Goal: Task Accomplishment & Management: Use online tool/utility

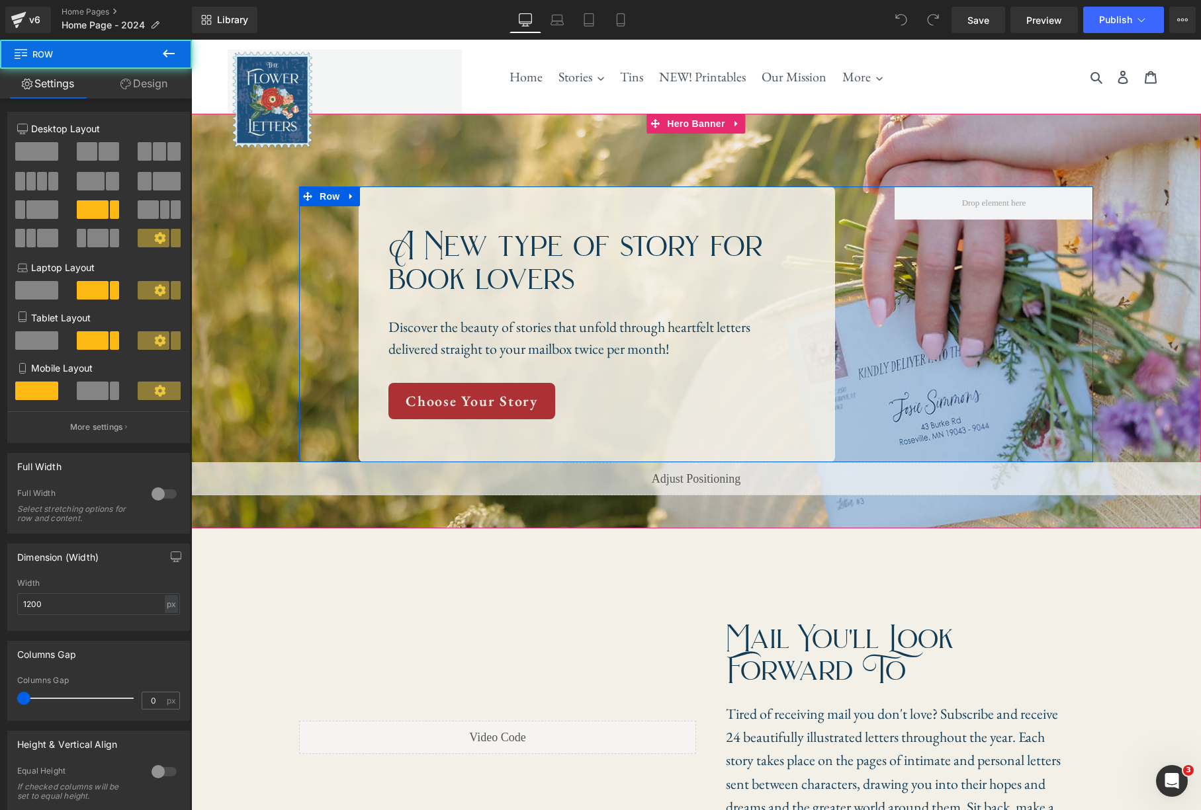
click at [941, 302] on div "A New type of story for book lovers Heading Discover the beauty of stories that…" at bounding box center [696, 325] width 794 height 276
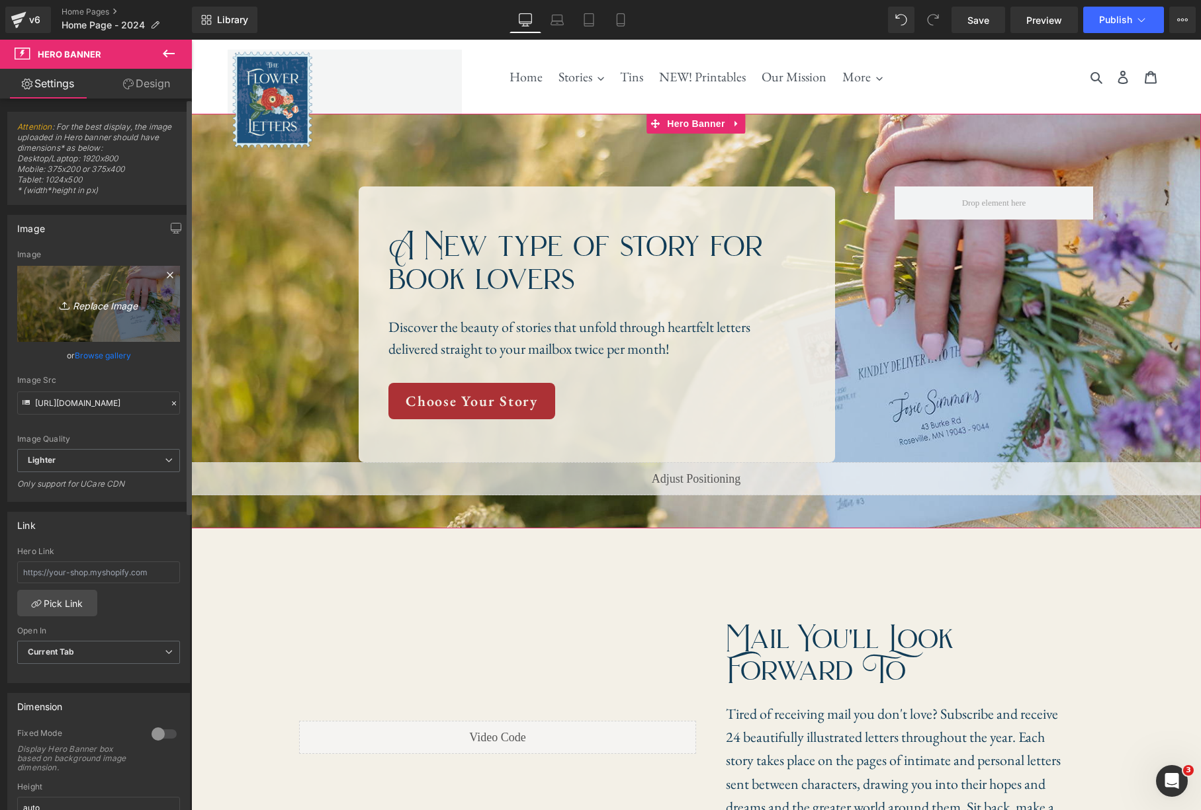
click at [106, 308] on icon "Replace Image" at bounding box center [99, 304] width 106 height 17
click at [69, 302] on icon at bounding box center [66, 305] width 13 height 13
type input "C:\fakepath\Home Page Hero Mobile (1).jpg"
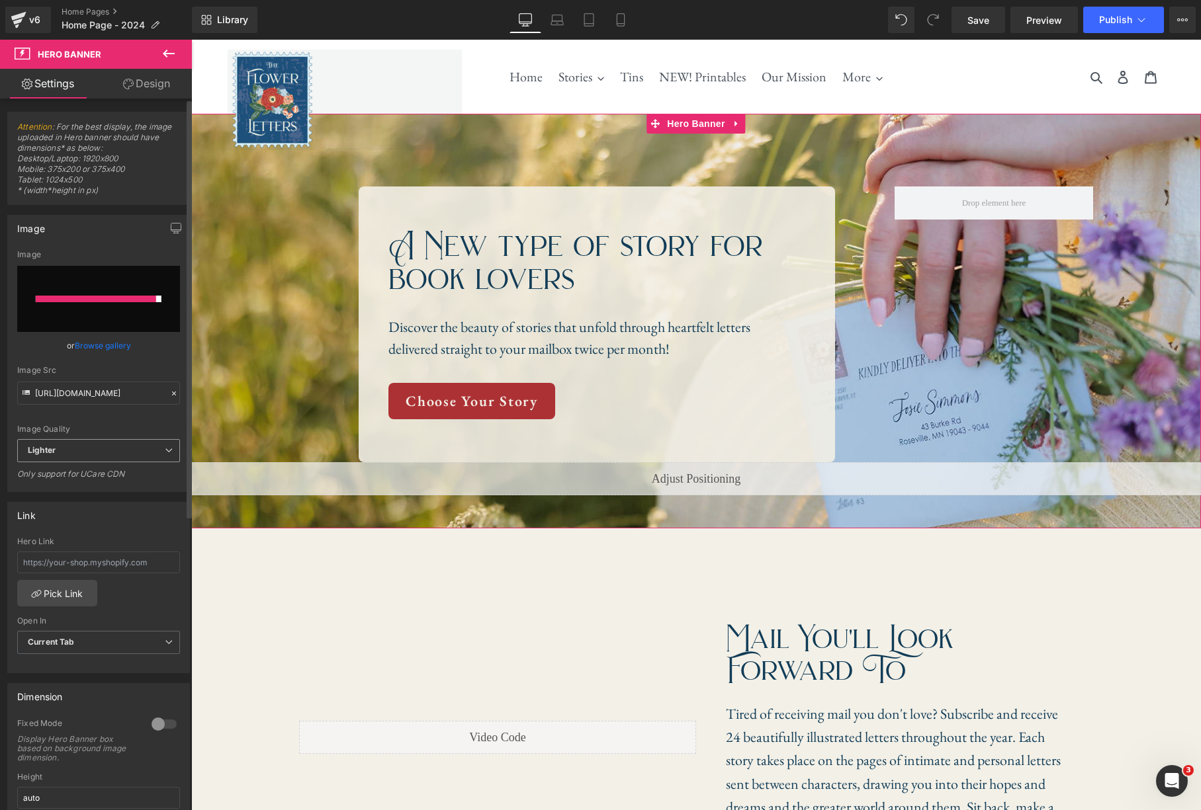
type input "https://ucarecdn.com/c15d83e2-8e4e-47d7-9883-483faee08ec0/-/format/auto/-/previ…"
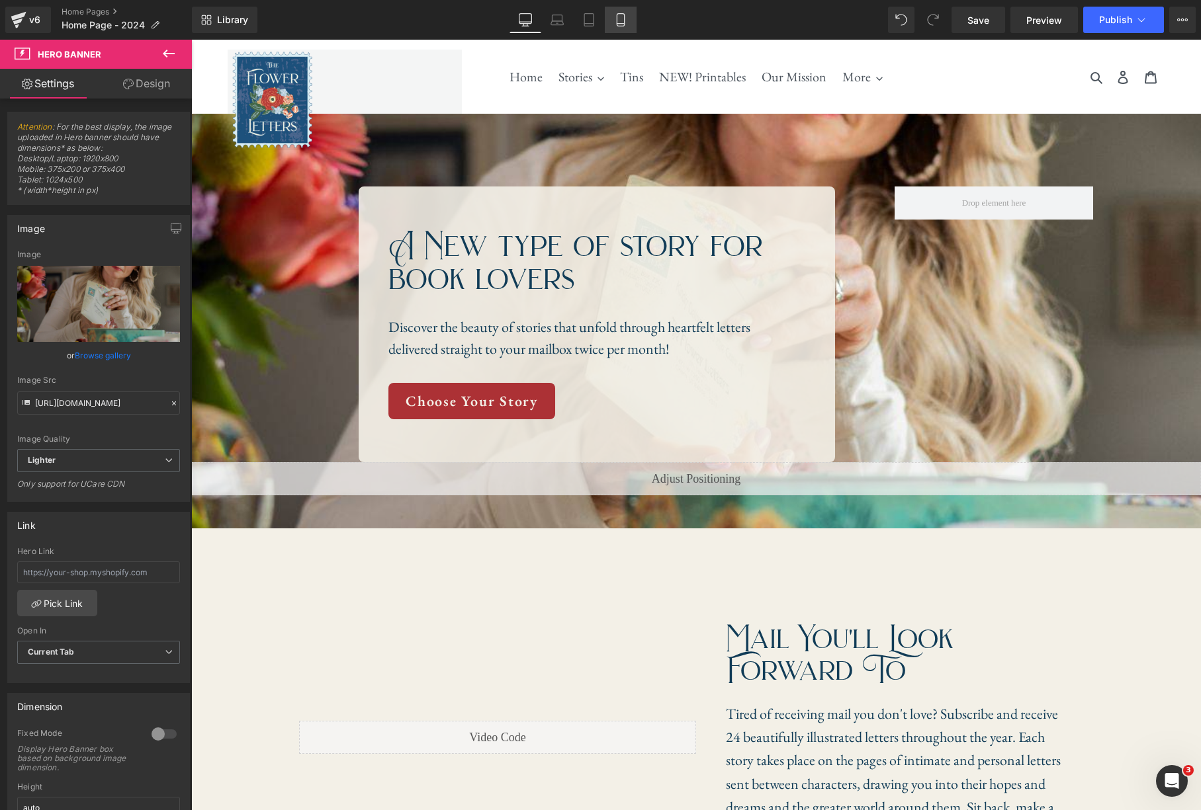
click at [620, 24] on icon at bounding box center [620, 24] width 7 height 0
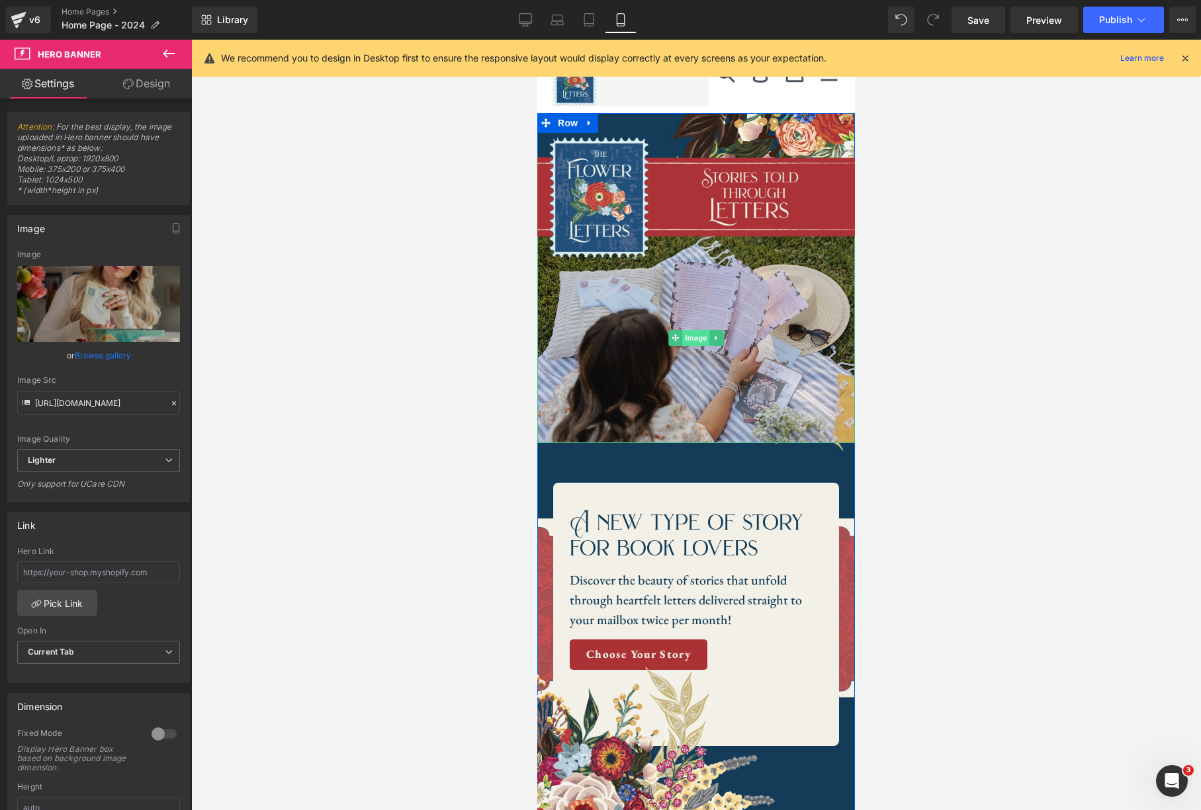
click at [693, 339] on span "Image" at bounding box center [696, 338] width 28 height 16
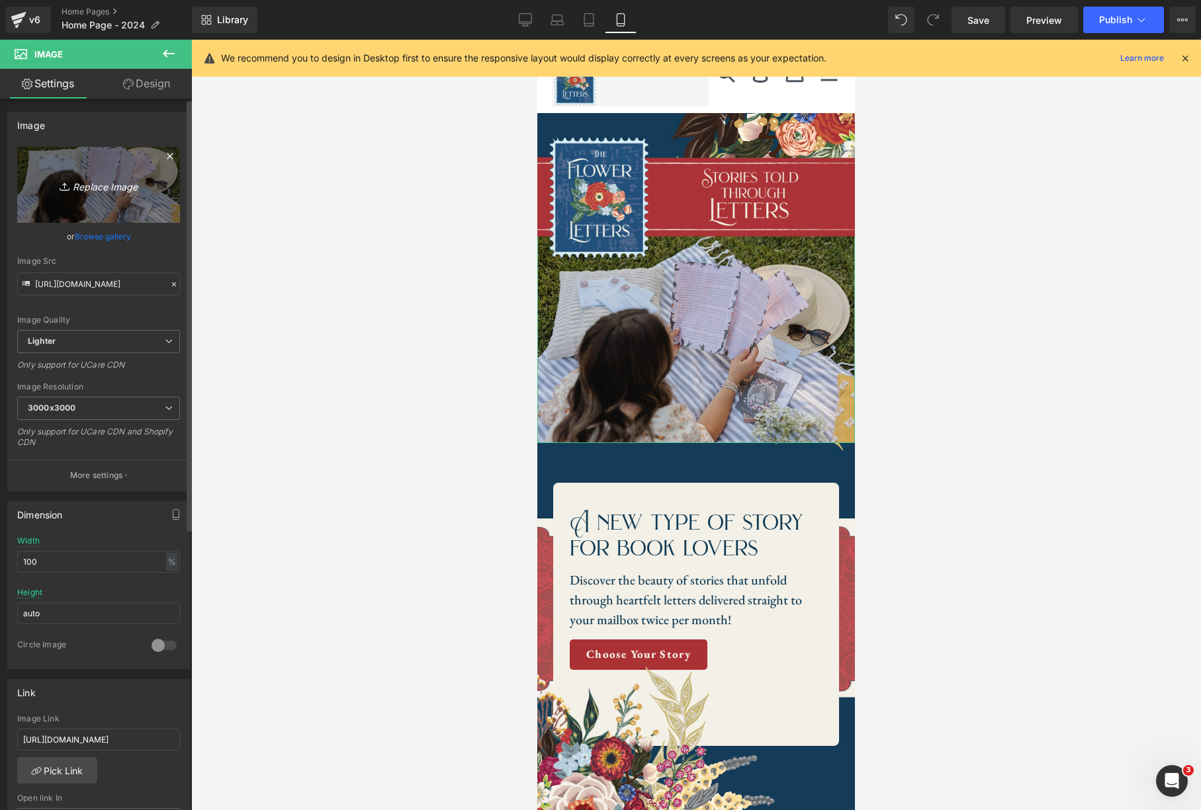
click at [99, 186] on icon "Replace Image" at bounding box center [99, 185] width 106 height 17
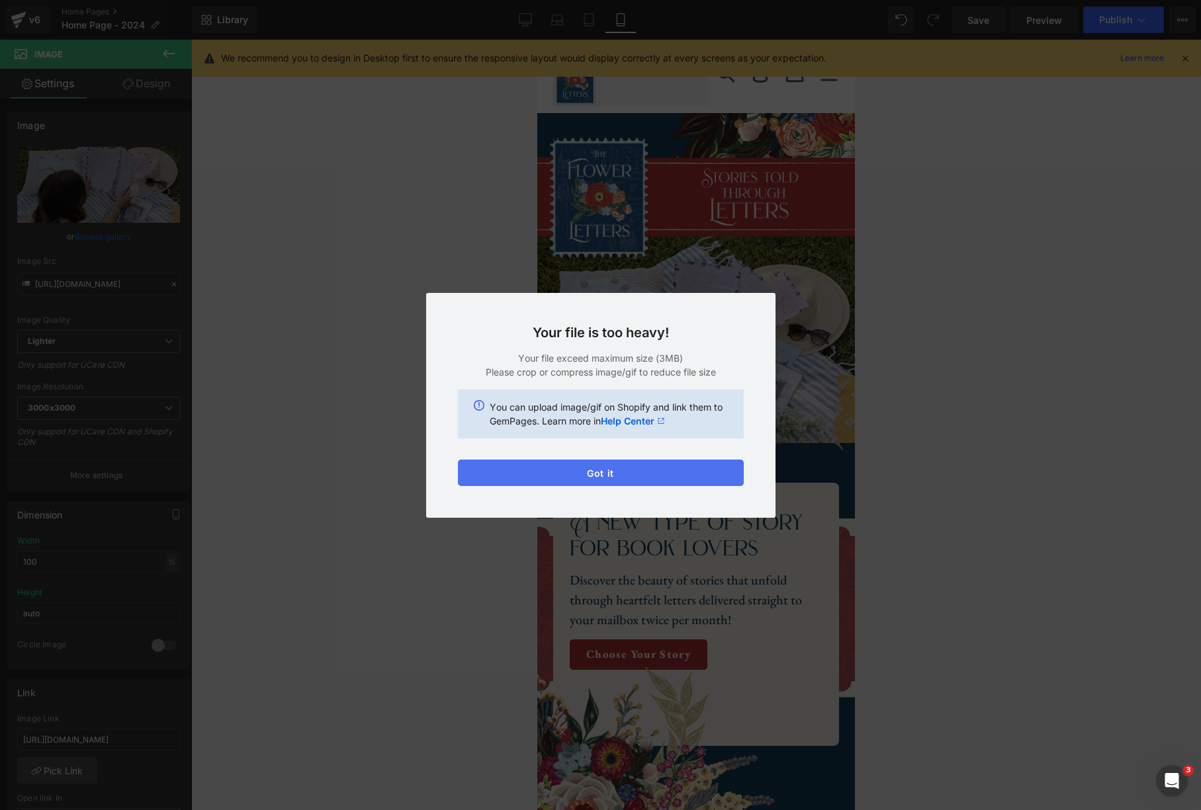
click at [671, 474] on button "Got it" at bounding box center [601, 473] width 286 height 26
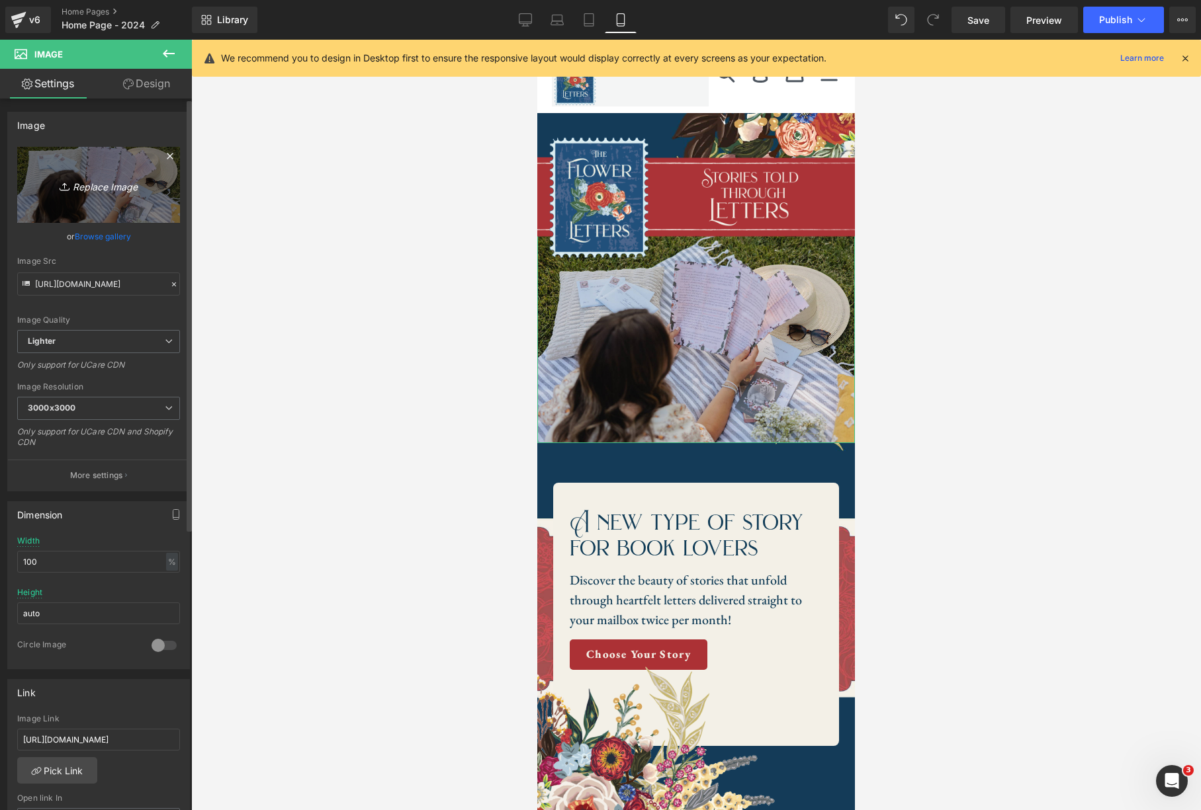
click at [97, 187] on icon "Replace Image" at bounding box center [99, 185] width 106 height 17
type input "C:\fakepath\Home Page Hero Mobile (1).jpg"
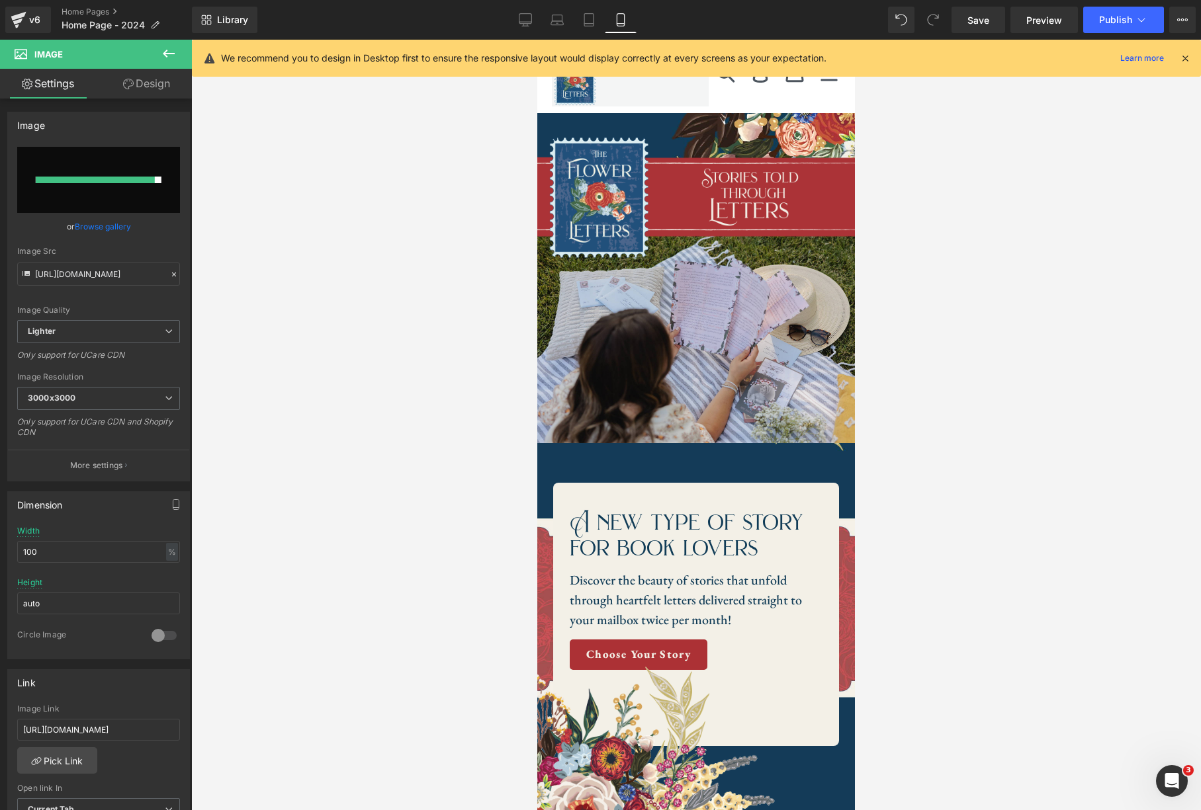
type input "https://ucarecdn.com/ff133fc4-92d5-4177-b7ea-ab33df3dd160/-/format/auto/-/previ…"
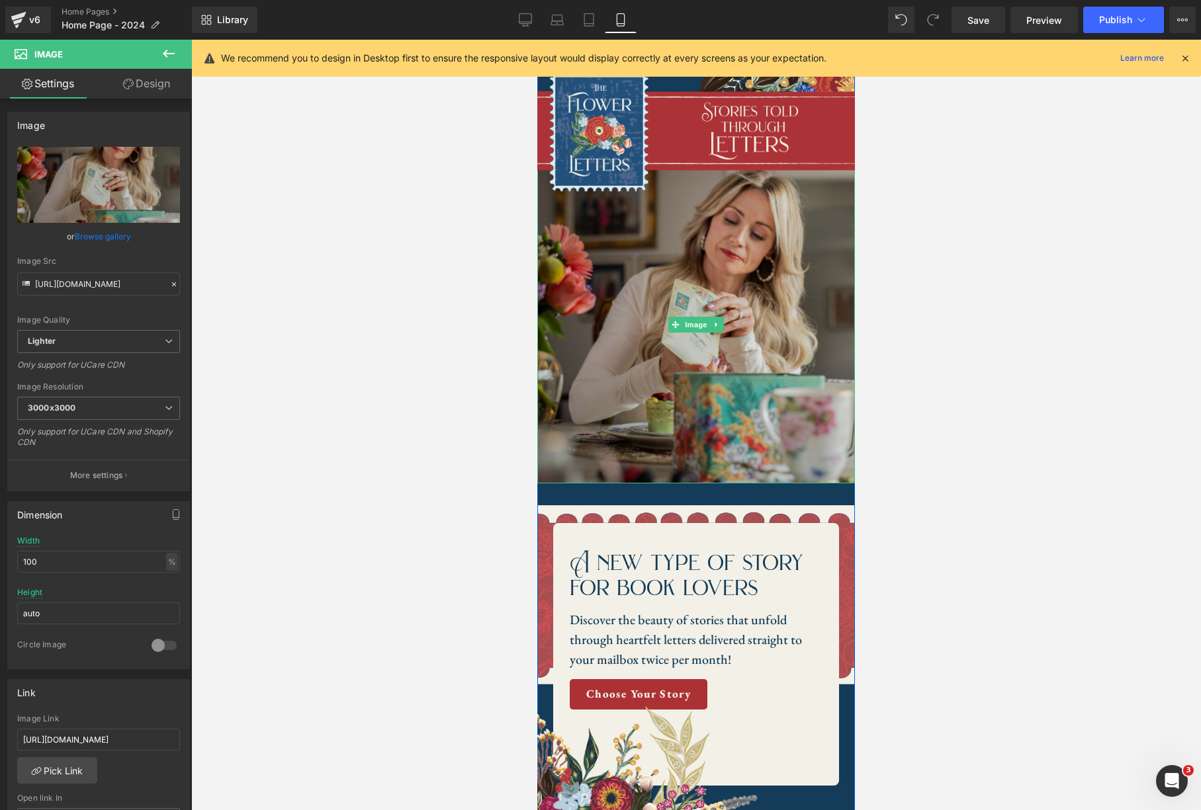
scroll to position [67, 0]
click at [767, 361] on img at bounding box center [696, 324] width 318 height 318
drag, startPoint x: 706, startPoint y: 480, endPoint x: 699, endPoint y: 458, distance: 23.4
click at [706, 468] on div "Image" at bounding box center [696, 324] width 318 height 318
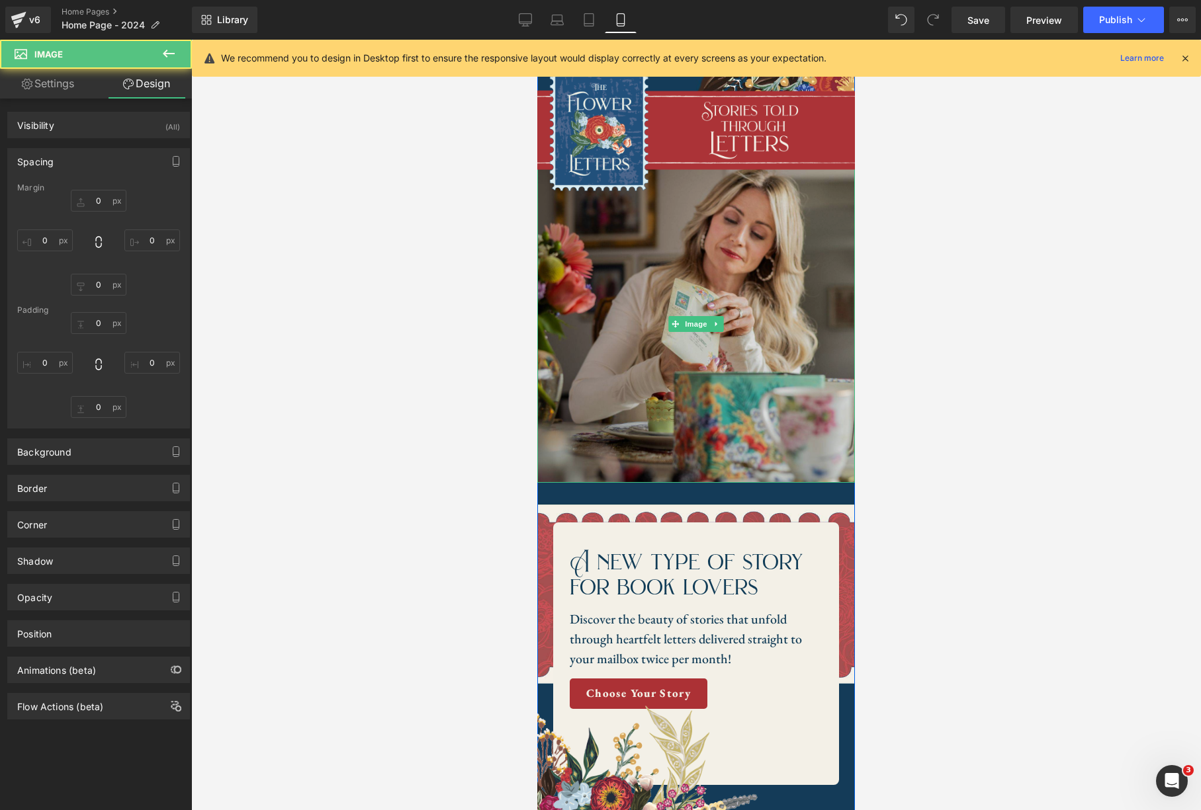
type input "0"
type input "25"
type input "0"
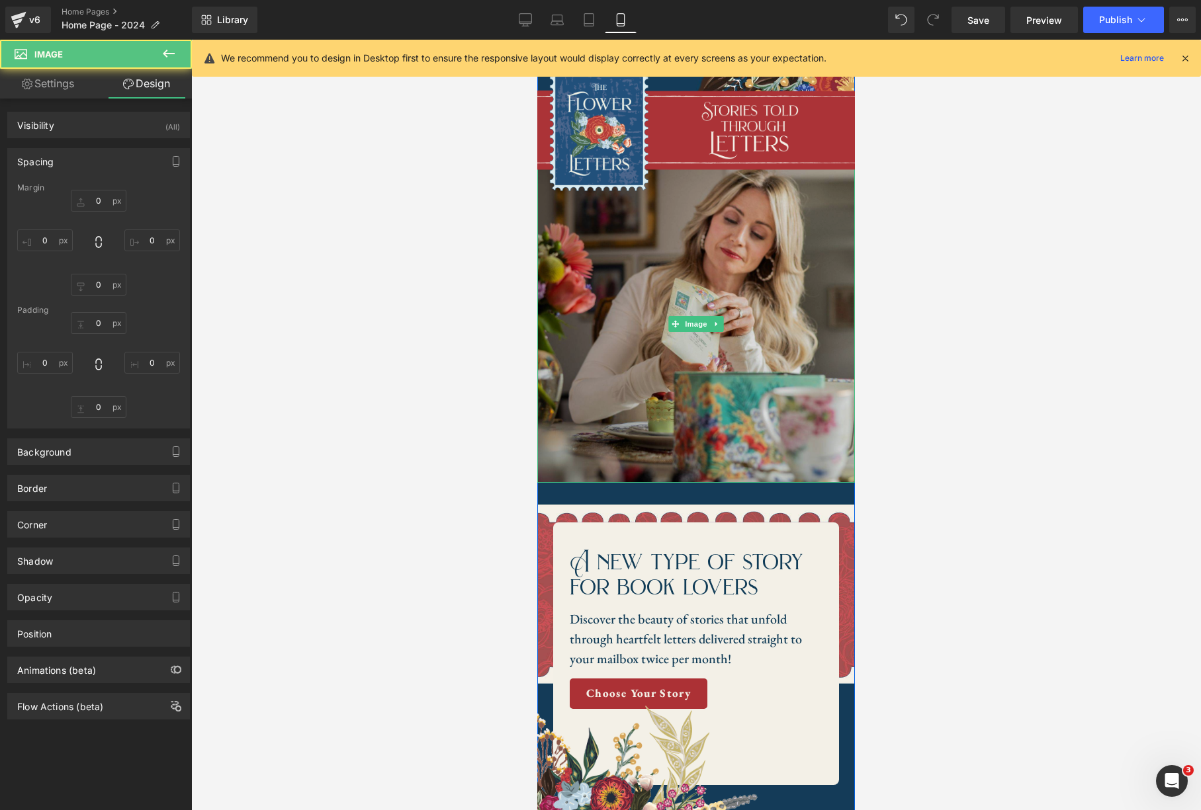
type input "0"
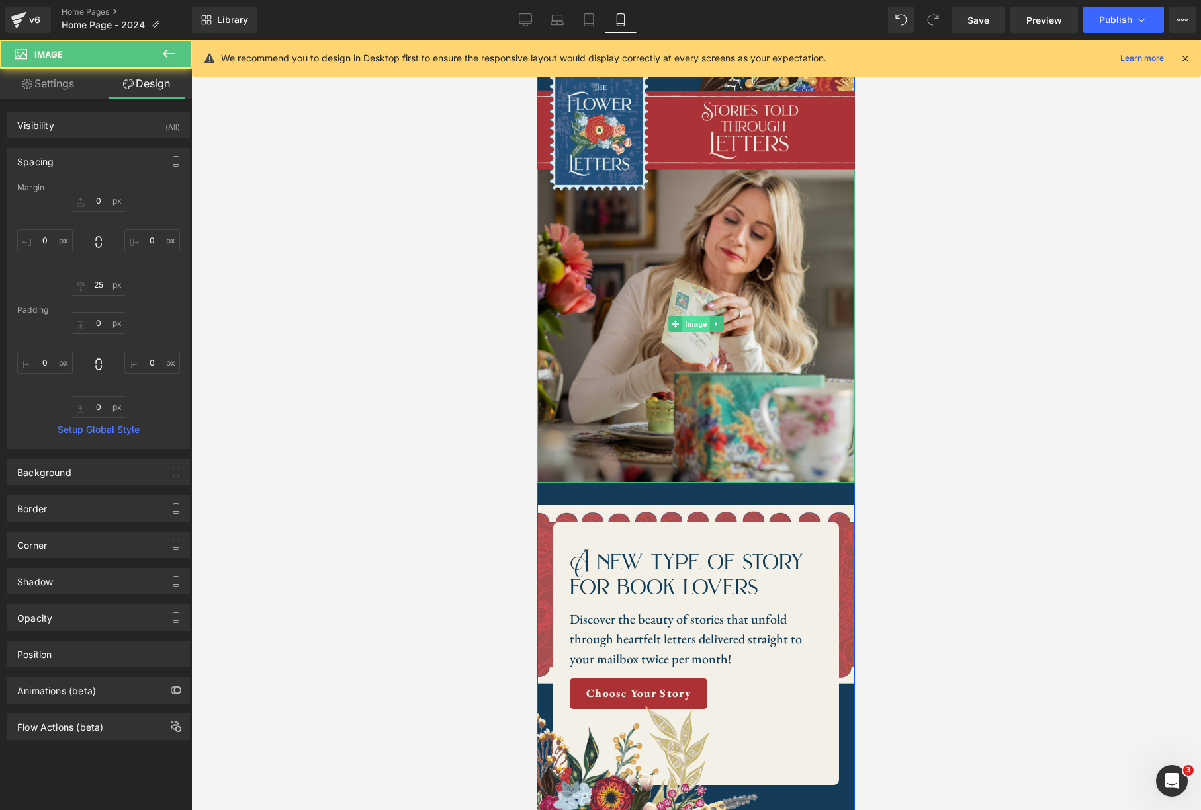
click at [693, 325] on span "Image" at bounding box center [696, 324] width 28 height 16
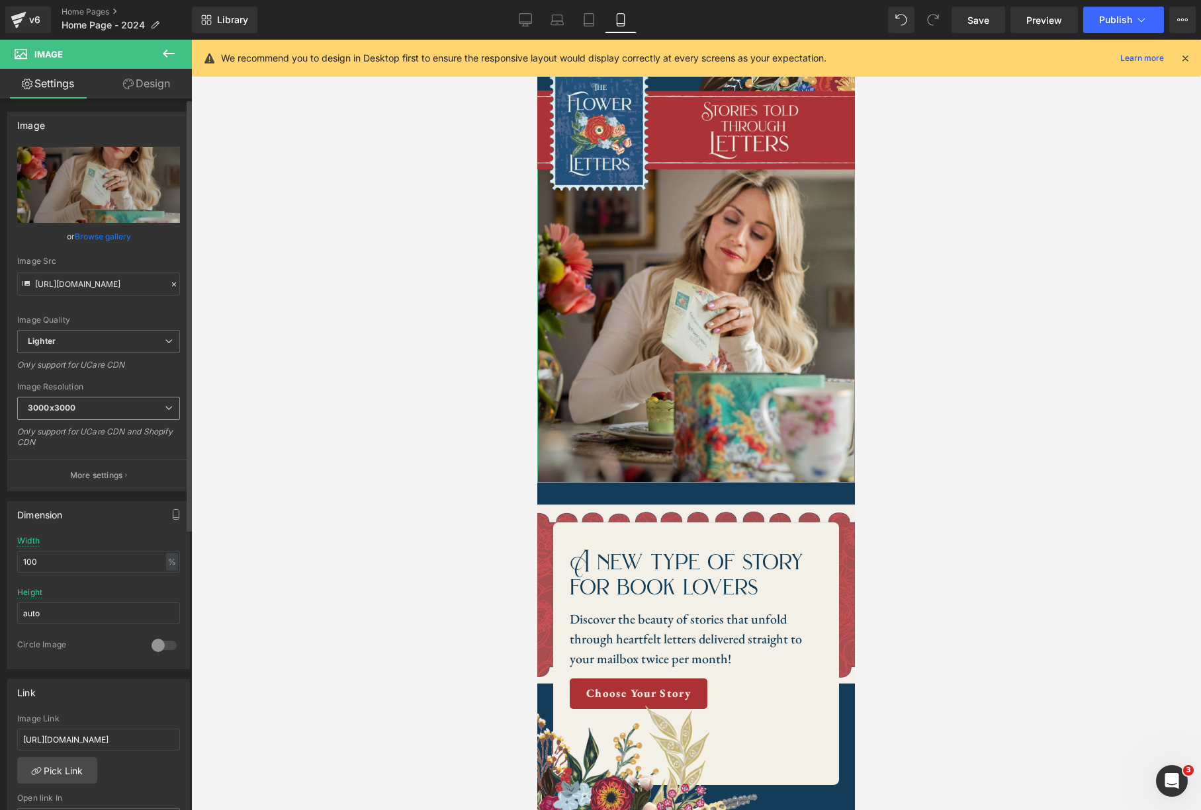
click at [166, 406] on icon at bounding box center [169, 408] width 8 height 8
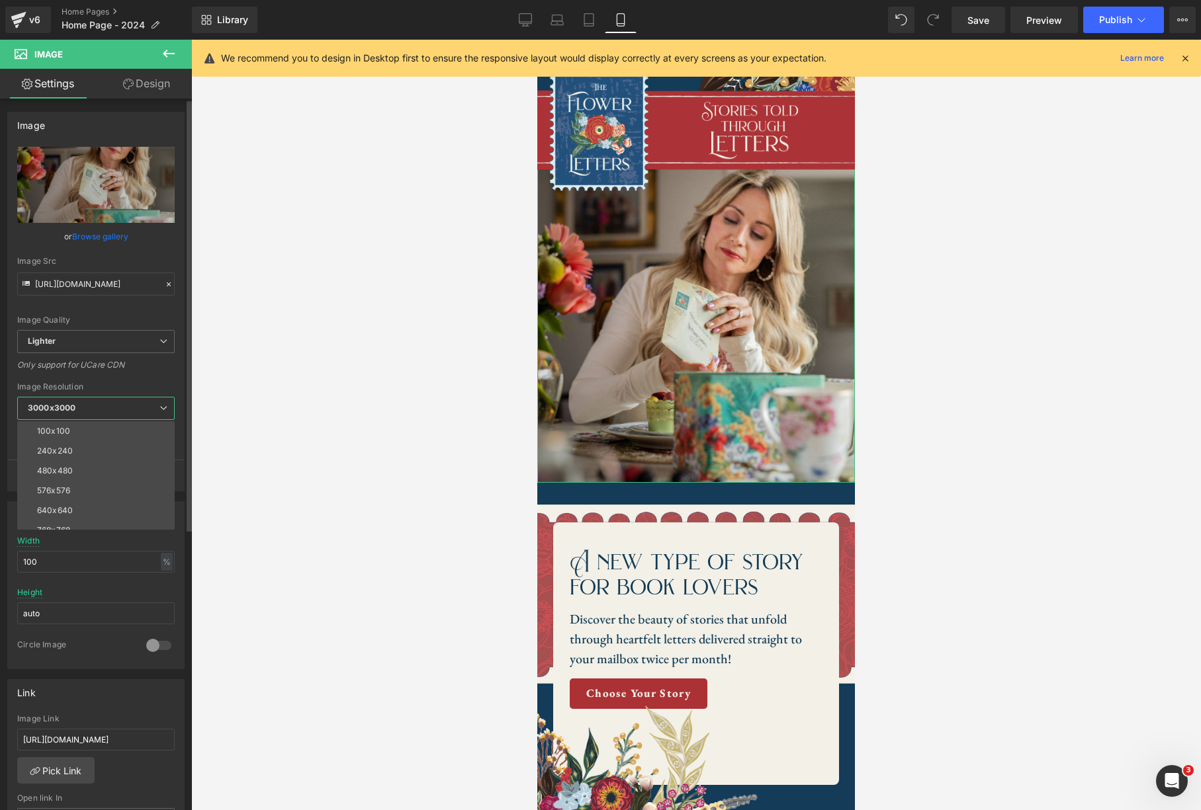
click at [166, 406] on icon at bounding box center [163, 408] width 8 height 8
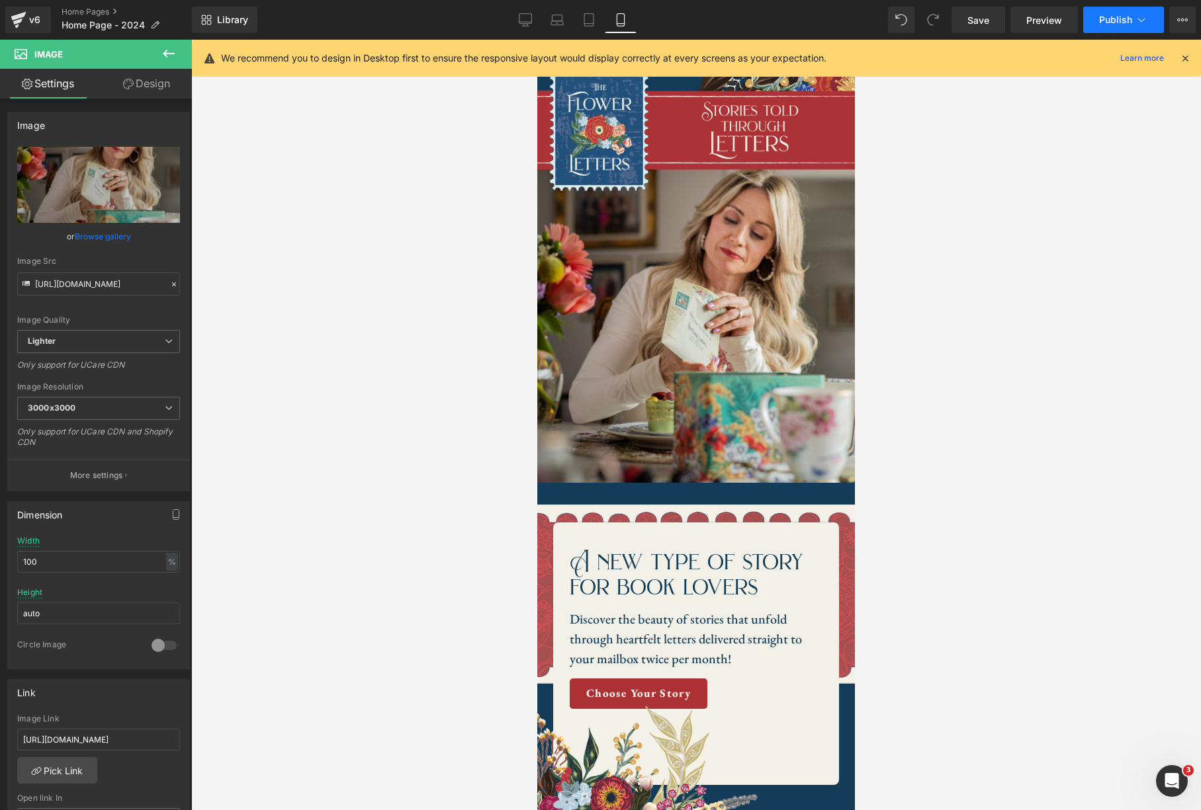
click at [1106, 19] on span "Publish" at bounding box center [1115, 20] width 33 height 11
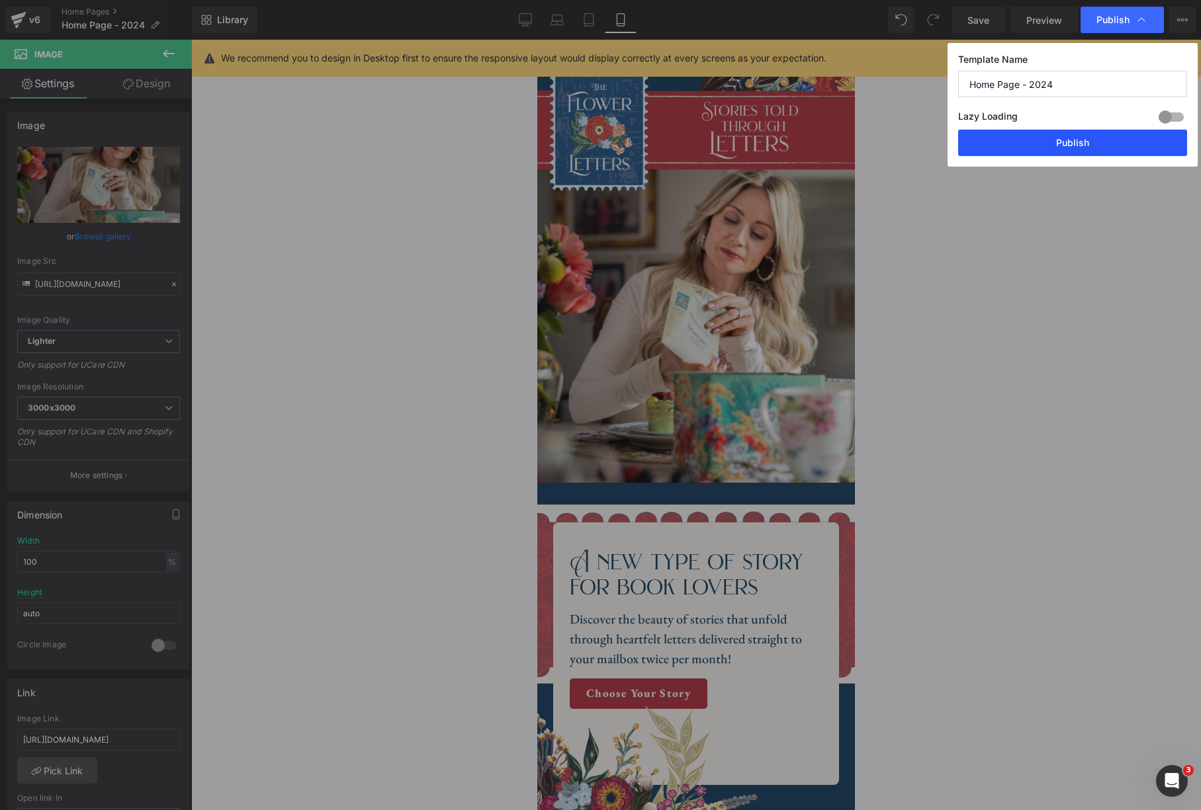
click at [1103, 144] on button "Publish" at bounding box center [1072, 143] width 229 height 26
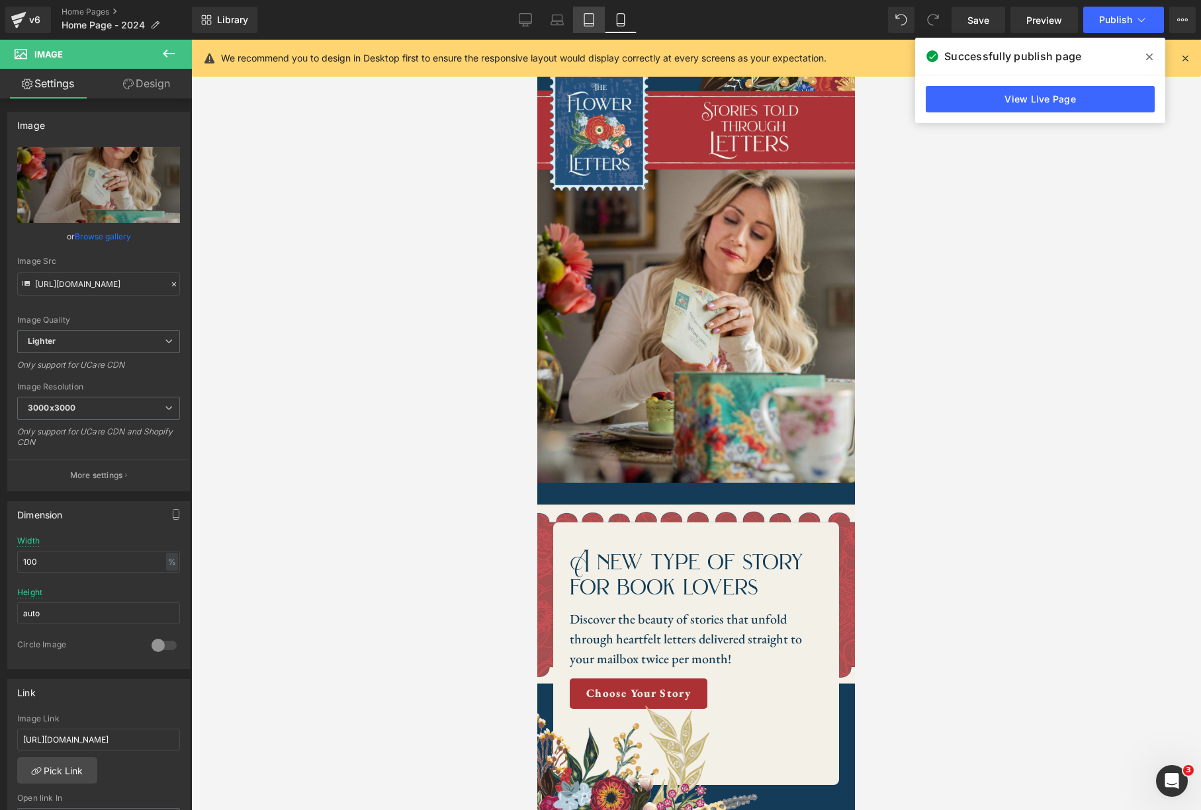
click at [594, 25] on icon at bounding box center [588, 19] width 13 height 13
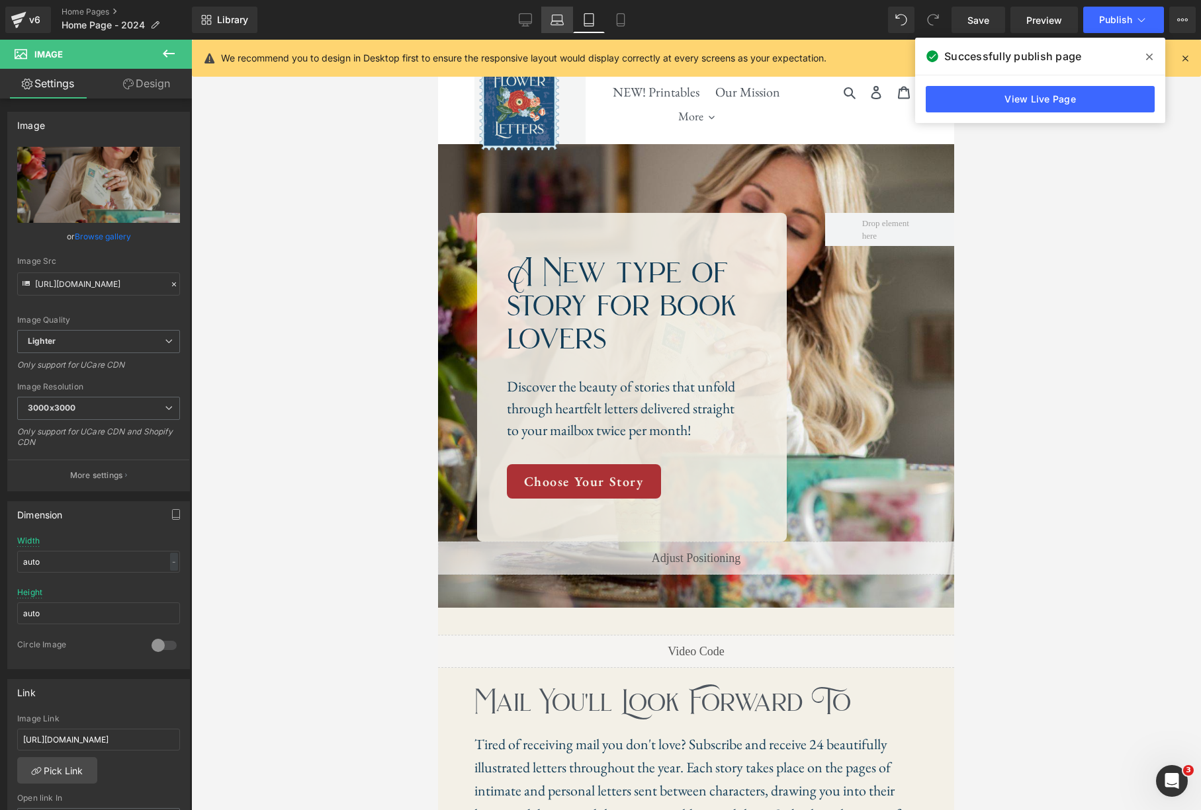
click at [565, 24] on link "Laptop" at bounding box center [557, 20] width 32 height 26
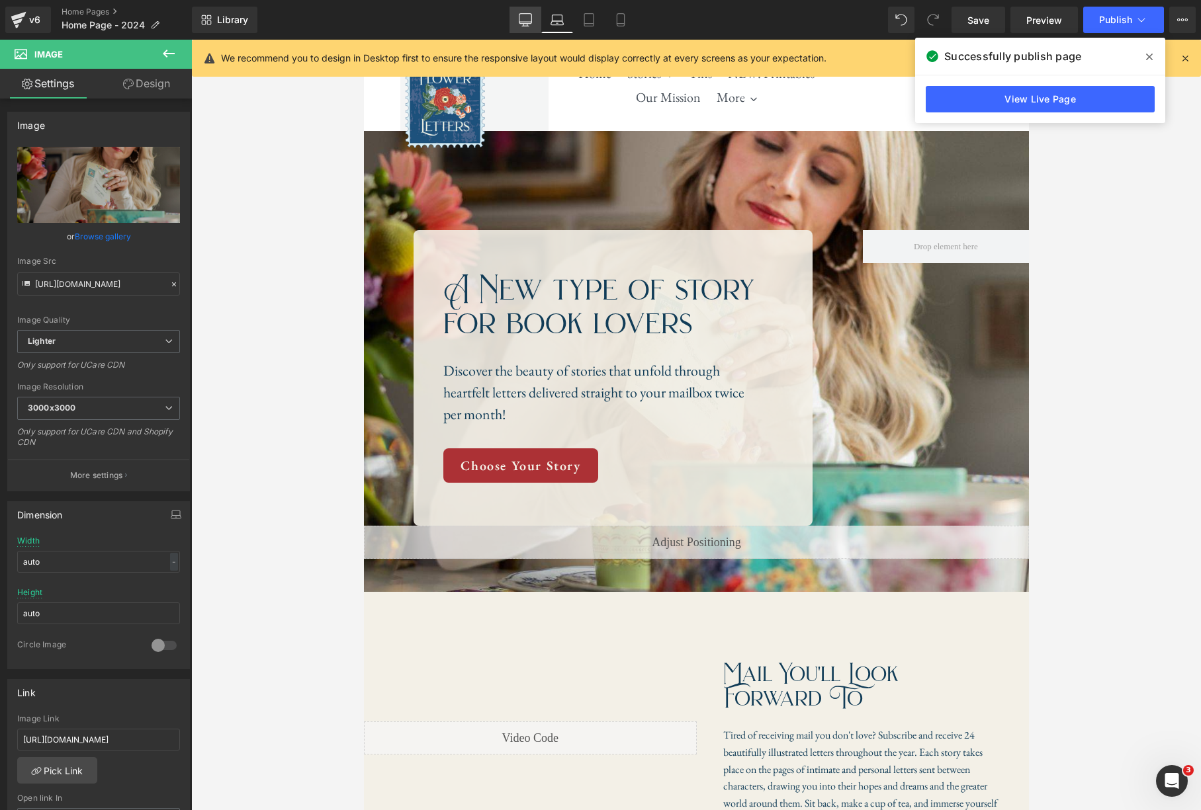
click at [523, 19] on icon at bounding box center [525, 19] width 13 height 13
type input "700"
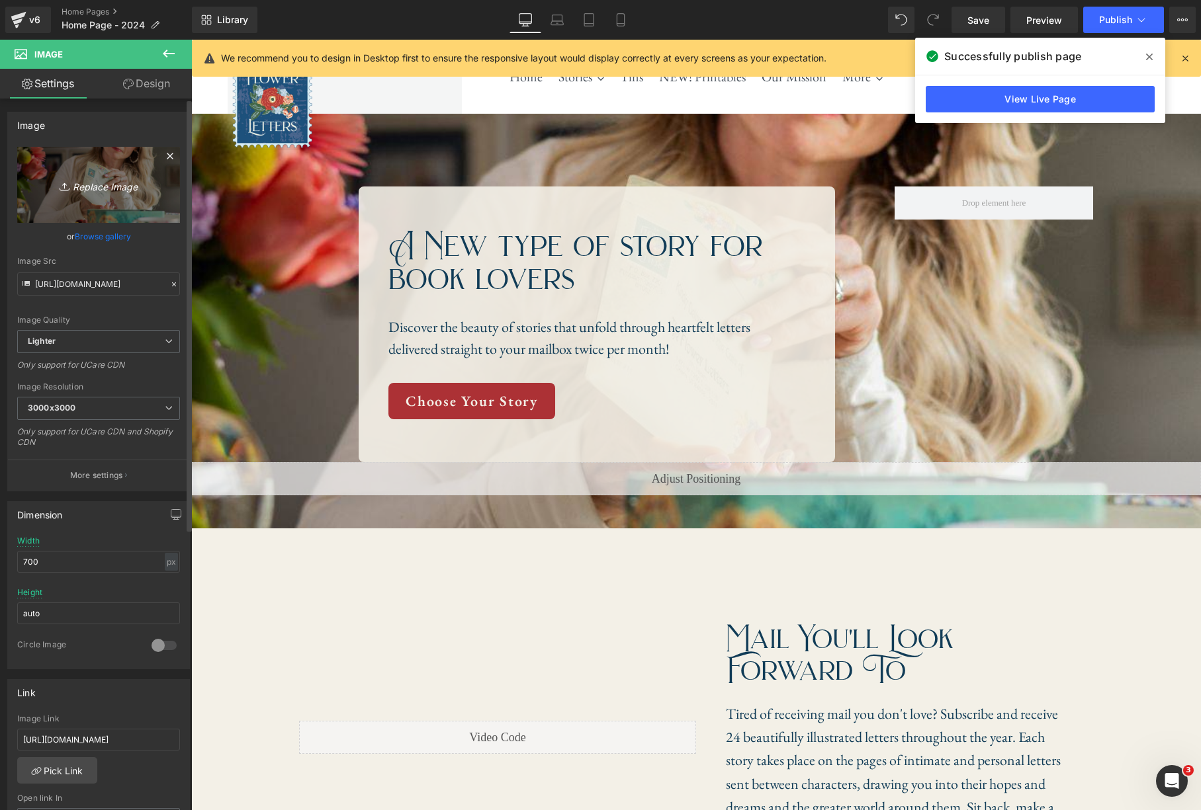
click at [103, 189] on icon "Replace Image" at bounding box center [99, 185] width 106 height 17
type input "C:\fakepath\Untitled design (1).jpg"
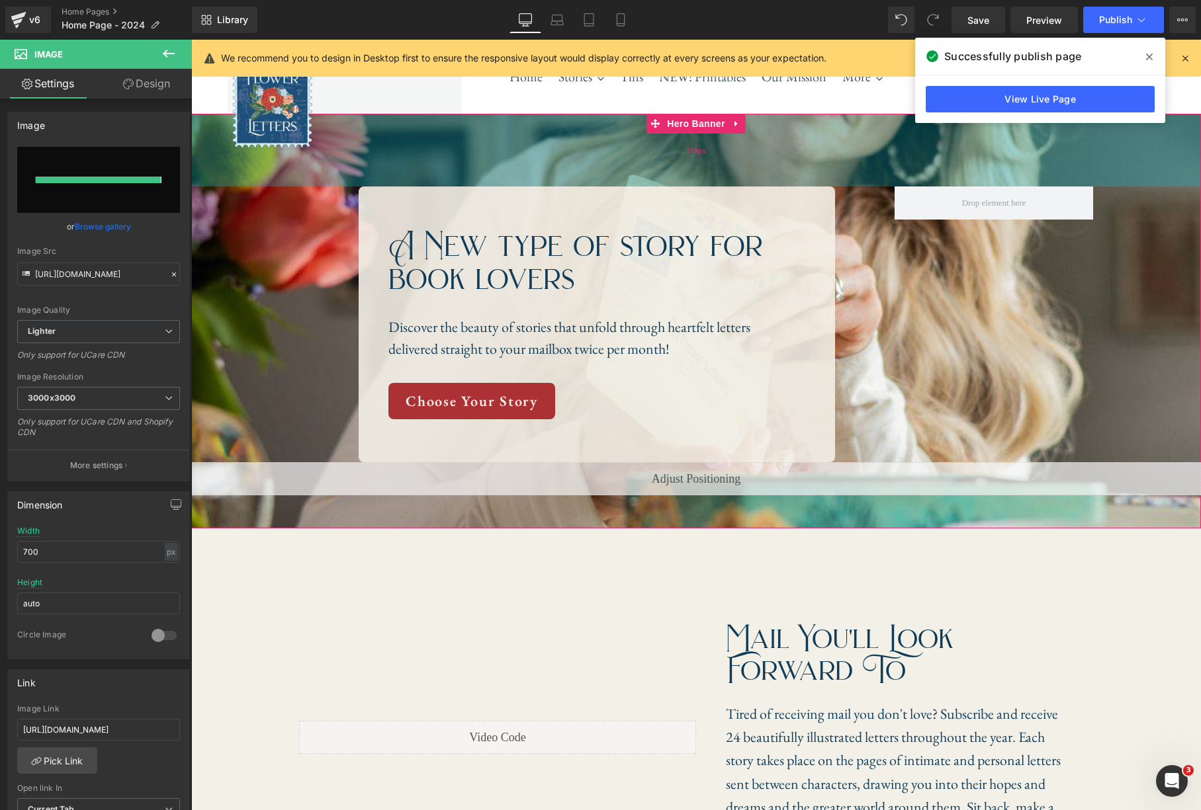
type input "https://ucarecdn.com/7e8f9d37-98ab-45a4-878c-9ef6e95609fc/-/format/auto/-/previ…"
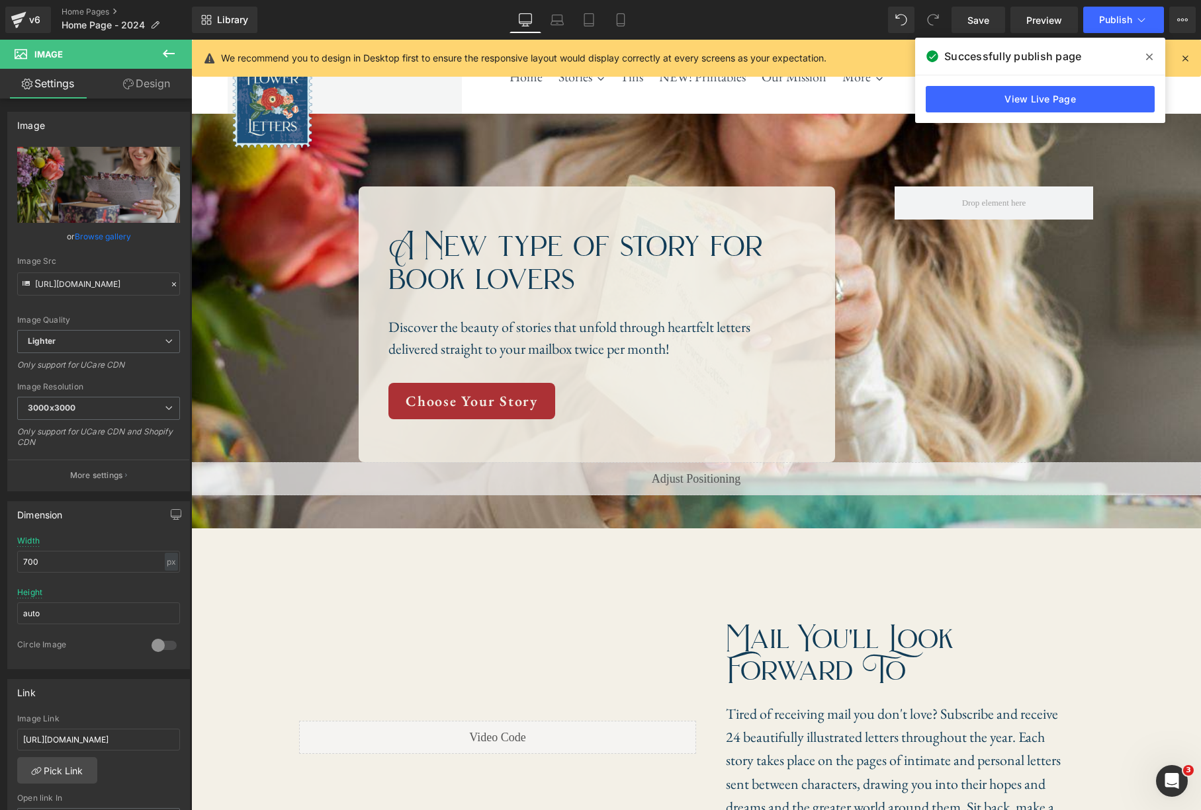
click at [1151, 54] on icon at bounding box center [1149, 57] width 7 height 11
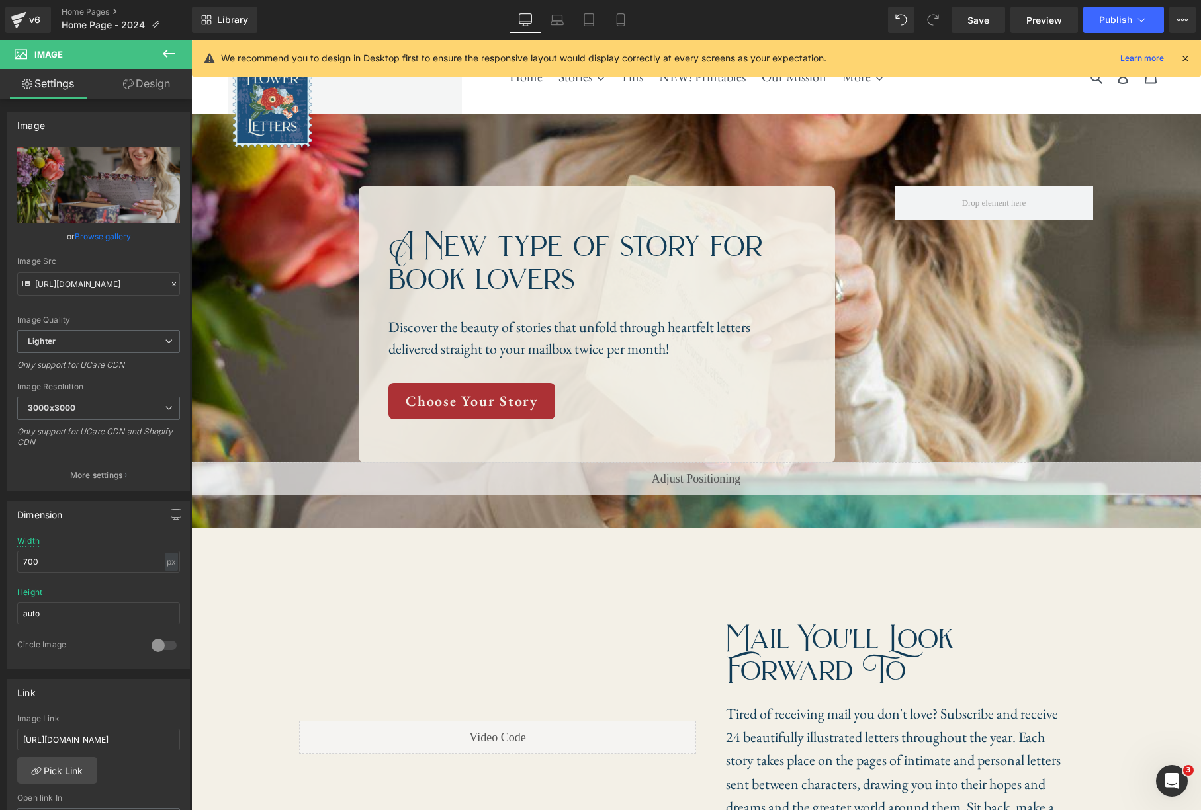
click at [1184, 58] on icon at bounding box center [1185, 58] width 12 height 12
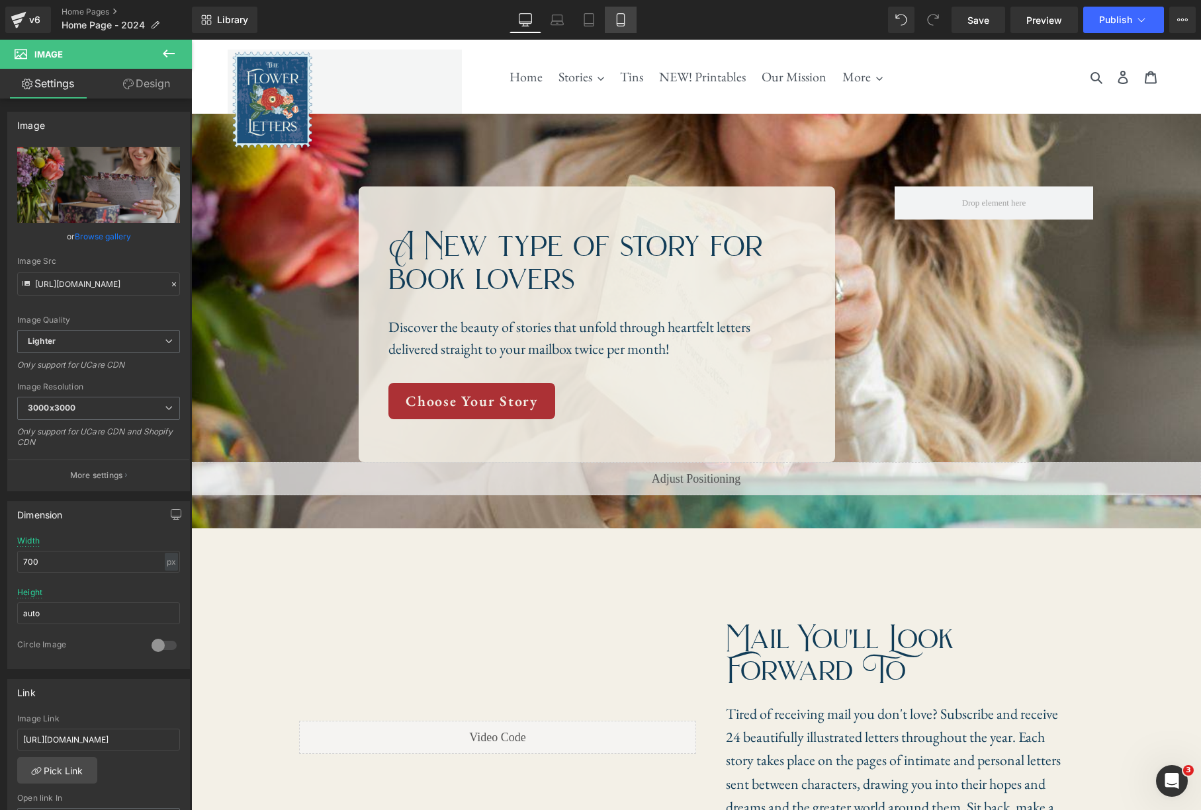
click at [611, 21] on link "Mobile" at bounding box center [621, 20] width 32 height 26
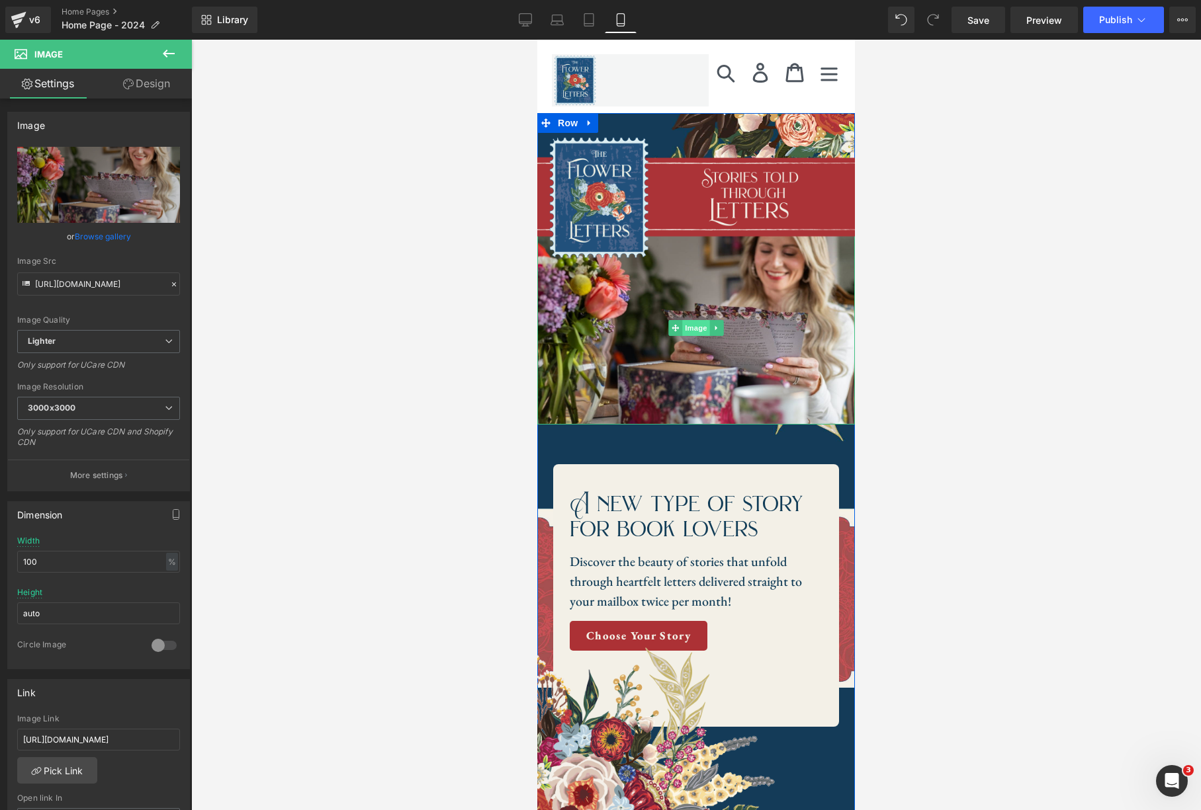
click at [700, 329] on span "Image" at bounding box center [696, 328] width 28 height 16
click at [597, 19] on link "Tablet" at bounding box center [589, 20] width 32 height 26
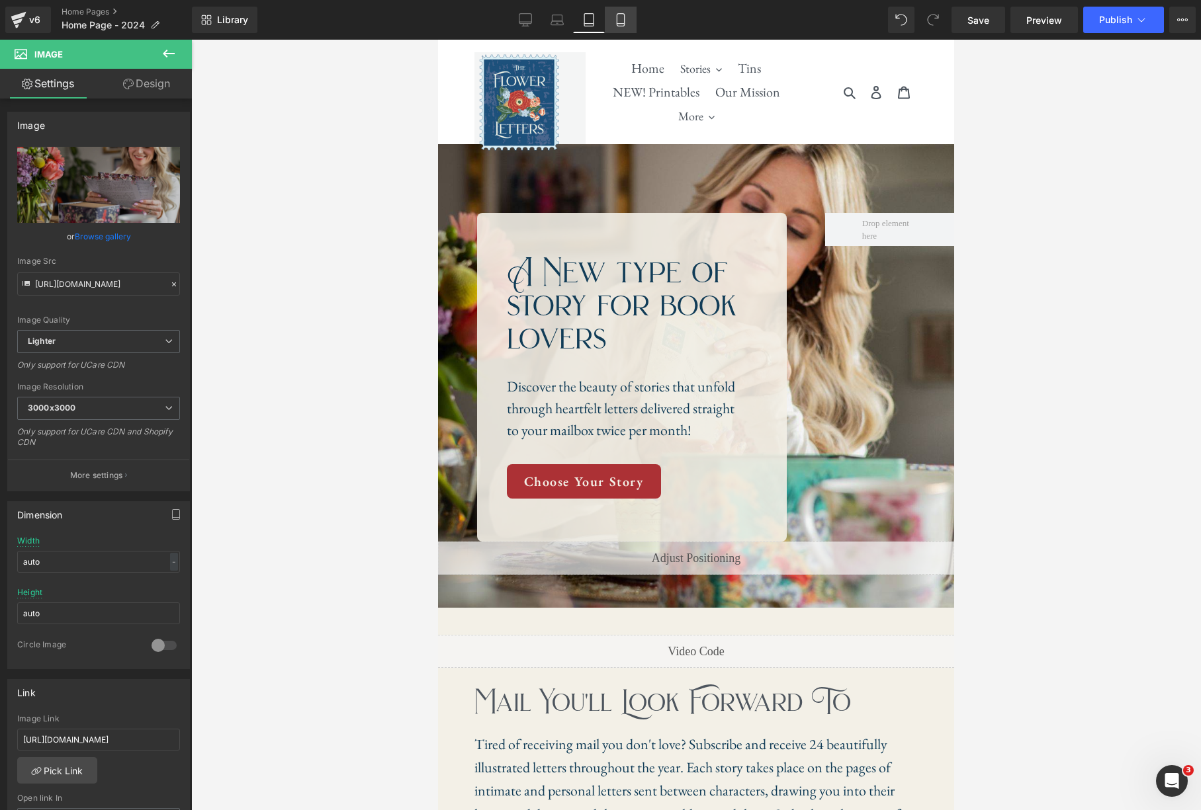
click at [619, 20] on icon at bounding box center [620, 19] width 13 height 13
type input "100"
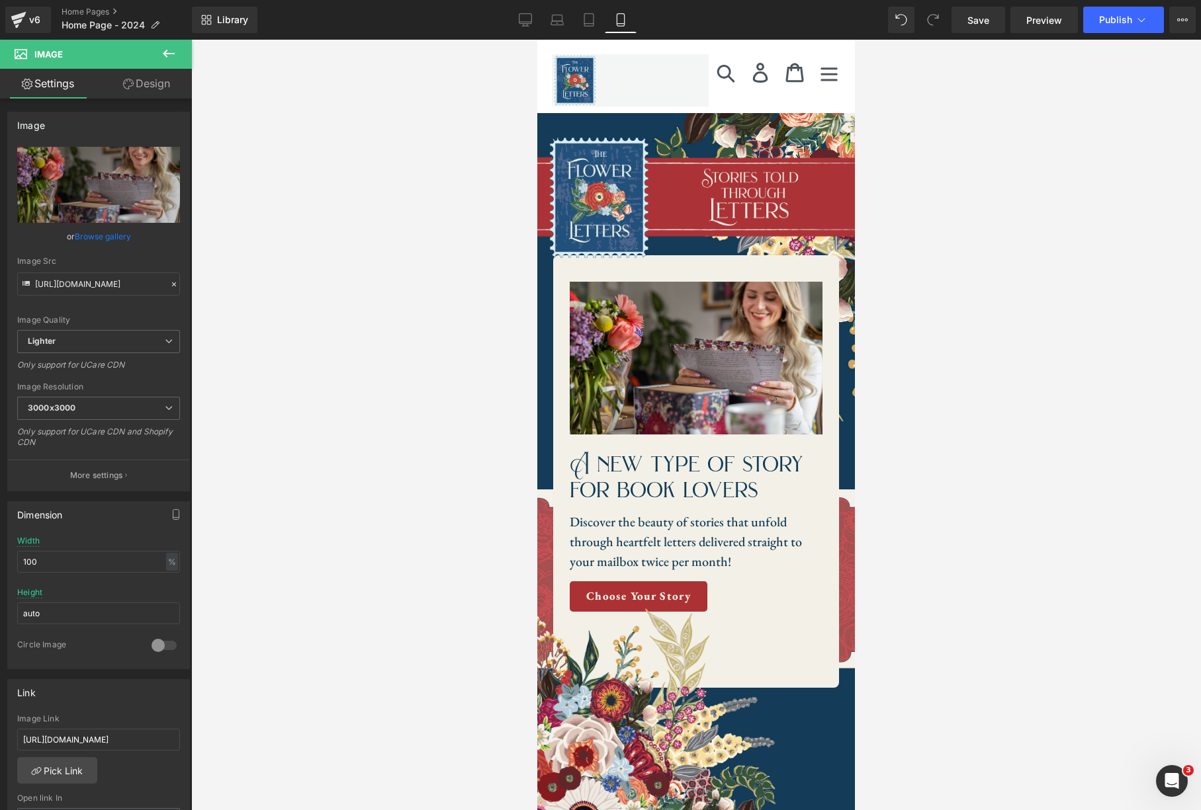
click at [974, 294] on div at bounding box center [695, 425] width 1009 height 771
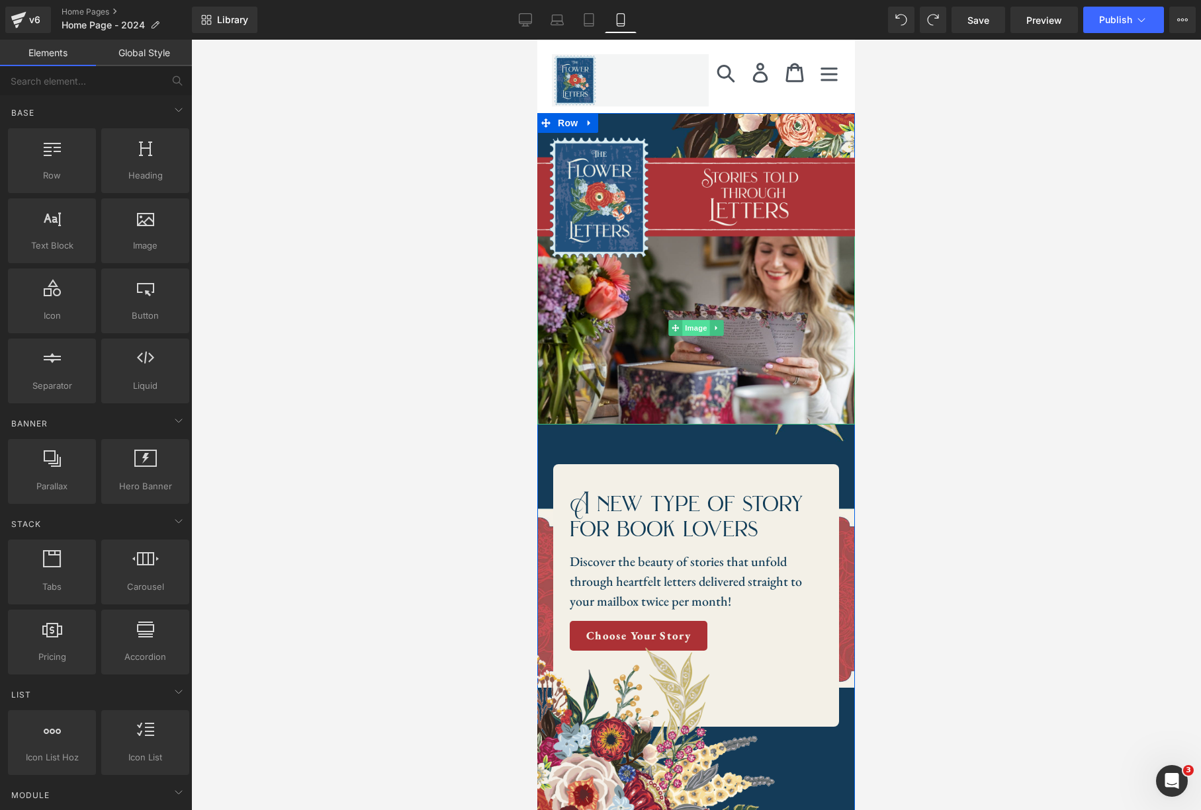
click at [693, 330] on span "Image" at bounding box center [696, 328] width 28 height 16
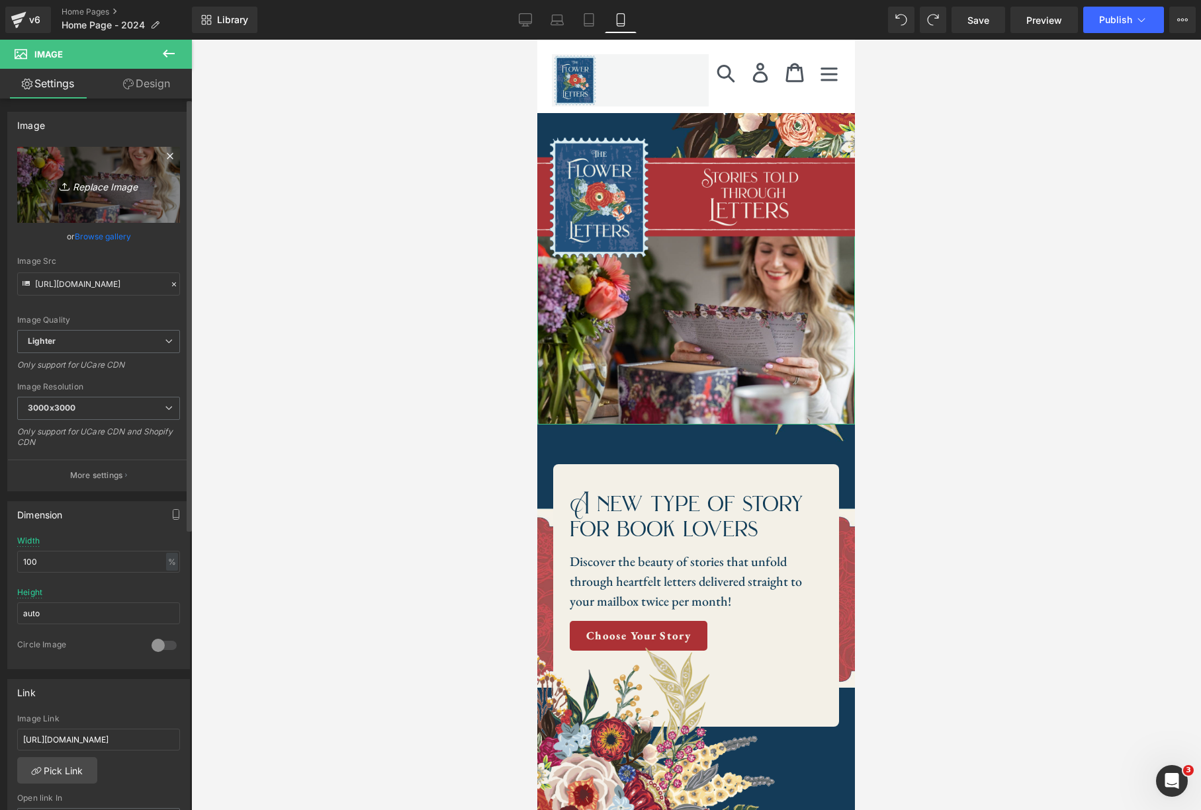
click at [102, 183] on icon "Replace Image" at bounding box center [99, 185] width 106 height 17
type input "C:\fakepath\Home Page Hero Mobile (1).jpg"
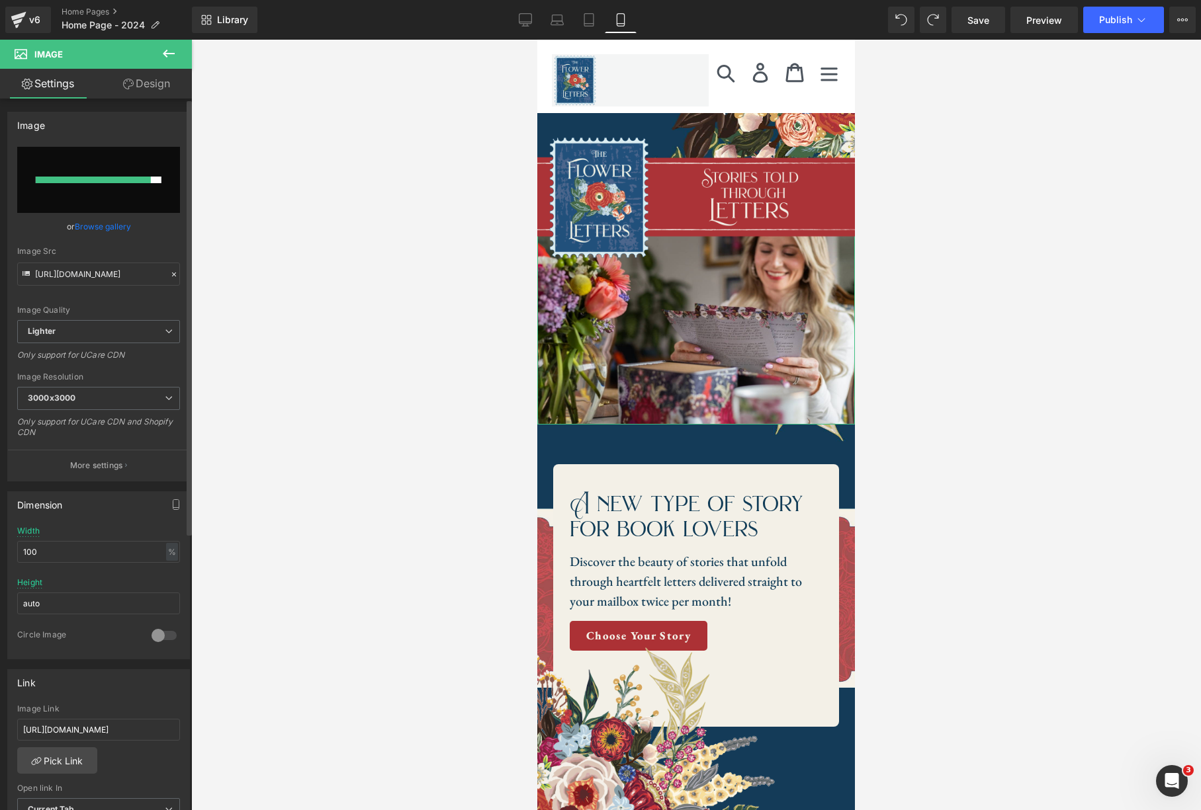
click at [118, 177] on div at bounding box center [93, 180] width 115 height 7
click at [166, 52] on icon at bounding box center [169, 54] width 16 height 16
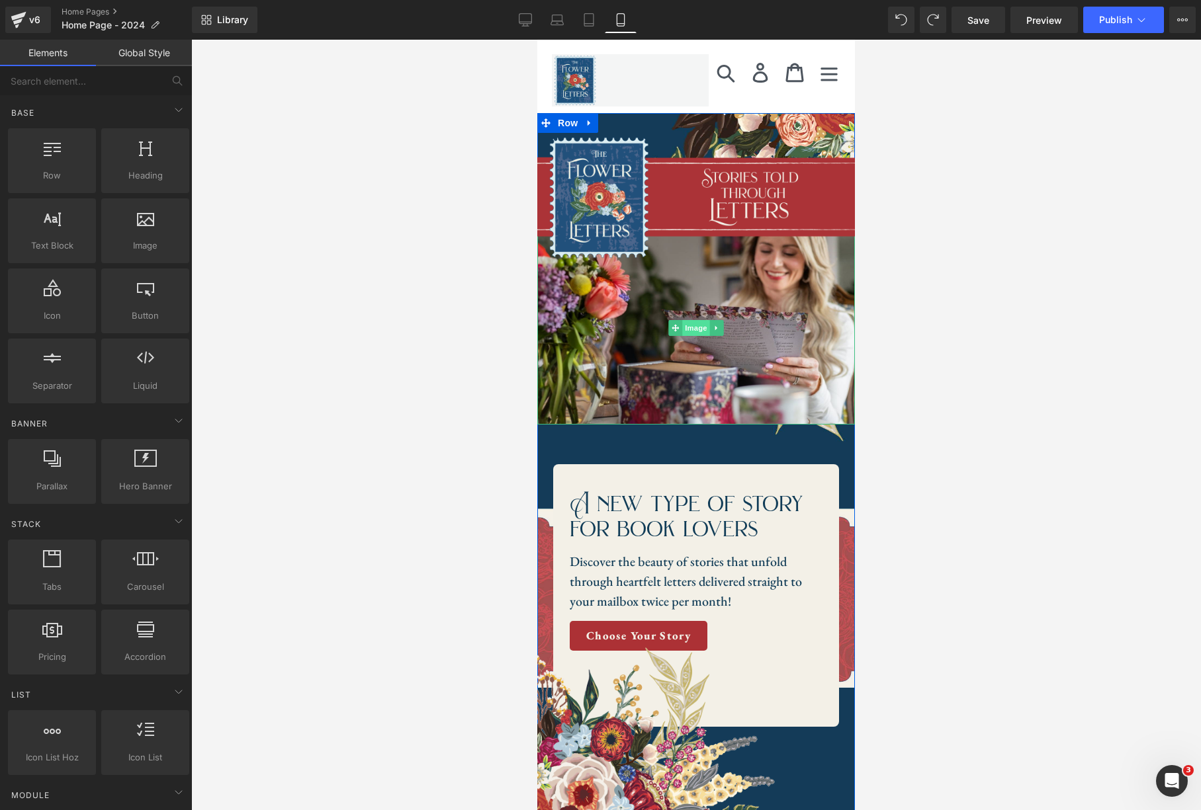
click at [702, 335] on span "Image" at bounding box center [696, 328] width 28 height 16
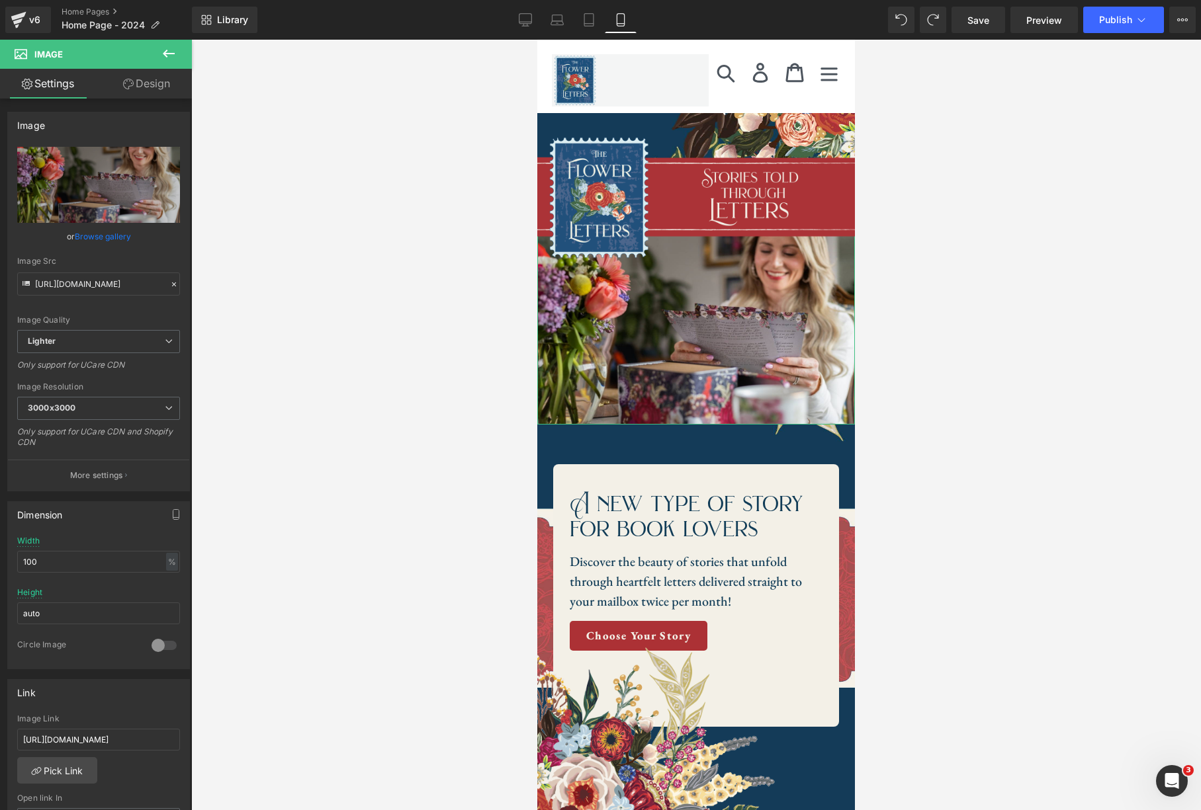
click at [154, 83] on link "Design" at bounding box center [147, 84] width 96 height 30
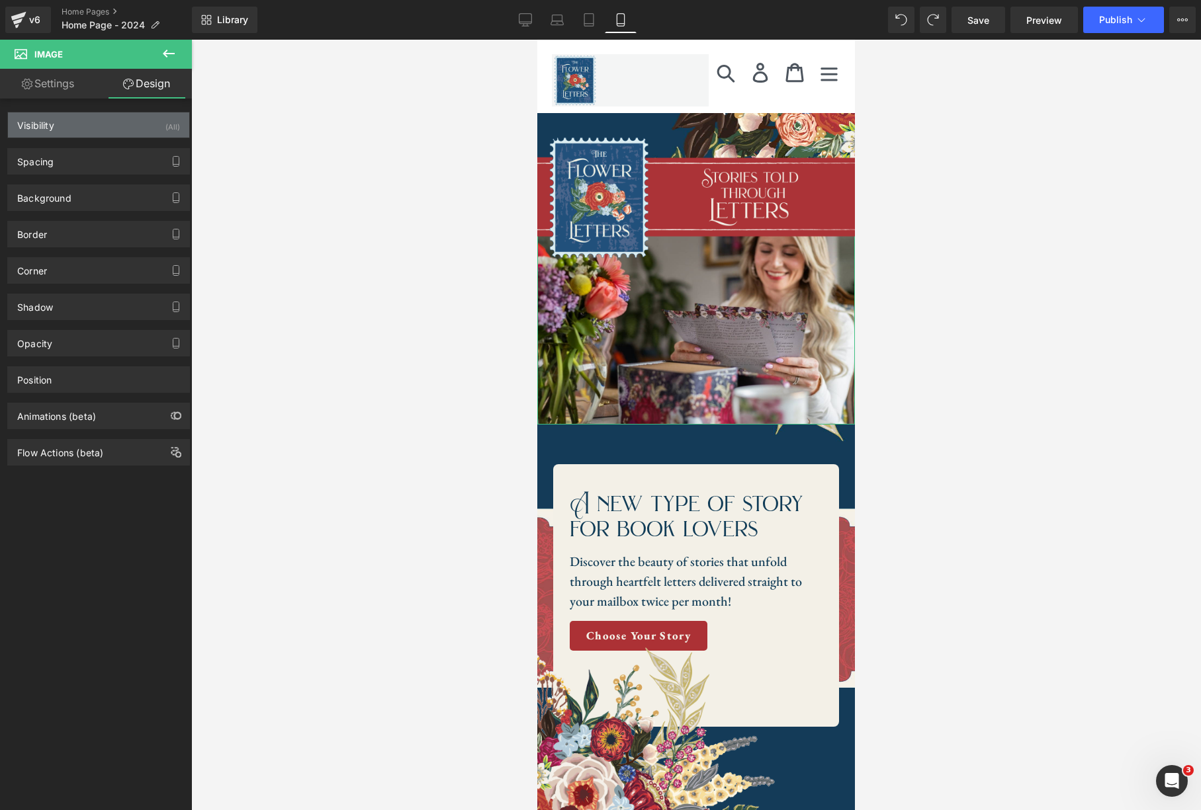
click at [165, 128] on div "(All)" at bounding box center [172, 123] width 15 height 22
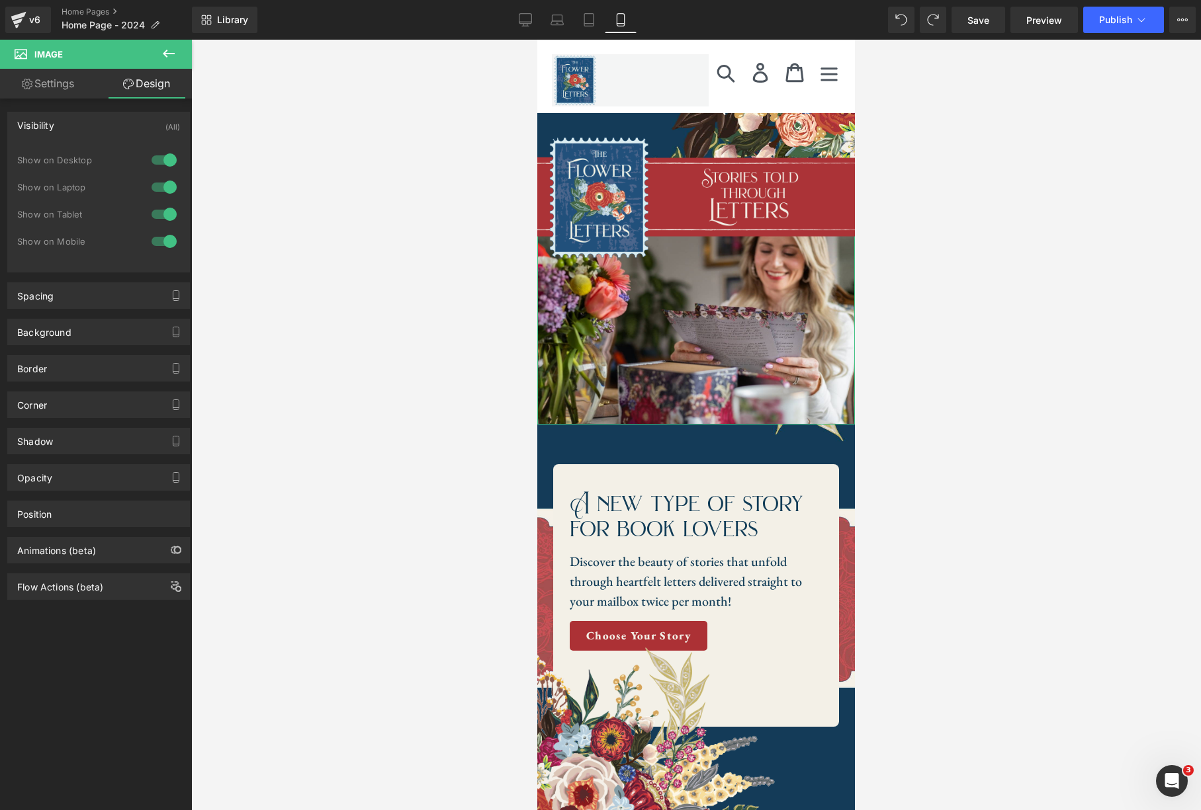
click at [160, 157] on div at bounding box center [164, 160] width 32 height 21
click at [160, 187] on div at bounding box center [164, 187] width 32 height 21
click at [527, 22] on icon at bounding box center [525, 19] width 13 height 13
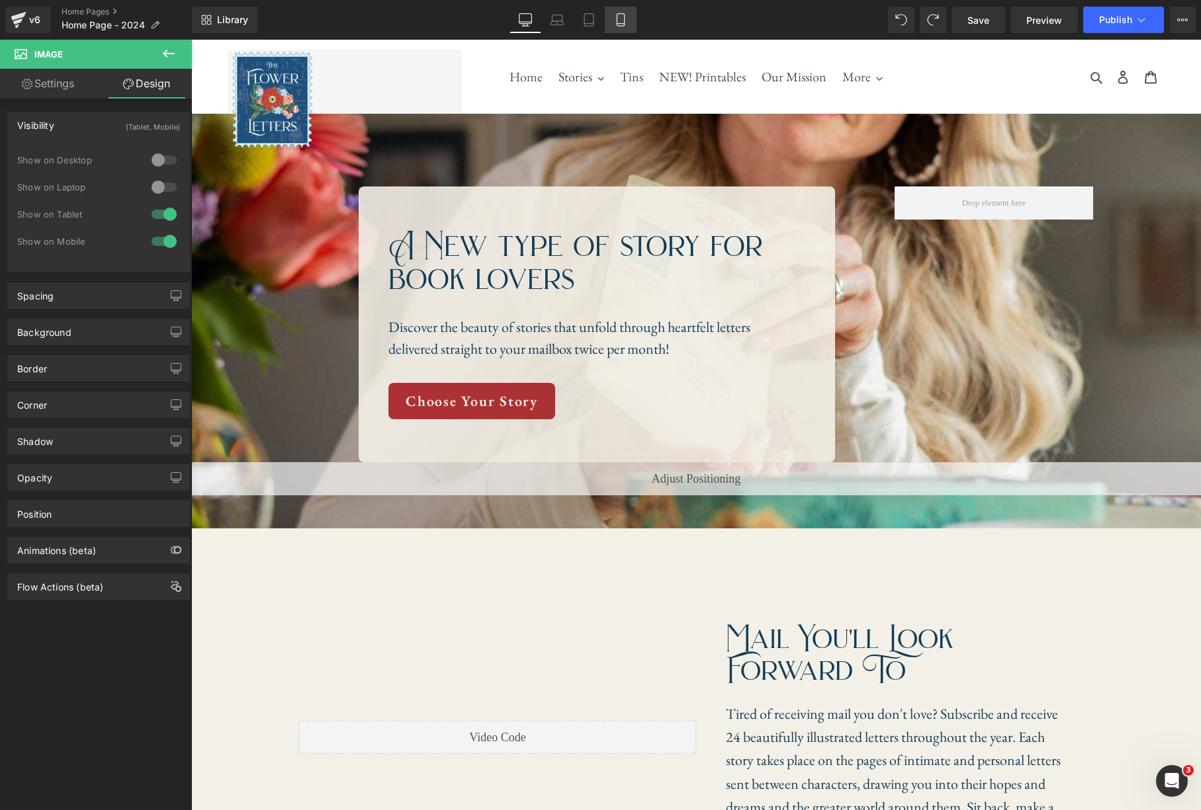
click at [630, 22] on link "Mobile" at bounding box center [621, 20] width 32 height 26
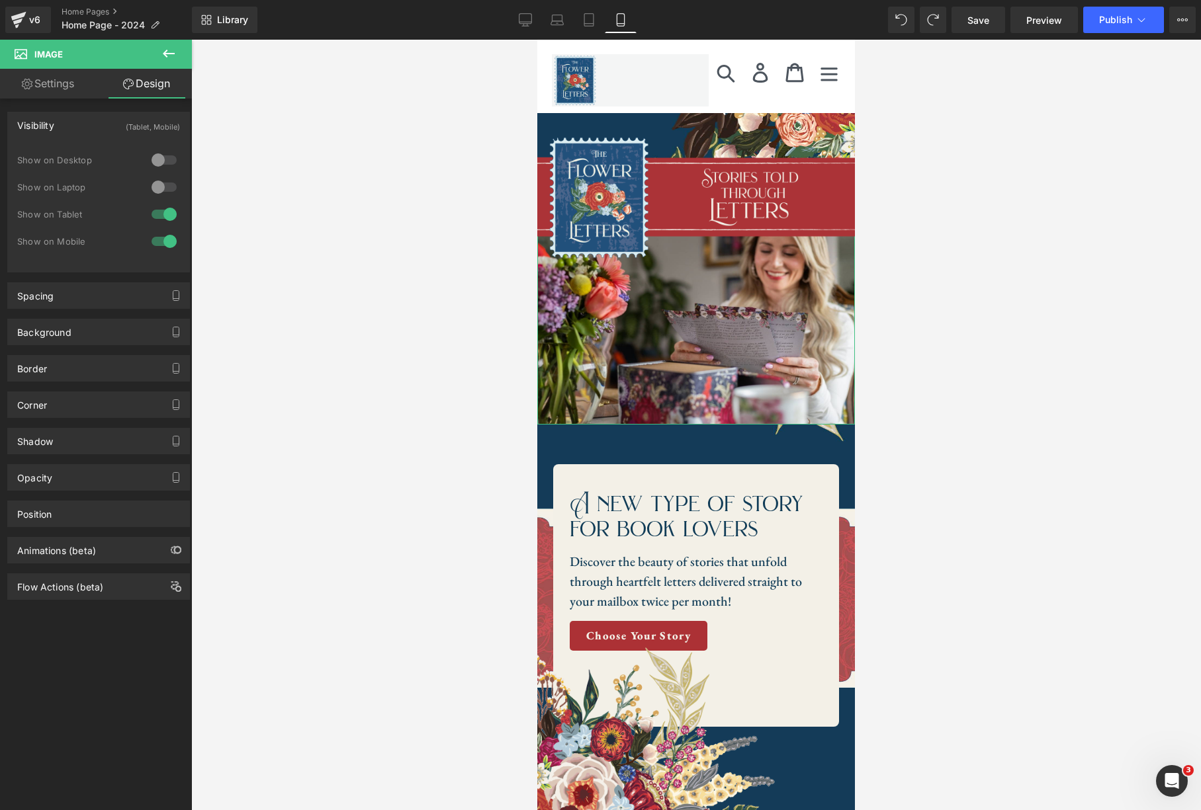
click at [43, 81] on link "Settings" at bounding box center [48, 84] width 96 height 30
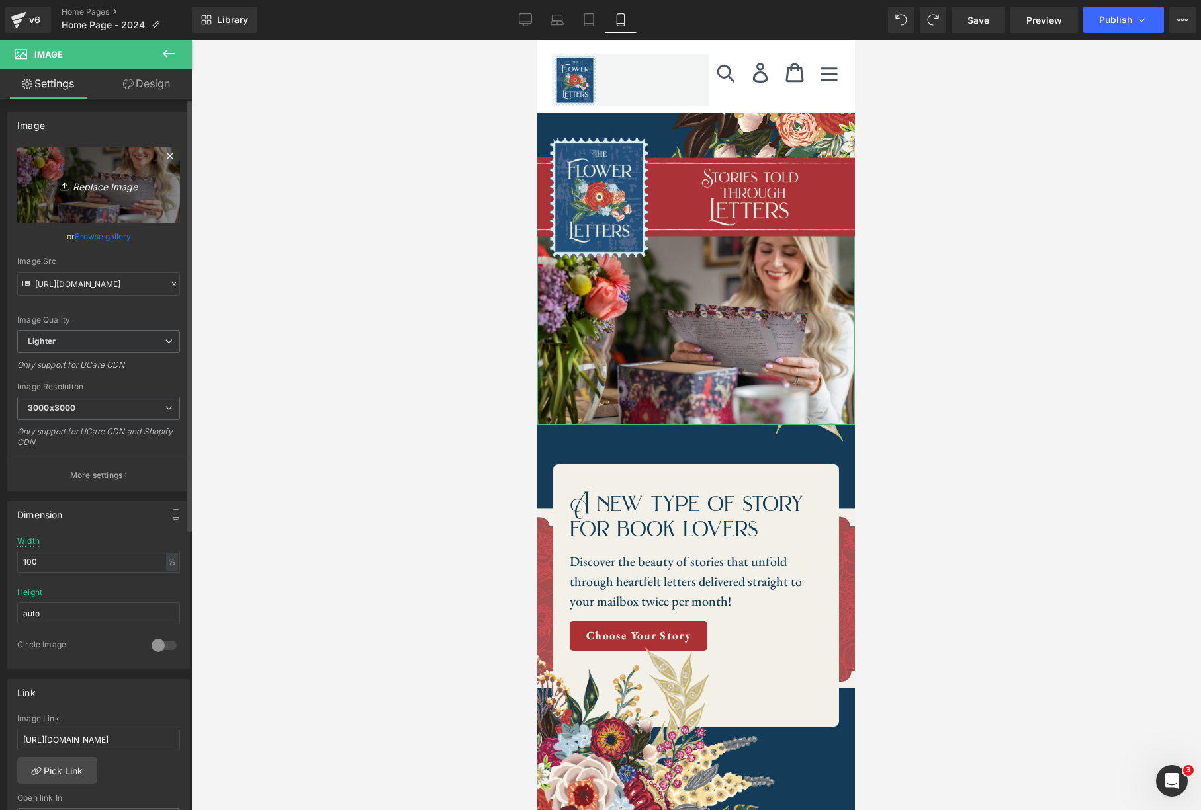
click at [95, 187] on icon "Replace Image" at bounding box center [99, 185] width 106 height 17
type input "C:\fakepath\Home Page Hero Mobile (1).jpg"
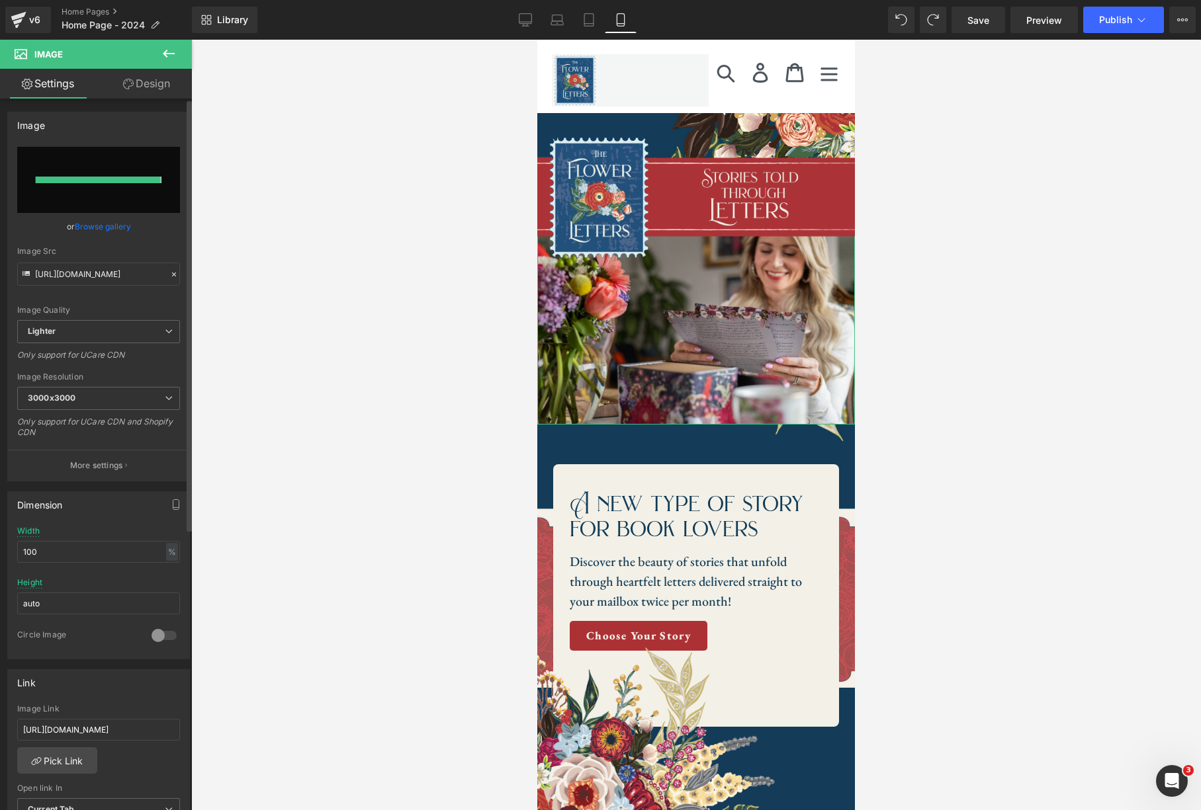
type input "https://ucarecdn.com/a40103cf-44e1-4575-9e05-54ed0c3baeff/-/format/auto/-/previ…"
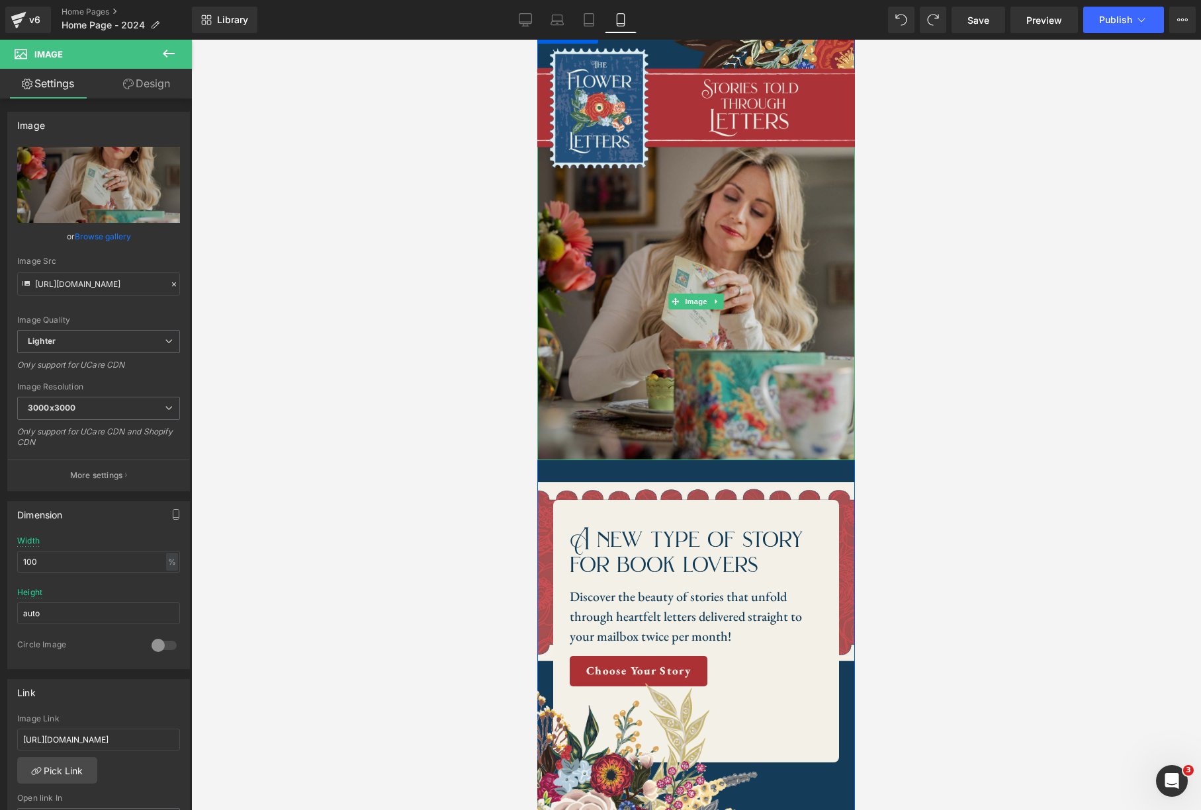
scroll to position [218, 0]
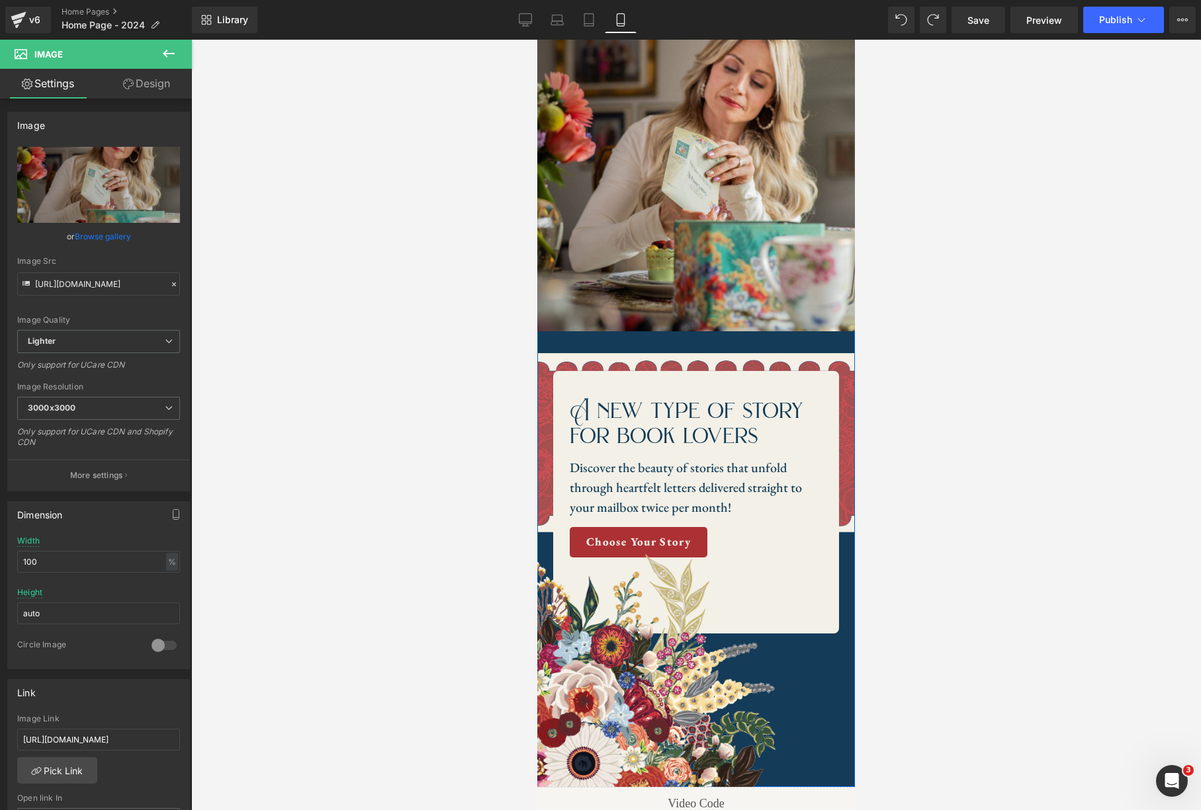
click at [544, 418] on div "Image Image A new type of story for book lovers Heading Discover the beauty of …" at bounding box center [696, 352] width 318 height 869
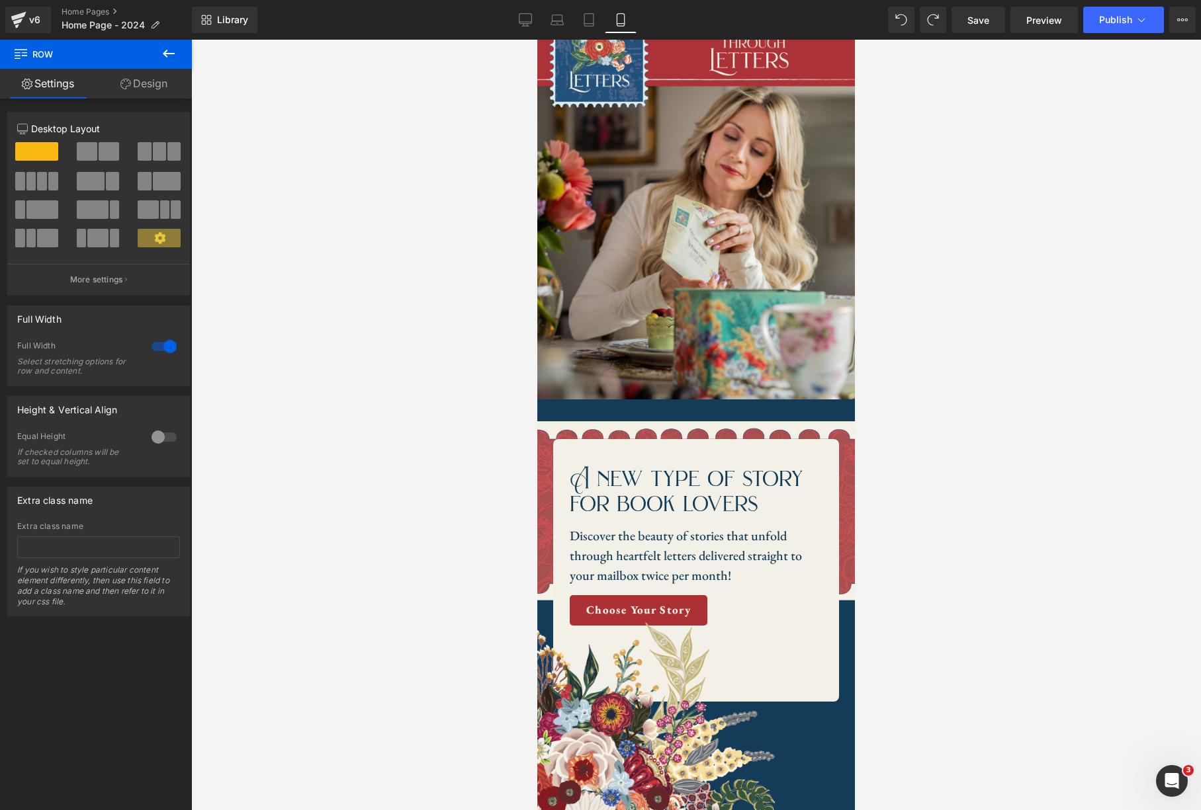
scroll to position [0, 0]
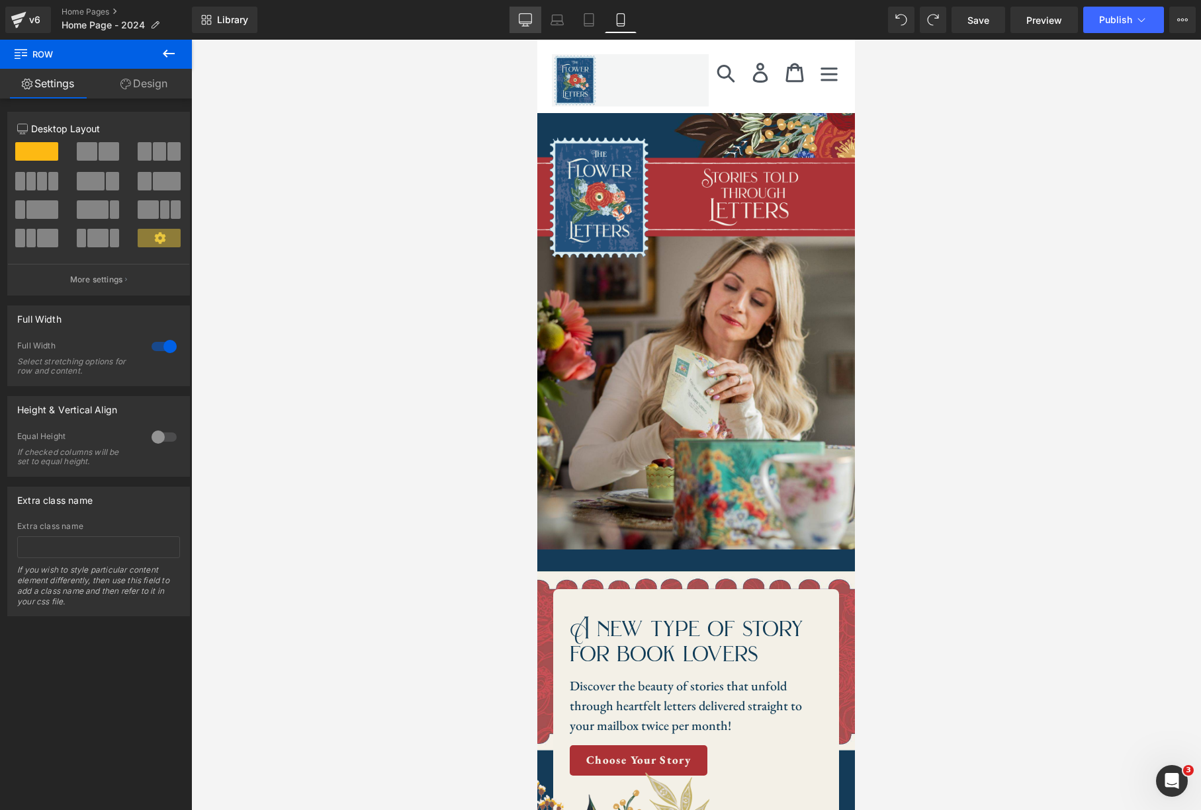
click at [525, 22] on icon at bounding box center [525, 19] width 13 height 13
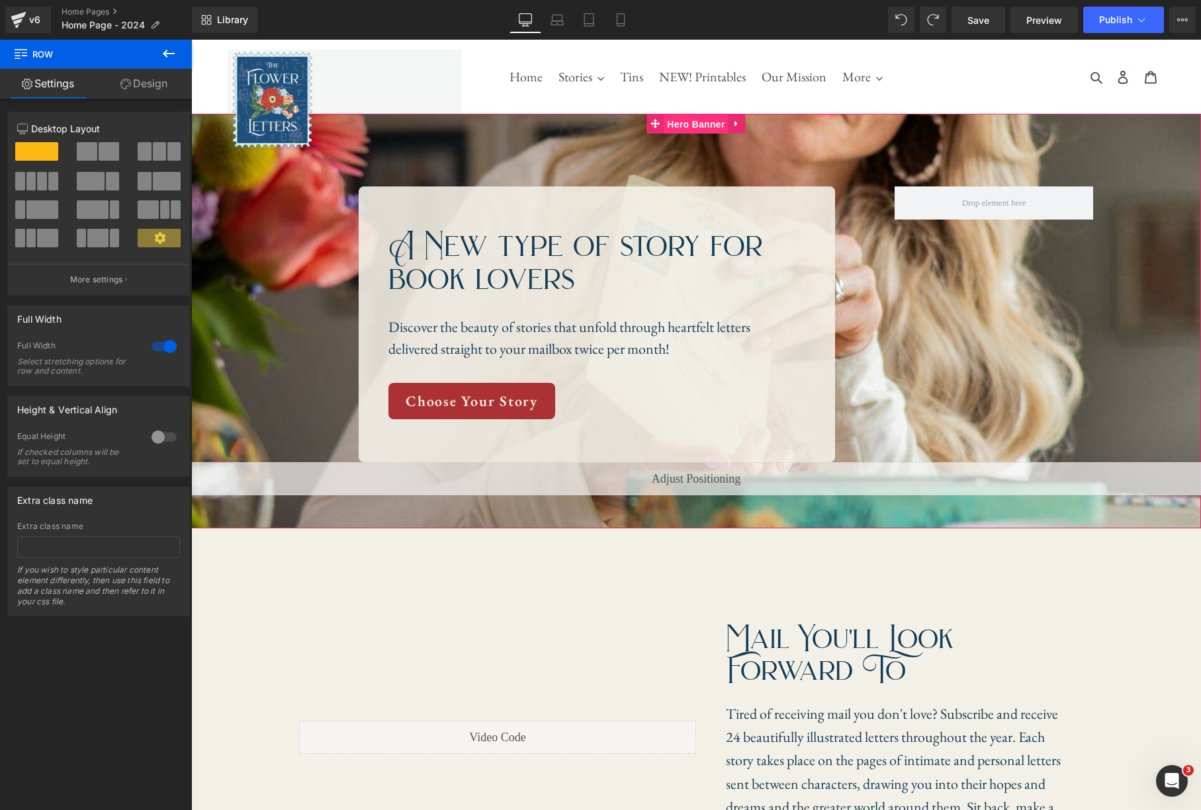
click at [699, 131] on span "Hero Banner" at bounding box center [696, 124] width 64 height 20
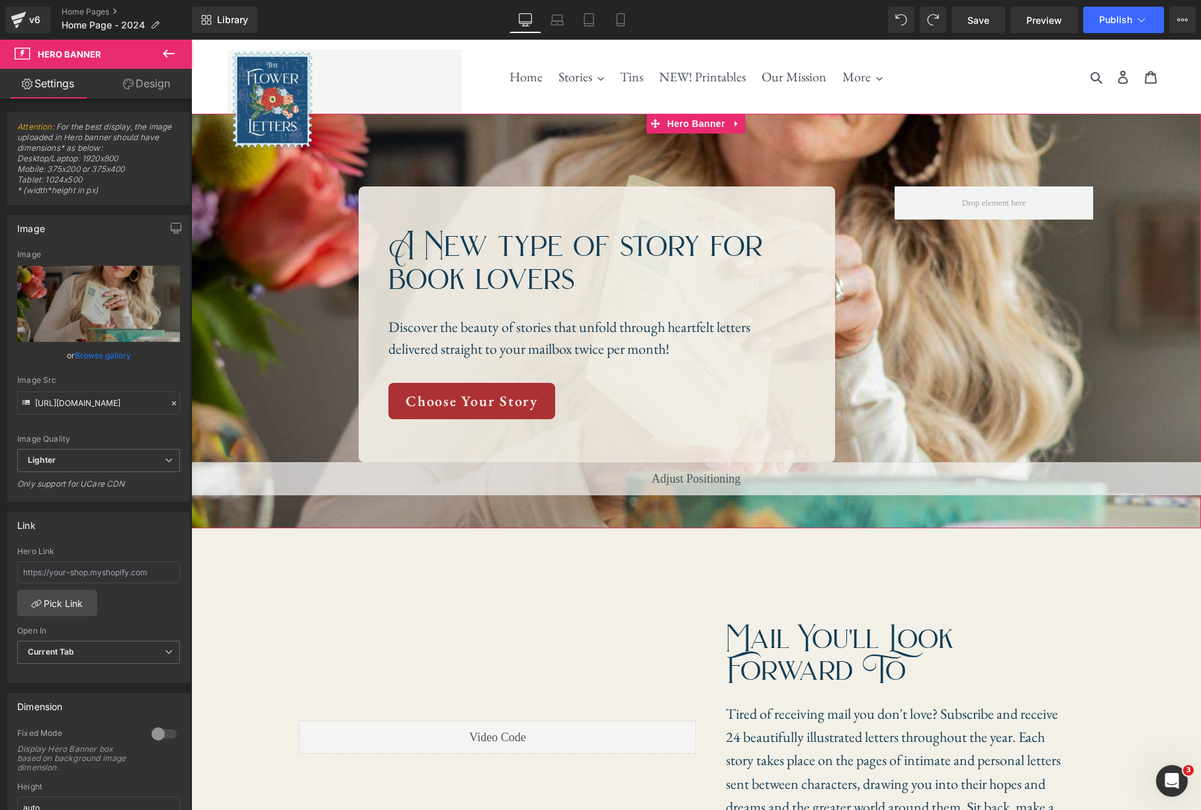
click at [134, 81] on link "Design" at bounding box center [147, 84] width 96 height 30
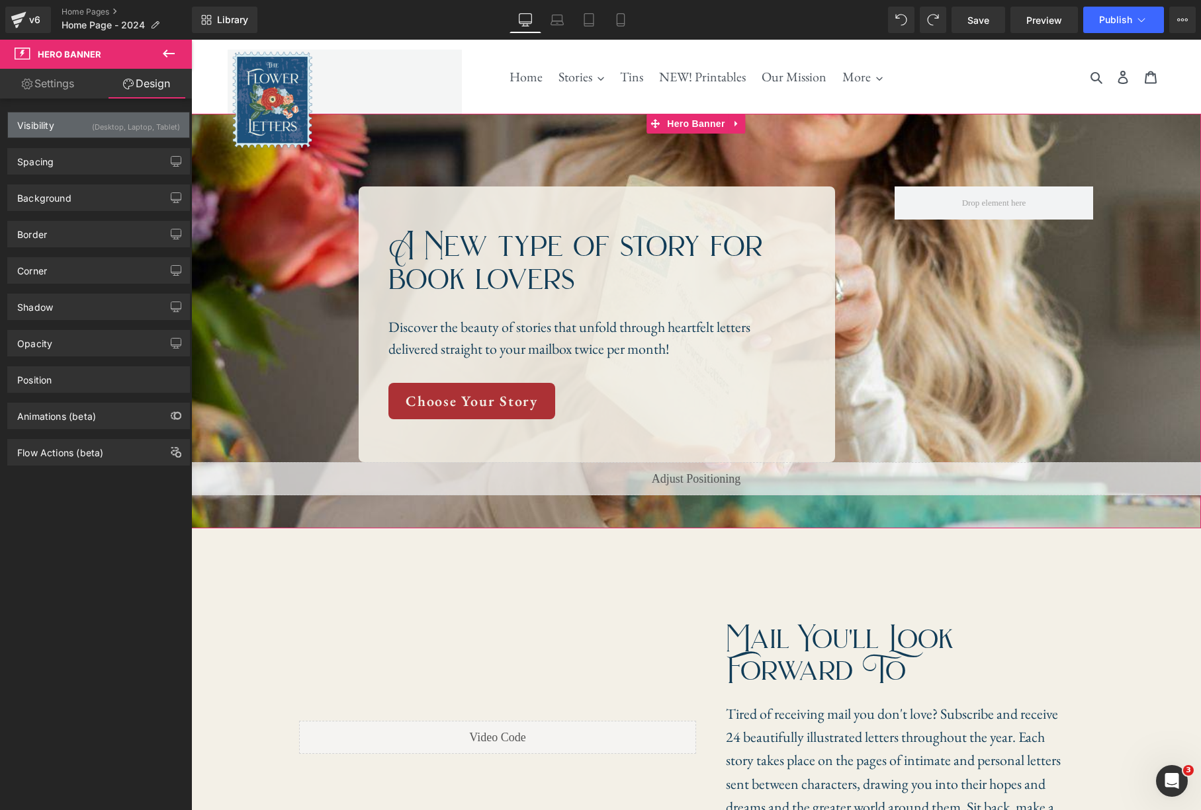
click at [162, 128] on div "(Desktop, Laptop, Tablet)" at bounding box center [136, 123] width 88 height 22
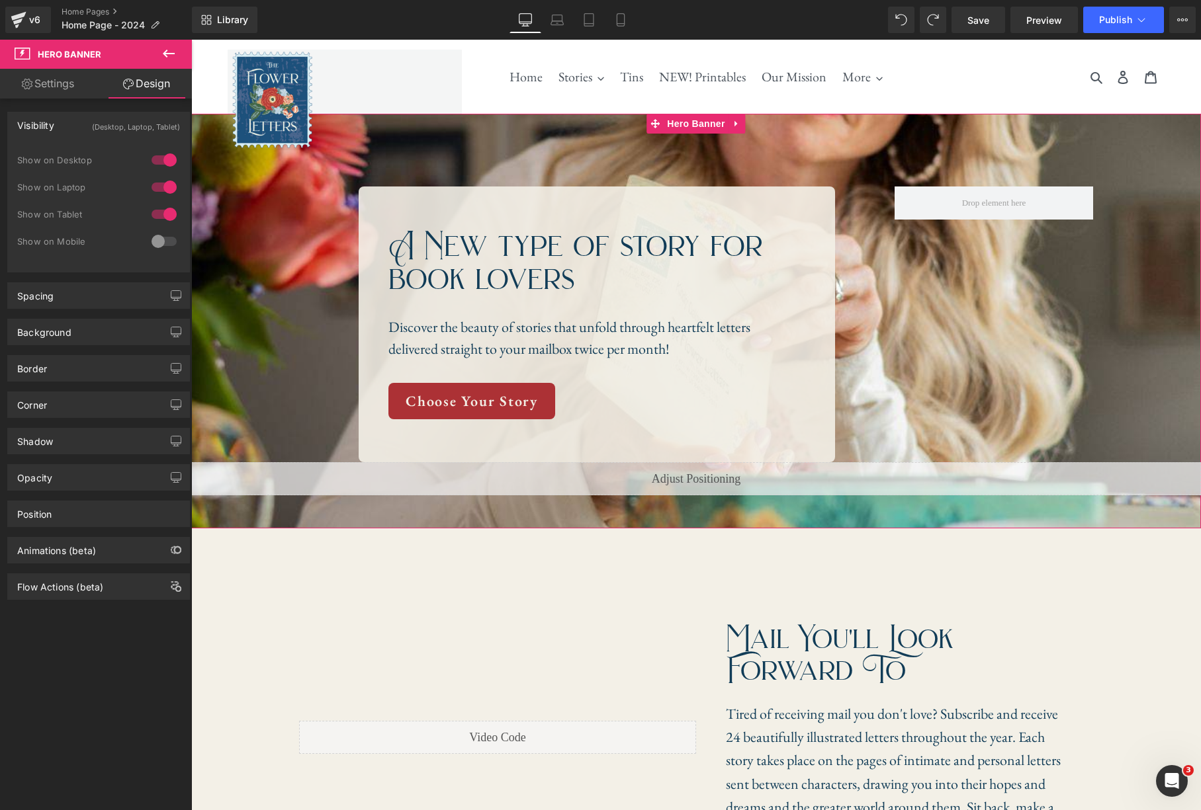
click at [164, 216] on div at bounding box center [164, 214] width 32 height 21
click at [599, 24] on link "Tablet" at bounding box center [589, 20] width 32 height 26
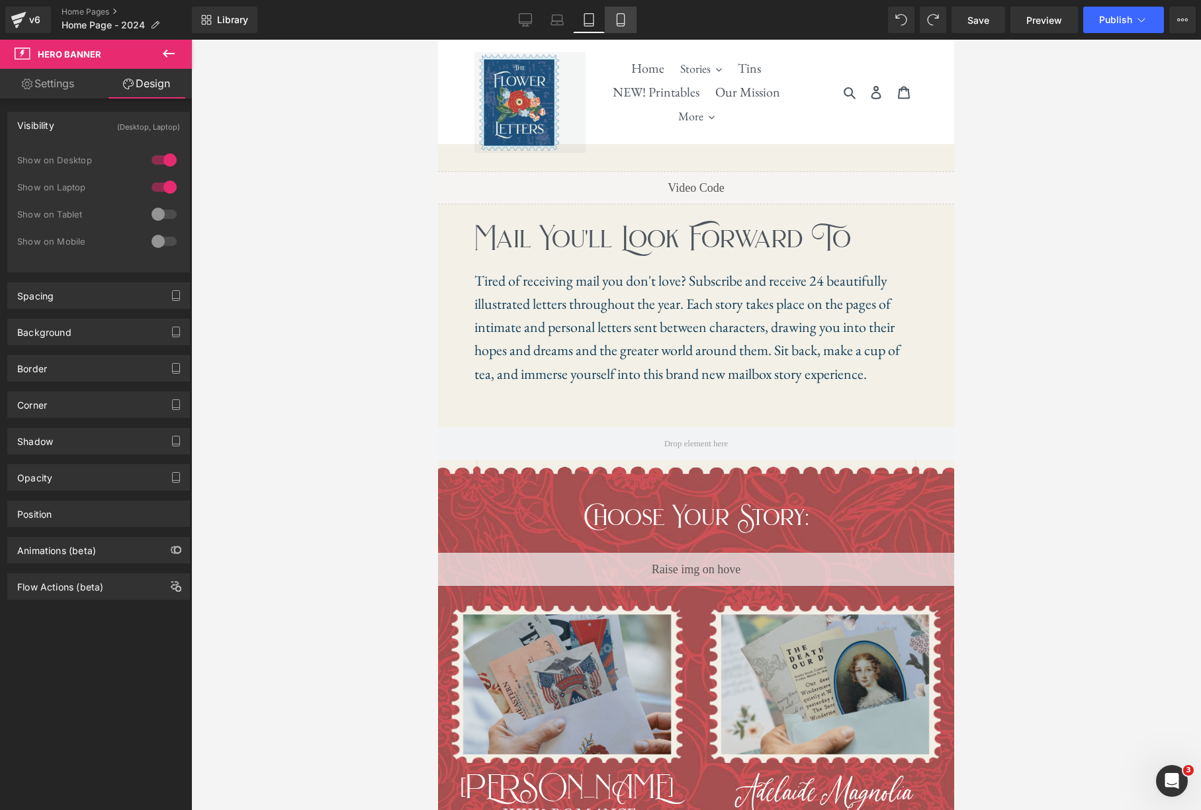
click at [625, 21] on icon at bounding box center [620, 19] width 13 height 13
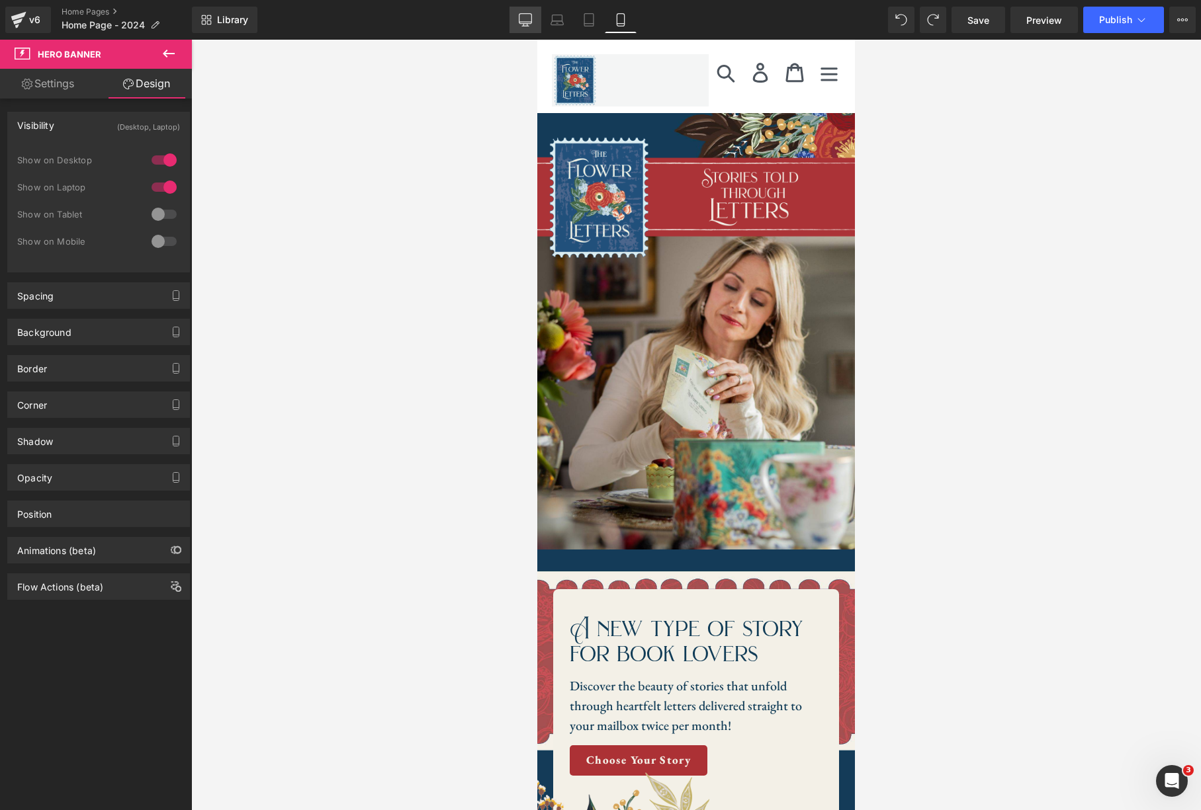
click at [520, 22] on icon at bounding box center [525, 19] width 13 height 13
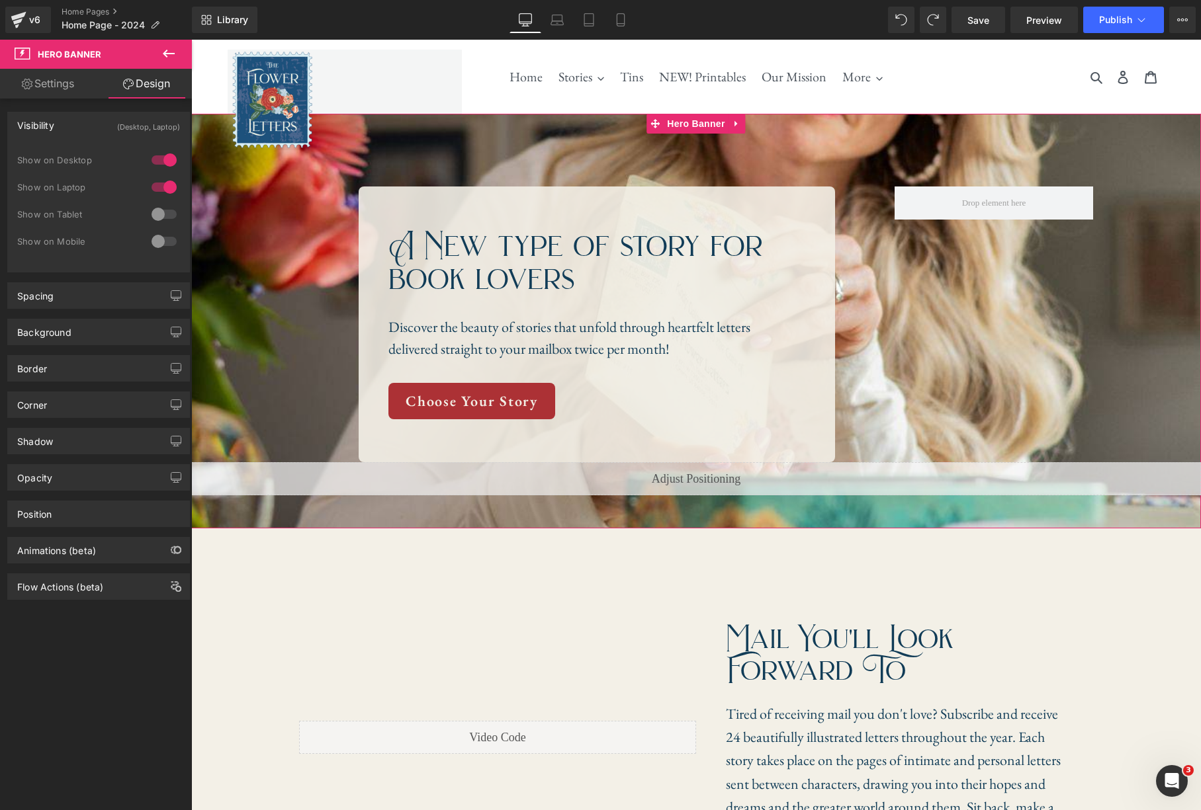
click at [159, 222] on div at bounding box center [164, 214] width 32 height 21
click at [596, 21] on link "Tablet" at bounding box center [589, 20] width 32 height 26
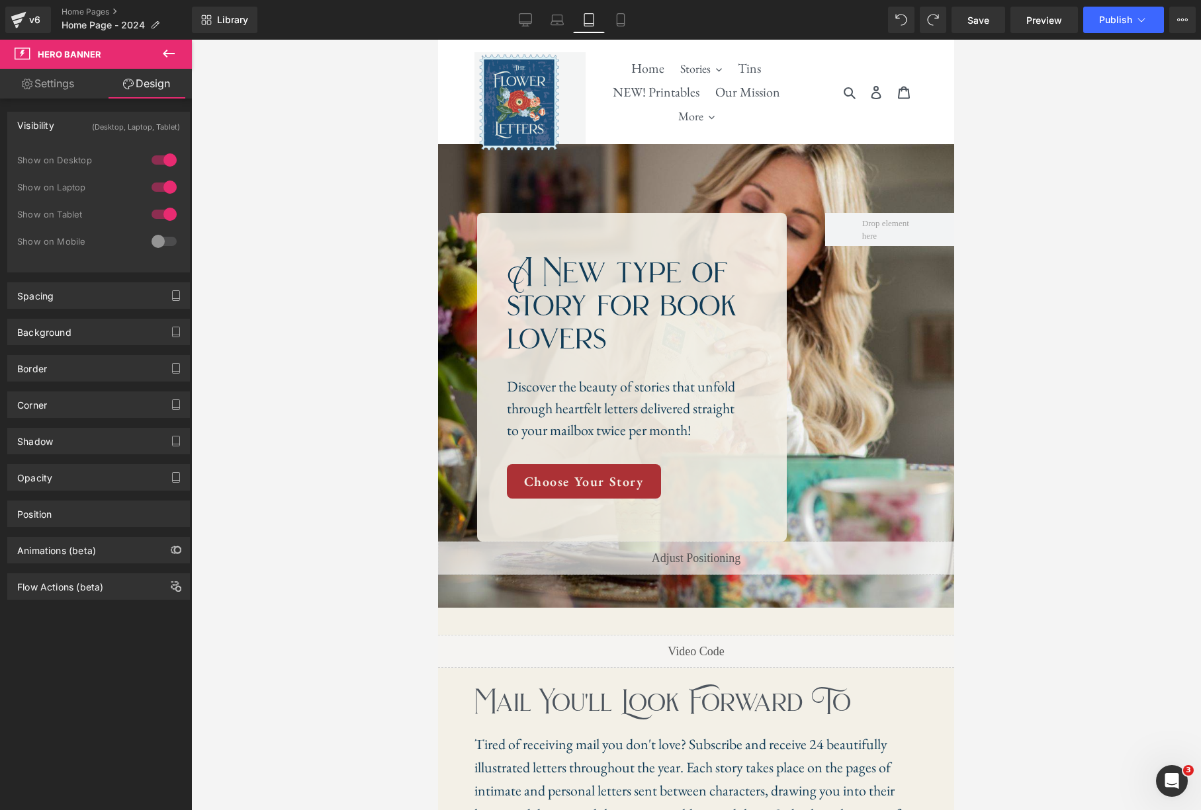
scroll to position [30, 0]
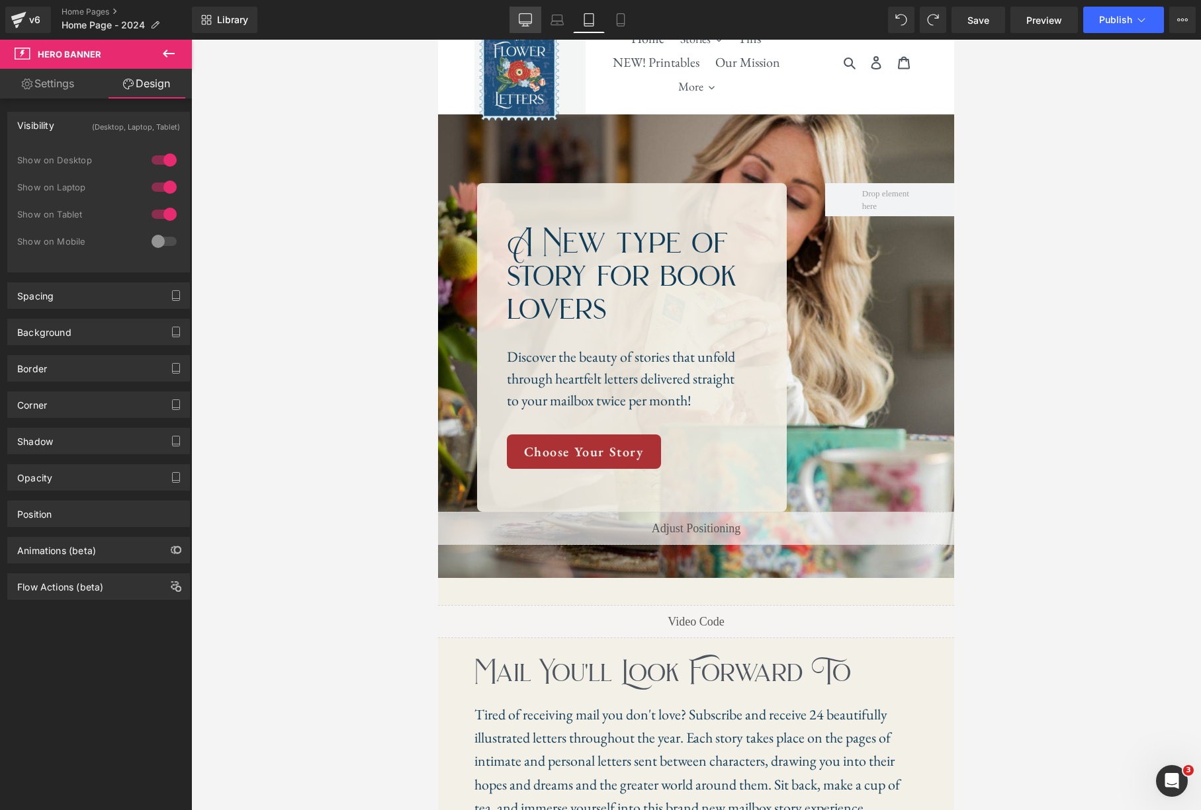
click at [528, 17] on icon at bounding box center [525, 19] width 13 height 13
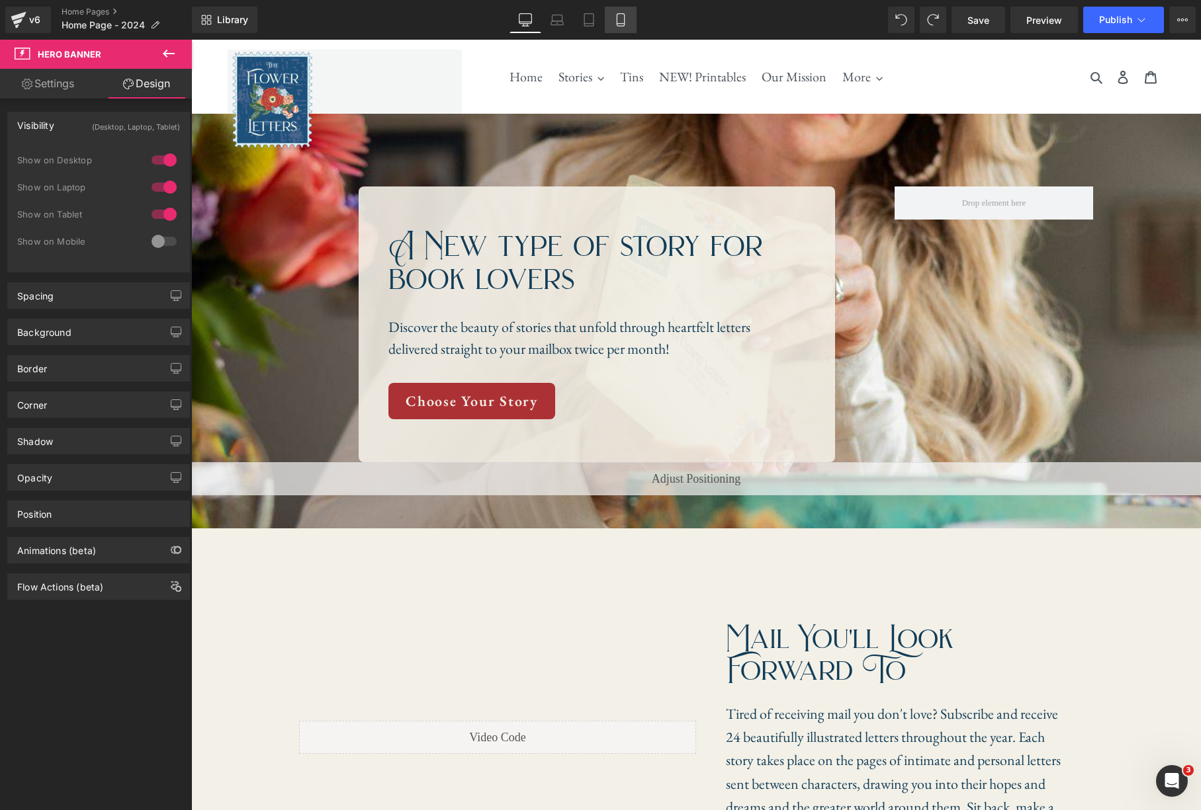
click at [625, 18] on icon at bounding box center [620, 19] width 13 height 13
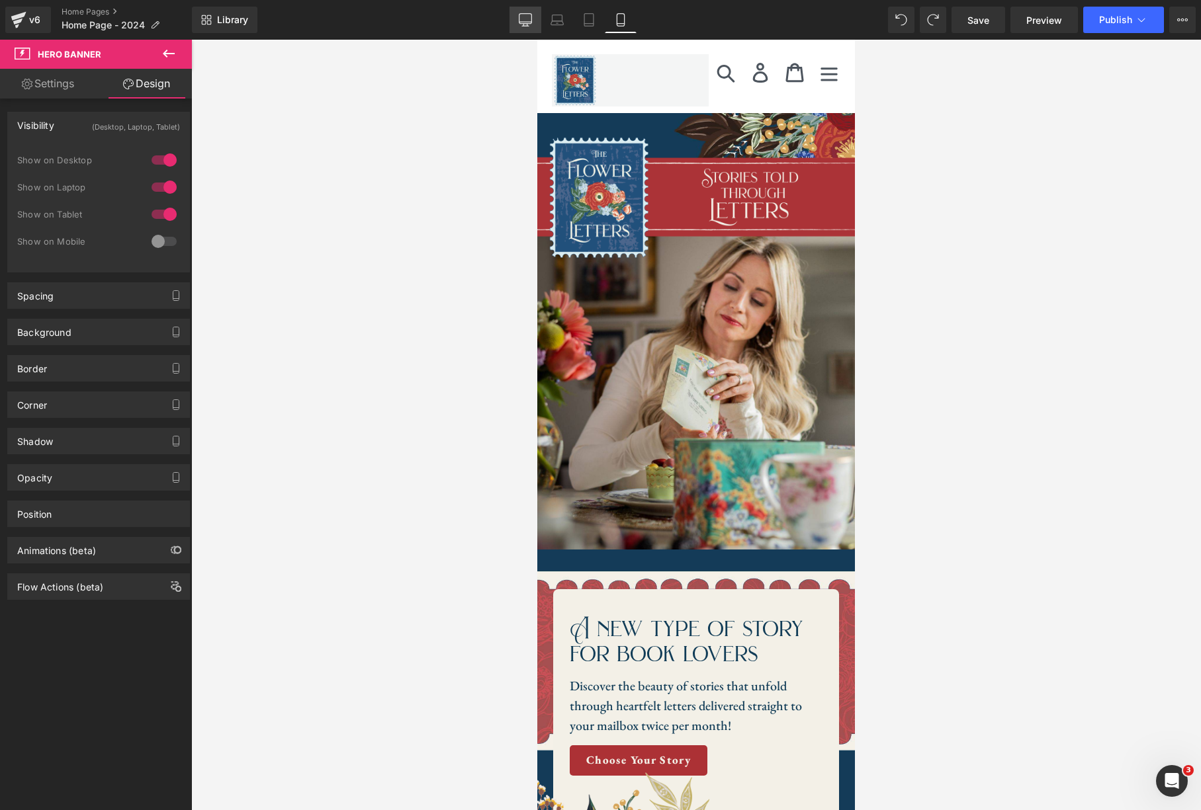
click at [525, 15] on icon at bounding box center [525, 19] width 13 height 13
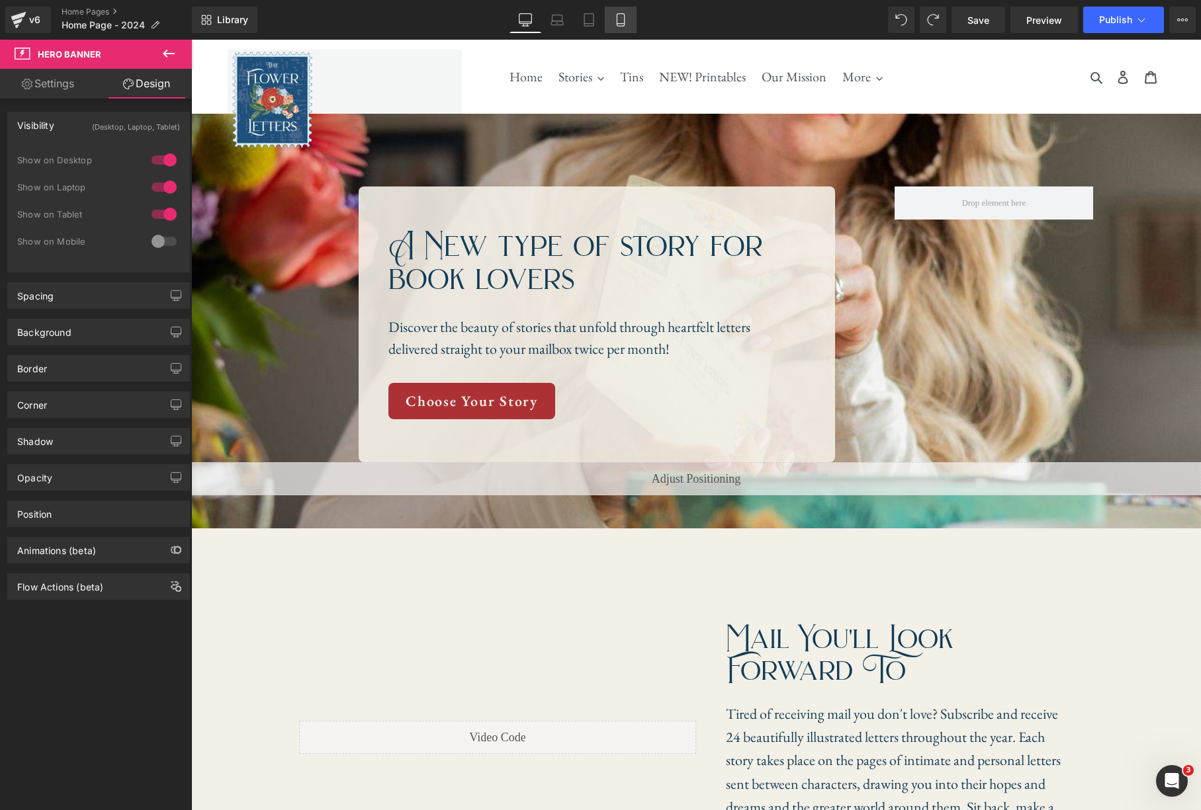
click at [628, 16] on link "Mobile" at bounding box center [621, 20] width 32 height 26
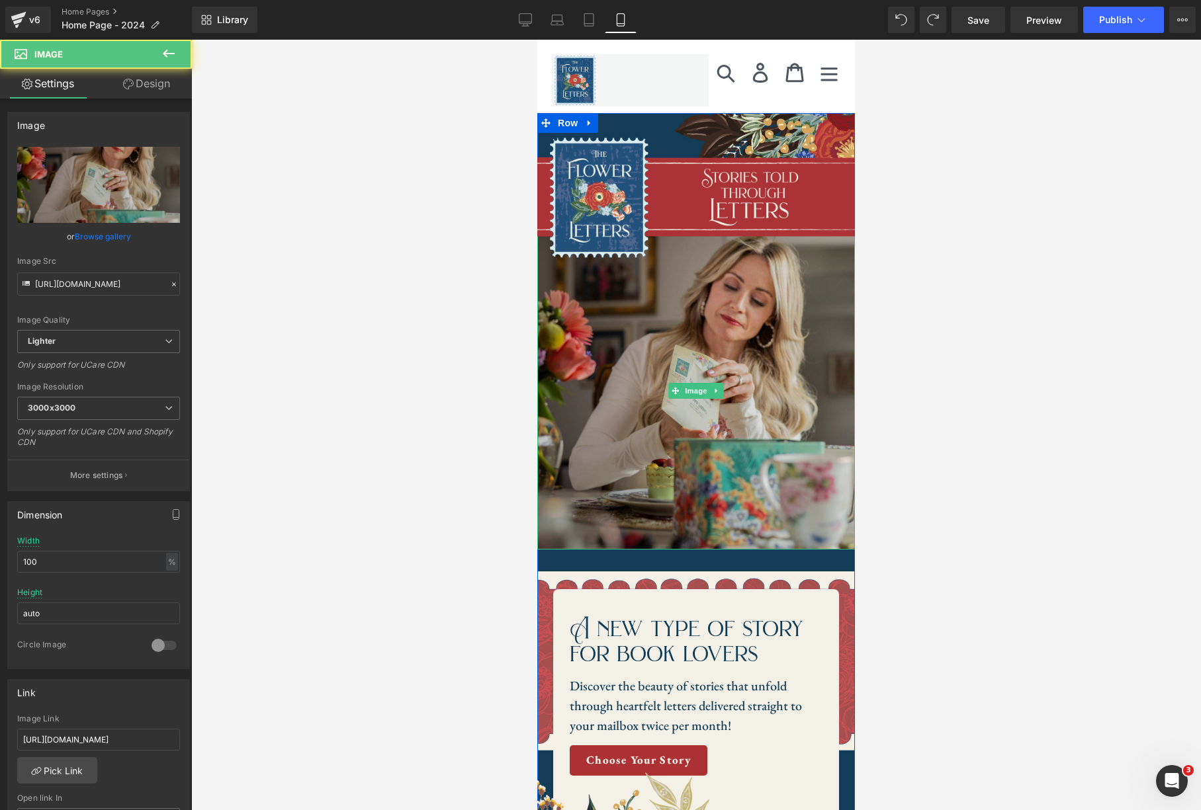
click at [707, 538] on img at bounding box center [696, 391] width 318 height 318
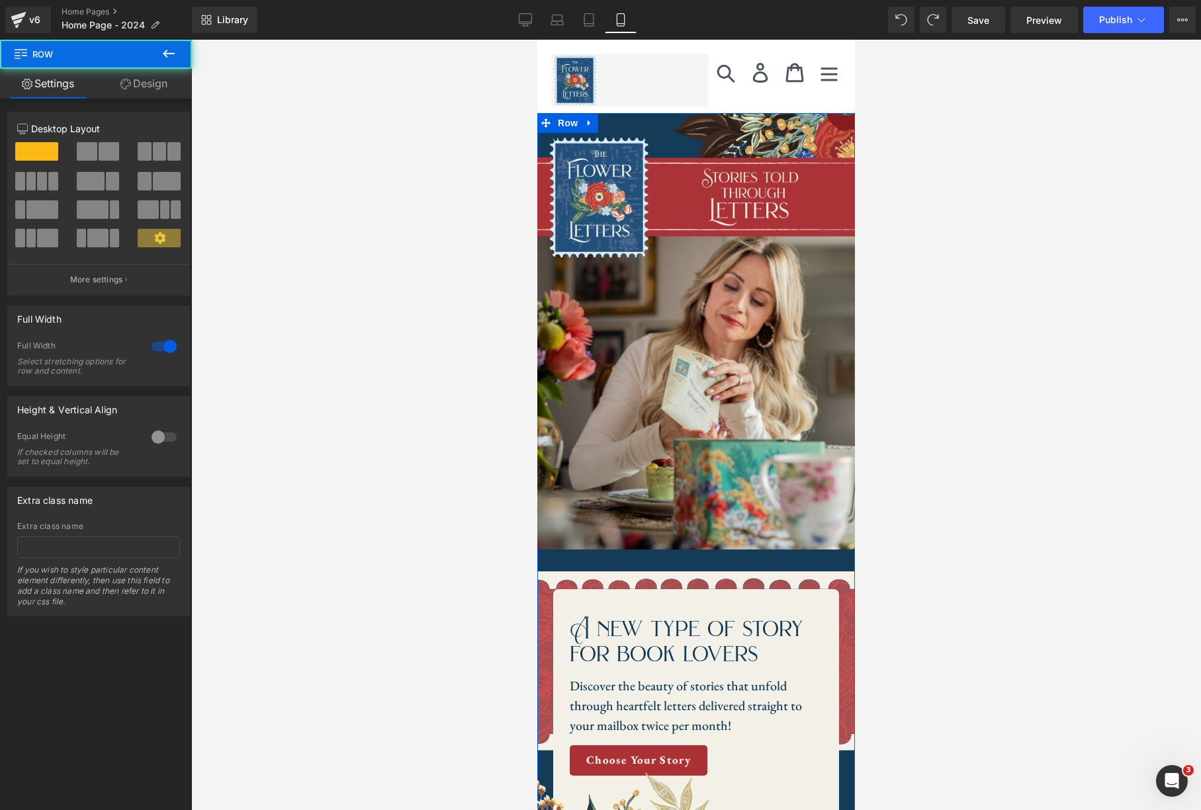
drag, startPoint x: 703, startPoint y: 565, endPoint x: 705, endPoint y: 585, distance: 20.5
click at [704, 565] on div "Image Image A new type of story for book lovers Heading Discover the beauty of …" at bounding box center [696, 570] width 318 height 869
click at [575, 128] on span "Row" at bounding box center [567, 123] width 26 height 20
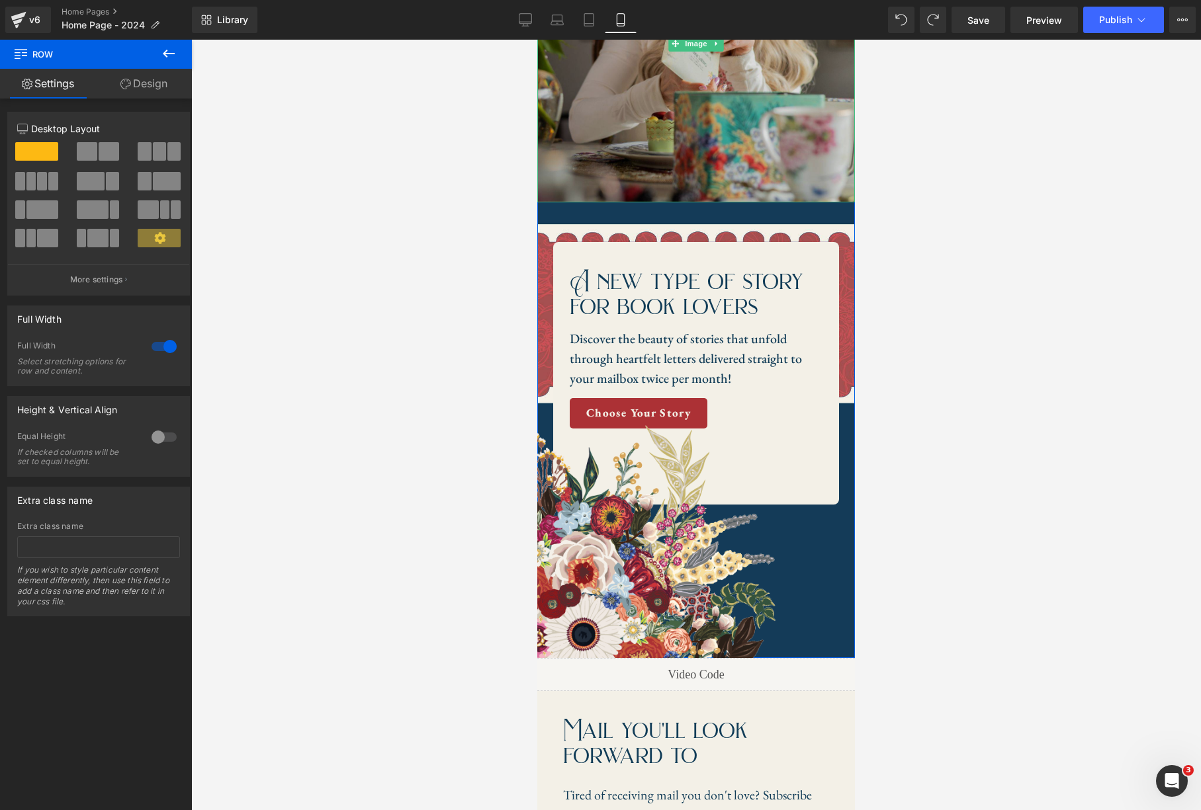
scroll to position [383, 0]
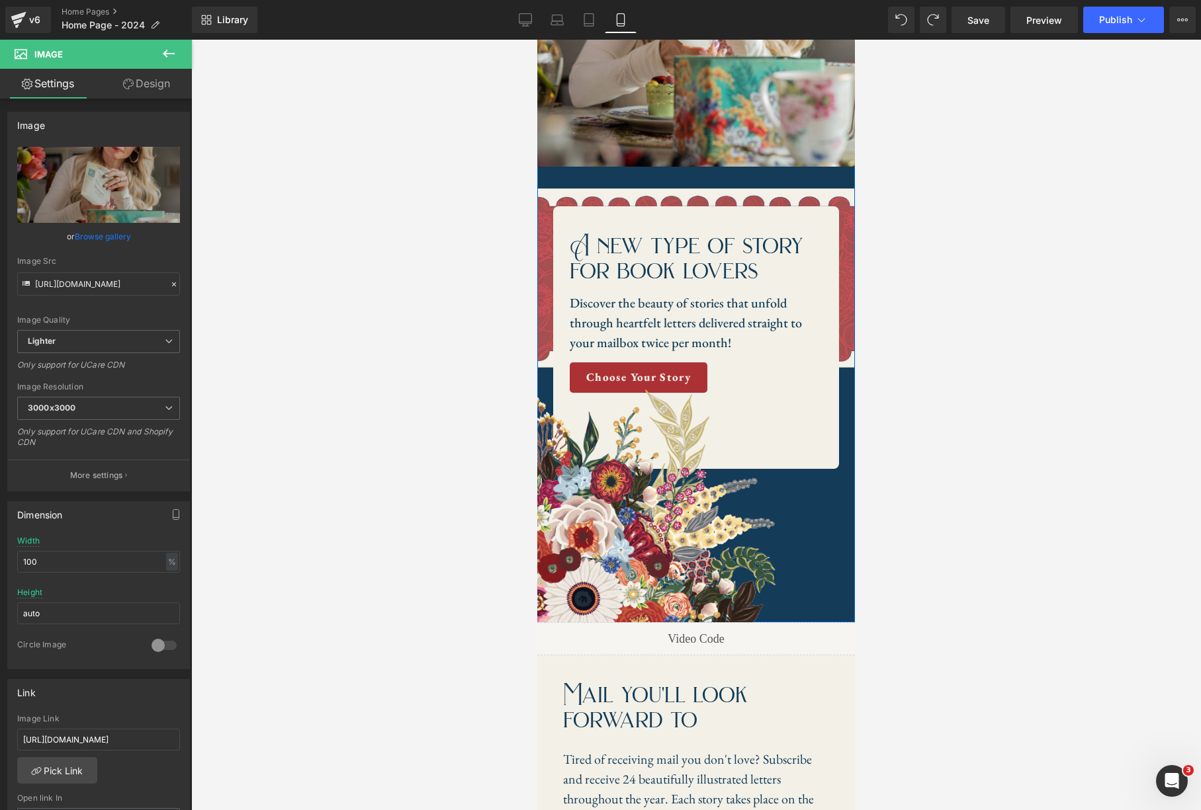
drag, startPoint x: 767, startPoint y: 164, endPoint x: 767, endPoint y: 183, distance: 19.2
click at [767, 183] on div "Image Image A new type of story for book lovers Heading Discover the beauty of …" at bounding box center [696, 187] width 318 height 869
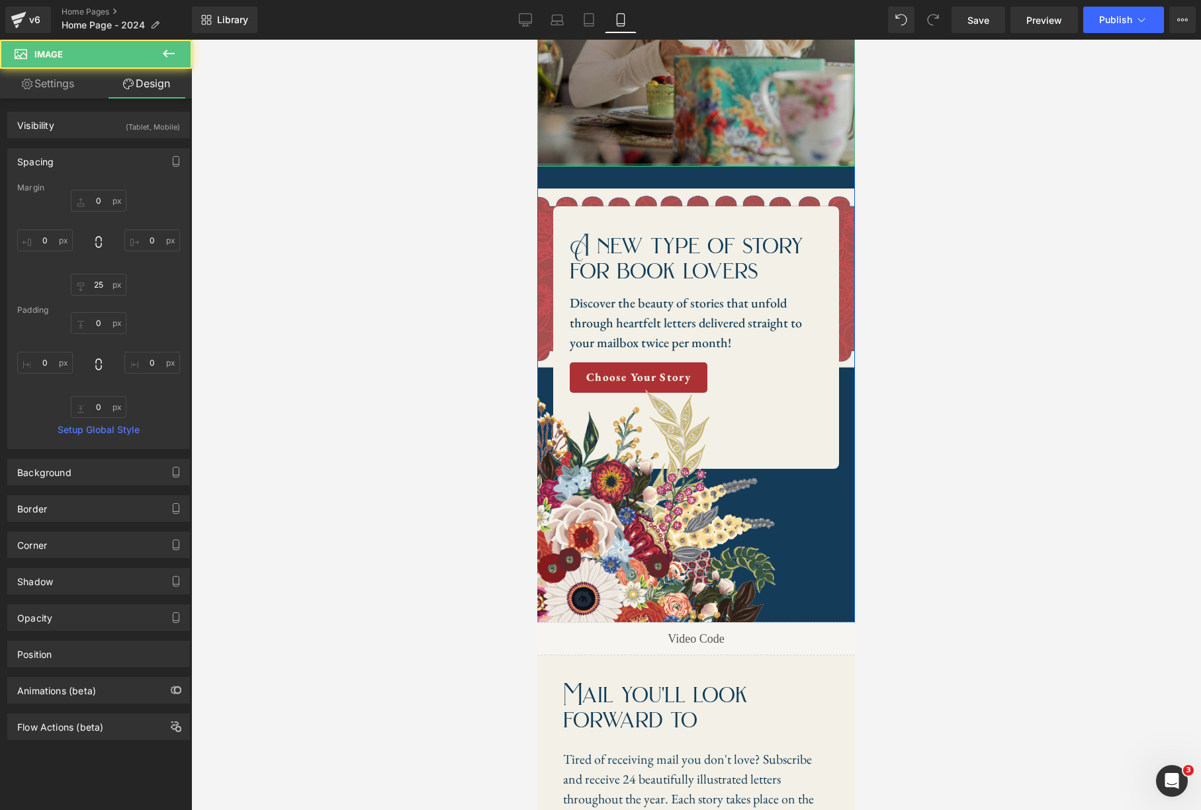
type input "0px"
drag, startPoint x: 771, startPoint y: 165, endPoint x: 774, endPoint y: 155, distance: 9.8
click at [774, 155] on div "Image" at bounding box center [696, 8] width 318 height 318
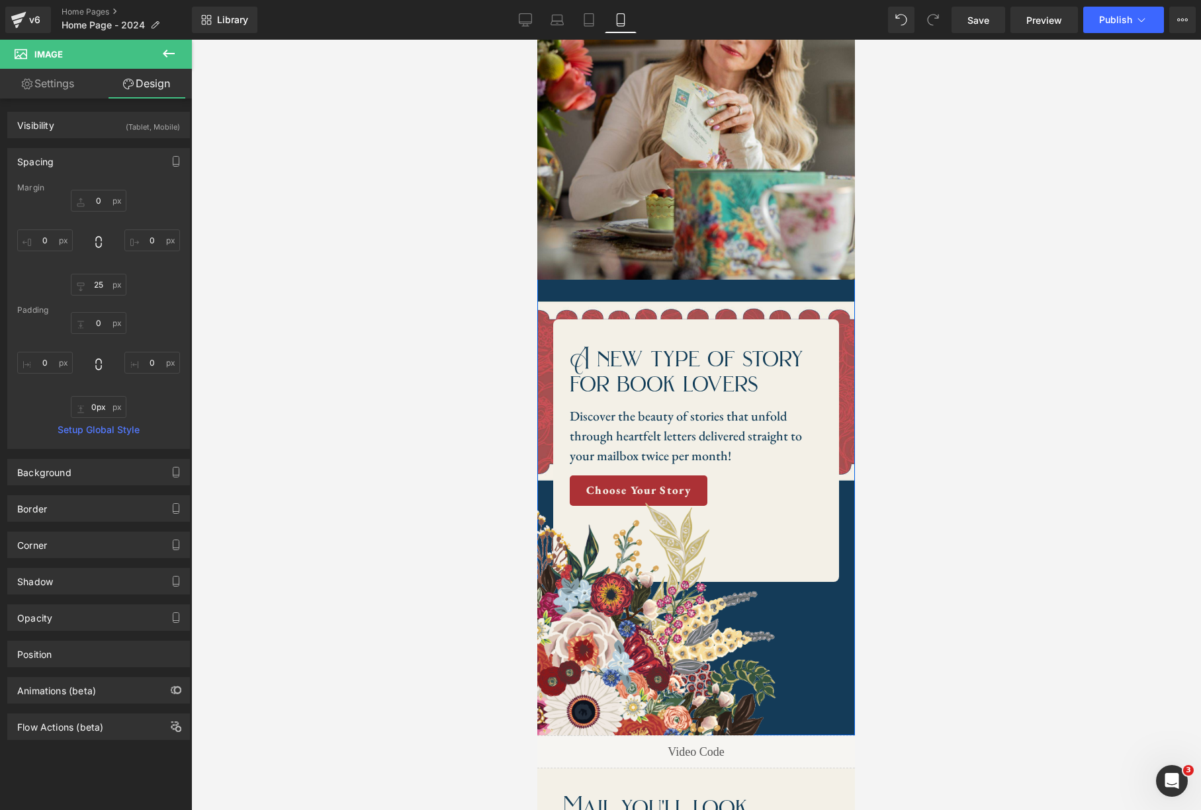
scroll to position [241, 0]
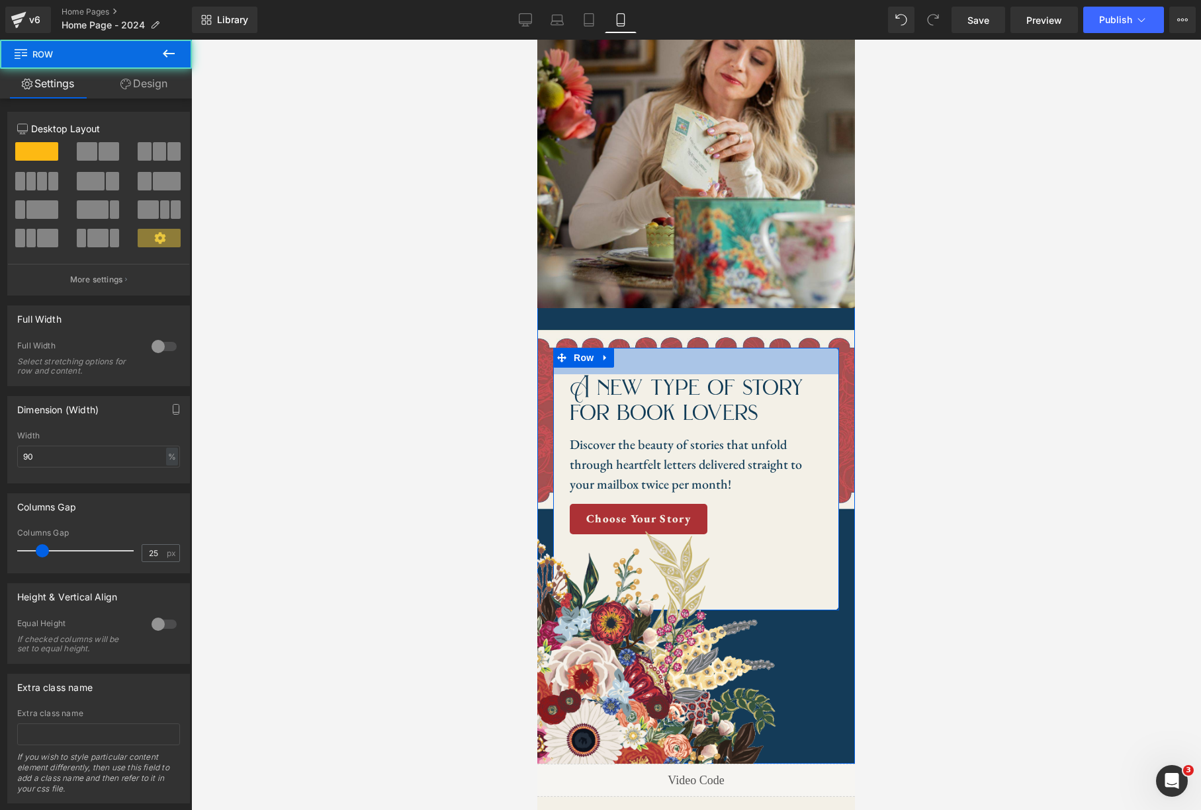
click at [781, 366] on div "40px" at bounding box center [696, 361] width 286 height 26
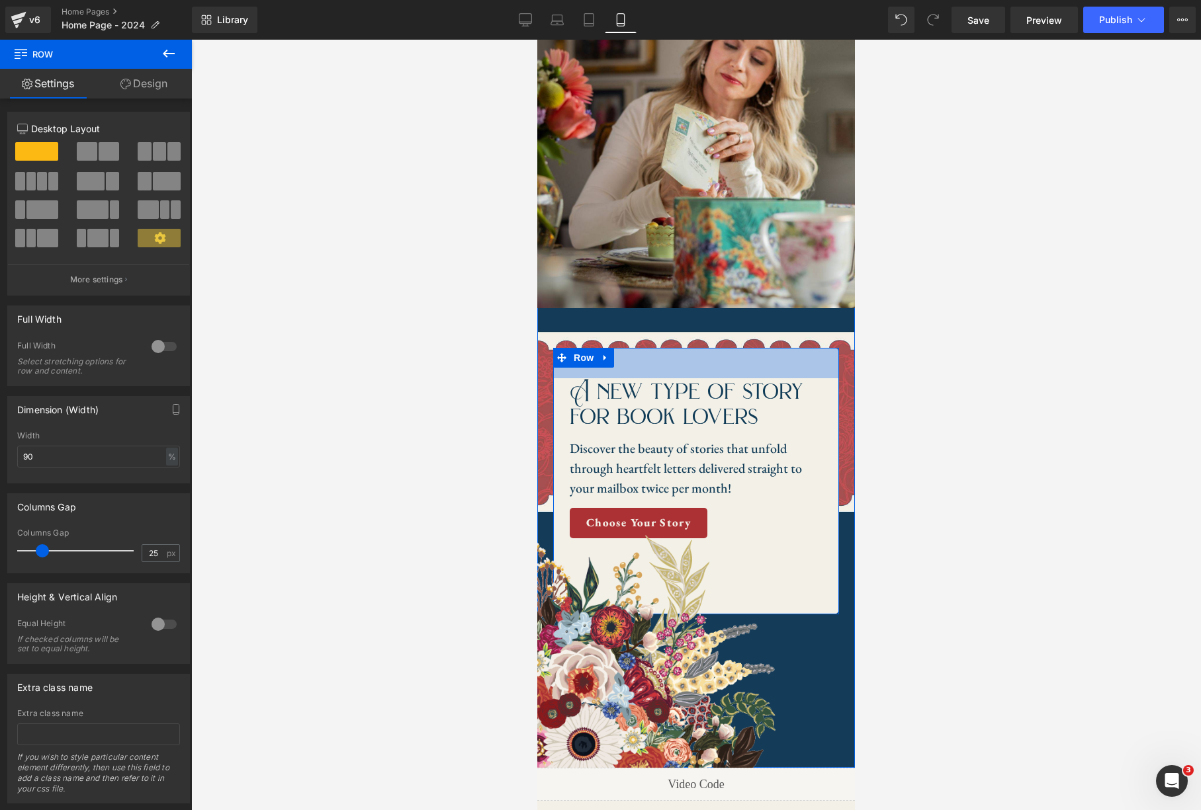
drag, startPoint x: 685, startPoint y: 363, endPoint x: 703, endPoint y: 343, distance: 26.3
click at [697, 366] on div "46px" at bounding box center [696, 363] width 286 height 30
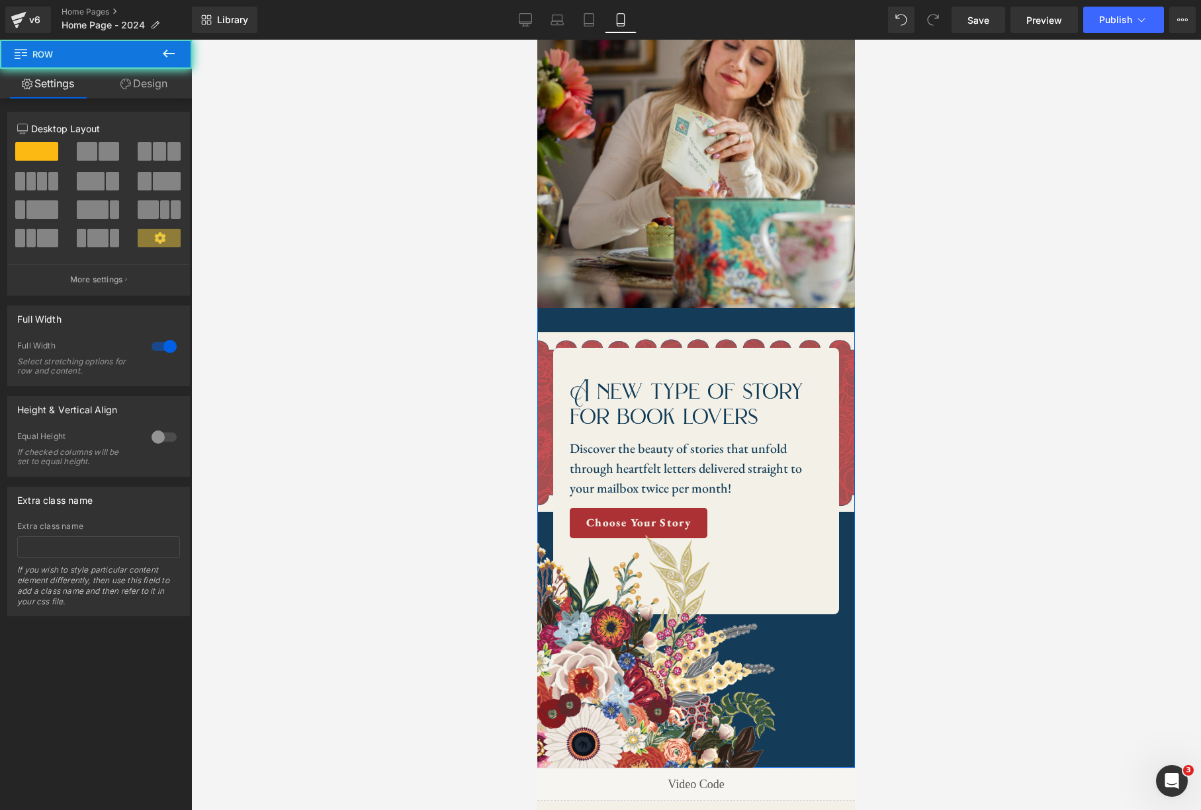
click at [726, 324] on div "Image Image A new type of story for book lovers Heading Discover the beauty of …" at bounding box center [696, 331] width 318 height 873
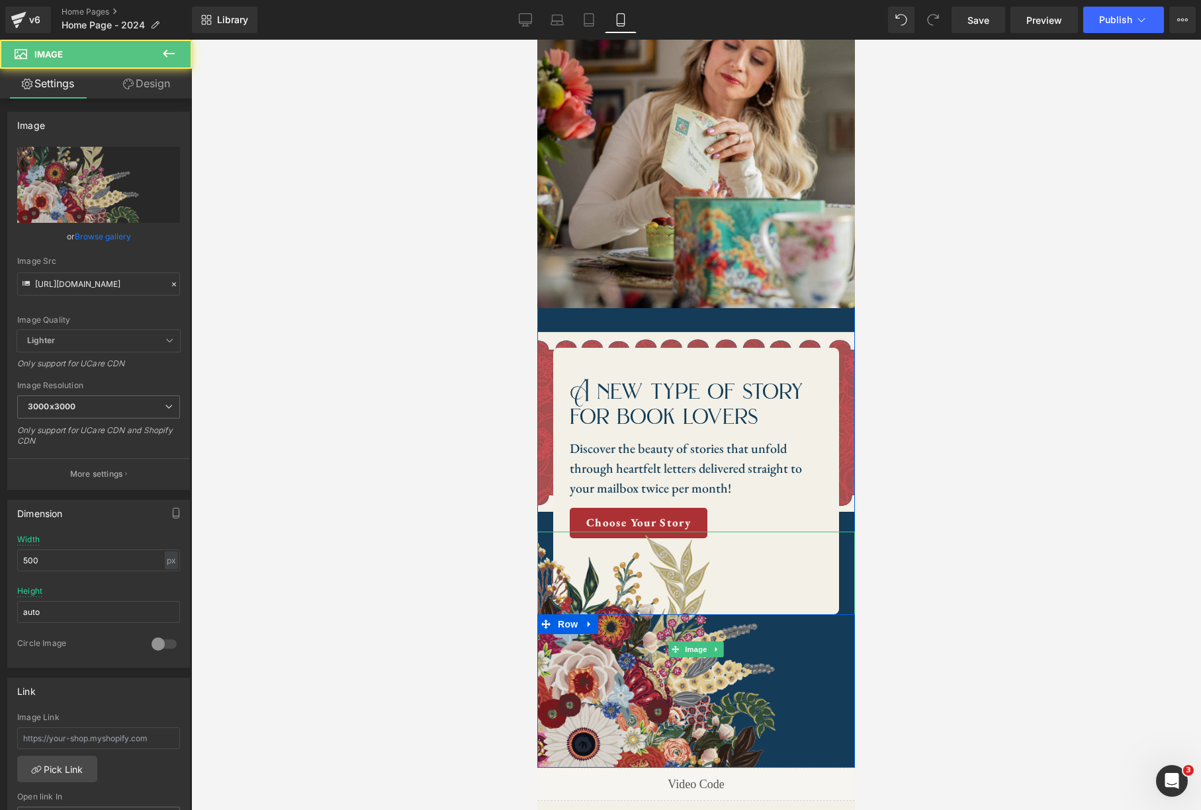
click at [638, 574] on img at bounding box center [696, 650] width 318 height 236
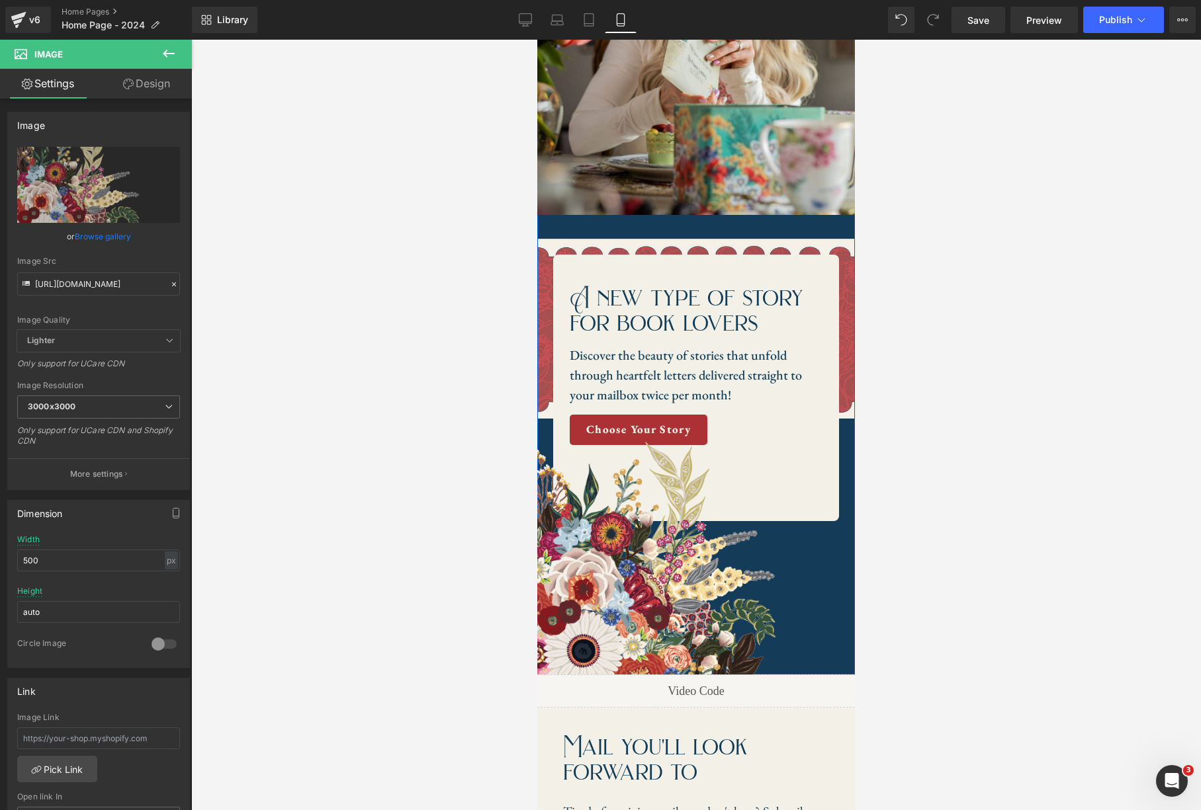
scroll to position [335, 0]
click at [533, 22] on link "Desktop" at bounding box center [525, 20] width 32 height 26
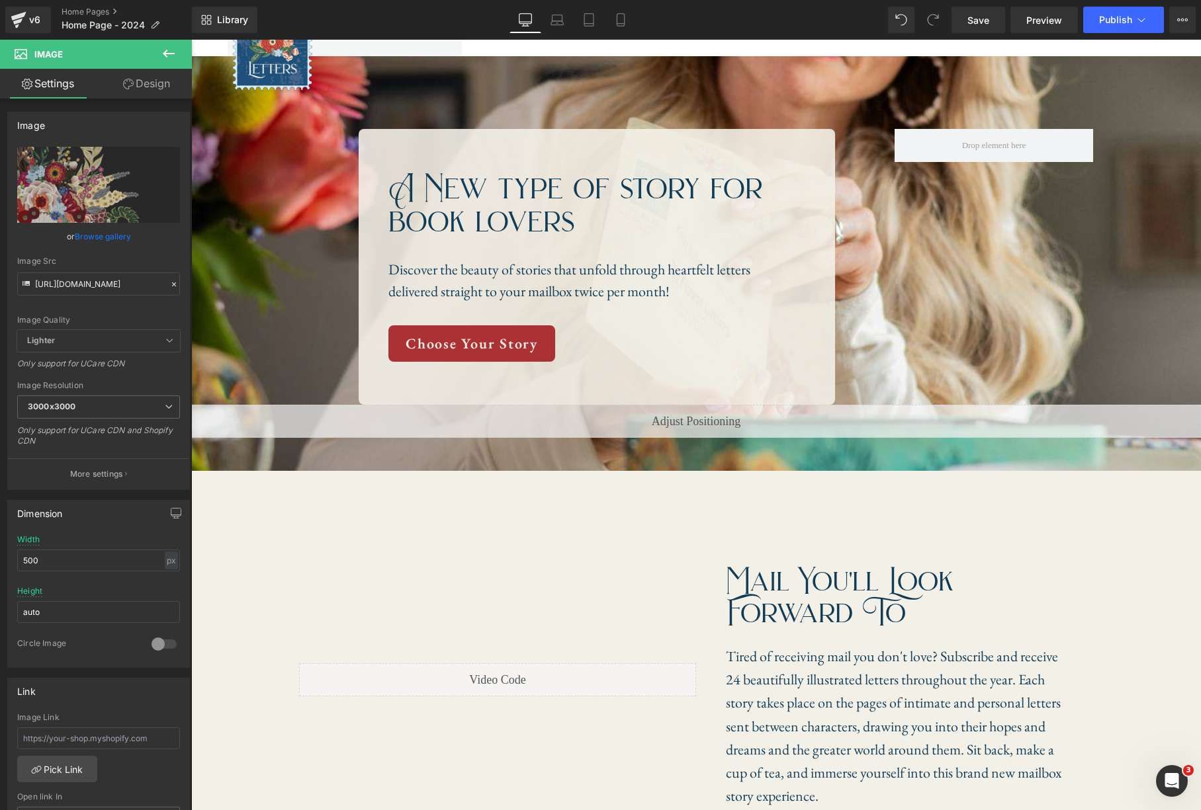
scroll to position [0, 0]
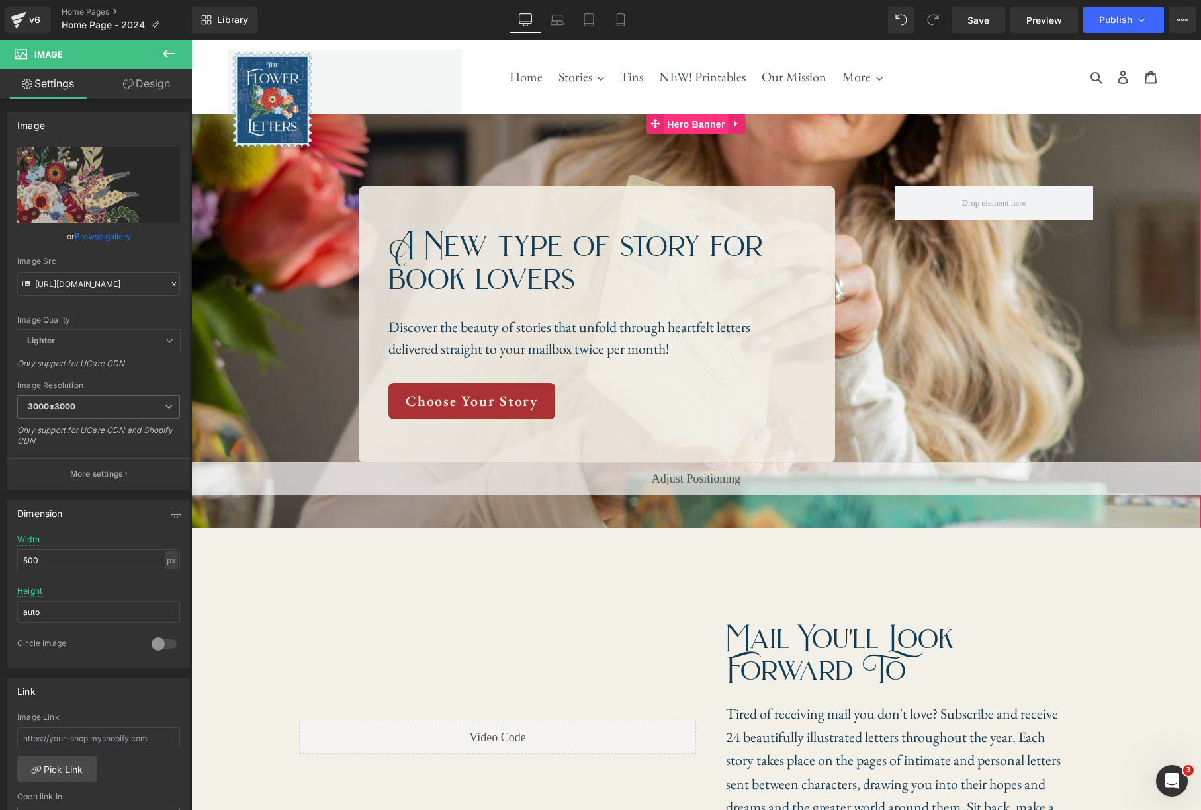
click at [687, 132] on span "Hero Banner" at bounding box center [696, 124] width 64 height 20
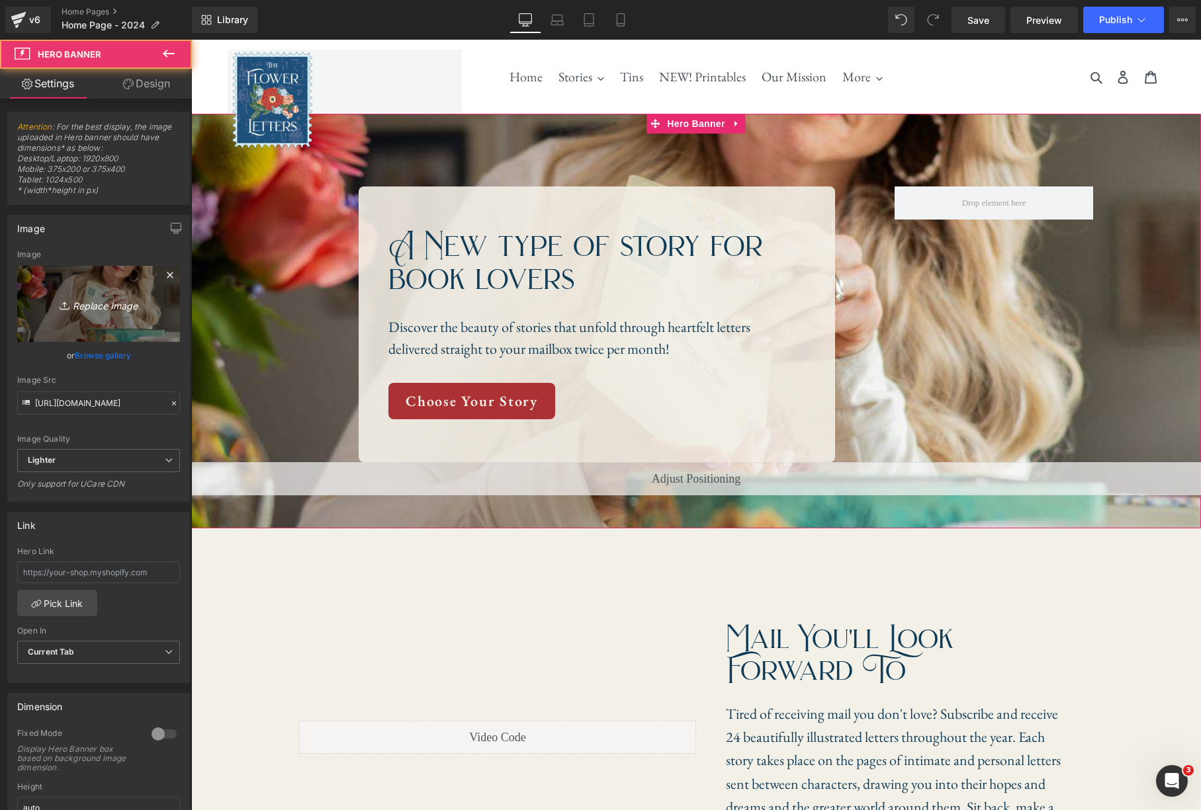
click at [99, 308] on icon "Replace Image" at bounding box center [99, 304] width 106 height 17
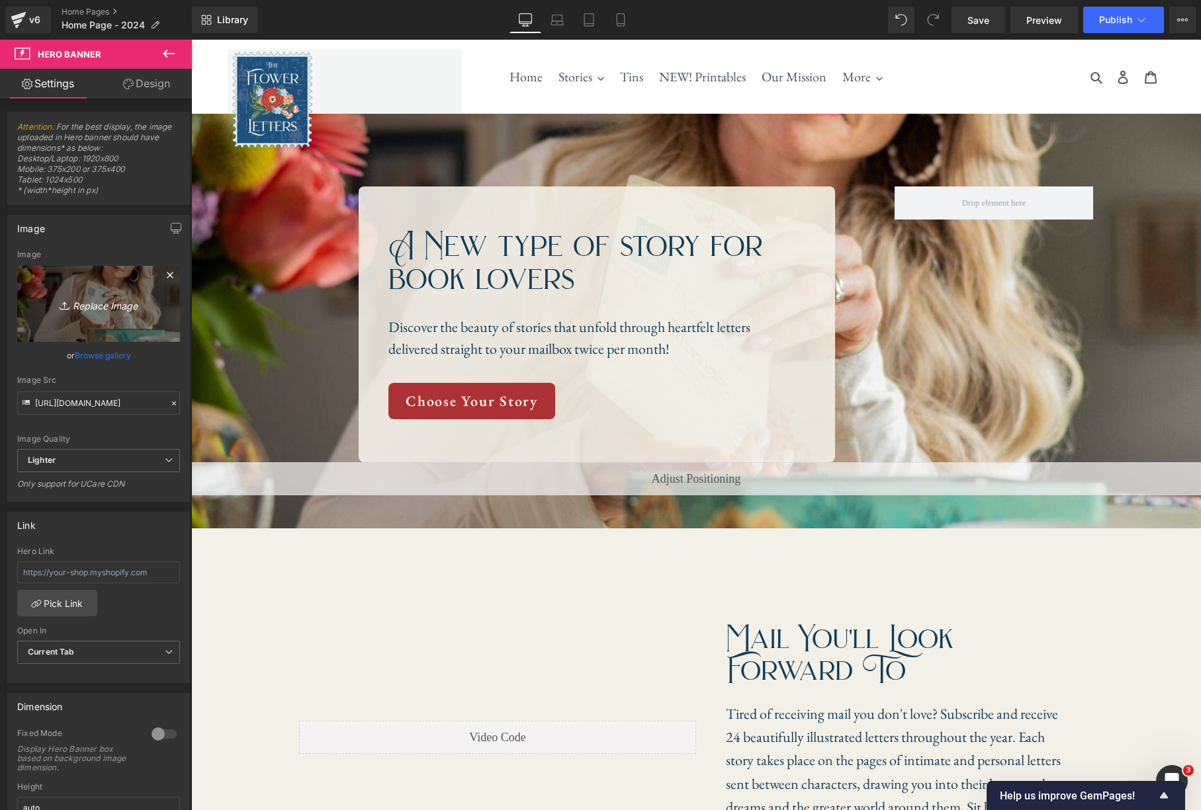
type input "C:\fakepath\SummerPhotoWebsite-4.jpg"
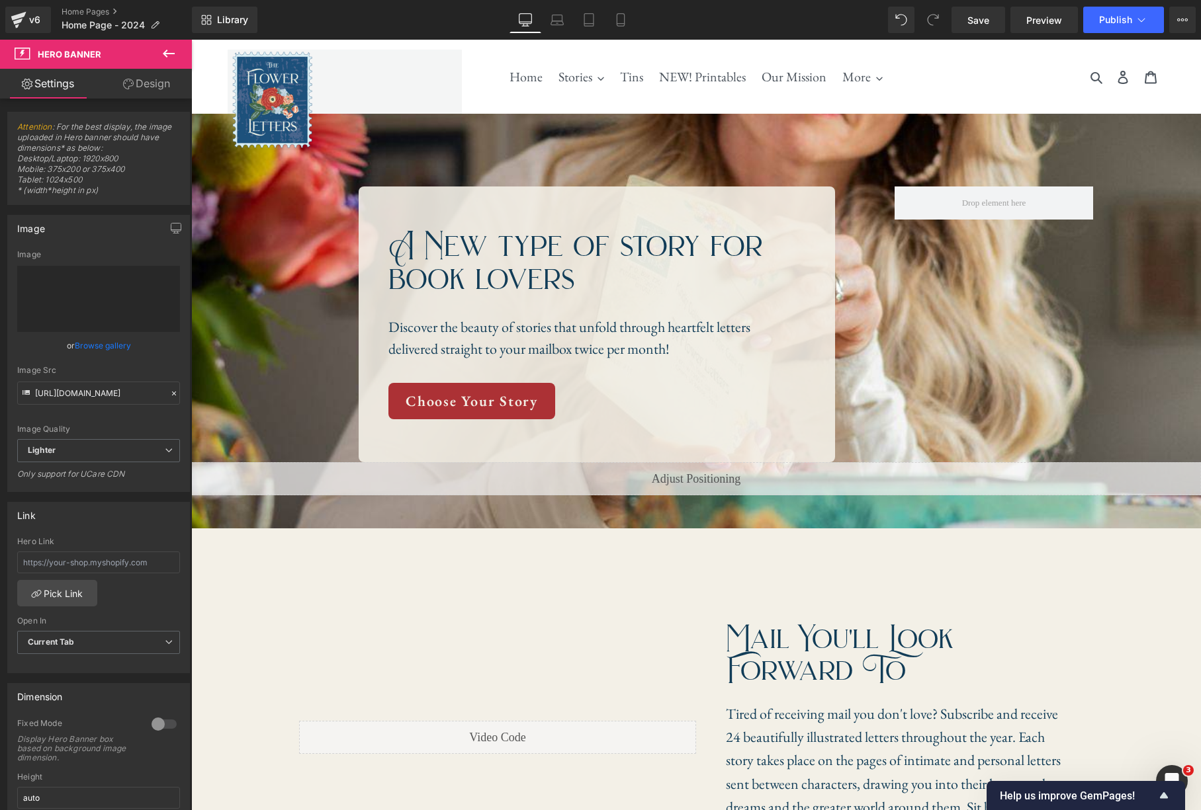
type input "https://ucarecdn.com/e3e5ca53-450f-495d-ae55-0d7f9e14a56a/-/format/auto/-/previ…"
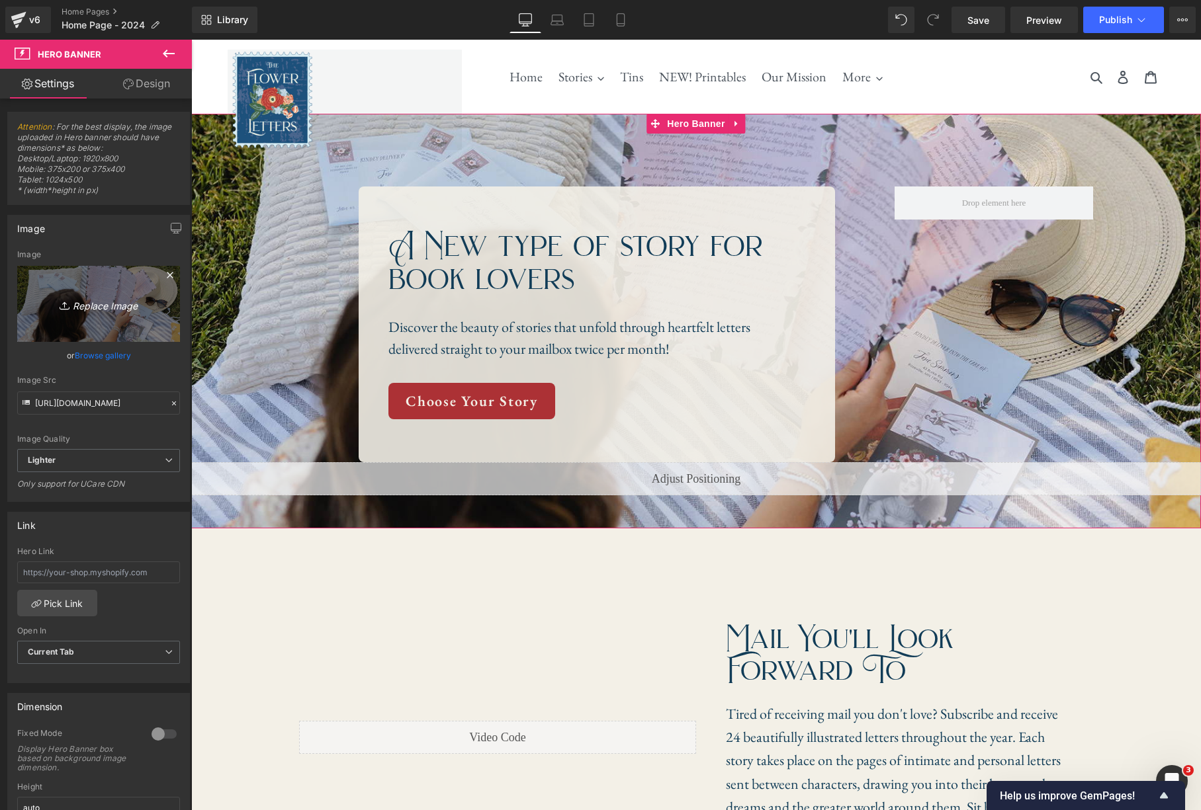
click at [87, 306] on icon "Replace Image" at bounding box center [99, 304] width 106 height 17
type input "C:\fakepath\SummerPhotoWebsite-6.jpg"
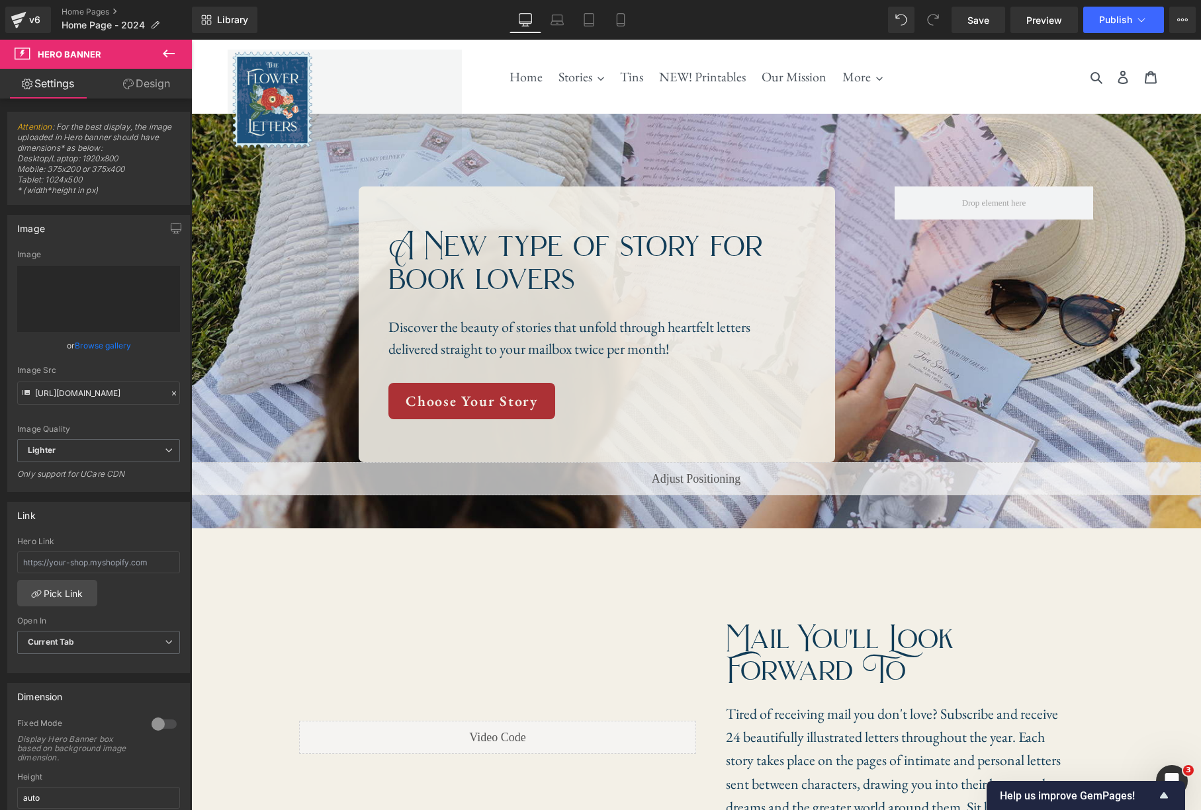
type input "https://ucarecdn.com/efe6d9f7-886a-4664-ae75-6a8ee346b3b3/-/format/auto/-/previ…"
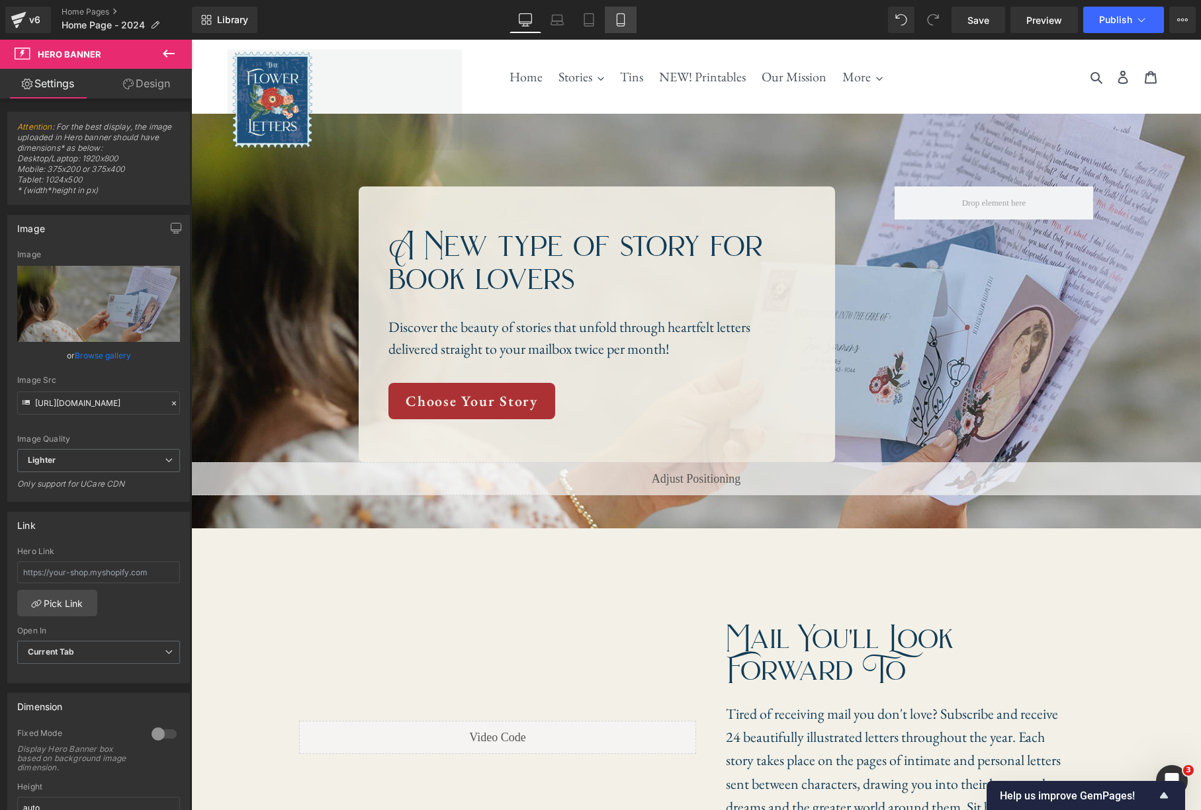
click at [624, 24] on icon at bounding box center [620, 19] width 13 height 13
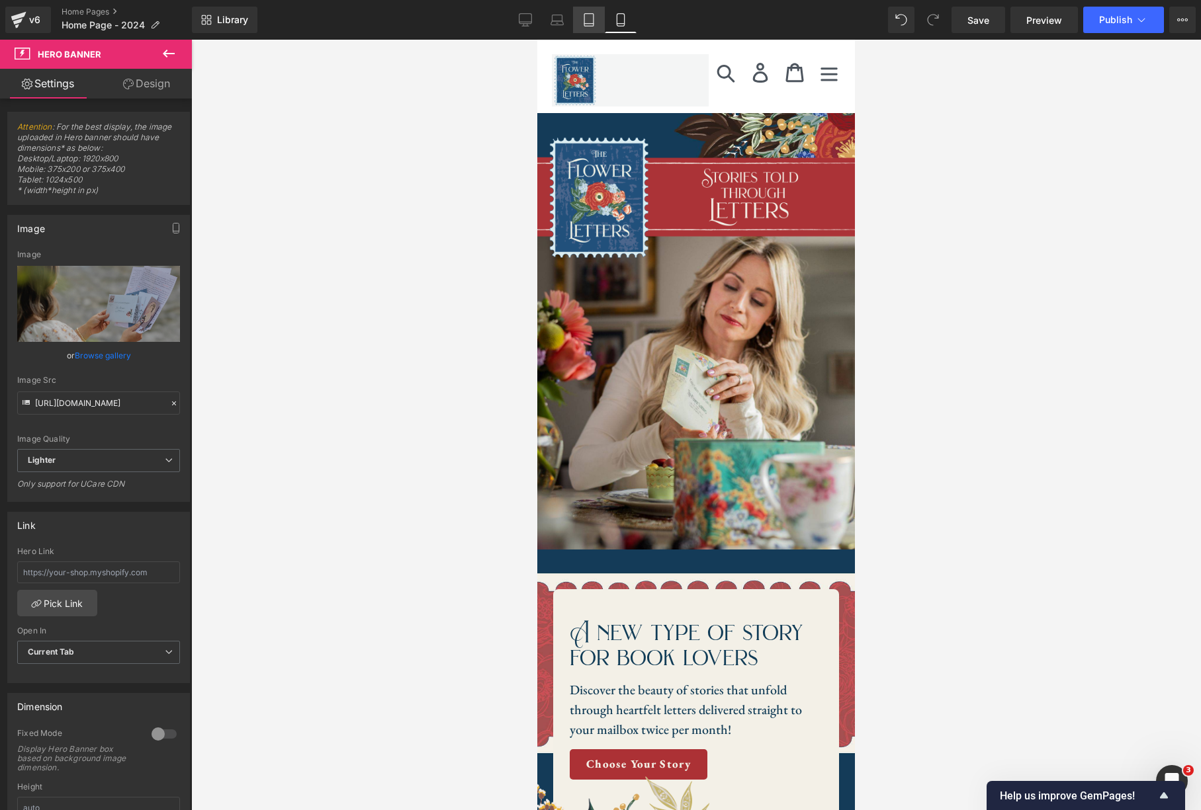
click at [592, 21] on icon at bounding box center [588, 19] width 13 height 13
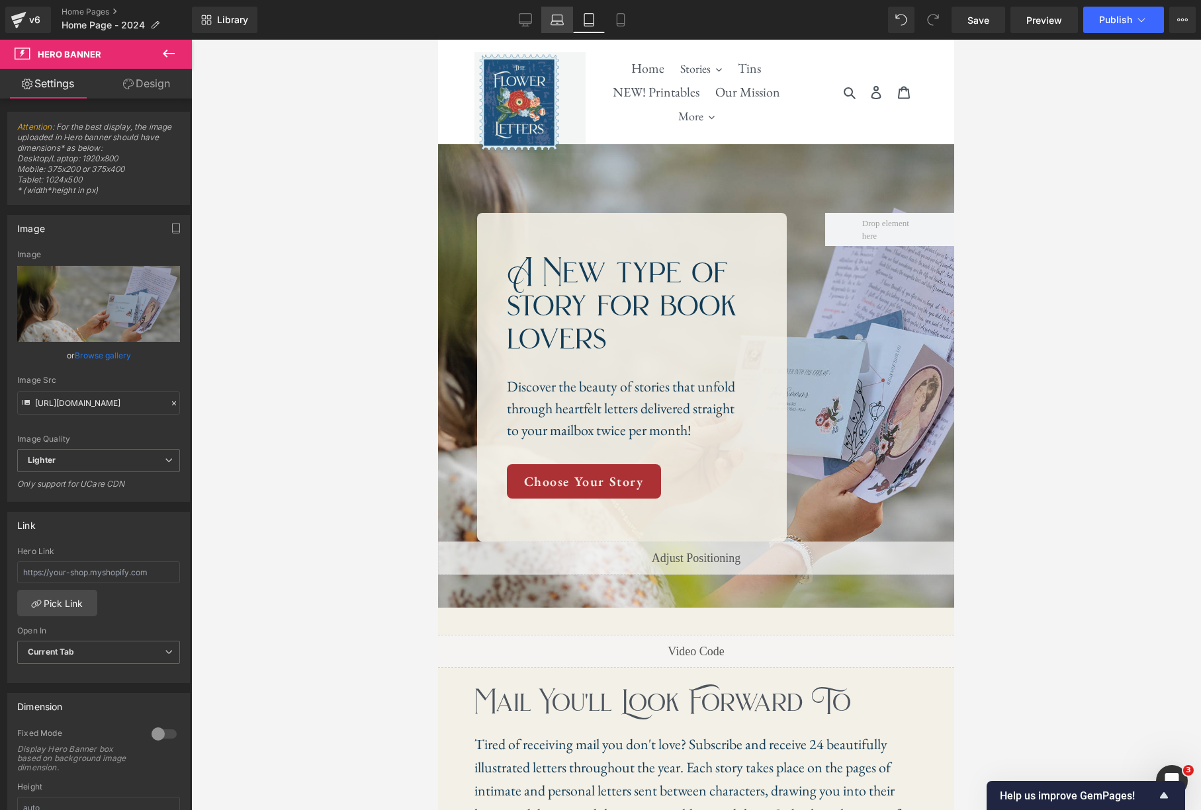
click at [550, 19] on icon at bounding box center [556, 19] width 13 height 13
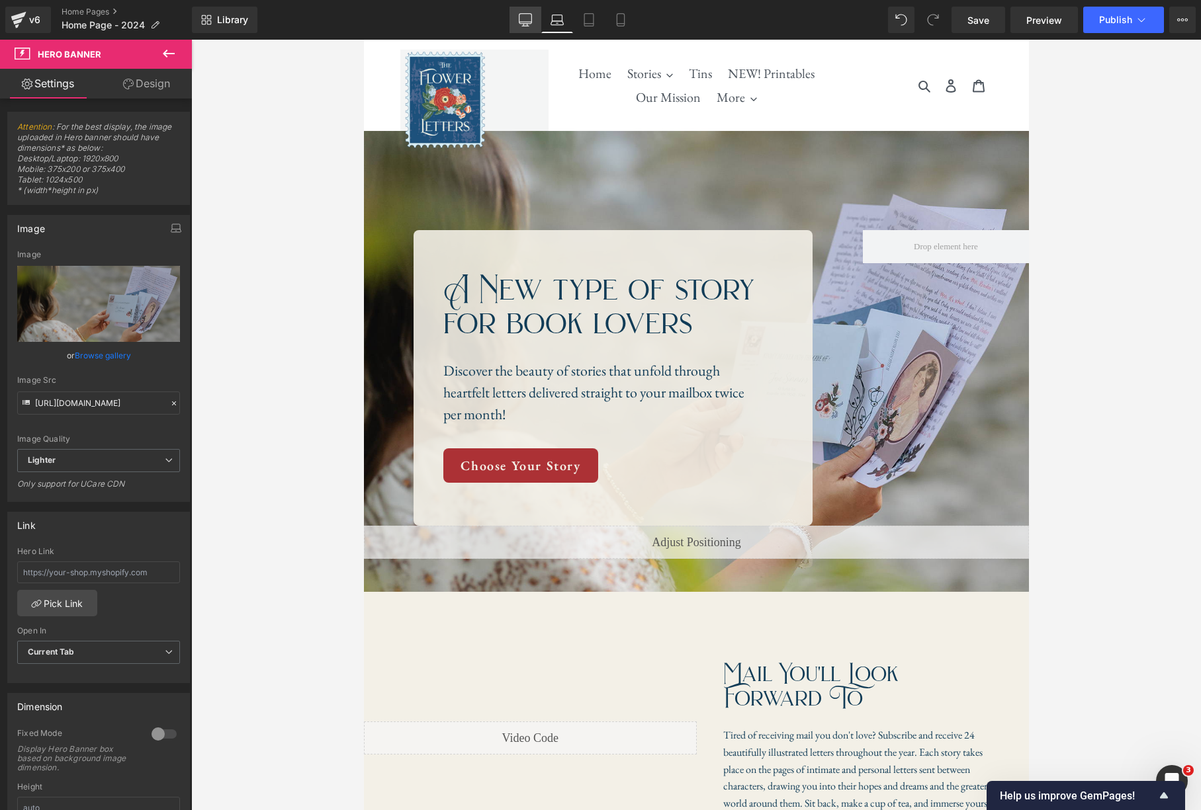
click at [521, 19] on icon at bounding box center [525, 19] width 13 height 13
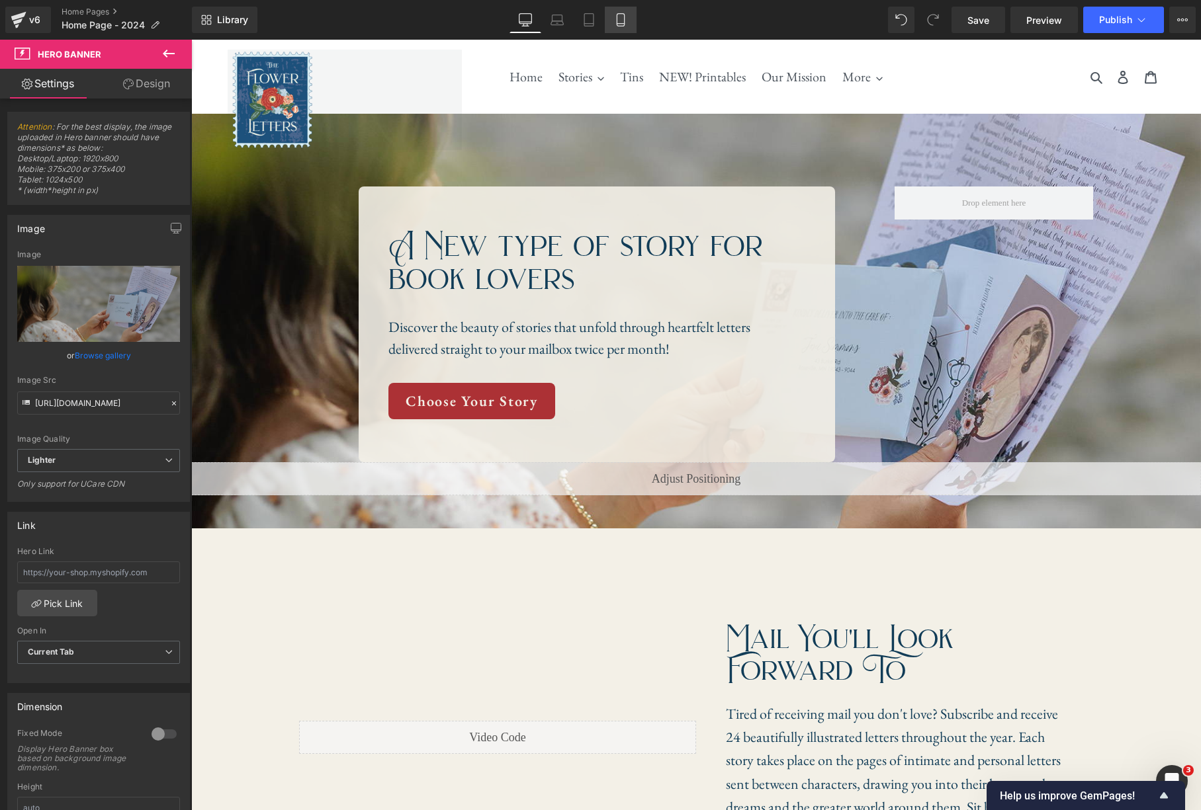
click at [620, 26] on link "Mobile" at bounding box center [621, 20] width 32 height 26
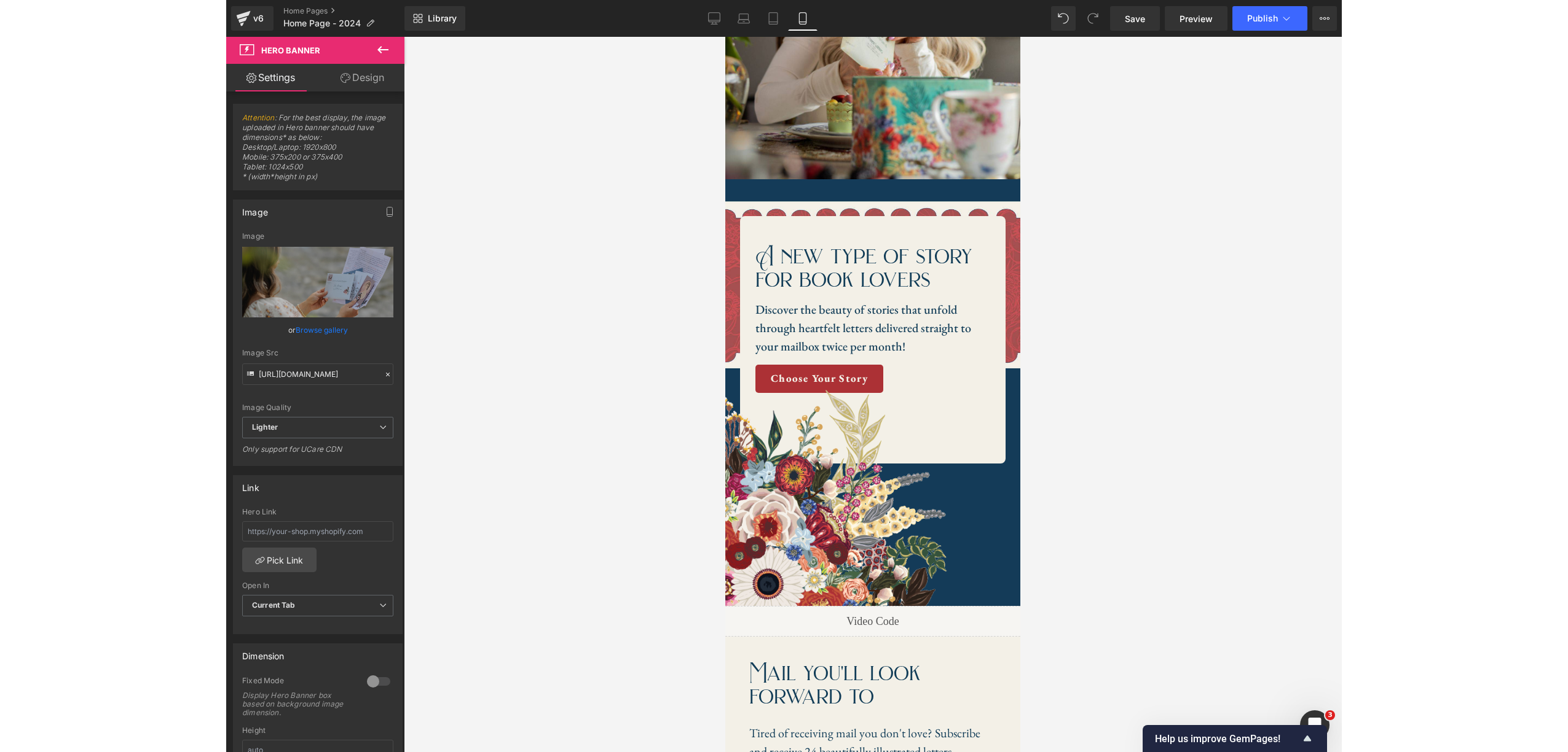
scroll to position [358, 0]
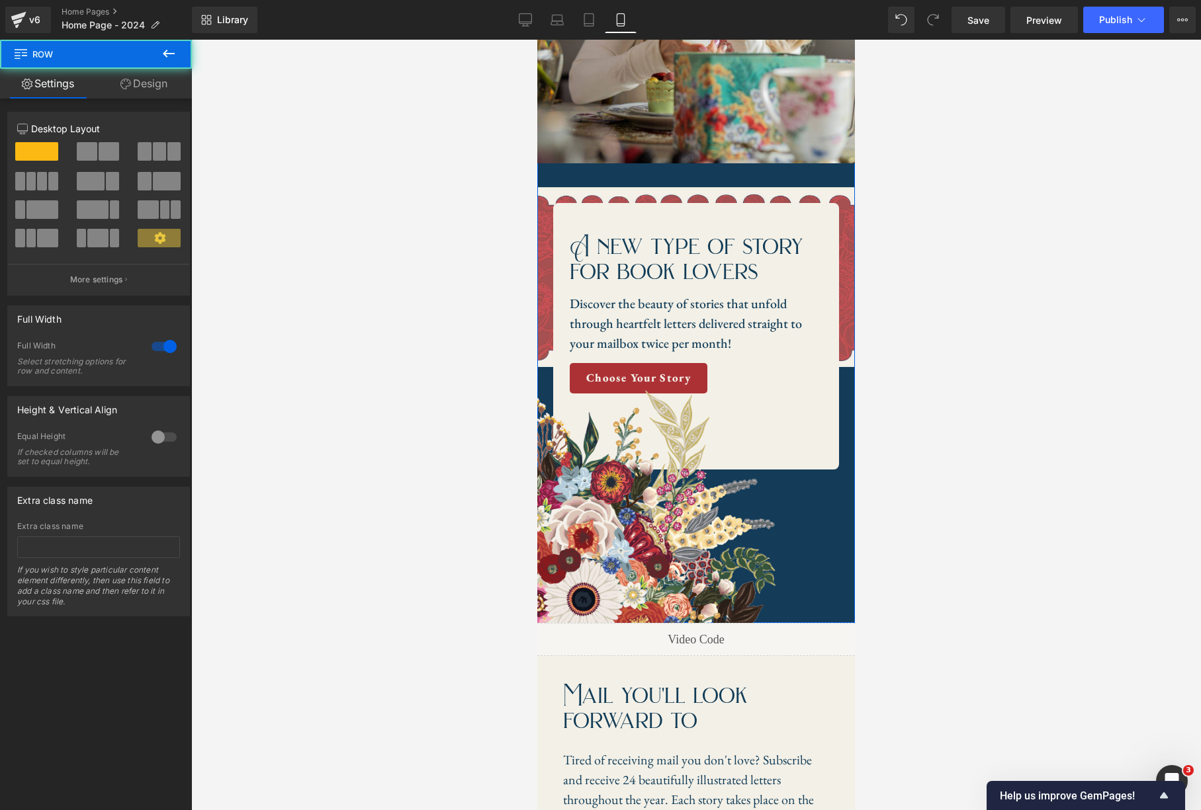
click at [618, 193] on div "Image Image A new type of story for book lovers Heading Discover the beauty of …" at bounding box center [696, 186] width 318 height 873
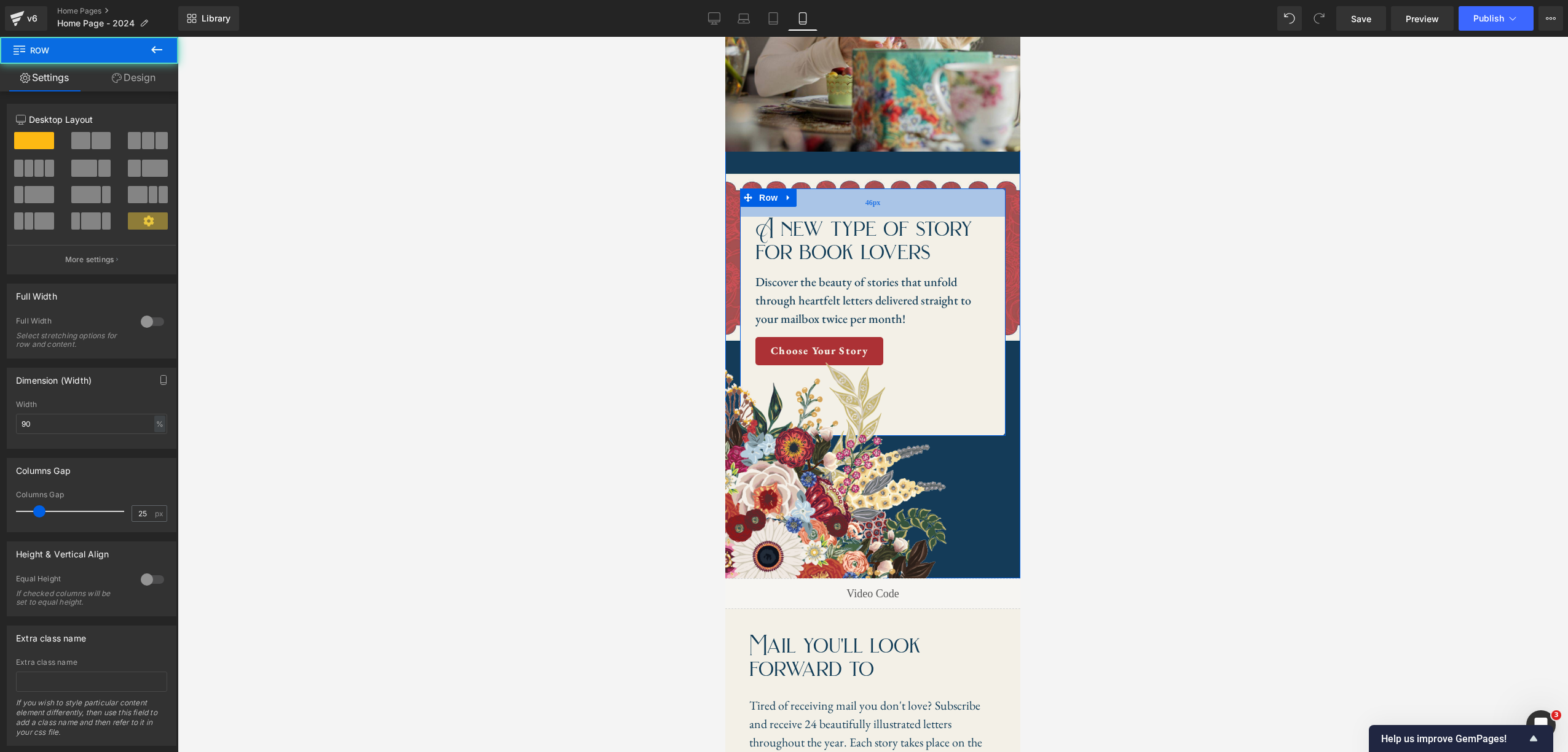
click at [858, 202] on div "46px" at bounding box center [872, 202] width 266 height 28
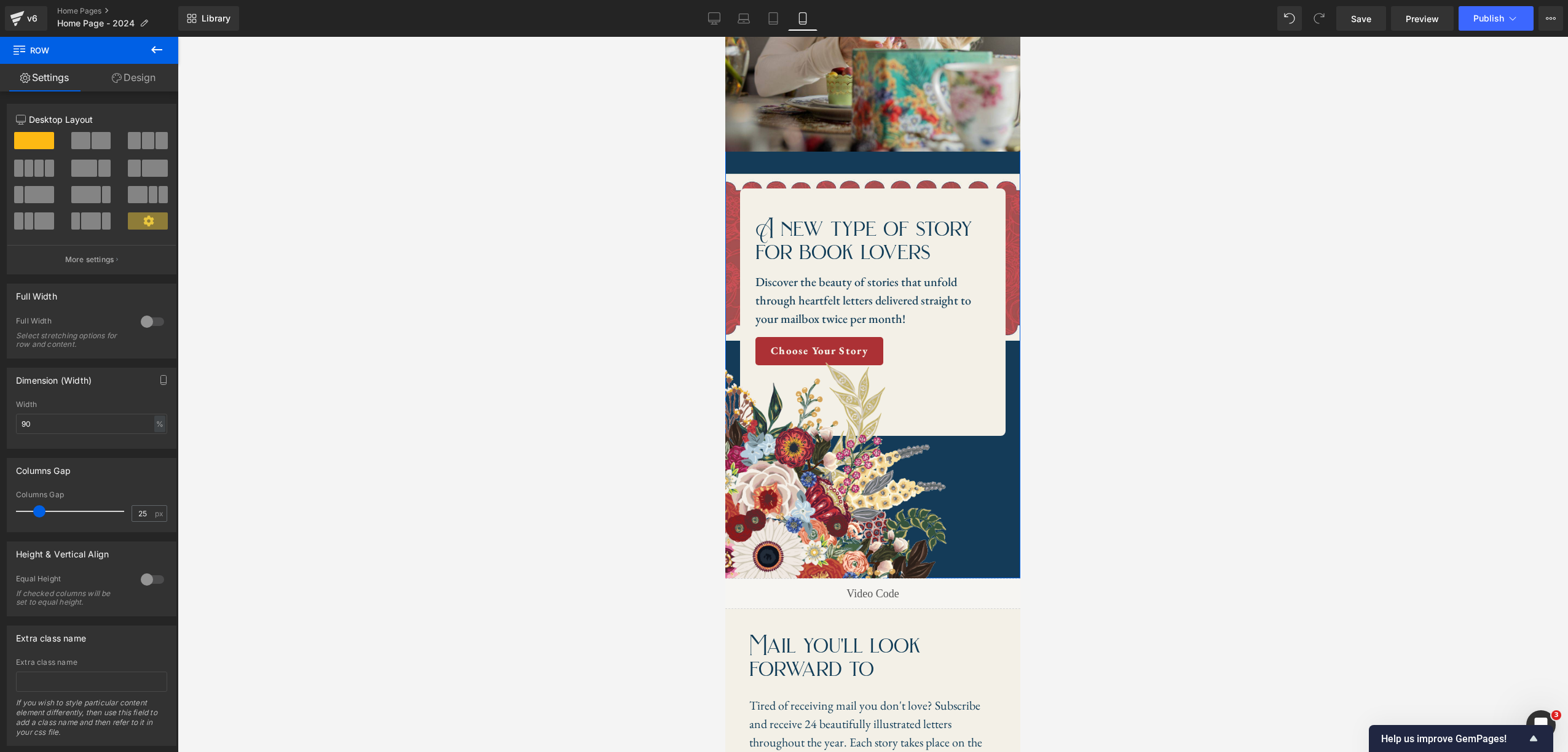
click at [882, 165] on div "Image Image A new type of story for book lovers Heading Discover the beauty of …" at bounding box center [873, 173] width 295 height 810
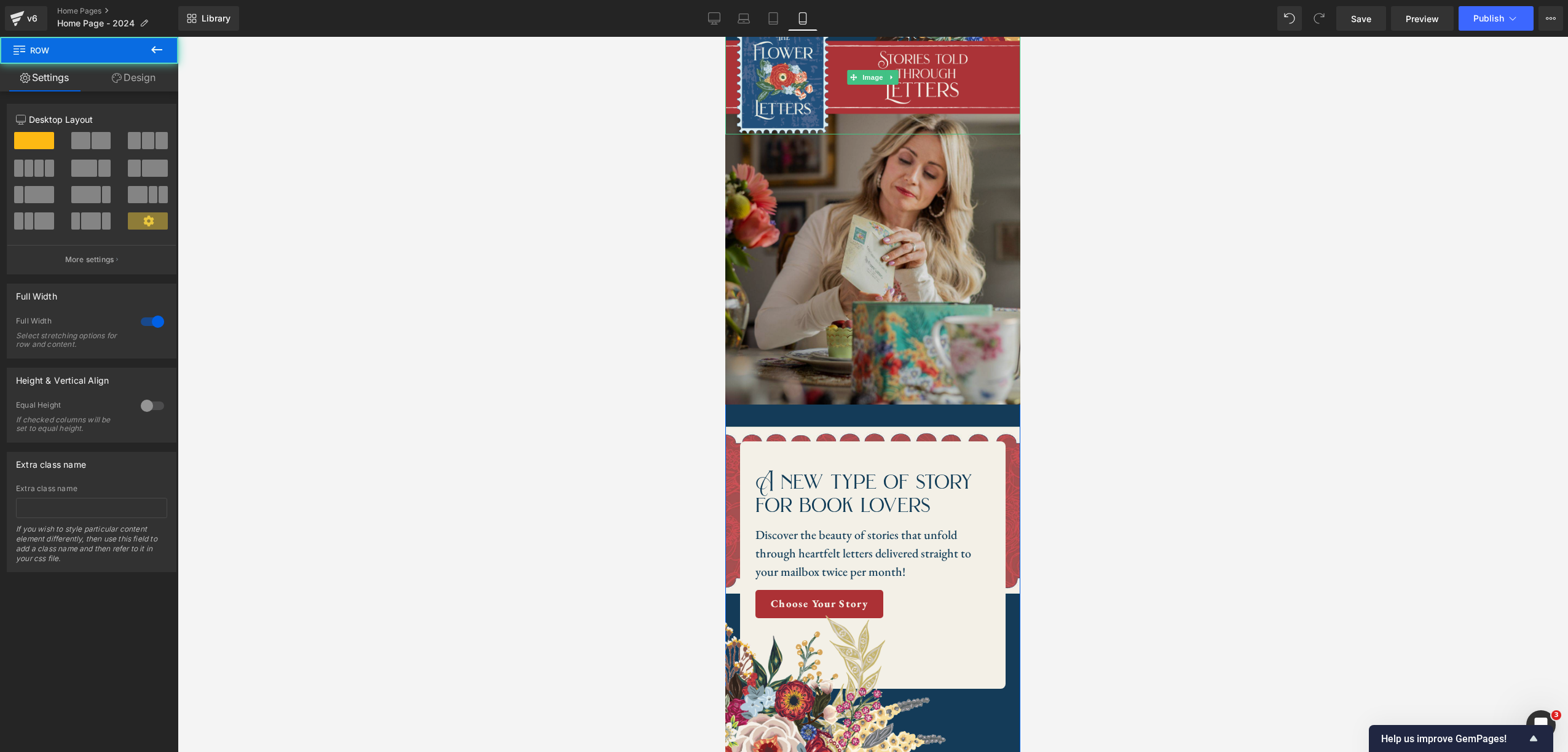
scroll to position [0, 0]
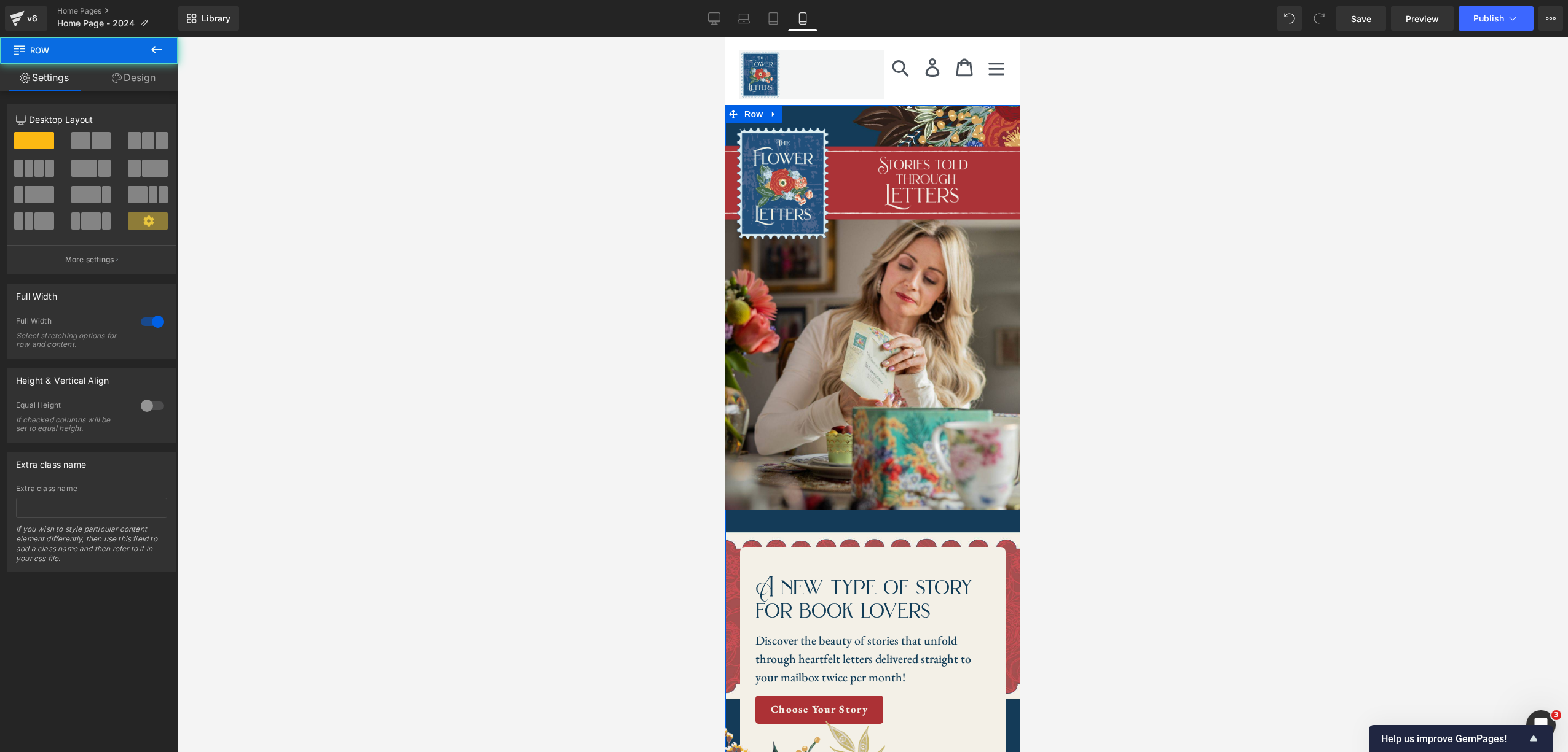
click at [887, 527] on div "Image Image A new type of story for book lovers Heading Discover the beauty of …" at bounding box center [873, 531] width 295 height 810
click at [878, 361] on span "Image" at bounding box center [872, 363] width 26 height 15
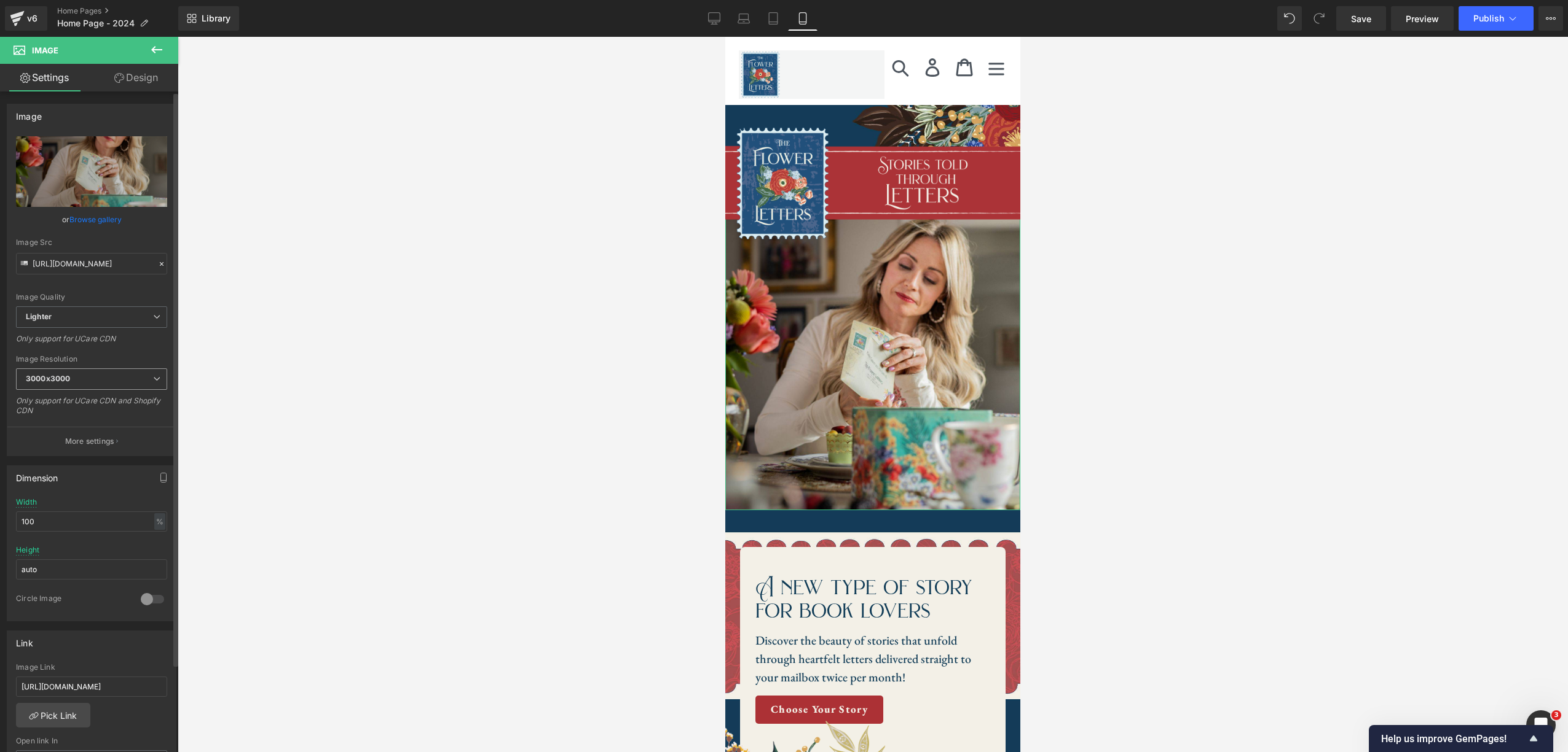
click at [153, 375] on icon at bounding box center [157, 379] width 7 height 7
click at [109, 413] on li "240x240" at bounding box center [91, 419] width 151 height 19
click at [142, 383] on span "240x240" at bounding box center [91, 379] width 151 height 21
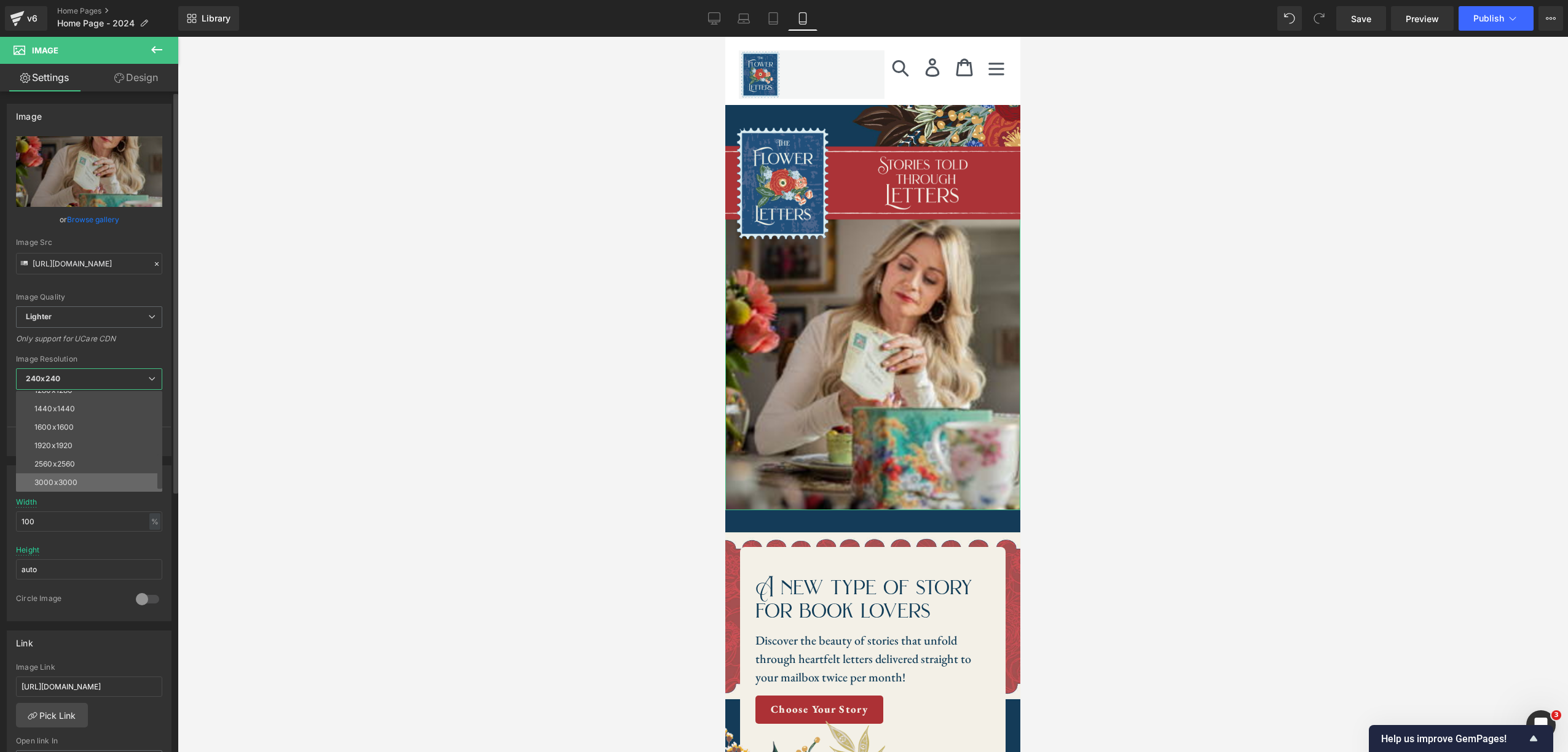
click at [111, 479] on li "3000x3000" at bounding box center [91, 483] width 151 height 19
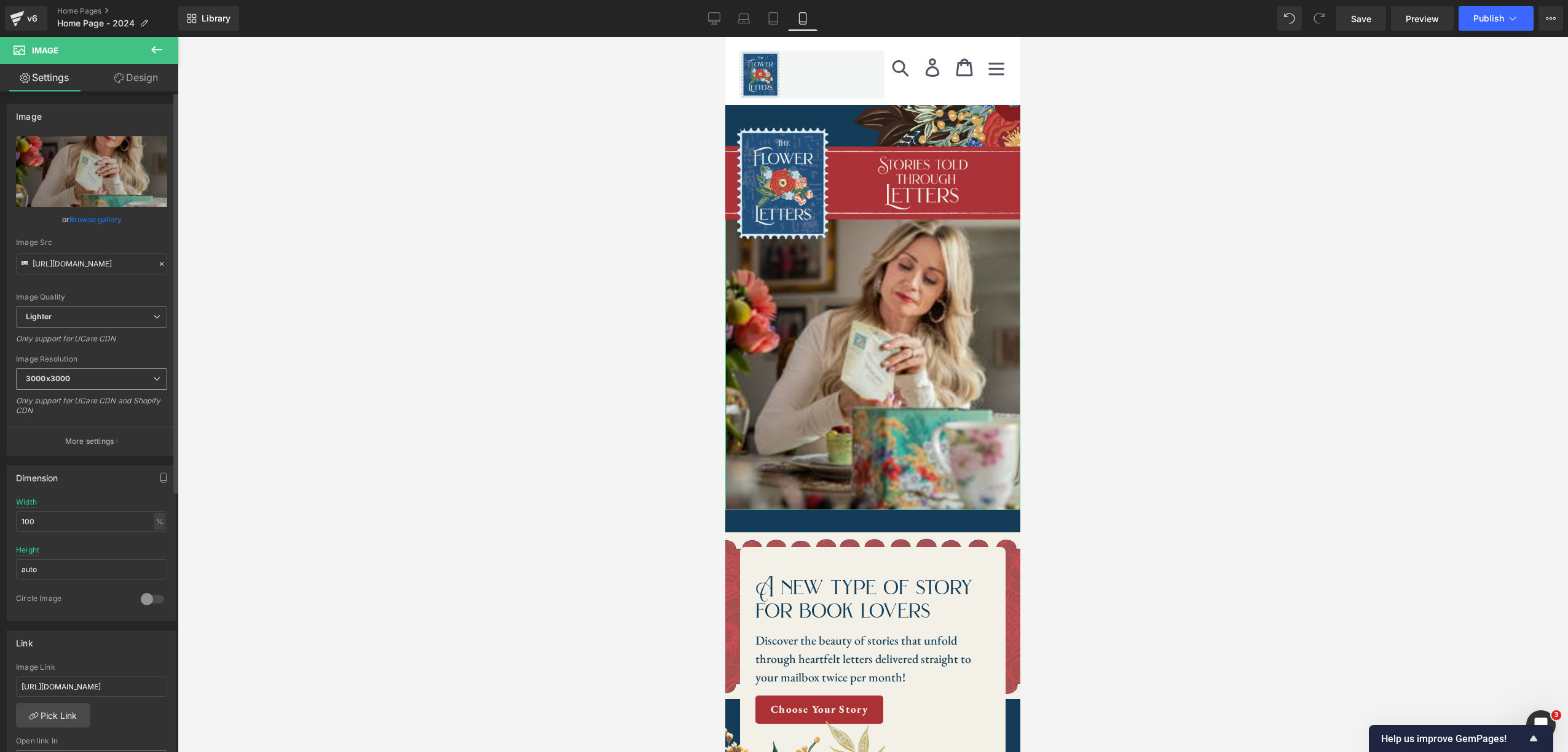
type input "https://ucarecdn.com/a40103cf-44e1-4575-9e05-54ed0c3baeff/-/format/auto/-/previ…"
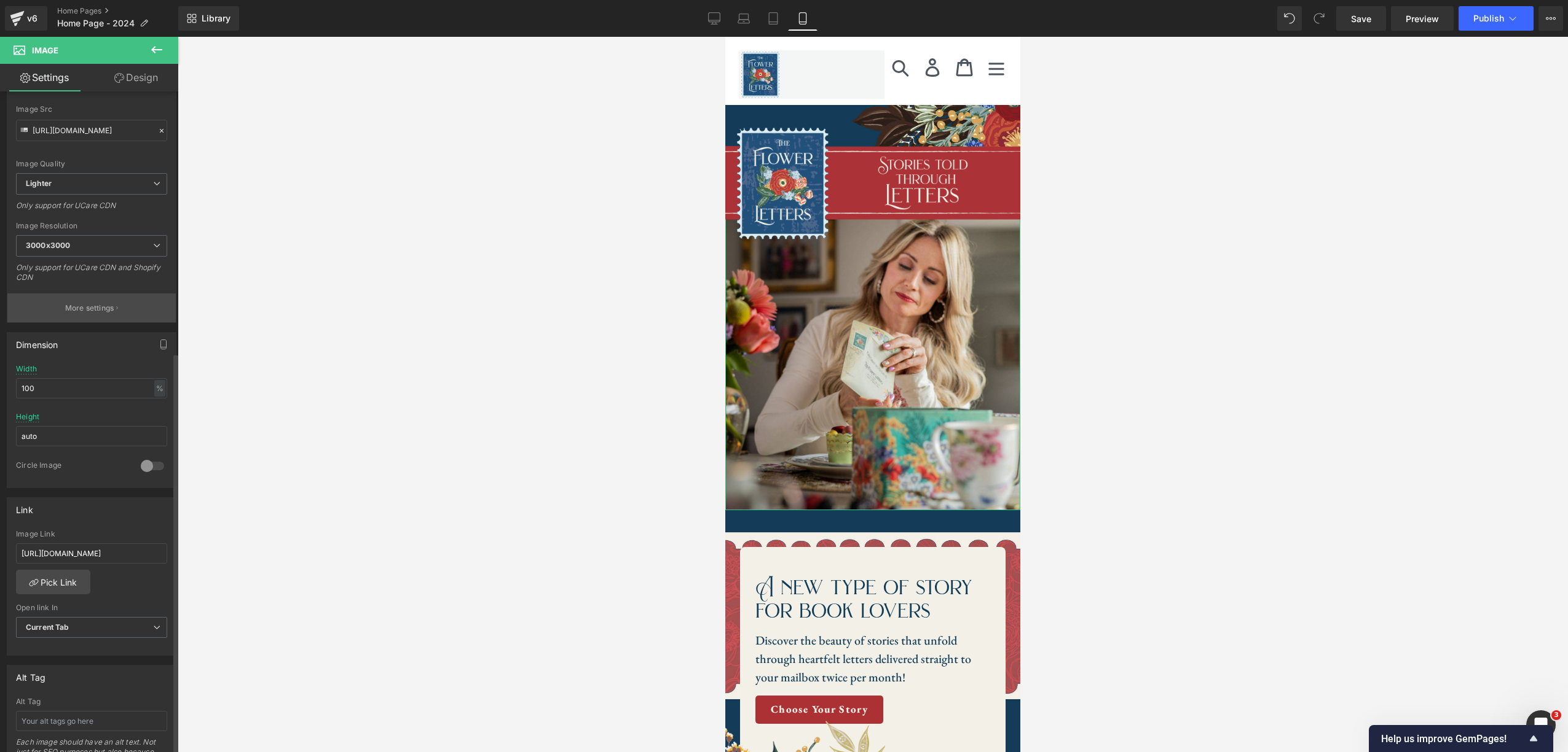
scroll to position [0, 0]
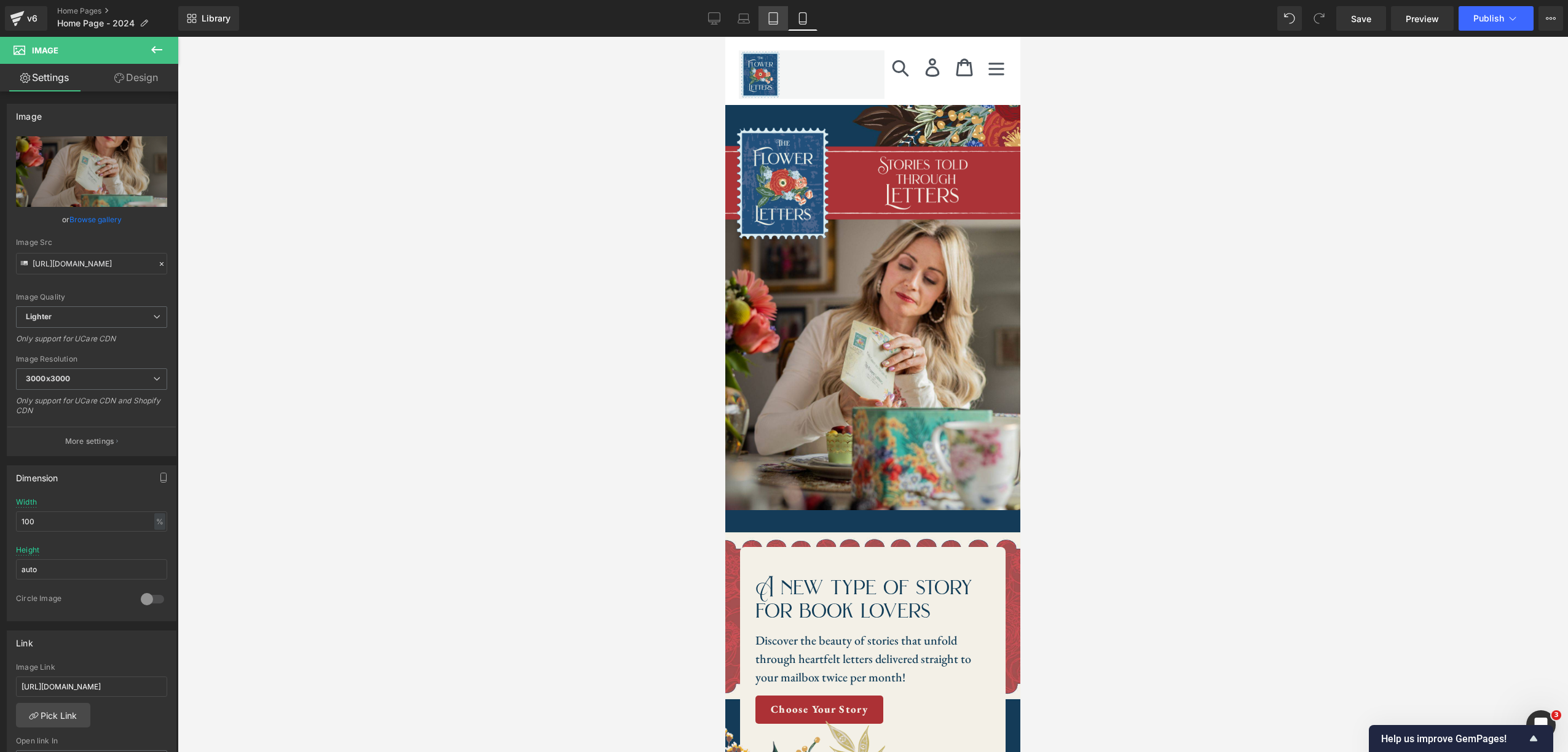
click at [773, 13] on icon at bounding box center [773, 19] width 8 height 12
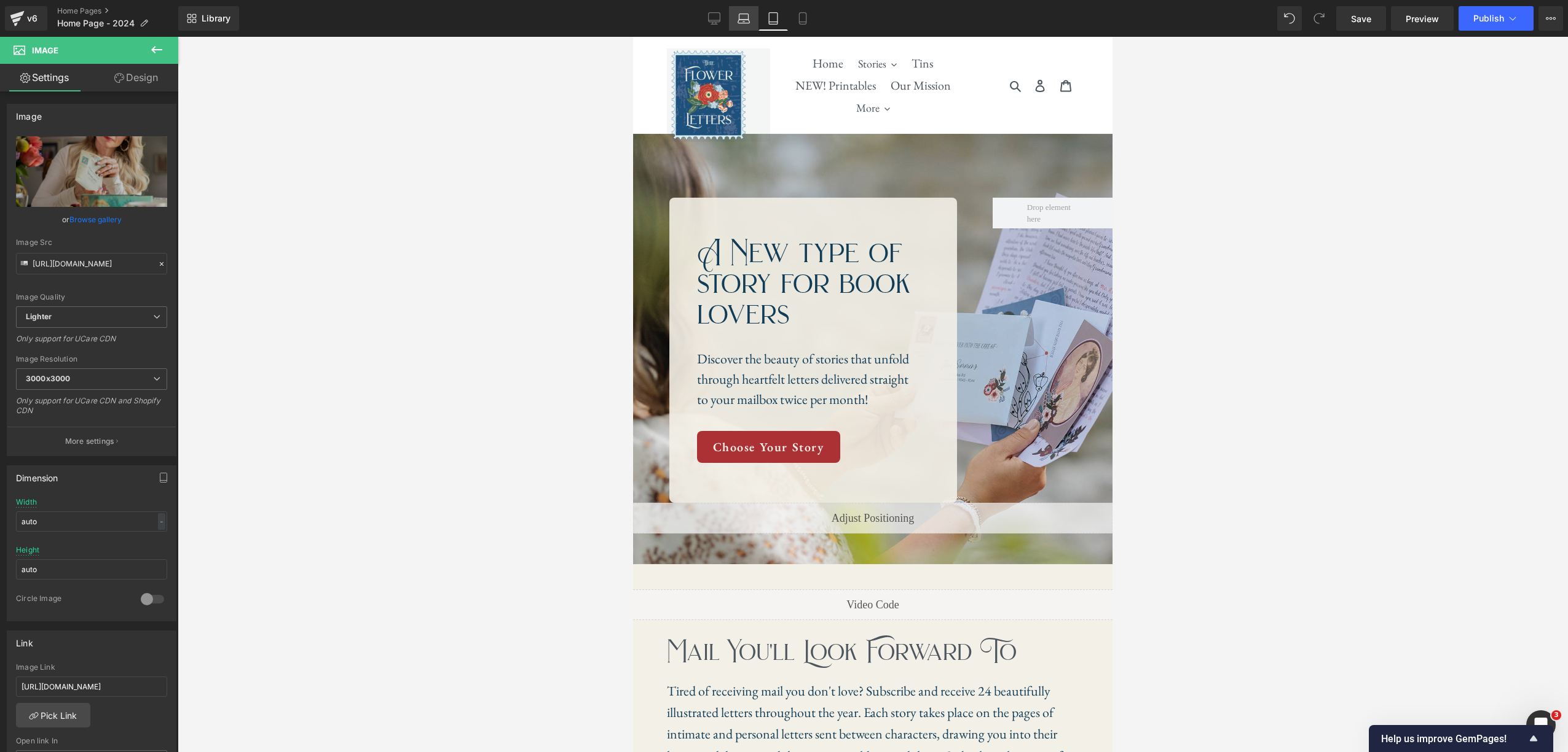
click at [741, 16] on icon at bounding box center [743, 18] width 12 height 12
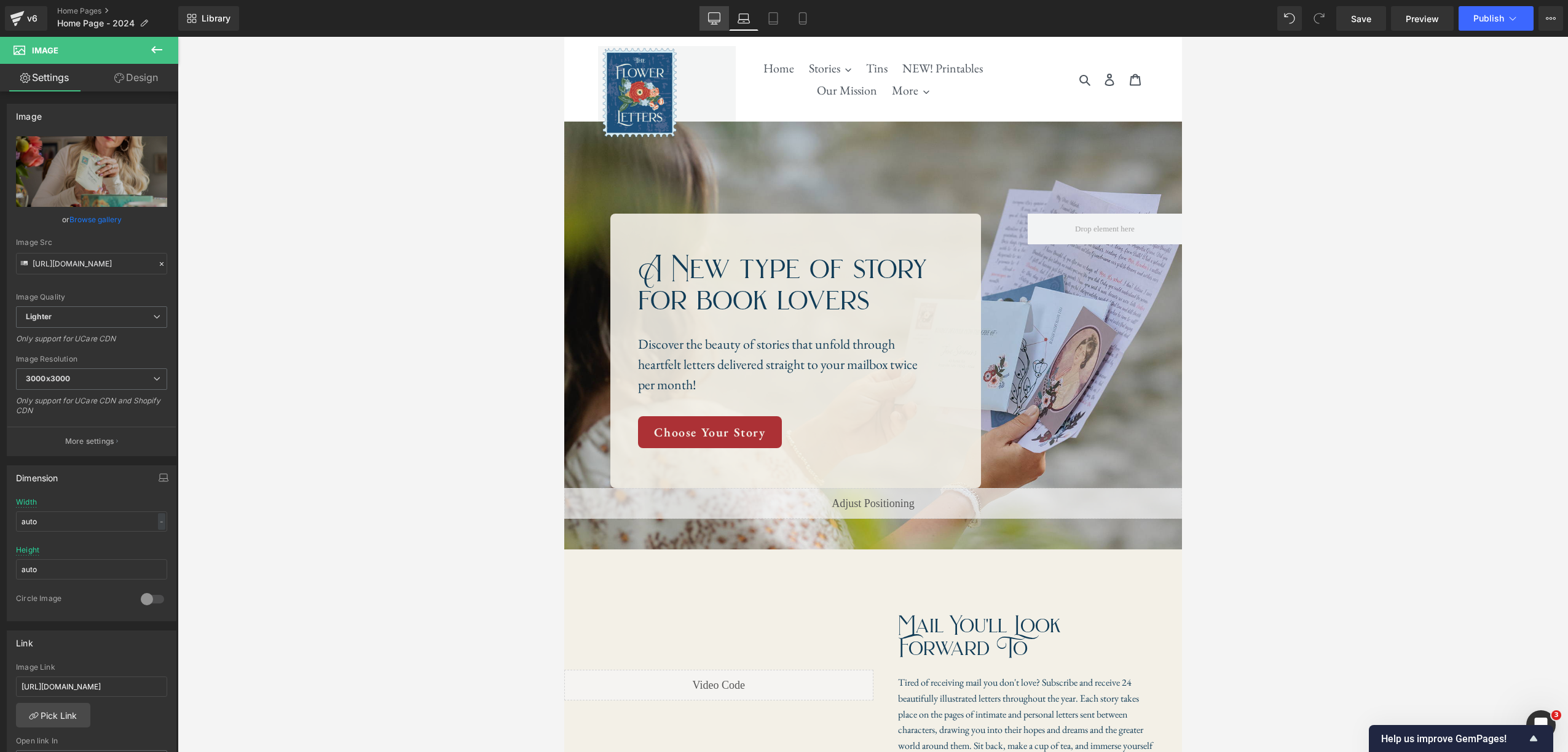
click at [710, 19] on icon at bounding box center [713, 18] width 12 height 12
type input "700"
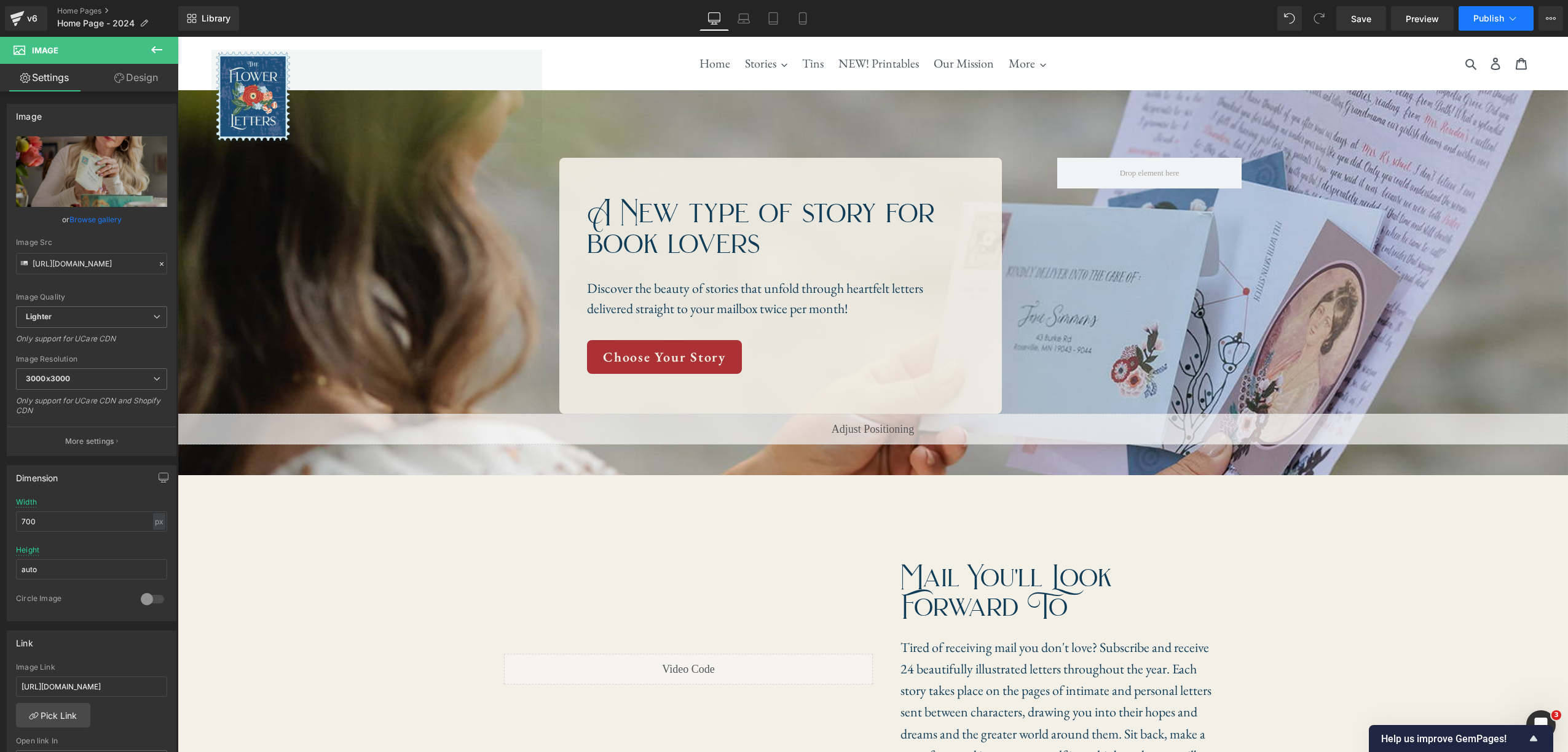
click at [1115, 19] on span "Publish" at bounding box center [1488, 19] width 31 height 10
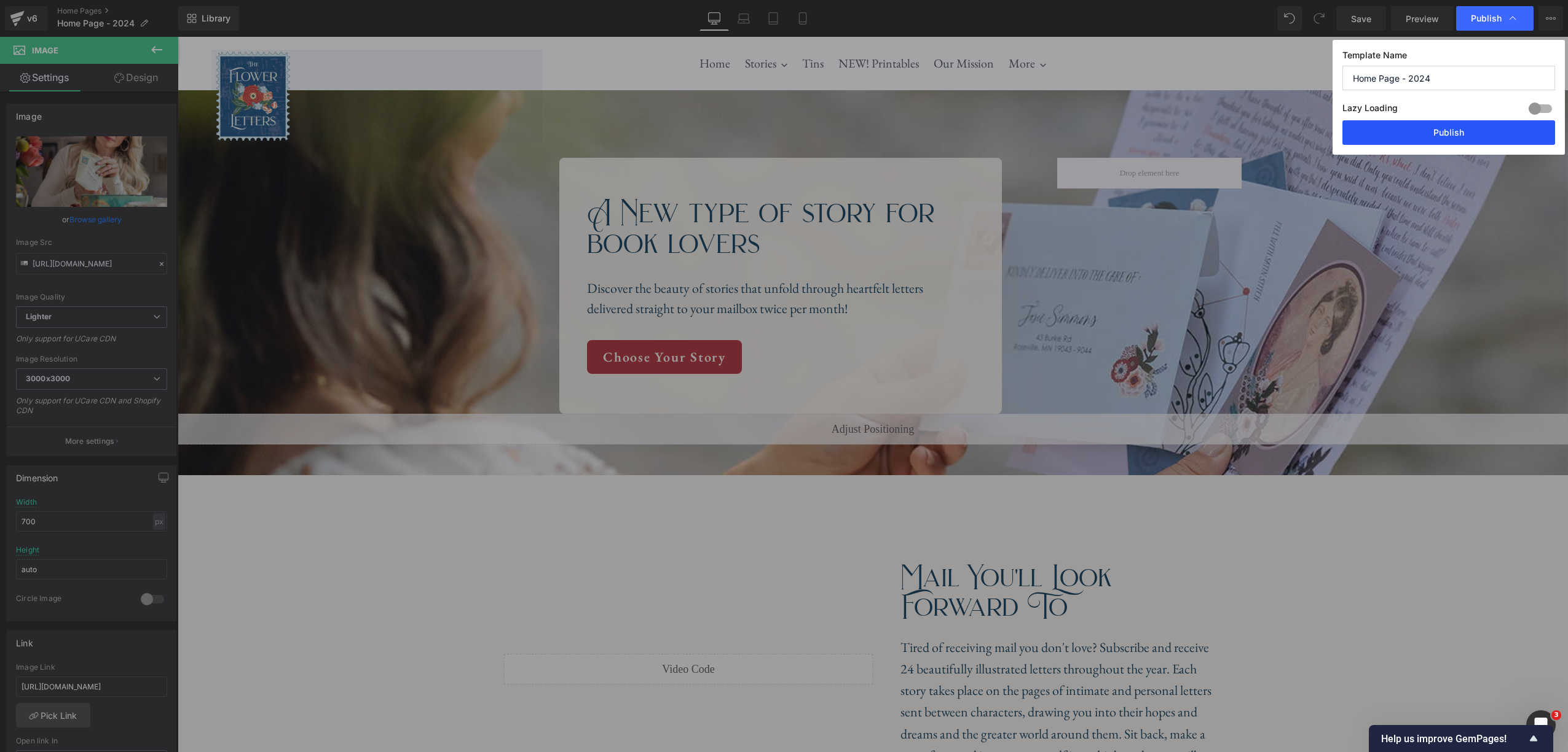
click at [1115, 140] on button "Publish" at bounding box center [1448, 133] width 213 height 24
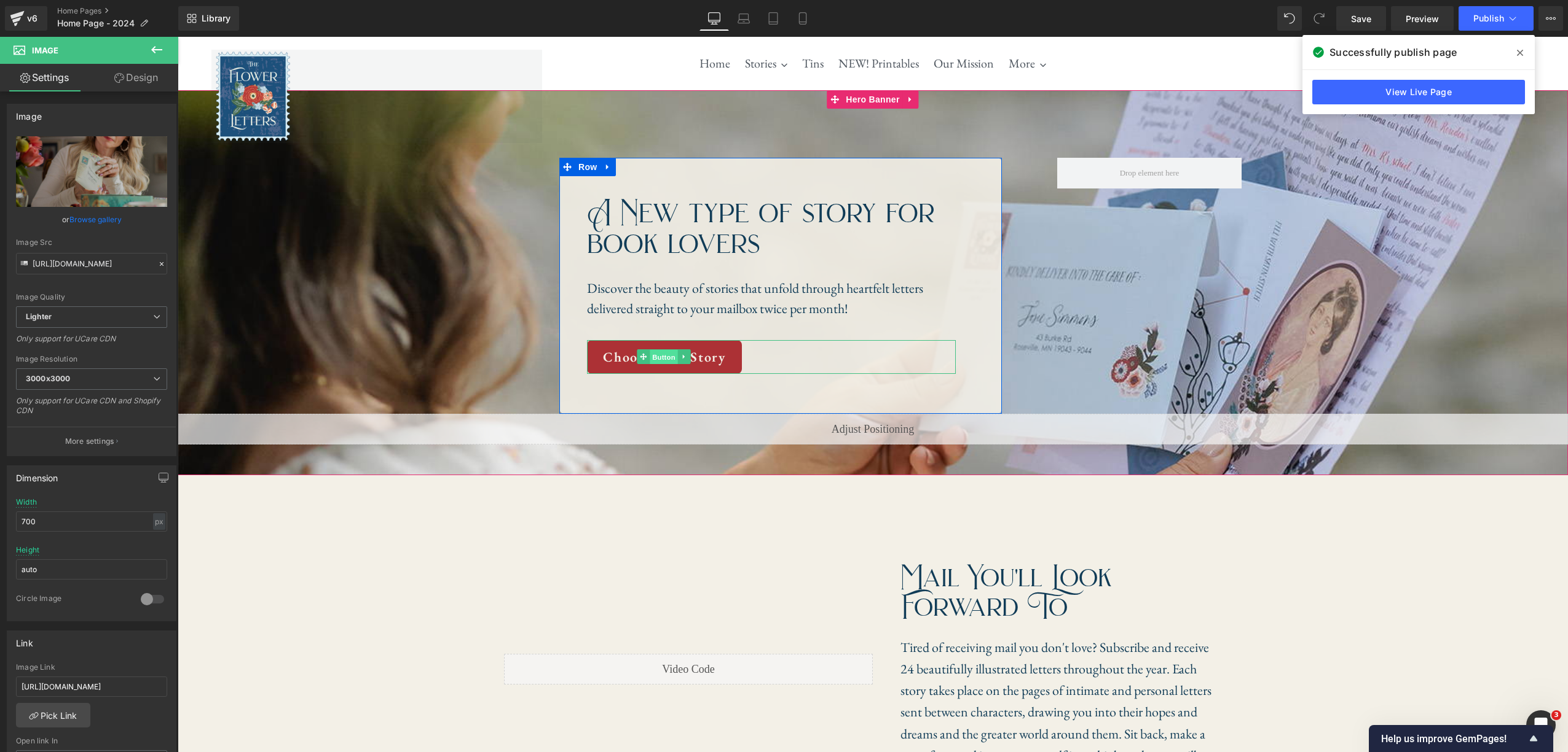
click at [669, 358] on span "Button" at bounding box center [663, 357] width 28 height 15
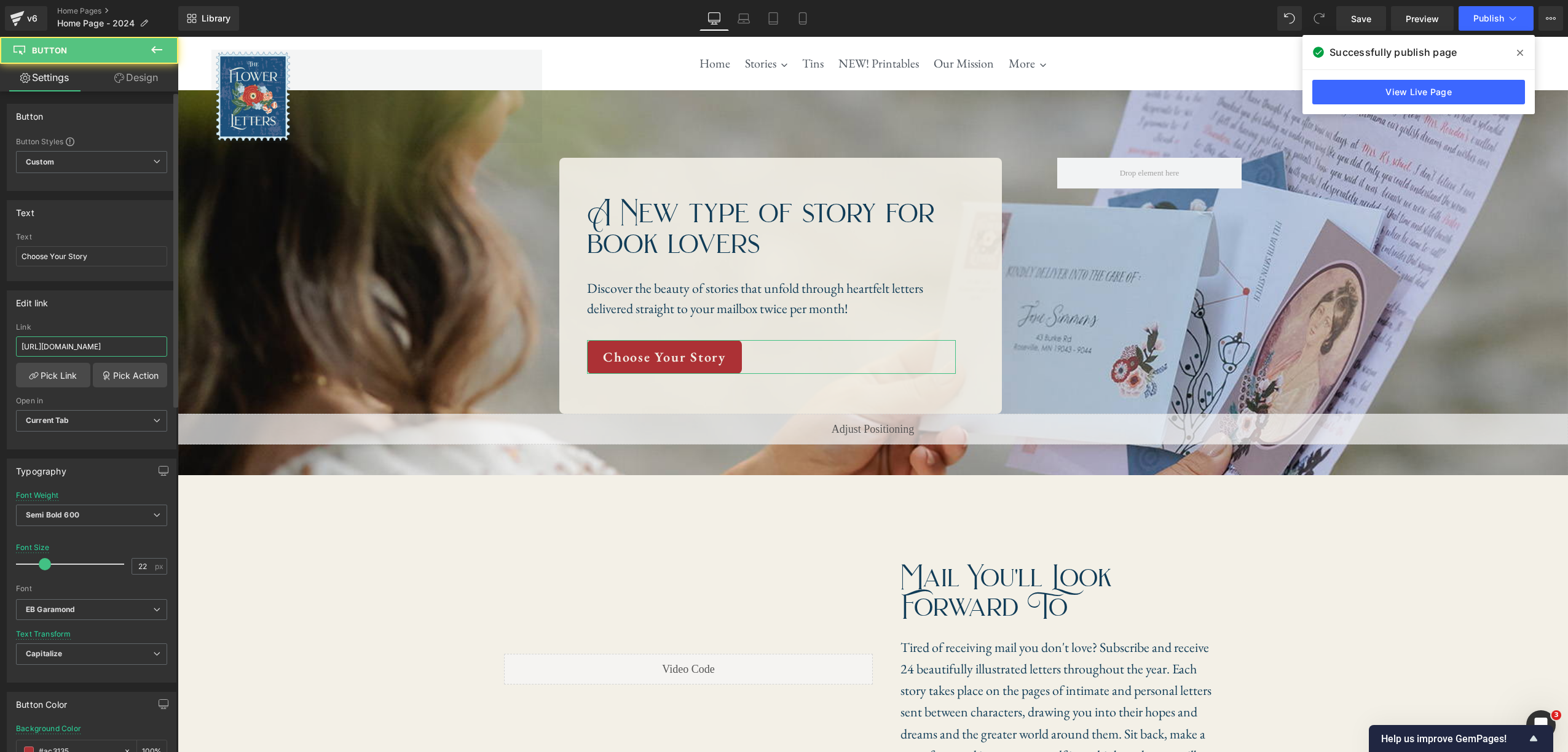
click at [113, 344] on input "https://theflowerletters.com/collections/all-letter-stories" at bounding box center [91, 347] width 151 height 20
paste input "pages/signup"
type input "https://theflowerletters.com/pages/signup"
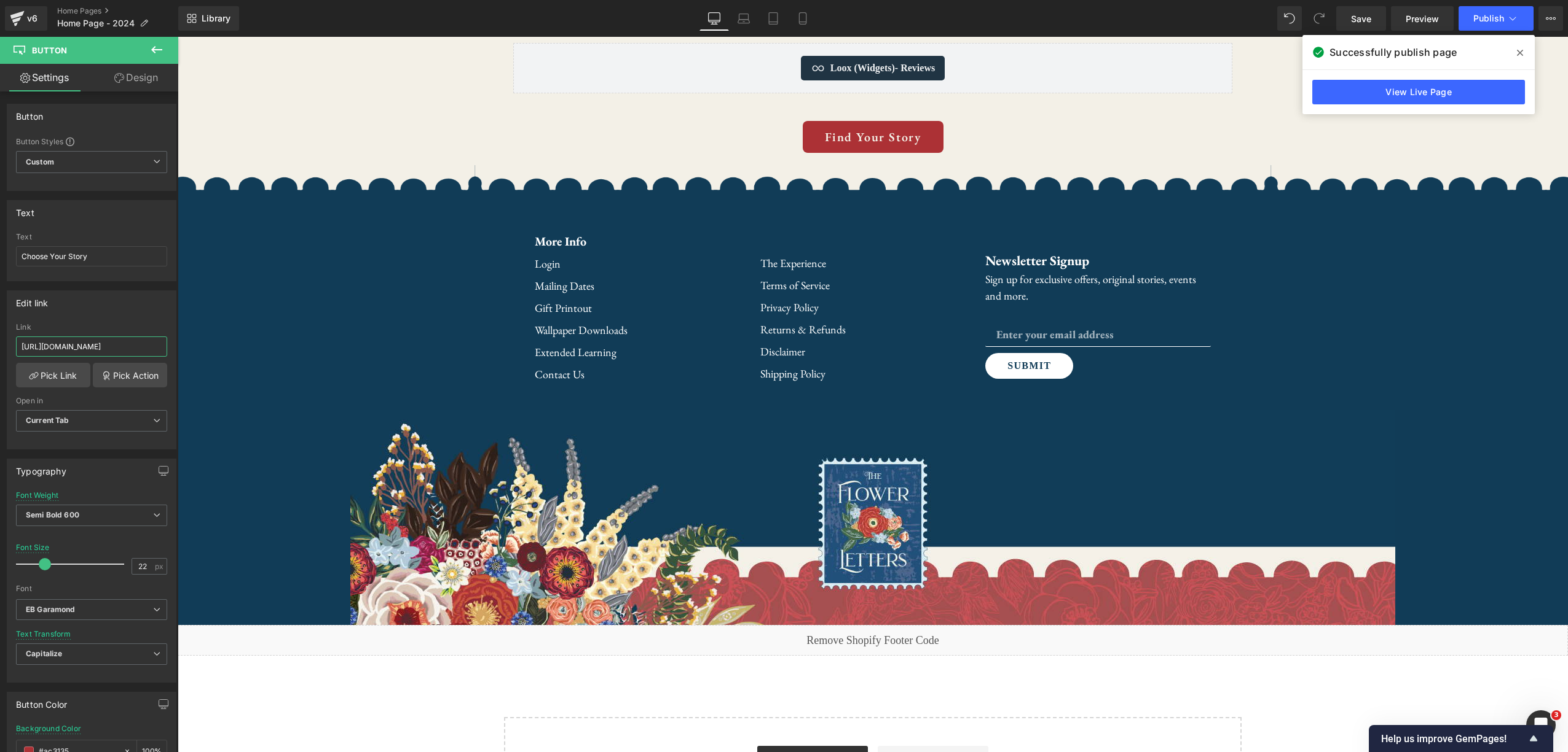
scroll to position [3150, 0]
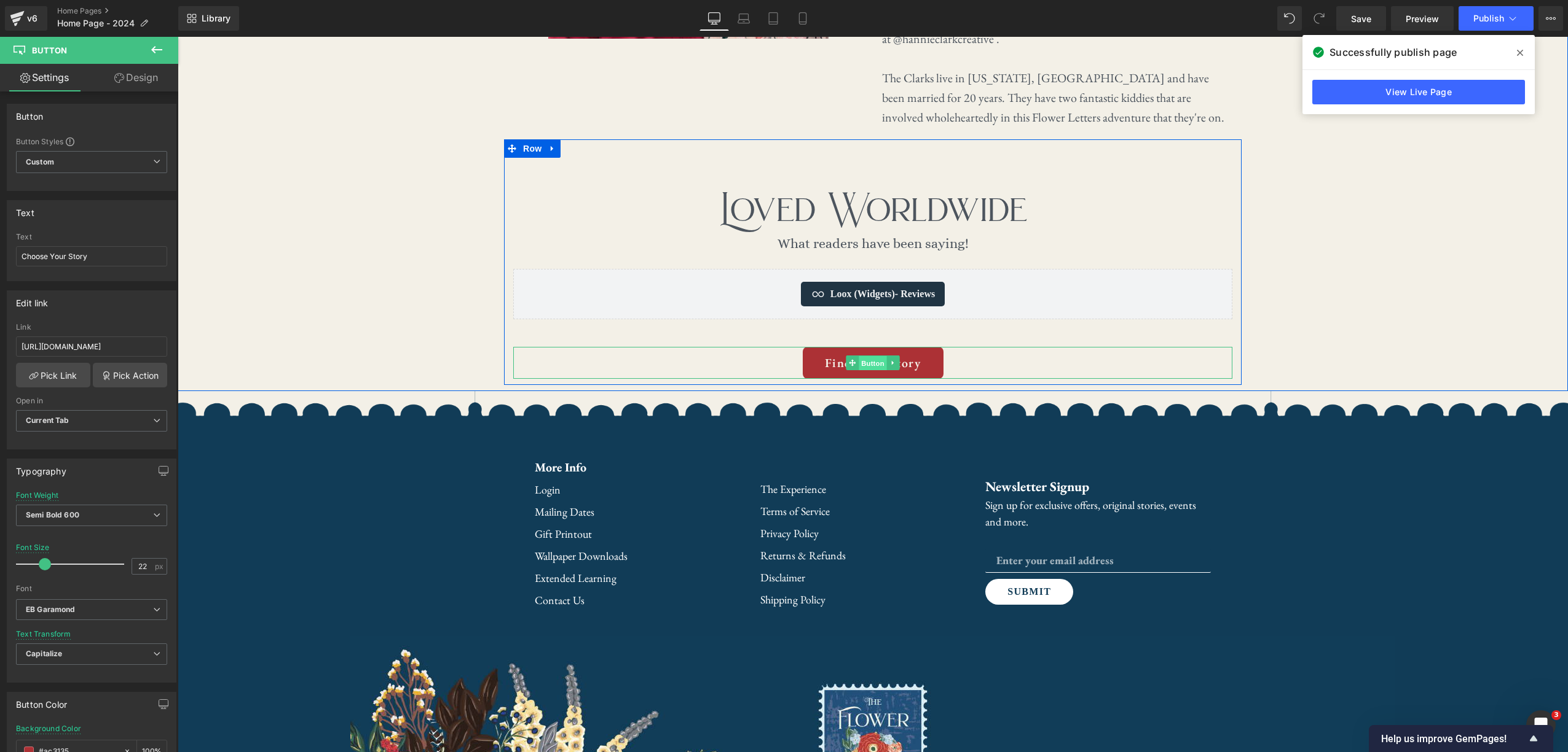
click at [867, 357] on span "Button" at bounding box center [872, 364] width 28 height 15
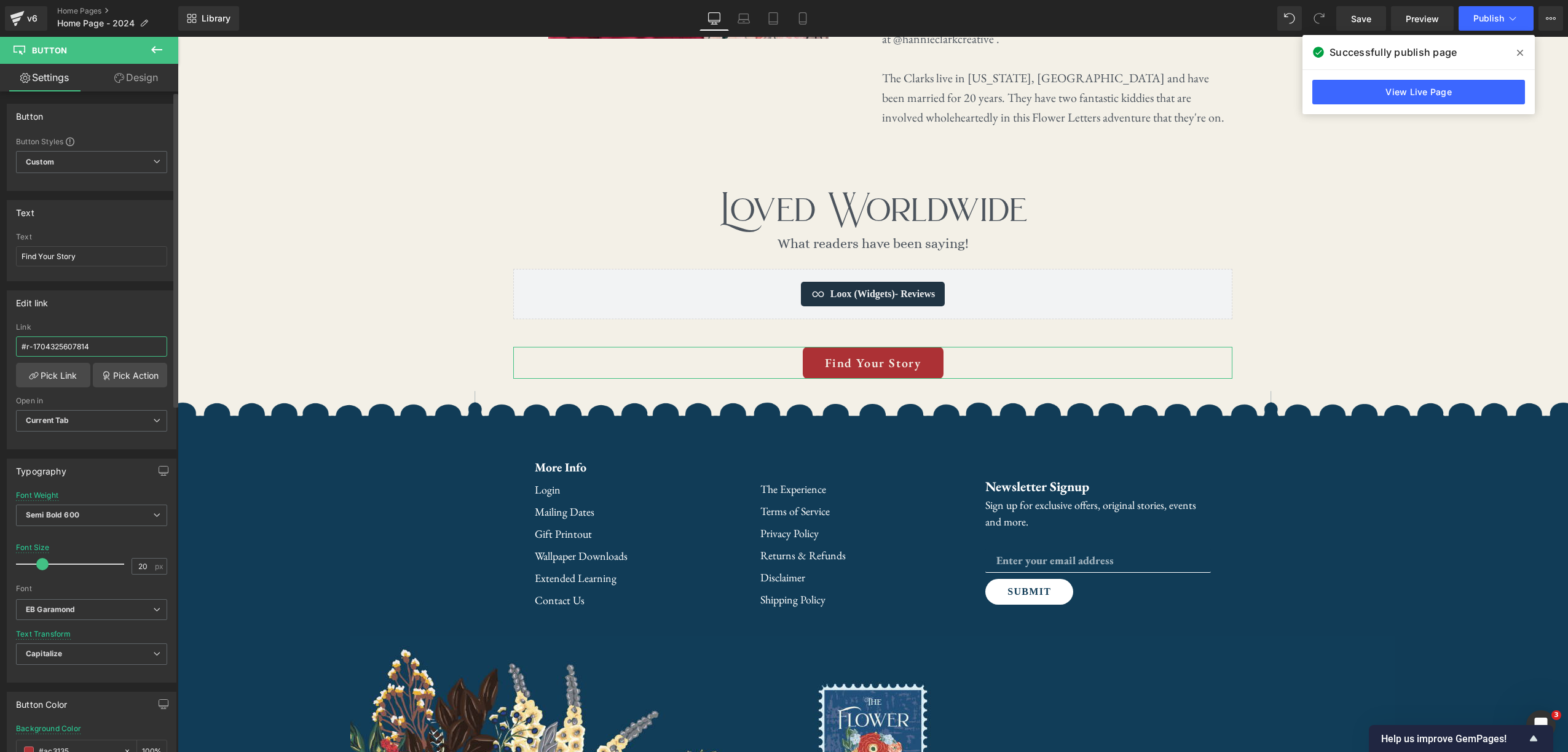
click at [112, 348] on input "#r-1704325607814" at bounding box center [91, 347] width 151 height 20
paste input "https://theflowerletters.com/pages/signup"
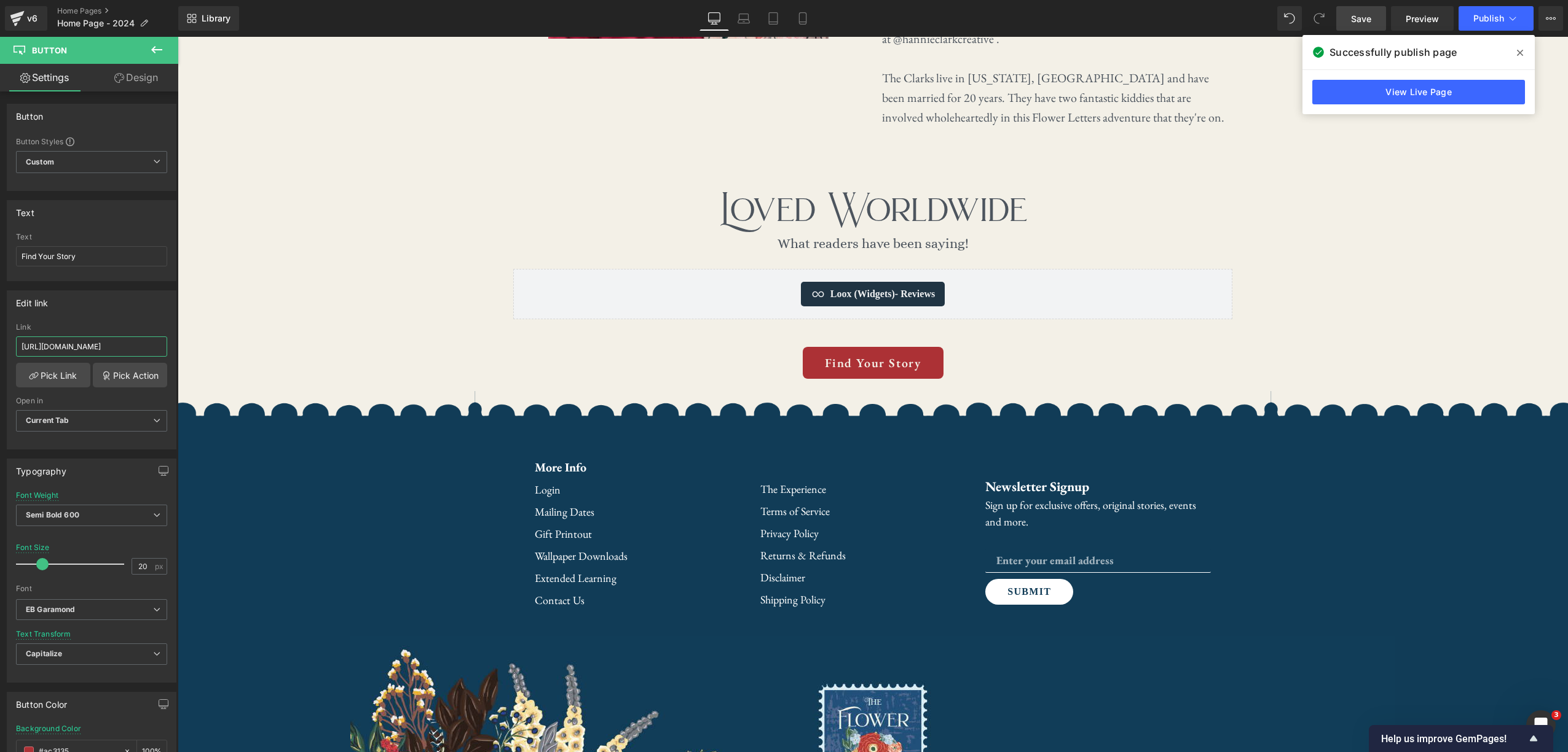
type input "https://theflowerletters.com/pages/signup"
click at [1115, 18] on span "Save" at bounding box center [1361, 19] width 20 height 13
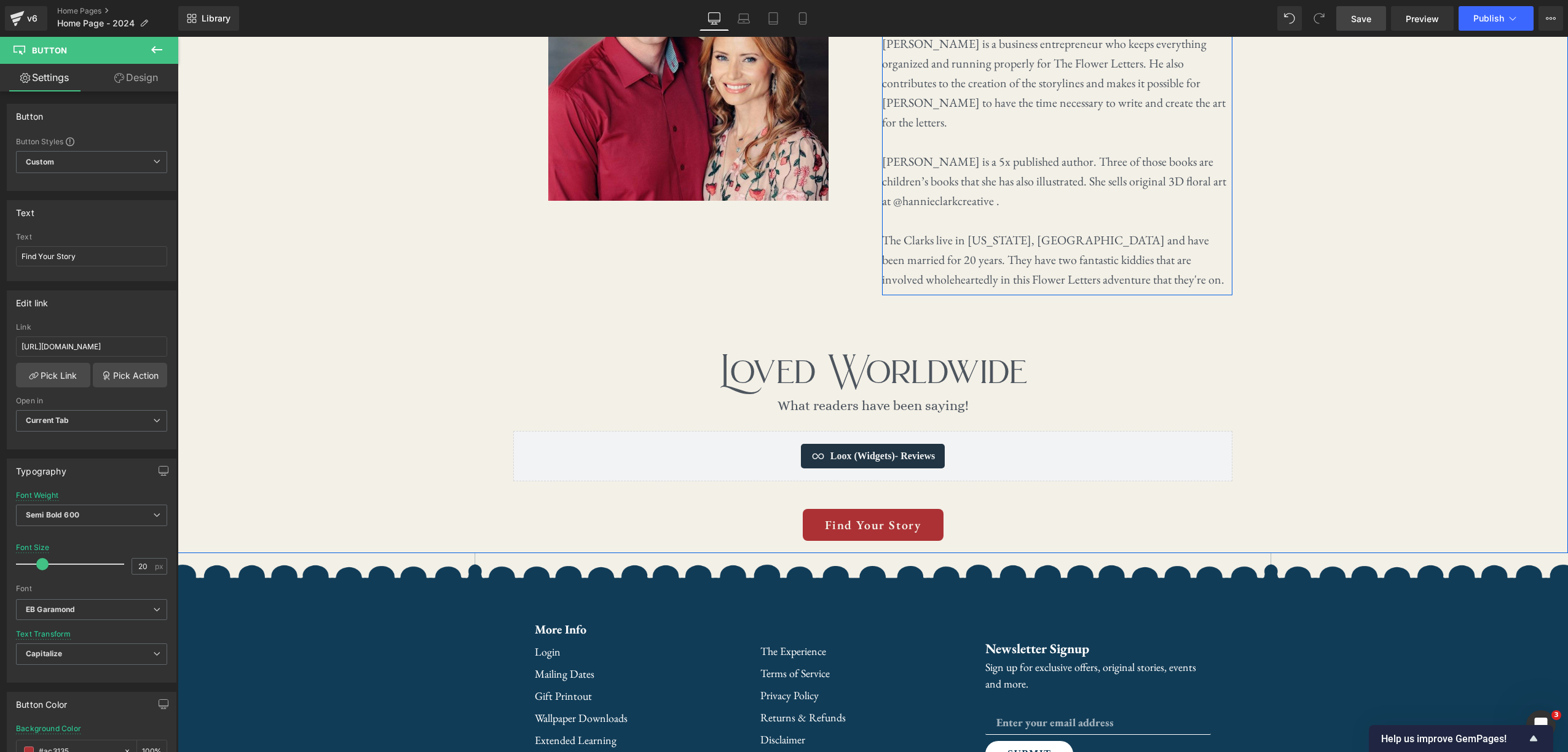
scroll to position [3006, 0]
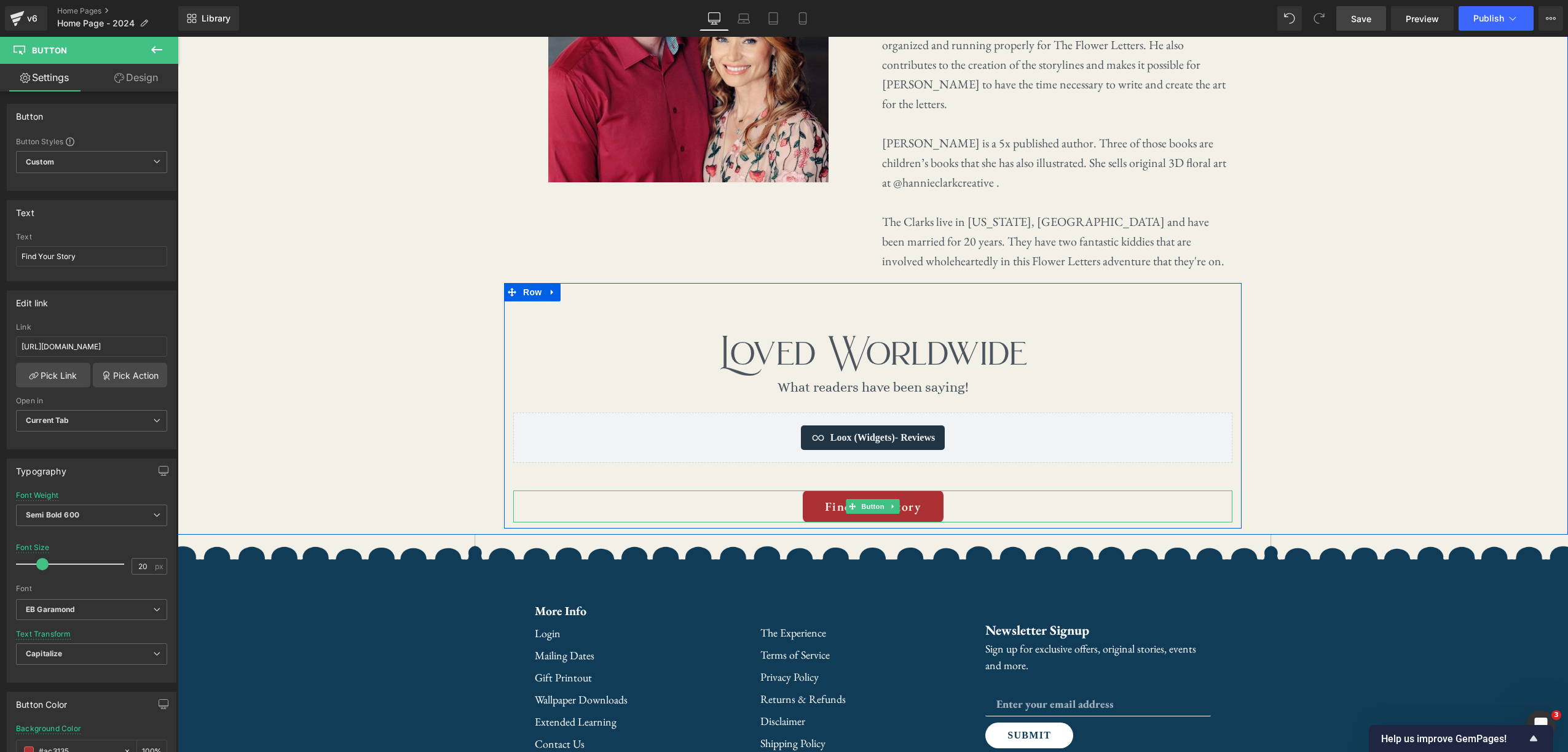
click at [896, 499] on link at bounding box center [894, 507] width 13 height 15
click at [889, 503] on icon at bounding box center [886, 506] width 7 height 6
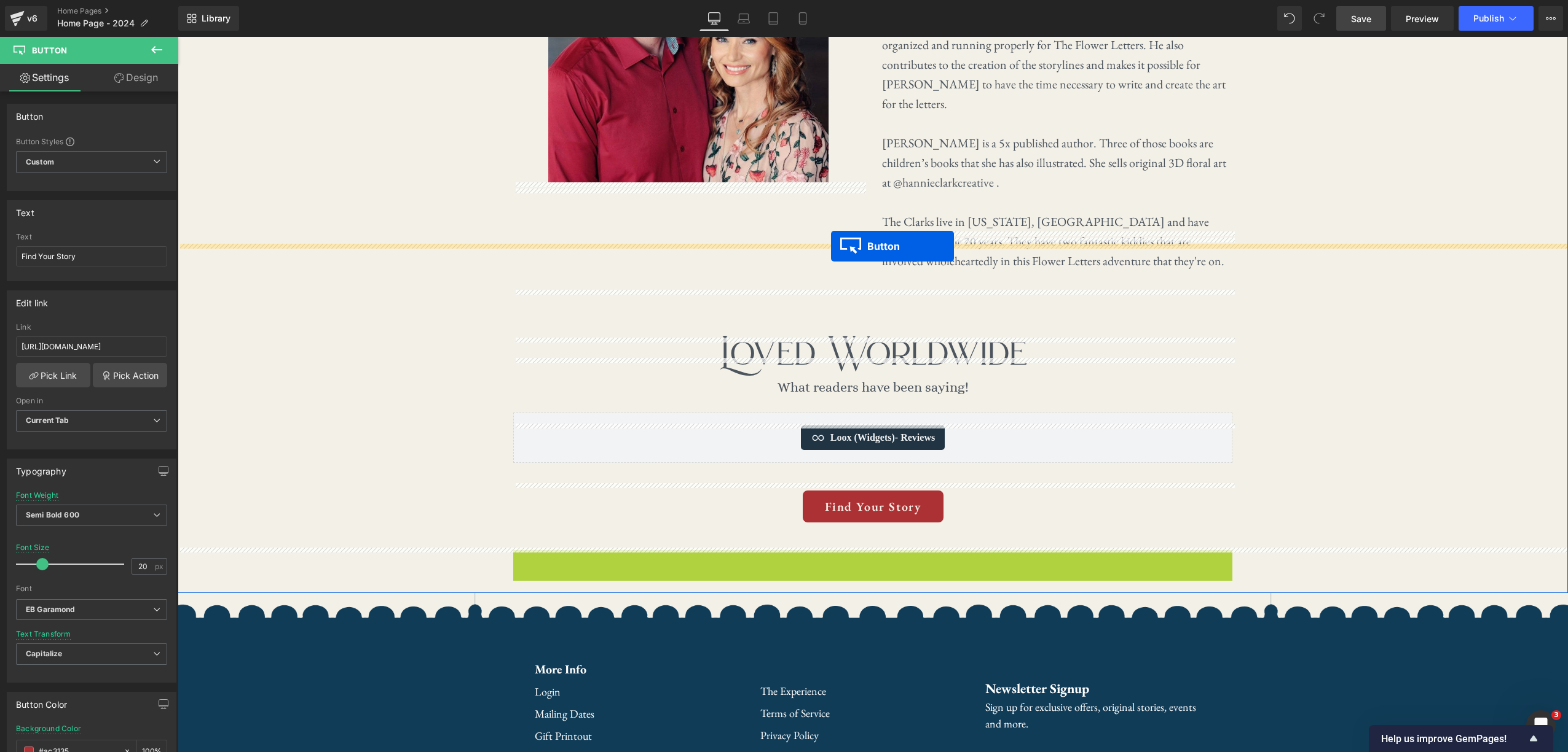
drag, startPoint x: 853, startPoint y: 525, endPoint x: 830, endPoint y: 246, distance: 279.9
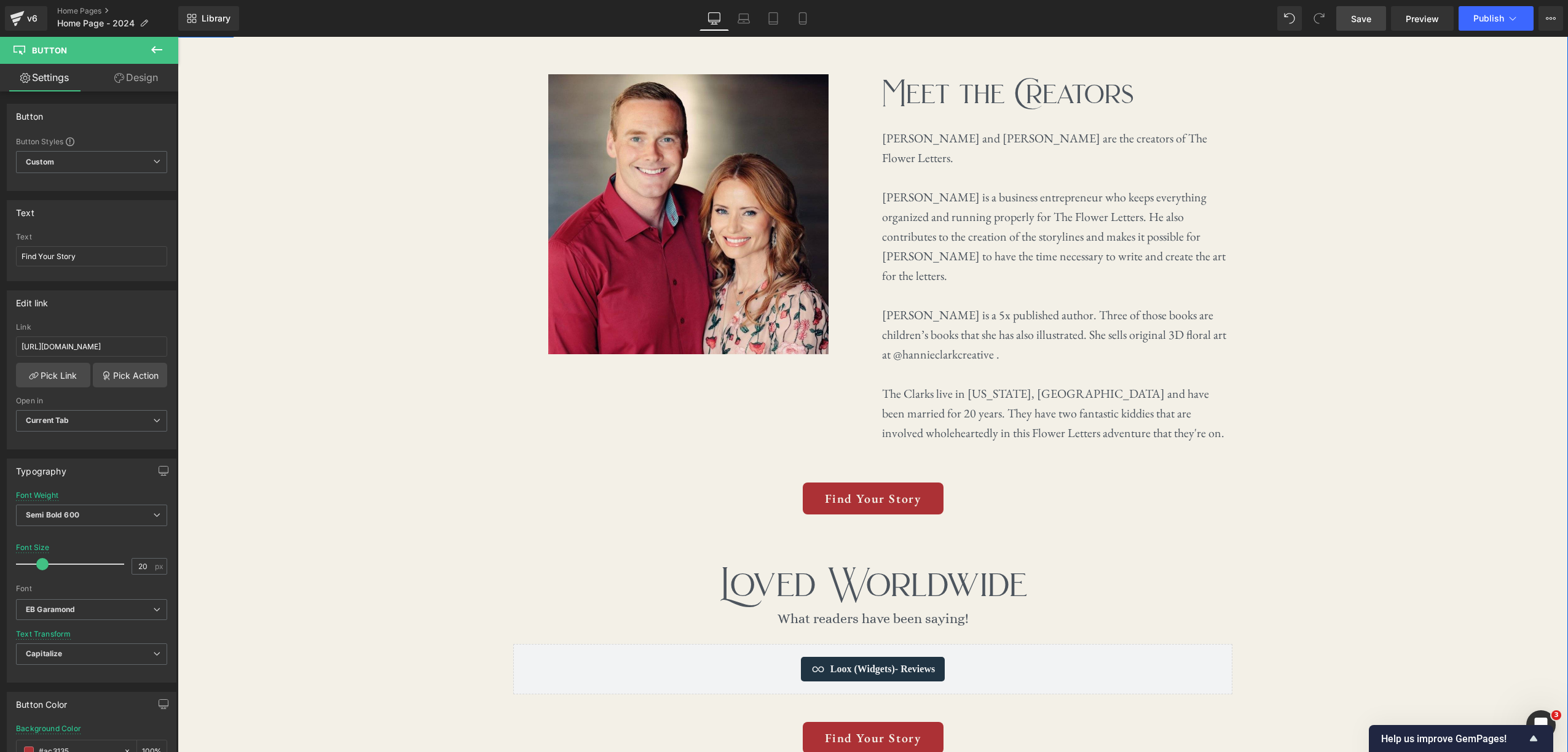
scroll to position [2889, 0]
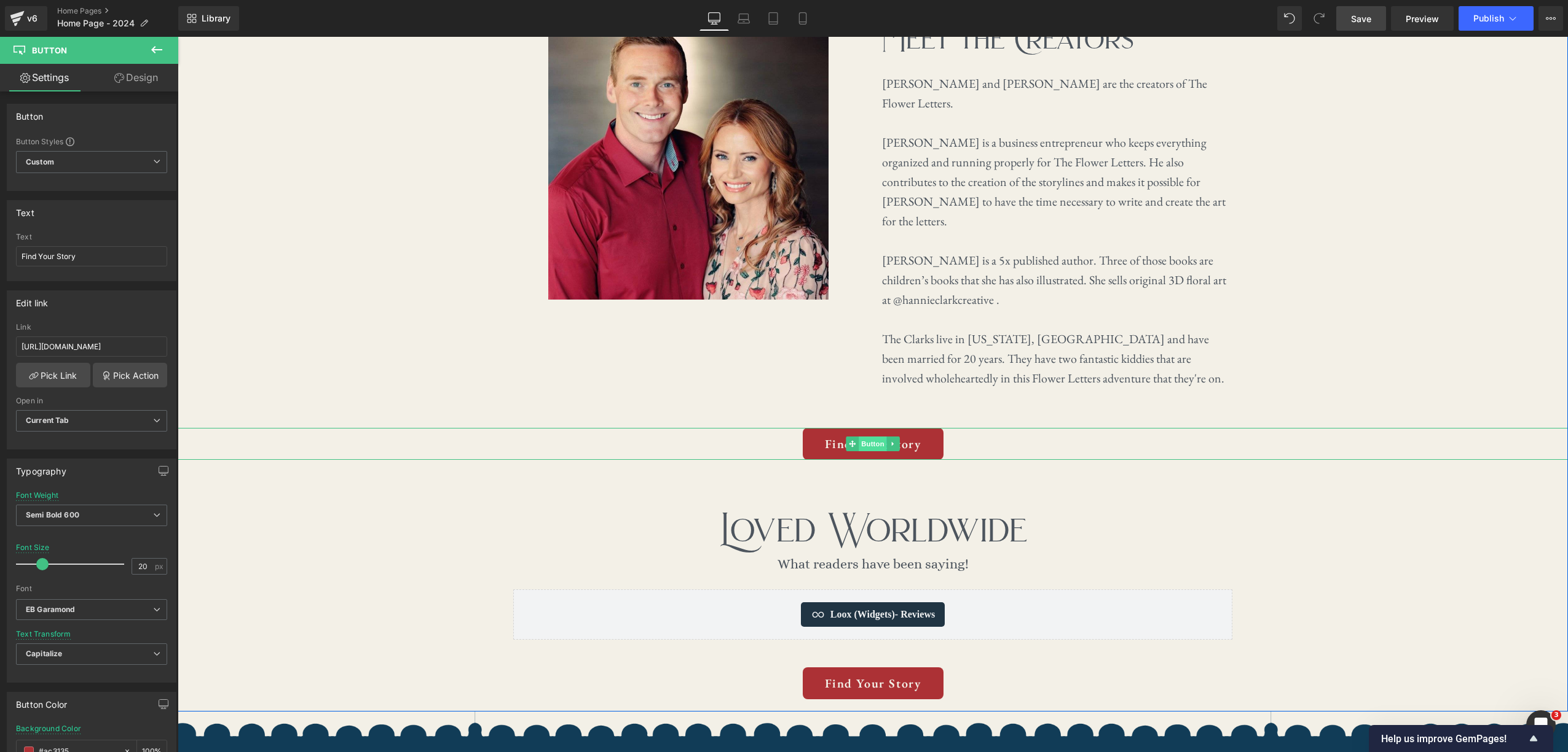
click at [870, 436] on span "Button" at bounding box center [872, 444] width 28 height 15
click at [119, 262] on input "Find Your Story" at bounding box center [91, 256] width 151 height 20
click at [119, 261] on input "Find Your Story" at bounding box center [91, 256] width 151 height 20
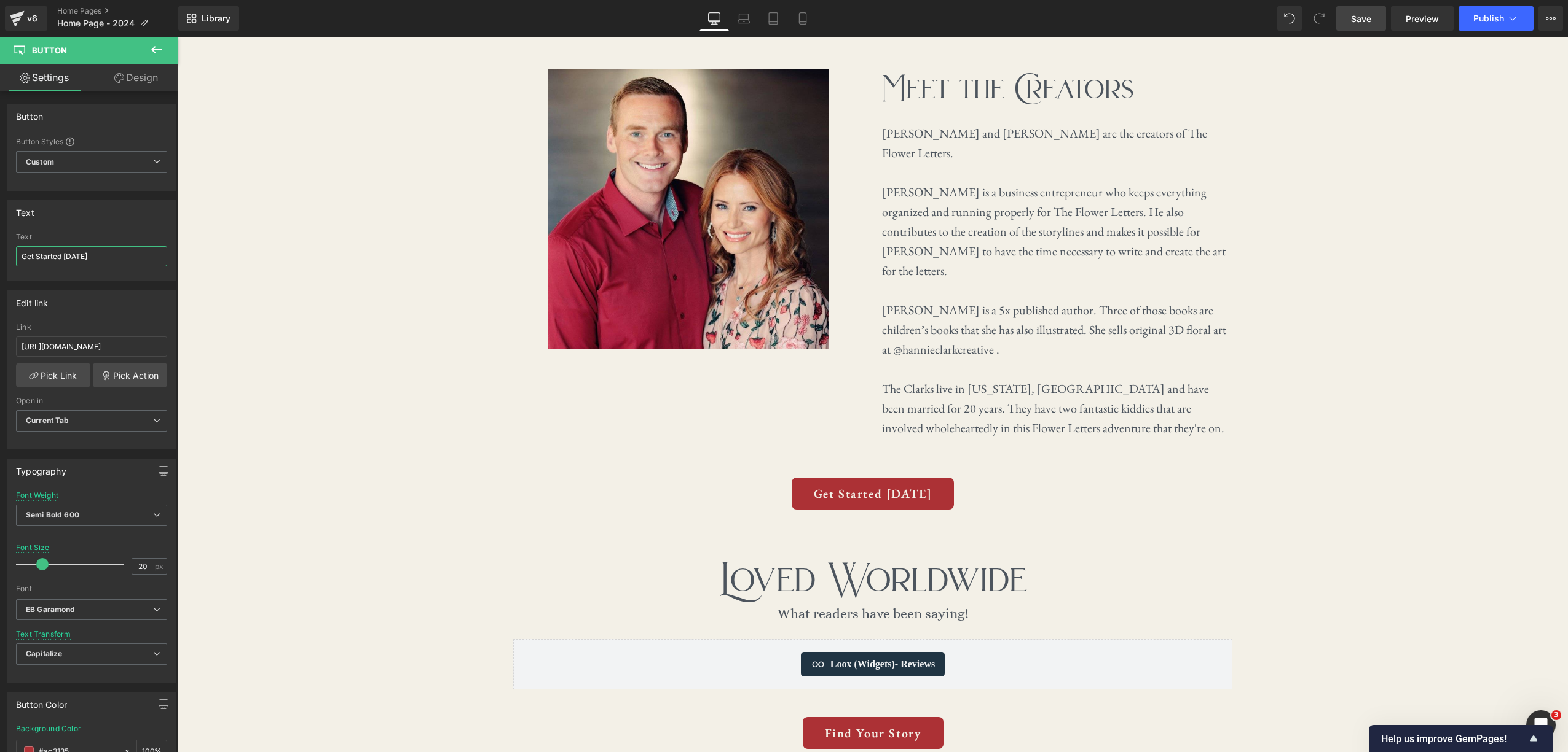
scroll to position [2900, 0]
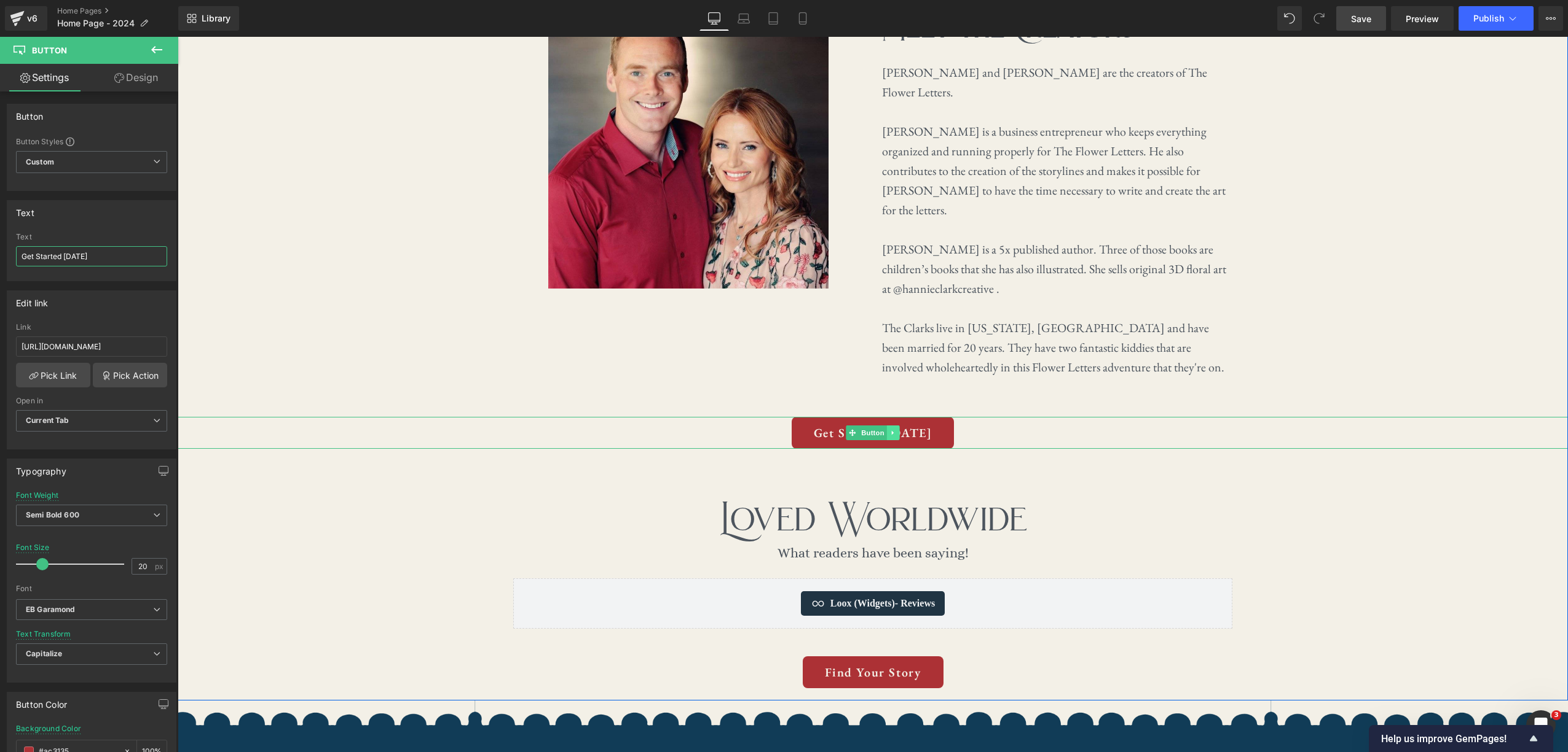
type input "Get Started Today"
click at [895, 429] on icon at bounding box center [893, 433] width 7 height 7
click at [886, 430] on icon at bounding box center [886, 433] width 7 height 6
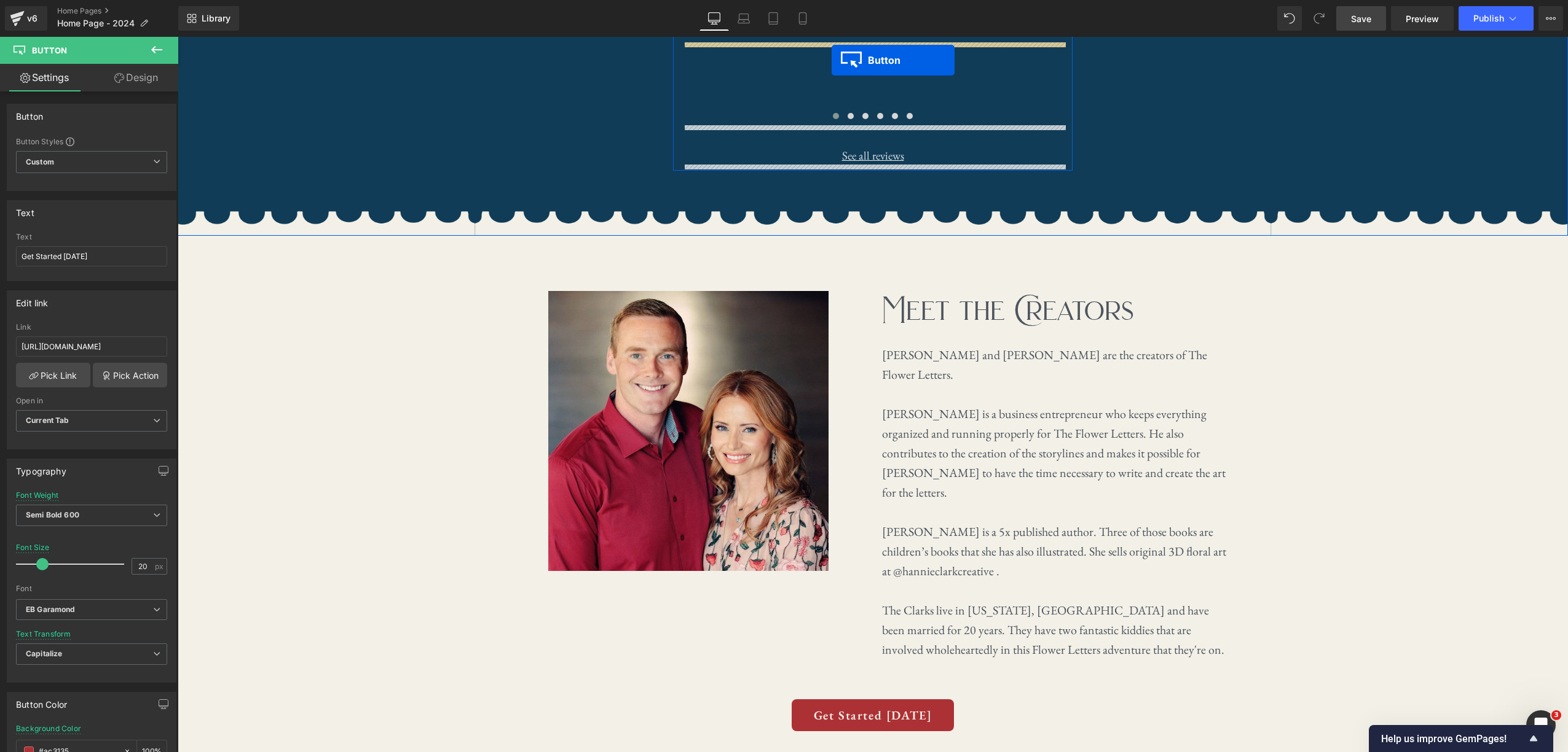
scroll to position [2445, 0]
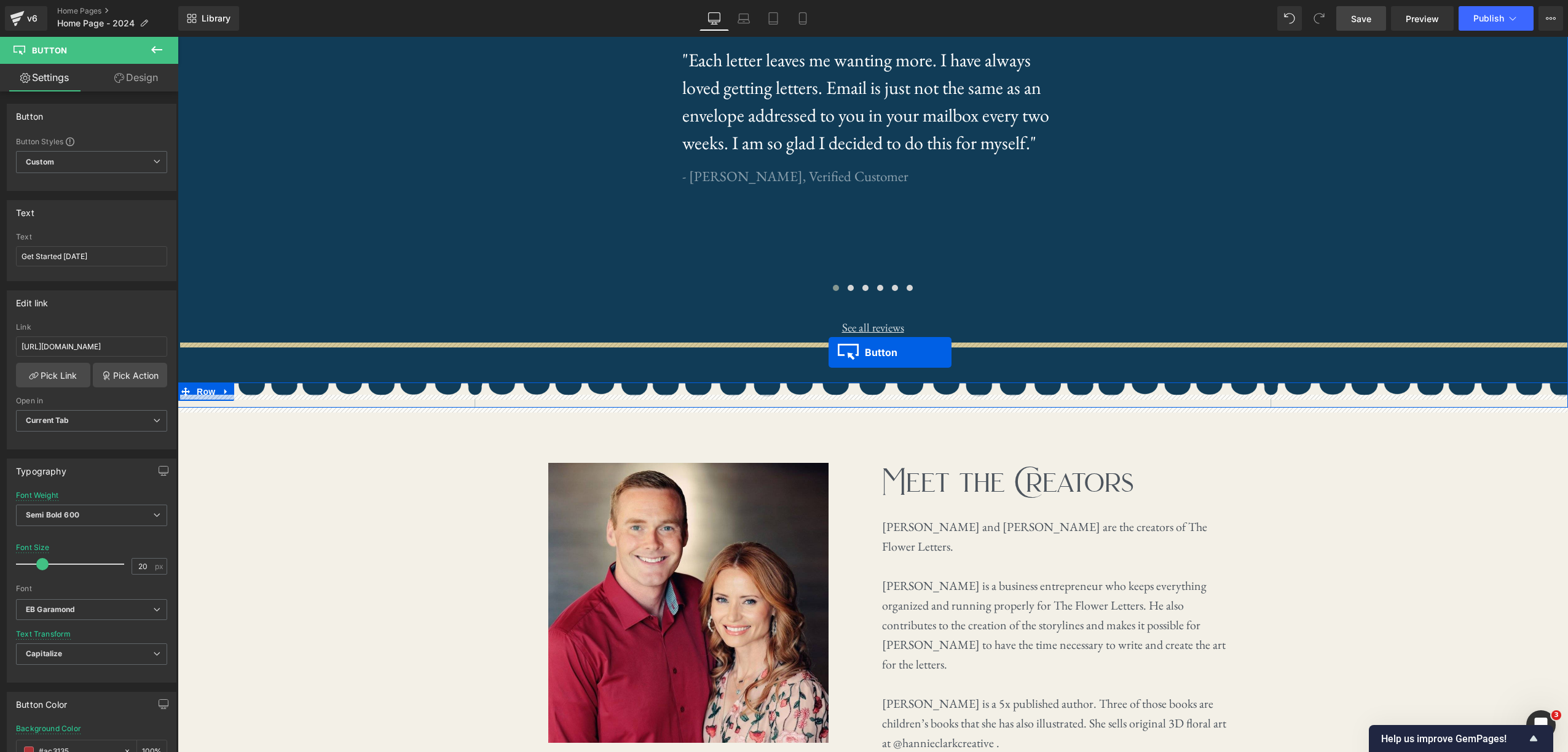
drag, startPoint x: 854, startPoint y: 429, endPoint x: 829, endPoint y: 353, distance: 80.0
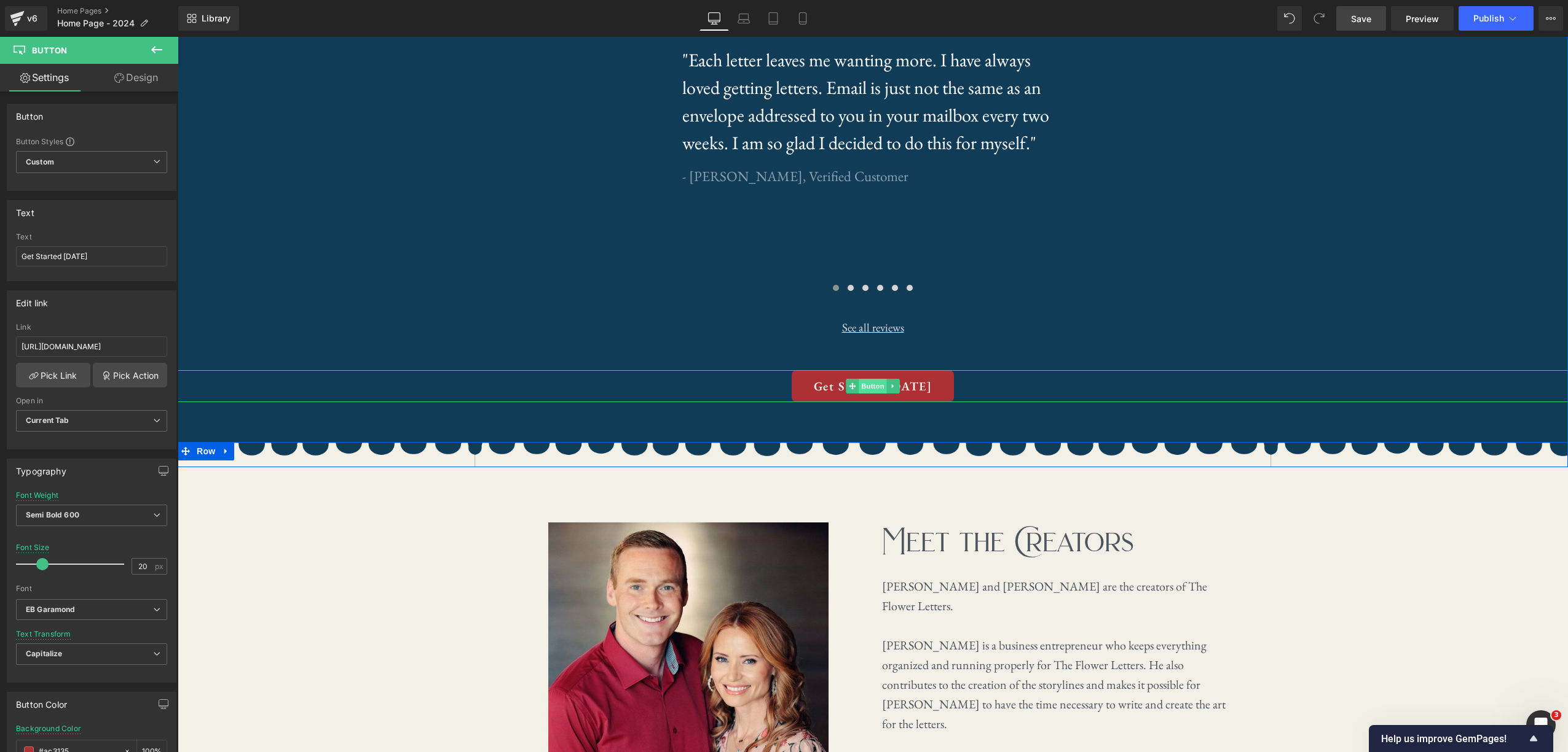
click at [879, 389] on span "Button" at bounding box center [872, 386] width 28 height 15
click at [120, 260] on input "Get Started Today" at bounding box center [91, 256] width 151 height 20
type input "Join 140,000+ Happy Customers"
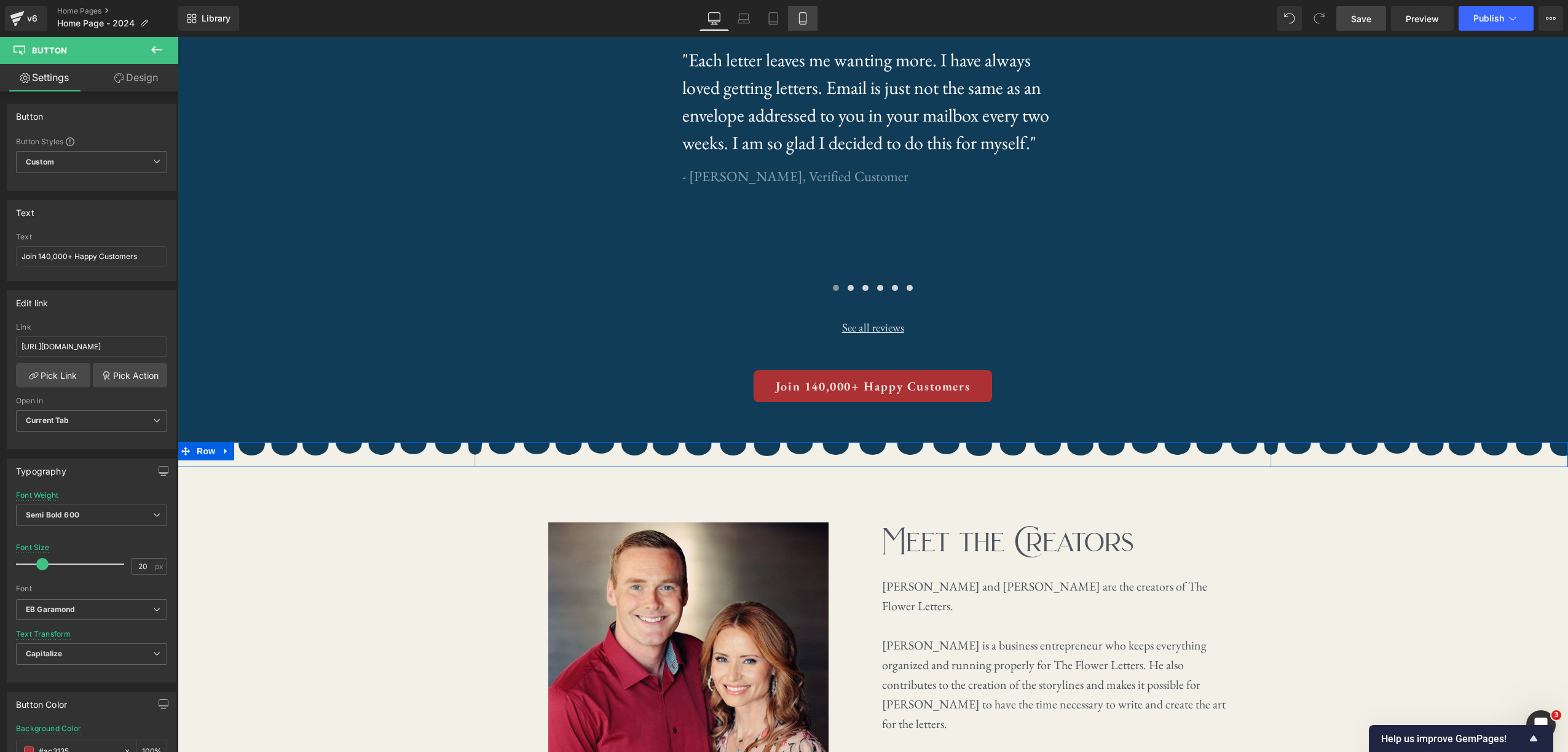
click at [809, 25] on link "Mobile" at bounding box center [803, 19] width 30 height 24
type input "18"
type input "100"
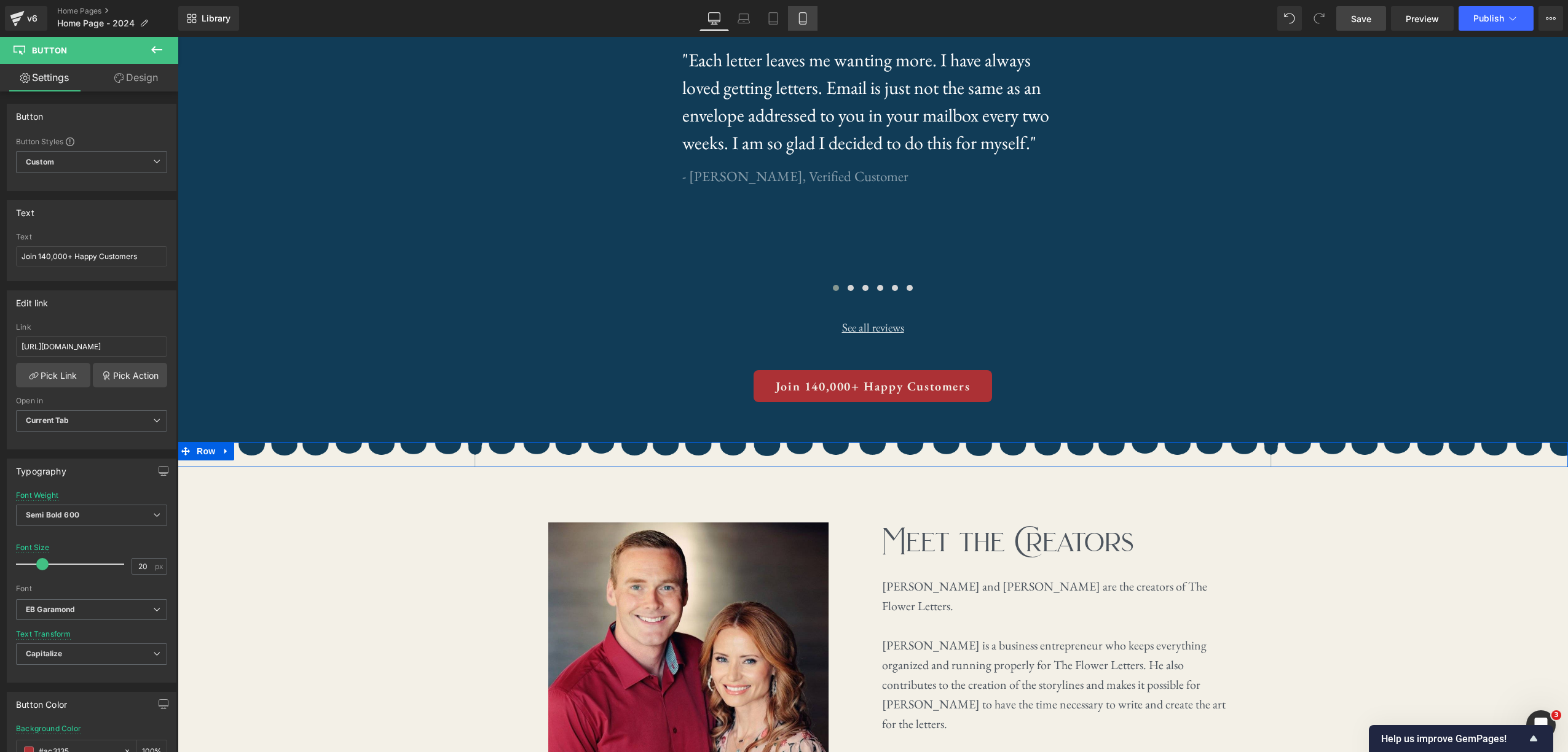
type input "#113c57"
type input "100"
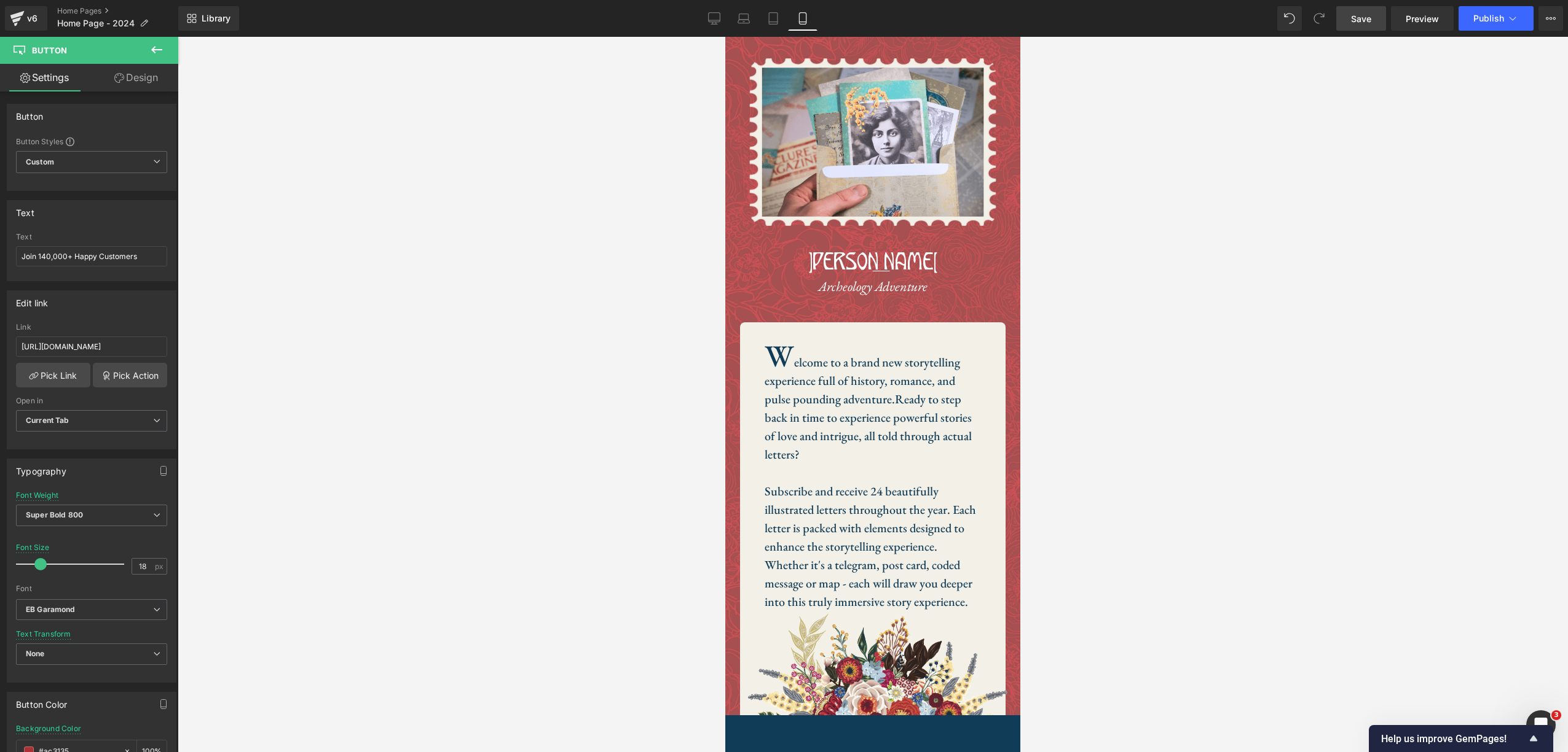
scroll to position [2476, 0]
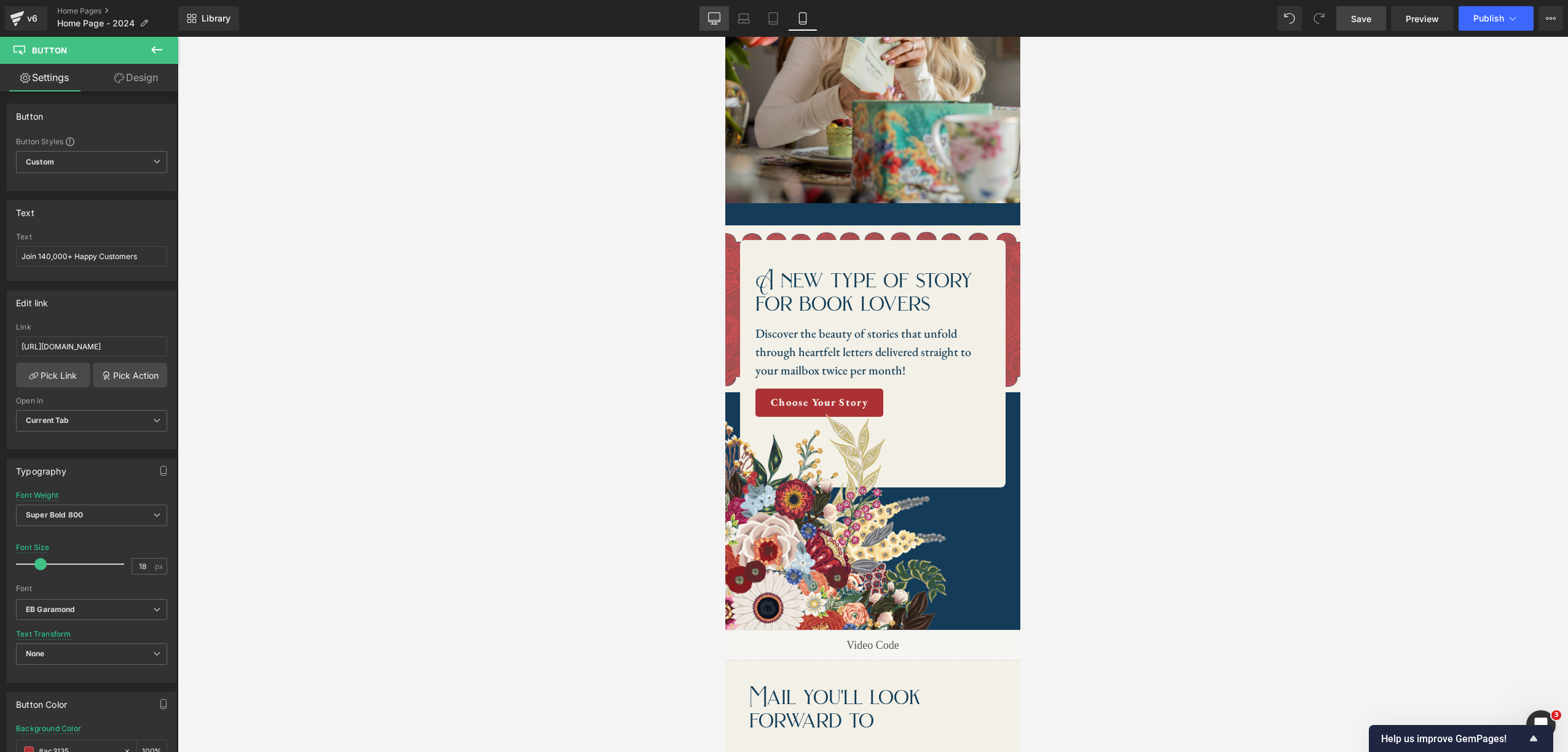
click at [719, 18] on icon at bounding box center [713, 18] width 12 height 12
type input "20"
type input "100"
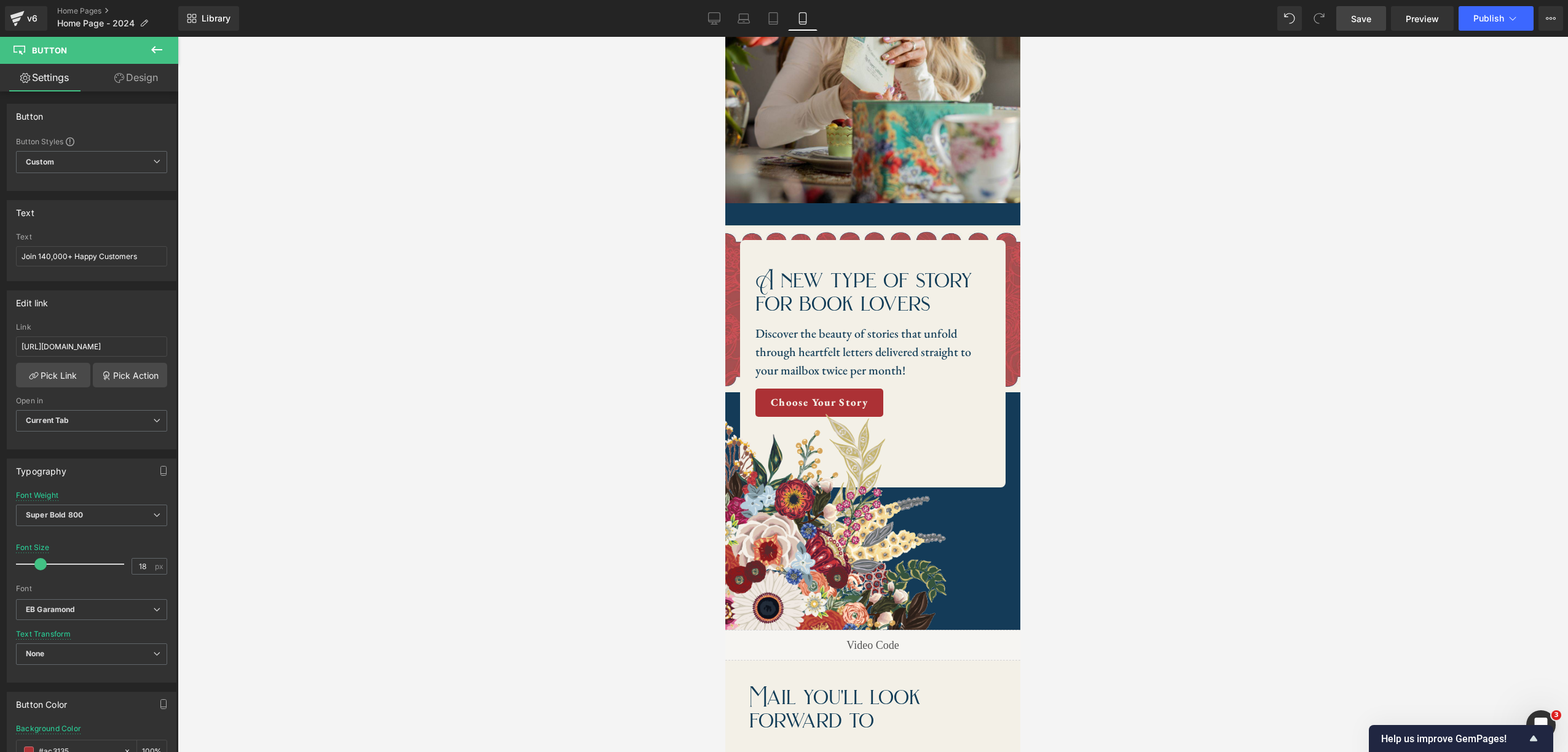
type input "#ac3135"
type input "100"
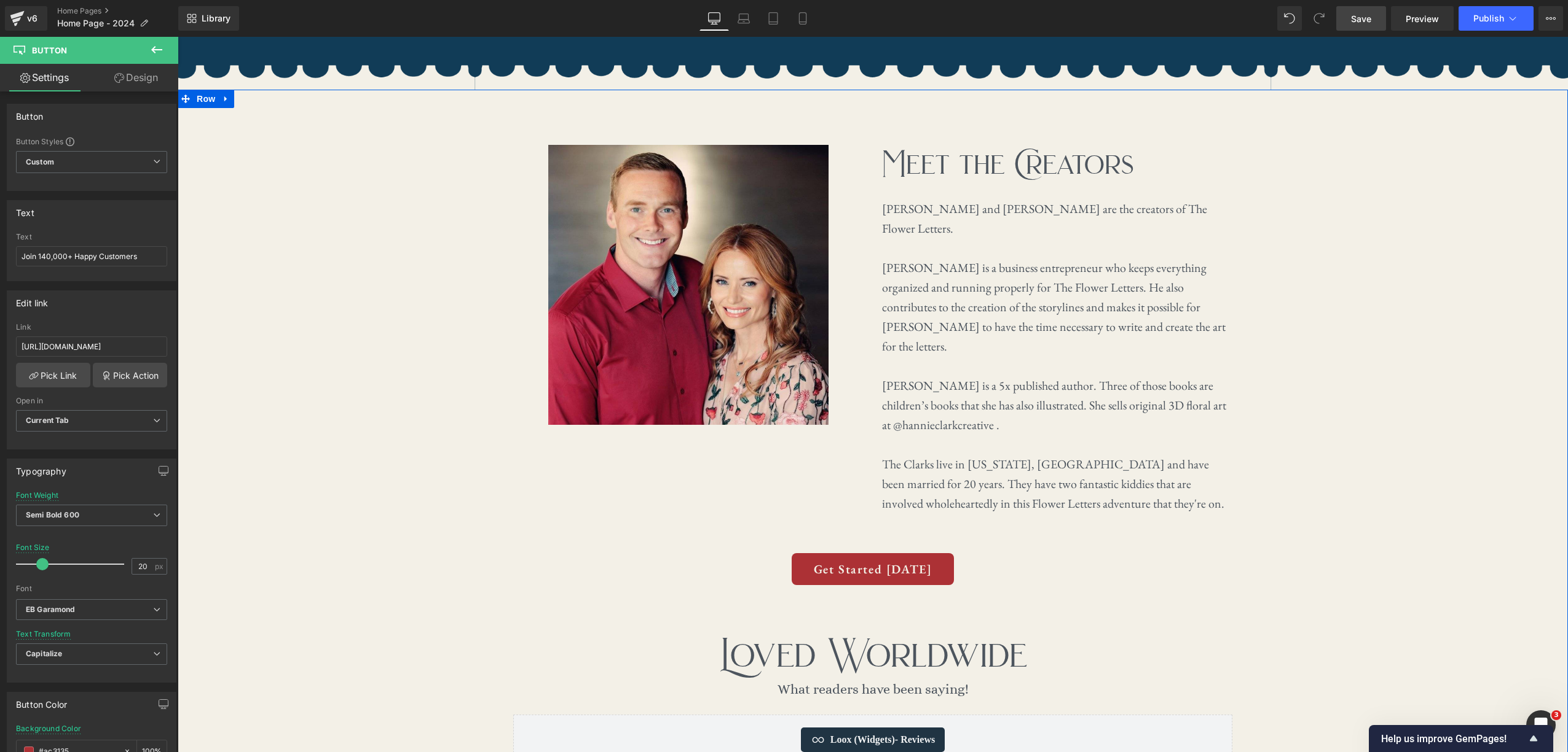
scroll to position [2824, 0]
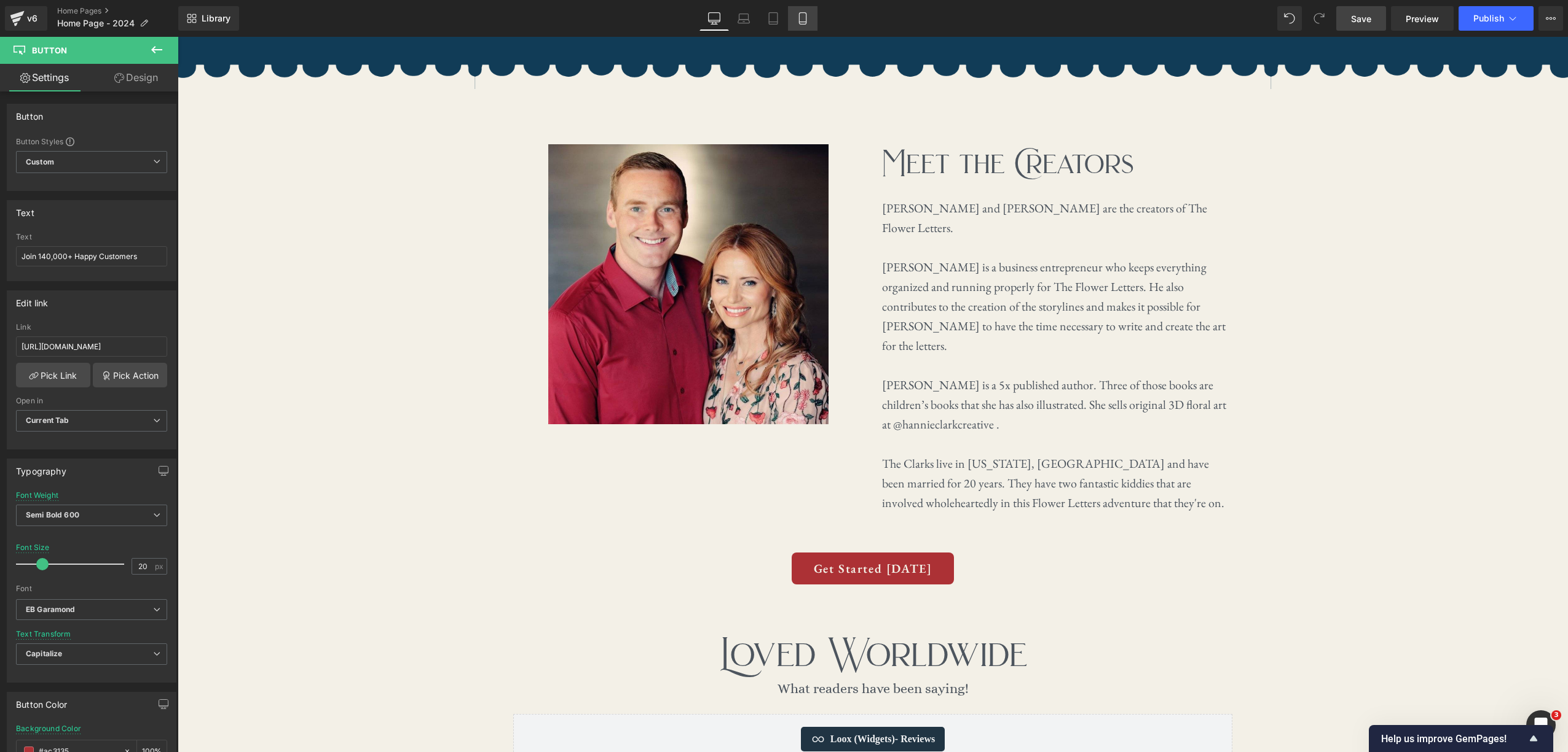
click at [795, 20] on link "Mobile" at bounding box center [803, 19] width 30 height 24
type input "18"
type input "100"
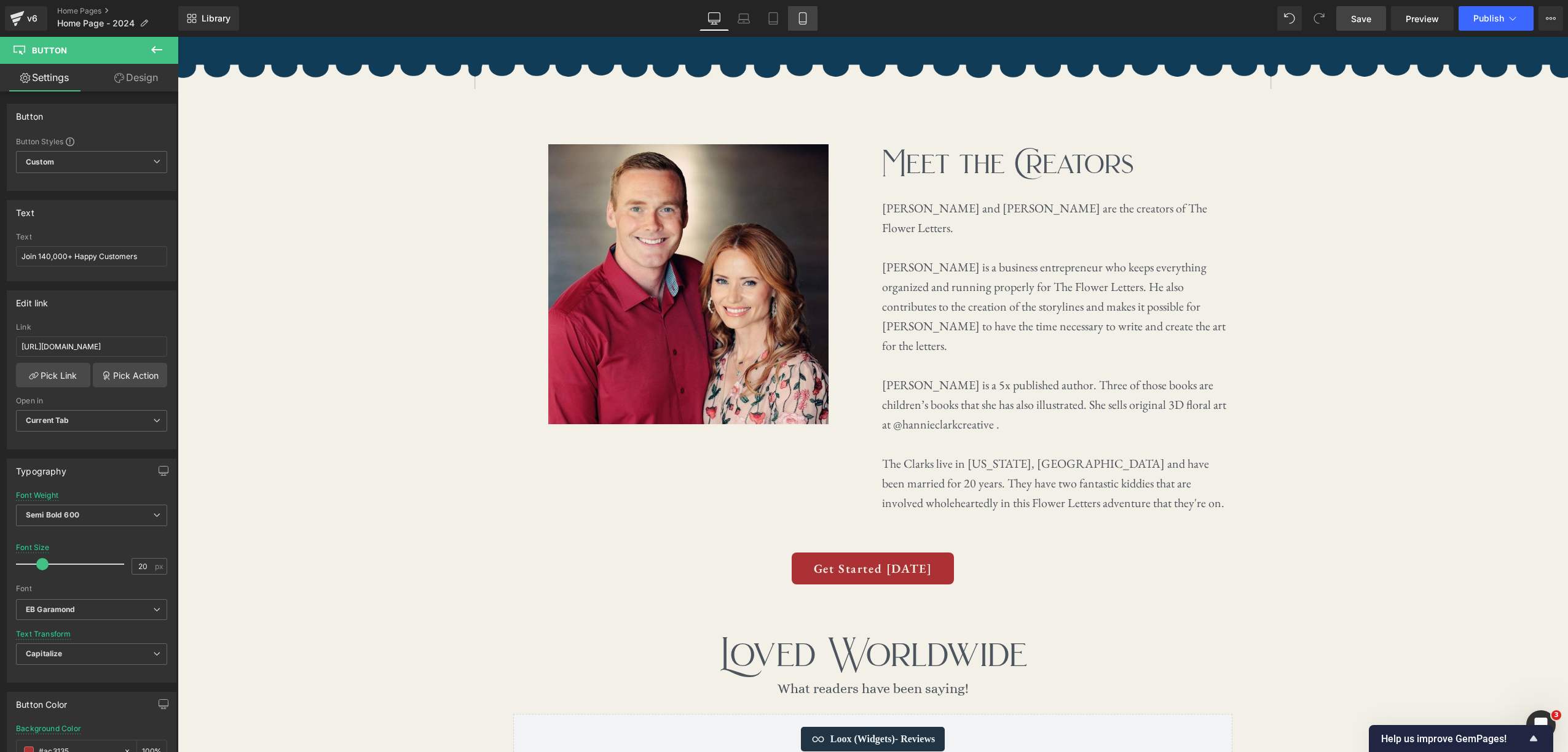
type input "#113c57"
type input "100"
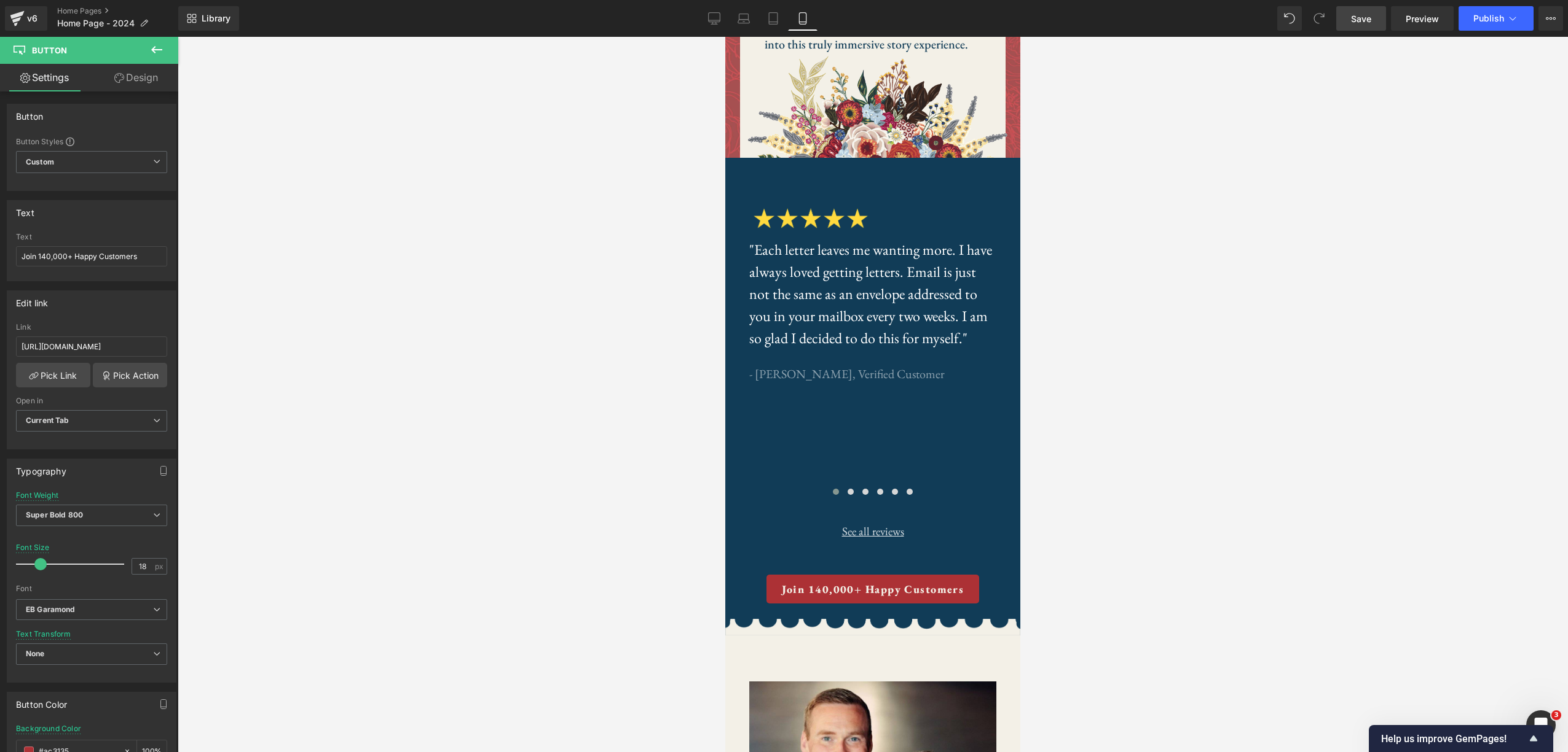
scroll to position [3049, 0]
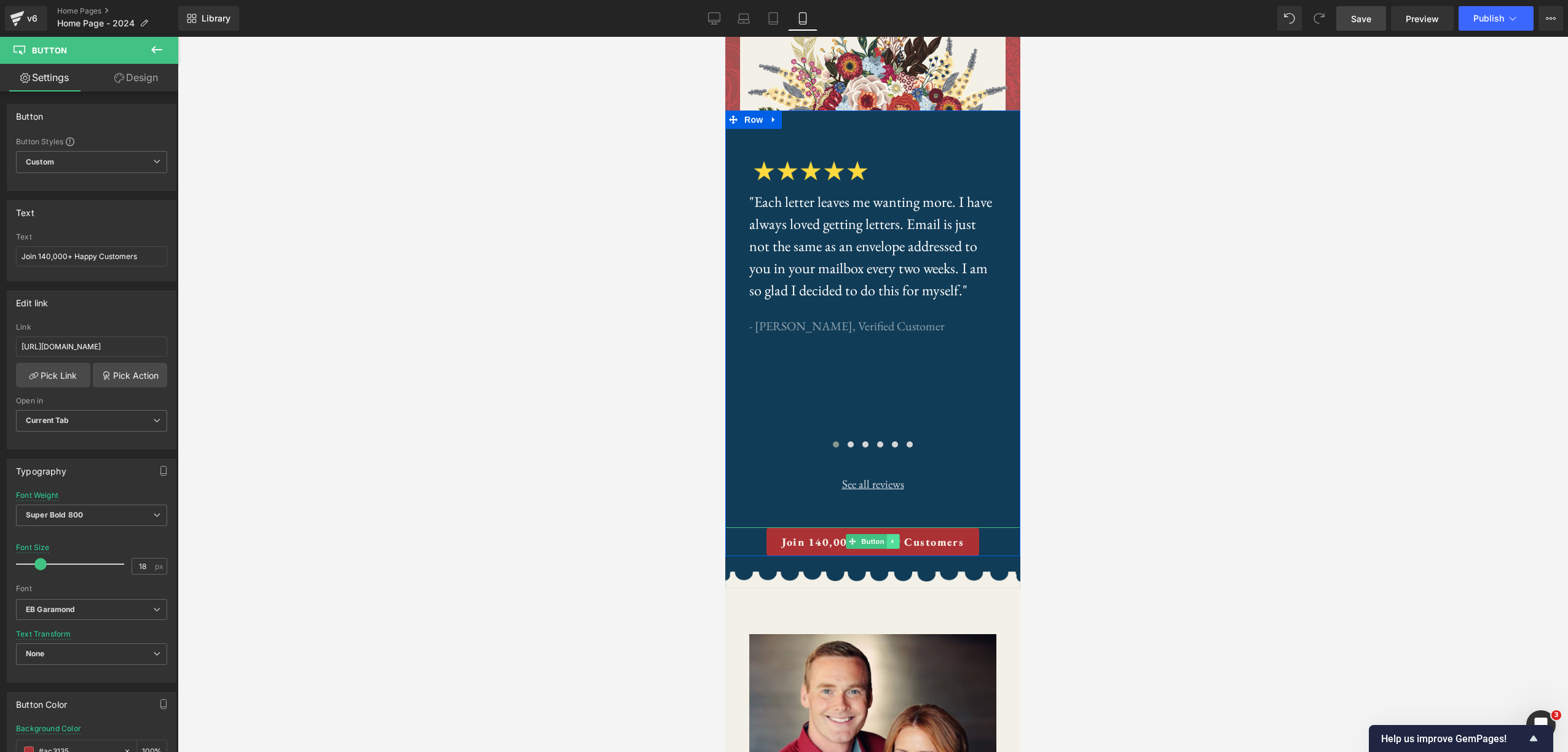
click at [893, 545] on icon at bounding box center [893, 541] width 7 height 7
click at [882, 544] on link at bounding box center [886, 542] width 13 height 15
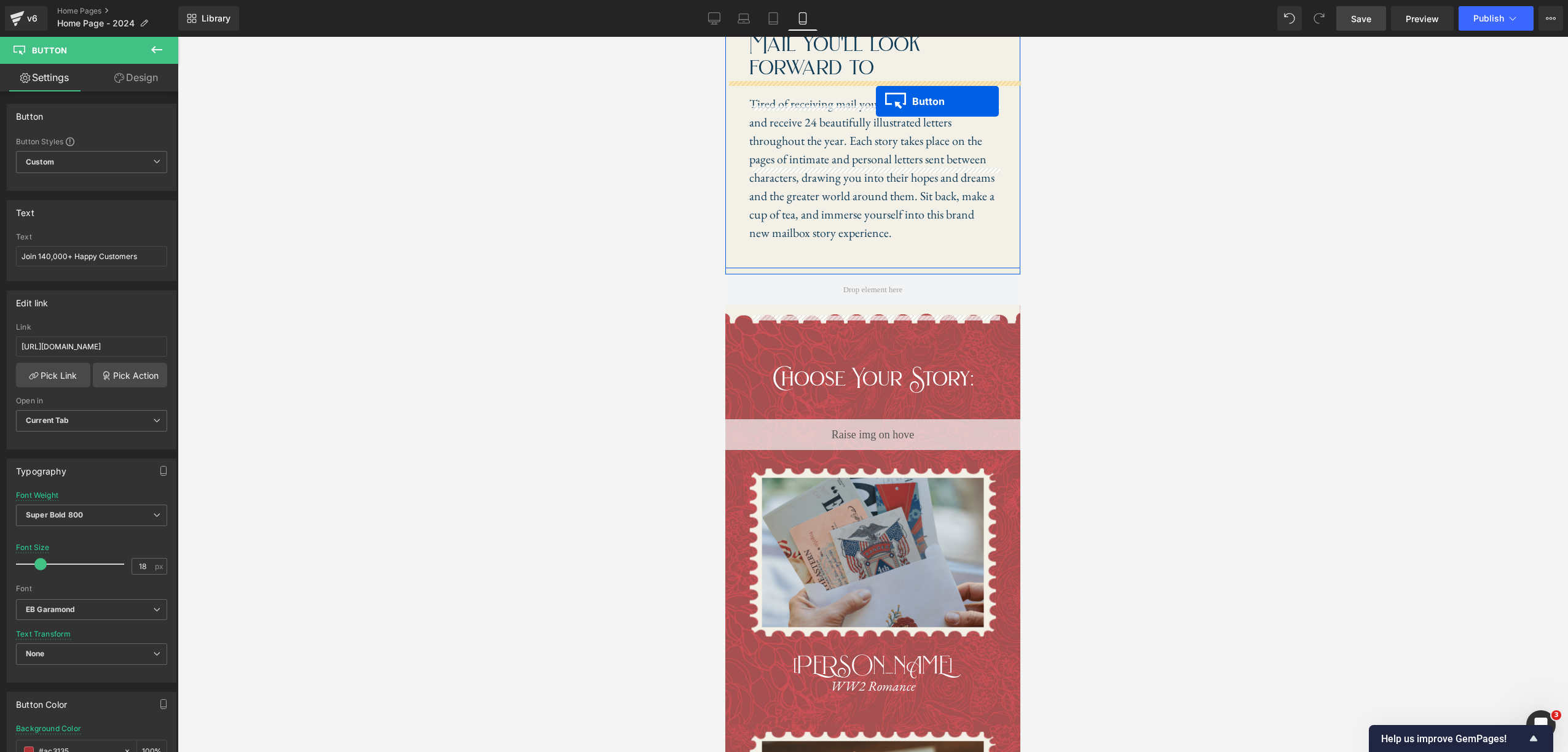
scroll to position [887, 0]
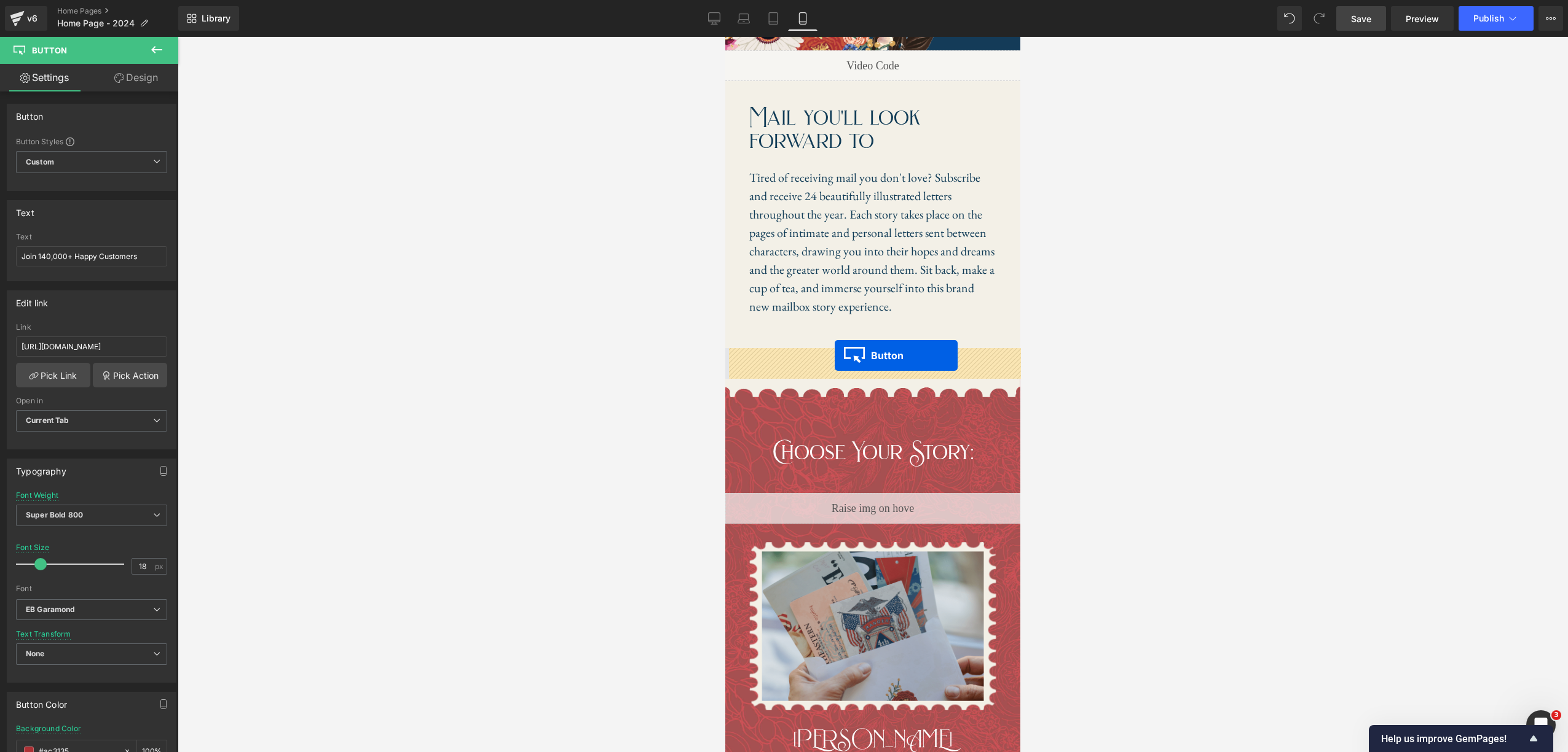
drag, startPoint x: 853, startPoint y: 598, endPoint x: 834, endPoint y: 356, distance: 242.7
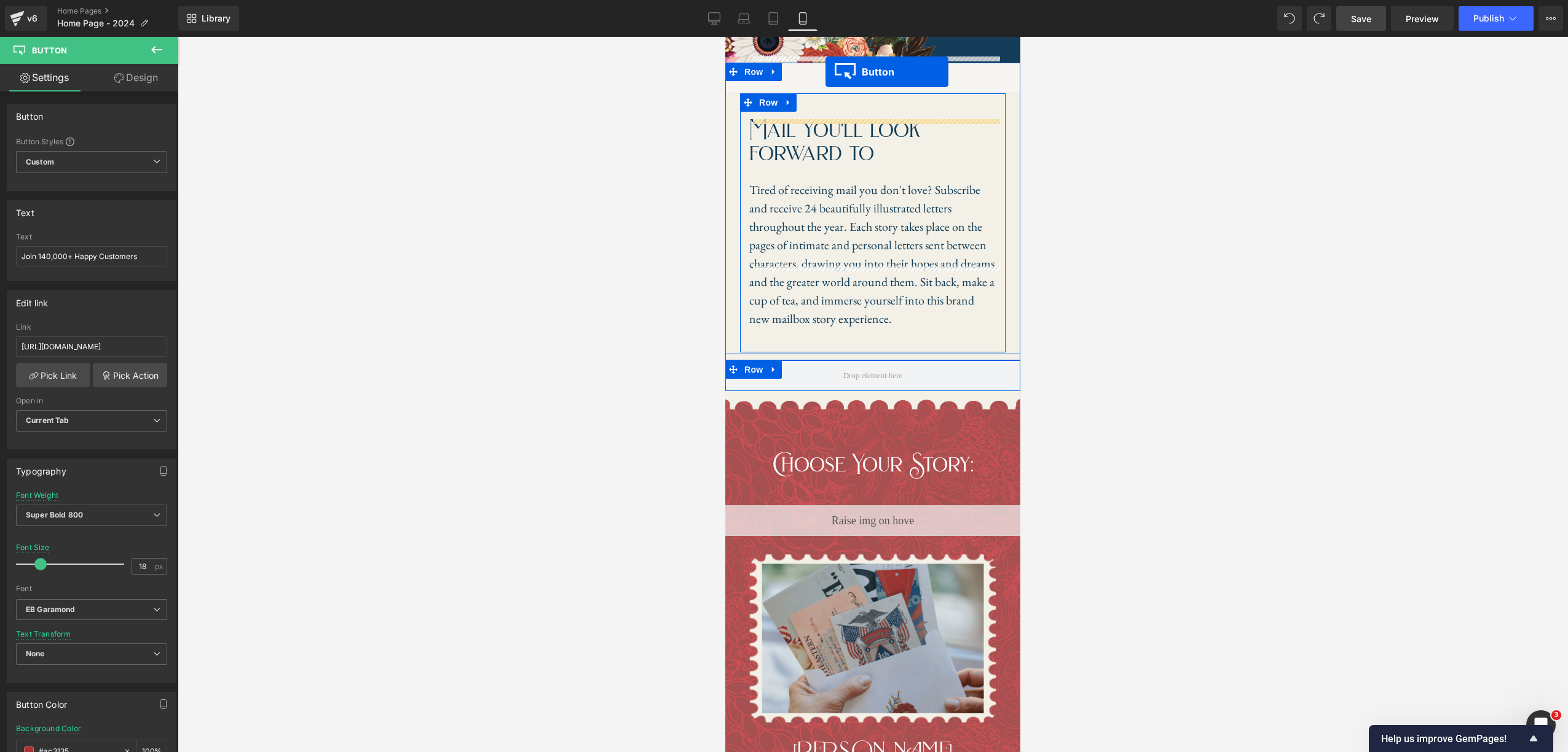
scroll to position [862, 0]
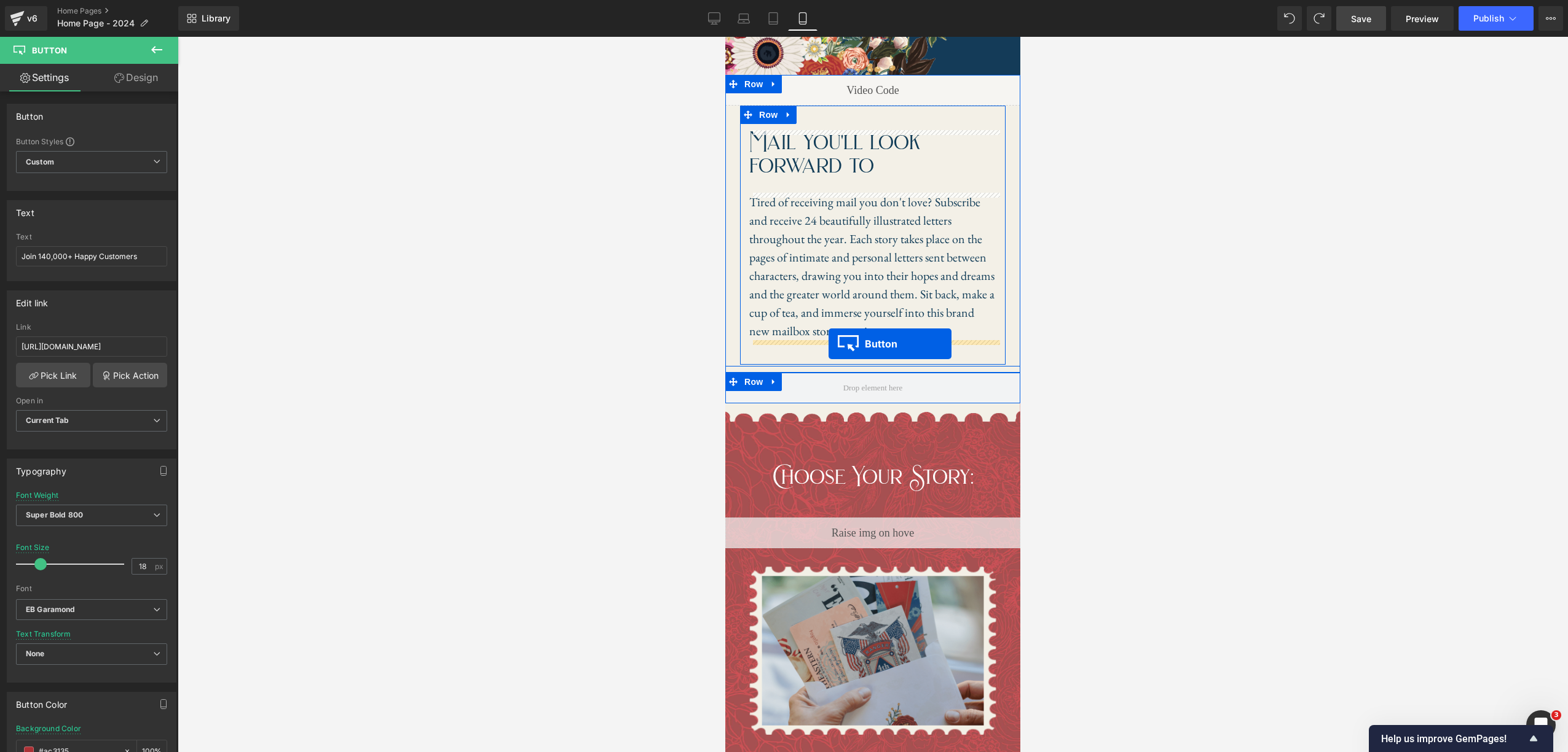
drag, startPoint x: 832, startPoint y: 230, endPoint x: 829, endPoint y: 344, distance: 114.0
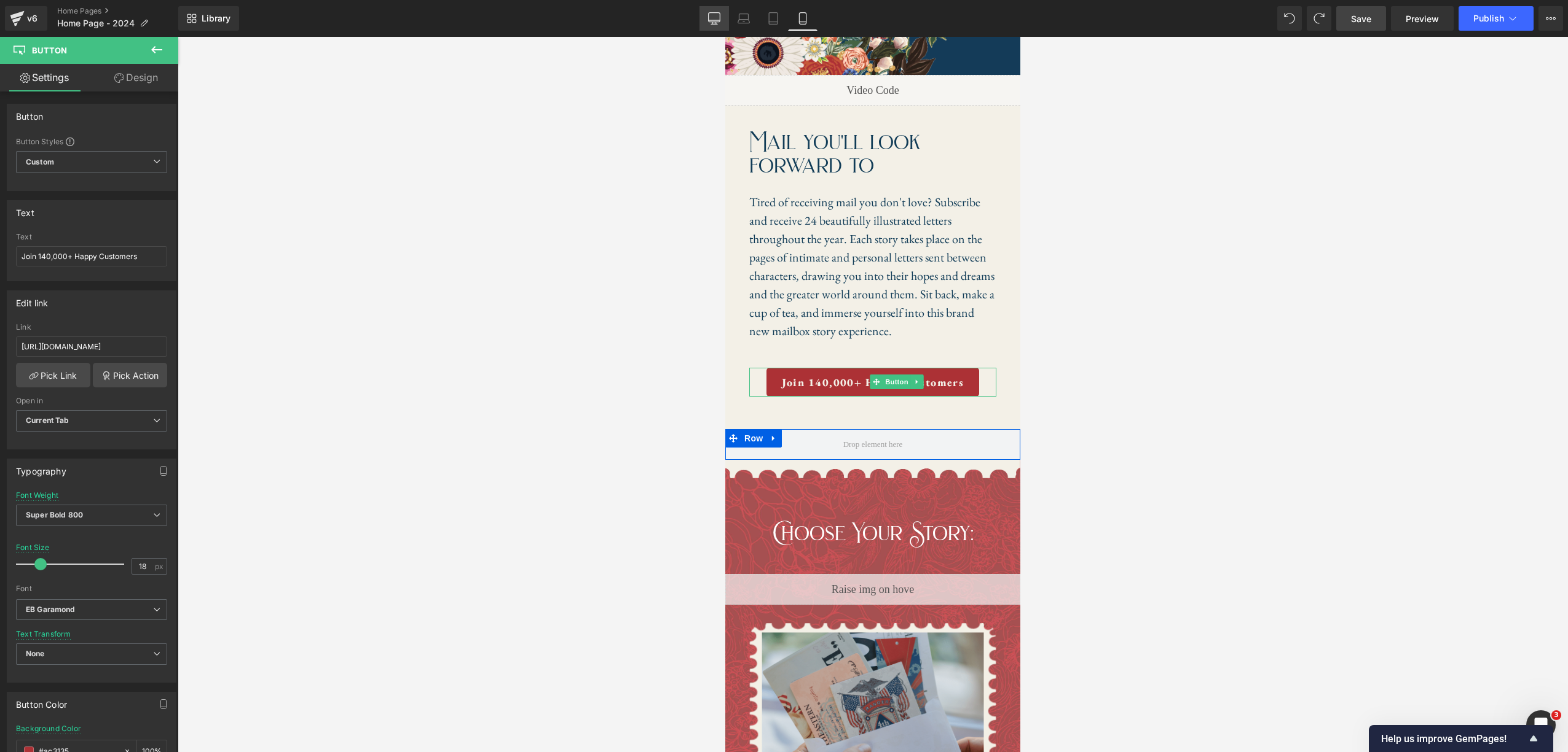
click at [707, 14] on link "Desktop" at bounding box center [714, 19] width 30 height 24
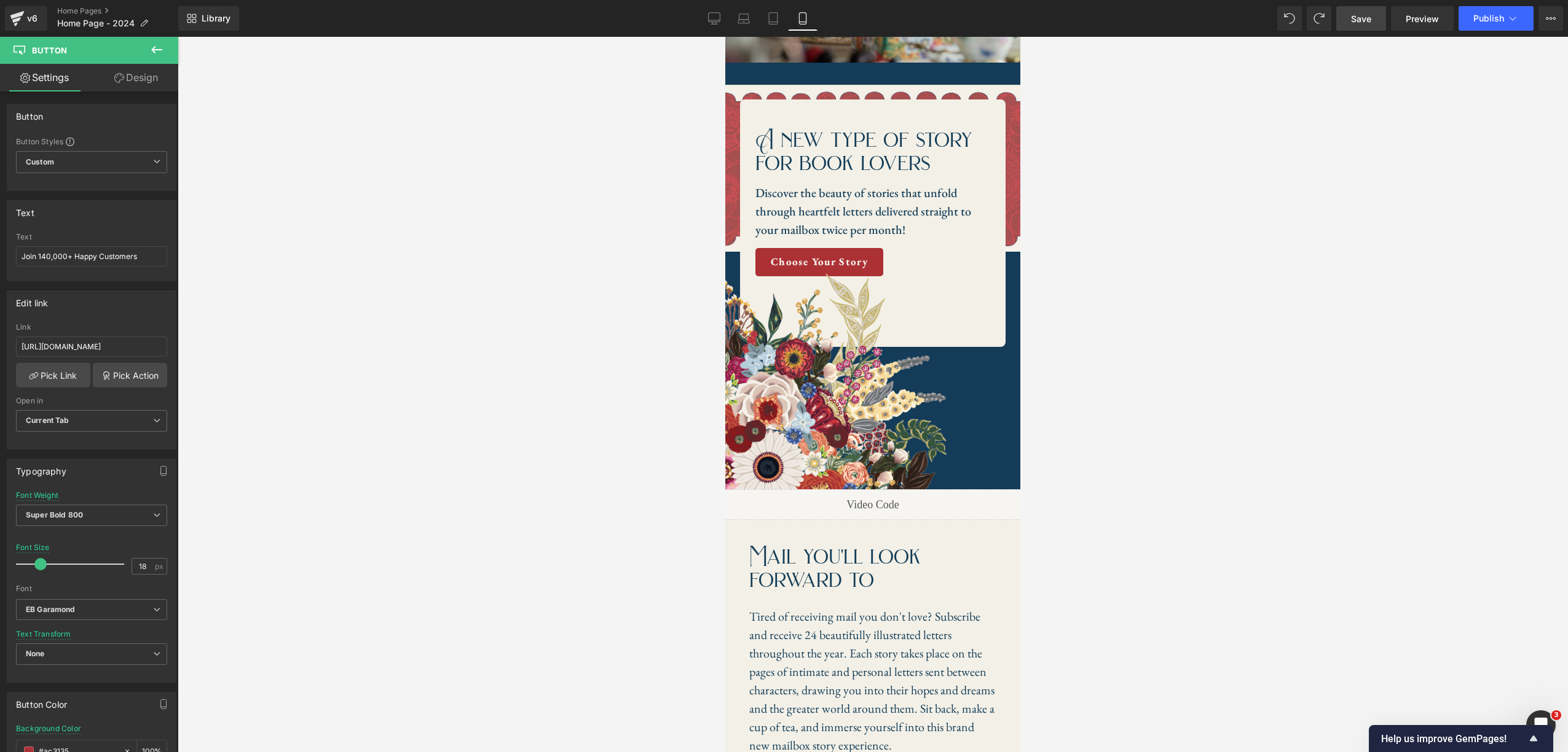
type input "20"
type input "100"
type input "#ac3135"
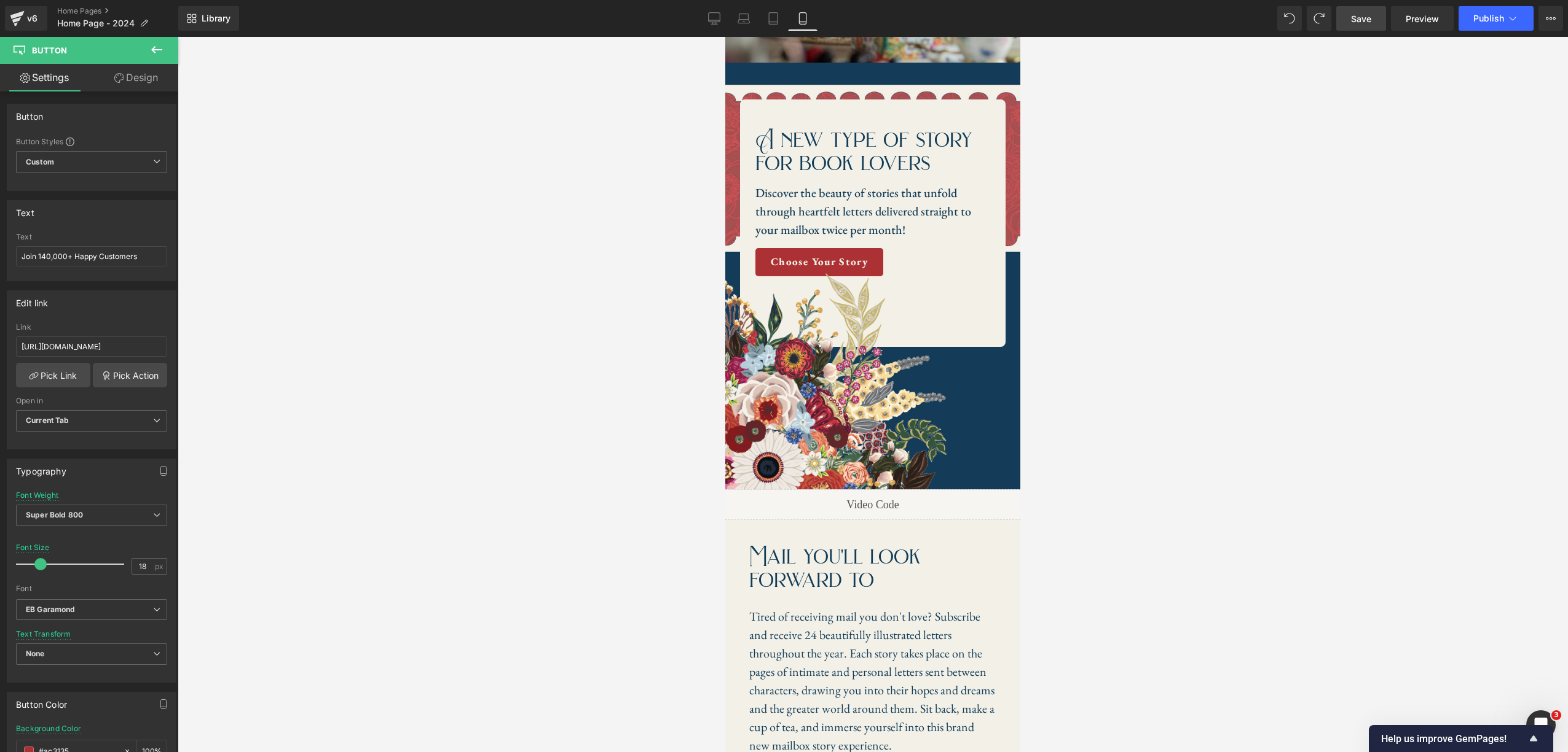
type input "100"
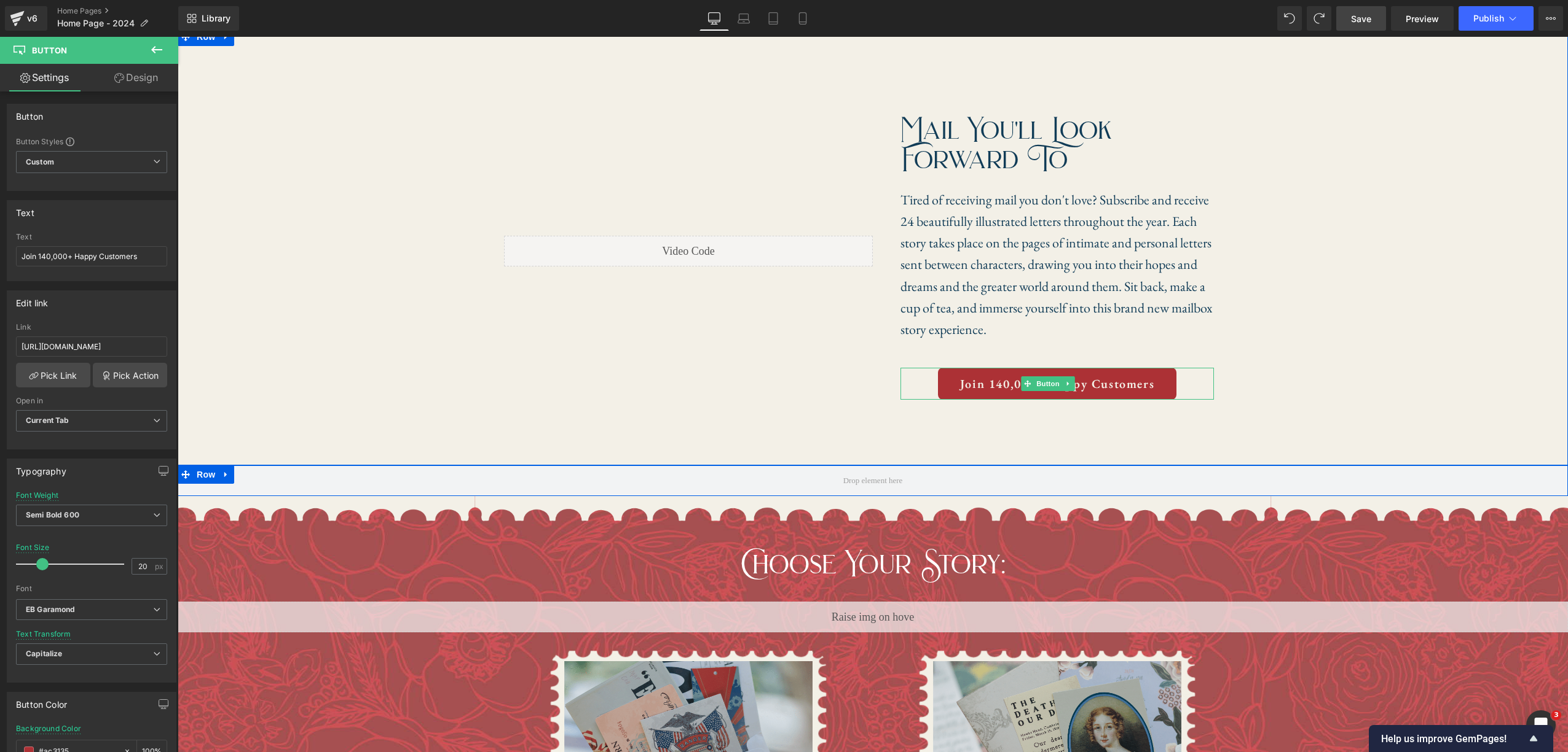
click at [1115, 348] on div "Liquid Mail you'll look forward to Heading Tired of receiving mail you don't lo…" at bounding box center [872, 253] width 1390 height 413
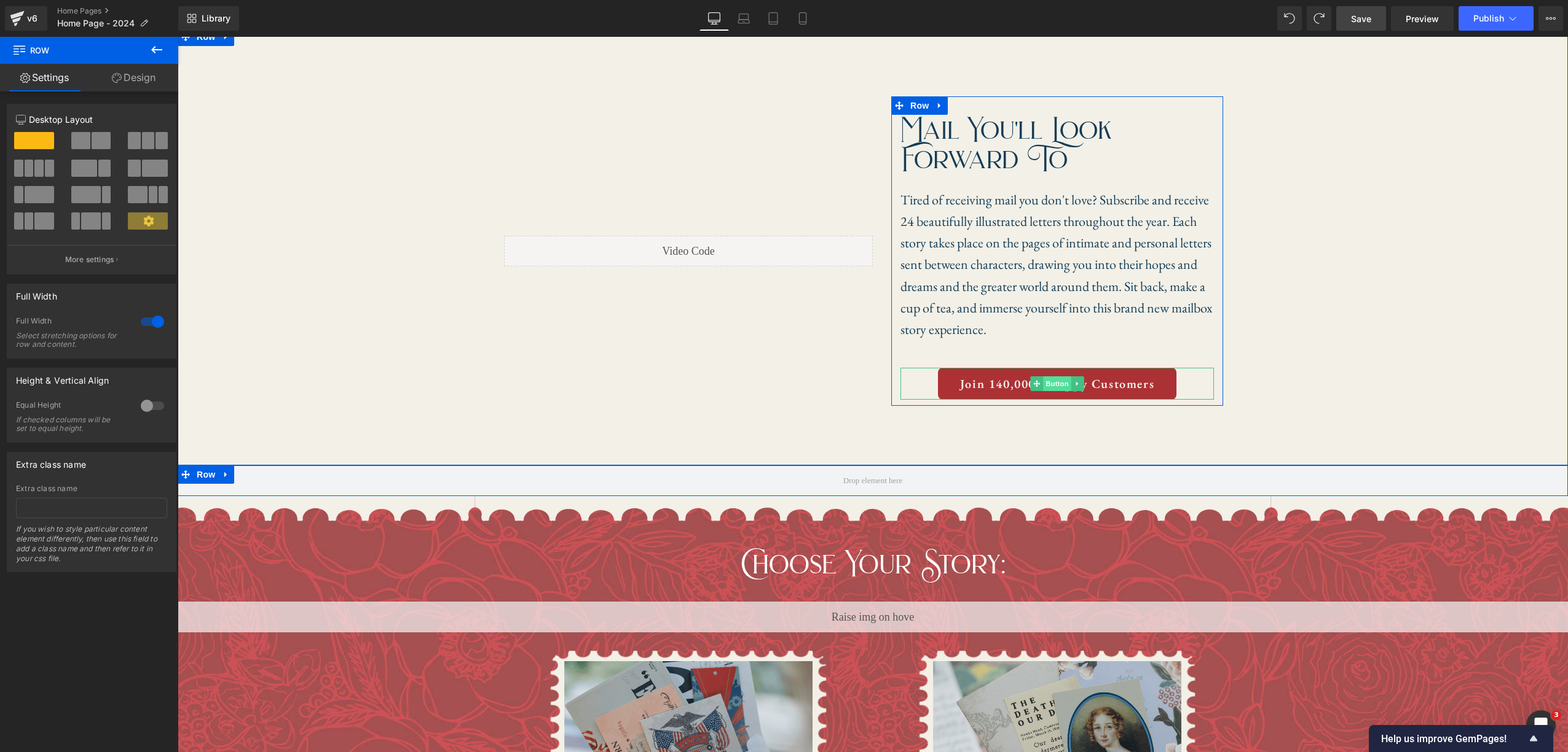
click at [1062, 384] on span "Button" at bounding box center [1057, 384] width 28 height 15
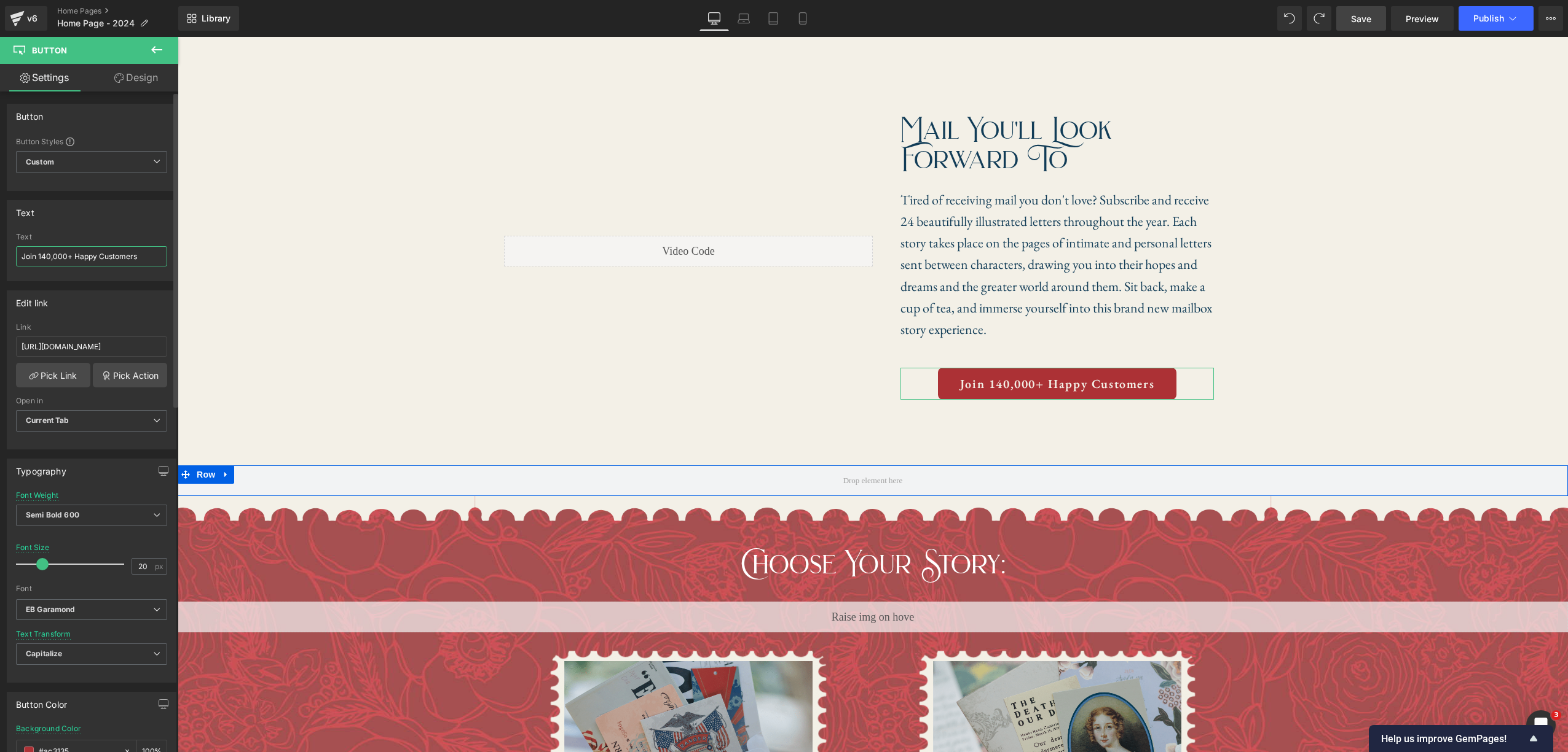
click at [142, 256] on input "Join 140,000+ Happy Customers" at bounding box center [91, 256] width 151 height 20
click at [140, 256] on input "Join 140,000+ Happy Customers" at bounding box center [91, 256] width 151 height 20
click at [150, 257] on input "Join 140,000+ Happy Customers" at bounding box center [91, 256] width 151 height 20
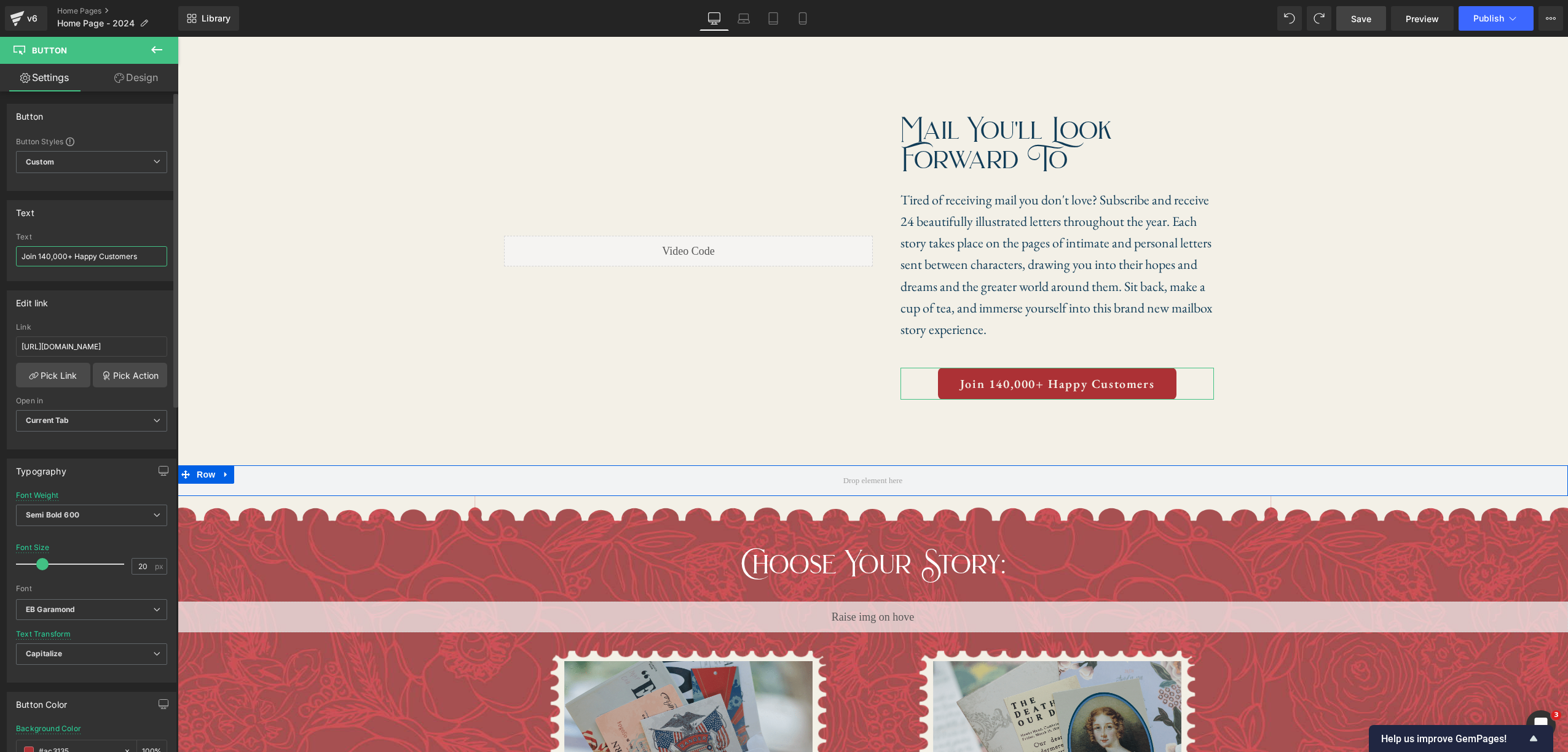
click at [150, 257] on input "Join 140,000+ Happy Customers" at bounding box center [91, 256] width 151 height 20
type input "S"
type input "Immerse Yourself"
click at [804, 27] on link "Mobile" at bounding box center [803, 19] width 30 height 24
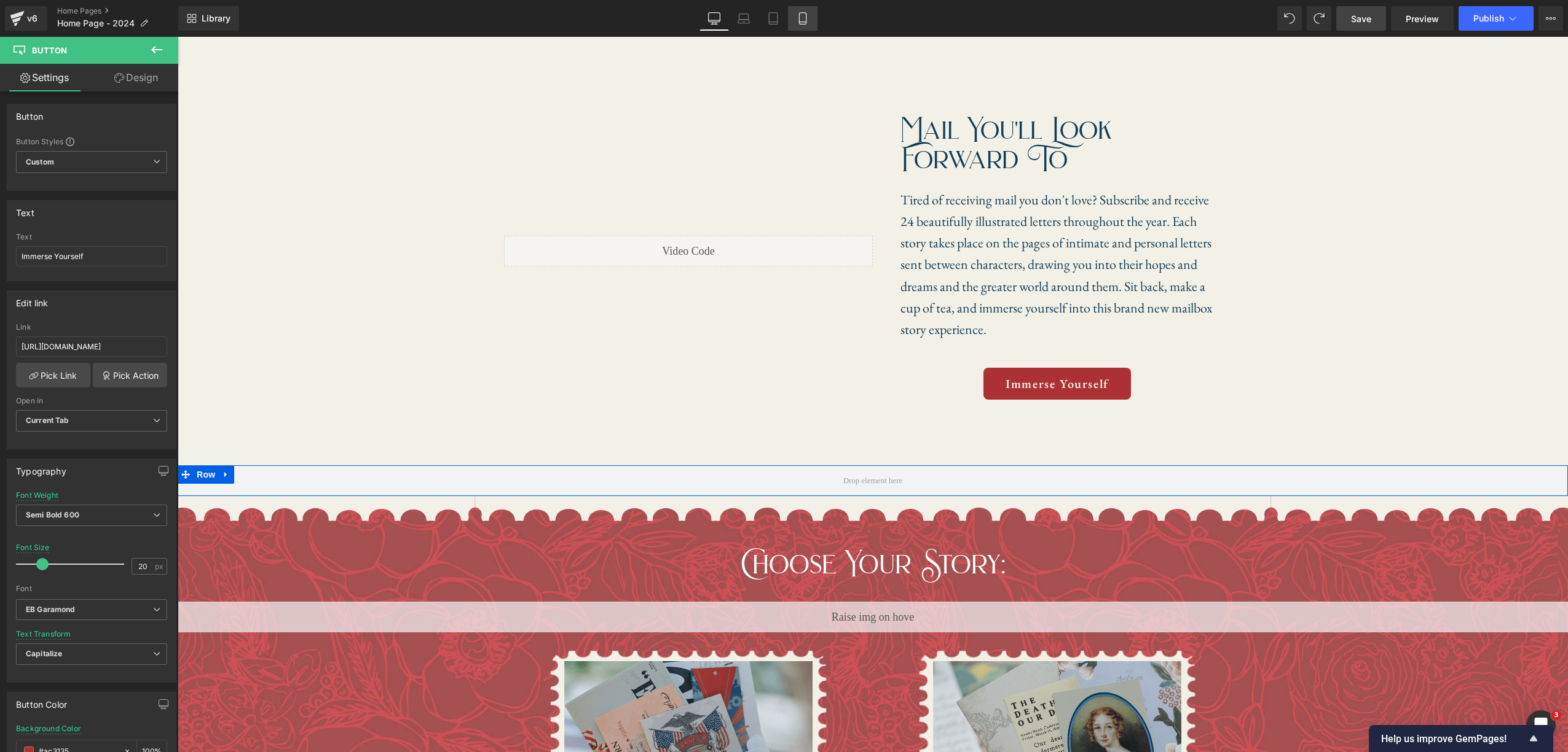
type input "18"
type input "100"
type input "#113c57"
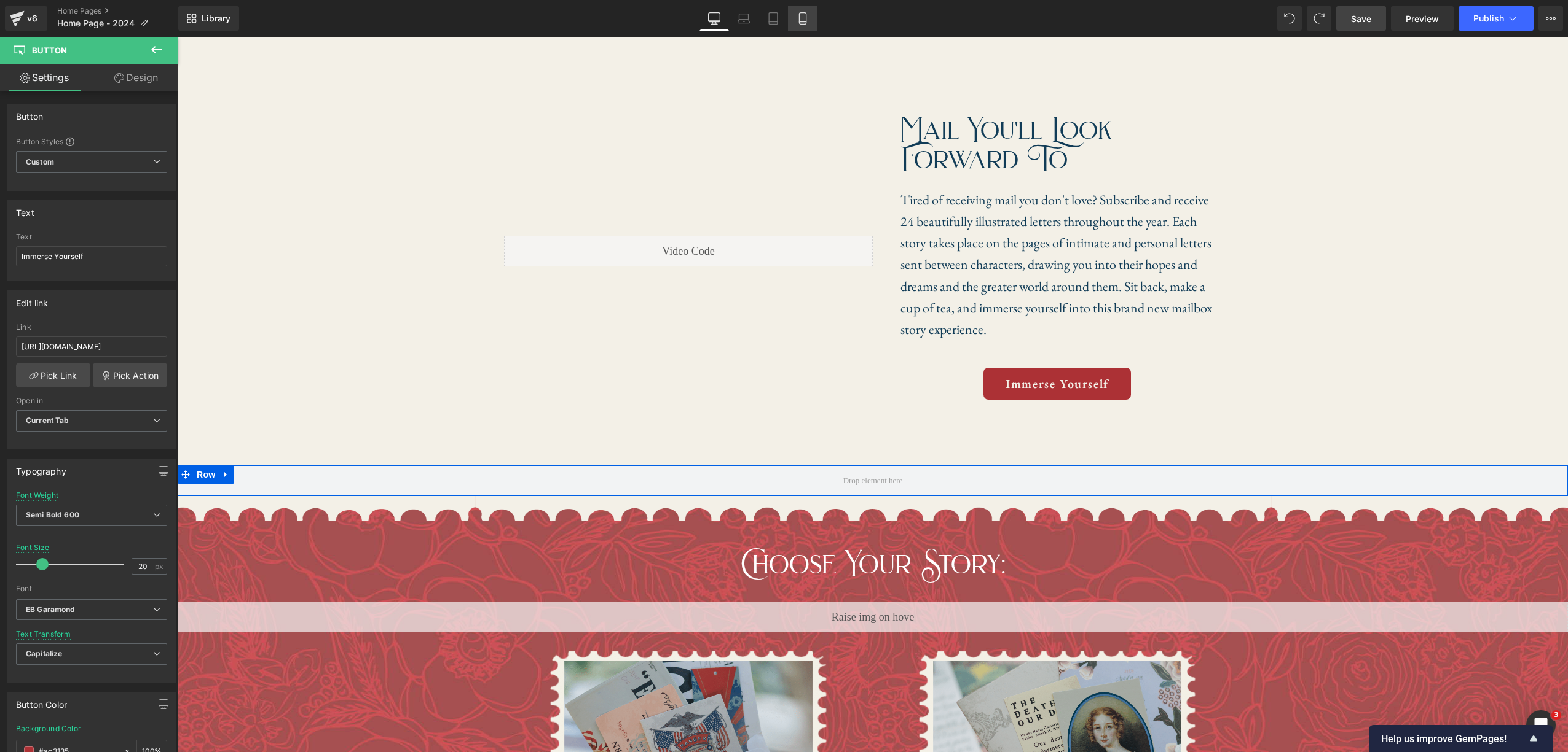
type input "100"
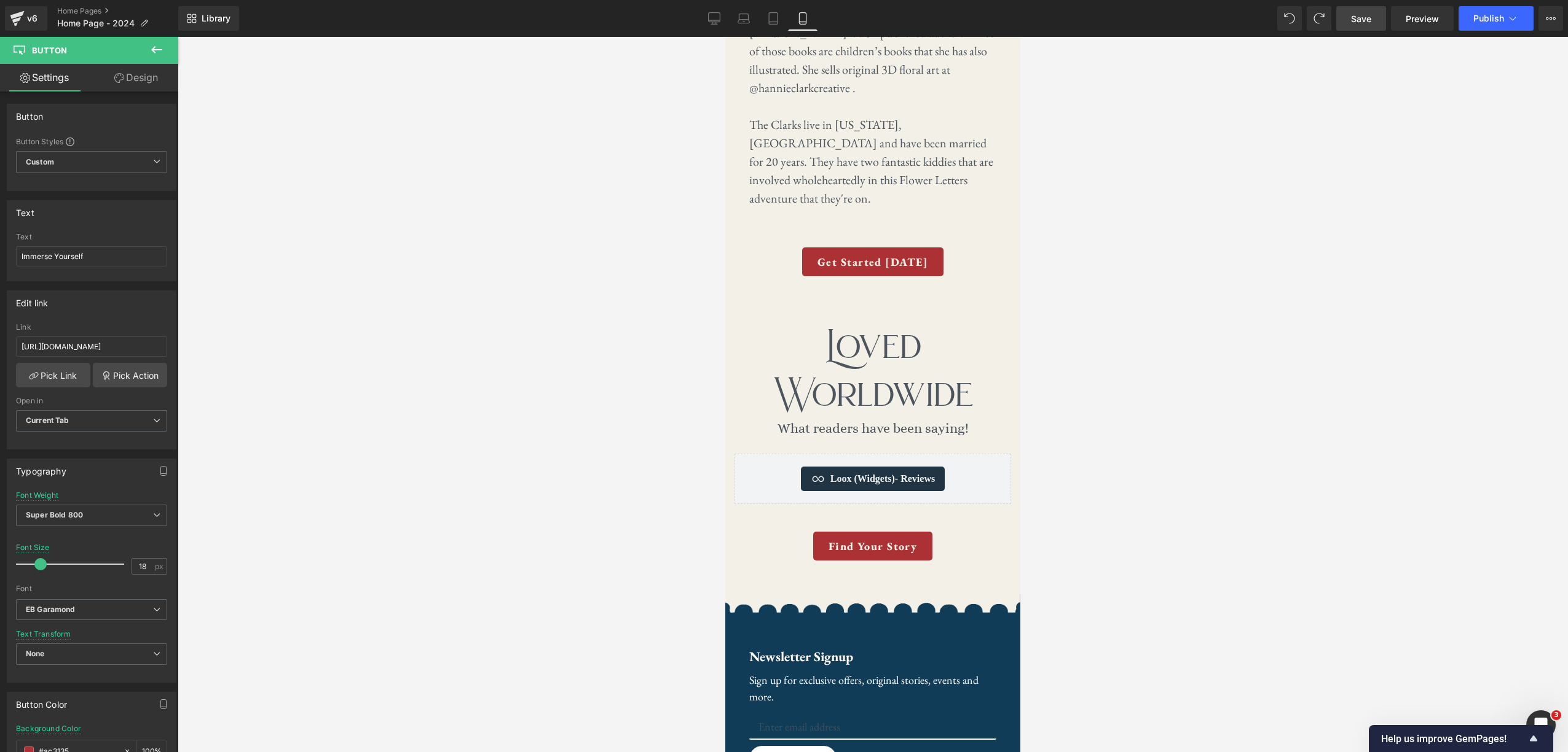
scroll to position [4268, 0]
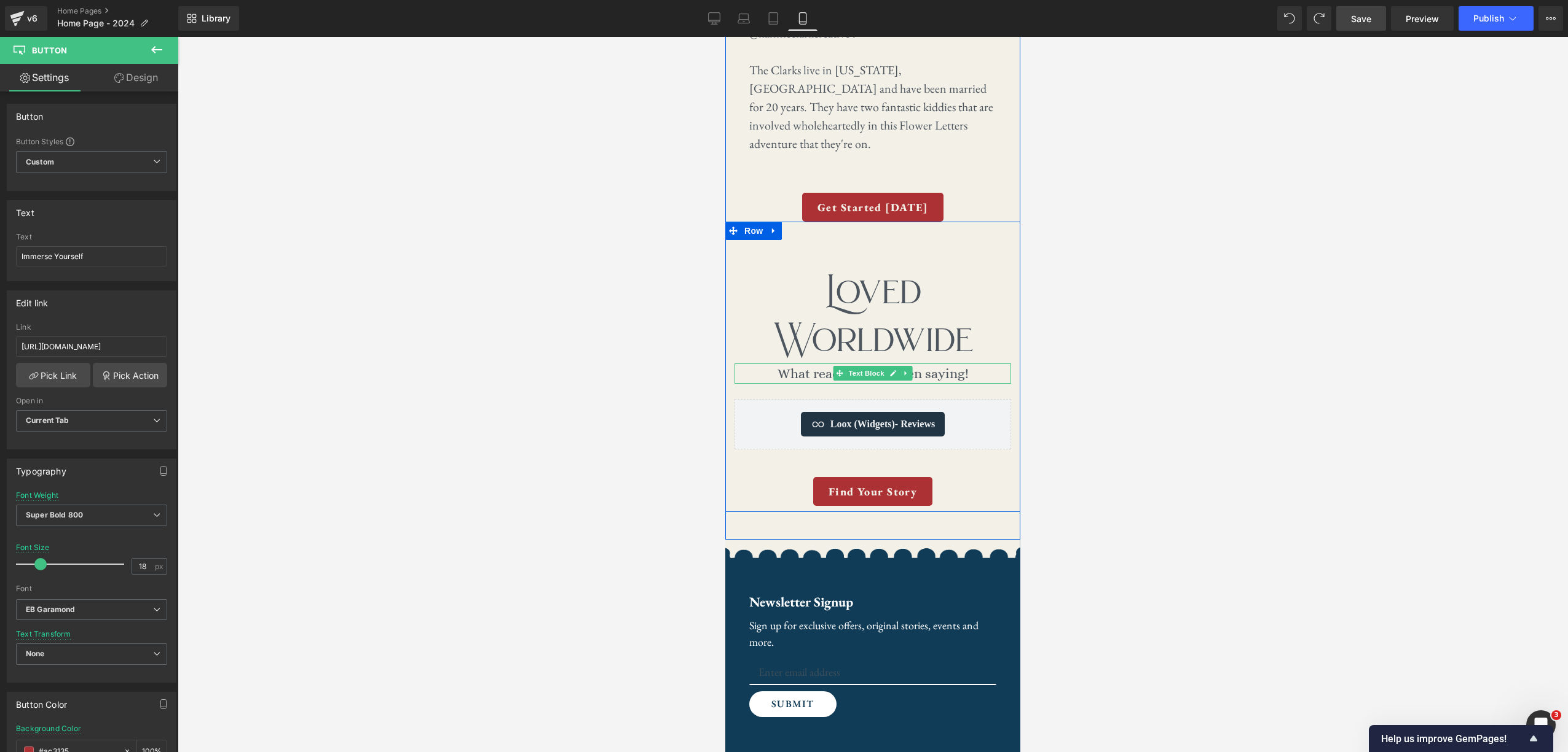
click at [965, 364] on p "What readers have been saying!" at bounding box center [873, 374] width 277 height 20
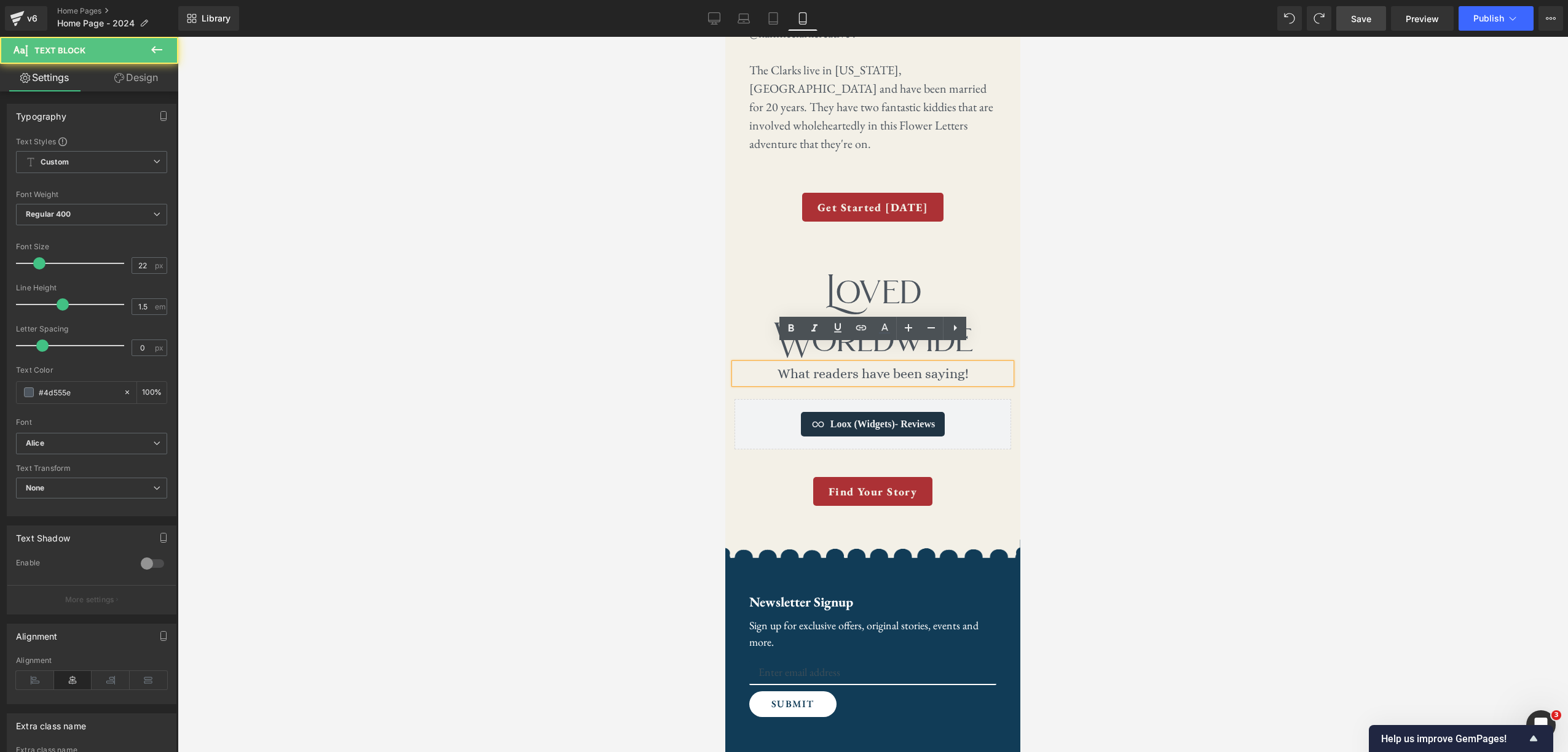
click at [972, 364] on p "What readers have been saying!" at bounding box center [873, 374] width 277 height 20
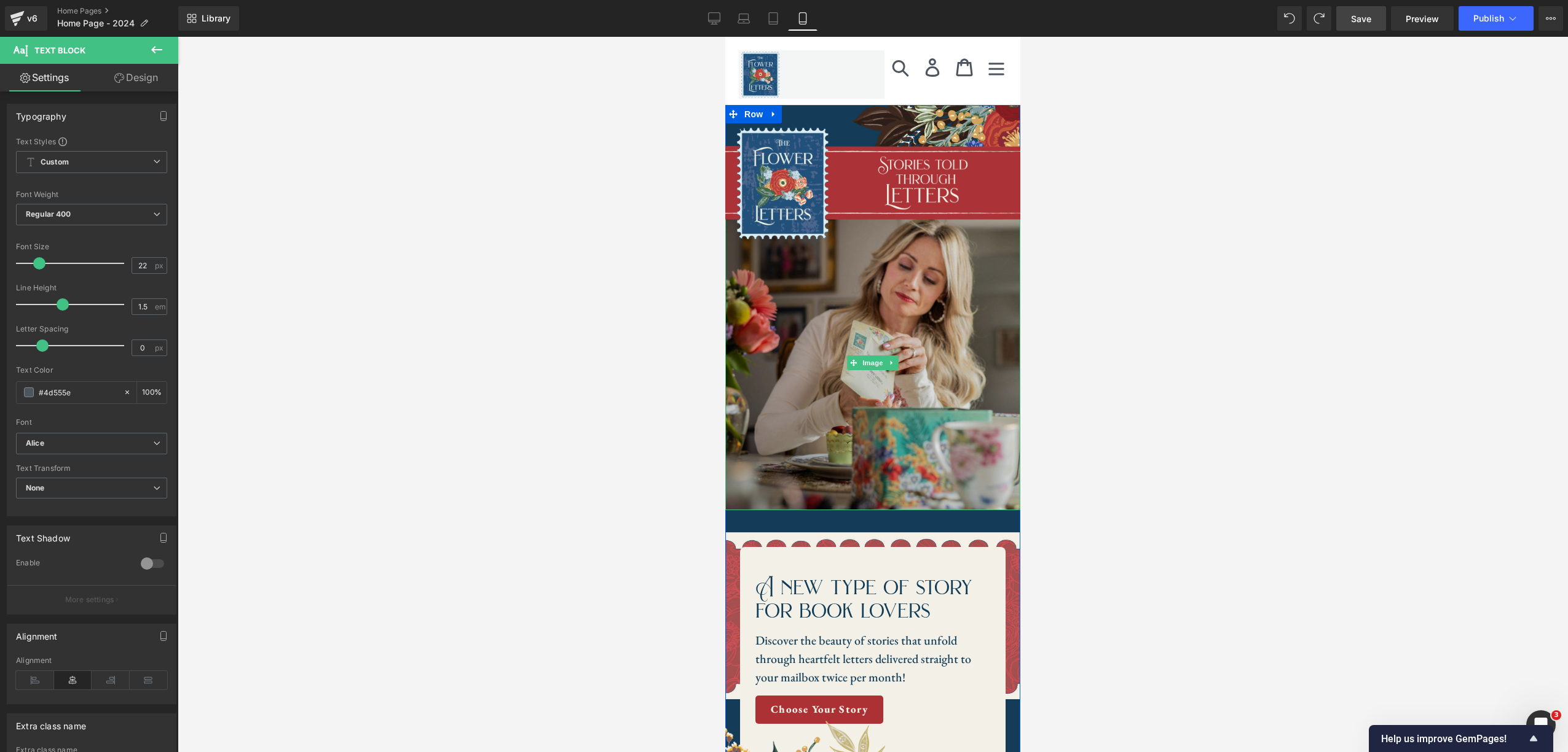
scroll to position [309, 0]
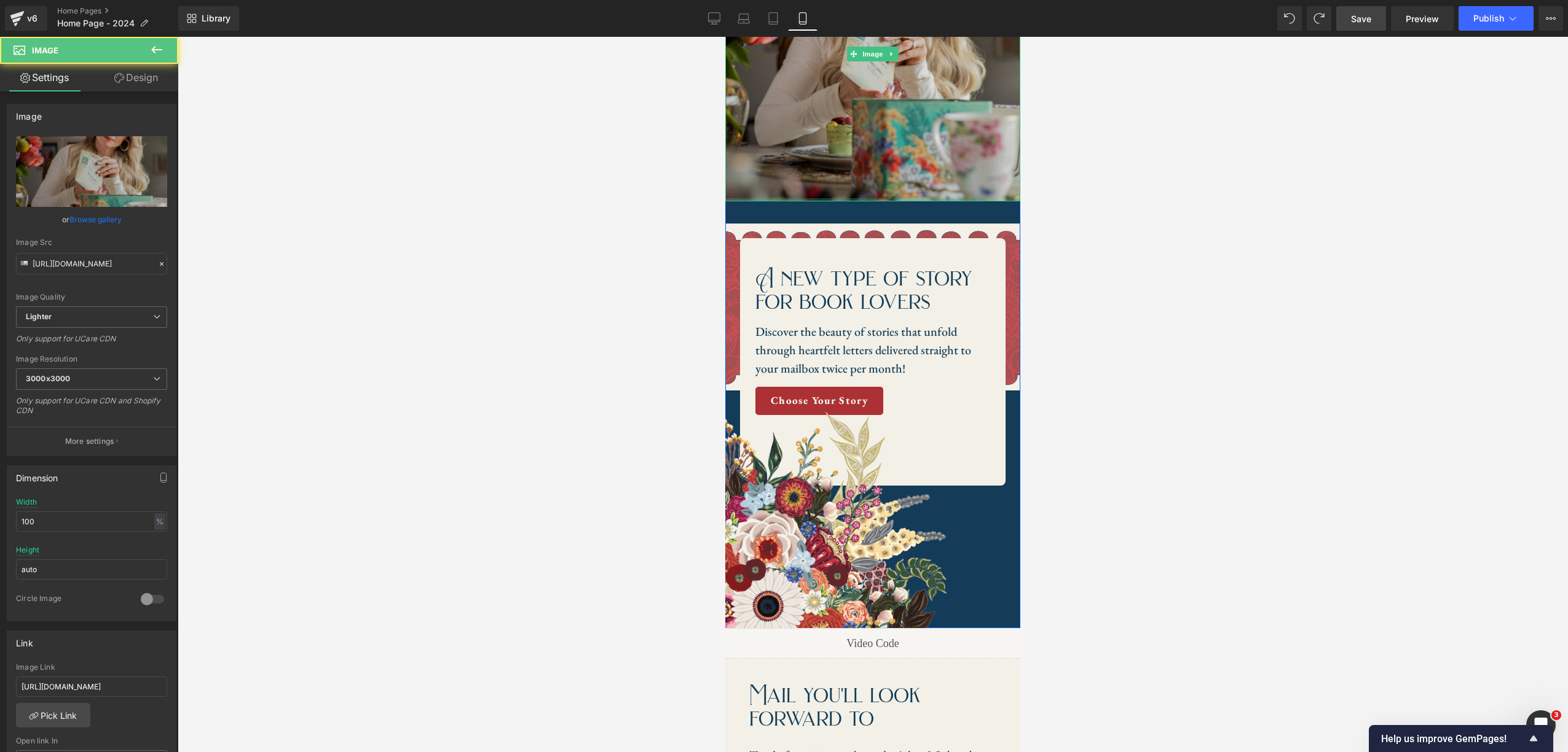
drag, startPoint x: 913, startPoint y: 199, endPoint x: 912, endPoint y: 177, distance: 22.0
click at [912, 177] on div "Image" at bounding box center [873, 54] width 295 height 295
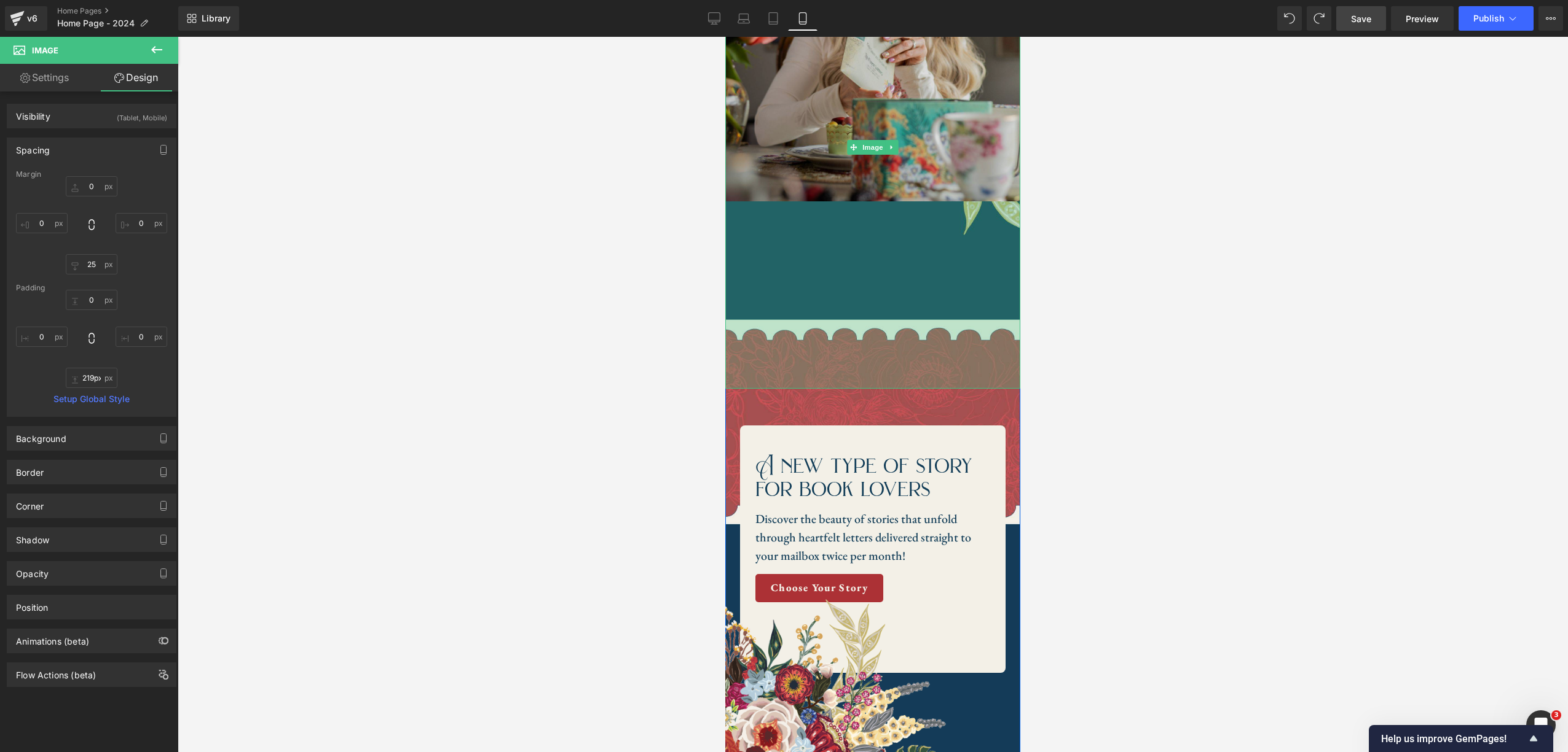
type input "216px"
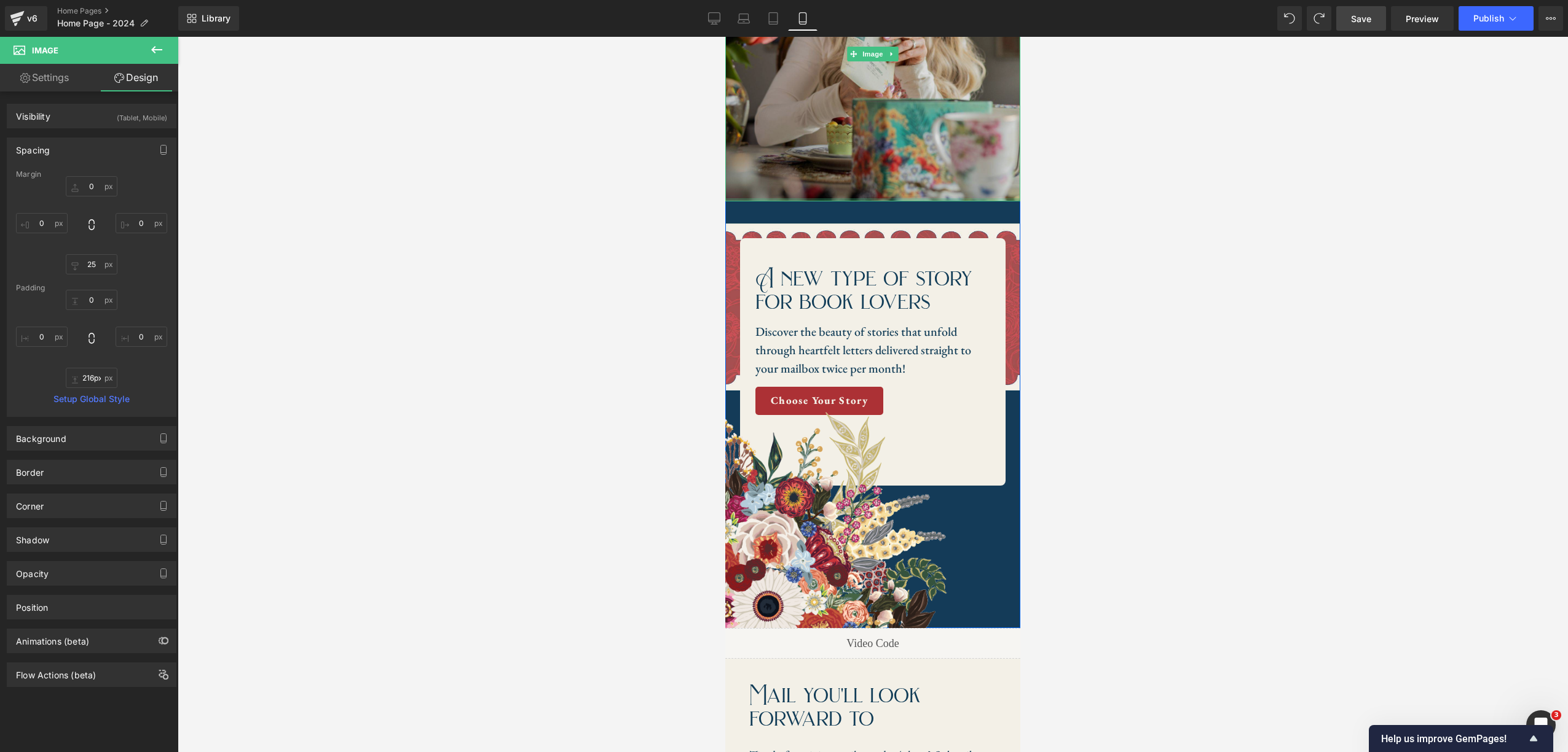
drag, startPoint x: 895, startPoint y: 199, endPoint x: 939, endPoint y: 128, distance: 83.5
click at [939, 125] on div "Image" at bounding box center [873, 54] width 295 height 295
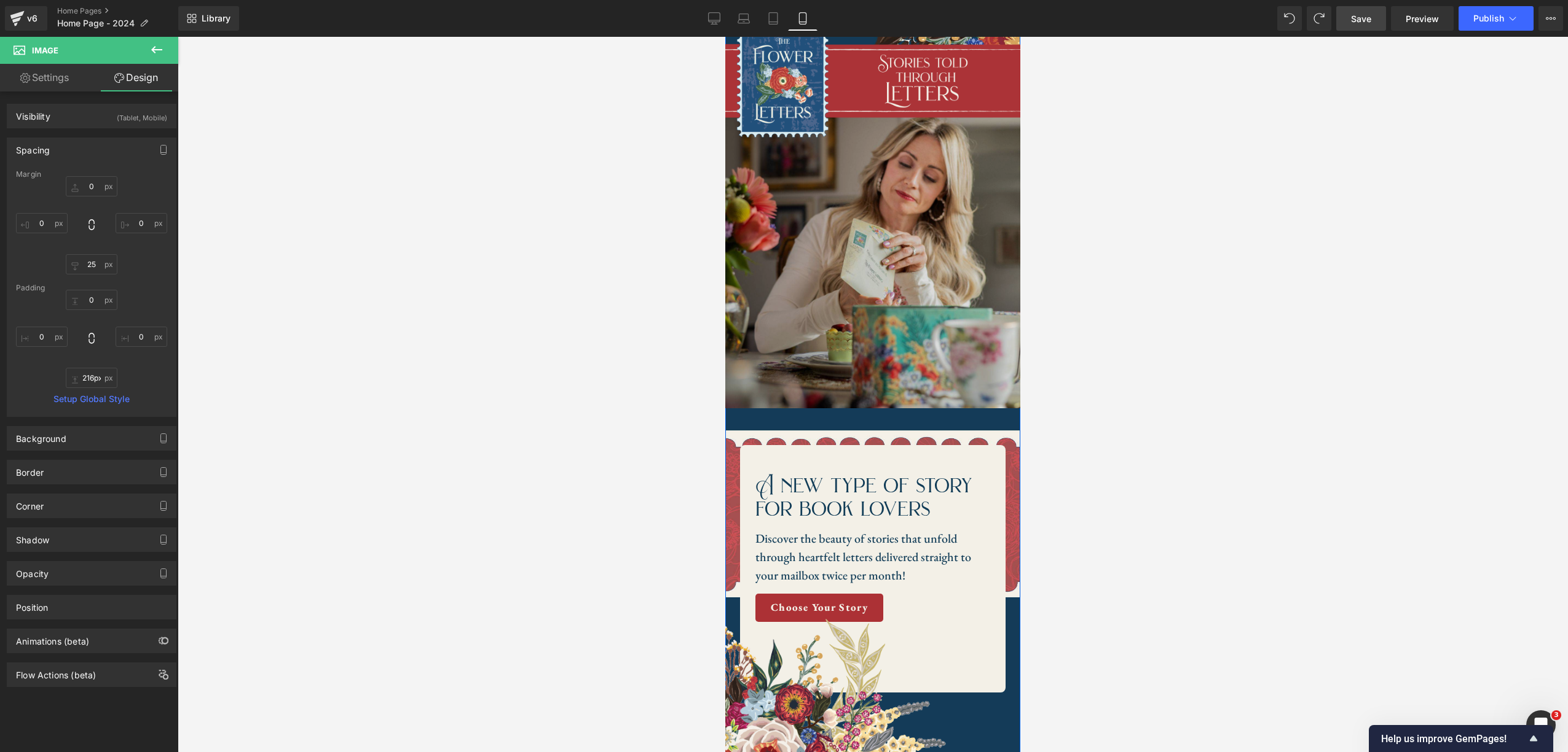
scroll to position [103, 0]
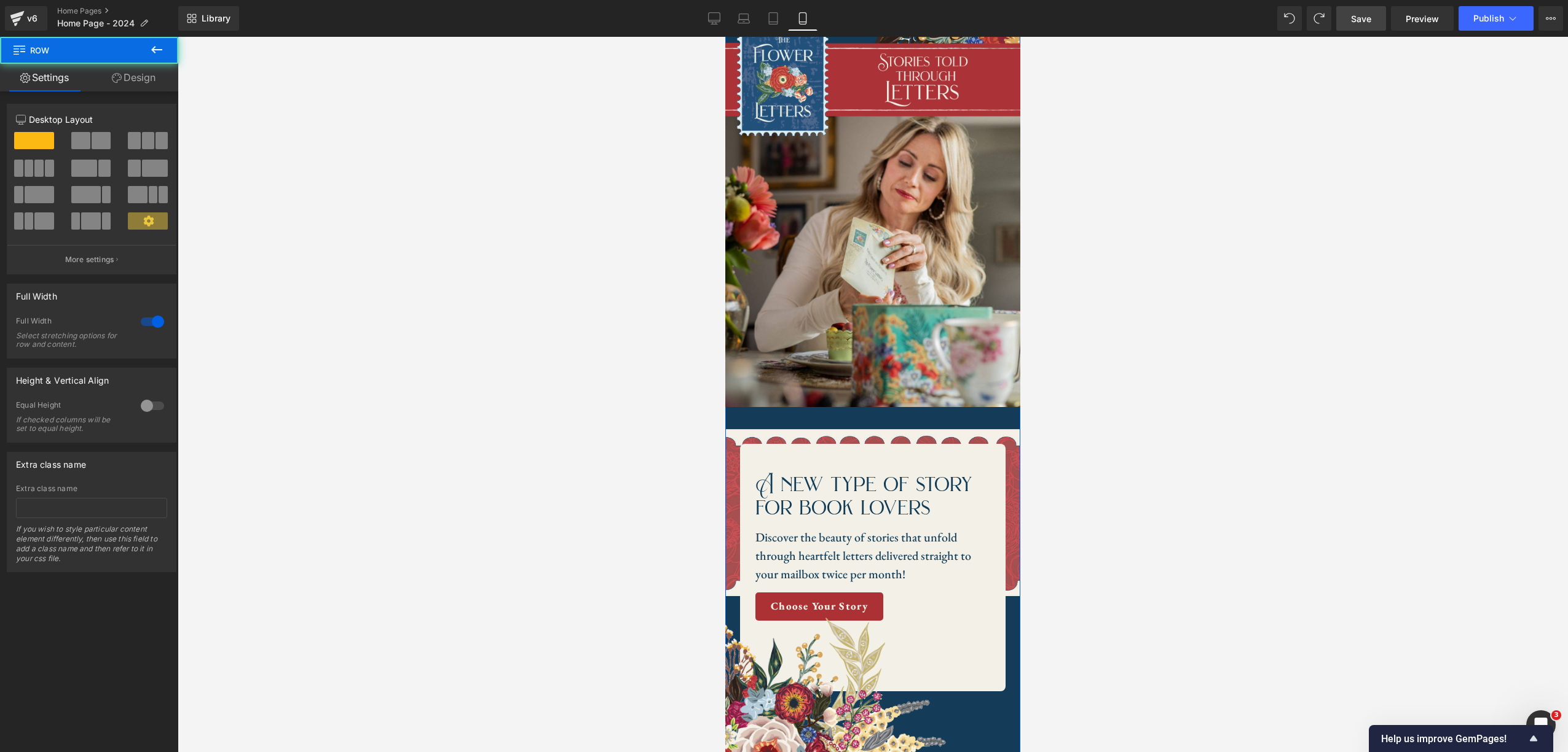
click at [885, 432] on div "Image Image A new type of story for book lovers Heading Discover the beauty of …" at bounding box center [873, 428] width 295 height 810
drag, startPoint x: 711, startPoint y: 16, endPoint x: 699, endPoint y: 20, distance: 12.6
click at [711, 16] on icon at bounding box center [713, 18] width 12 height 12
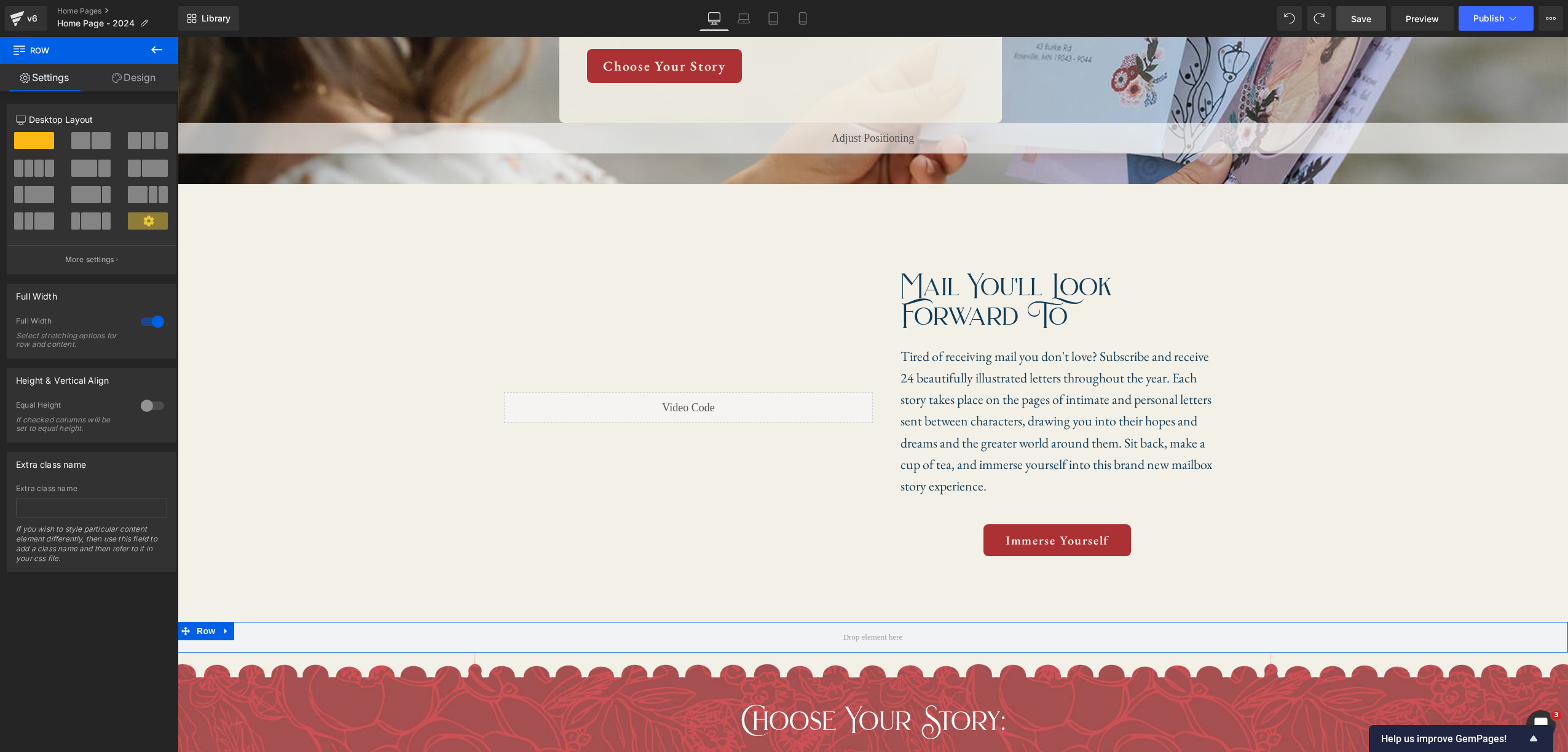
scroll to position [0, 0]
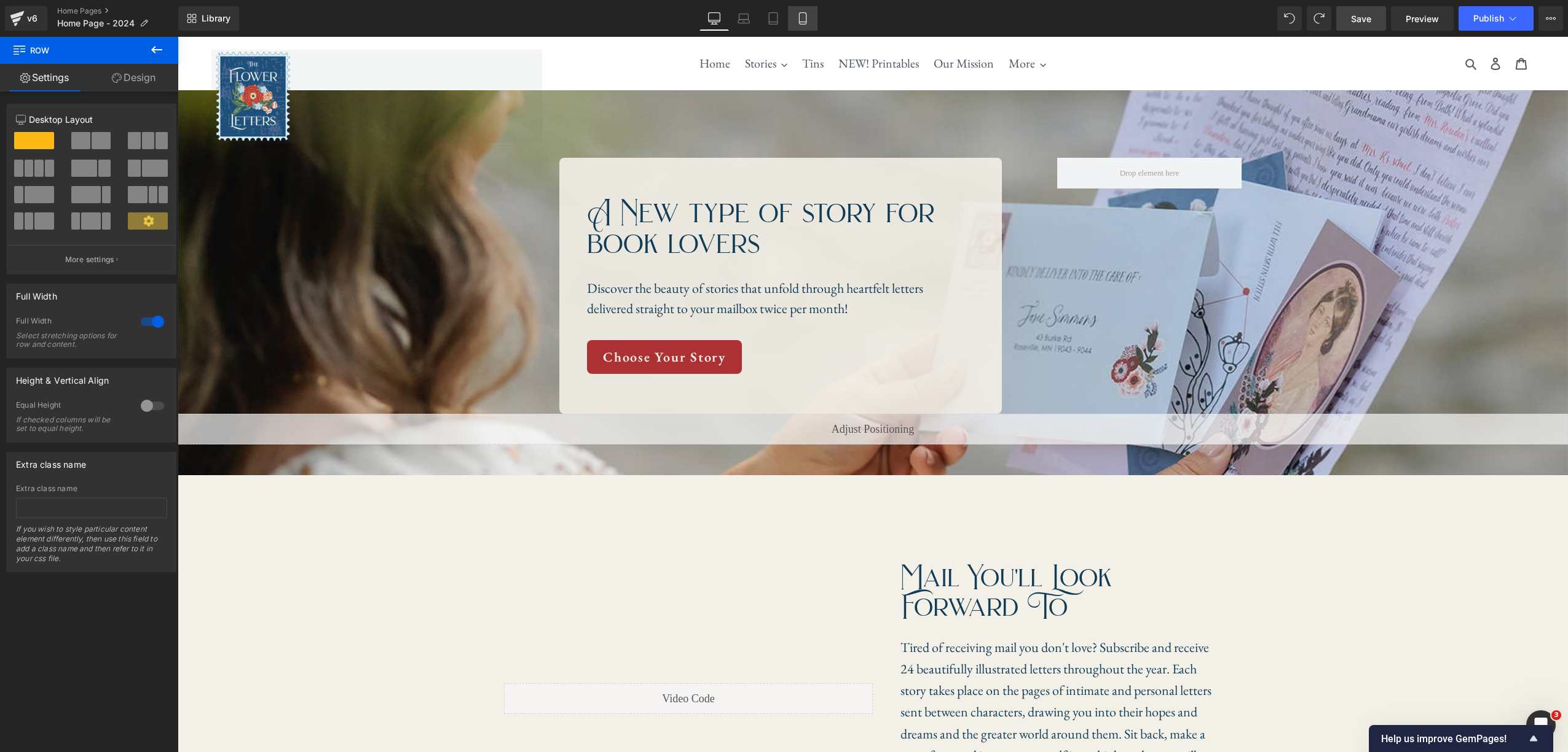
click at [804, 12] on link "Mobile" at bounding box center [803, 19] width 30 height 24
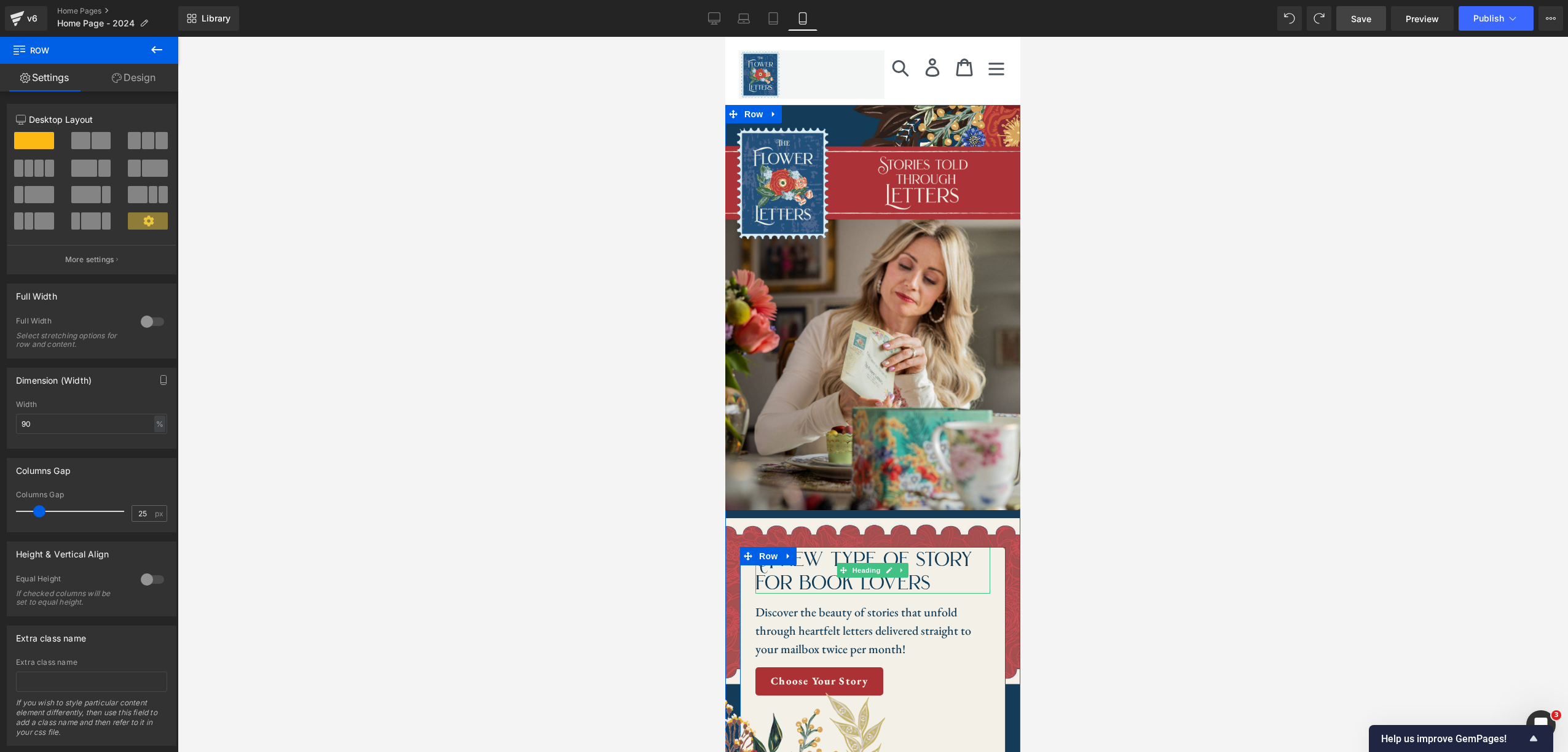
drag, startPoint x: 942, startPoint y: 551, endPoint x: 958, endPoint y: 569, distance: 24.1
click at [958, 570] on div "A new type of story for book lovers Heading Discover the beauty of stories that…" at bounding box center [872, 656] width 266 height 219
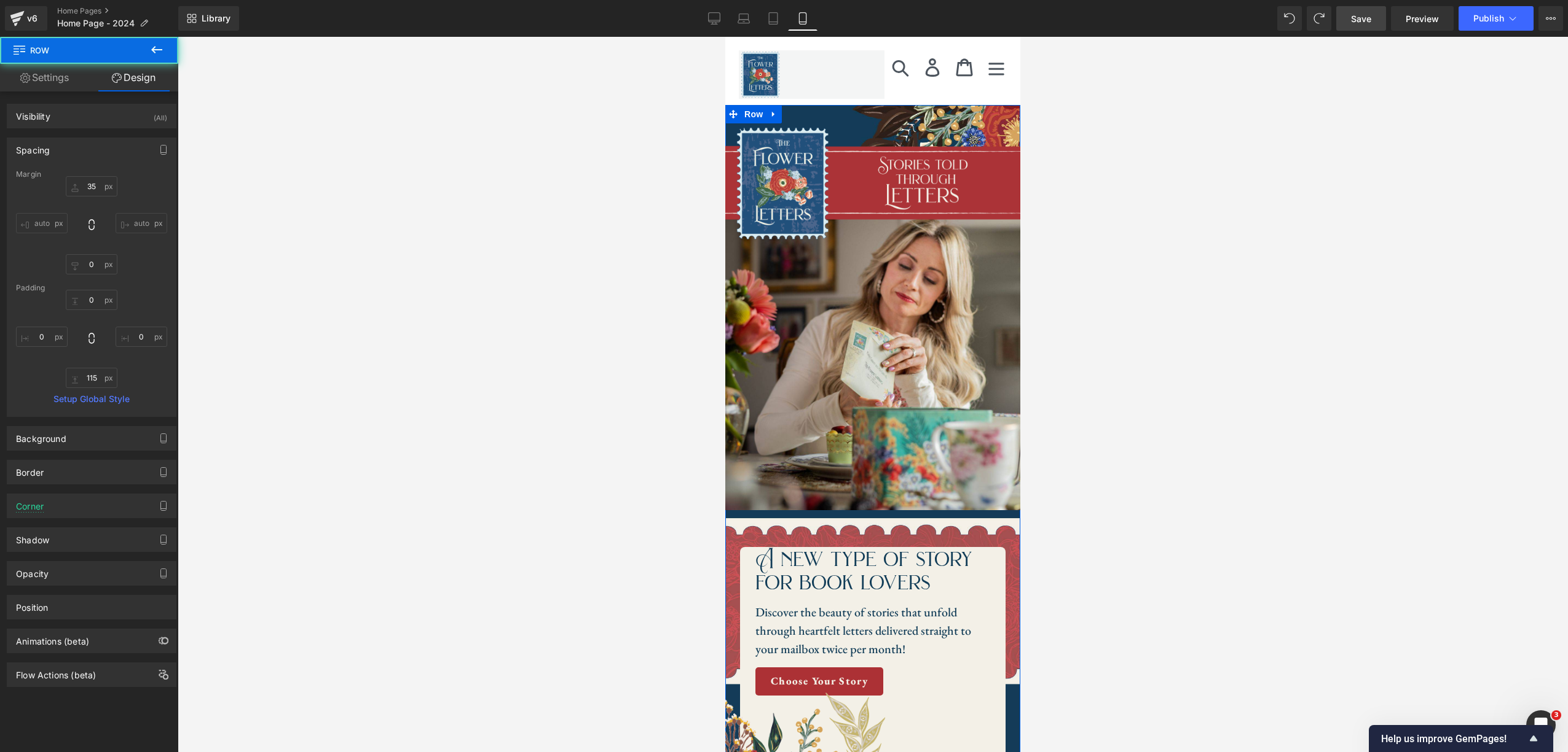
scroll to position [207, 0]
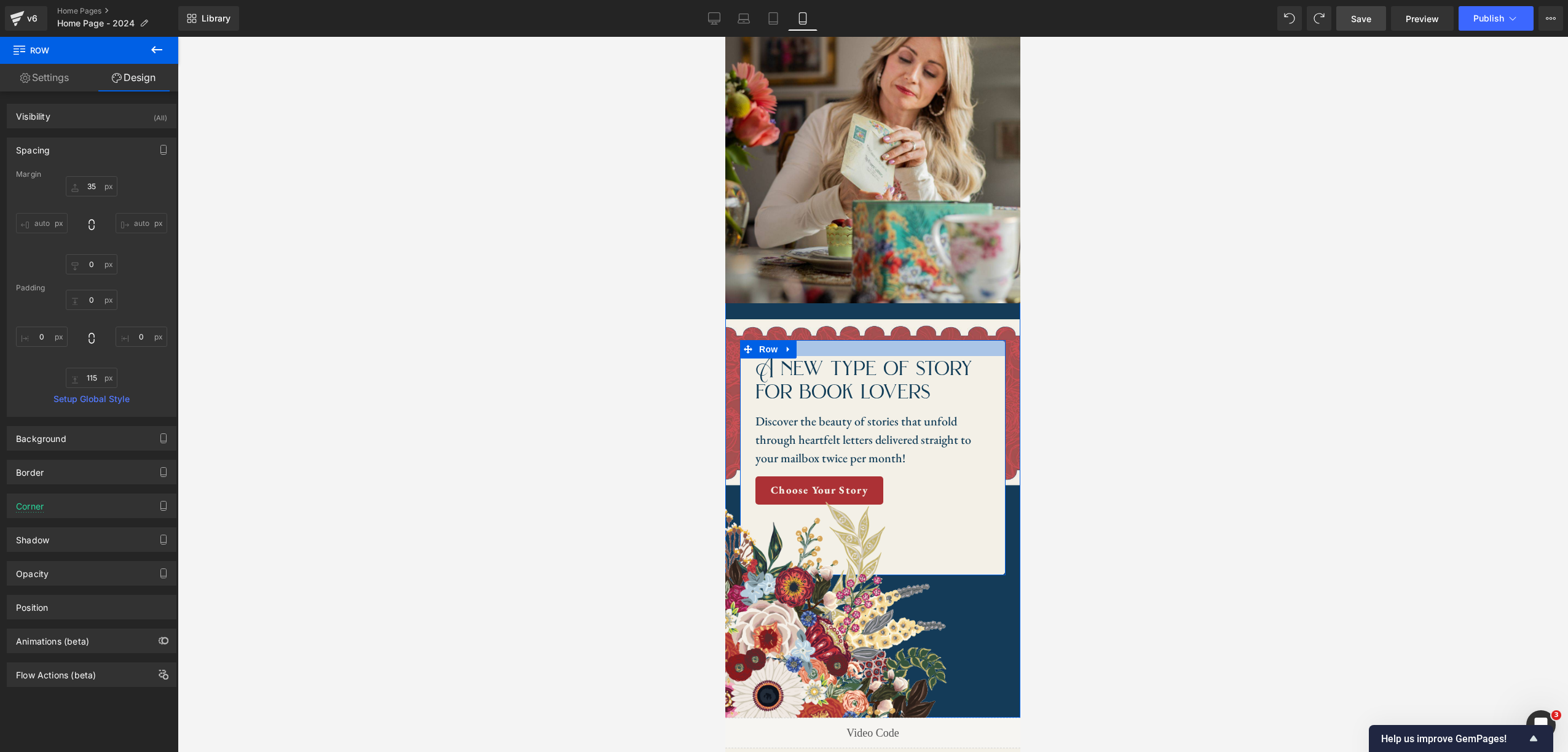
drag, startPoint x: 977, startPoint y: 340, endPoint x: 981, endPoint y: 355, distance: 15.5
click at [978, 356] on div "A new type of story for book lovers Heading Discover the beauty of stories that…" at bounding box center [872, 457] width 266 height 235
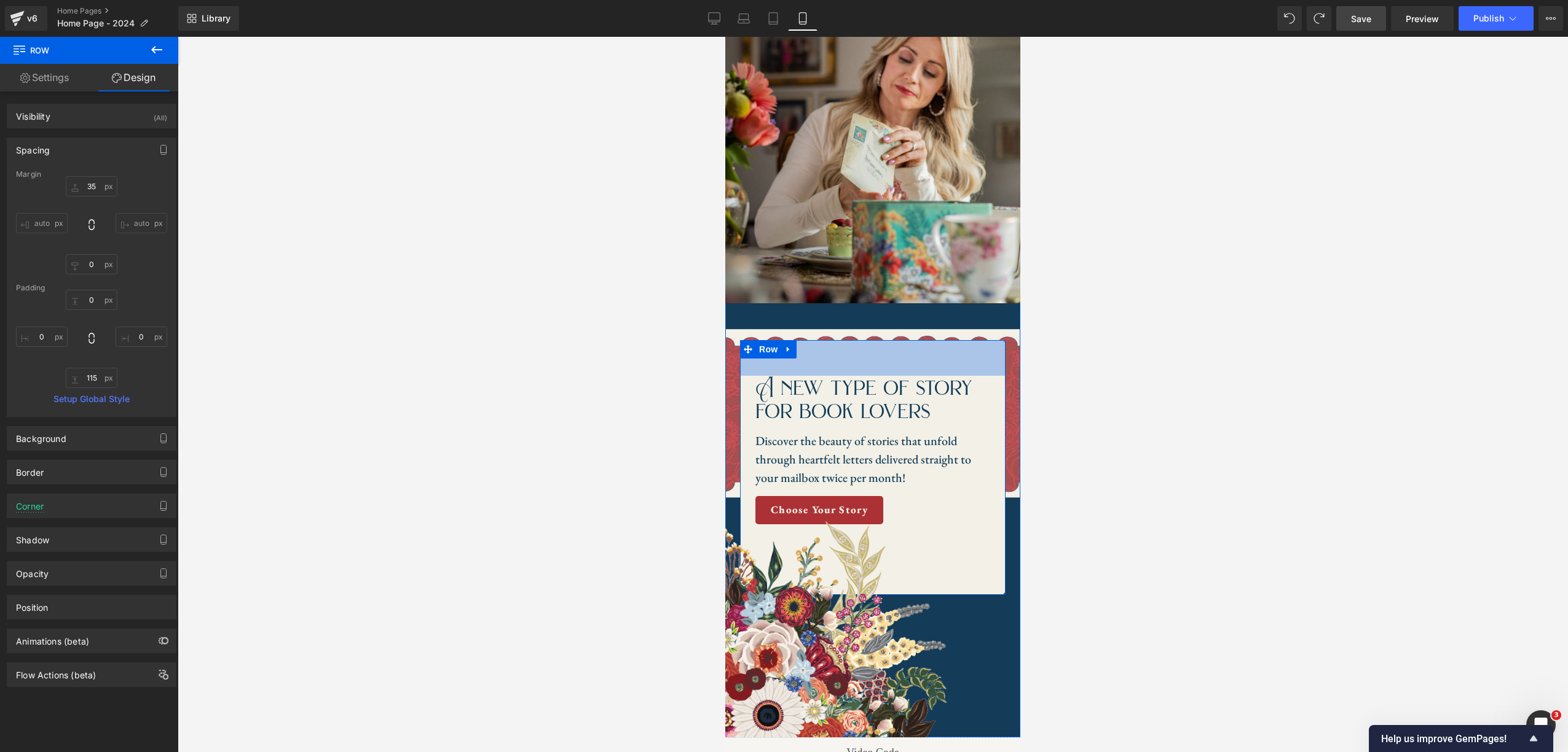
drag, startPoint x: 955, startPoint y: 353, endPoint x: 1001, endPoint y: 377, distance: 51.9
click at [956, 373] on div "58px" at bounding box center [872, 357] width 266 height 35
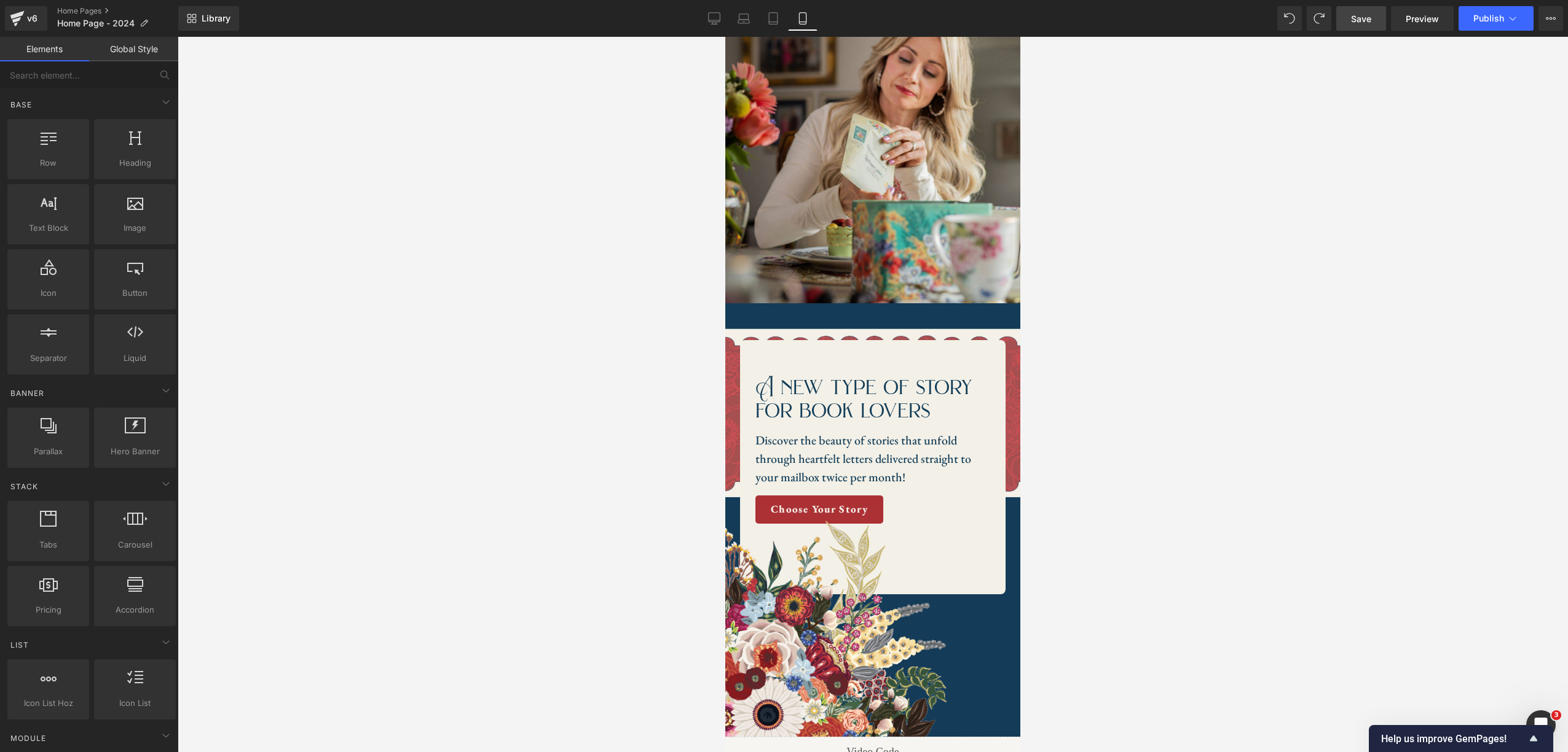
click at [1115, 383] on div at bounding box center [872, 395] width 1390 height 716
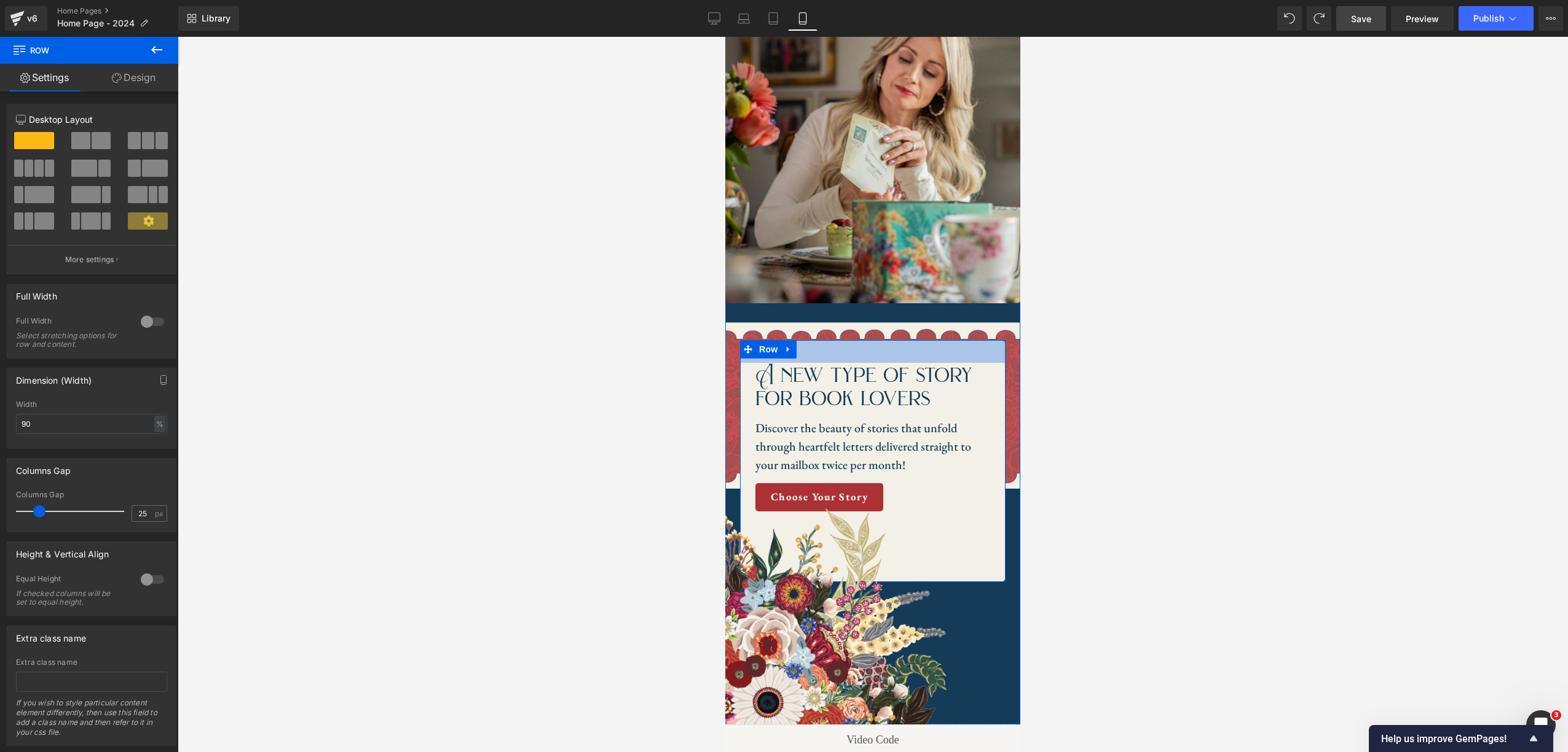
drag, startPoint x: 942, startPoint y: 373, endPoint x: 1007, endPoint y: 366, distance: 65.4
click at [947, 360] on div "37px" at bounding box center [872, 351] width 266 height 22
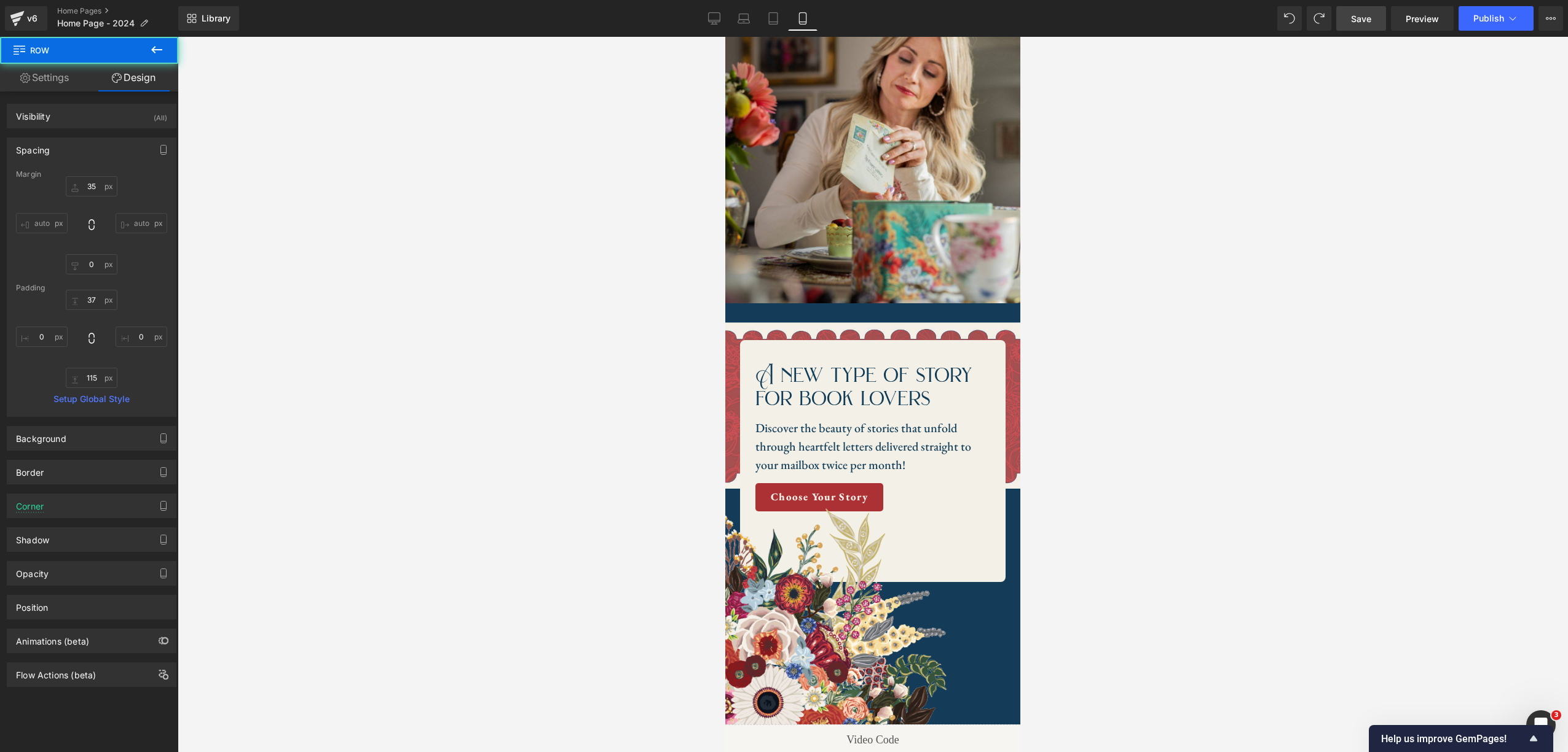
click at [1115, 382] on div at bounding box center [872, 395] width 1390 height 716
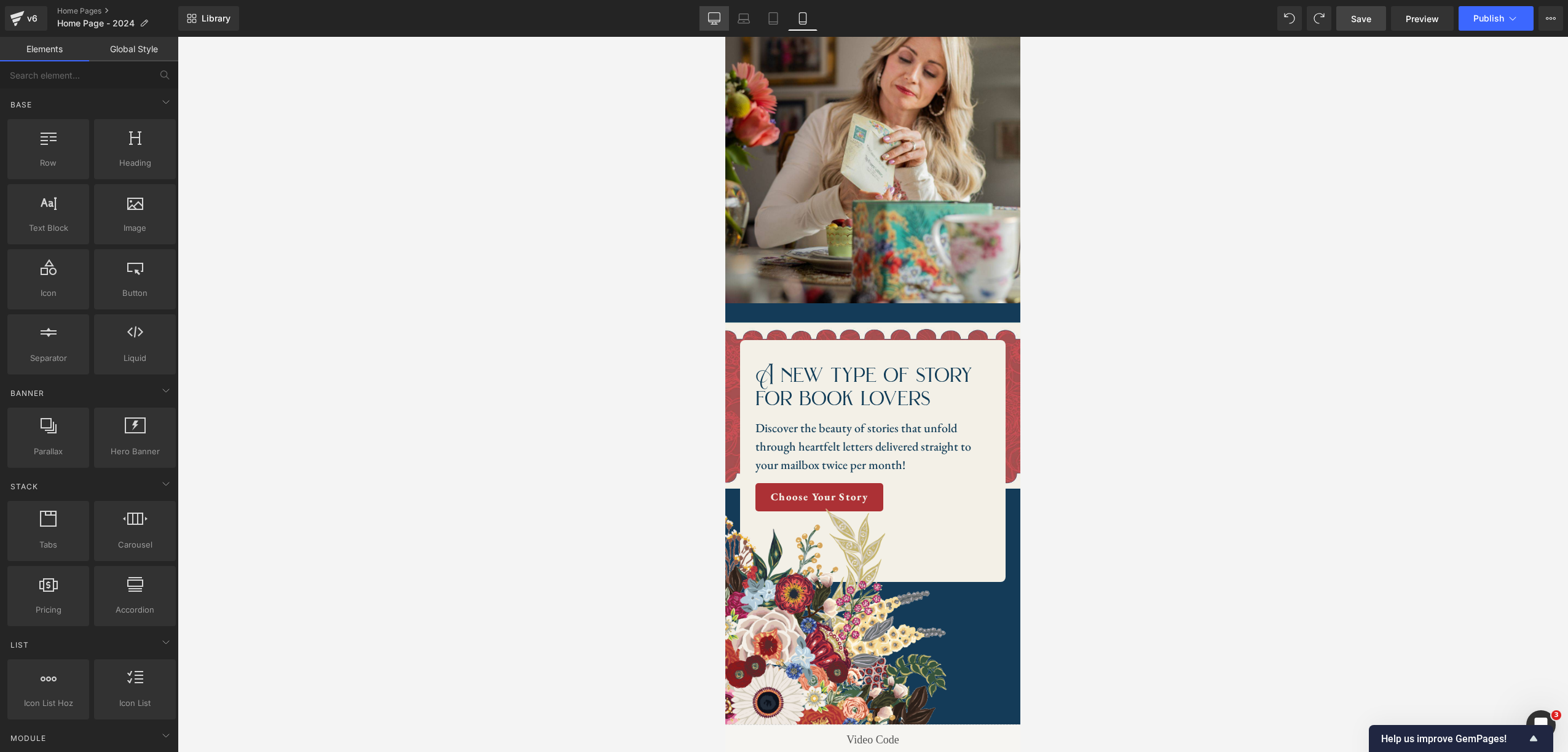
click at [717, 21] on icon at bounding box center [713, 18] width 12 height 9
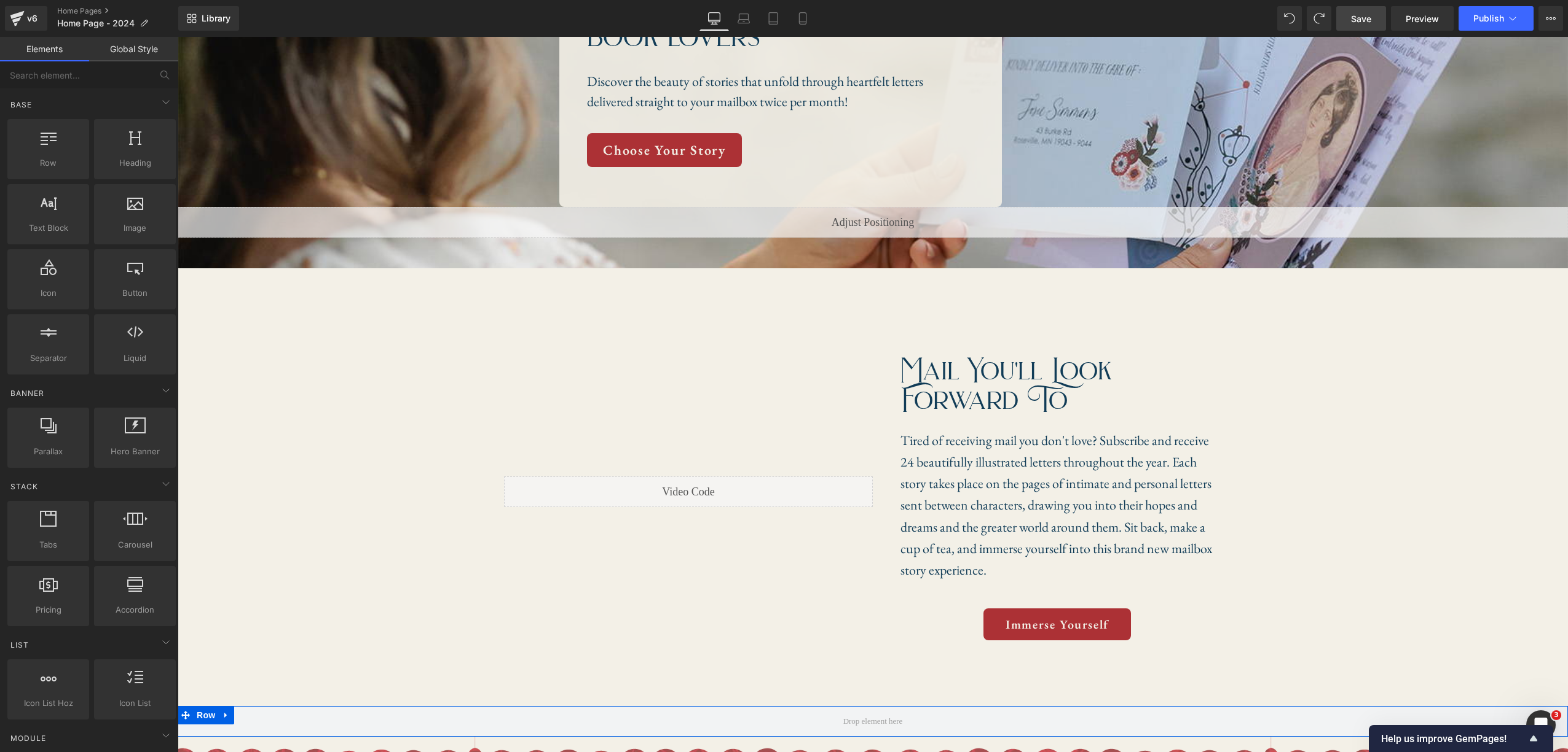
scroll to position [438, 0]
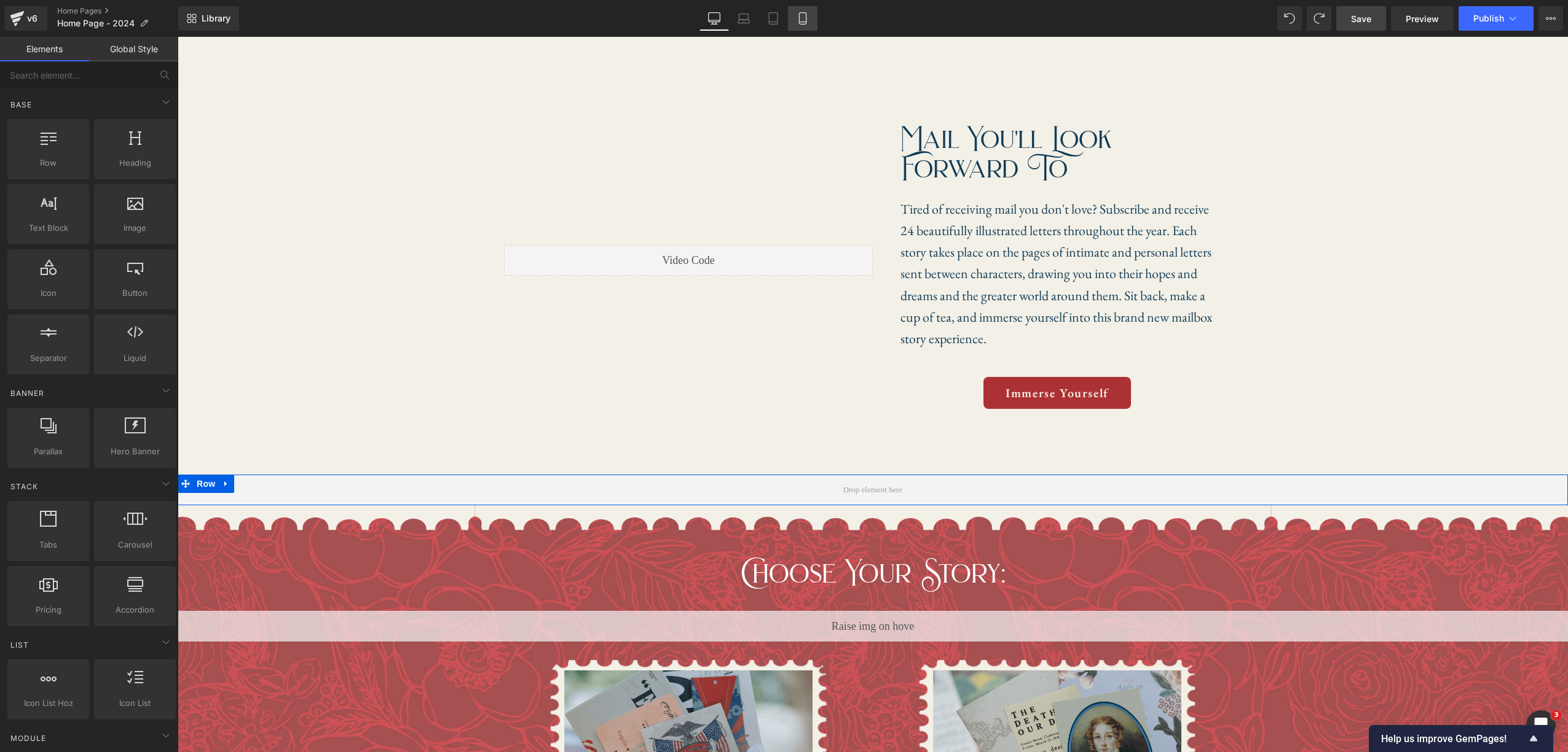
click at [793, 19] on link "Mobile" at bounding box center [803, 19] width 30 height 24
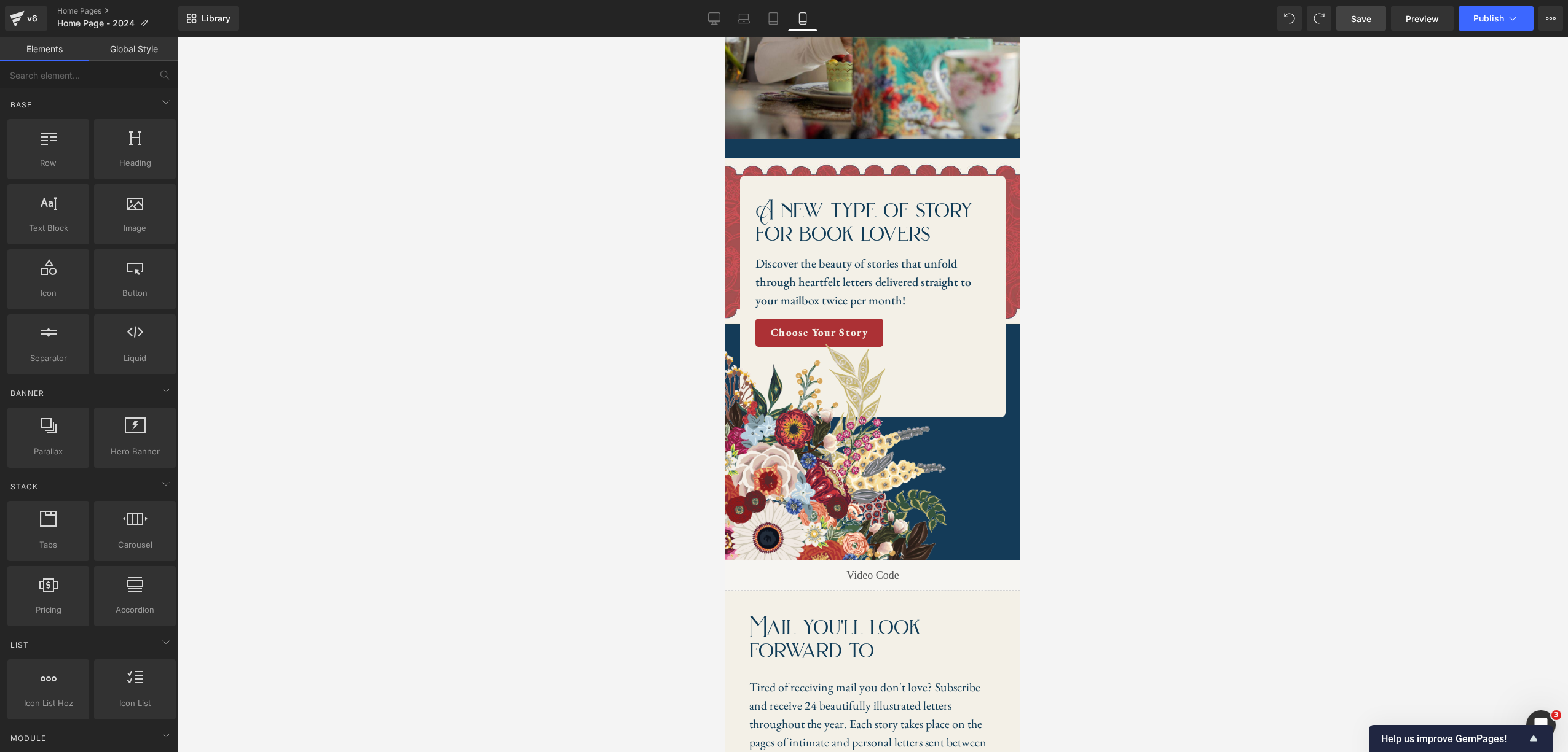
scroll to position [0, 0]
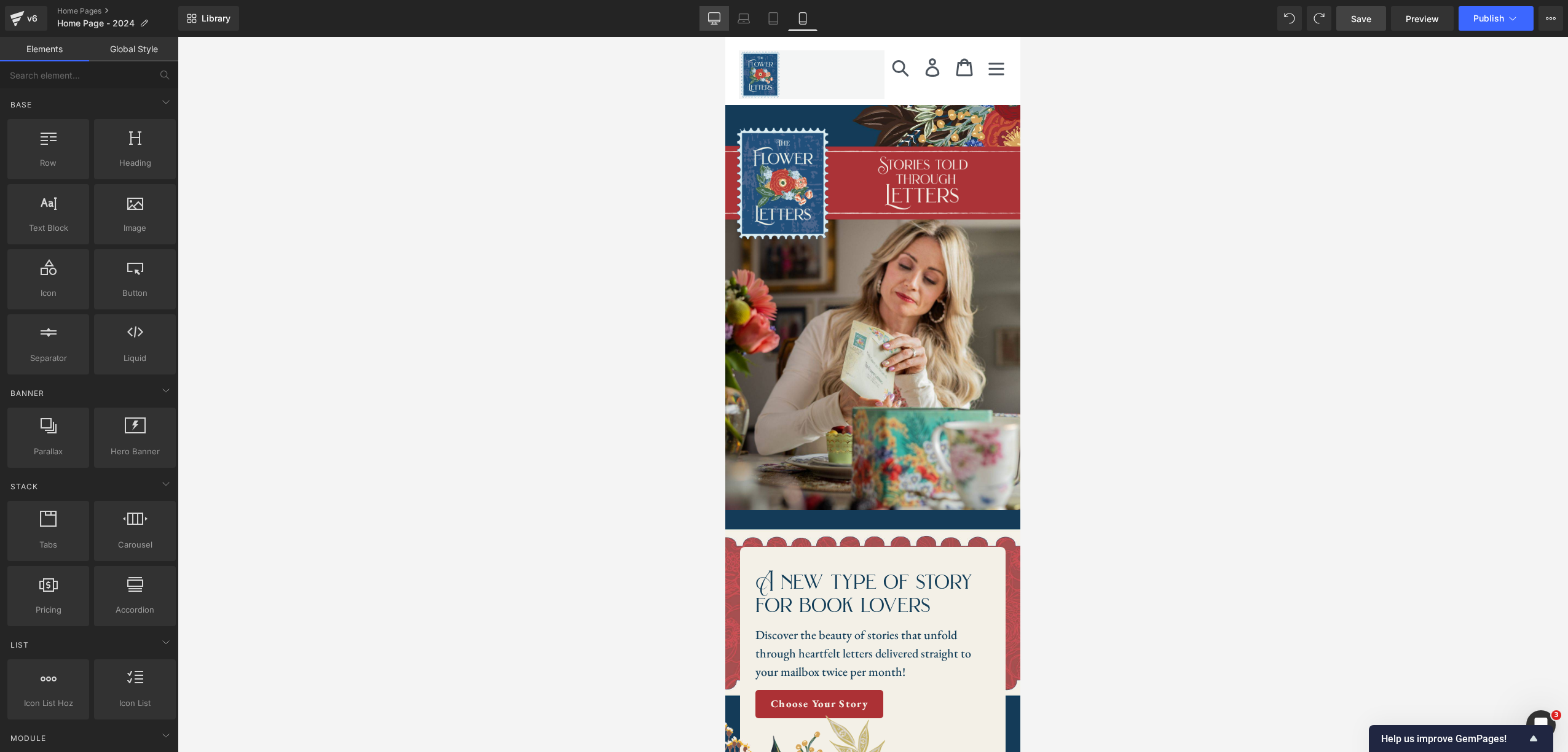
click at [703, 13] on link "Desktop" at bounding box center [714, 19] width 30 height 24
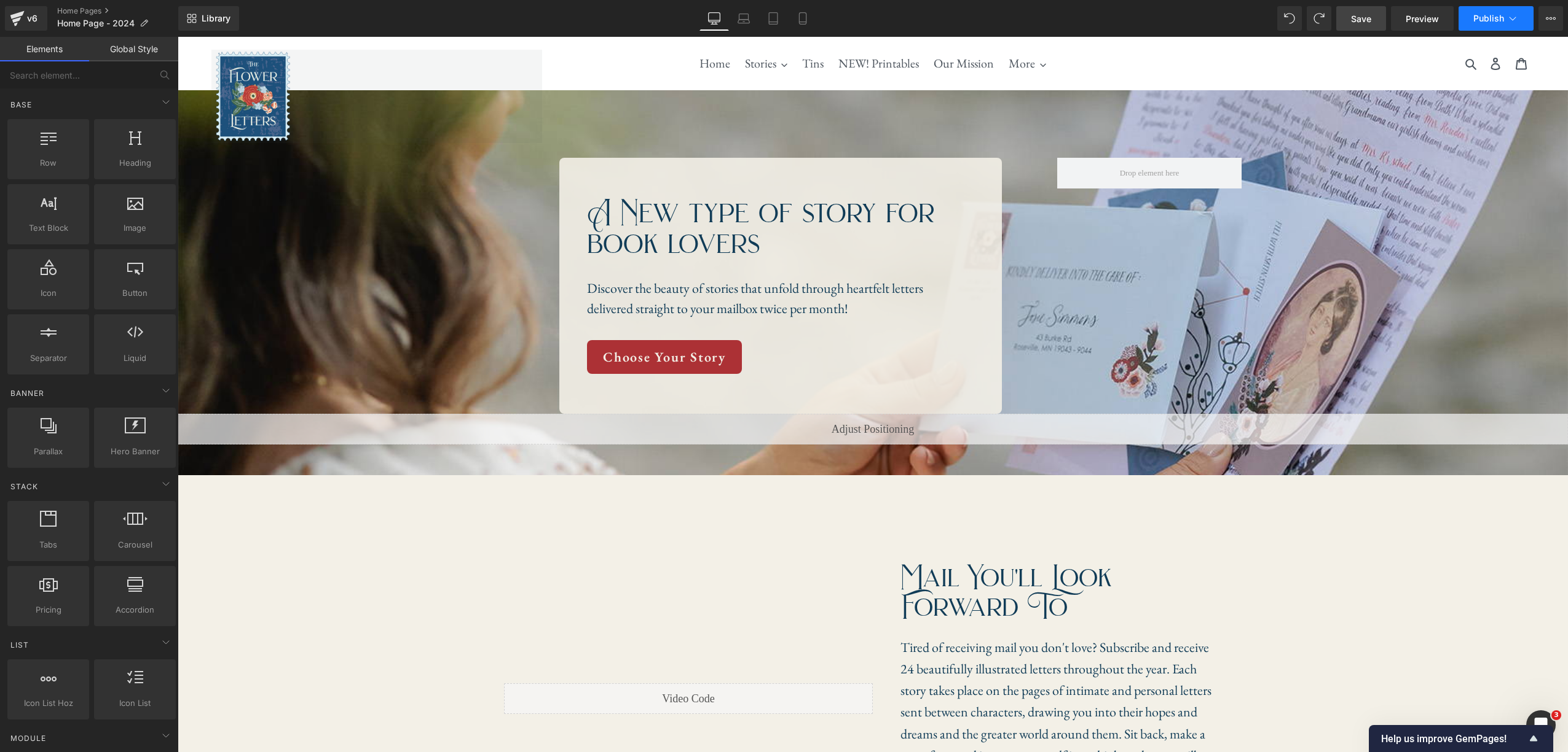
click at [1115, 24] on button "Publish" at bounding box center [1496, 19] width 75 height 24
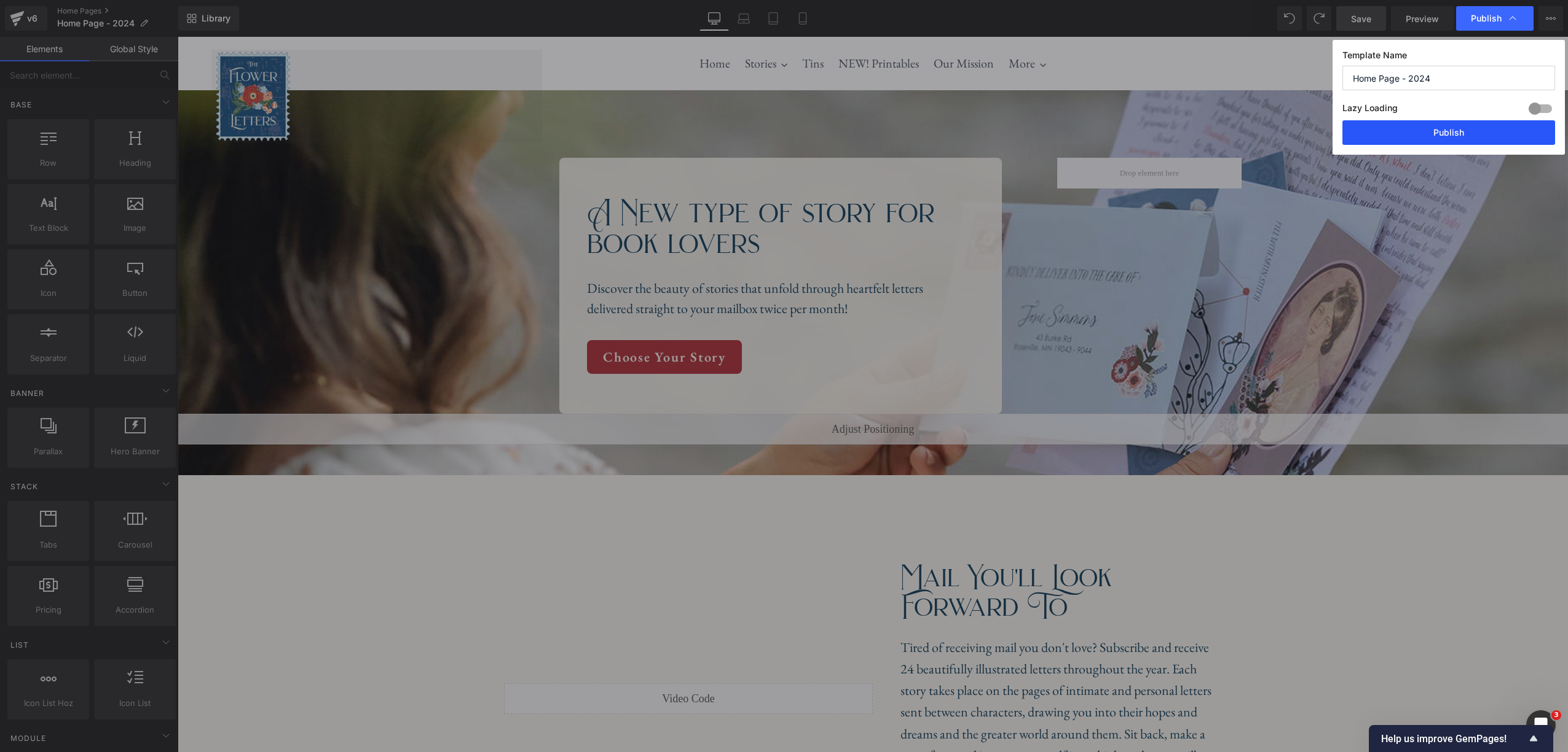
click at [1115, 128] on button "Publish" at bounding box center [1448, 133] width 213 height 24
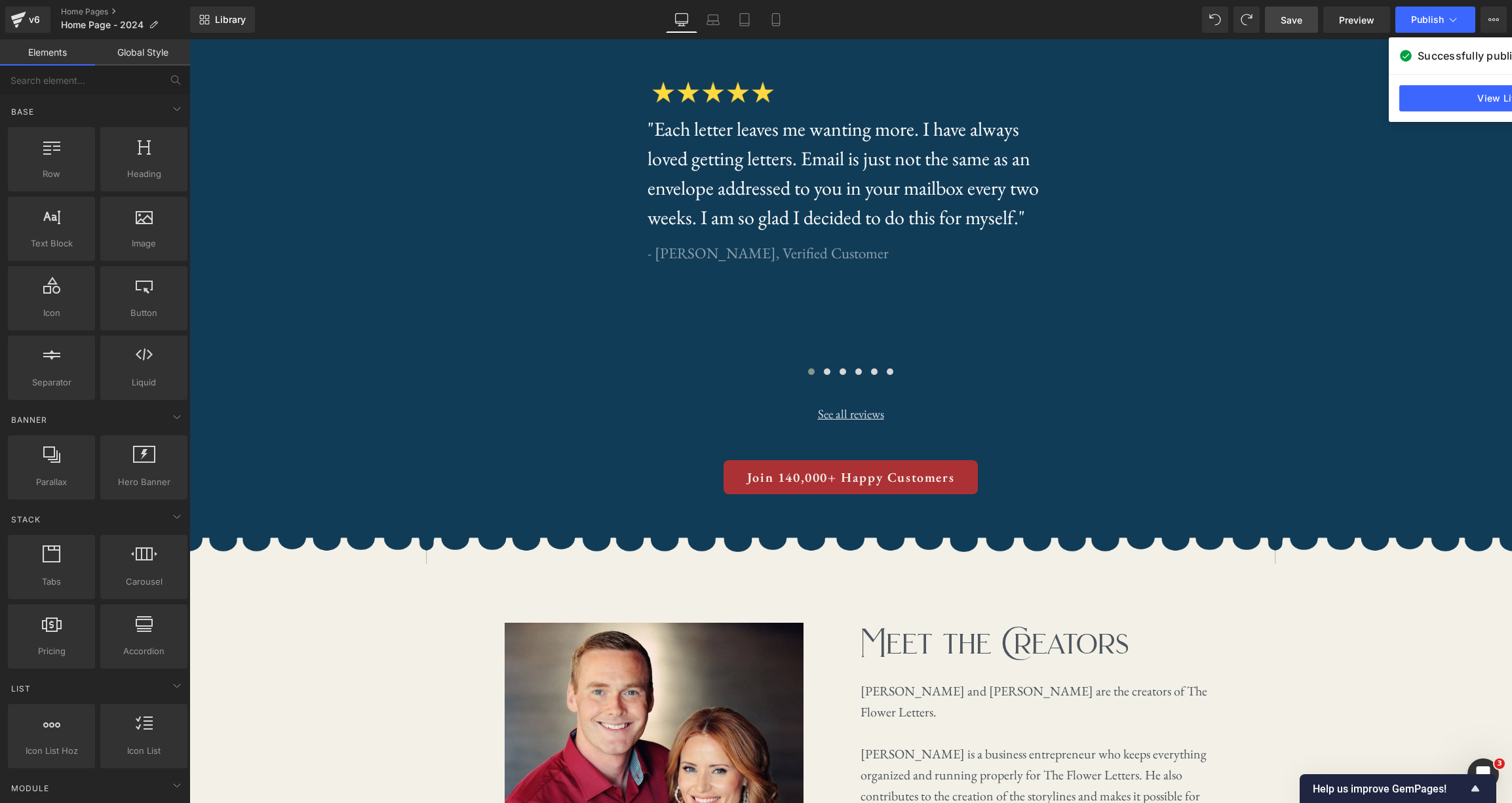
scroll to position [2625, 0]
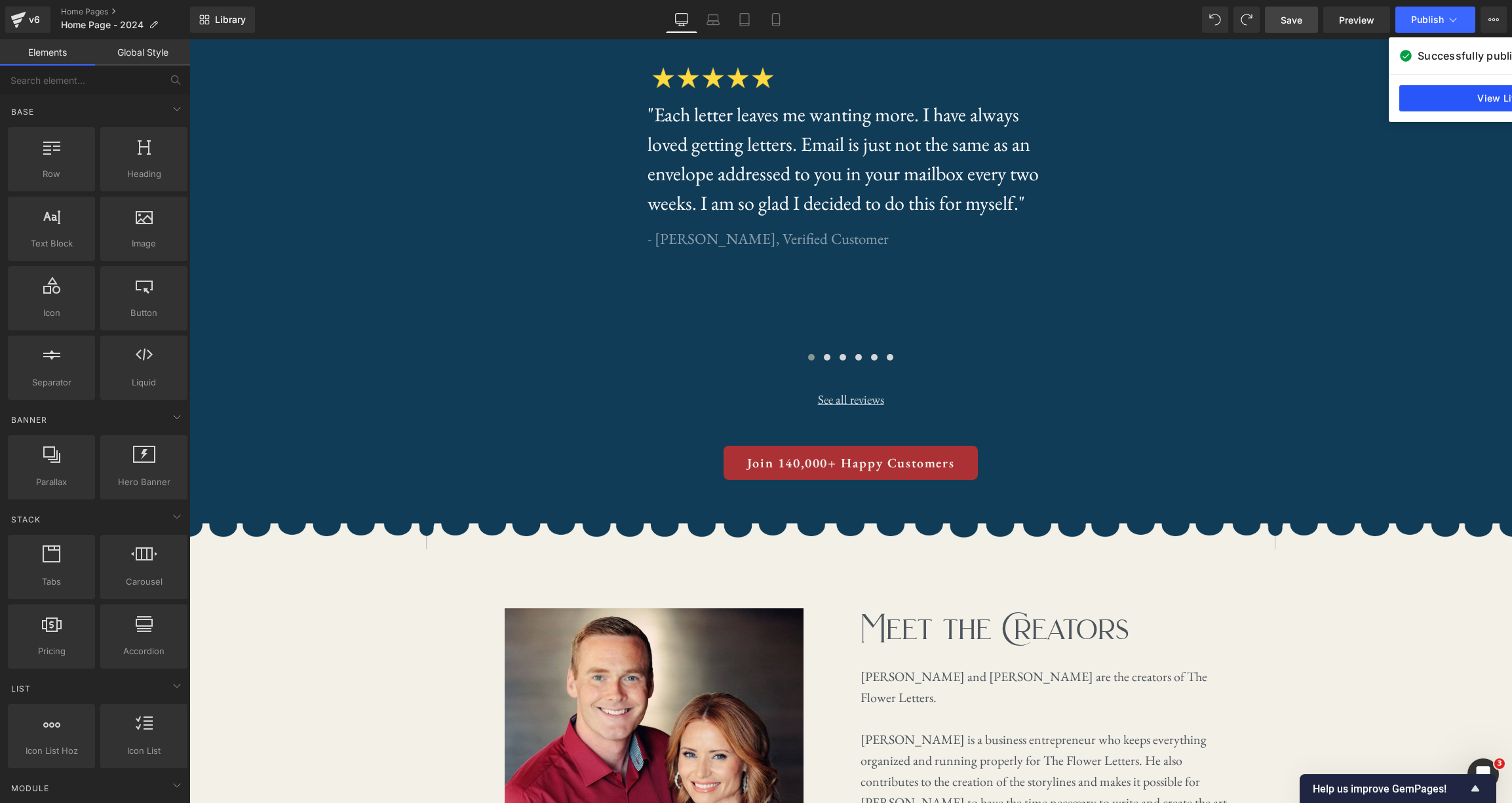
click at [1189, 102] on link "View Live Page" at bounding box center [1512, 98] width 227 height 26
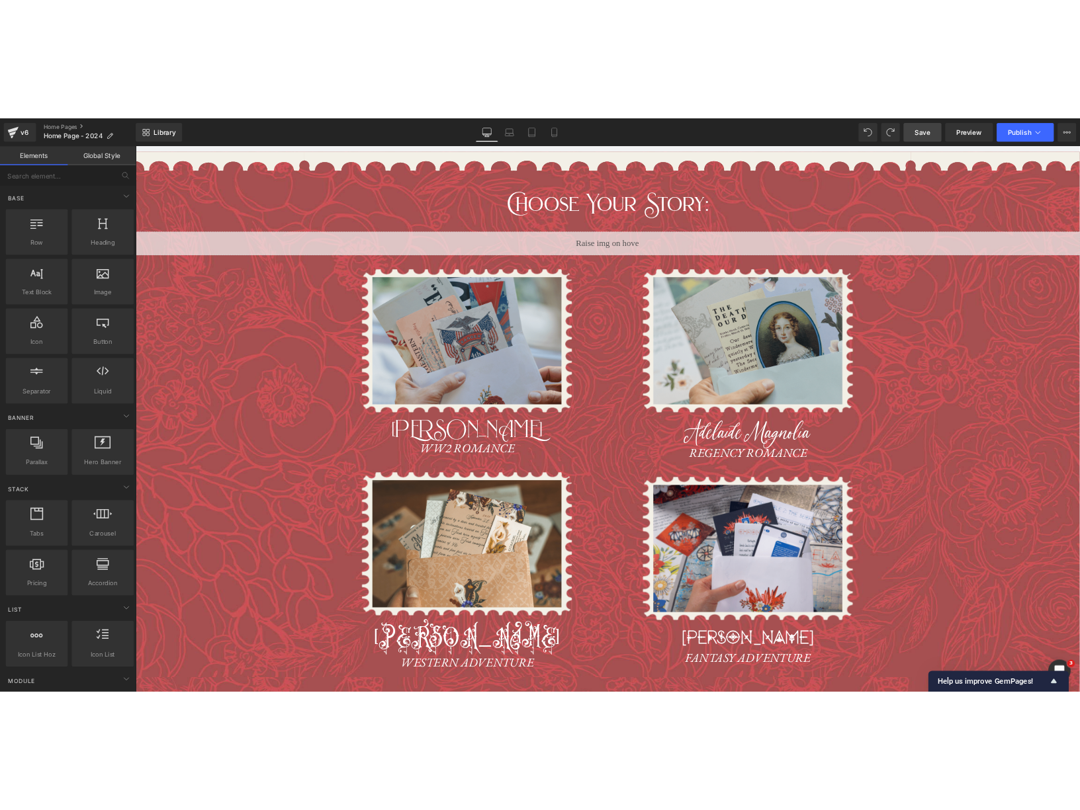
scroll to position [0, 0]
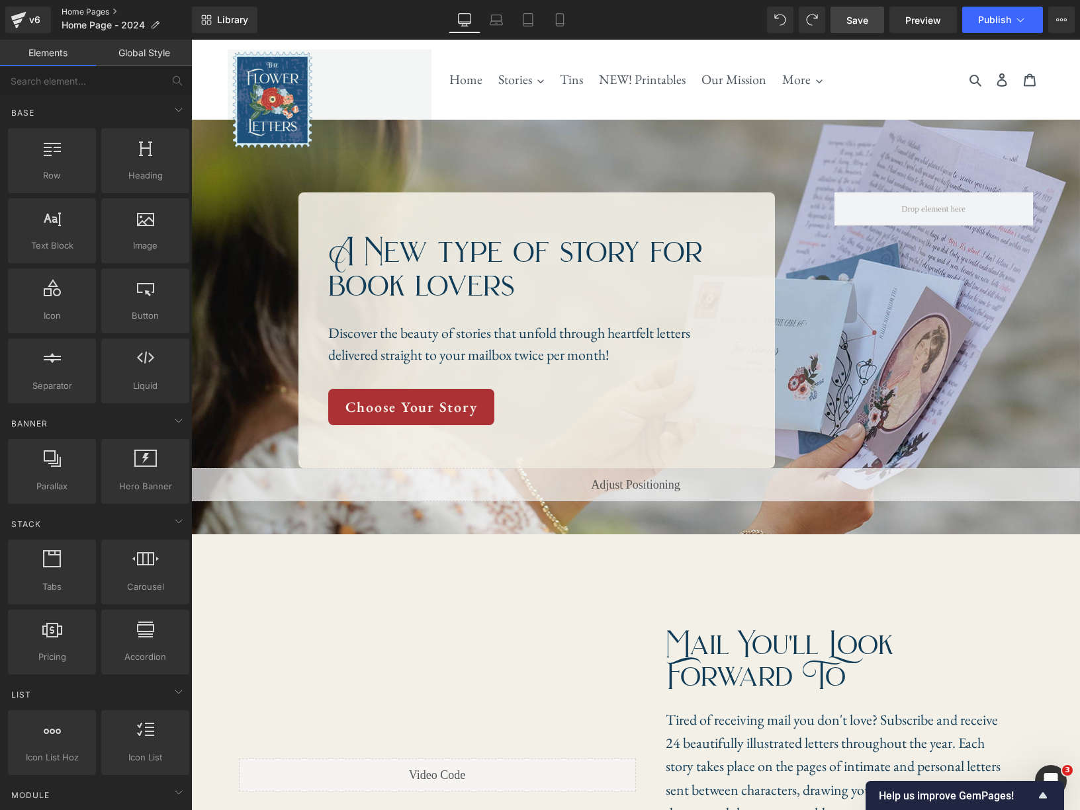
click at [95, 9] on link "Home Pages" at bounding box center [127, 12] width 130 height 11
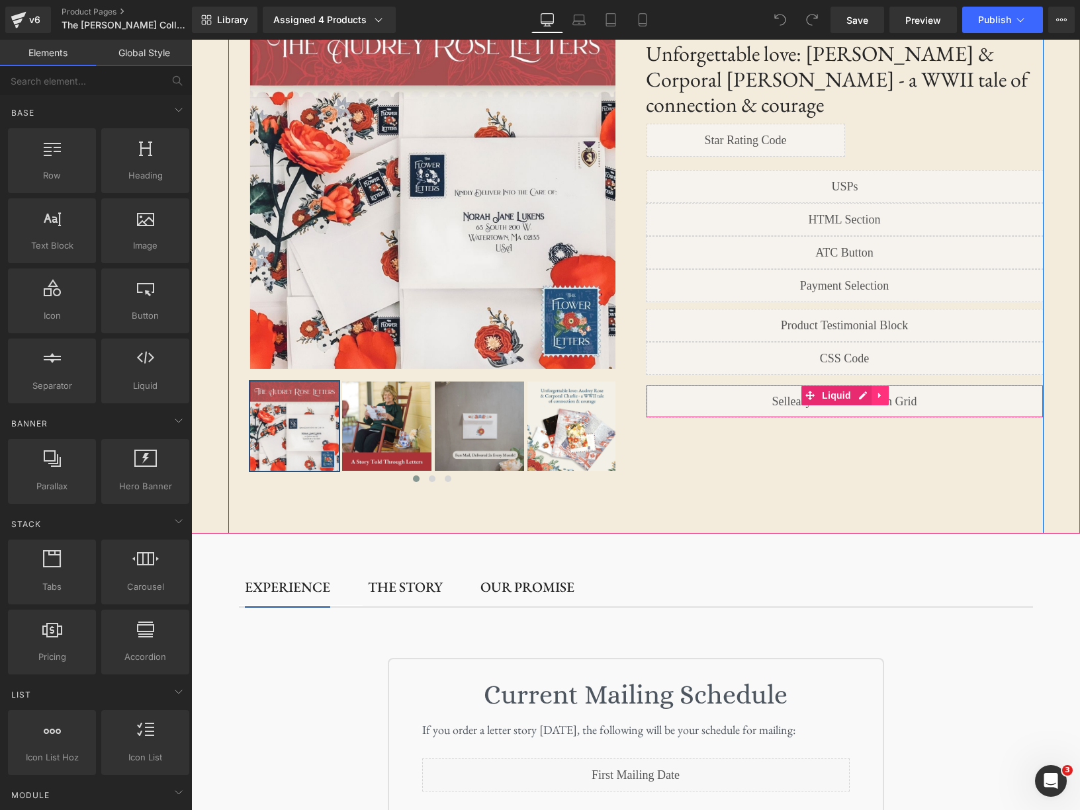
click at [879, 393] on icon at bounding box center [879, 396] width 3 height 6
click at [890, 391] on icon at bounding box center [888, 395] width 9 height 9
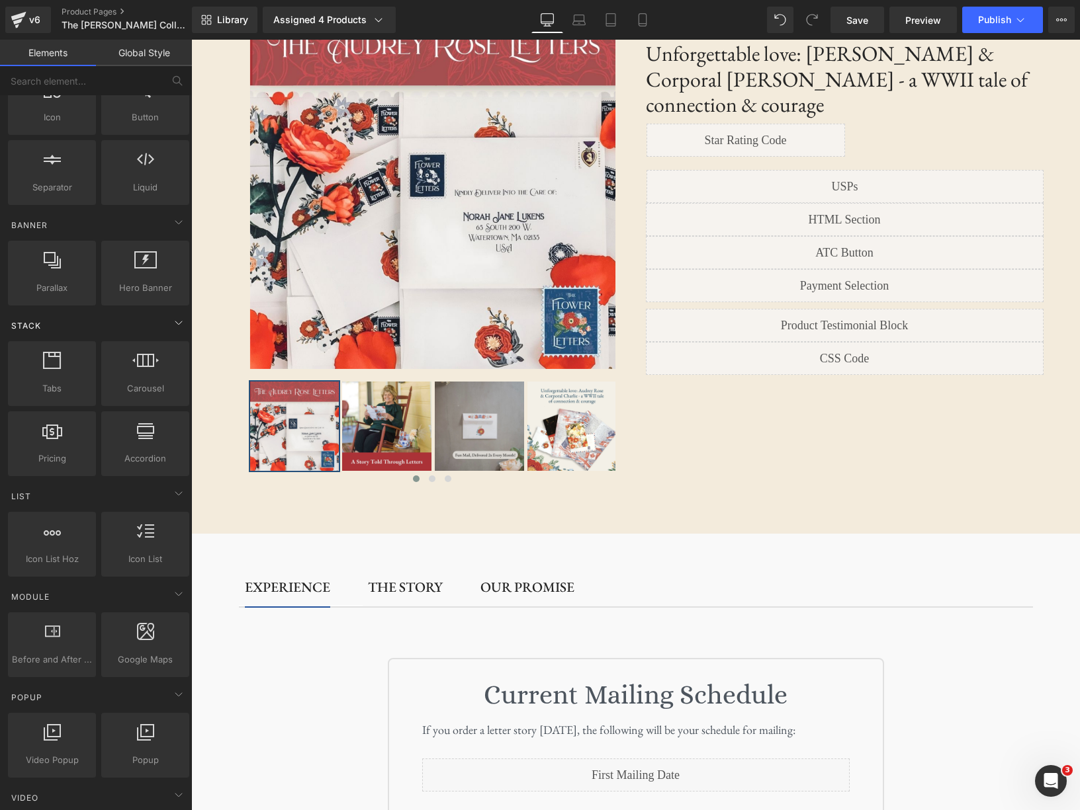
scroll to position [232, 0]
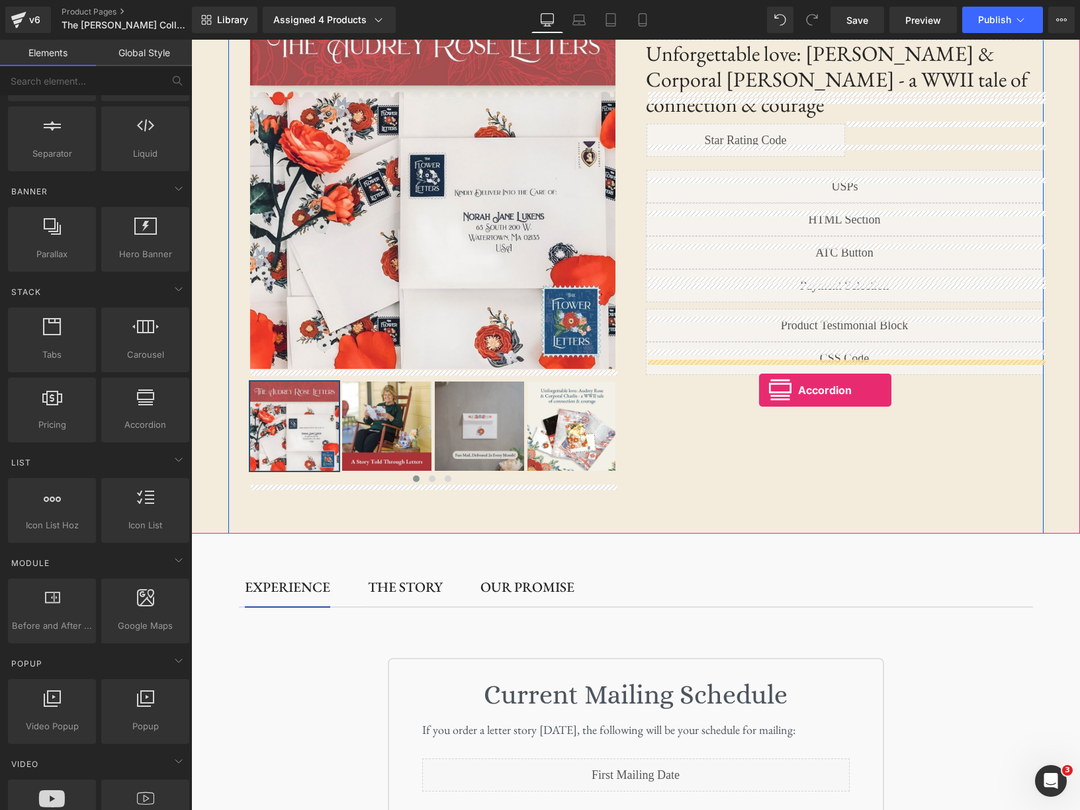
drag, startPoint x: 339, startPoint y: 432, endPoint x: 759, endPoint y: 390, distance: 422.1
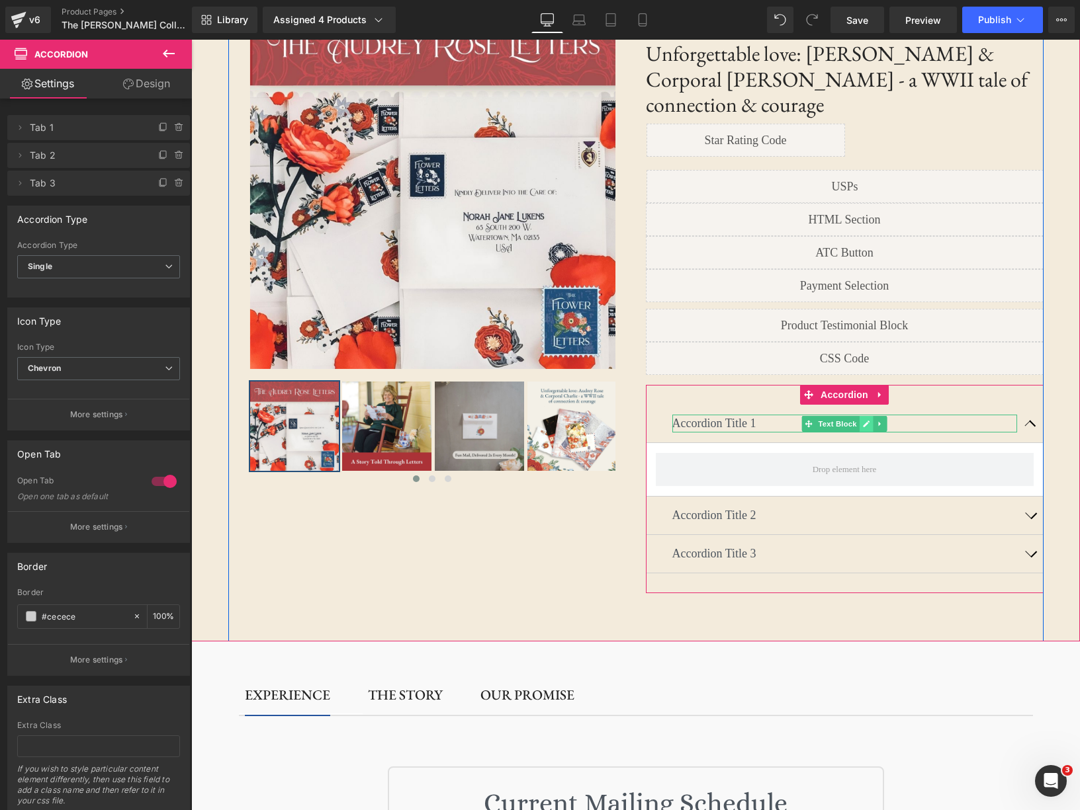
click at [869, 420] on icon at bounding box center [866, 424] width 7 height 8
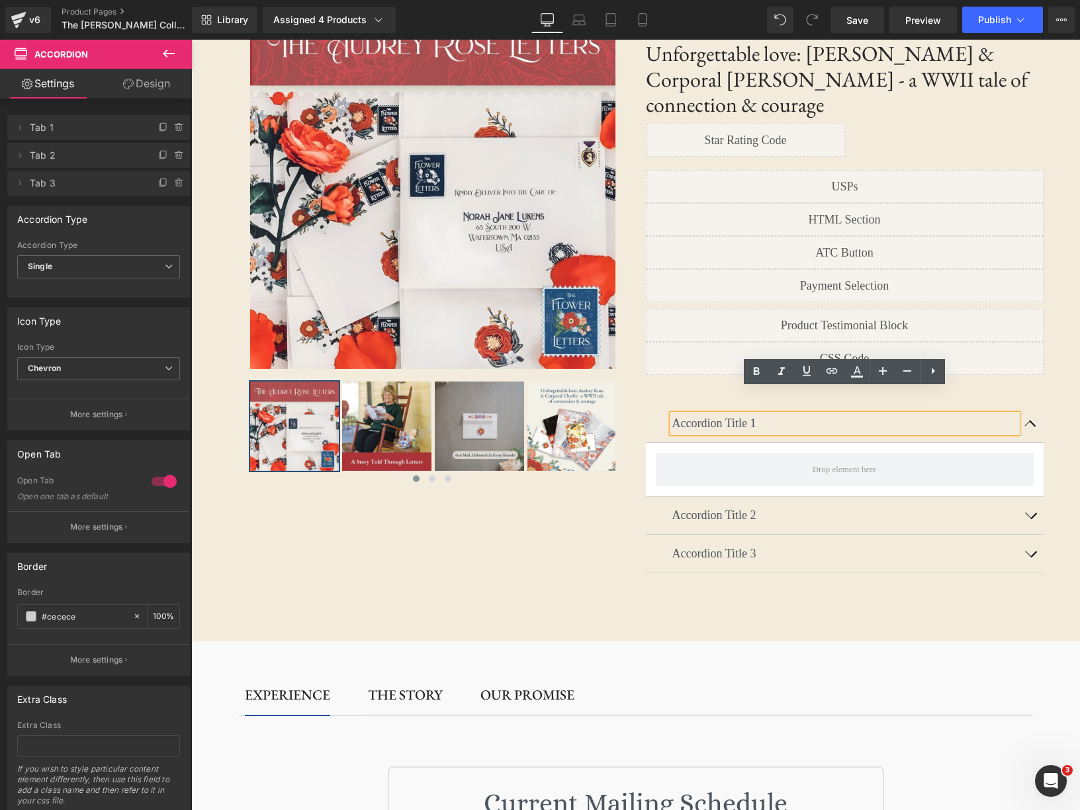
click at [771, 415] on p "Accordion Title 1" at bounding box center [844, 424] width 345 height 18
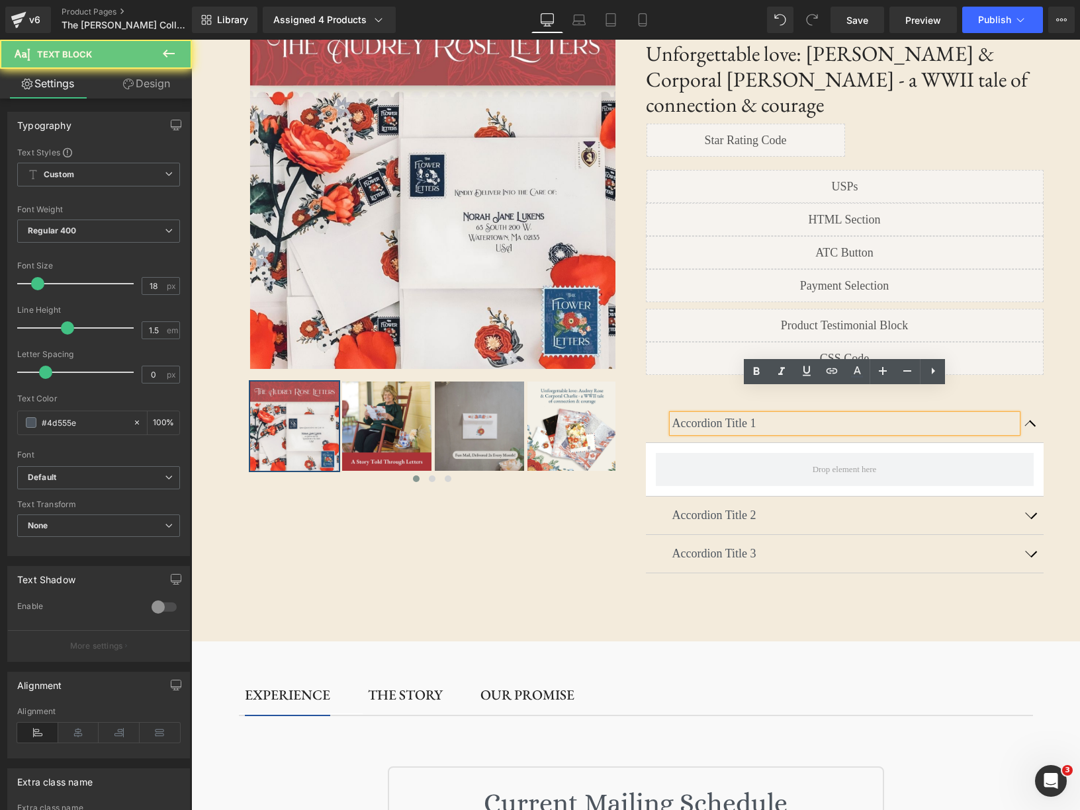
click at [771, 415] on p "Accordion Title 1" at bounding box center [844, 424] width 345 height 18
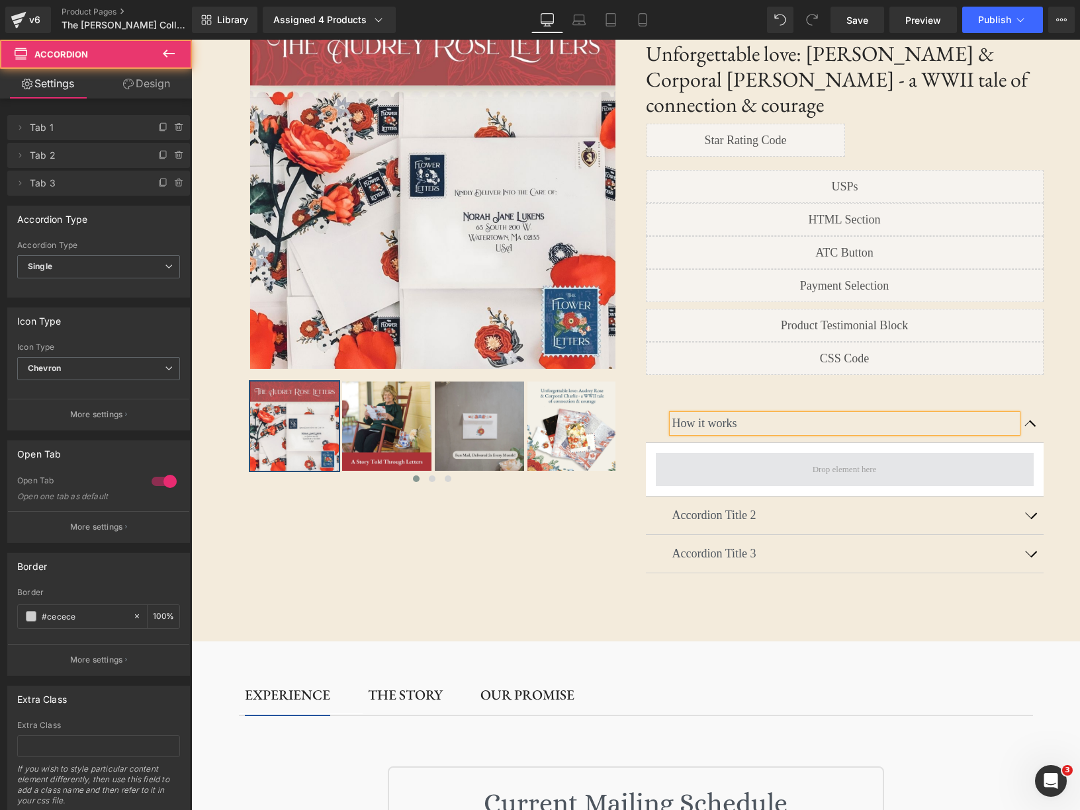
click at [884, 453] on span at bounding box center [845, 469] width 378 height 33
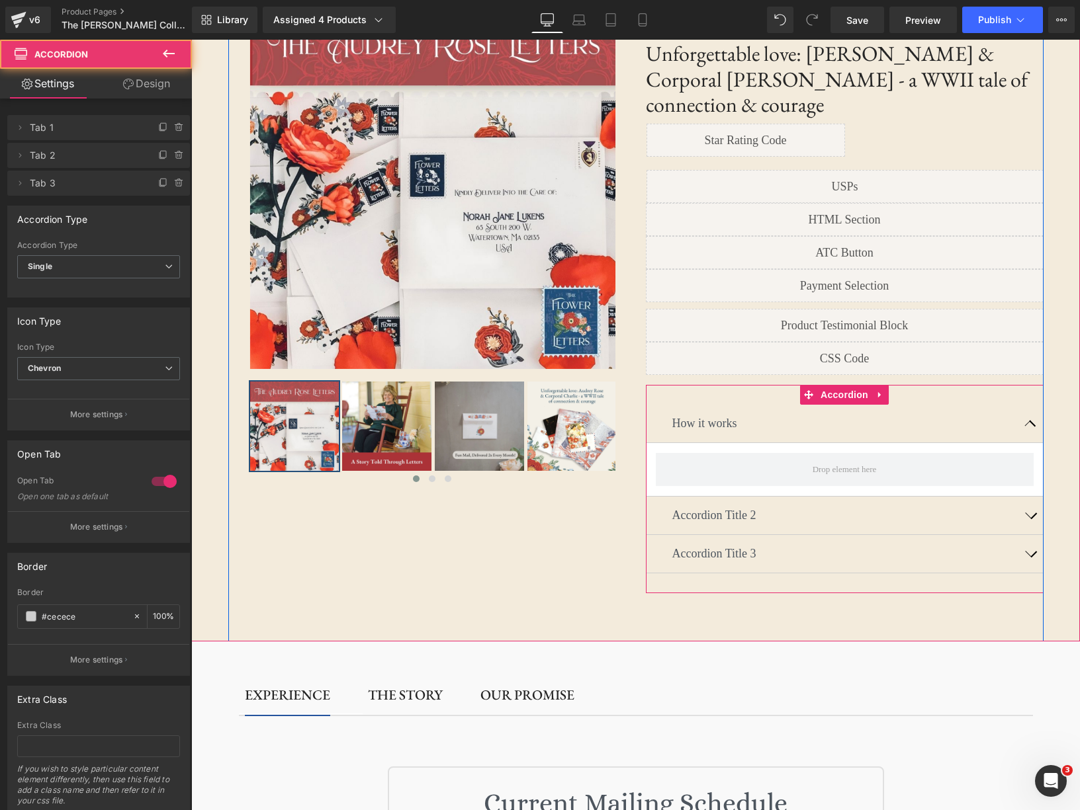
click at [1030, 497] on button "button" at bounding box center [1030, 516] width 26 height 38
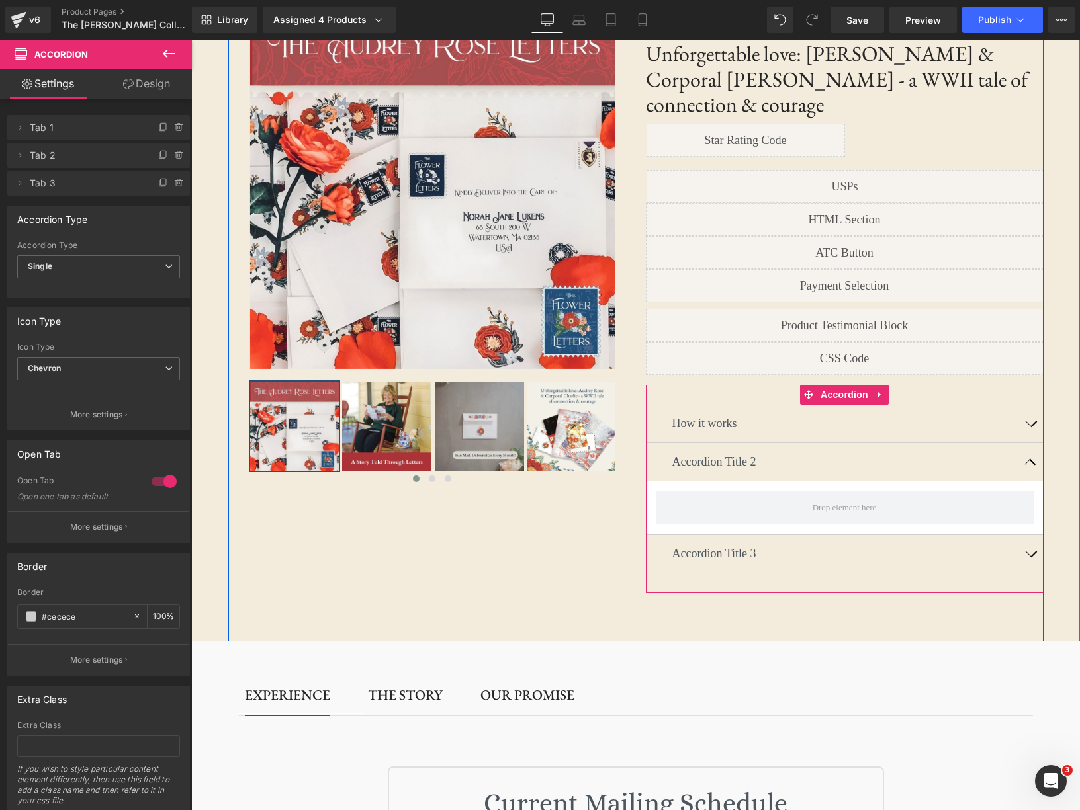
click at [1029, 443] on button "button" at bounding box center [1030, 462] width 26 height 38
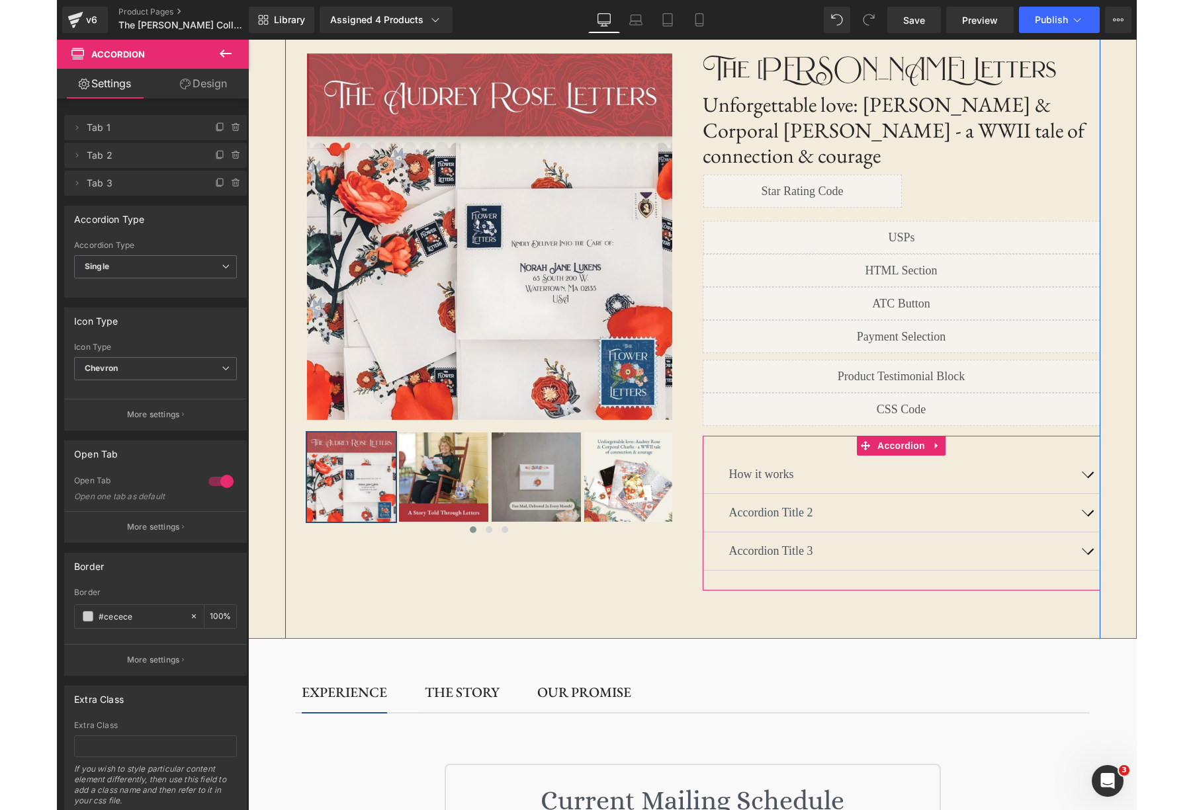
scroll to position [0, 0]
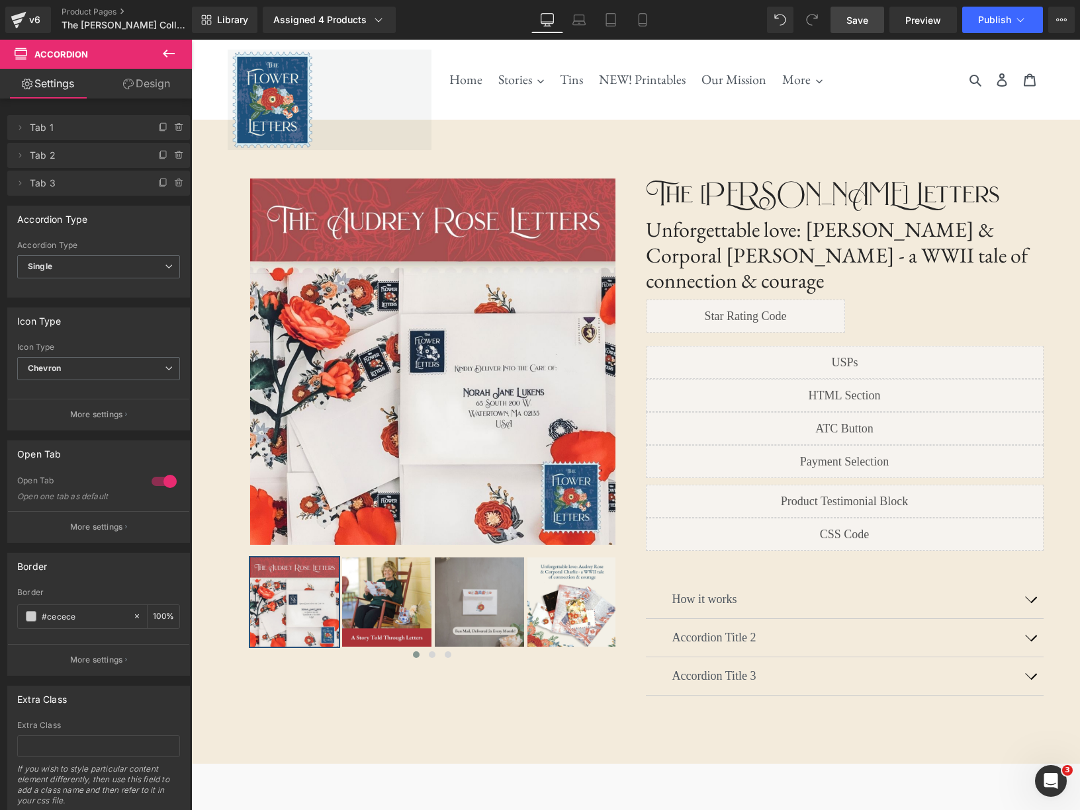
click at [844, 12] on link "Save" at bounding box center [857, 20] width 54 height 26
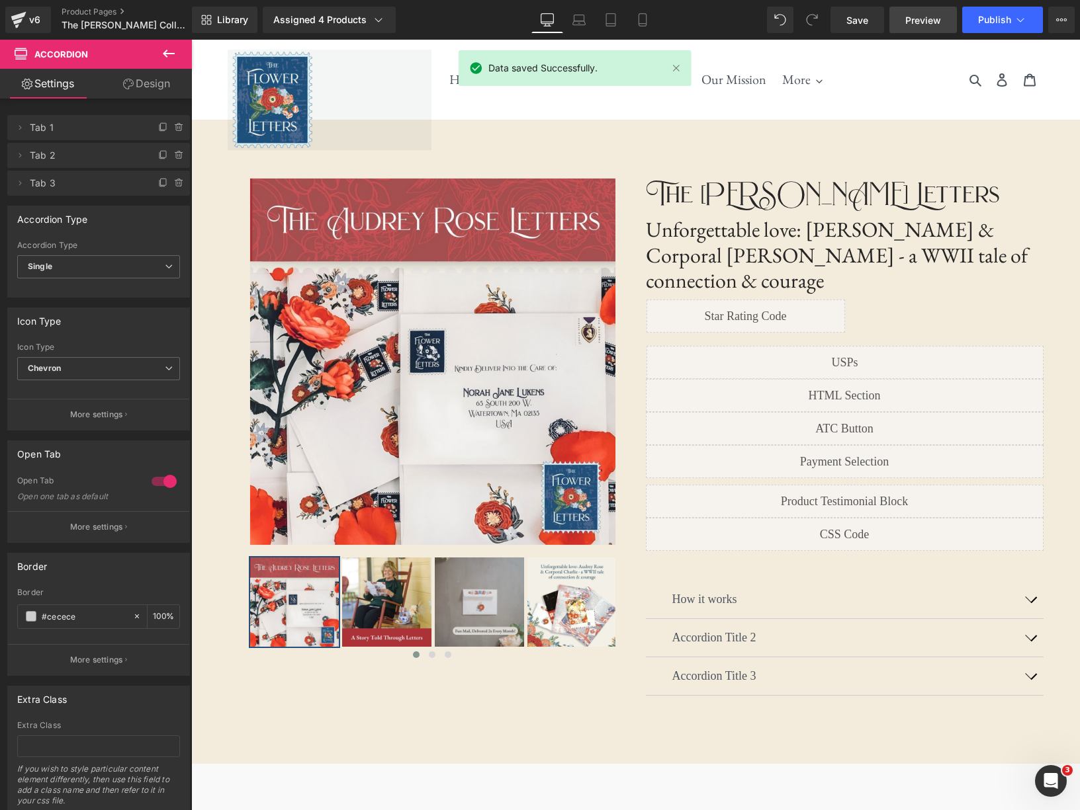
click at [937, 28] on link "Preview" at bounding box center [922, 20] width 67 height 26
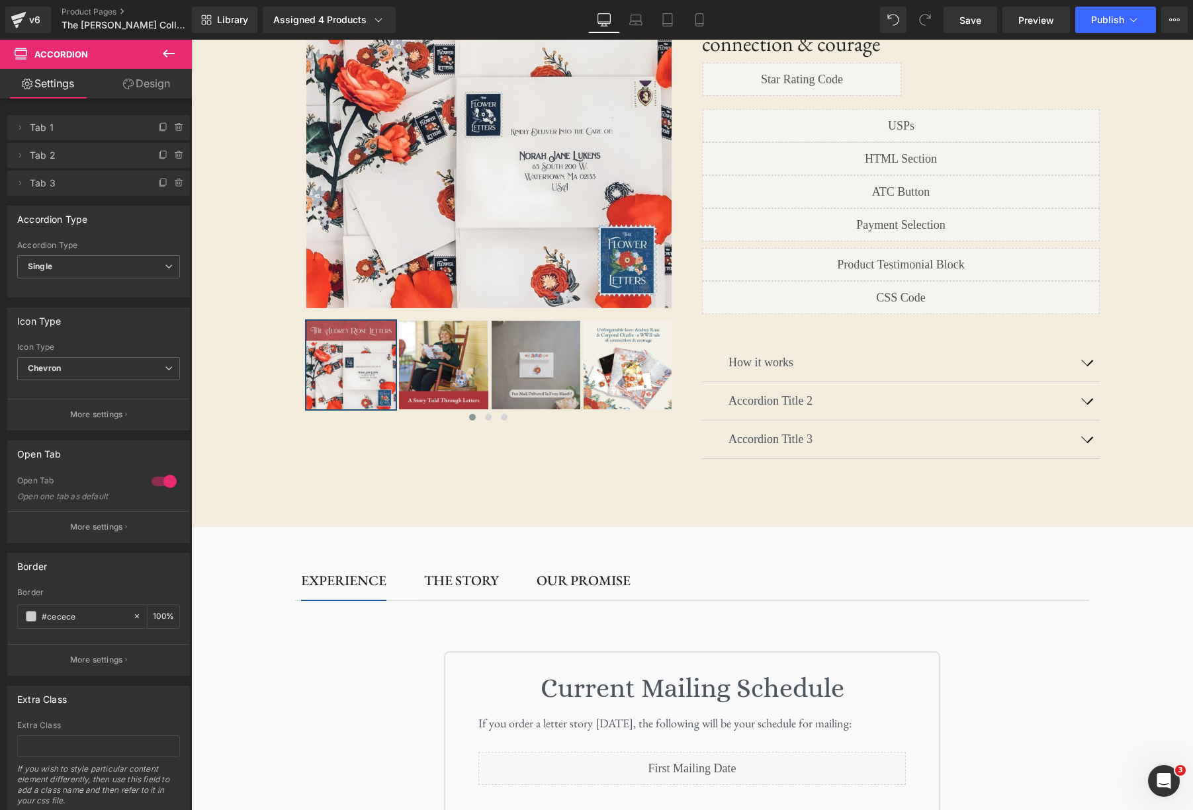
scroll to position [231, 0]
click at [1079, 345] on button "button" at bounding box center [1086, 364] width 26 height 38
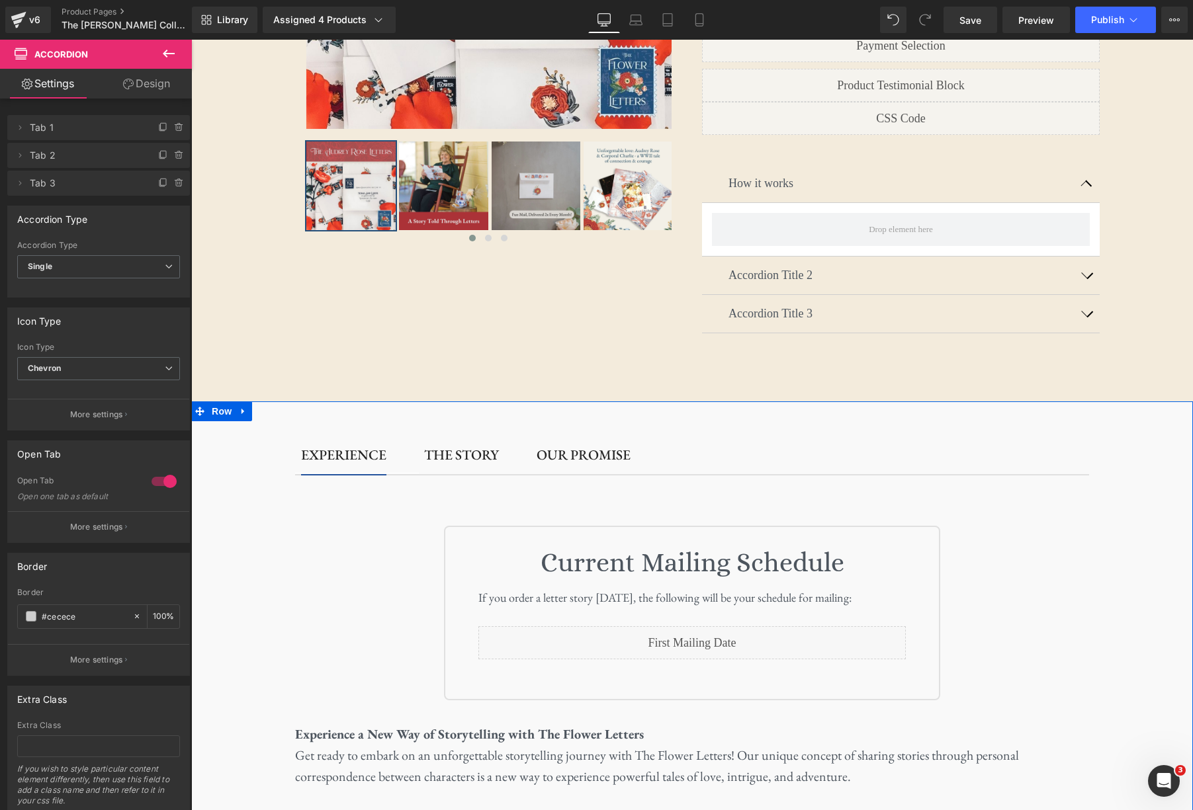
scroll to position [478, 0]
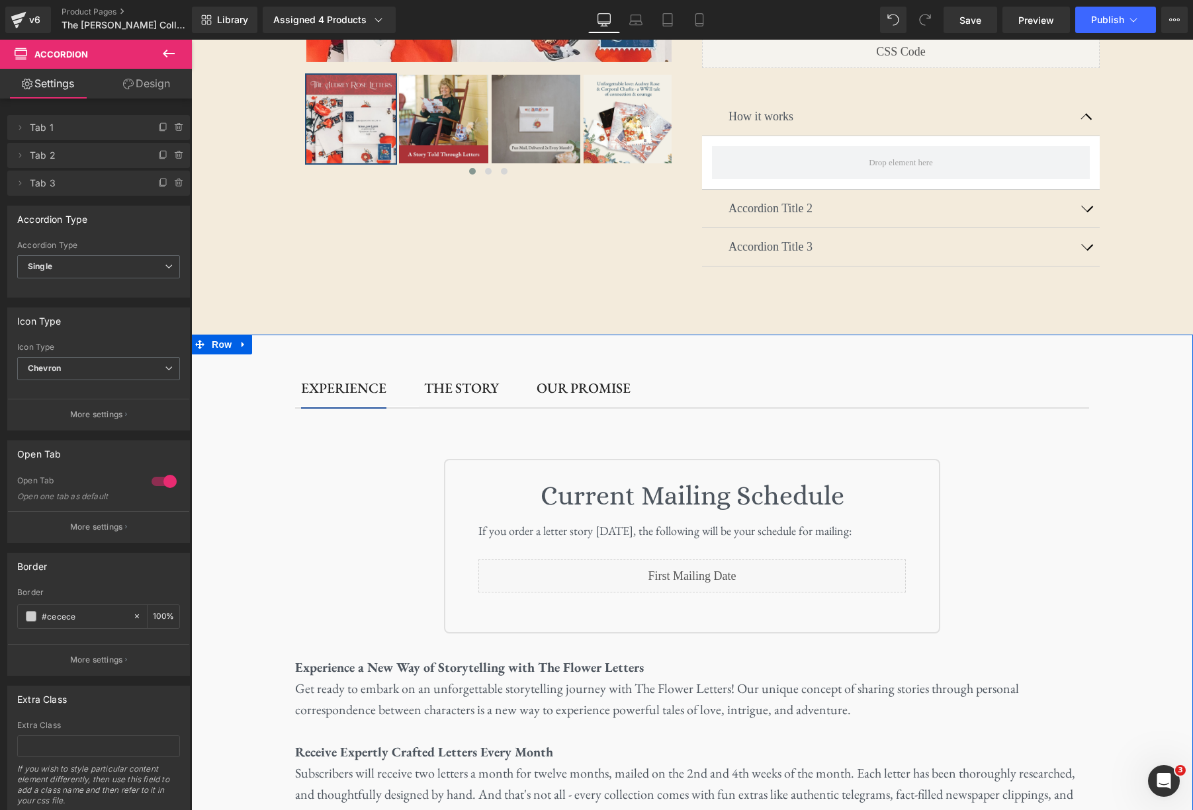
drag, startPoint x: 742, startPoint y: 547, endPoint x: 731, endPoint y: 548, distance: 10.7
click at [742, 560] on div "Liquid" at bounding box center [691, 576] width 427 height 33
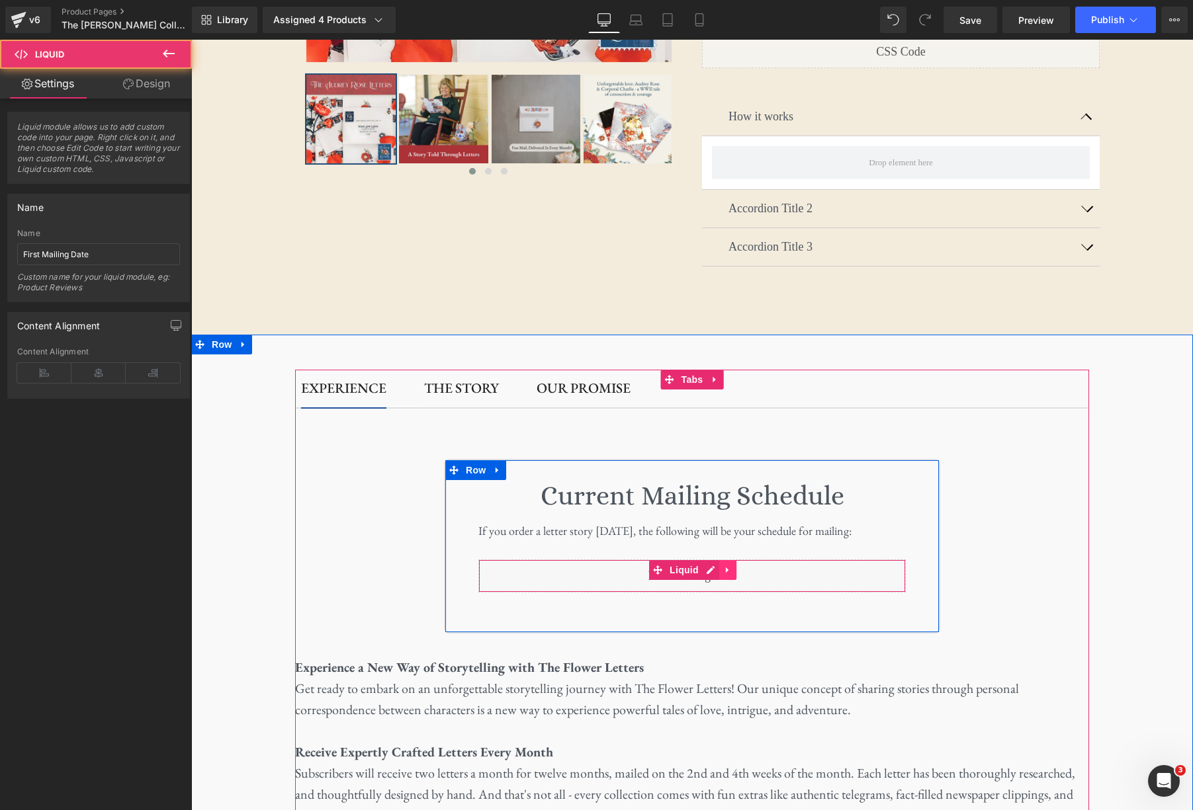
click at [733, 560] on link at bounding box center [727, 570] width 17 height 20
click at [722, 566] on icon at bounding box center [718, 570] width 9 height 9
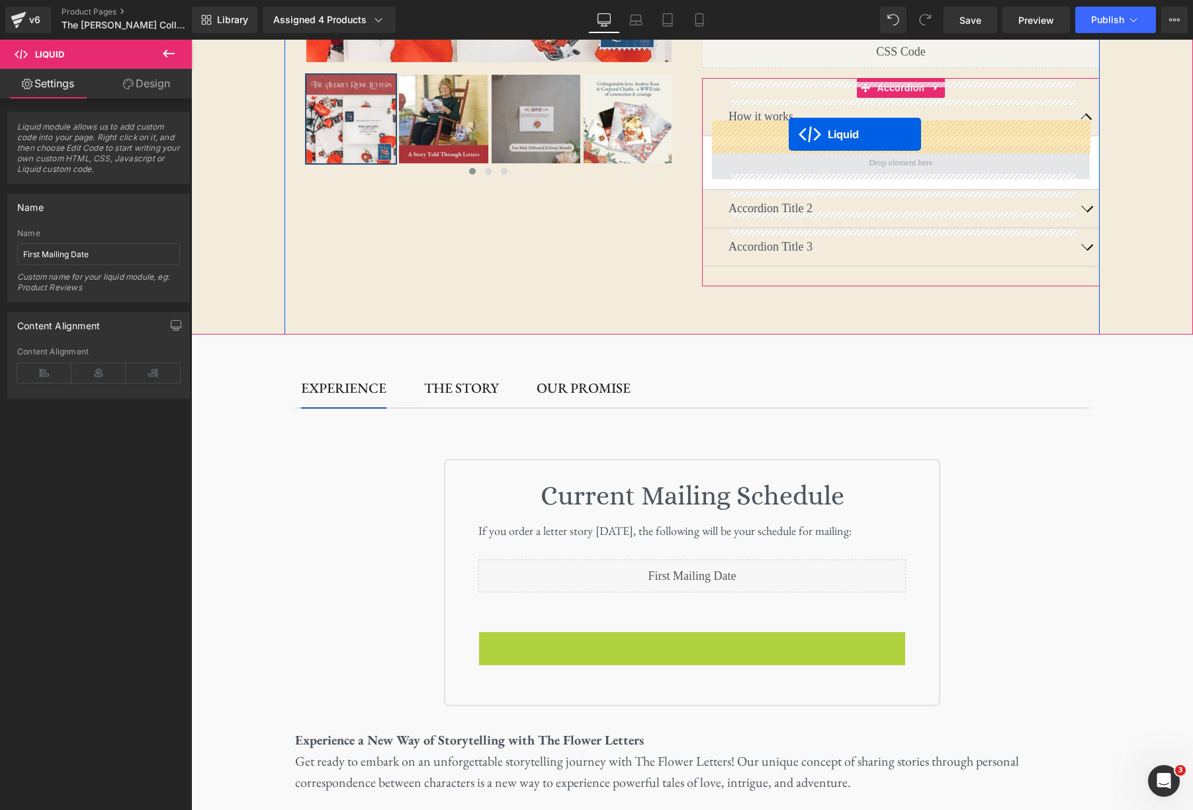
drag, startPoint x: 653, startPoint y: 613, endPoint x: 789, endPoint y: 134, distance: 497.1
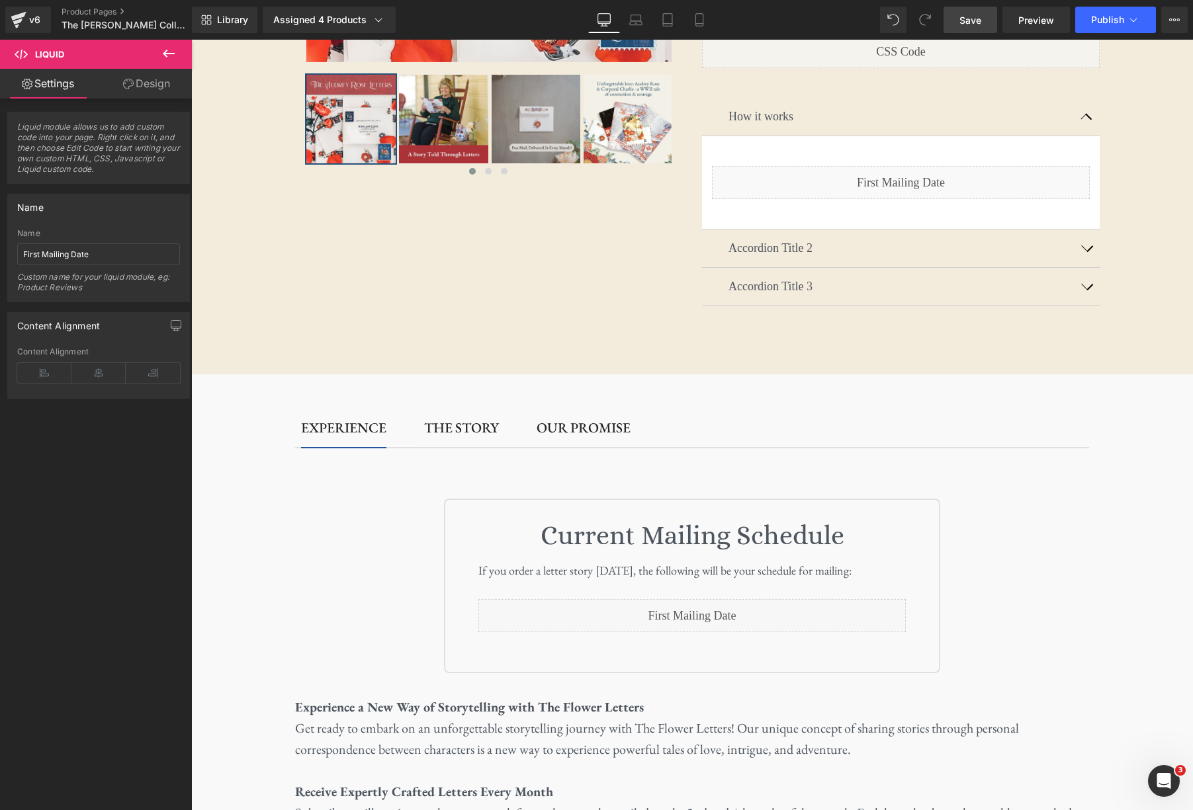
click at [974, 14] on span "Save" at bounding box center [970, 20] width 22 height 14
click at [1033, 18] on span "Preview" at bounding box center [1036, 20] width 36 height 14
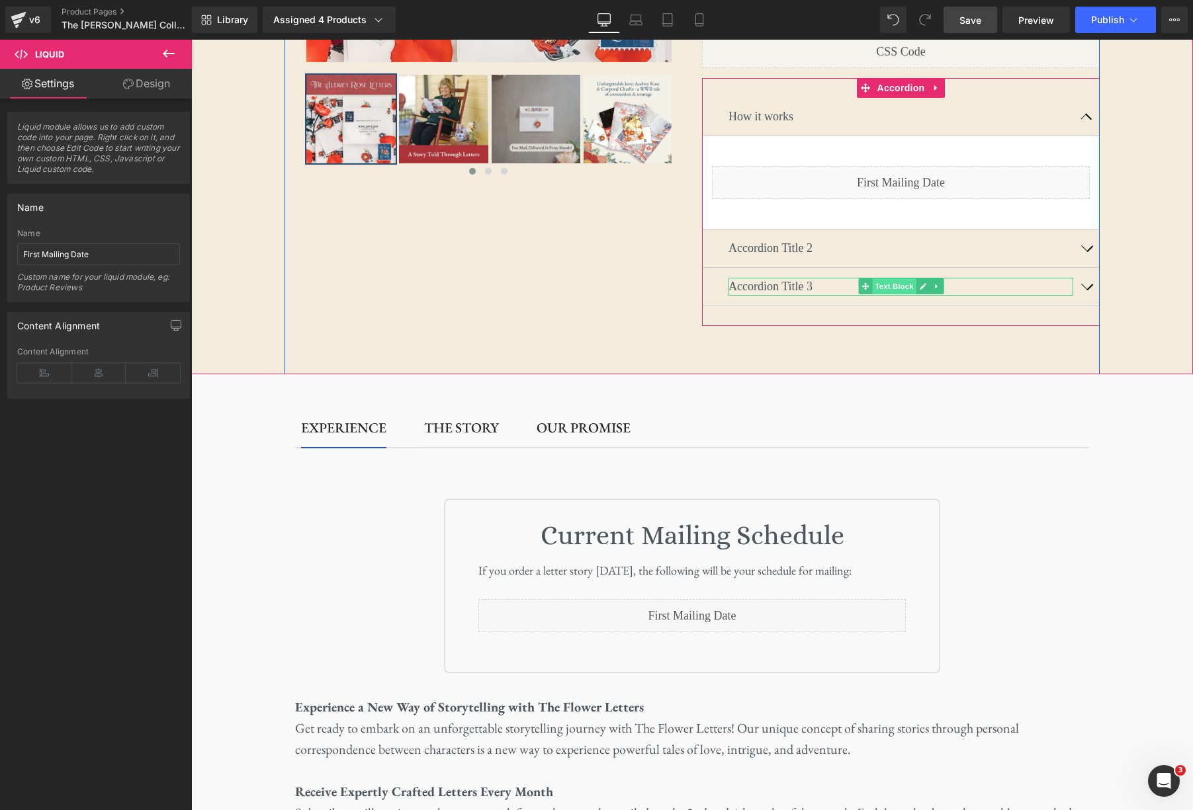
click at [894, 279] on span "Text Block" at bounding box center [894, 287] width 44 height 16
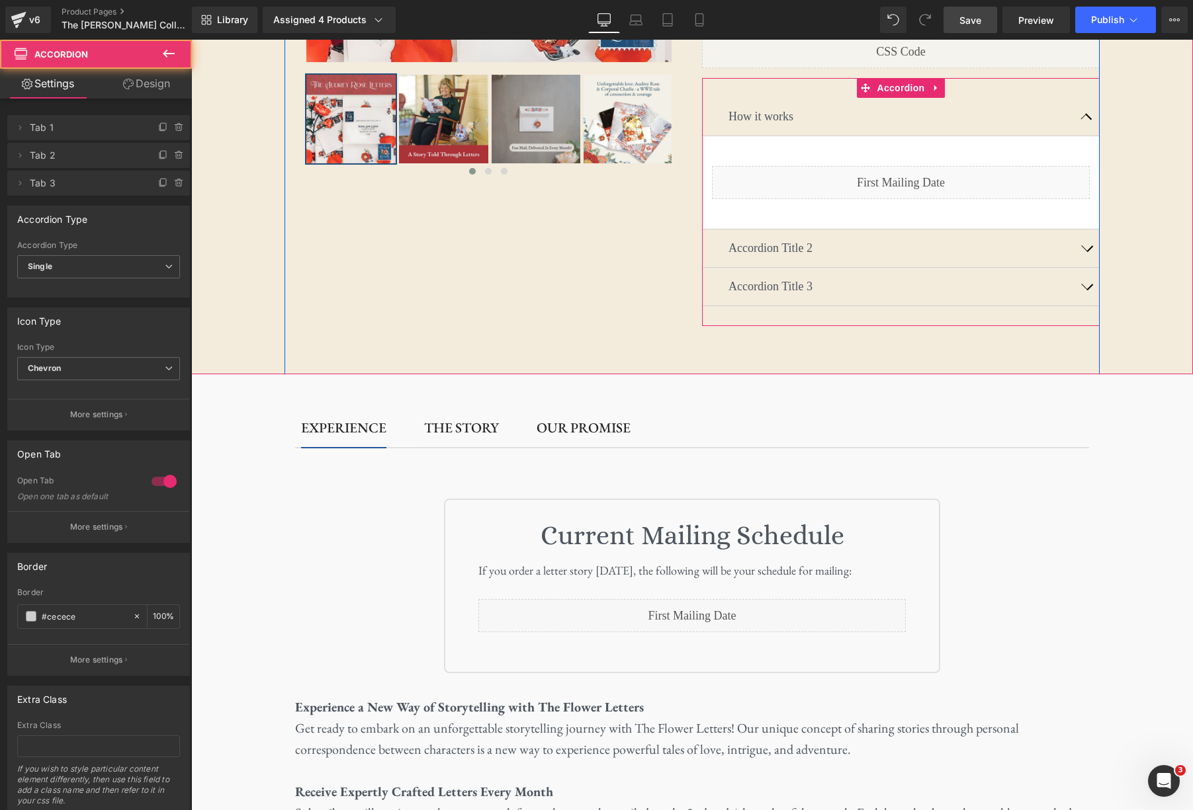
click at [1079, 268] on button "button" at bounding box center [1086, 287] width 26 height 38
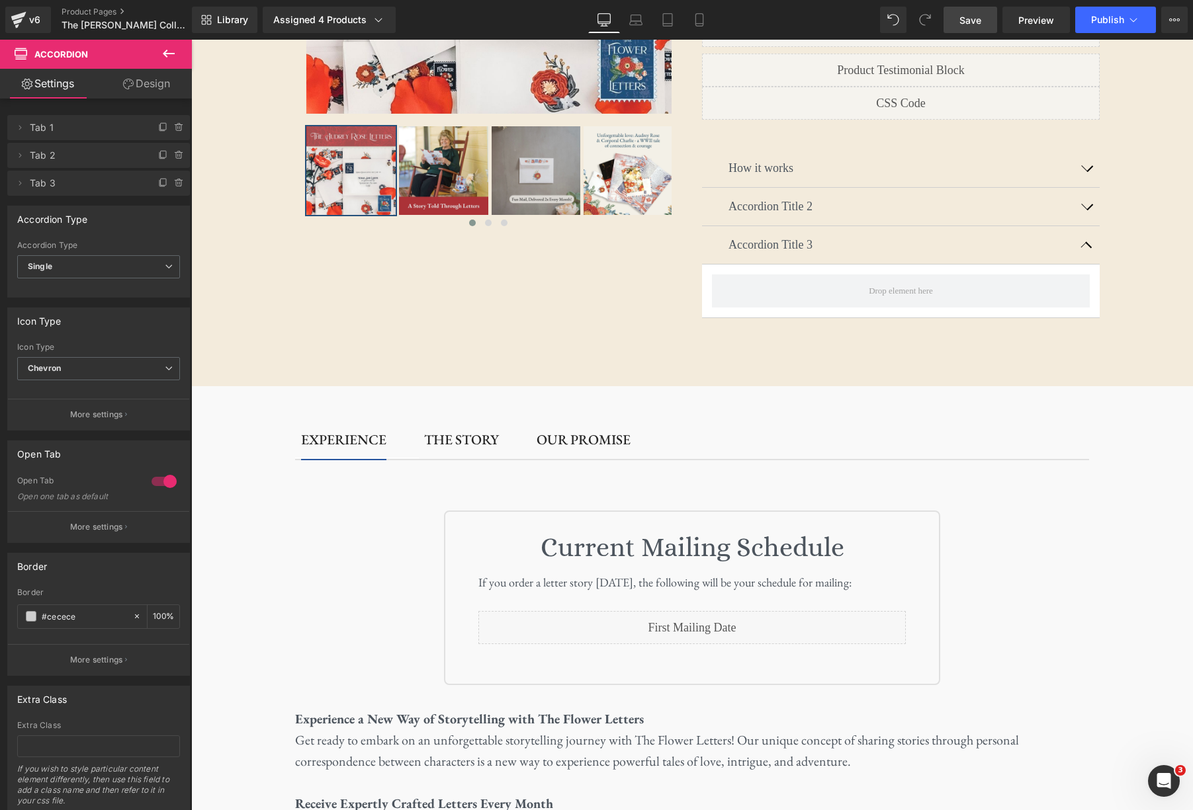
scroll to position [418, 0]
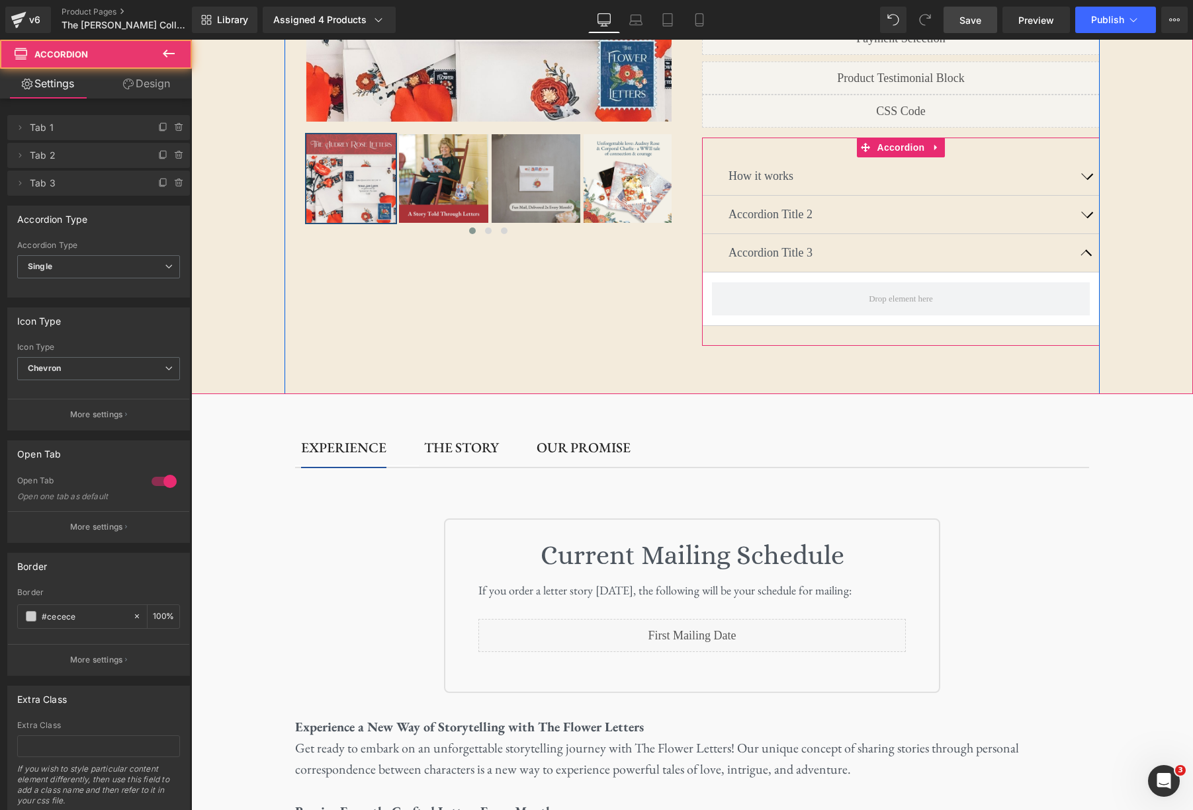
click at [1079, 157] on button "button" at bounding box center [1086, 176] width 26 height 38
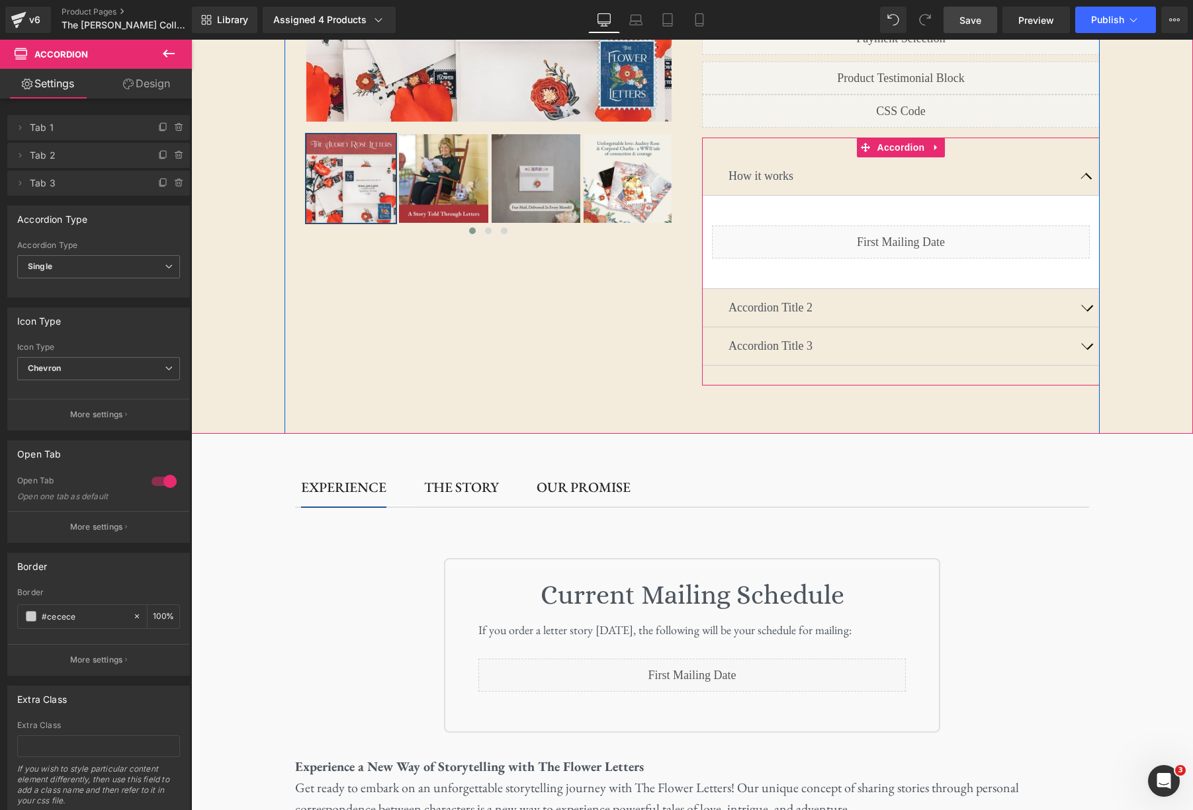
click at [1079, 350] on span "button" at bounding box center [1086, 350] width 0 height 0
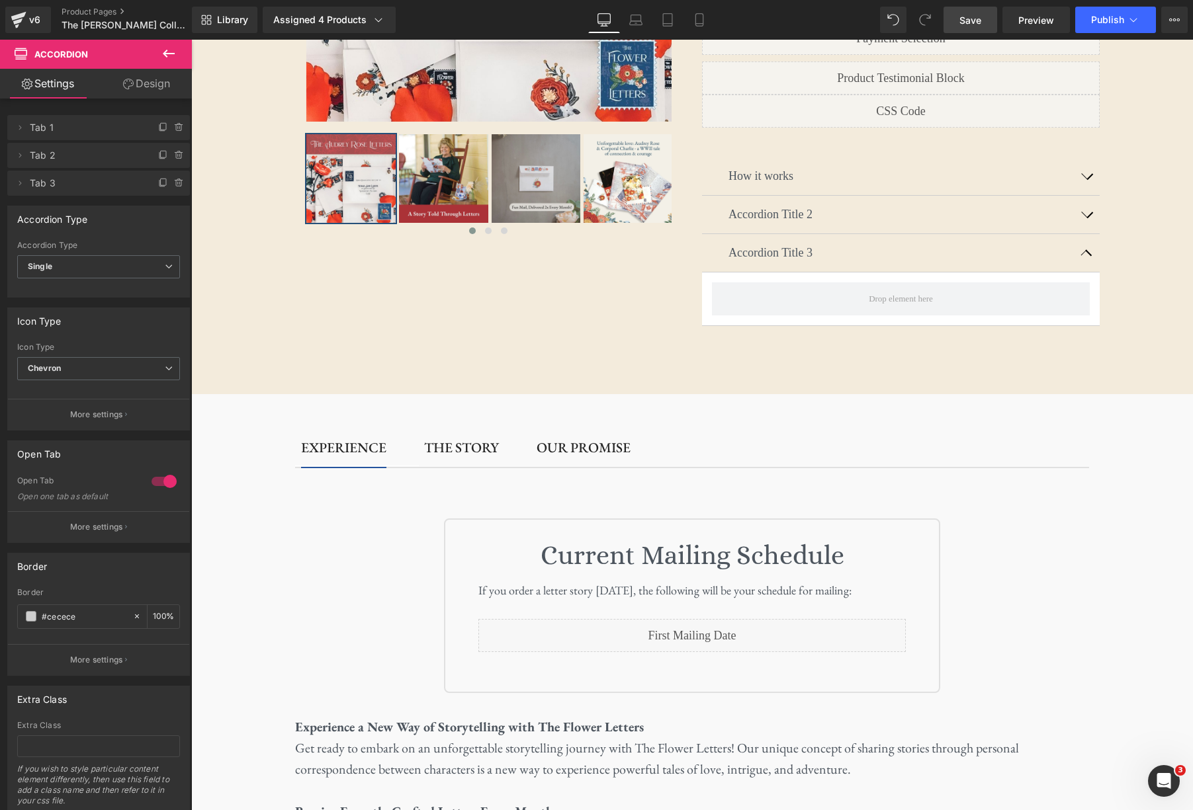
click at [172, 57] on icon at bounding box center [169, 54] width 16 height 16
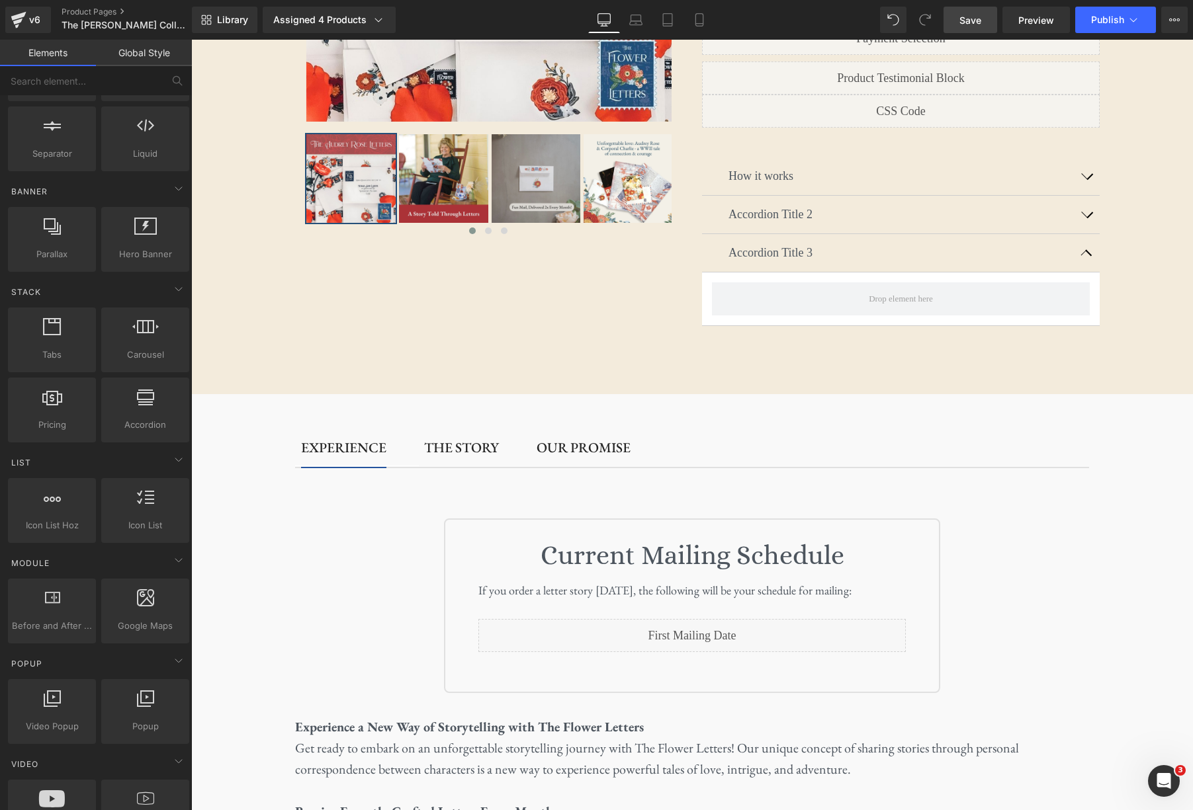
scroll to position [0, 0]
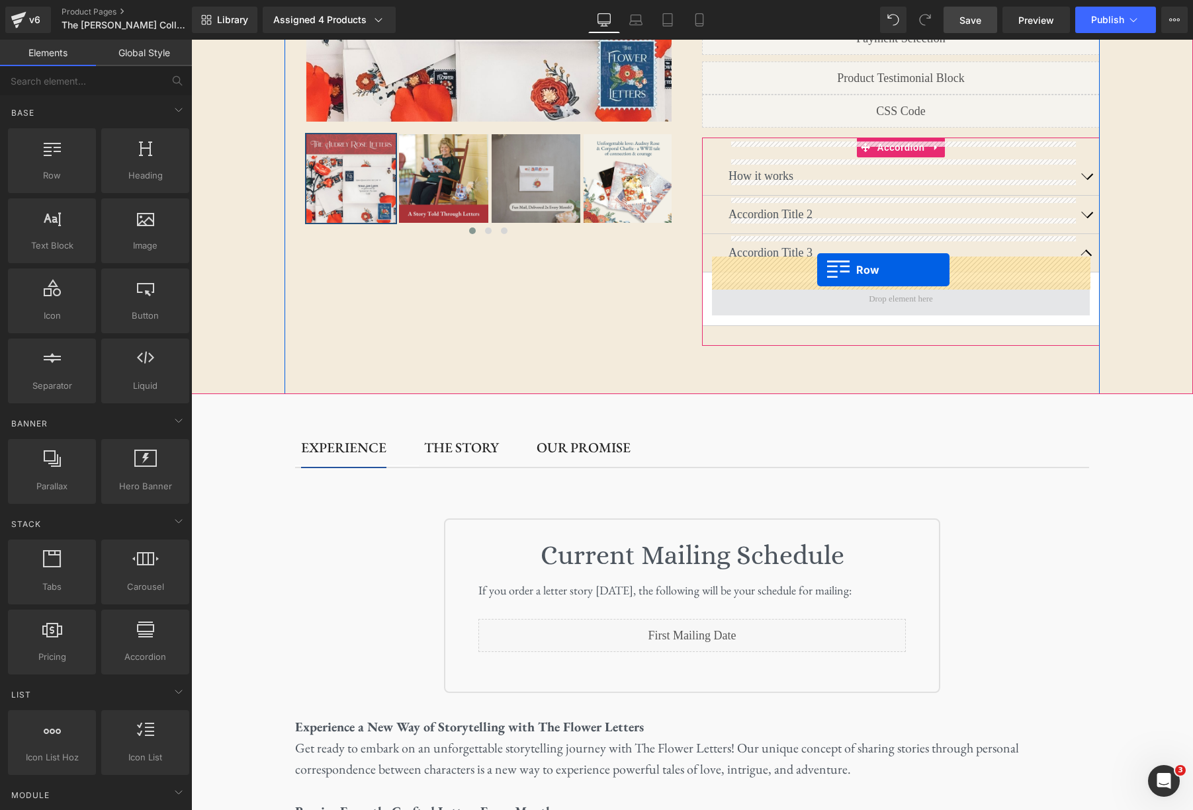
drag, startPoint x: 253, startPoint y: 195, endPoint x: 817, endPoint y: 270, distance: 569.2
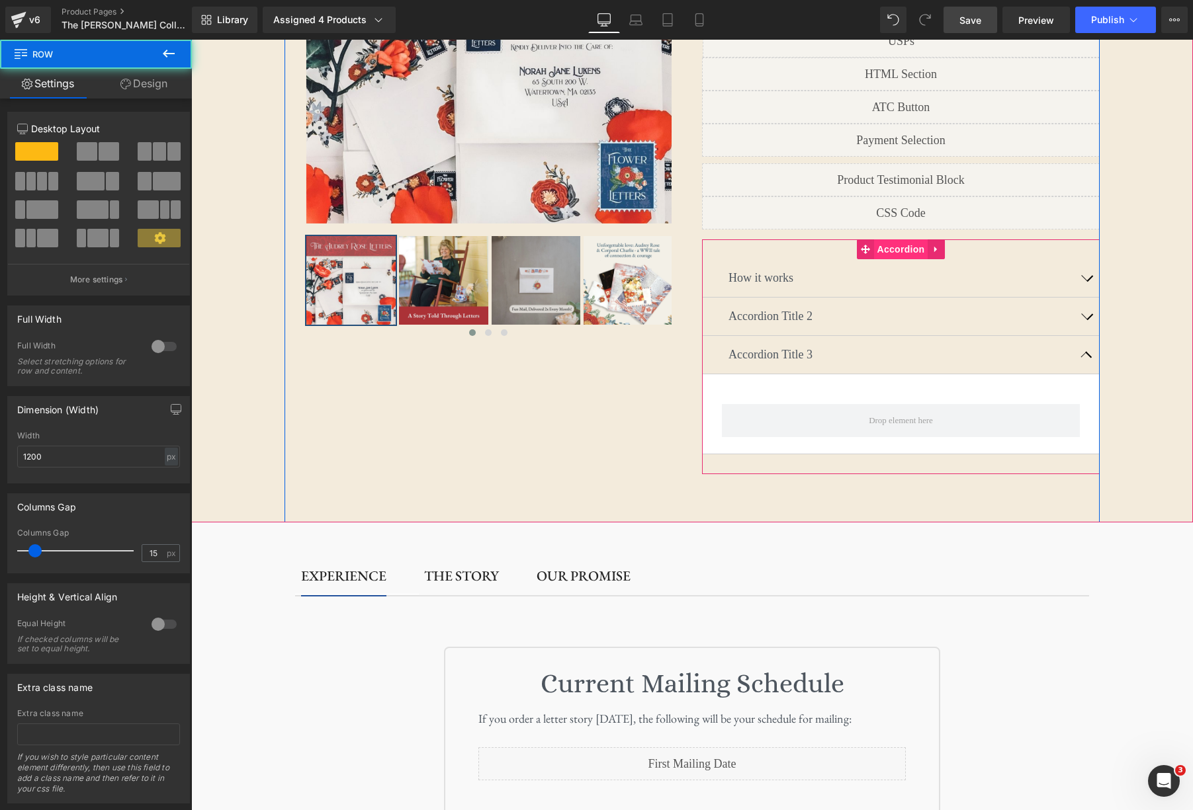
scroll to position [232, 0]
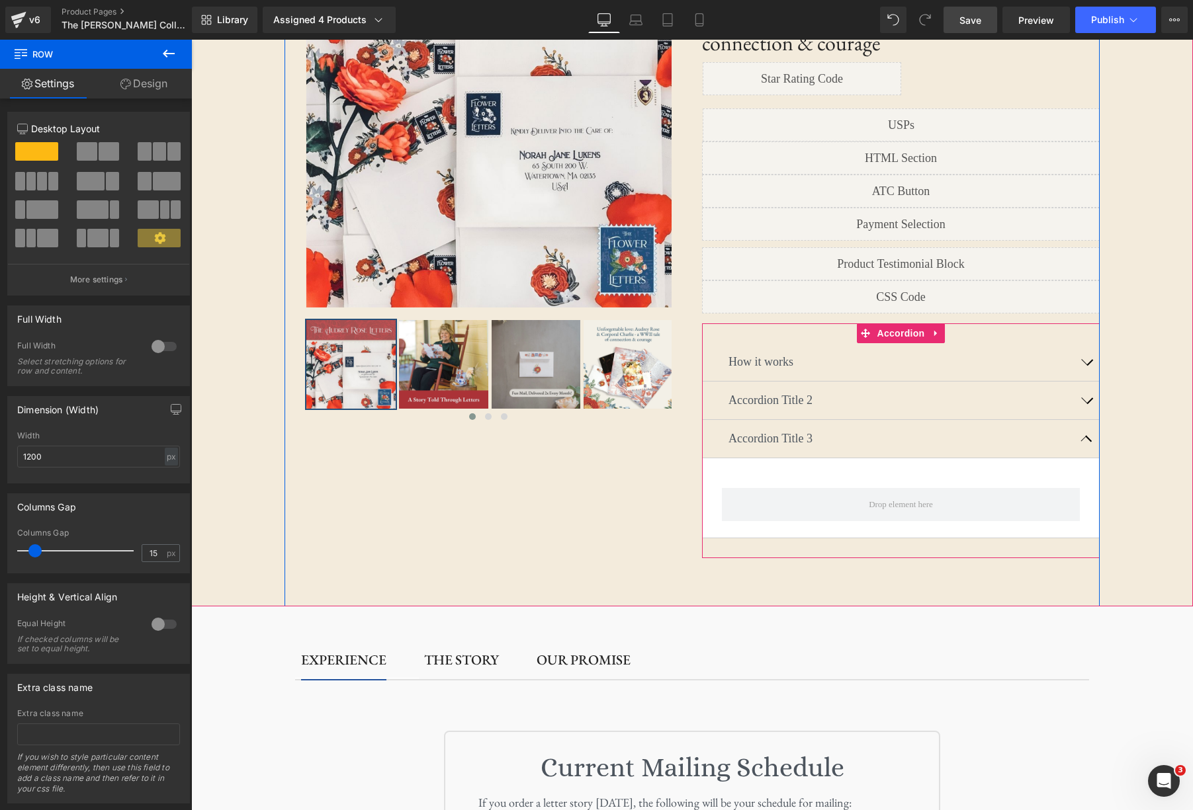
click at [1079, 343] on button "button" at bounding box center [1086, 362] width 26 height 38
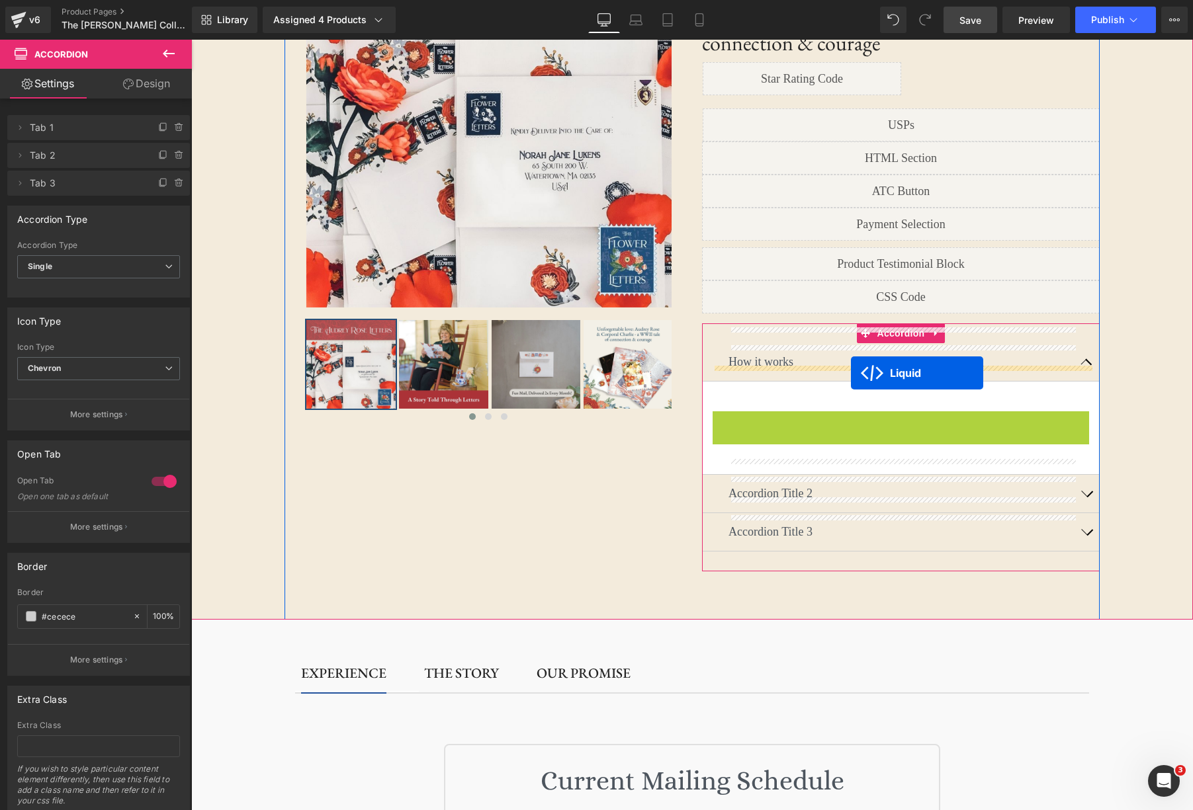
drag, startPoint x: 863, startPoint y: 398, endPoint x: 851, endPoint y: 374, distance: 26.9
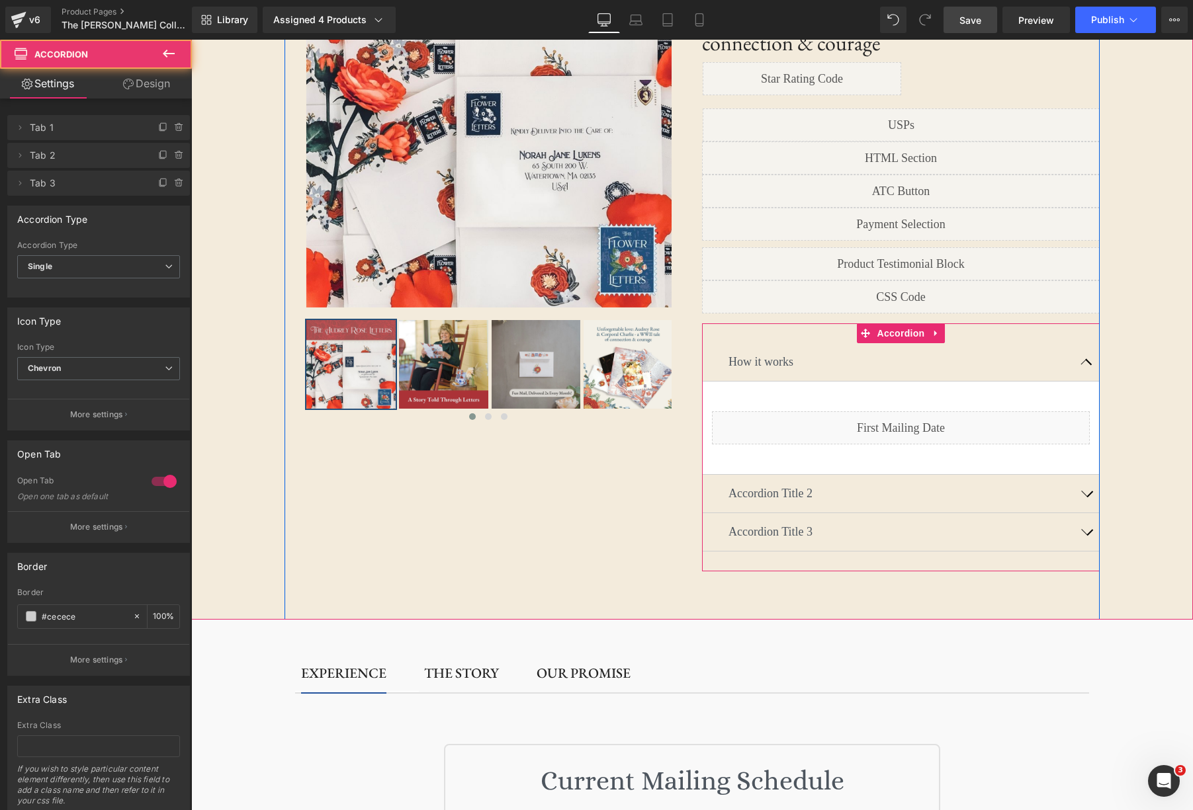
click at [1079, 536] on span "button" at bounding box center [1086, 536] width 0 height 0
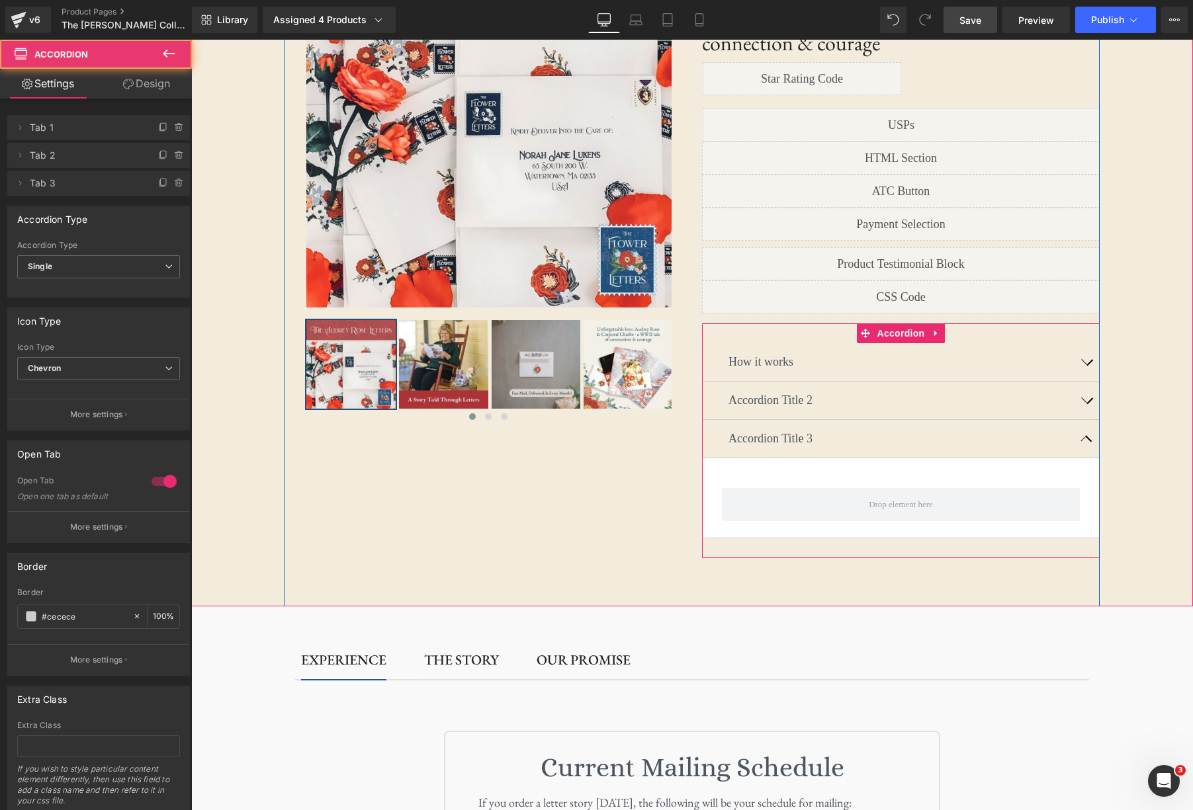
click at [1079, 366] on span "button" at bounding box center [1086, 366] width 0 height 0
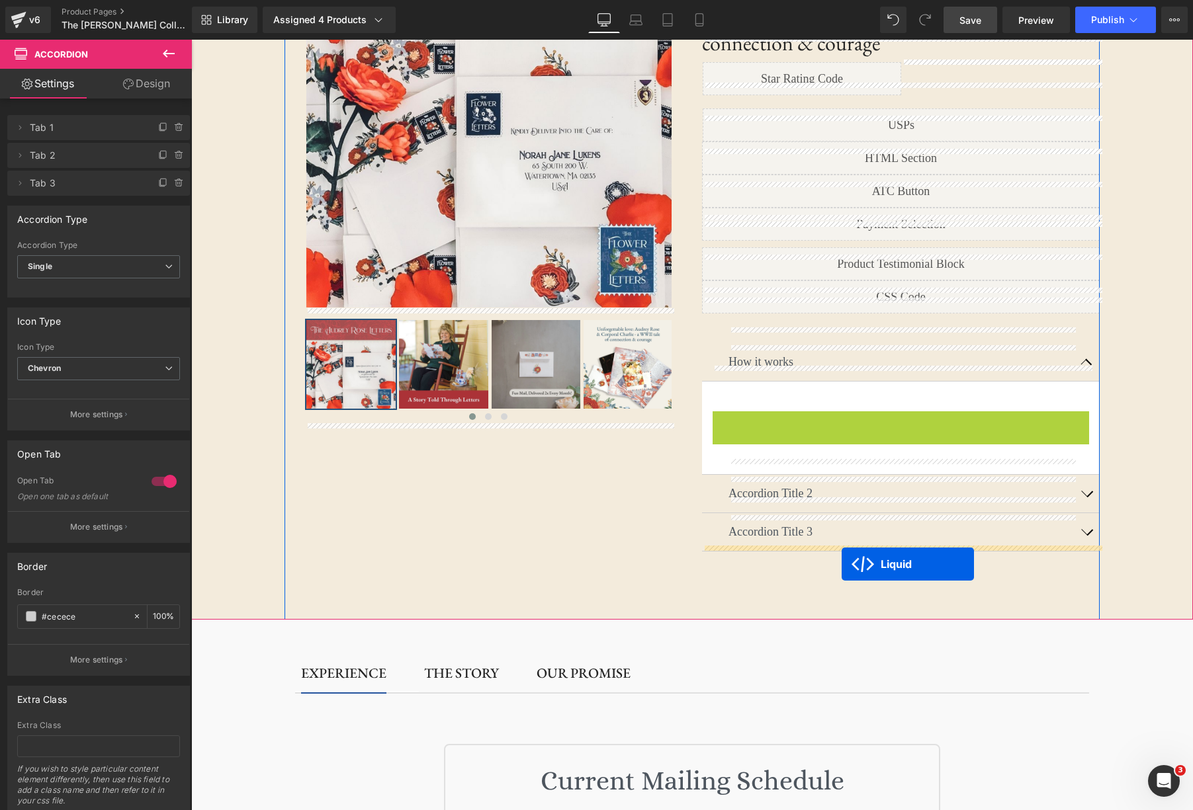
drag, startPoint x: 863, startPoint y: 396, endPoint x: 845, endPoint y: 563, distance: 168.3
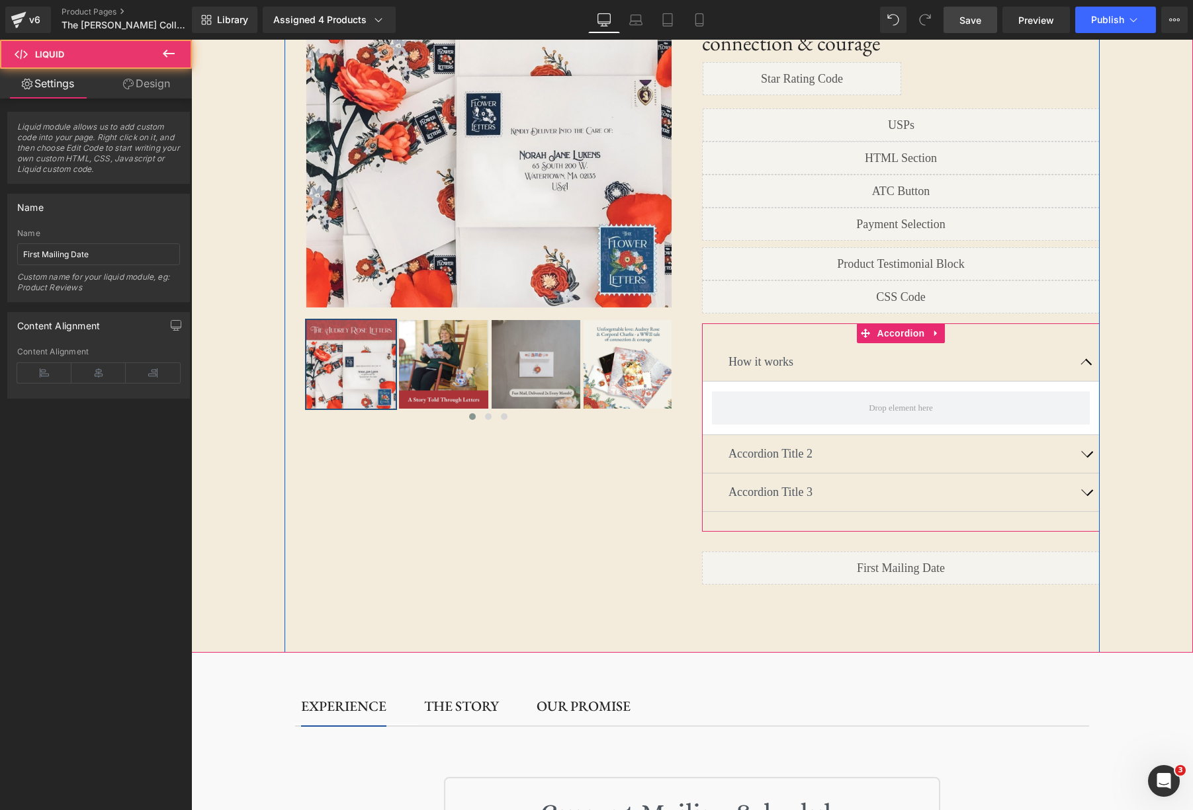
click at [1079, 474] on button "button" at bounding box center [1086, 493] width 26 height 38
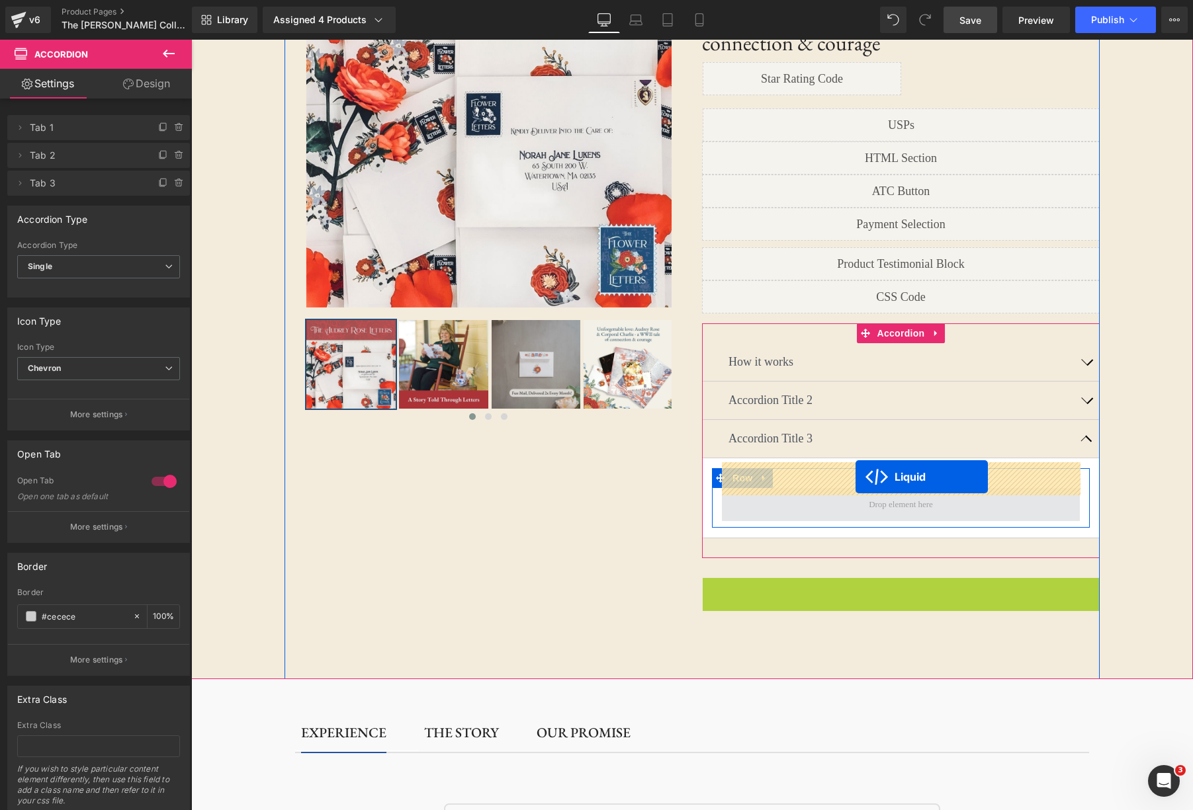
drag, startPoint x: 863, startPoint y: 568, endPoint x: 855, endPoint y: 478, distance: 90.3
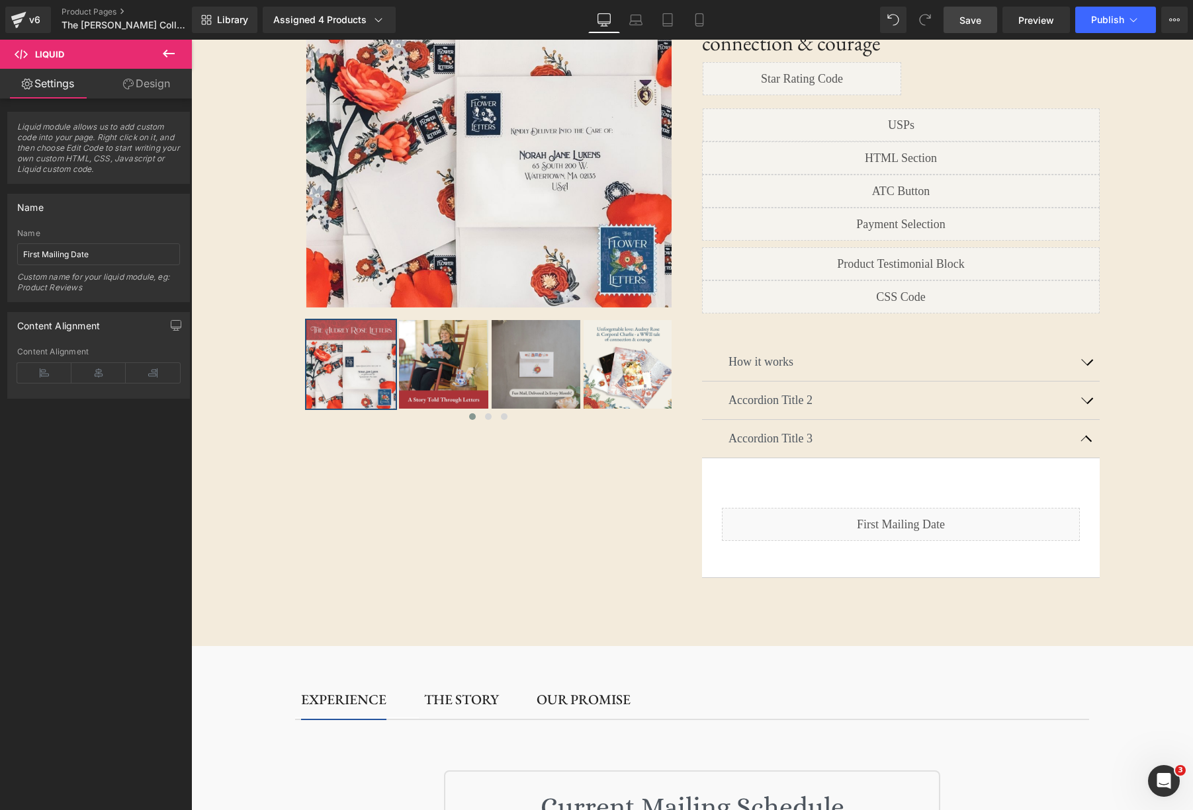
click at [973, 25] on span "Save" at bounding box center [970, 20] width 22 height 14
click at [1029, 19] on span "Preview" at bounding box center [1036, 20] width 36 height 14
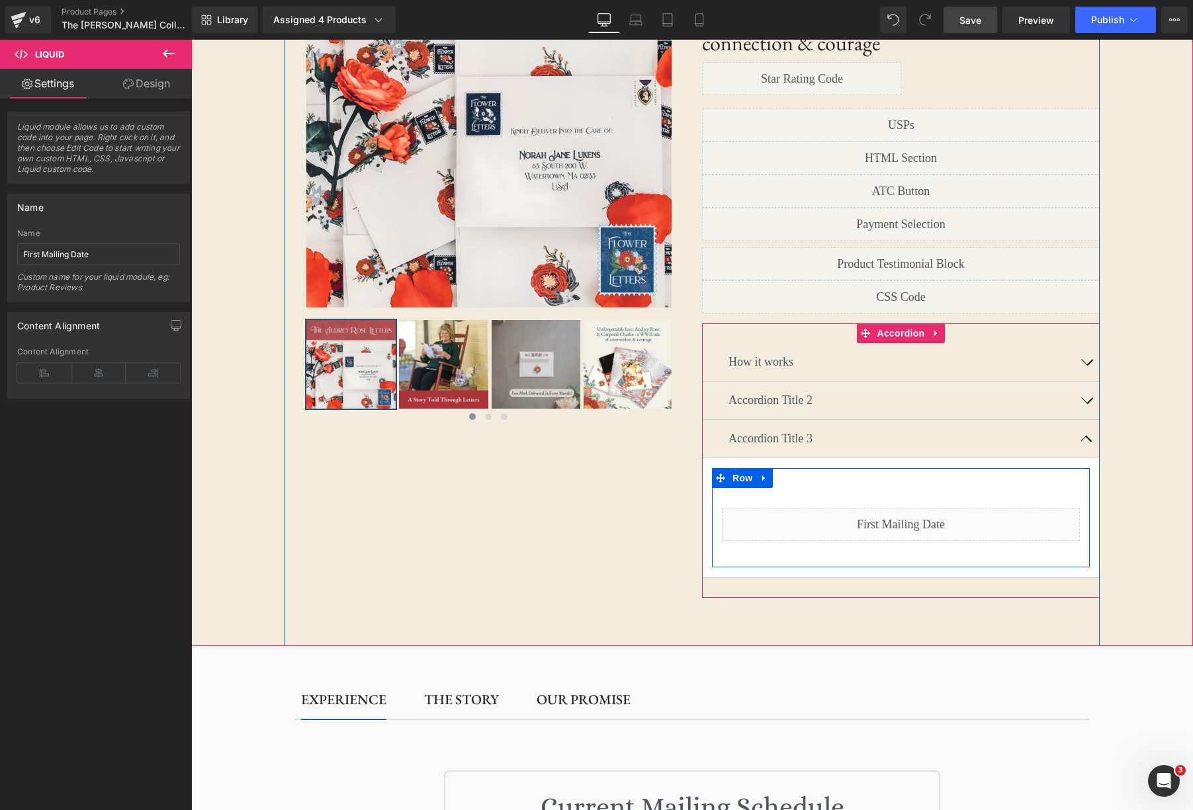
click at [920, 488] on div "Liquid" at bounding box center [901, 524] width 378 height 73
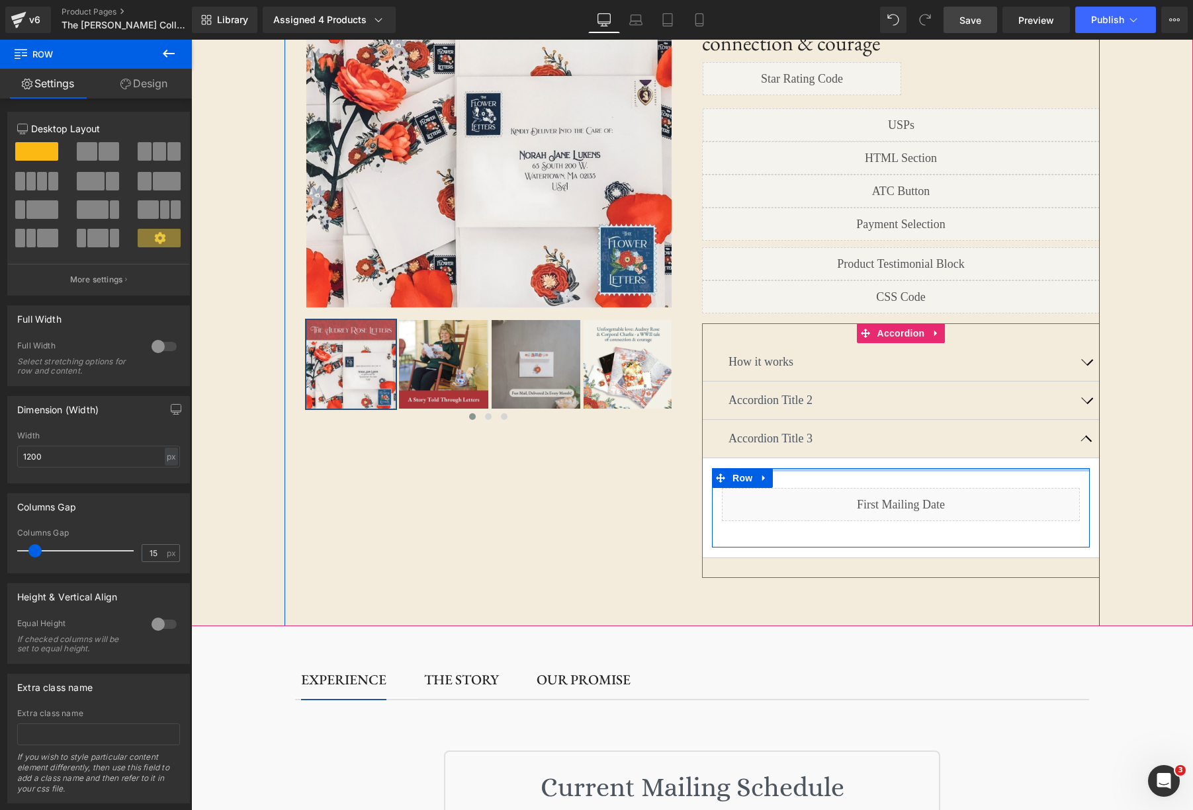
drag, startPoint x: 923, startPoint y: 460, endPoint x: 919, endPoint y: 431, distance: 29.4
click at [927, 458] on article "Liquid Row" at bounding box center [901, 508] width 398 height 100
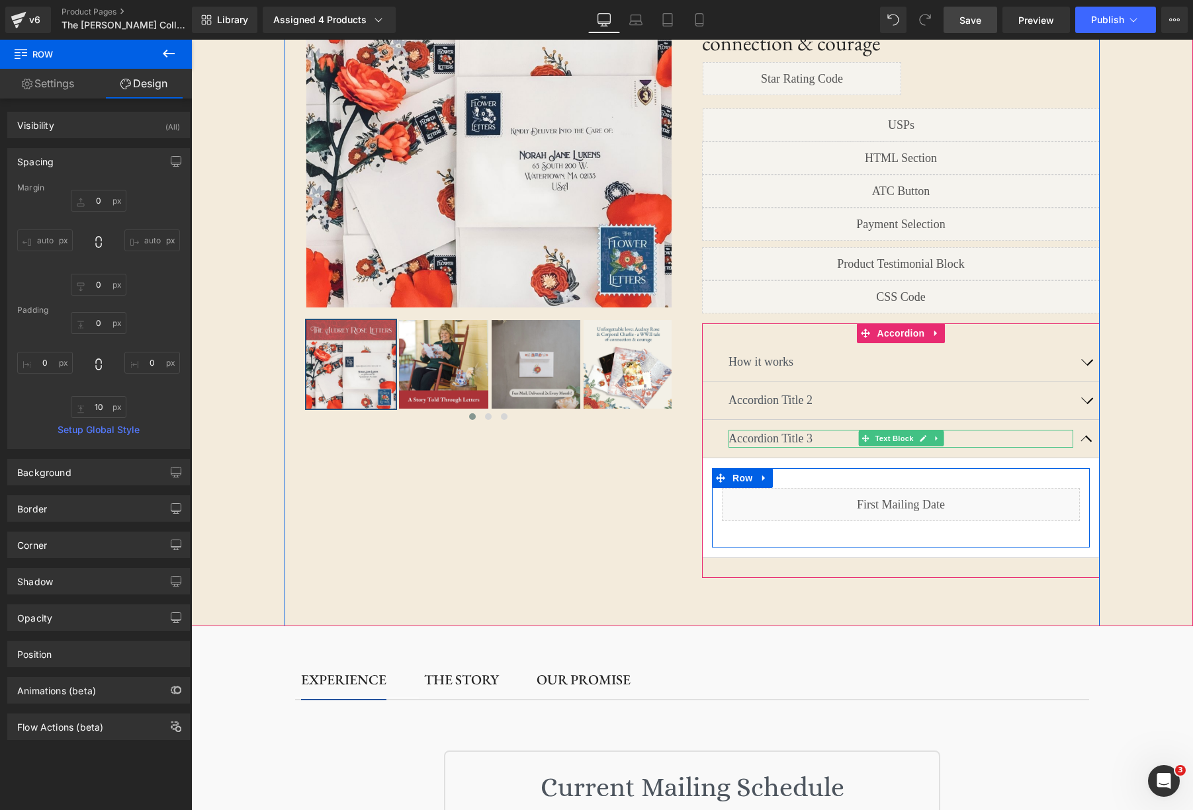
drag, startPoint x: 924, startPoint y: 411, endPoint x: 887, endPoint y: 415, distance: 37.3
click at [924, 436] on icon at bounding box center [923, 439] width 7 height 7
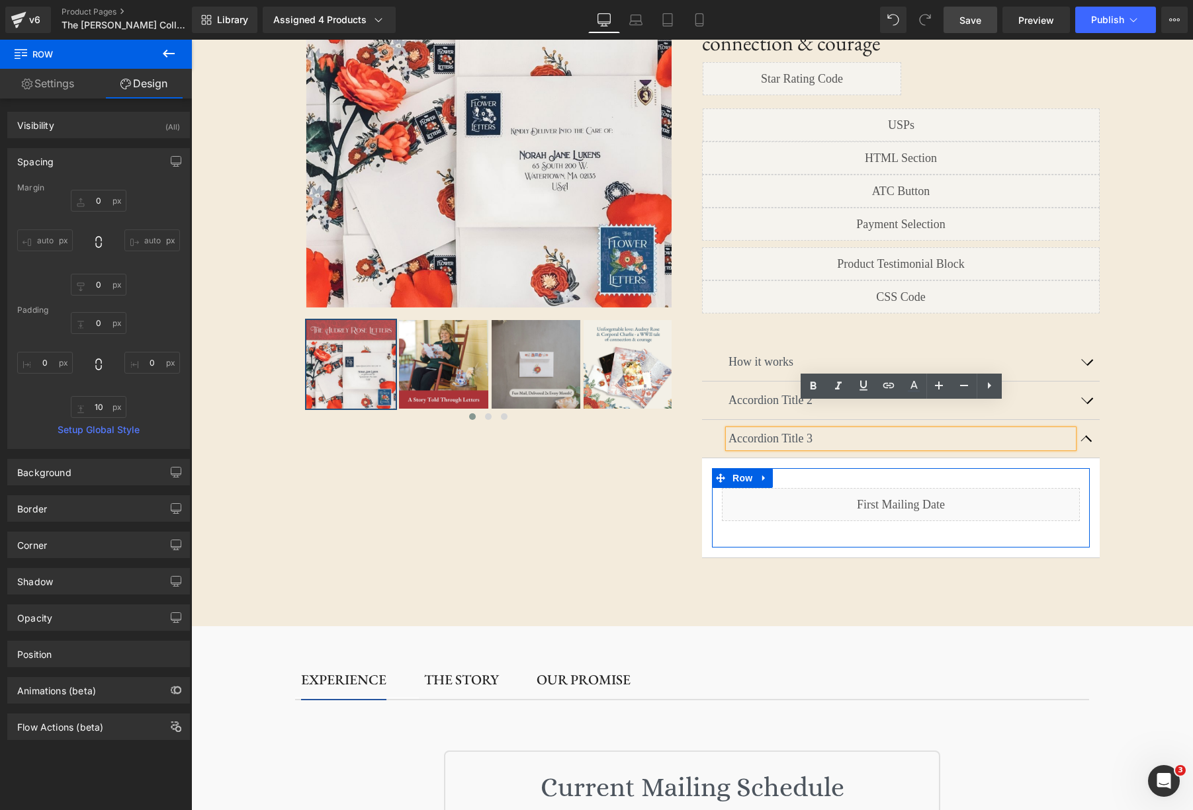
click at [820, 430] on p "Accordion Title 3" at bounding box center [900, 439] width 345 height 18
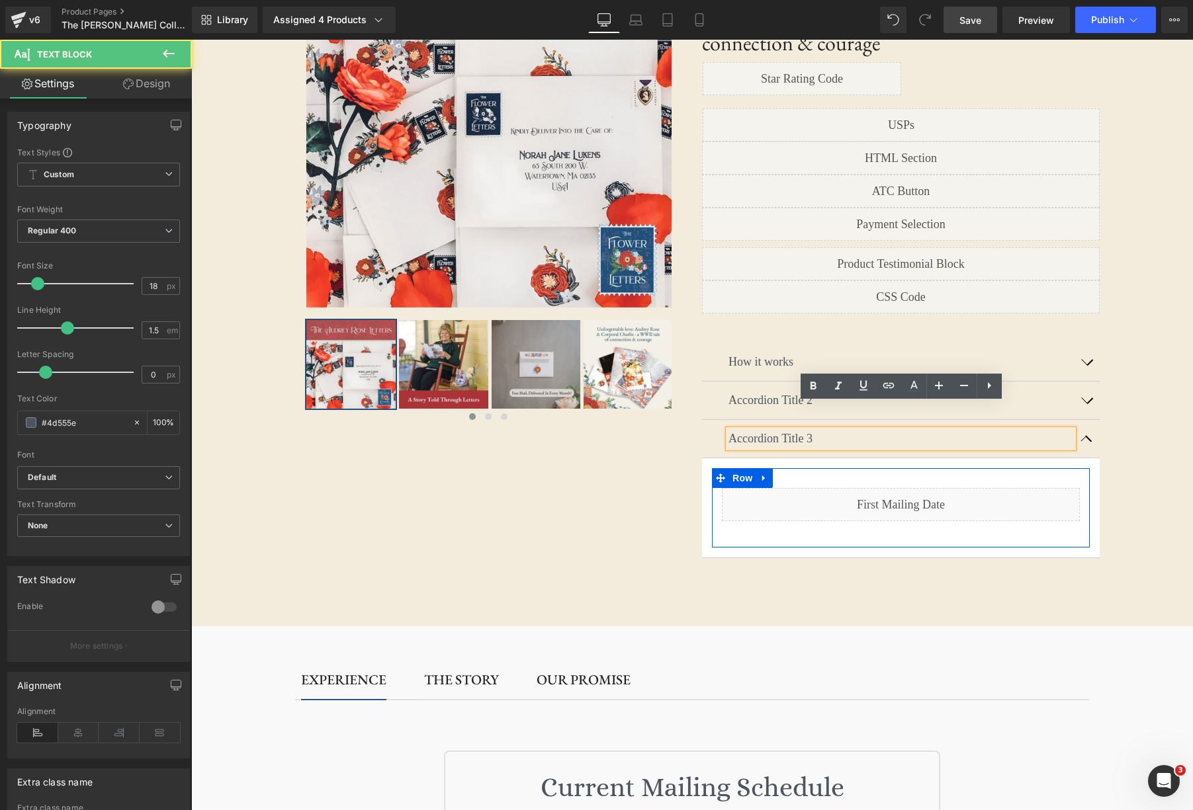
click at [820, 430] on p "Accordion Title 3" at bounding box center [900, 439] width 345 height 18
drag, startPoint x: 826, startPoint y: 411, endPoint x: 719, endPoint y: 406, distance: 106.6
click at [718, 420] on div "Mailing Schedule Text Block" at bounding box center [901, 439] width 398 height 38
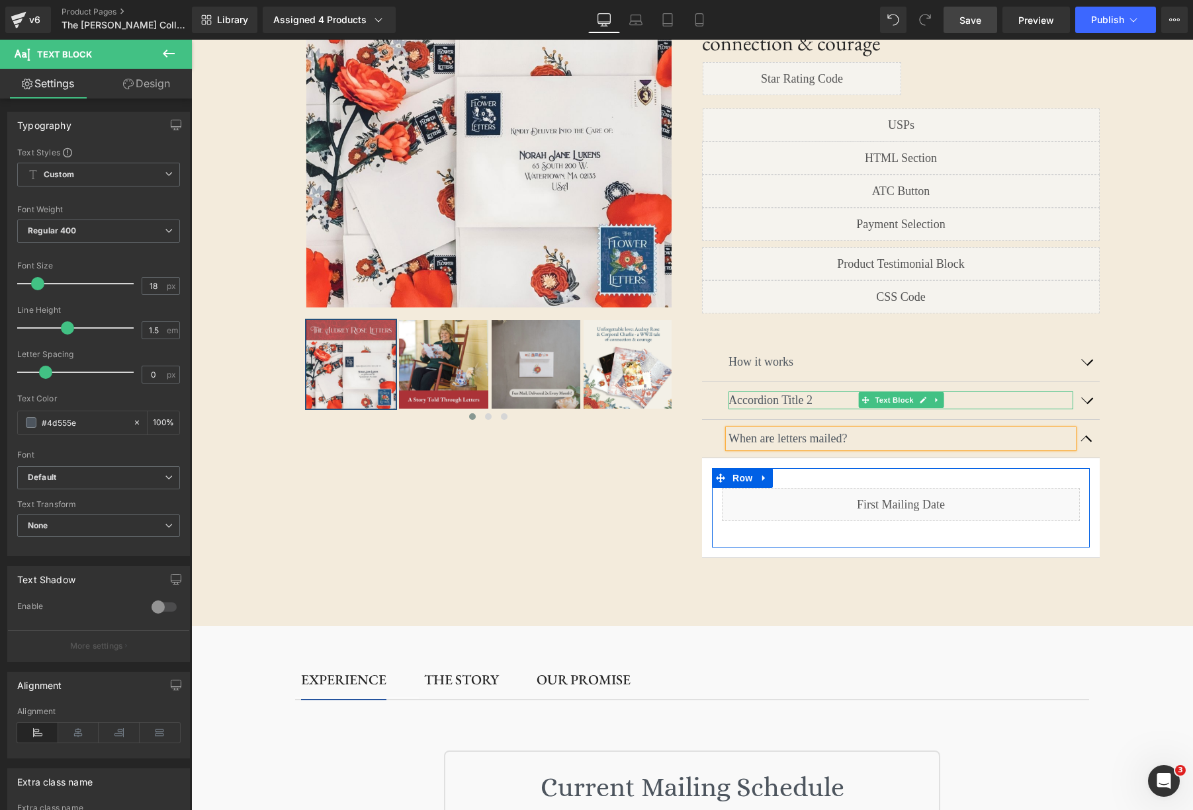
click at [857, 392] on div "Accordion Title 2 Text Block" at bounding box center [900, 401] width 345 height 18
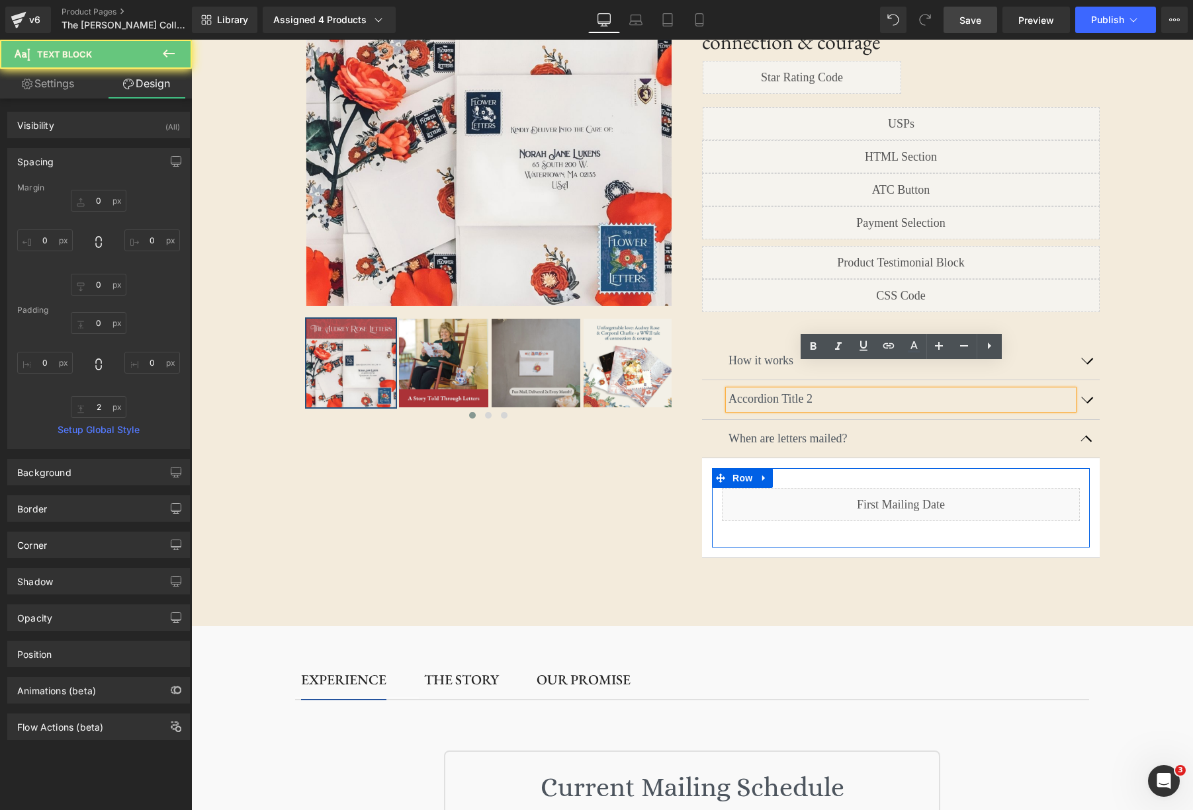
click at [859, 390] on p "Accordion Title 2" at bounding box center [900, 399] width 345 height 18
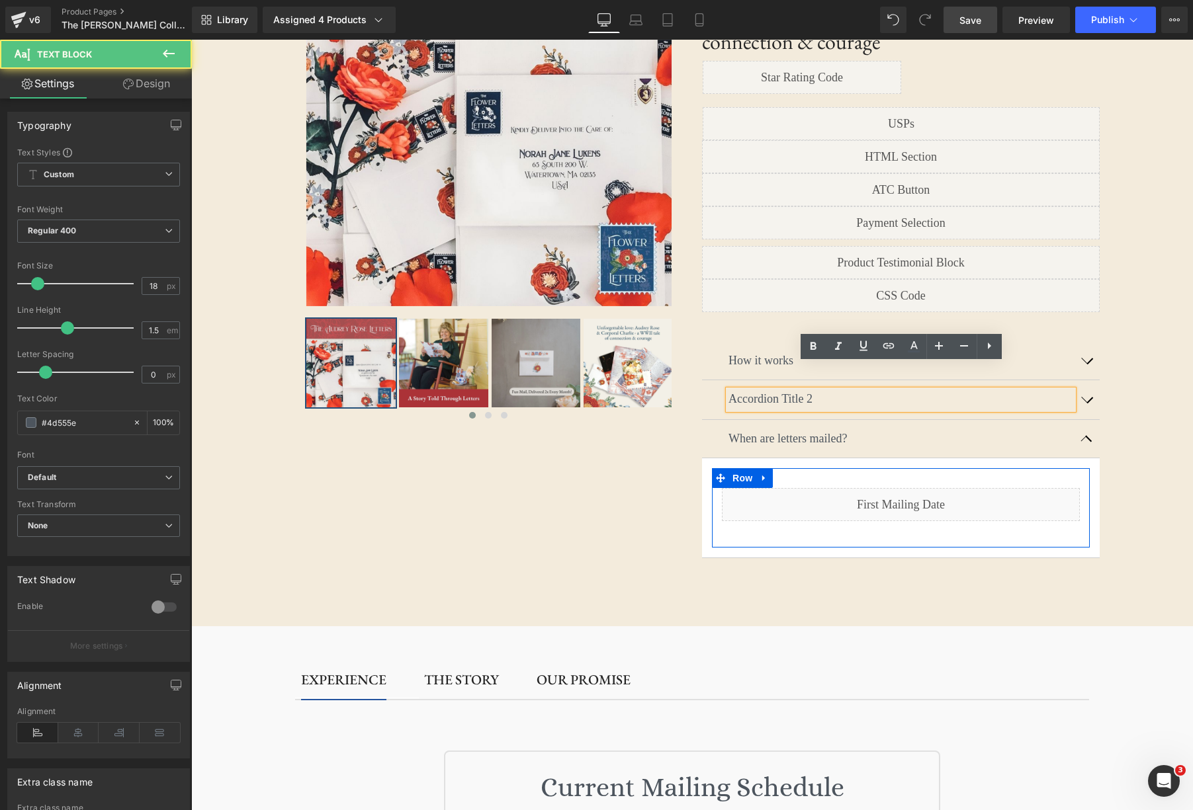
click at [859, 390] on p "Accordion Title 2" at bounding box center [900, 399] width 345 height 18
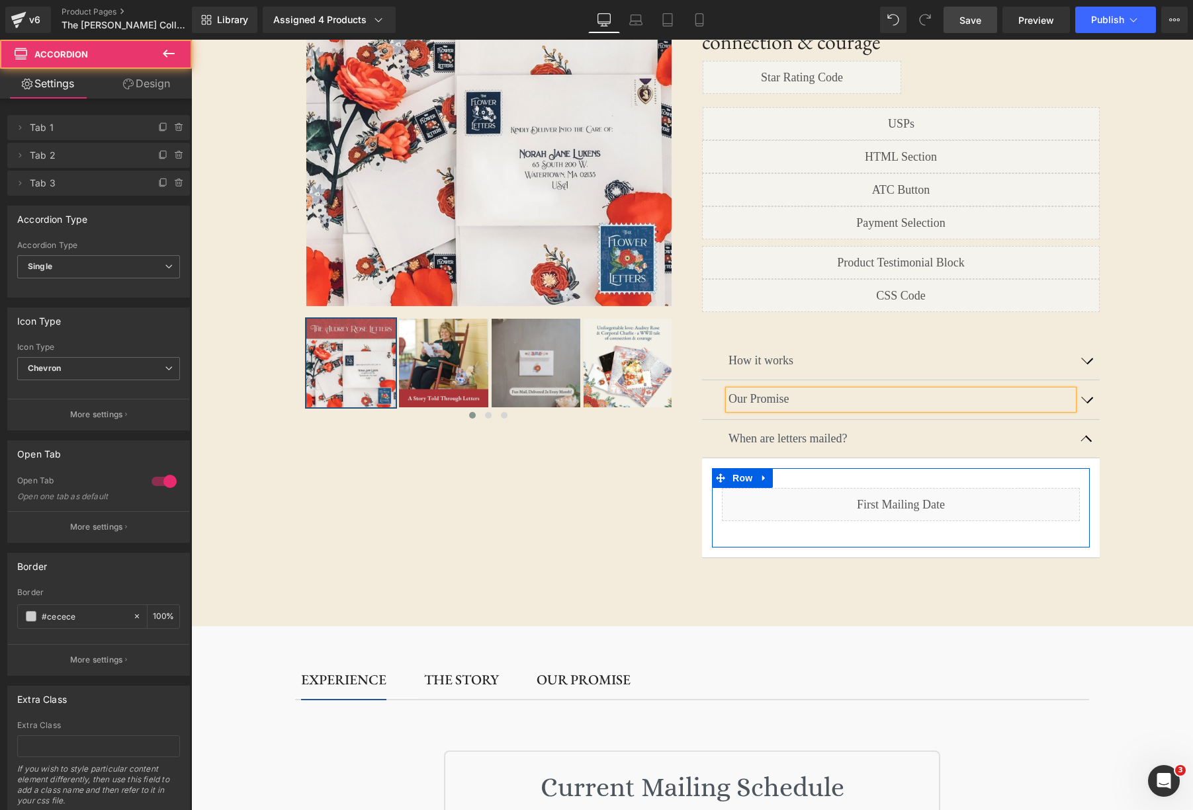
click at [1079, 380] on button "button" at bounding box center [1086, 399] width 26 height 39
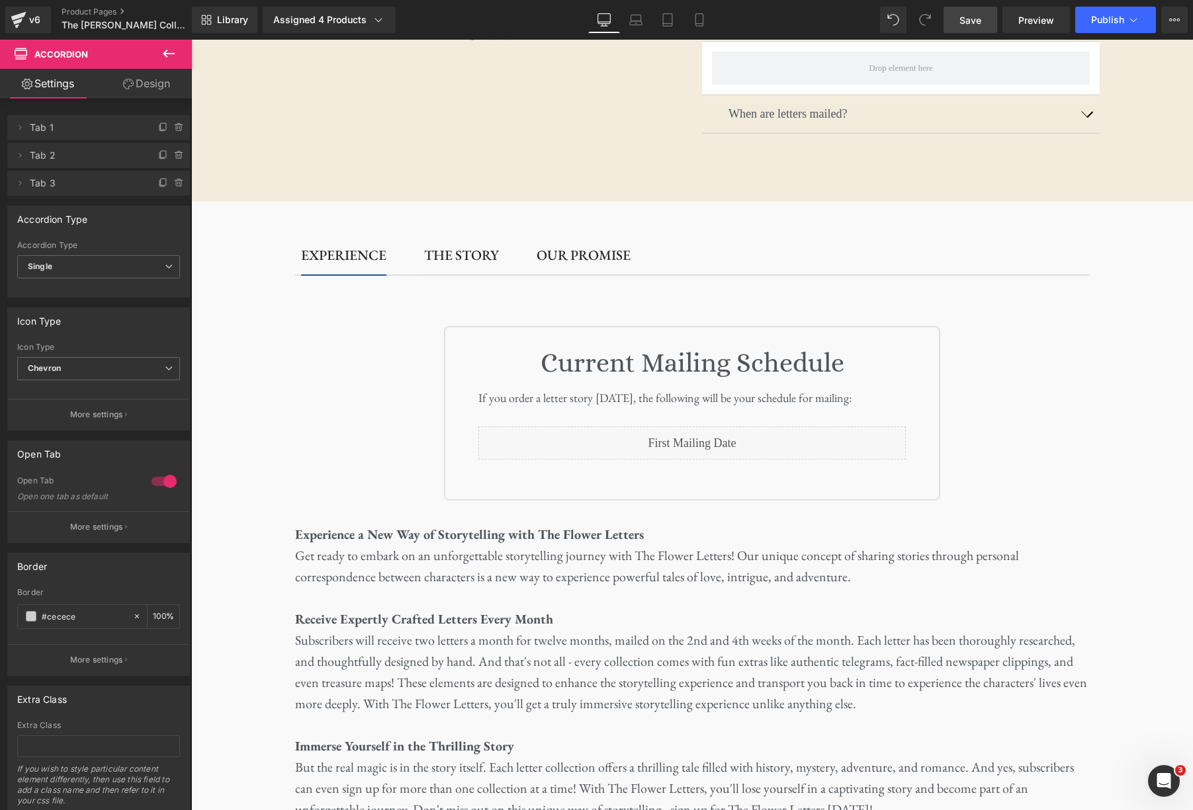
scroll to position [239, 0]
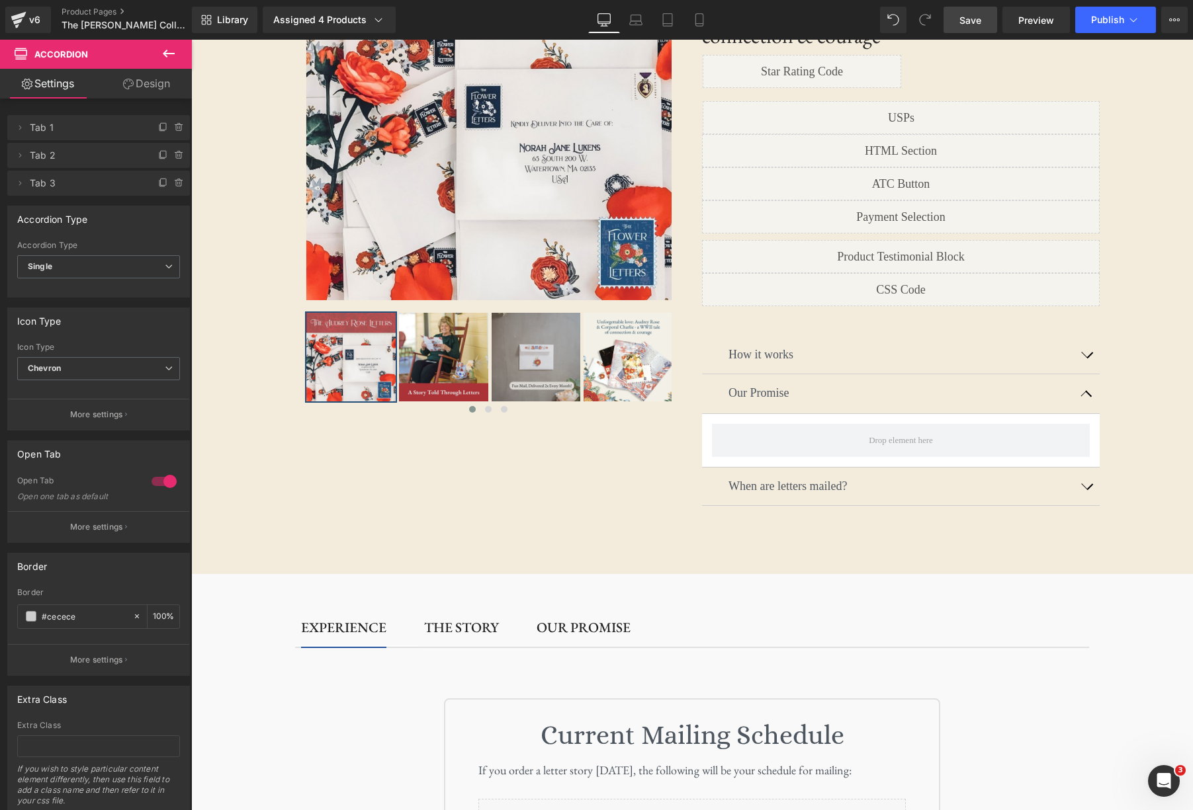
click at [173, 52] on icon at bounding box center [169, 54] width 16 height 16
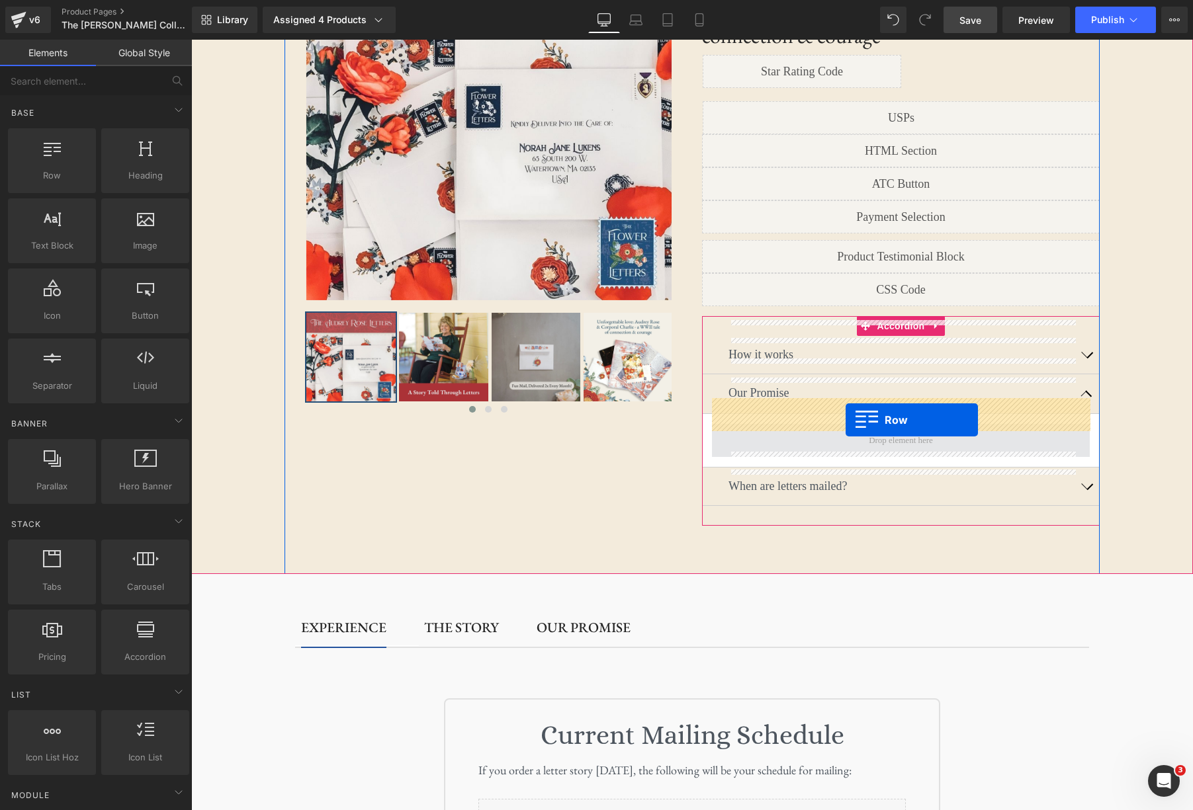
drag, startPoint x: 251, startPoint y: 202, endPoint x: 845, endPoint y: 420, distance: 633.3
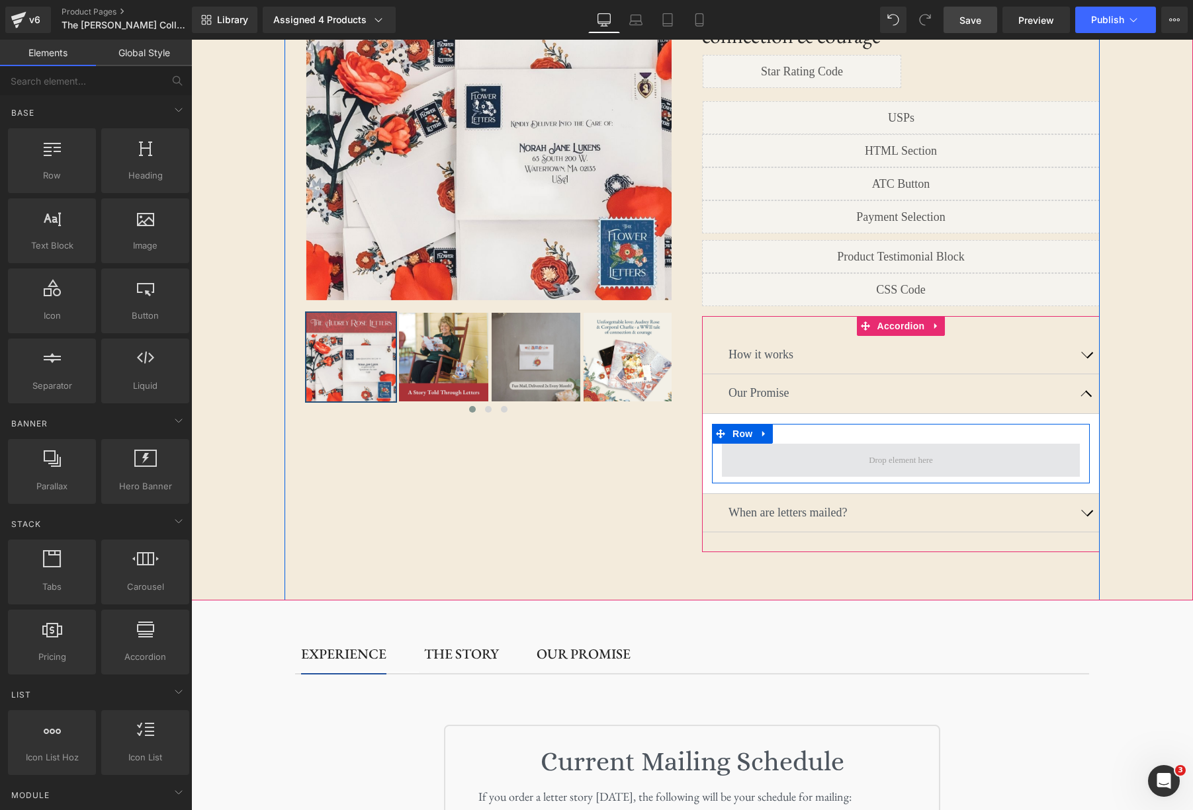
click at [918, 450] on span at bounding box center [900, 460] width 73 height 20
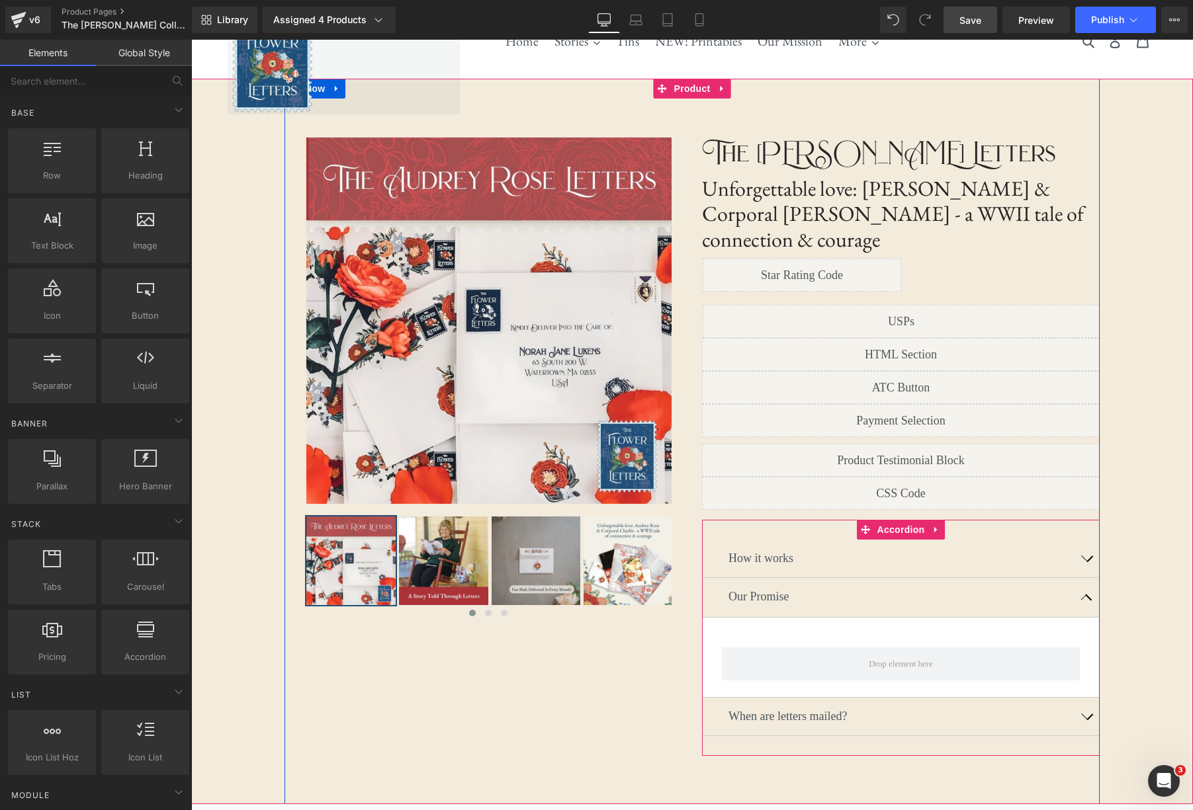
scroll to position [0, 0]
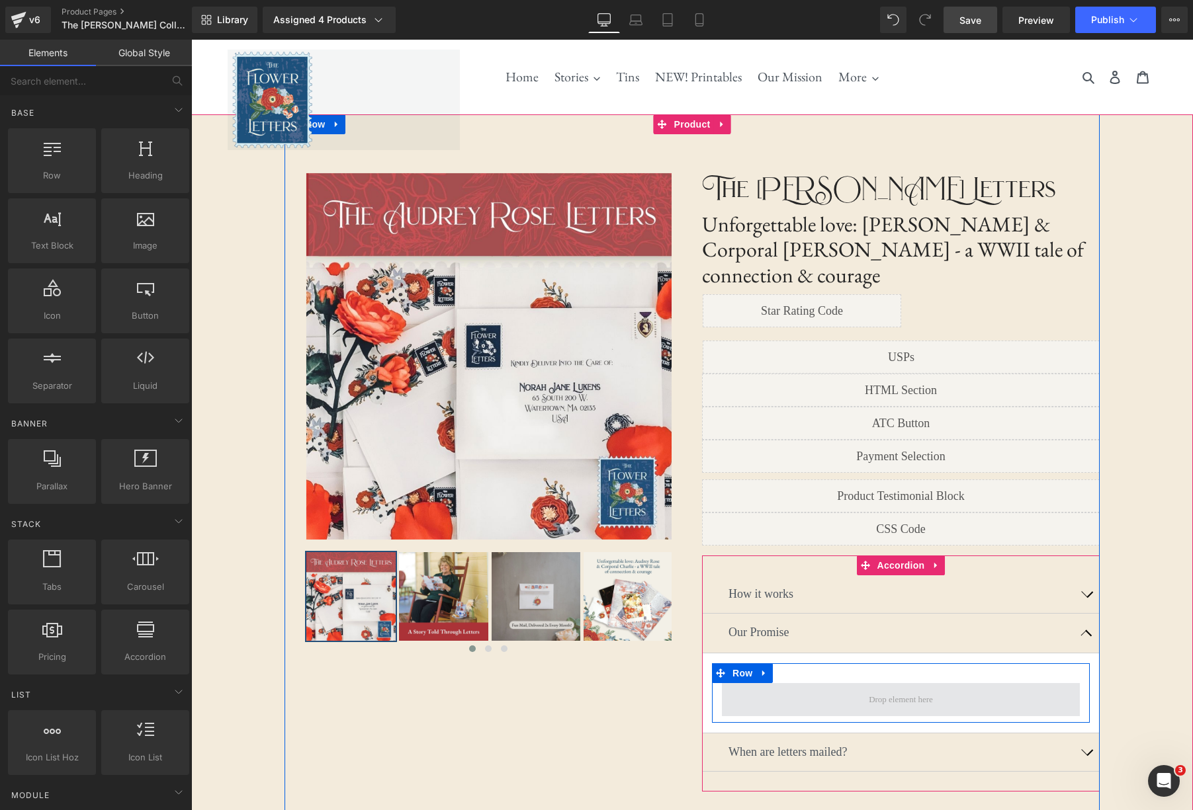
click at [888, 690] on span at bounding box center [900, 700] width 73 height 20
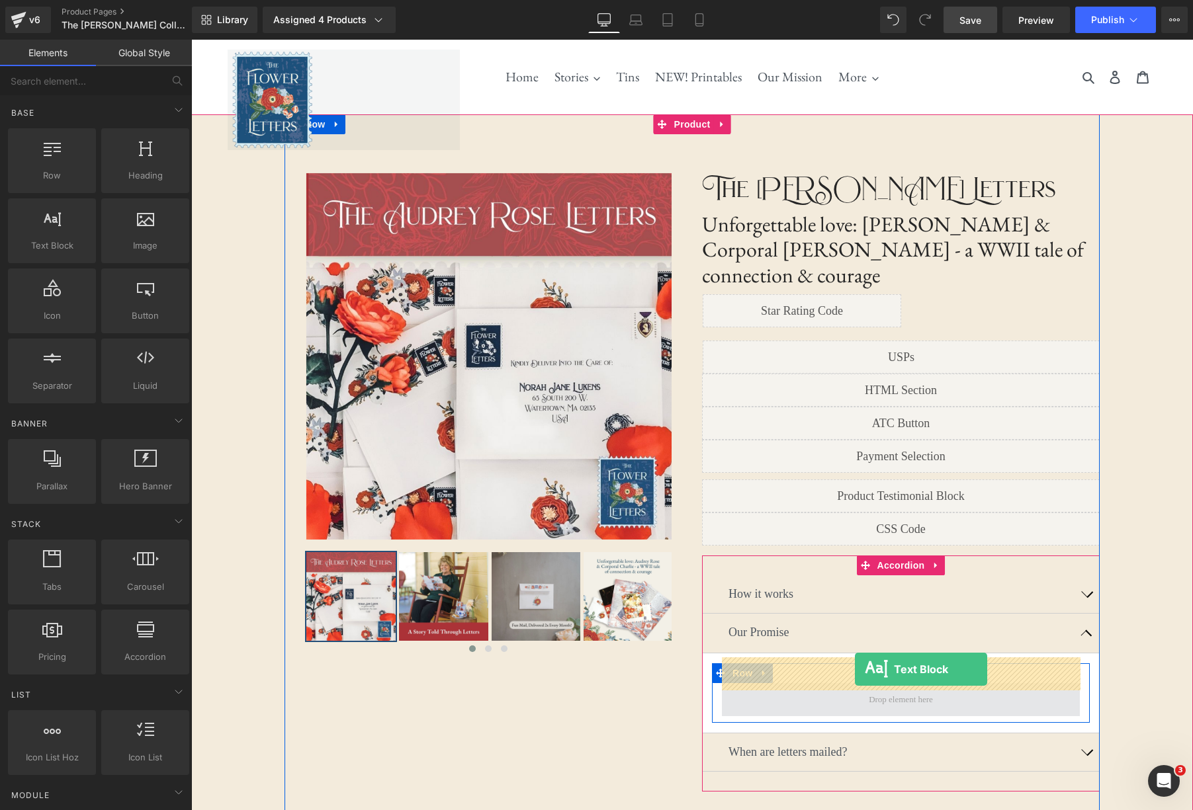
drag, startPoint x: 251, startPoint y: 265, endPoint x: 855, endPoint y: 669, distance: 726.2
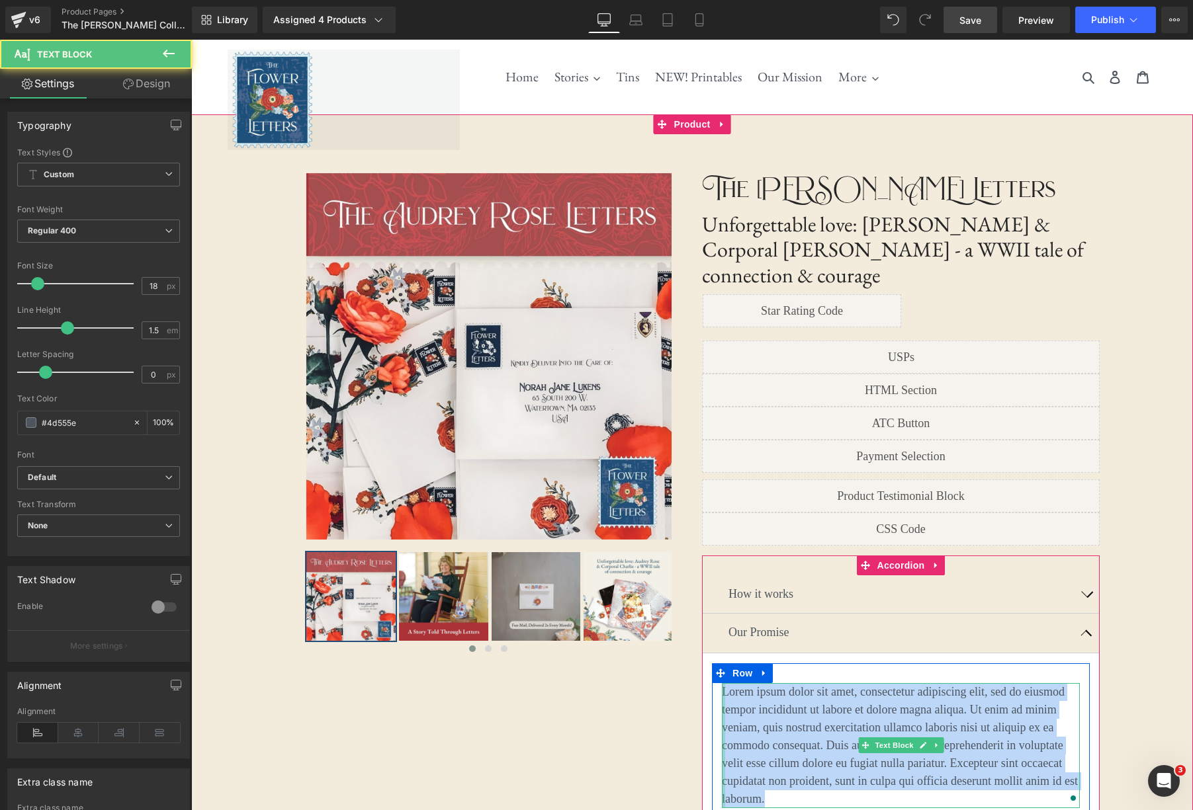
drag, startPoint x: 787, startPoint y: 773, endPoint x: 724, endPoint y: 667, distance: 124.0
click at [724, 683] on div "Lorem ipsum dolor sit amet, consectetur adipiscing elit, sed do eiusmod tempor …" at bounding box center [901, 745] width 358 height 125
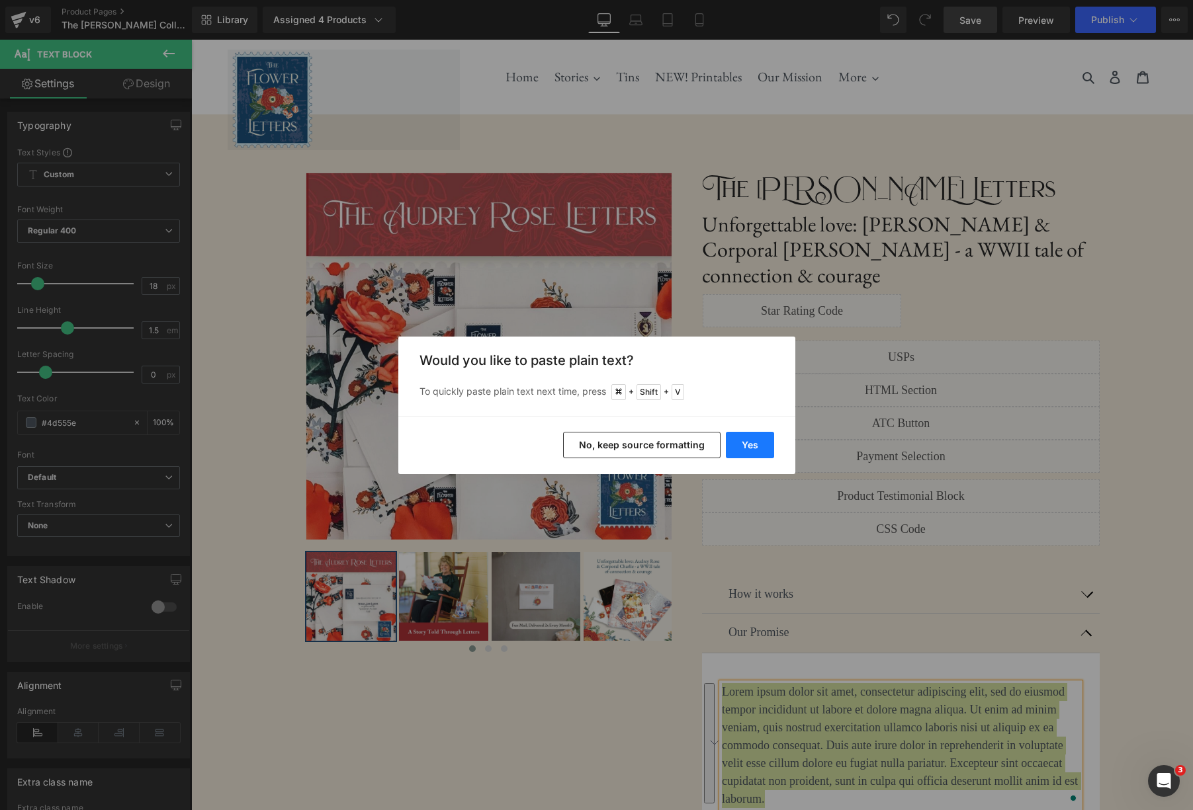
click at [742, 449] on button "Yes" at bounding box center [750, 445] width 48 height 26
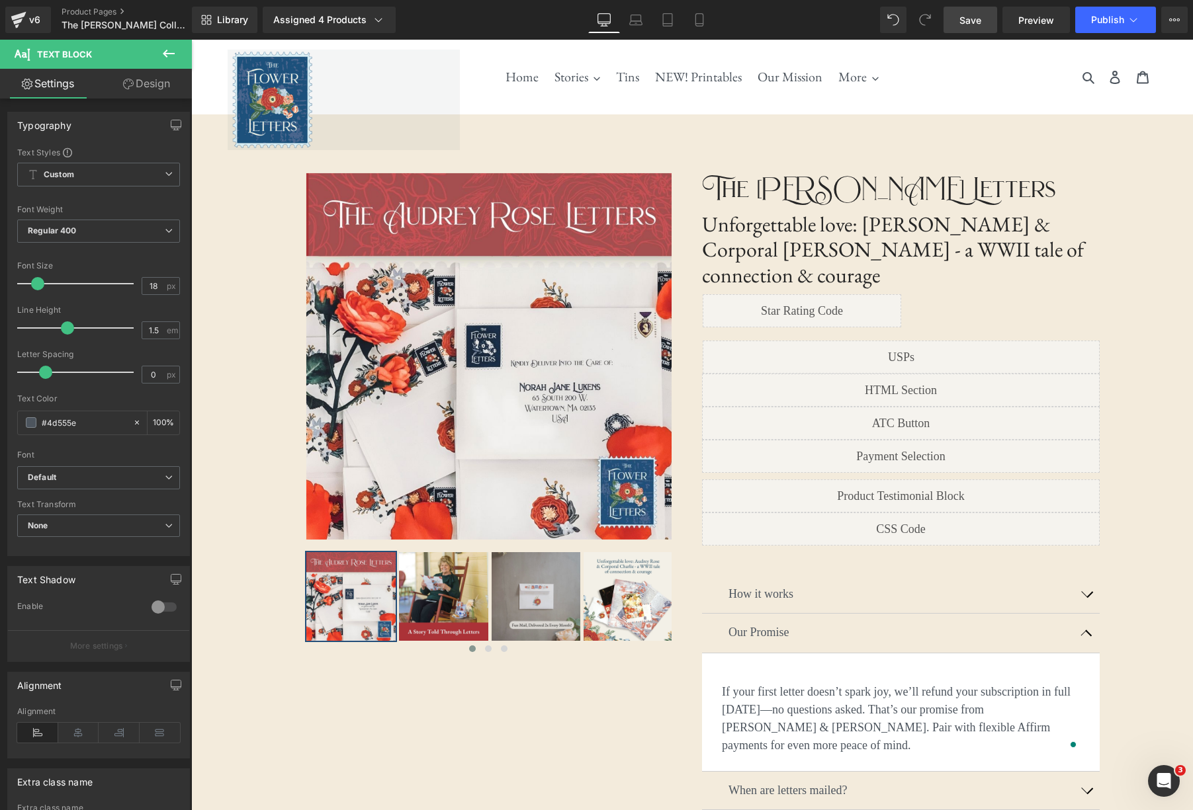
click at [174, 54] on icon at bounding box center [169, 54] width 16 height 16
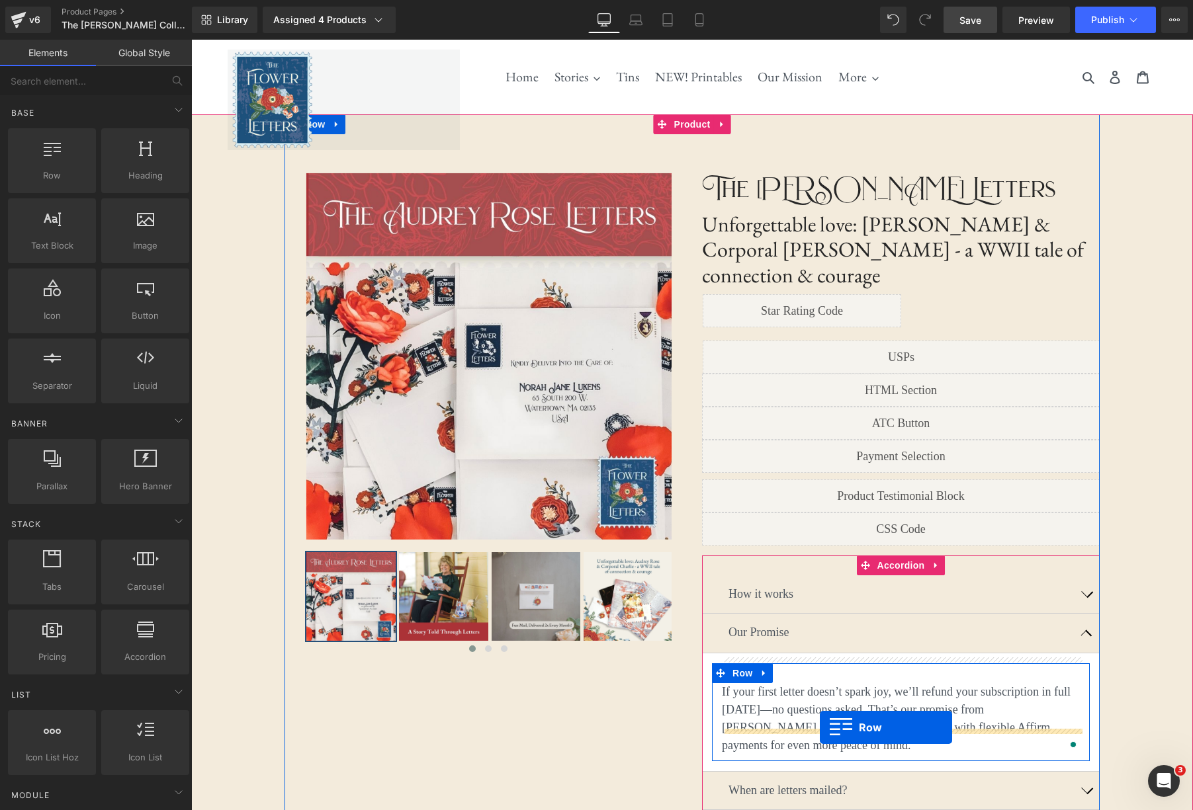
drag, startPoint x: 277, startPoint y: 216, endPoint x: 817, endPoint y: 728, distance: 744.0
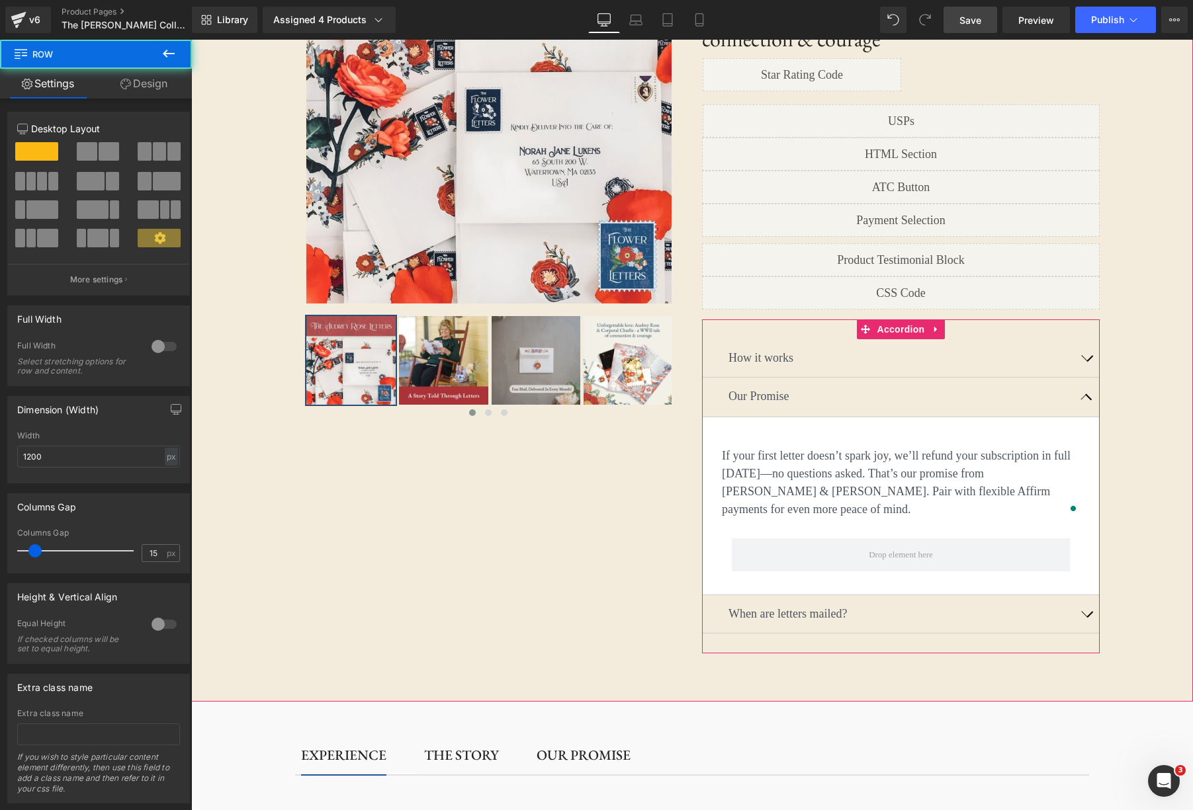
scroll to position [257, 0]
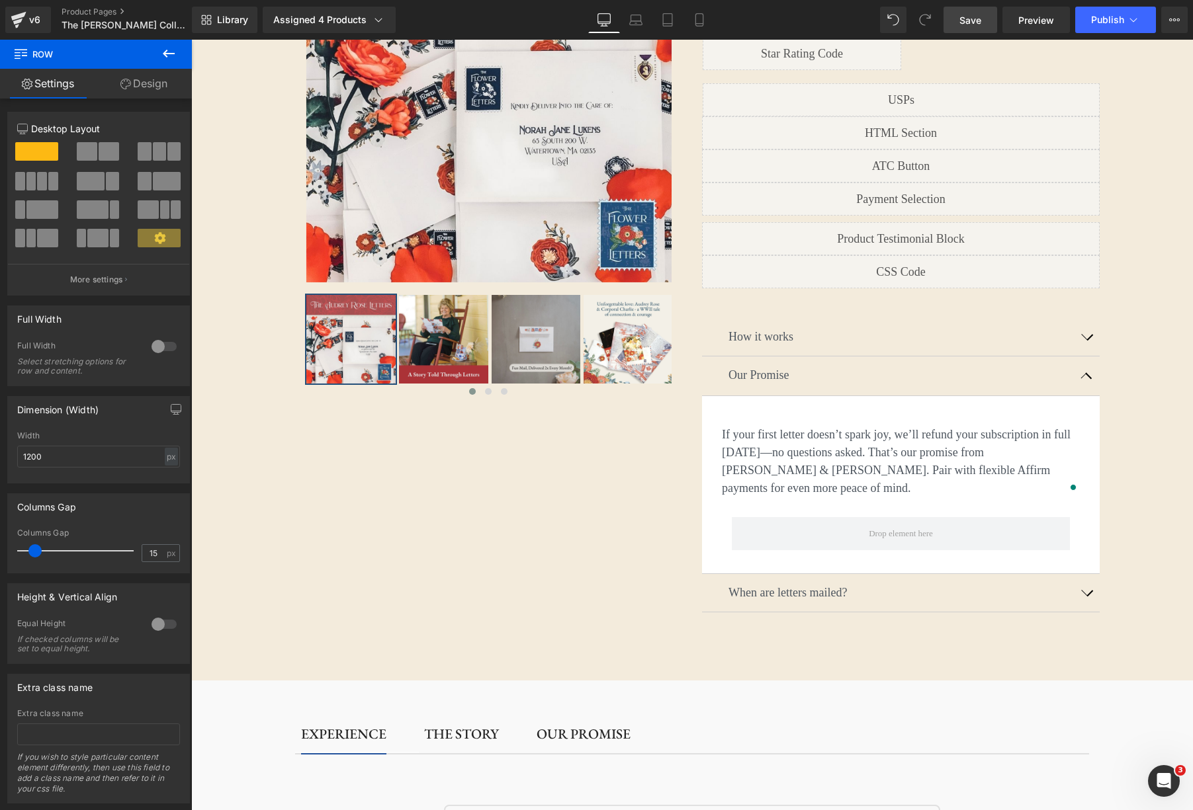
click at [168, 54] on icon at bounding box center [169, 54] width 16 height 16
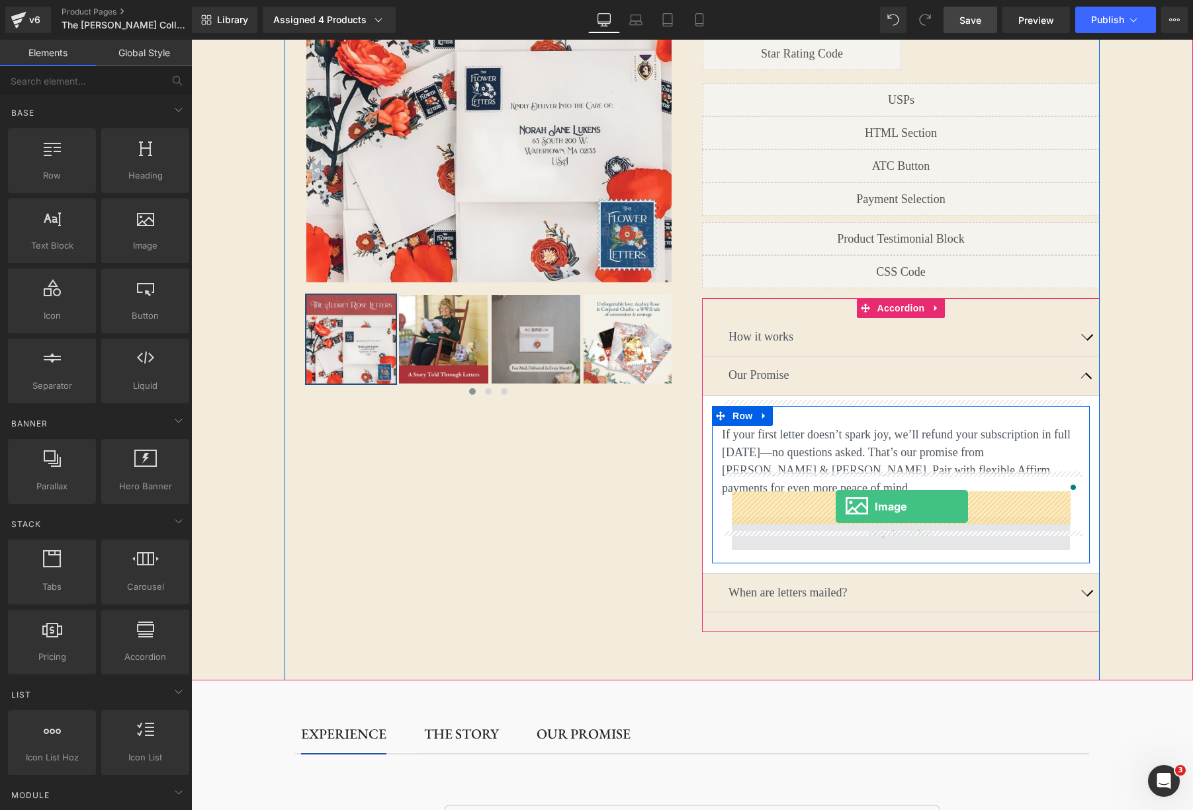
drag, startPoint x: 330, startPoint y: 282, endPoint x: 835, endPoint y: 507, distance: 552.3
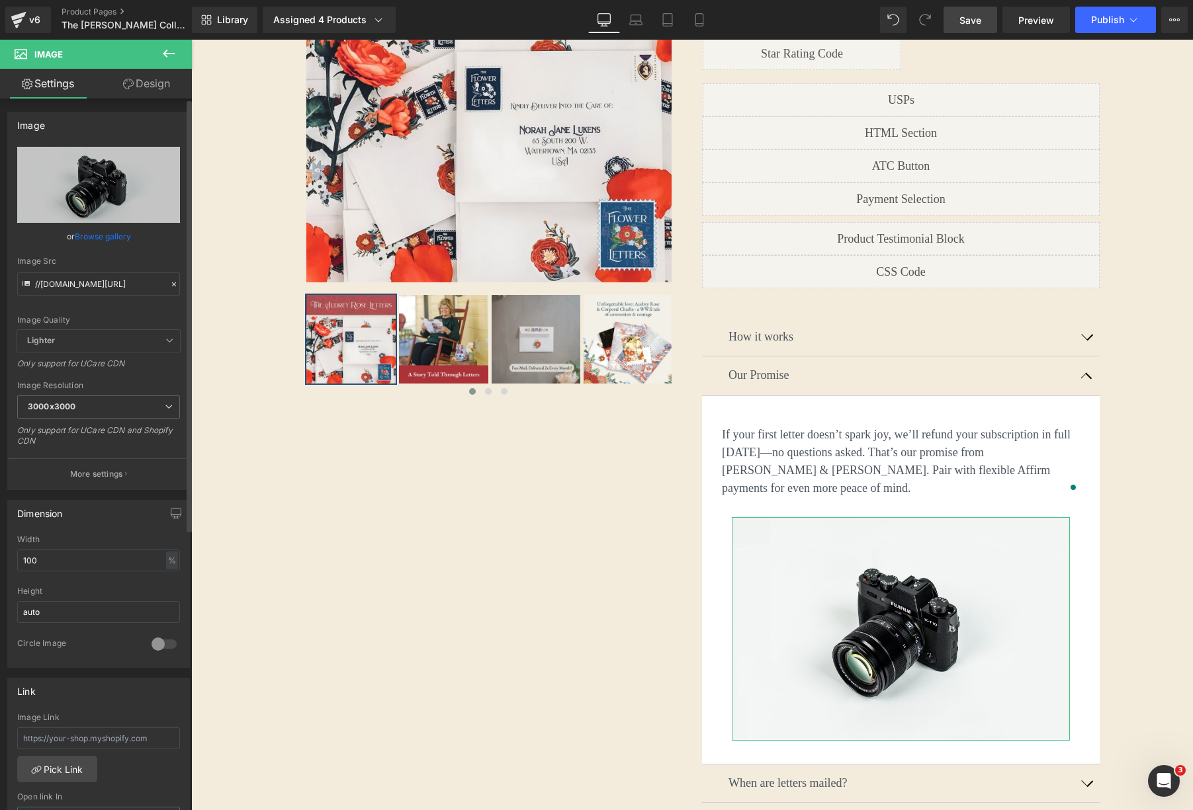
click at [93, 234] on link "Browse gallery" at bounding box center [103, 236] width 56 height 23
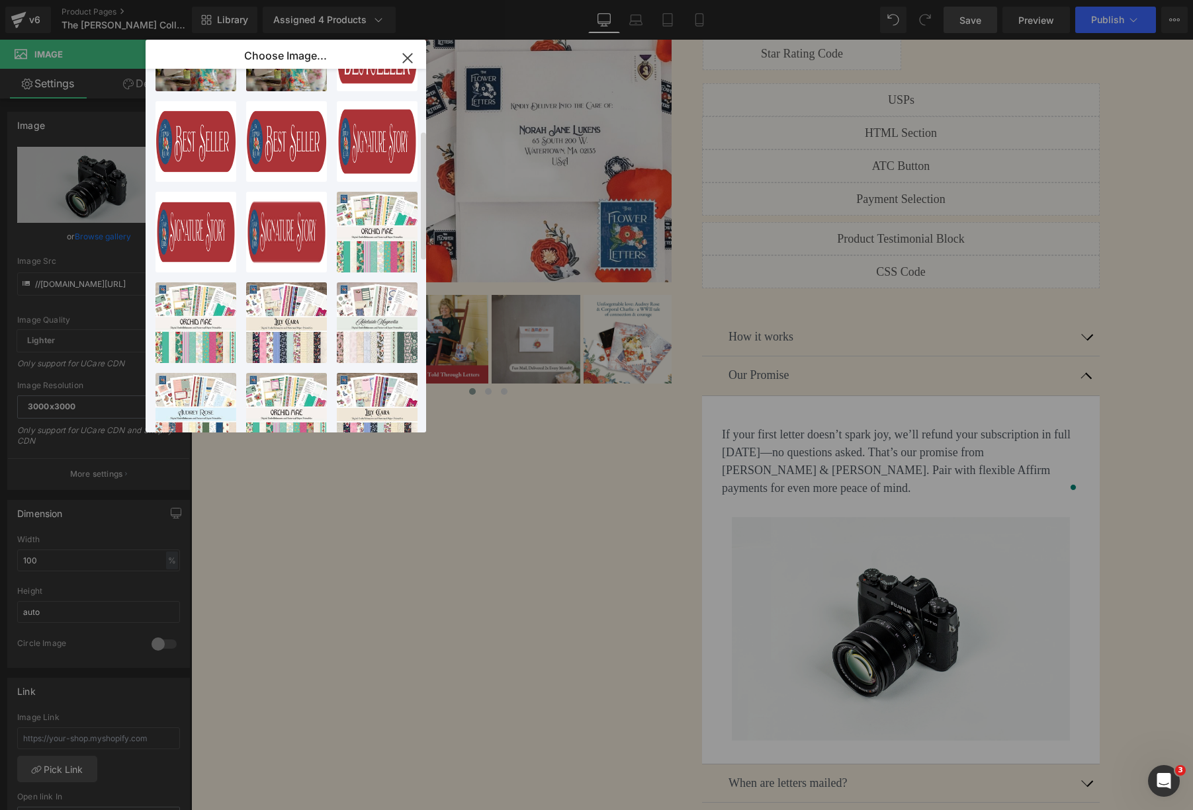
scroll to position [0, 0]
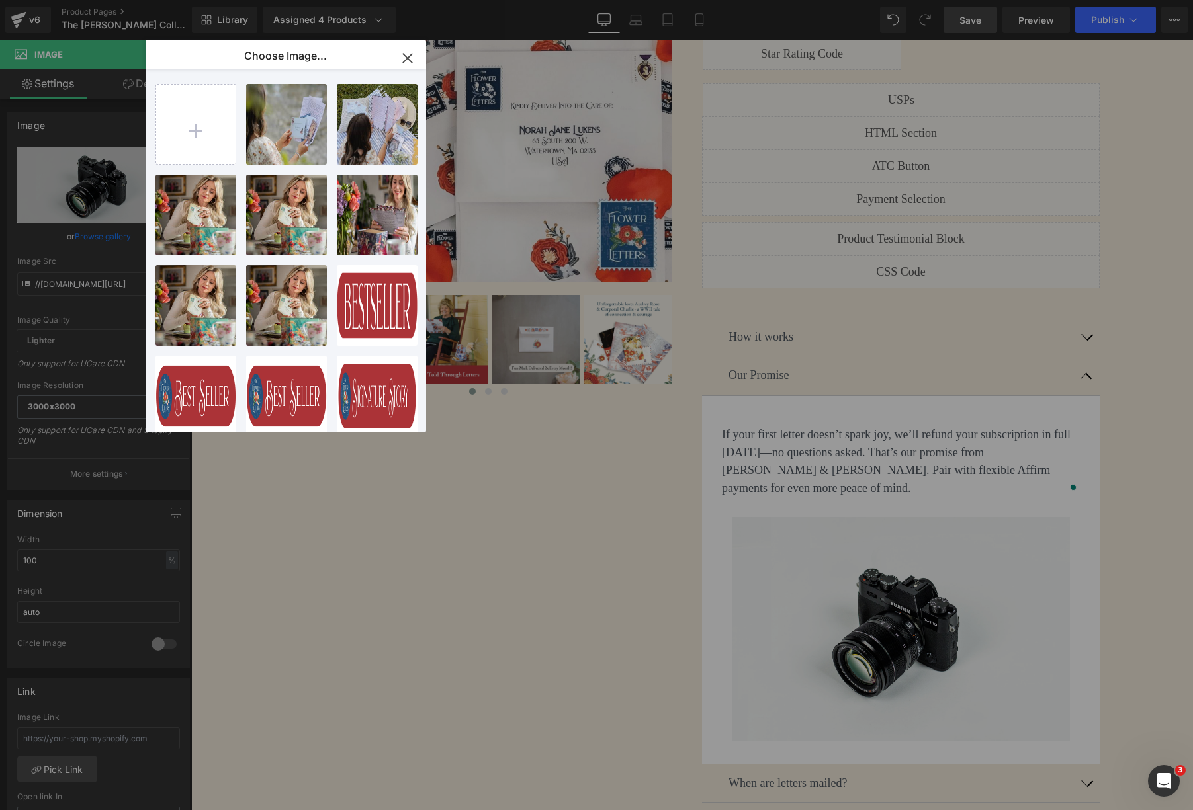
drag, startPoint x: 402, startPoint y: 57, endPoint x: 7, endPoint y: 107, distance: 398.0
click at [402, 57] on icon "button" at bounding box center [407, 58] width 21 height 21
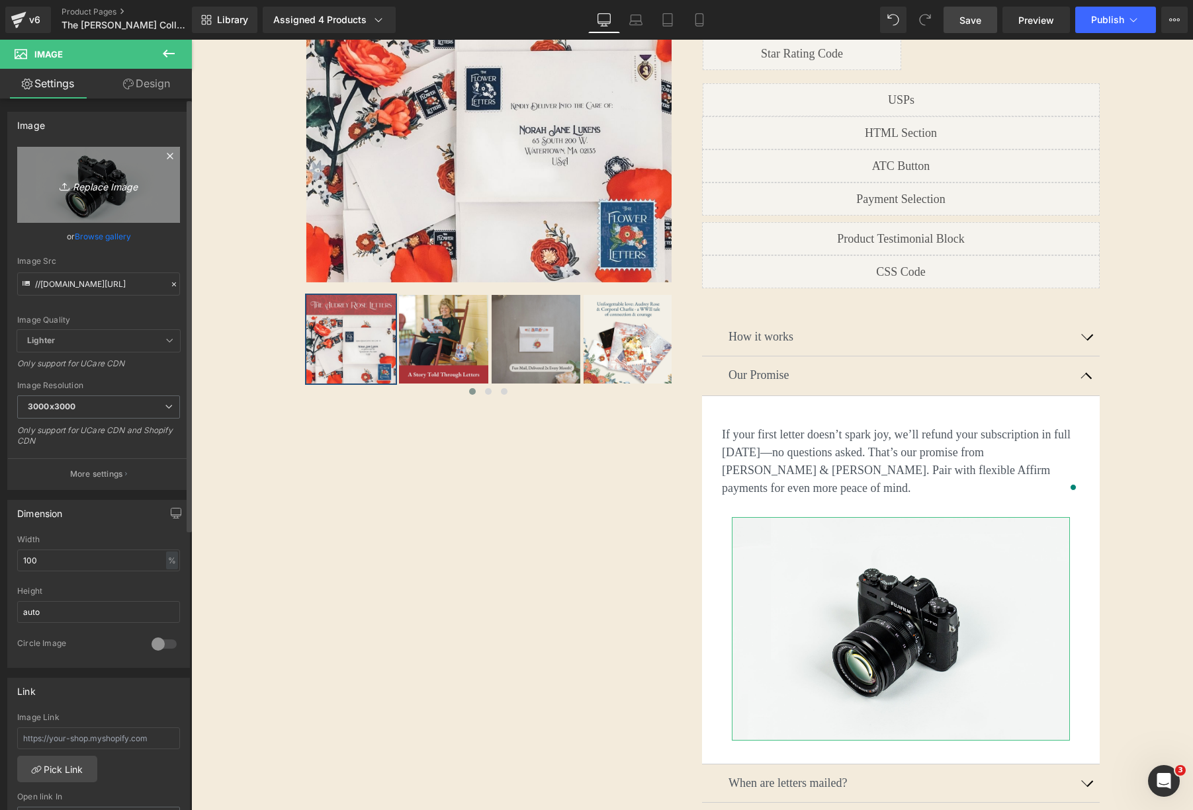
click at [87, 180] on icon "Replace Image" at bounding box center [99, 185] width 106 height 17
type input "C:\fakepath\Money Back (1).png"
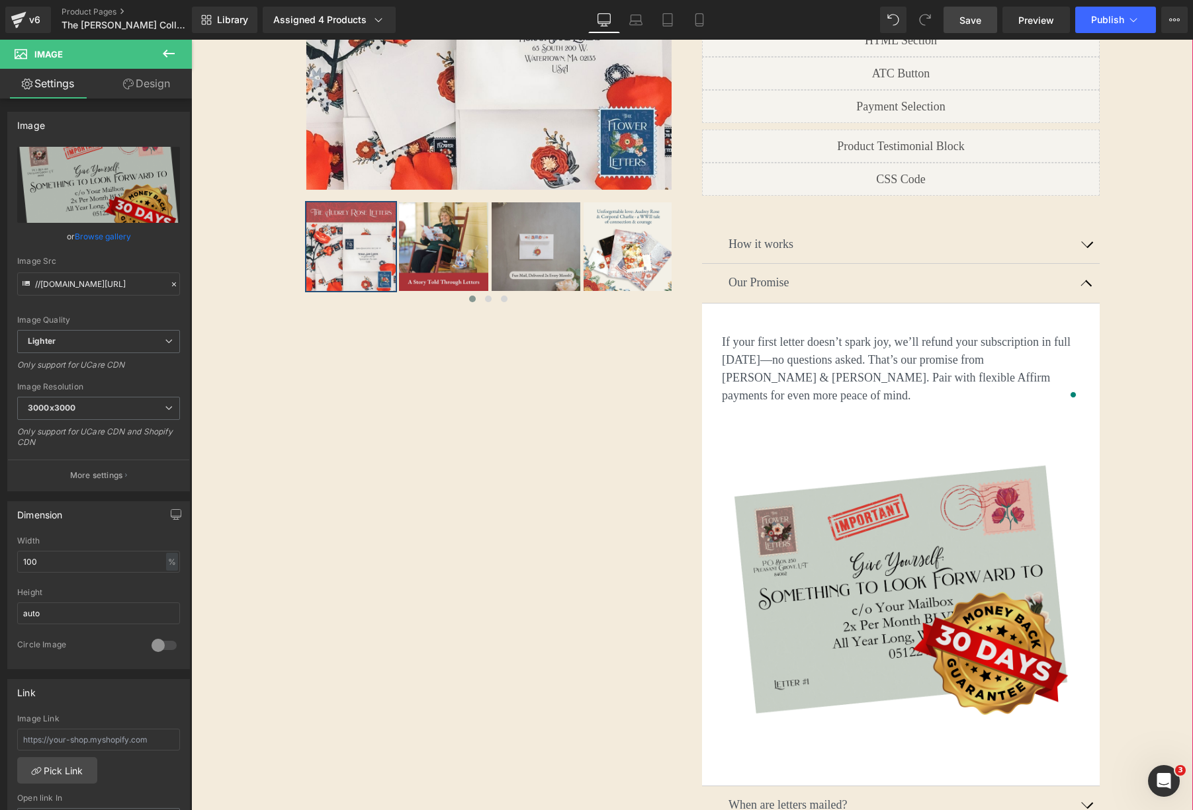
scroll to position [351, 0]
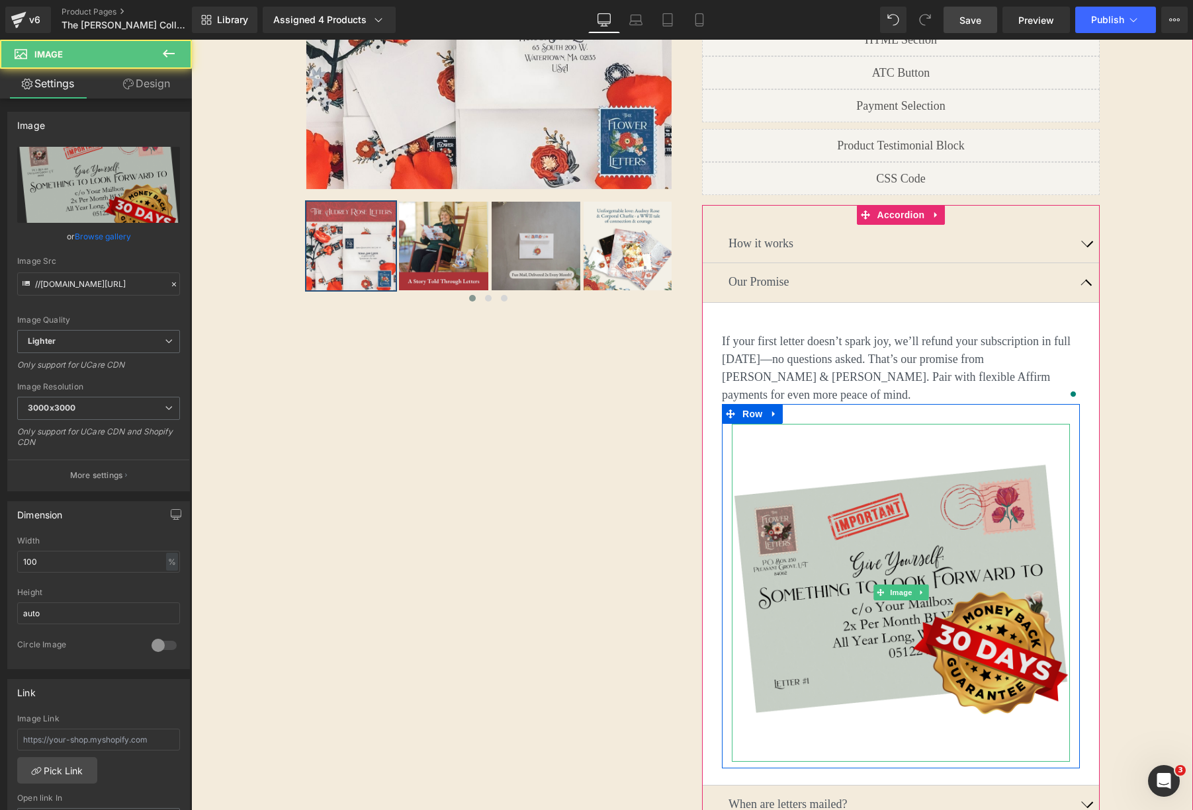
click at [962, 501] on img at bounding box center [901, 593] width 338 height 338
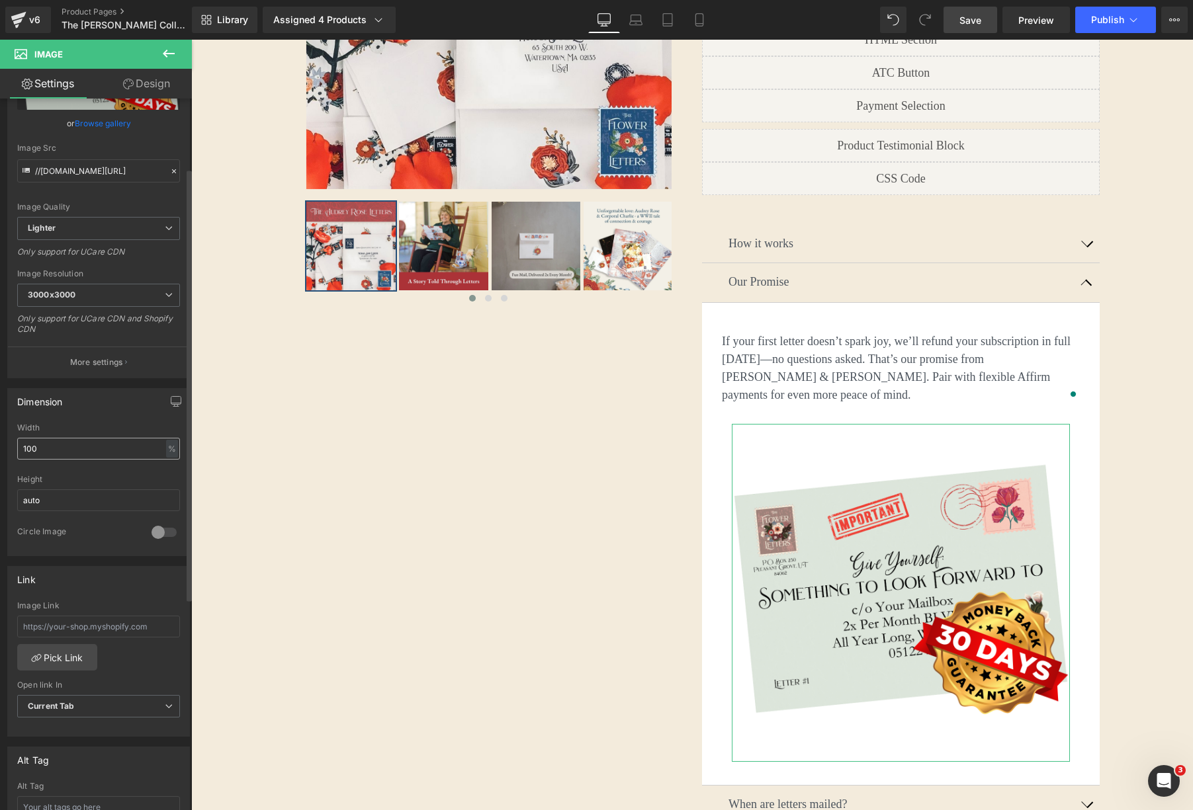
scroll to position [114, 0]
click at [130, 448] on input "100" at bounding box center [98, 448] width 163 height 22
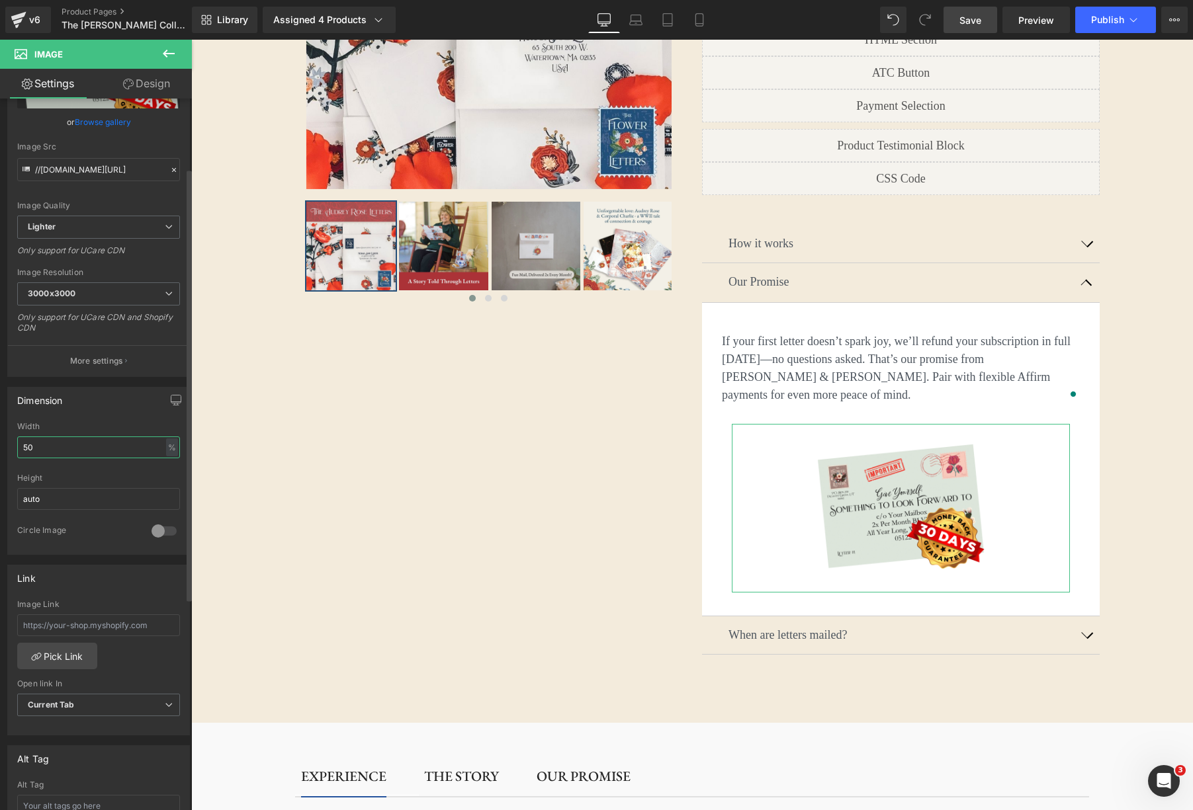
click at [93, 449] on input "50" at bounding box center [98, 448] width 163 height 22
type input "5"
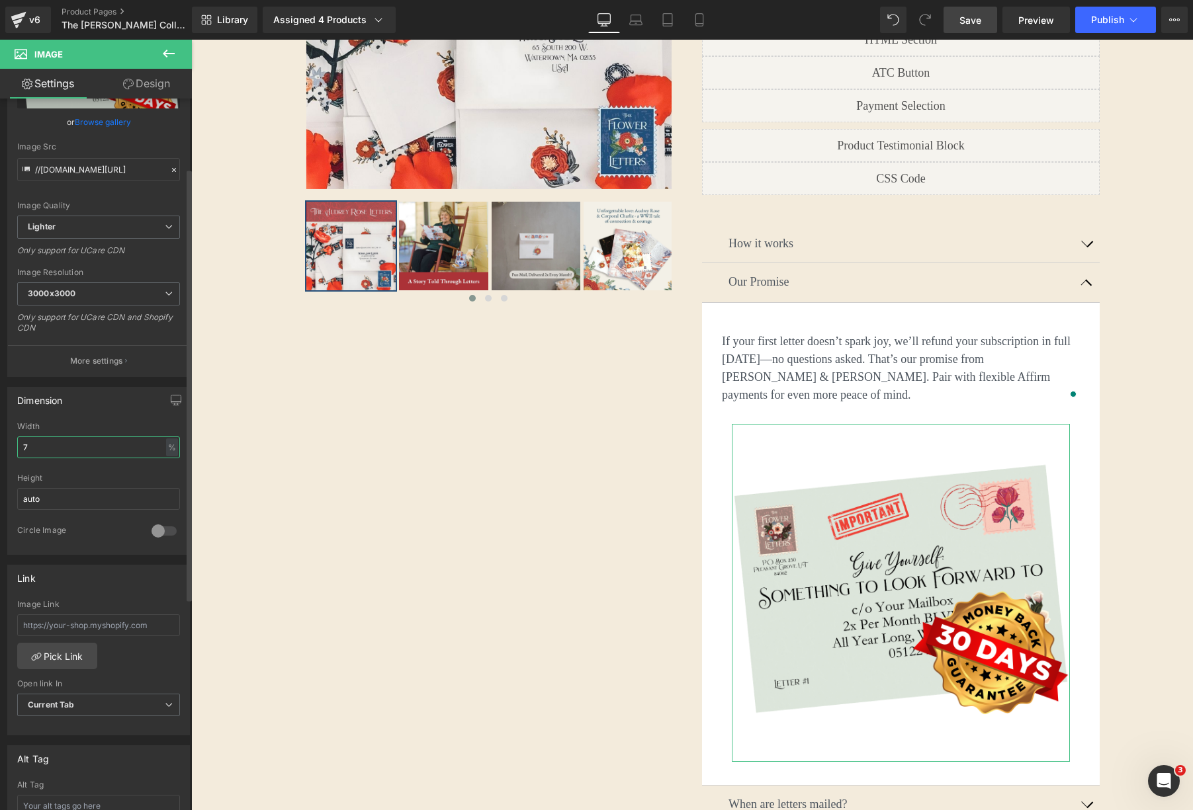
type input "75"
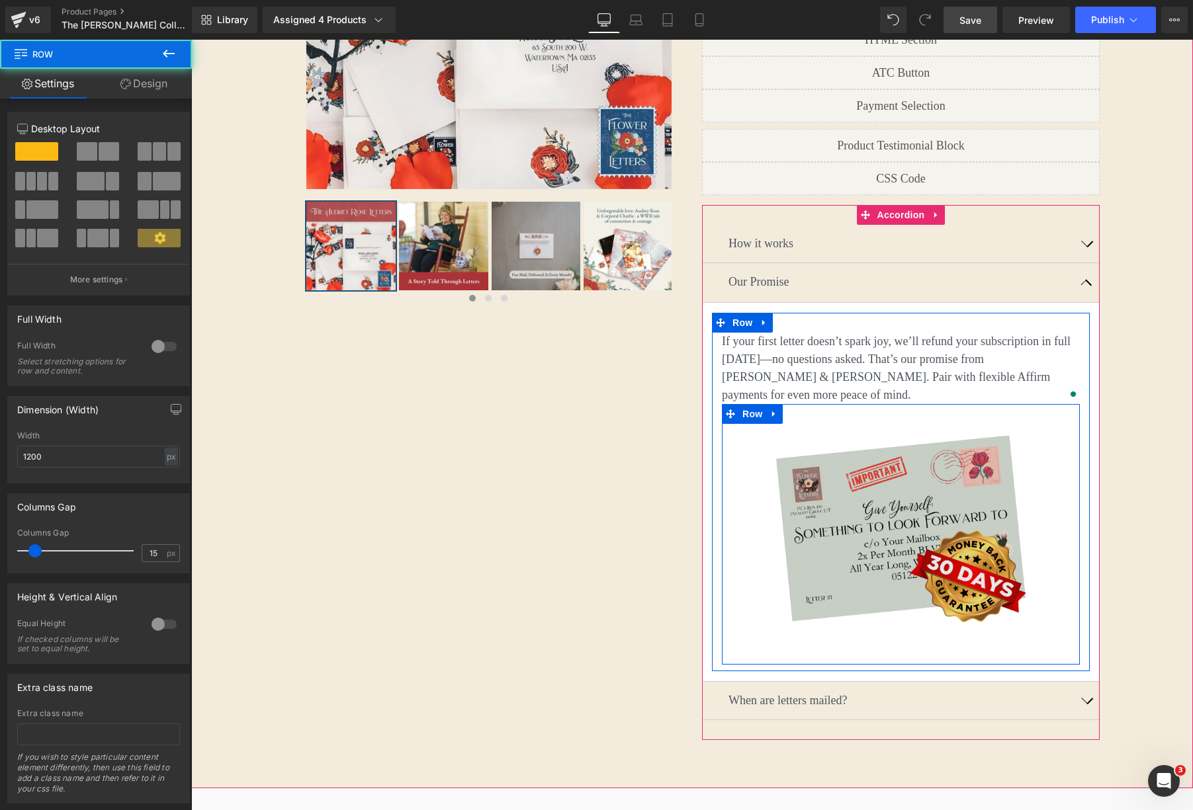
drag, startPoint x: 924, startPoint y: 394, endPoint x: 935, endPoint y: 380, distance: 17.9
click at [927, 374] on div "If your first letter doesn’t spark joy, we’ll refund your subscription in full …" at bounding box center [901, 499] width 378 height 332
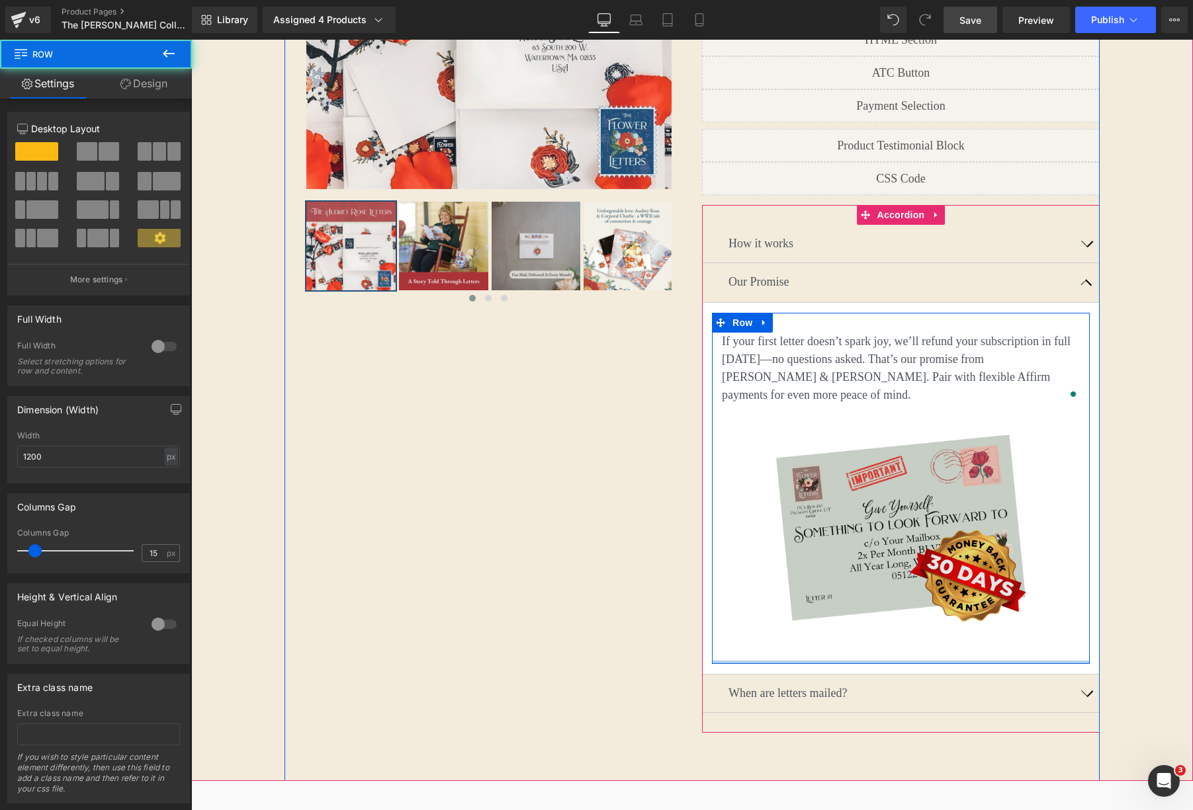
drag, startPoint x: 896, startPoint y: 638, endPoint x: 862, endPoint y: 484, distance: 157.9
click at [898, 613] on div "If your first letter doesn’t spark joy, we’ll refund your subscription in full …" at bounding box center [901, 488] width 378 height 351
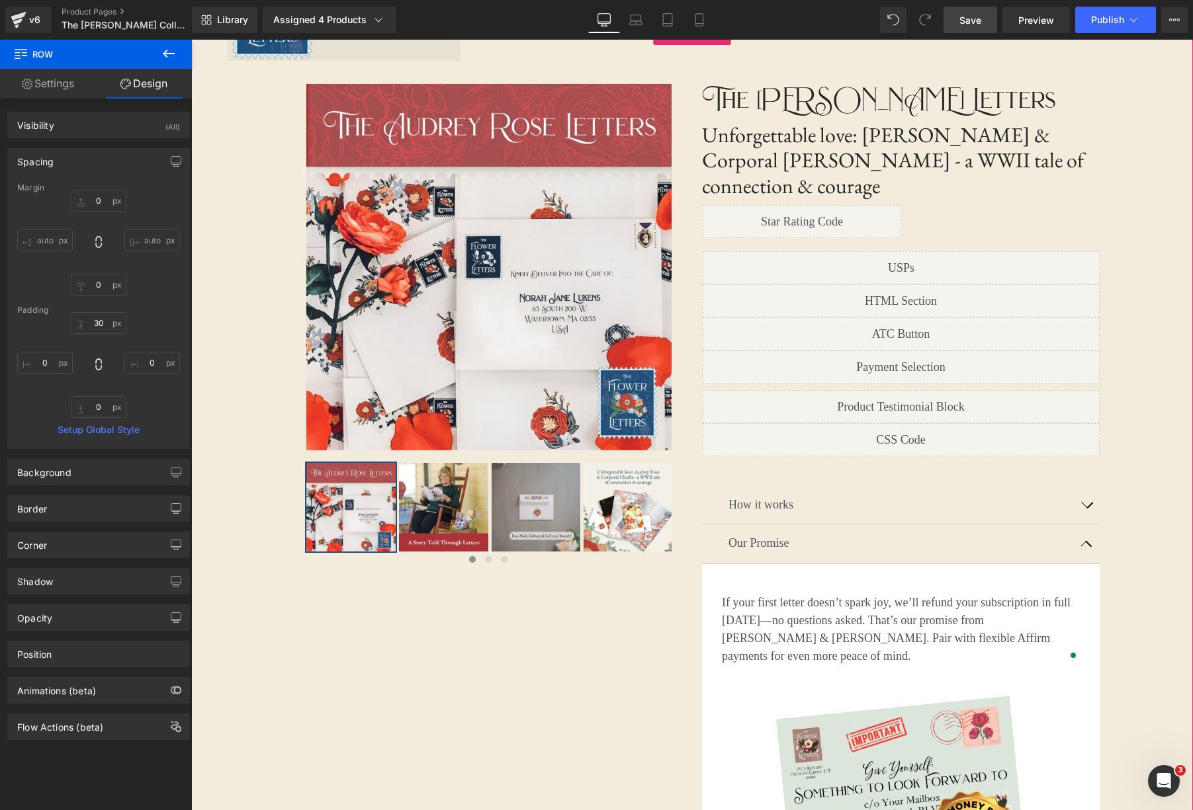
scroll to position [87, 0]
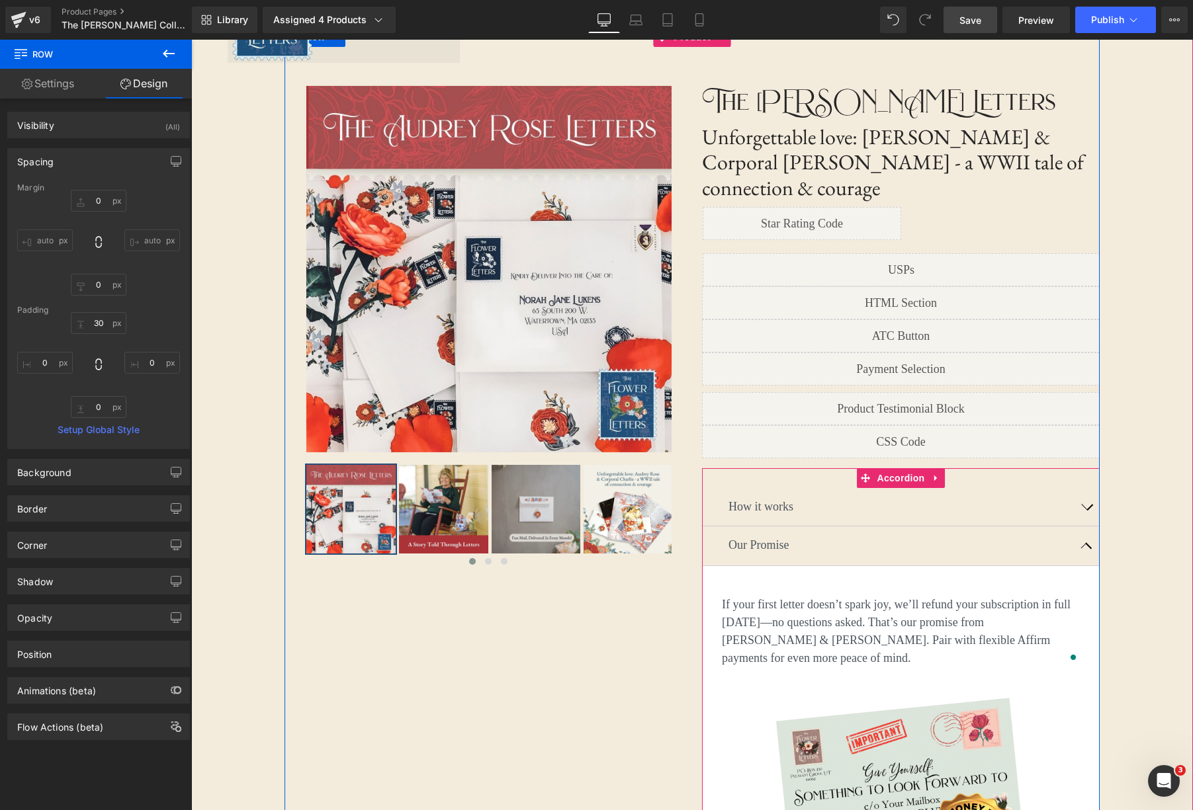
click at [1079, 527] on button "button" at bounding box center [1086, 546] width 26 height 39
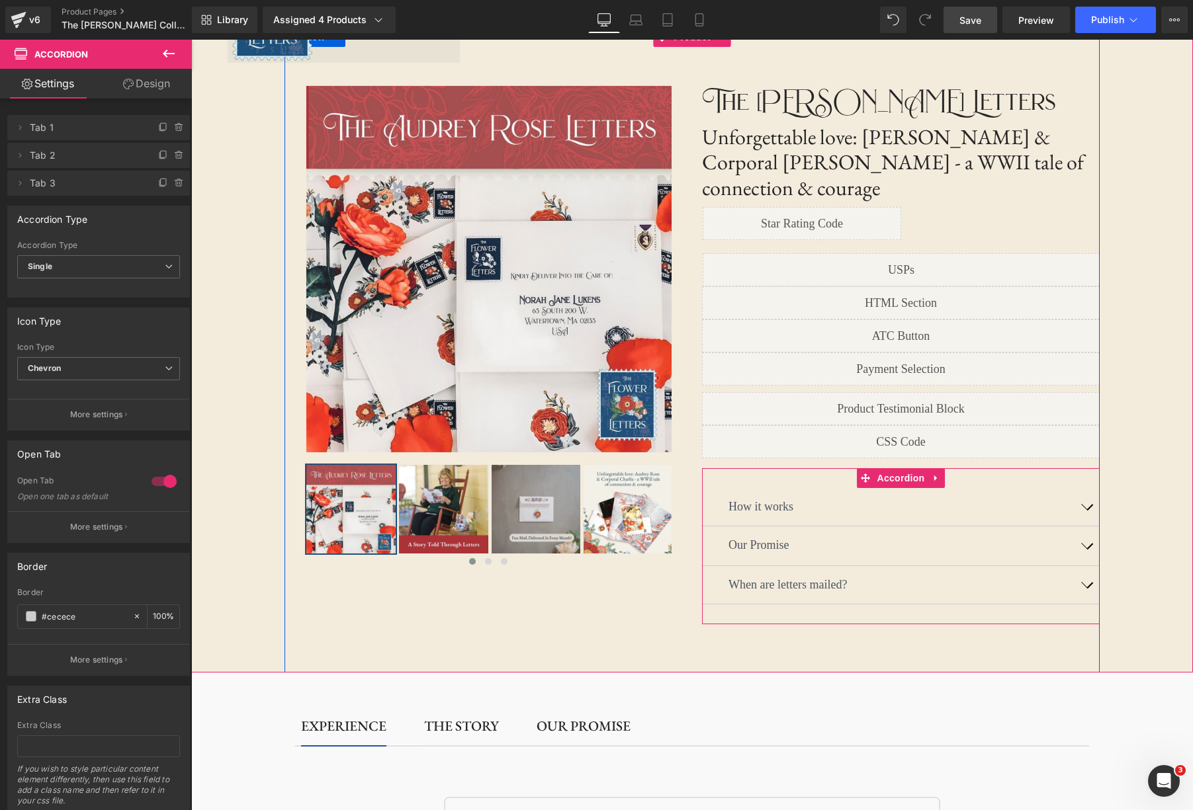
click at [1079, 527] on button "button" at bounding box center [1086, 546] width 26 height 39
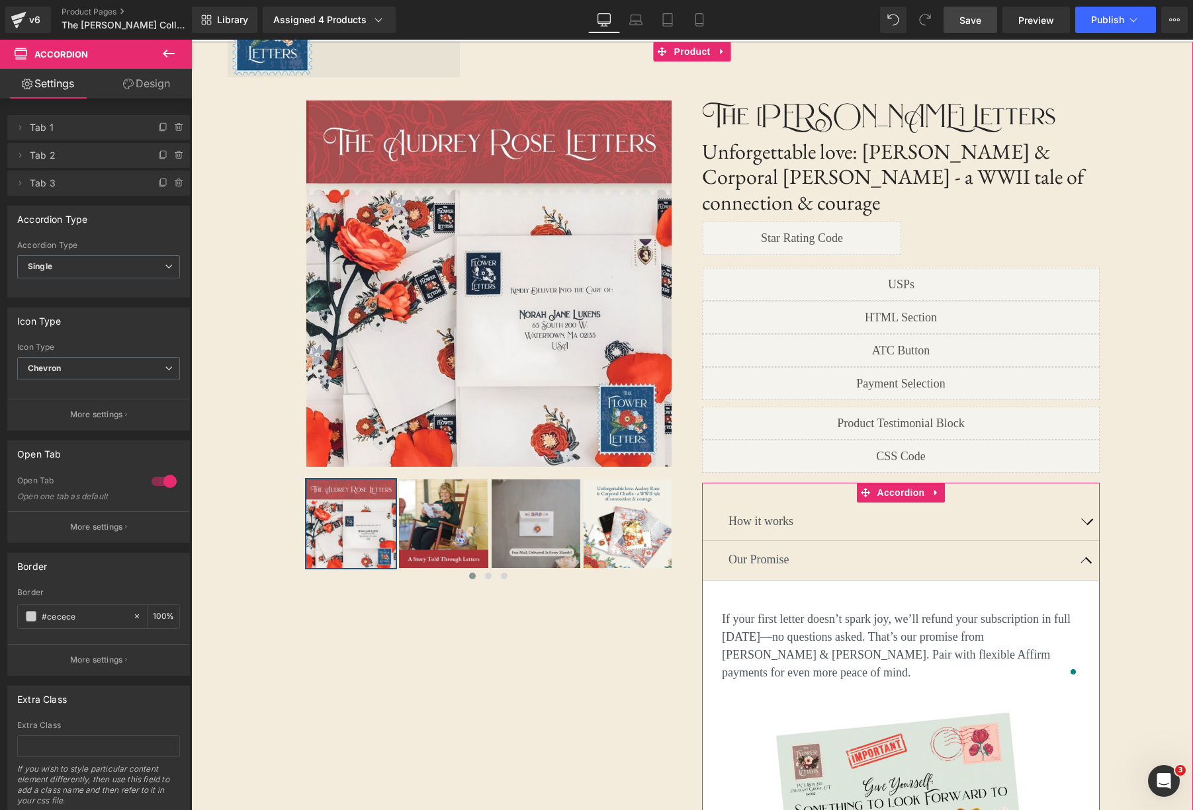
scroll to position [60, 0]
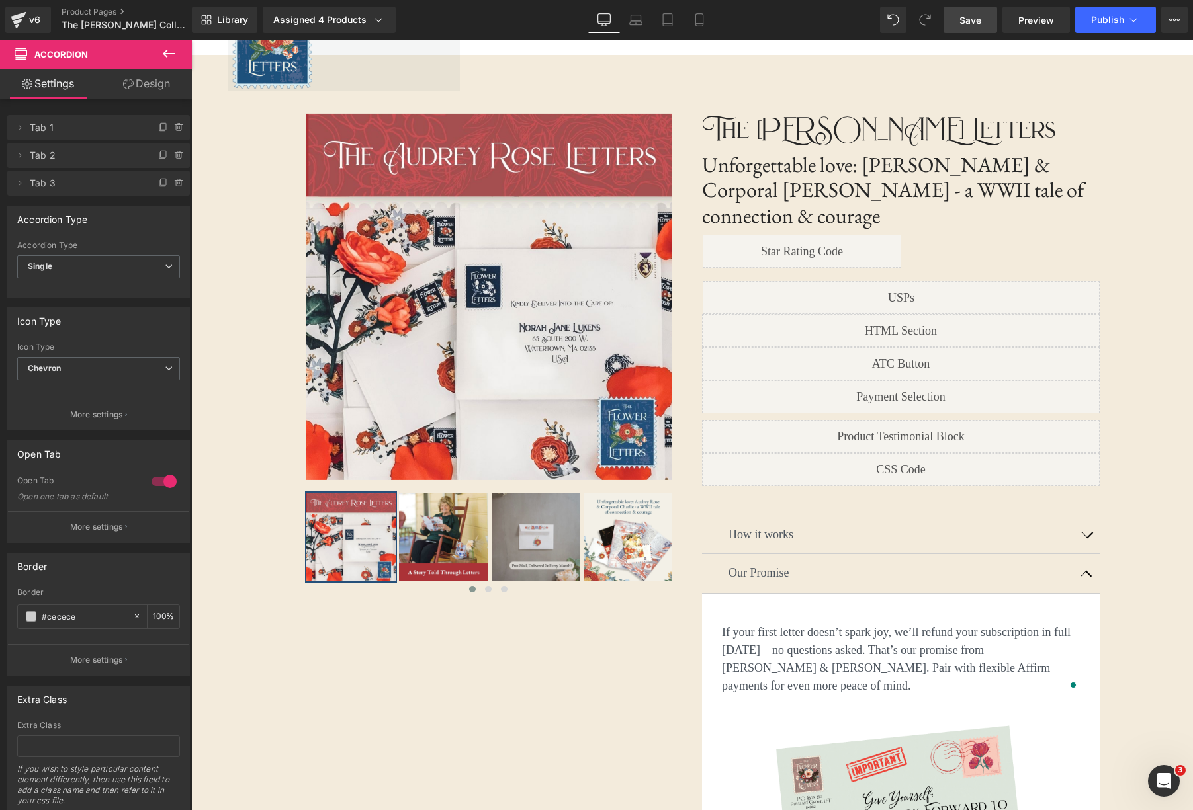
click at [170, 56] on icon at bounding box center [169, 54] width 16 height 16
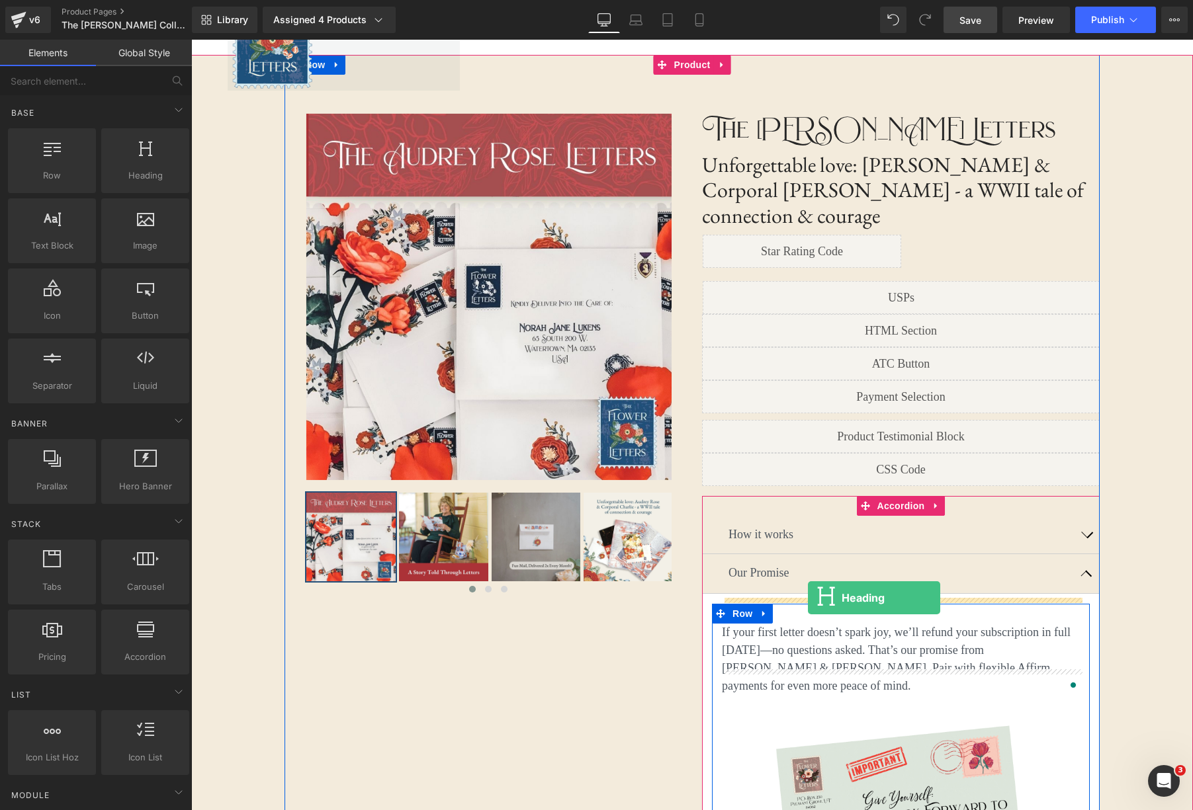
drag, startPoint x: 346, startPoint y: 212, endPoint x: 808, endPoint y: 598, distance: 602.0
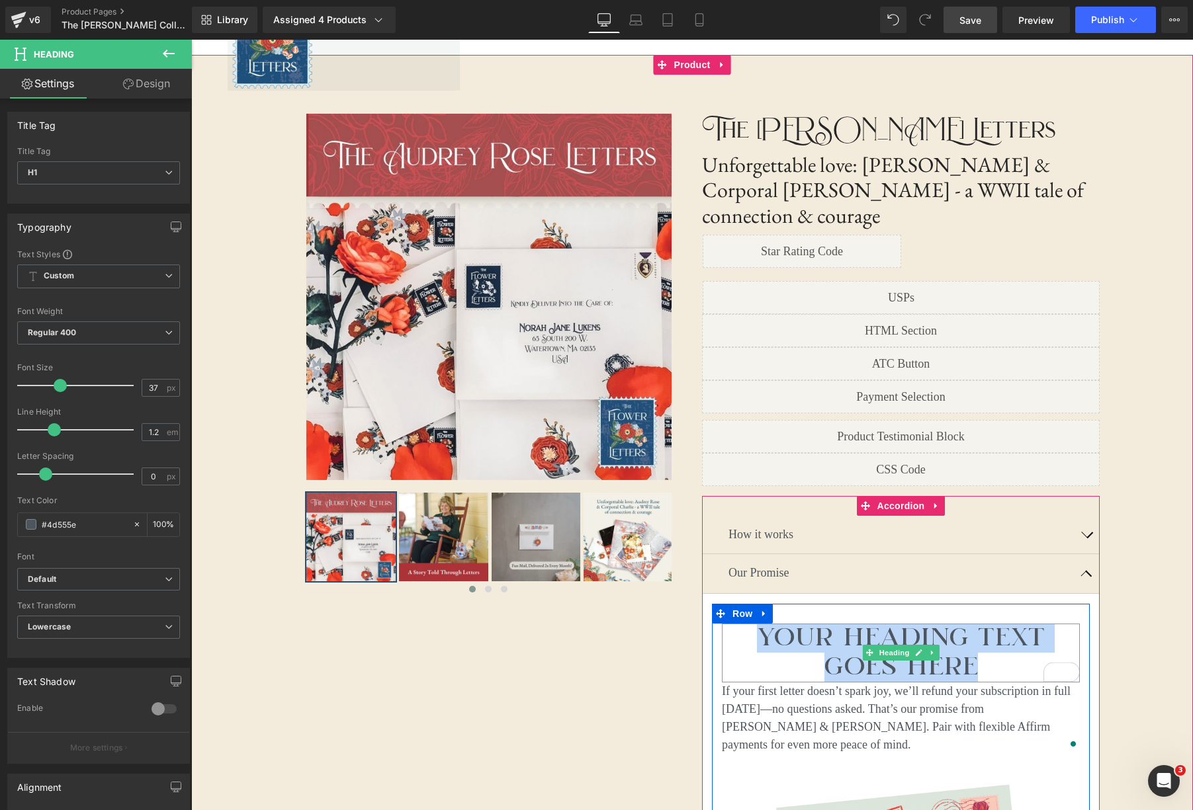
drag, startPoint x: 976, startPoint y: 641, endPoint x: 763, endPoint y: 611, distance: 214.4
click at [763, 624] on h1 "Your heading text goes here" at bounding box center [901, 653] width 358 height 59
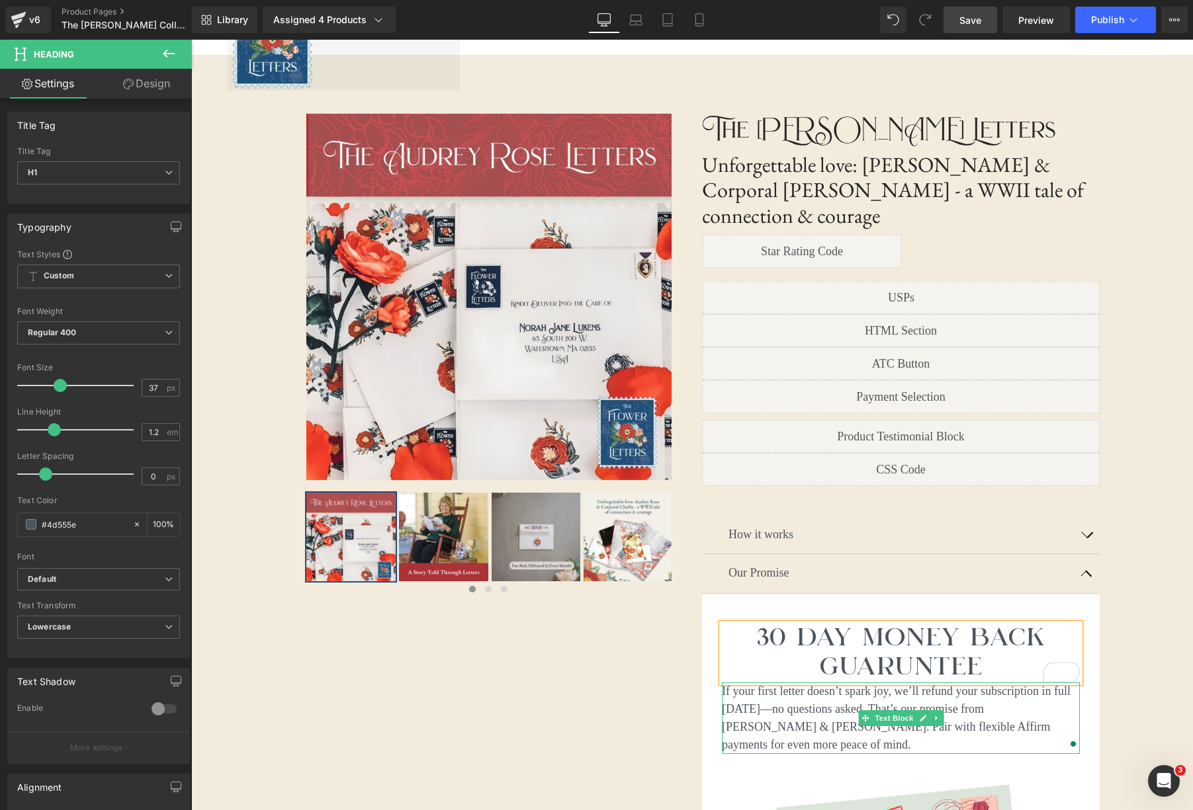
click at [948, 689] on p "If your first letter doesn’t spark joy, we’ll refund your subscription in full …" at bounding box center [901, 718] width 358 height 71
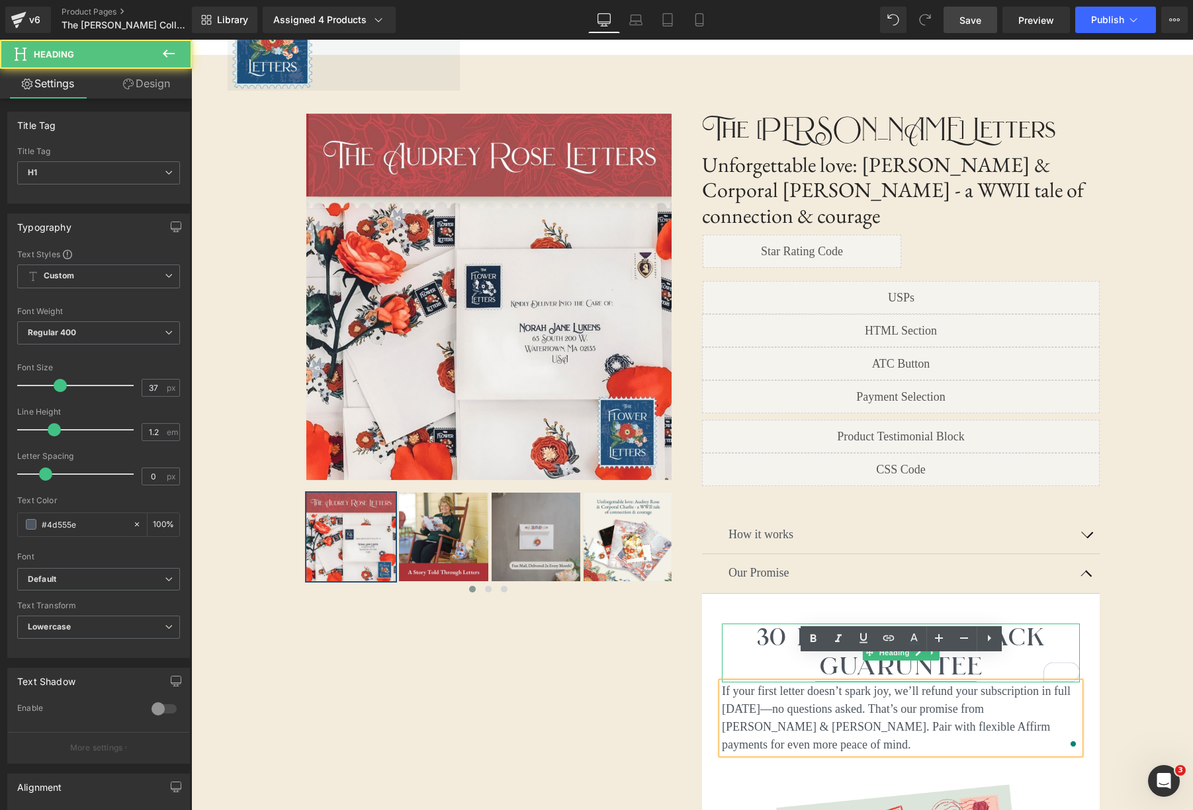
click at [1027, 626] on h1 "30 Day Money Back Guaruntee" at bounding box center [901, 653] width 358 height 59
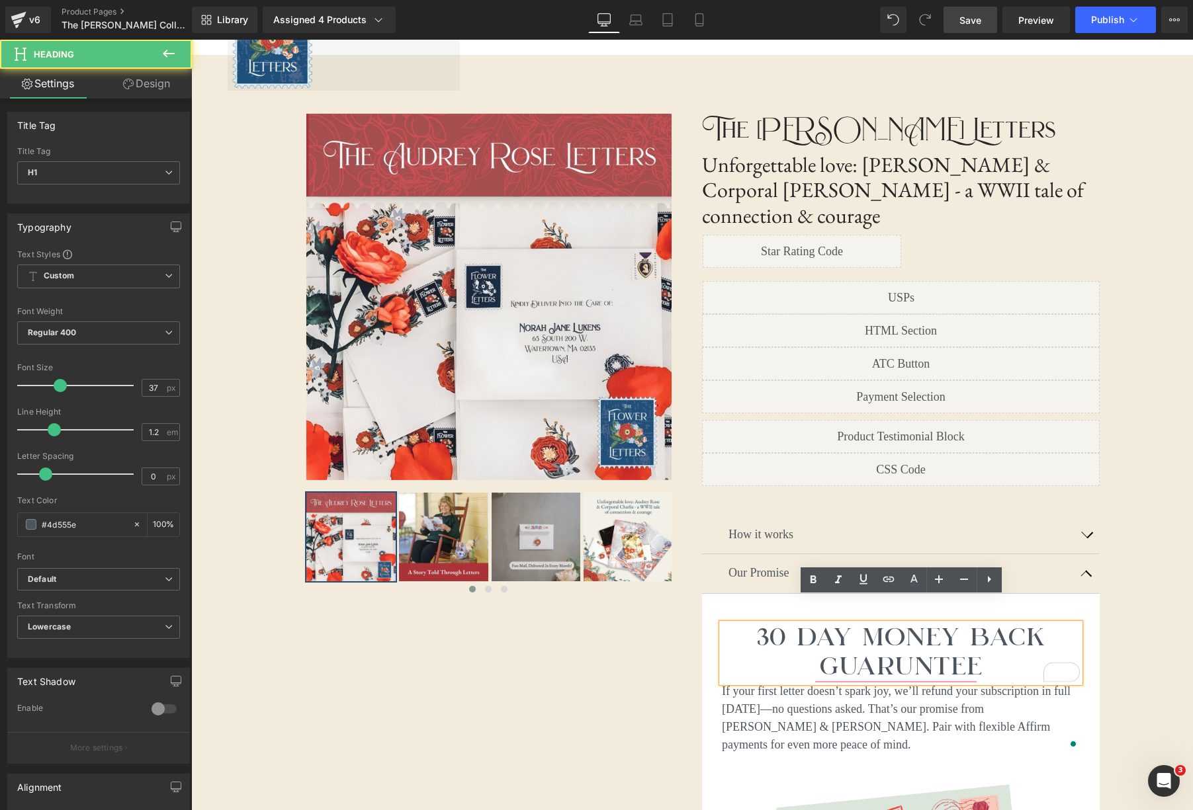
click at [992, 641] on h1 "30 Day Money Back Guaruntee" at bounding box center [901, 653] width 358 height 59
click at [937, 637] on h1 "30 Day Money Back Guaruntee" at bounding box center [901, 653] width 358 height 59
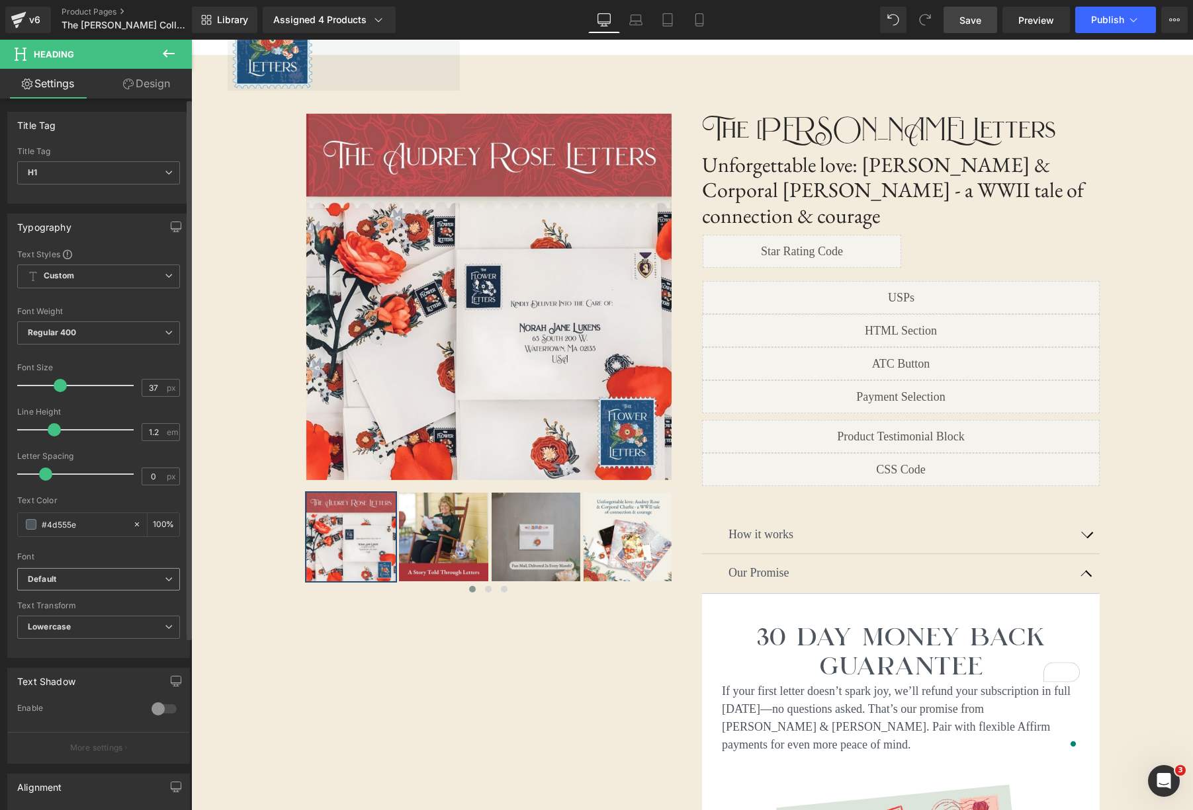
click at [159, 580] on b "Default" at bounding box center [96, 579] width 137 height 11
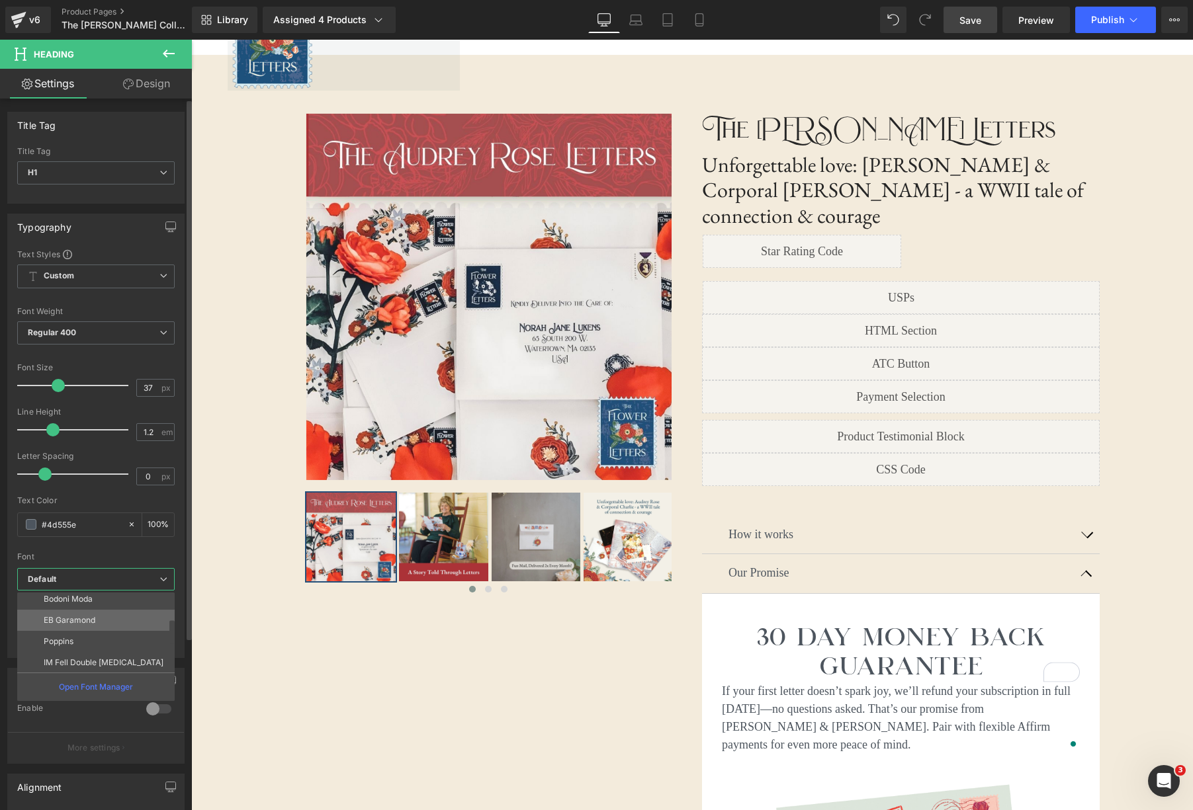
scroll to position [91, 0]
click at [111, 620] on li "EB Garamond" at bounding box center [98, 618] width 163 height 21
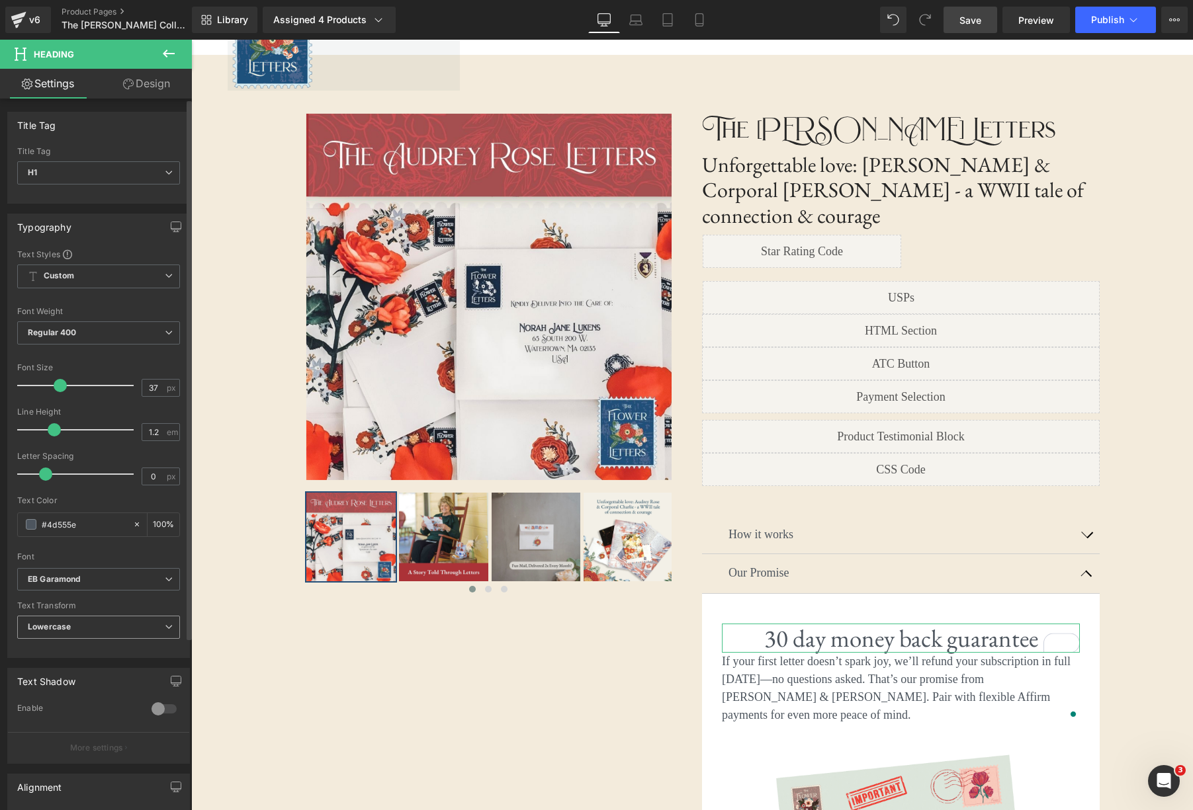
click at [126, 631] on span "Lowercase" at bounding box center [98, 627] width 163 height 23
click at [100, 642] on li "None" at bounding box center [95, 651] width 157 height 20
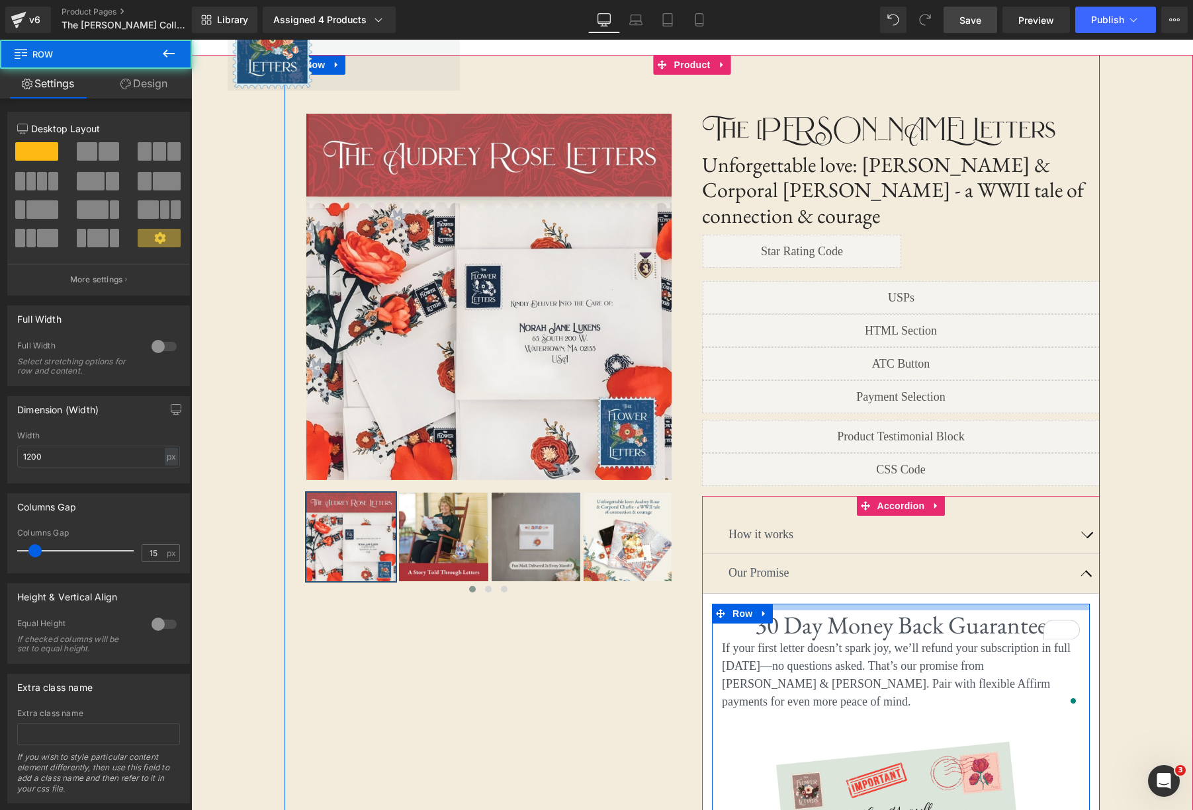
drag, startPoint x: 915, startPoint y: 596, endPoint x: 935, endPoint y: 584, distance: 23.7
click at [918, 604] on div at bounding box center [901, 607] width 378 height 7
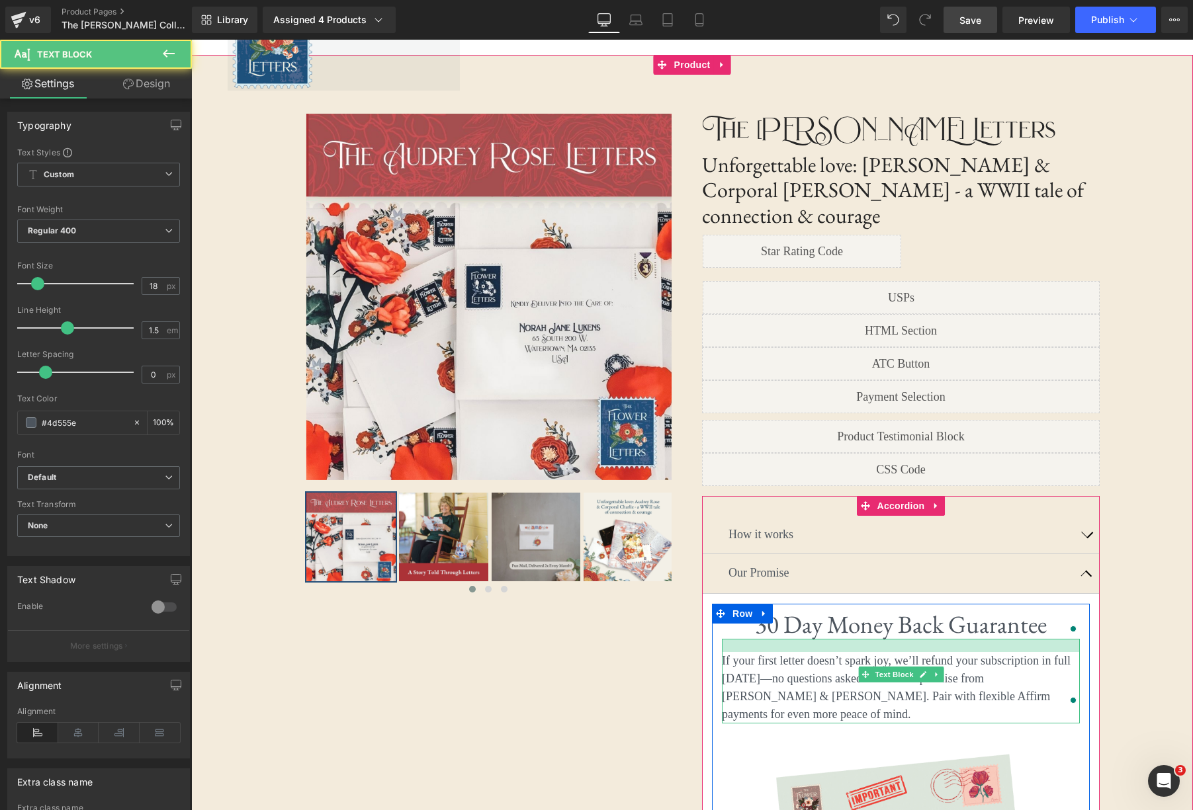
drag, startPoint x: 829, startPoint y: 614, endPoint x: 1057, endPoint y: 644, distance: 230.2
click at [828, 639] on div "If your first letter doesn’t spark joy, we’ll refund your subscription in full …" at bounding box center [901, 681] width 358 height 85
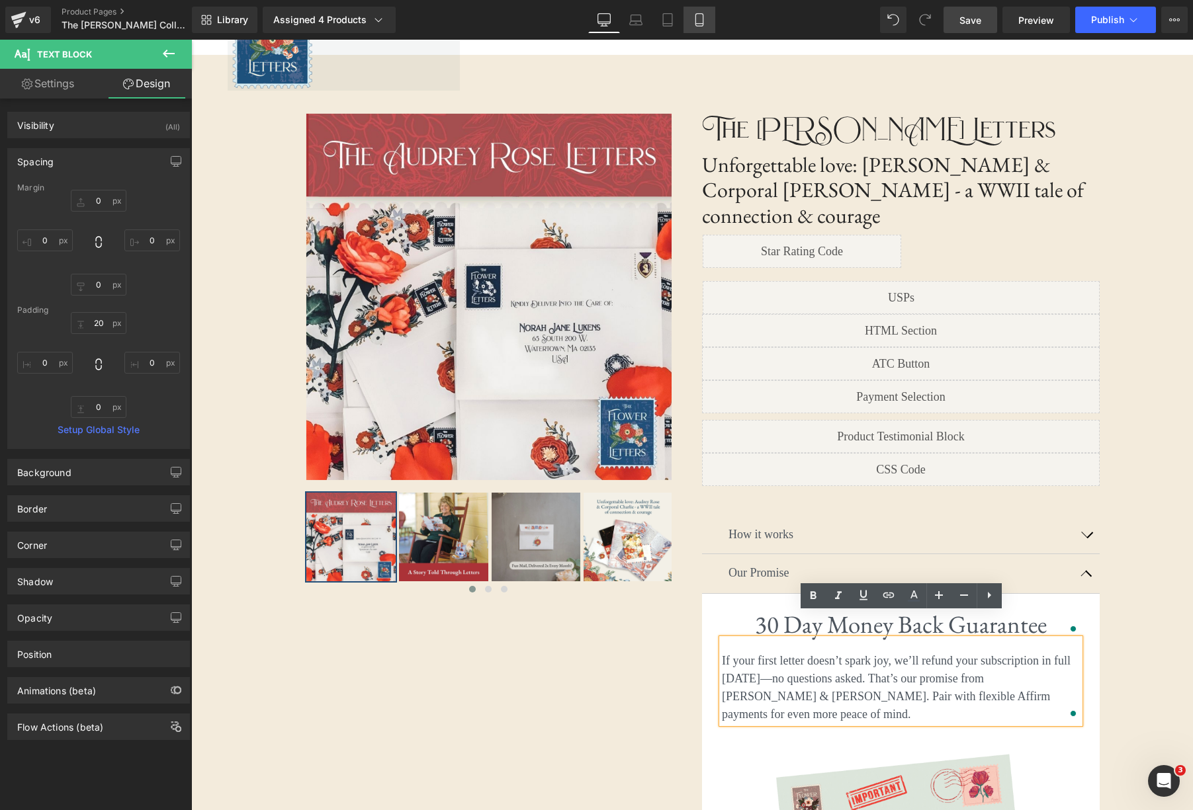
click at [709, 19] on link "Mobile" at bounding box center [699, 20] width 32 height 26
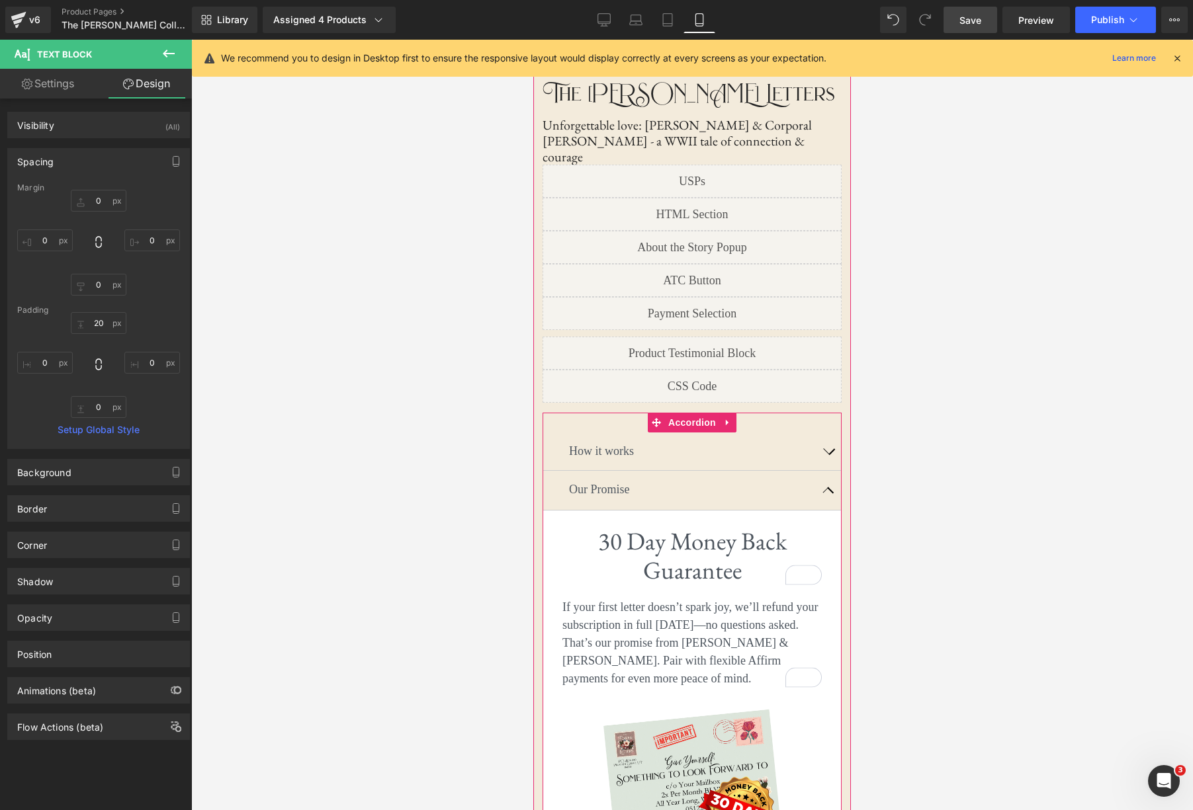
scroll to position [378, 0]
click at [828, 476] on button "button" at bounding box center [828, 489] width 26 height 39
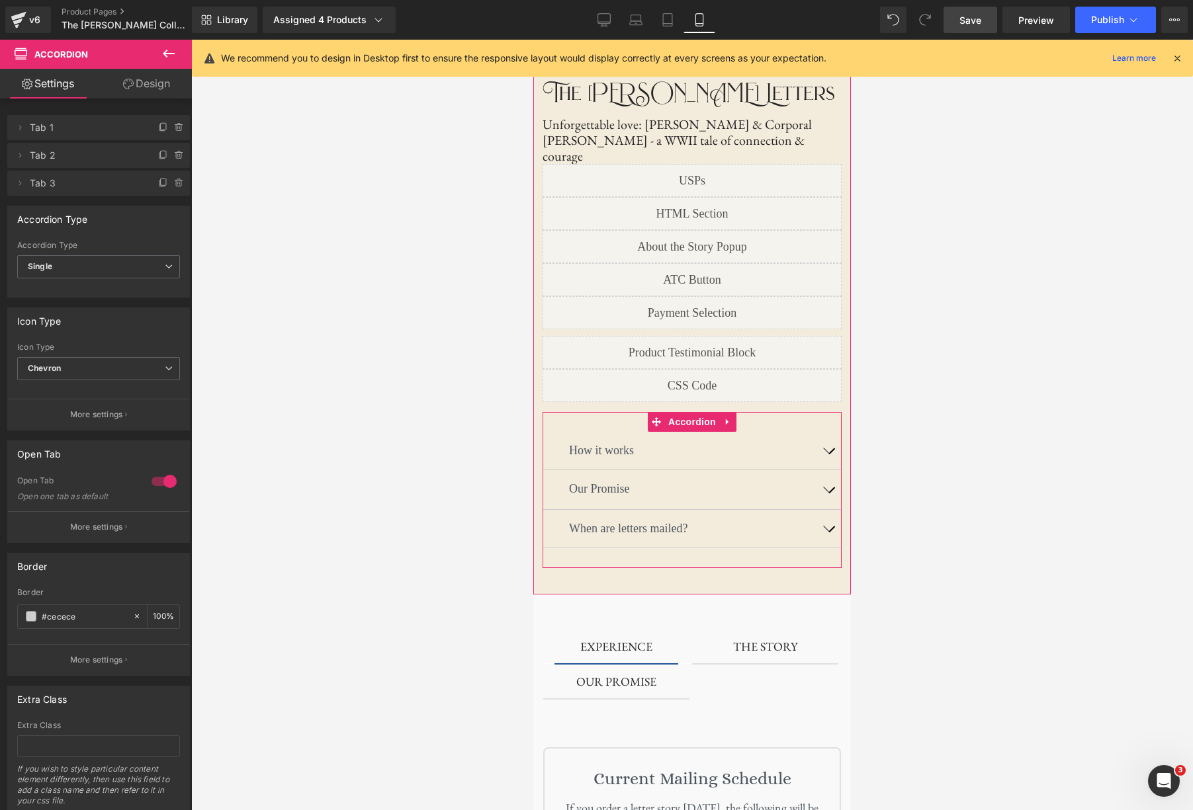
click at [823, 435] on button "button" at bounding box center [828, 451] width 26 height 38
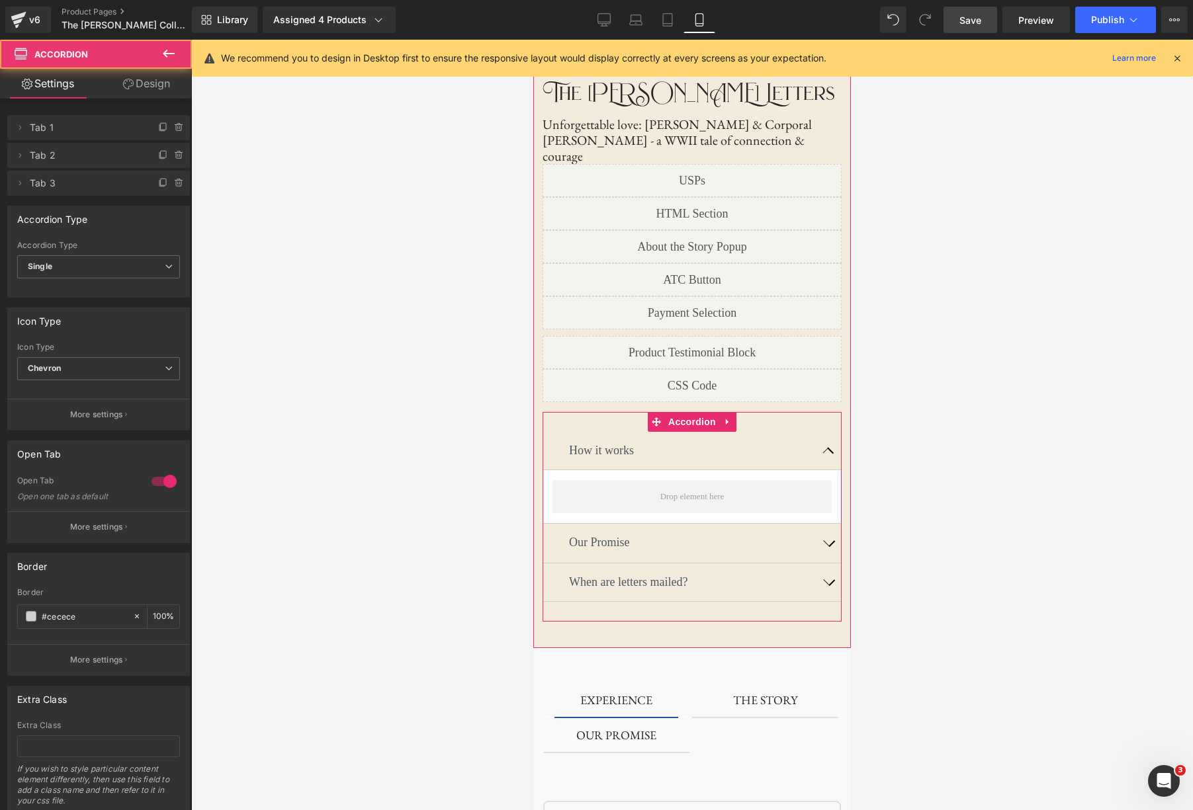
click at [822, 435] on button "button" at bounding box center [828, 451] width 26 height 38
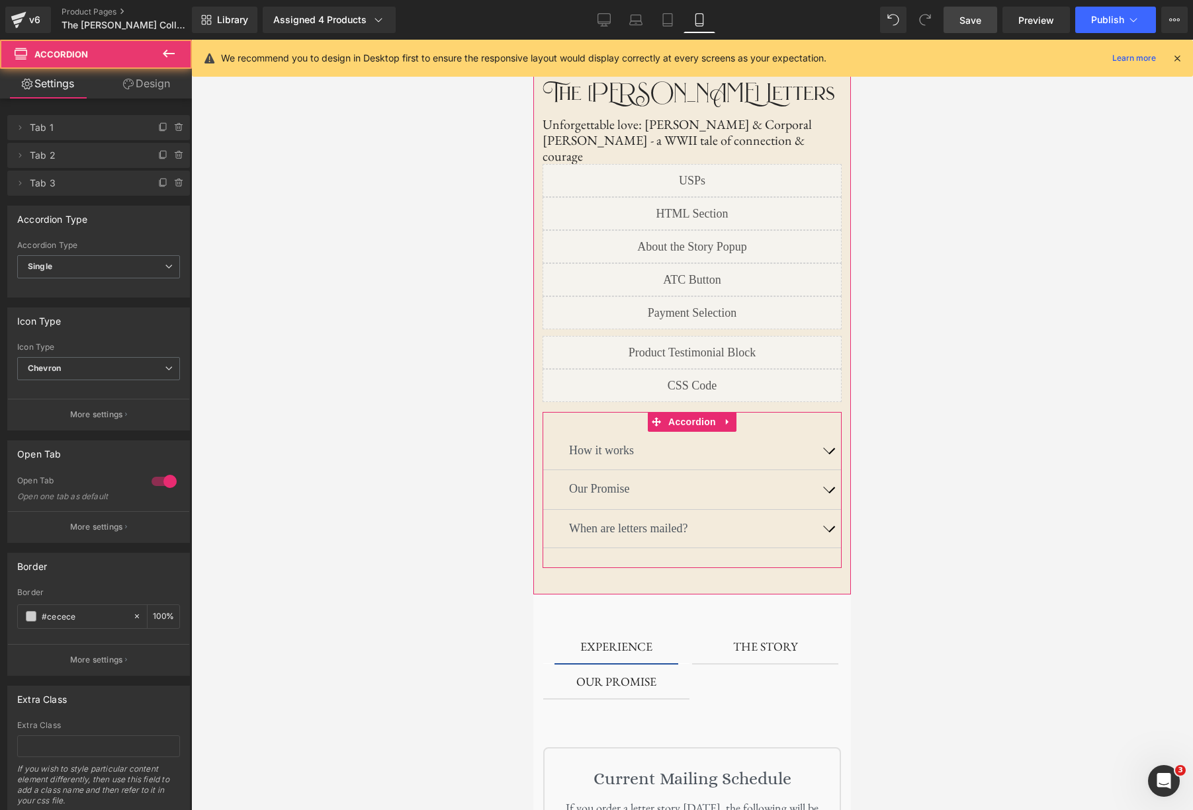
click at [826, 476] on button "button" at bounding box center [828, 489] width 26 height 39
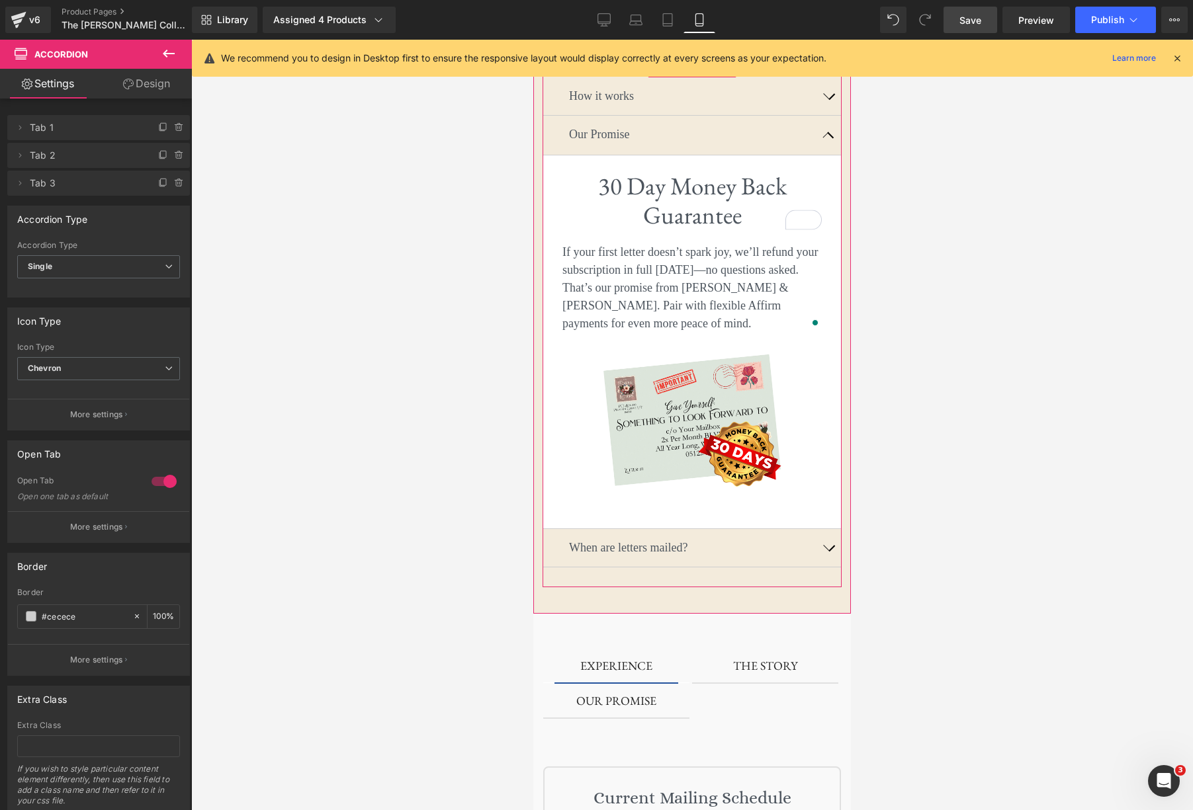
scroll to position [750, 0]
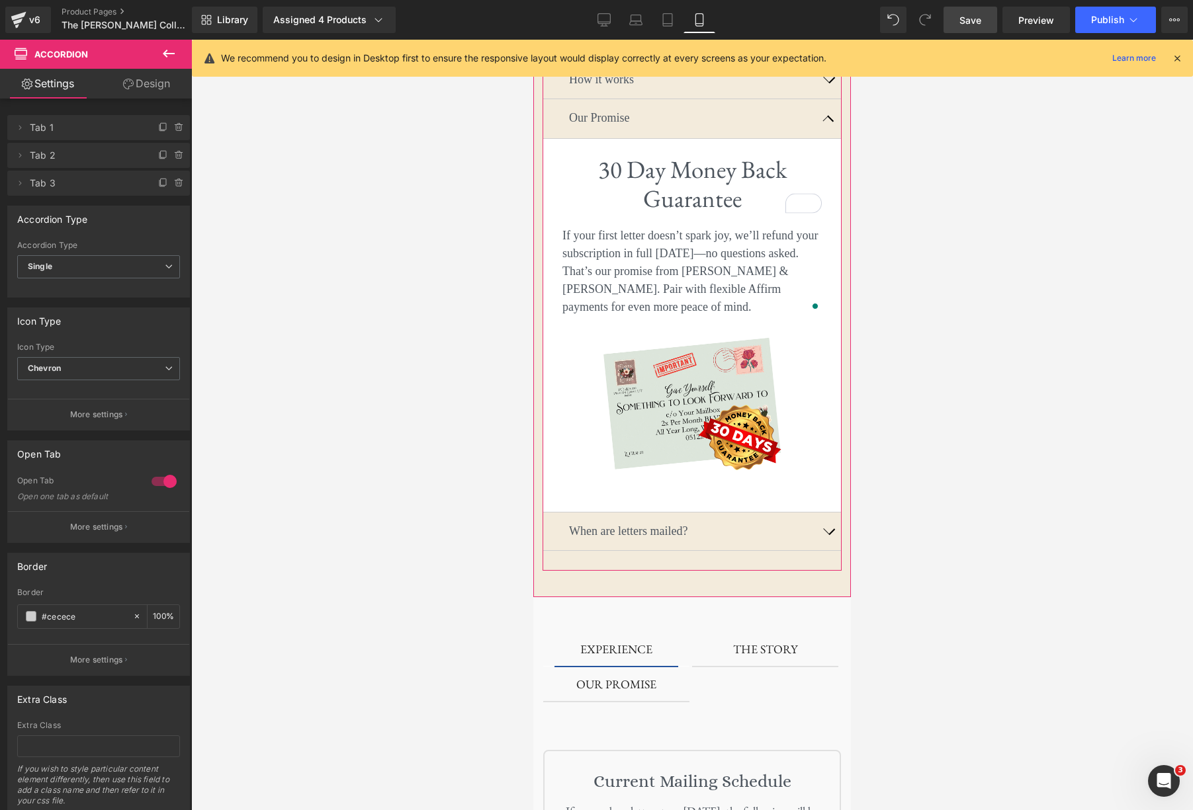
click at [828, 515] on button "button" at bounding box center [828, 532] width 26 height 38
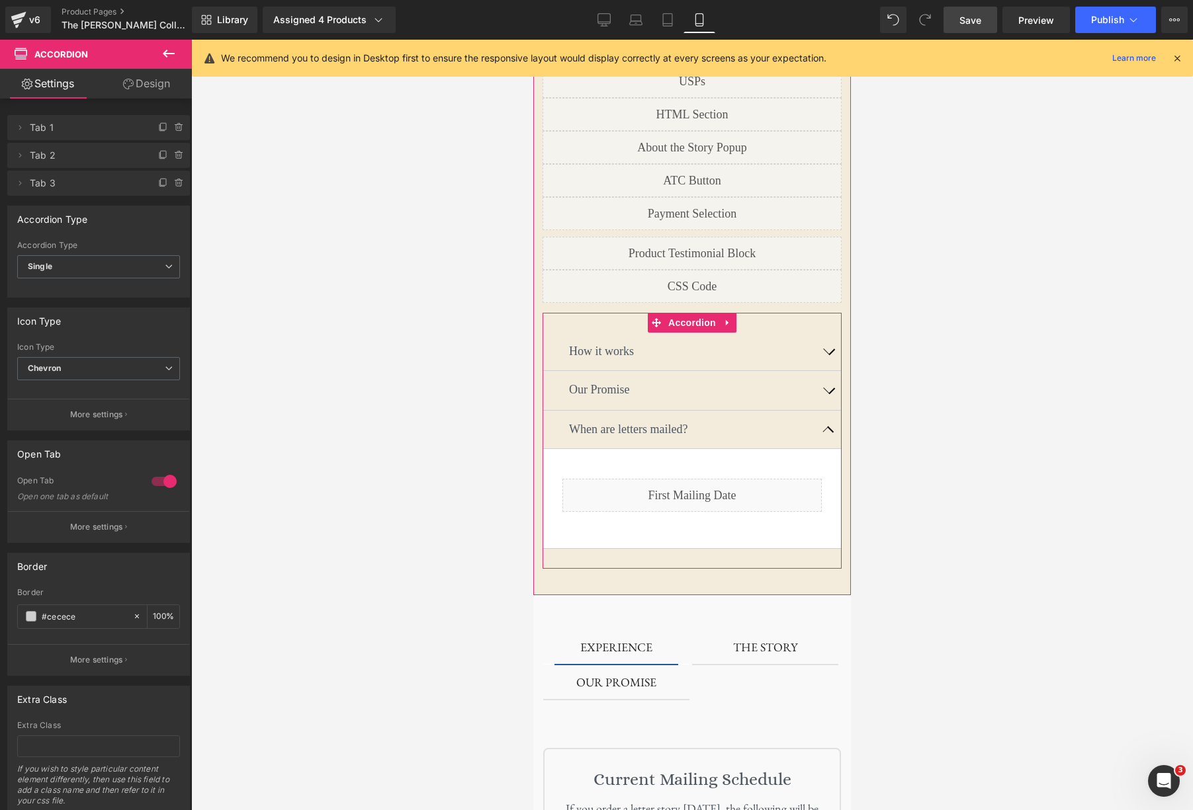
scroll to position [457, 0]
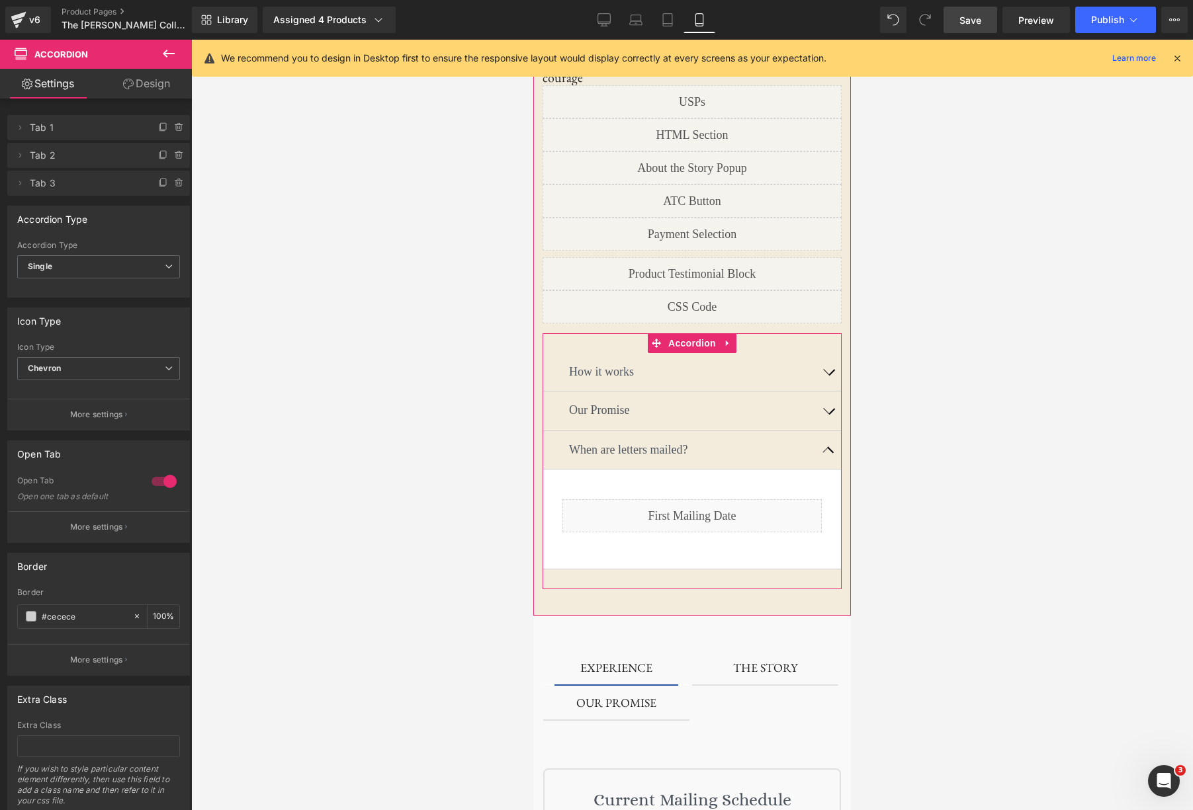
click at [822, 431] on button "button" at bounding box center [828, 450] width 26 height 38
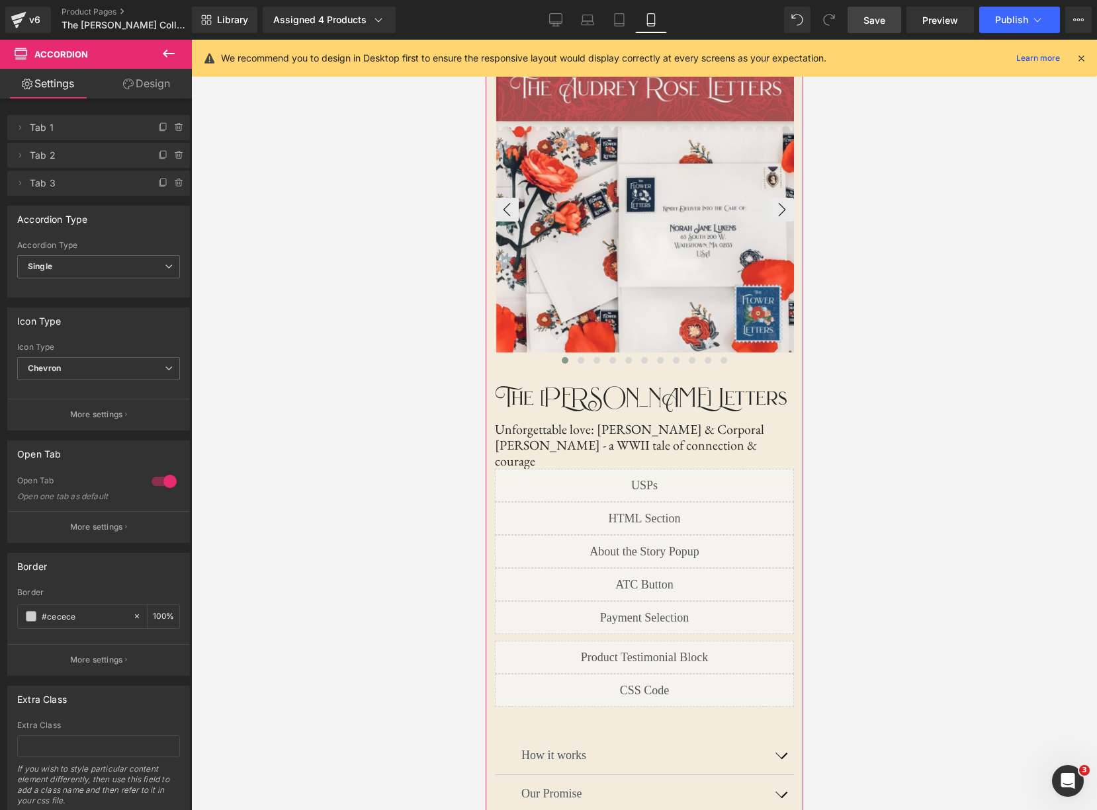
scroll to position [0, 0]
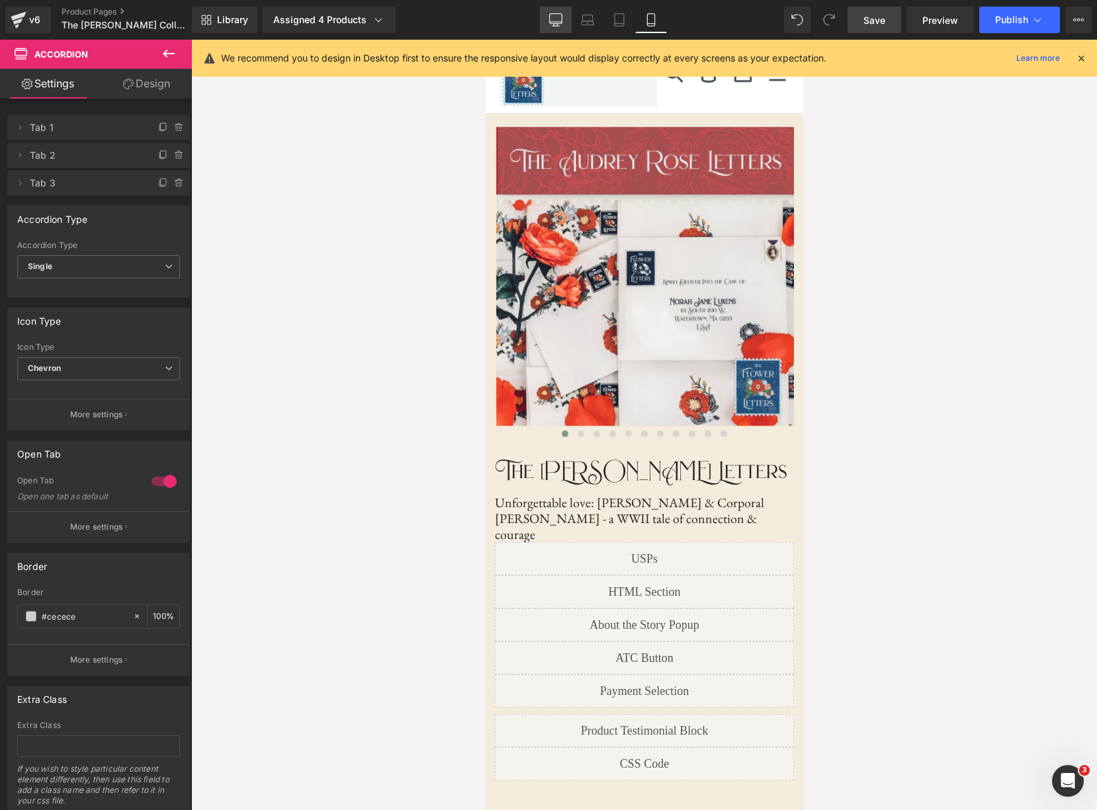
click at [544, 9] on link "Desktop" at bounding box center [556, 20] width 32 height 26
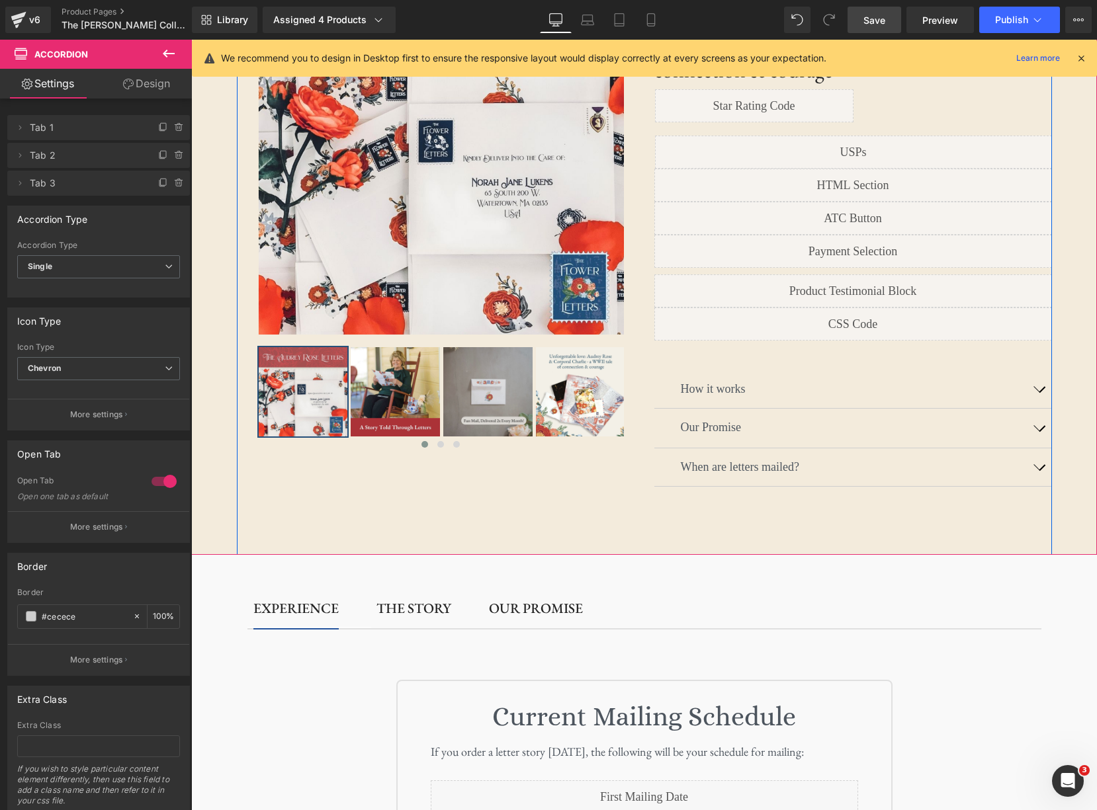
scroll to position [238, 0]
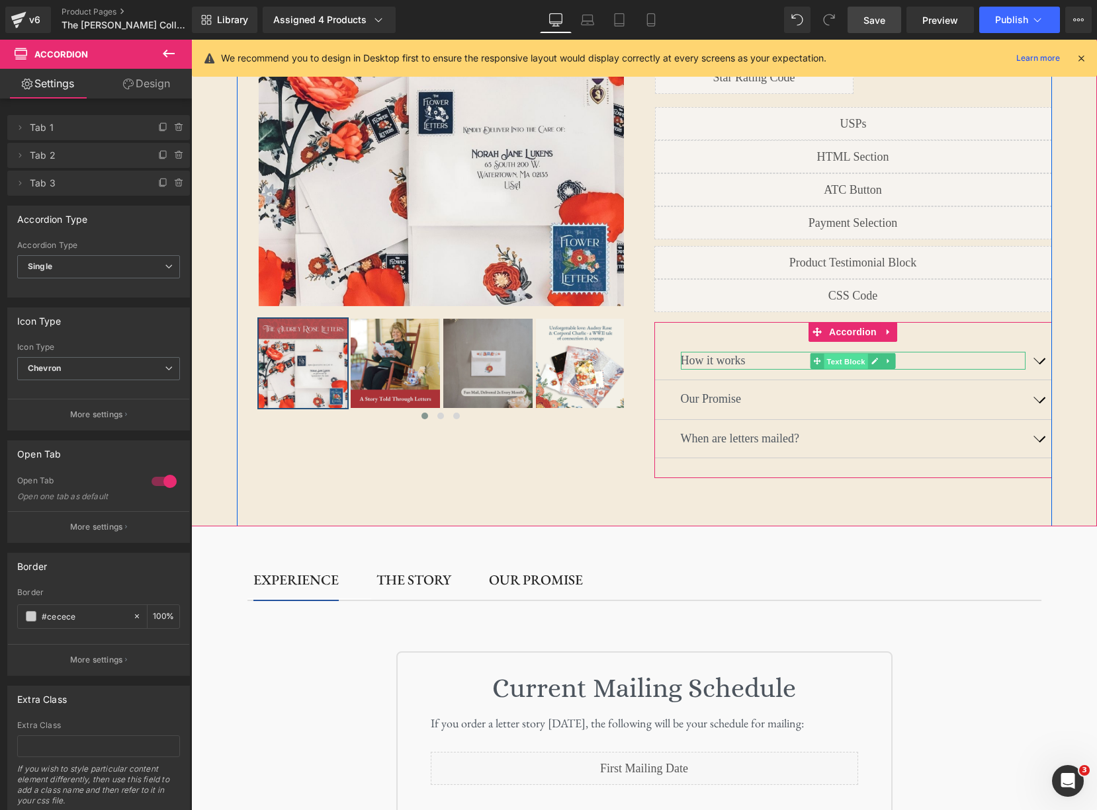
click at [841, 353] on span "Text Block" at bounding box center [846, 361] width 44 height 16
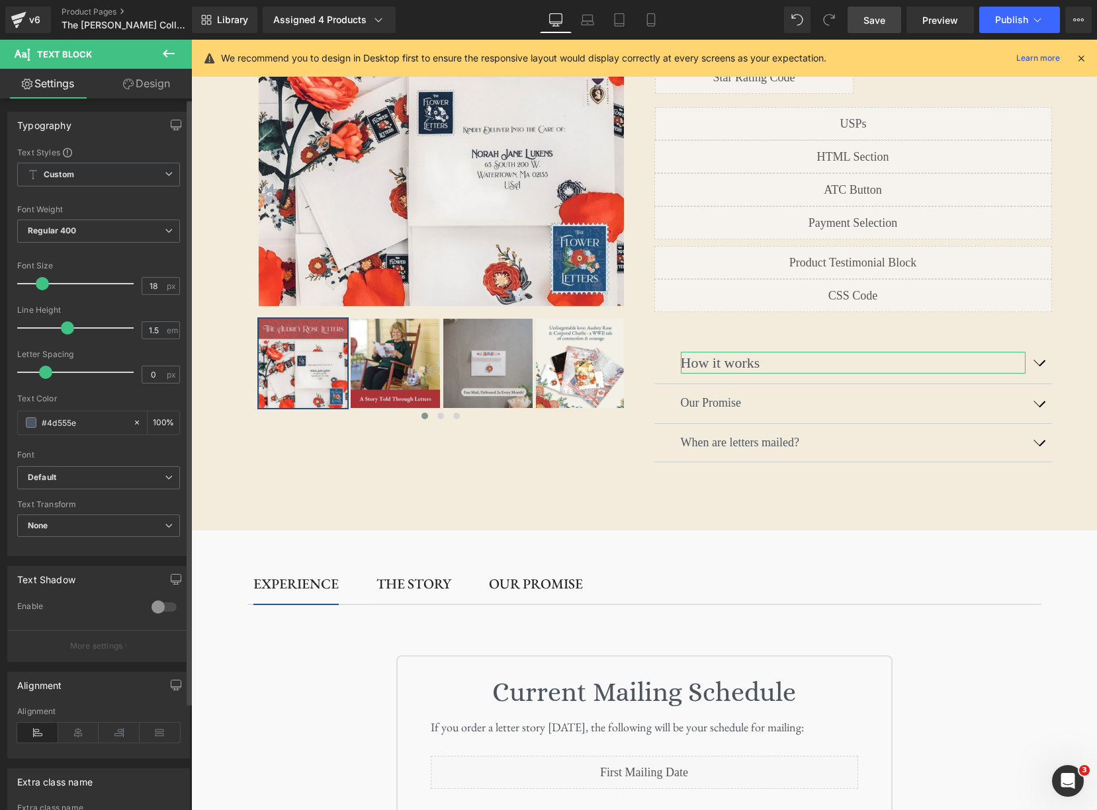
click at [42, 283] on span at bounding box center [42, 283] width 13 height 13
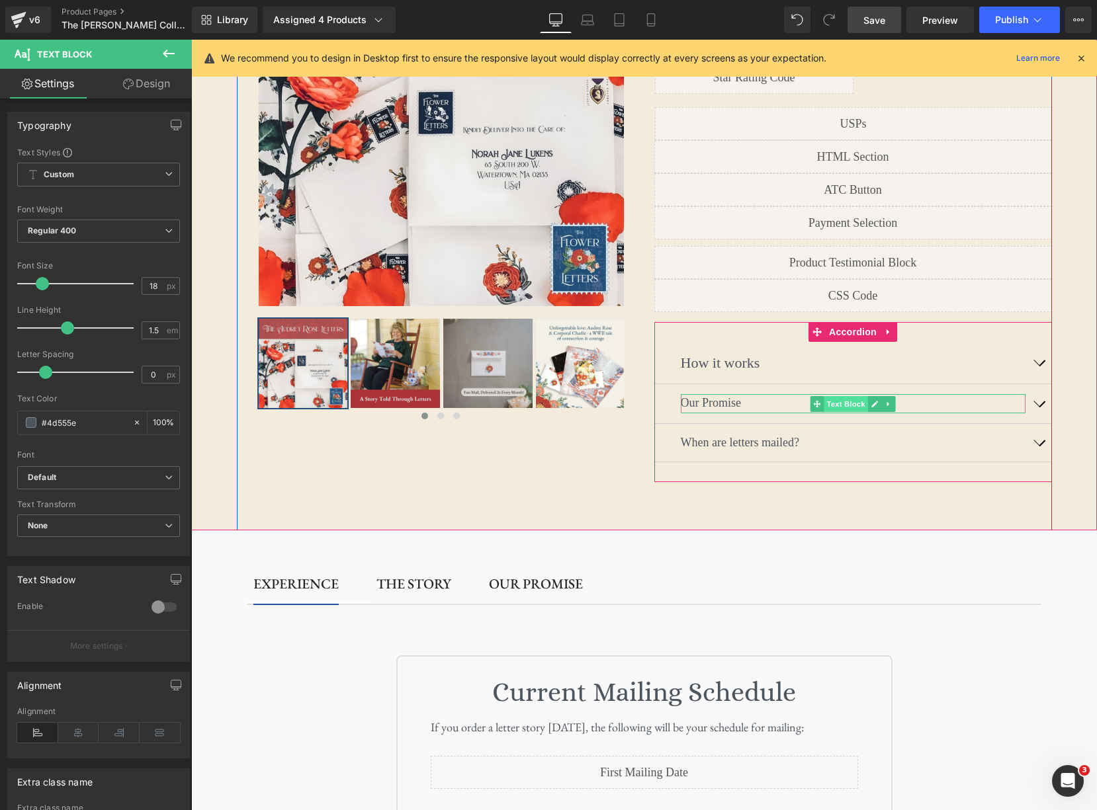
click at [857, 396] on span "Text Block" at bounding box center [846, 404] width 44 height 16
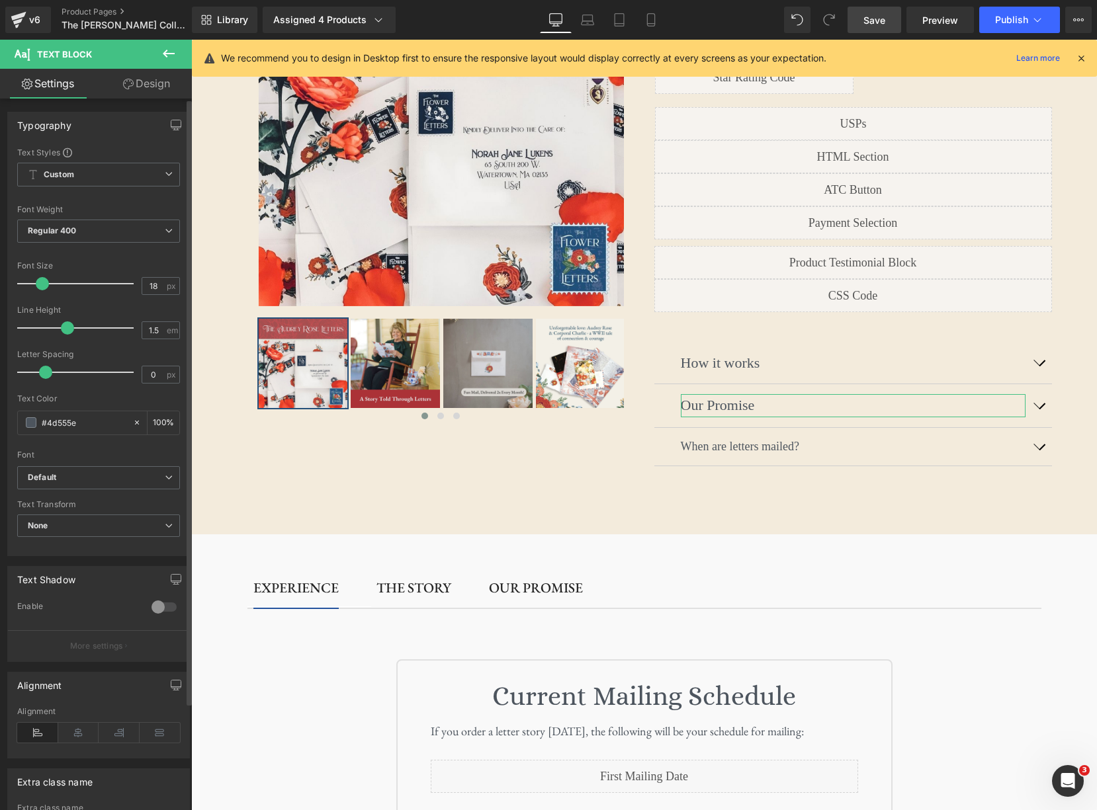
drag, startPoint x: 35, startPoint y: 286, endPoint x: 87, endPoint y: 306, distance: 55.9
click at [40, 286] on span at bounding box center [42, 283] width 13 height 13
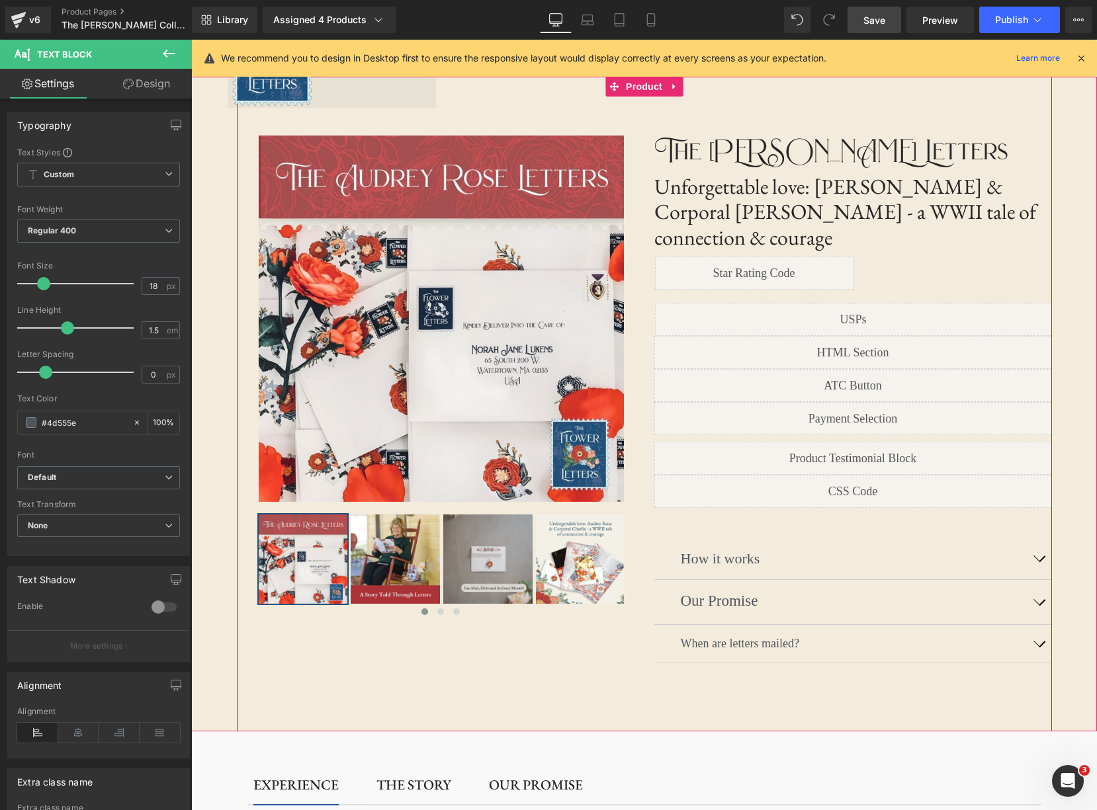
scroll to position [64, 0]
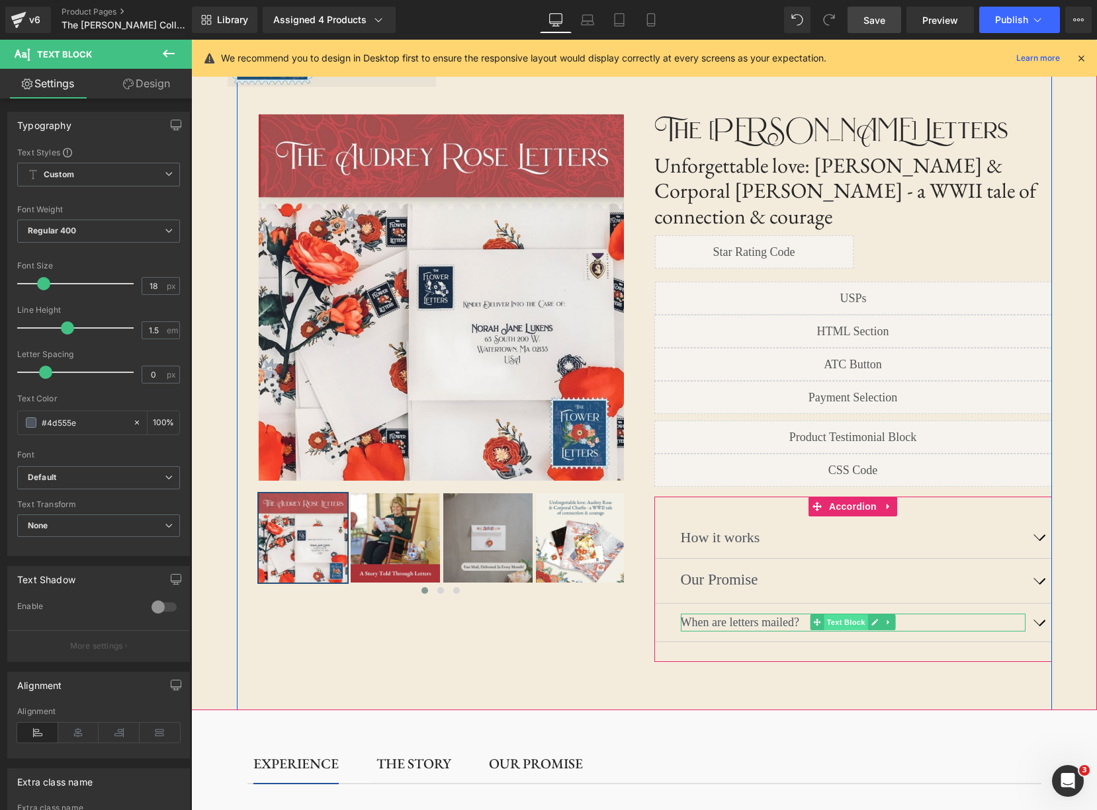
click at [846, 615] on span "Text Block" at bounding box center [846, 623] width 44 height 16
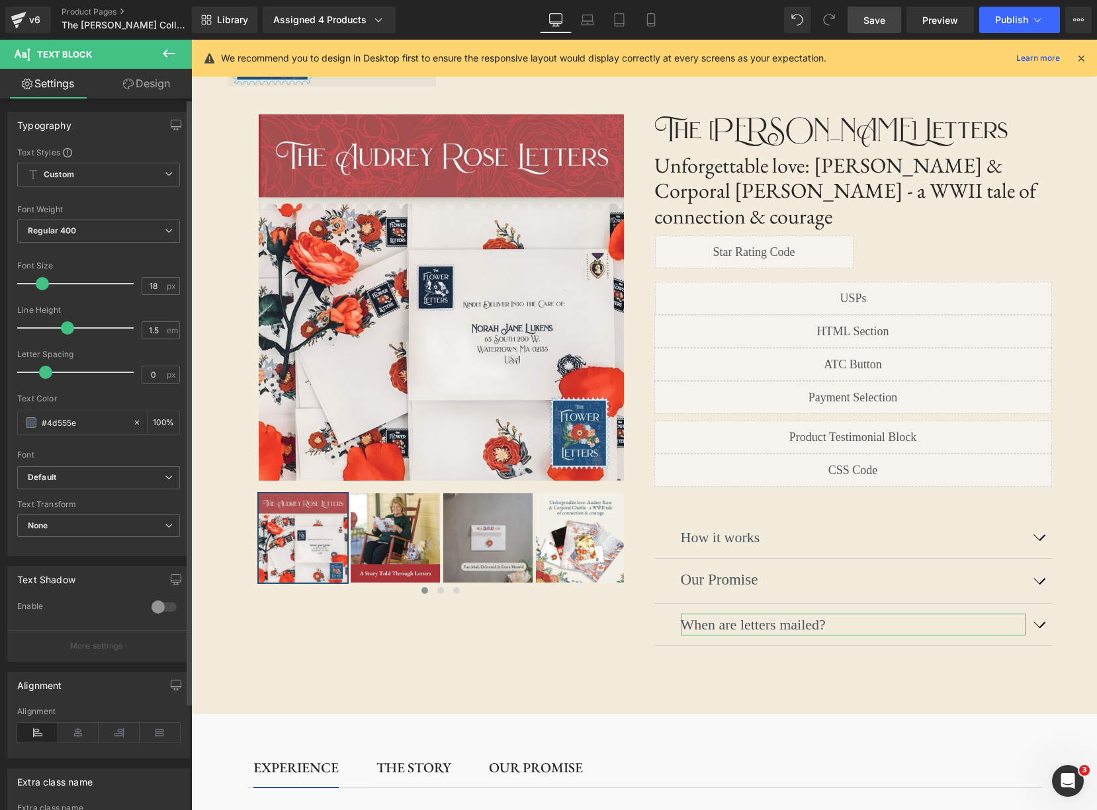
click at [38, 280] on span at bounding box center [42, 283] width 13 height 13
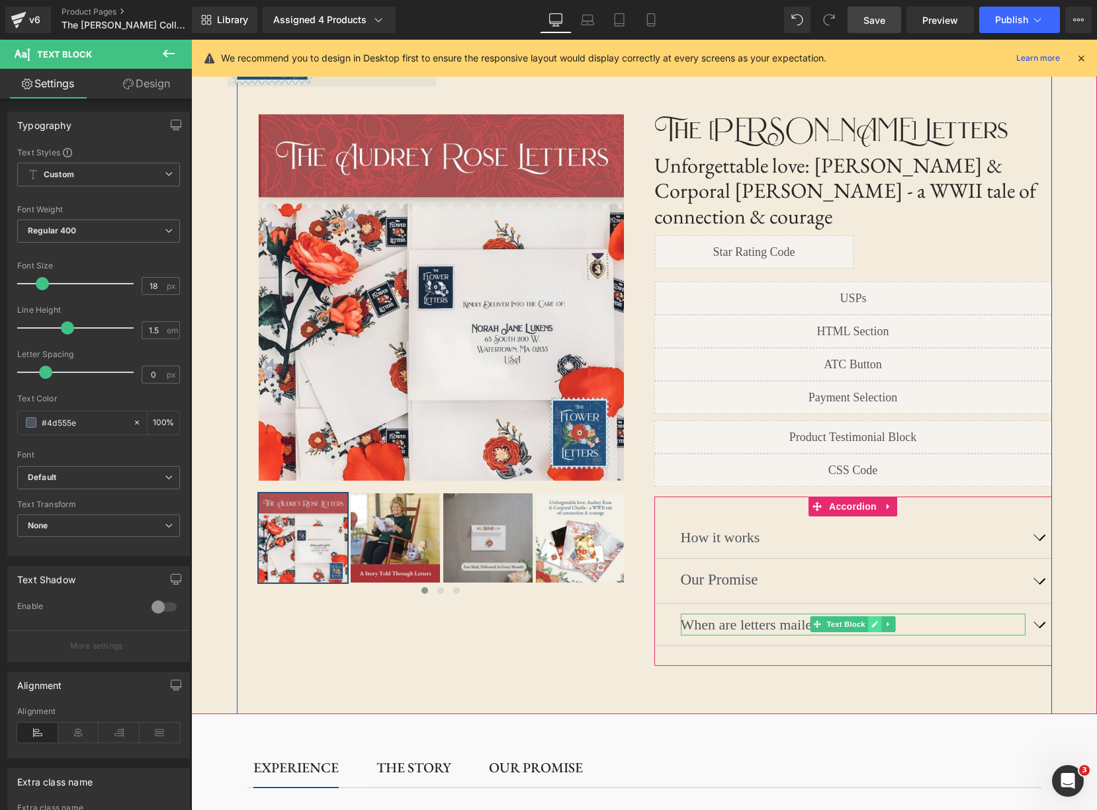
click at [871, 621] on icon at bounding box center [874, 625] width 7 height 8
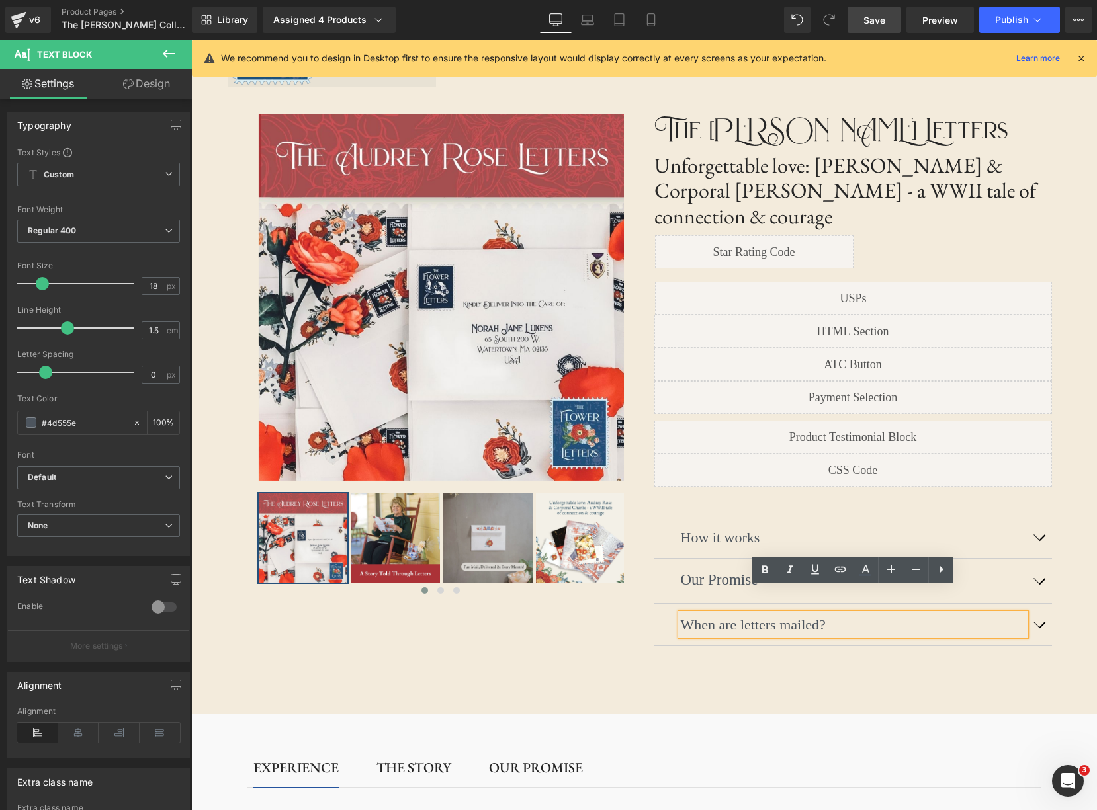
click at [842, 614] on p "When are letters mailed?" at bounding box center [853, 625] width 345 height 22
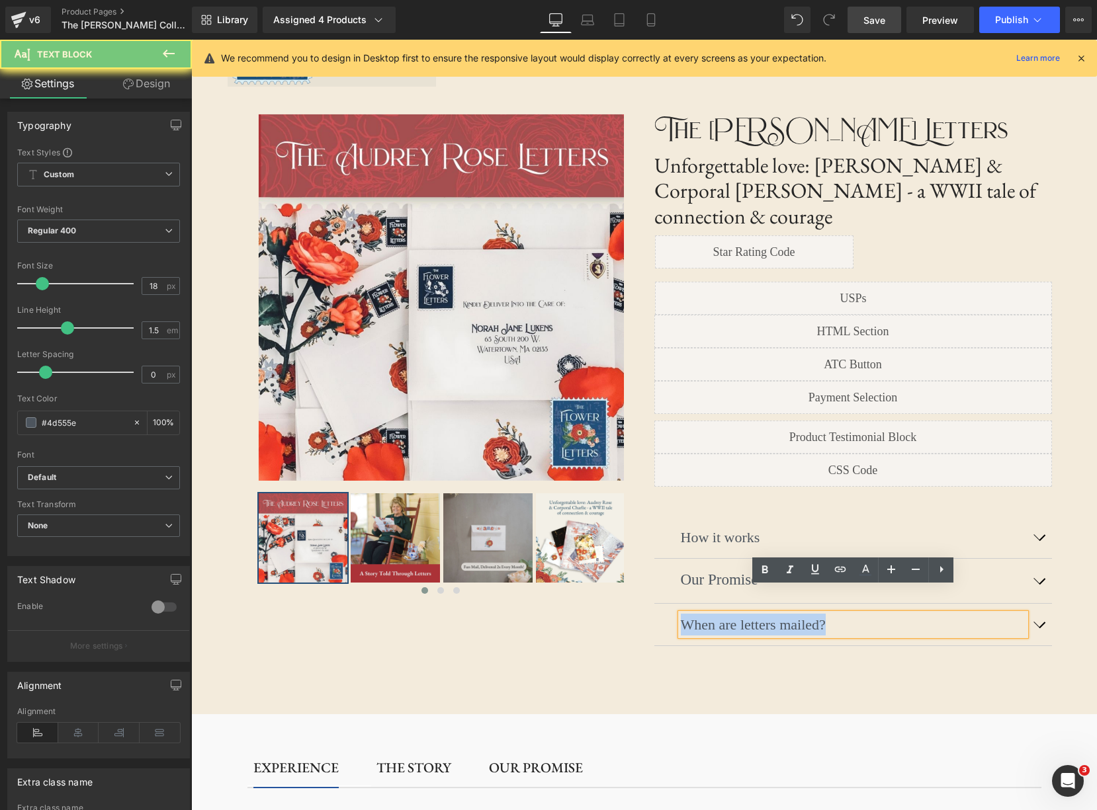
click at [842, 614] on p "When are letters mailed?" at bounding box center [853, 625] width 345 height 22
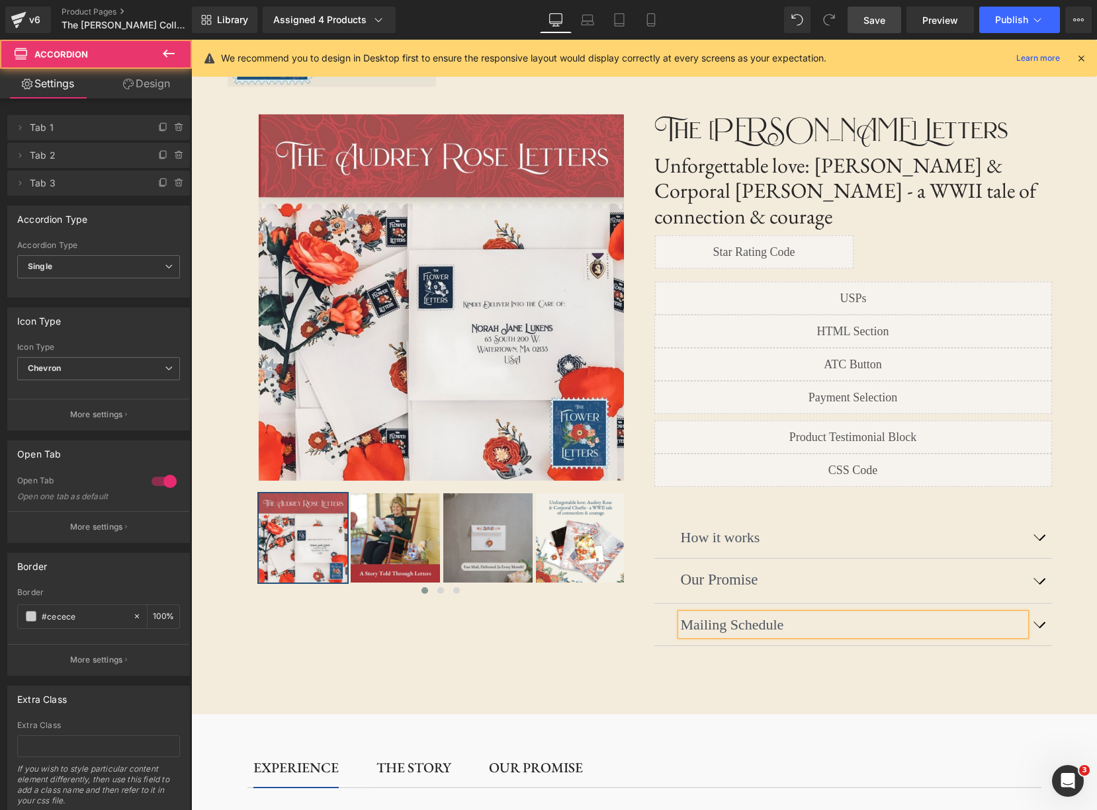
click at [1045, 604] on button "button" at bounding box center [1038, 625] width 26 height 42
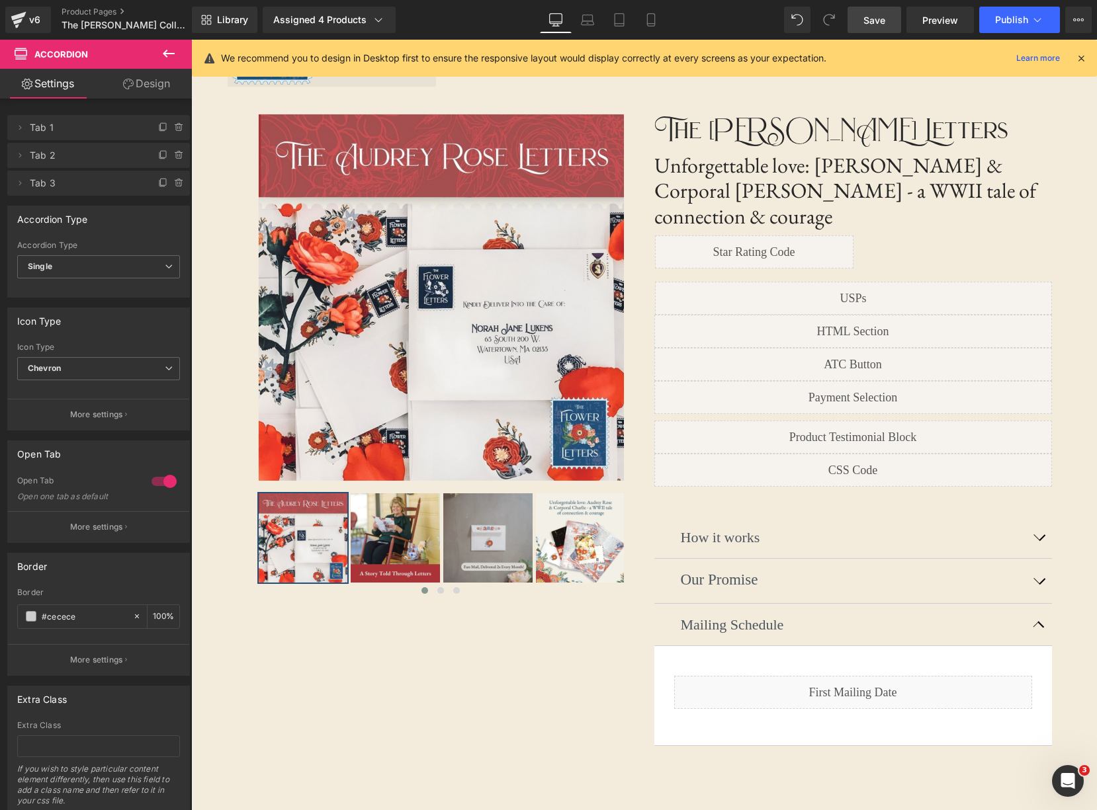
click at [163, 54] on icon at bounding box center [169, 54] width 16 height 16
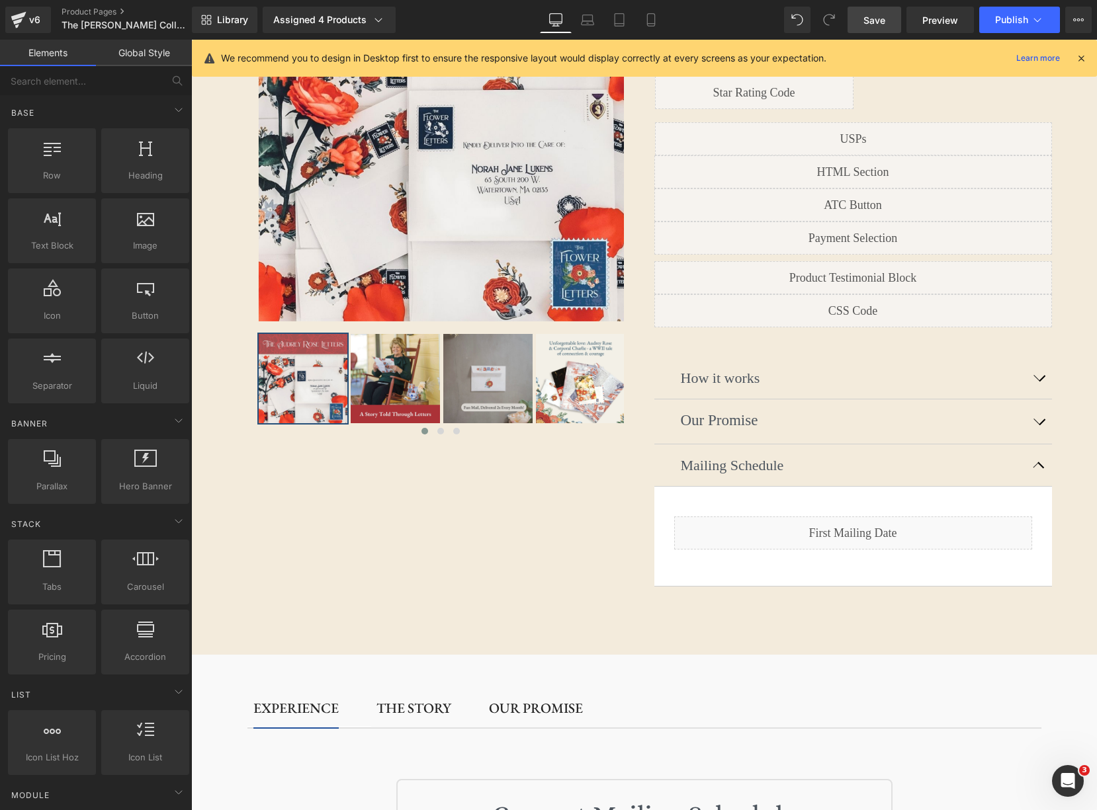
scroll to position [351, 0]
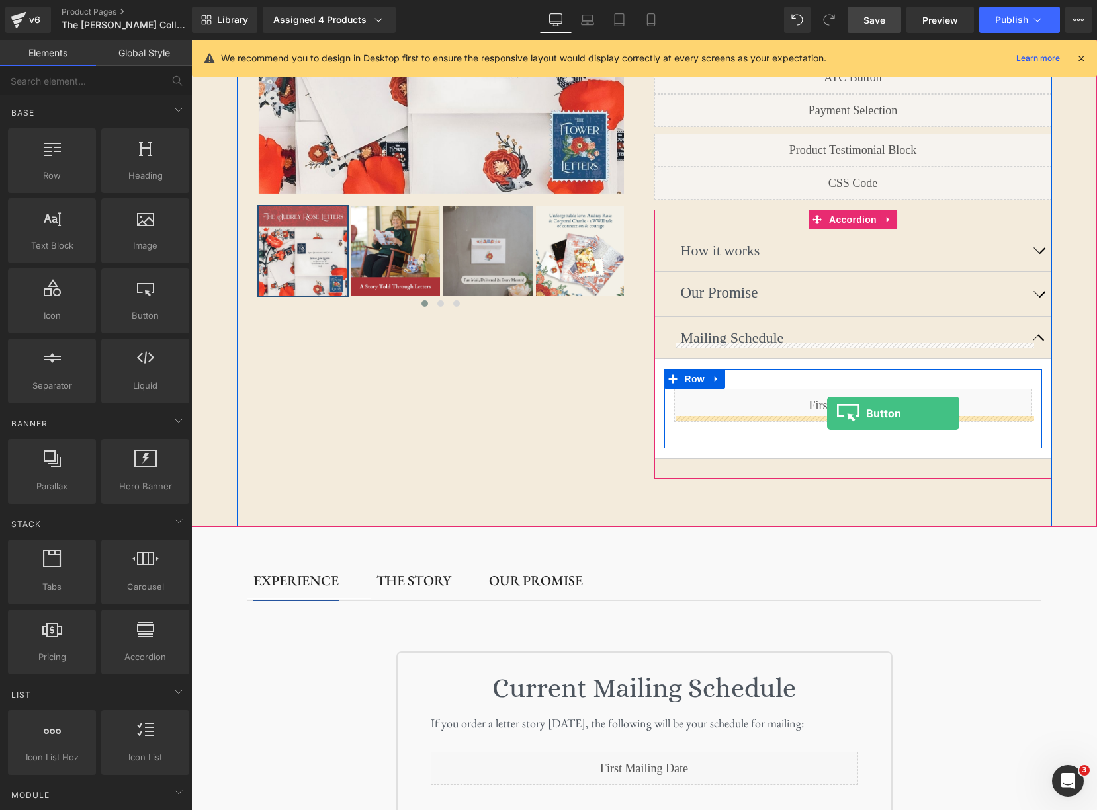
drag, startPoint x: 340, startPoint y: 361, endPoint x: 828, endPoint y: 415, distance: 491.2
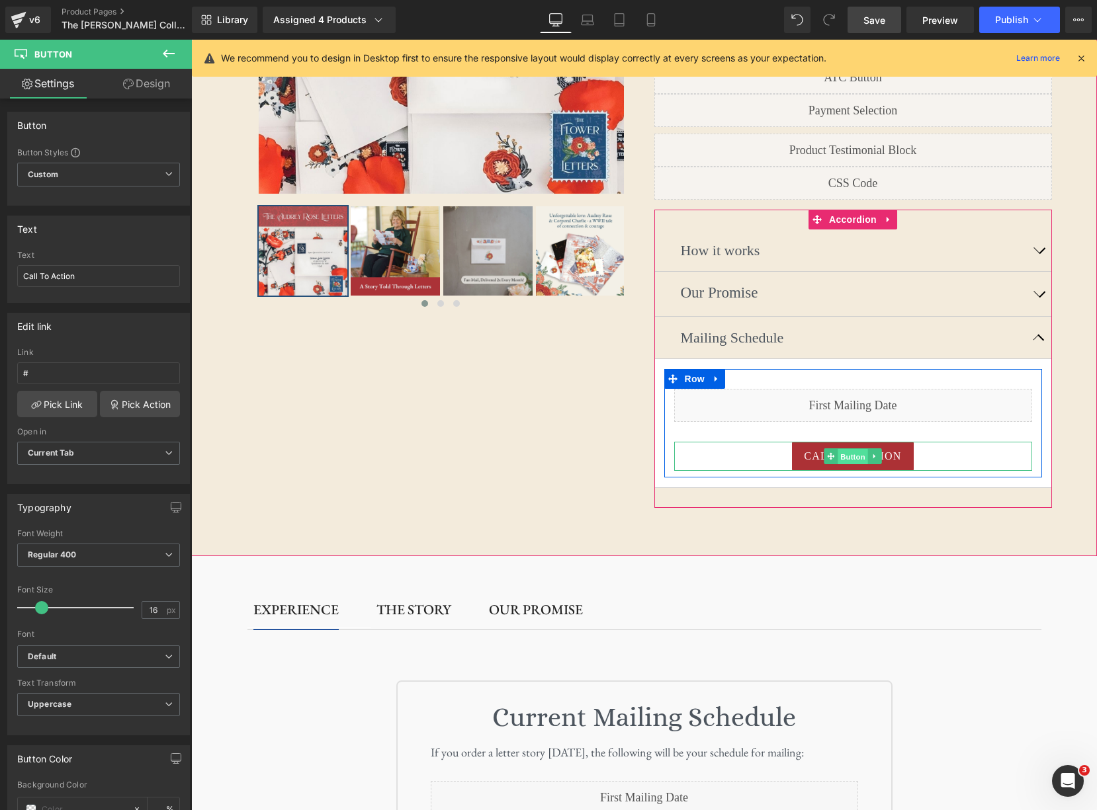
click at [859, 449] on span "Button" at bounding box center [852, 457] width 30 height 16
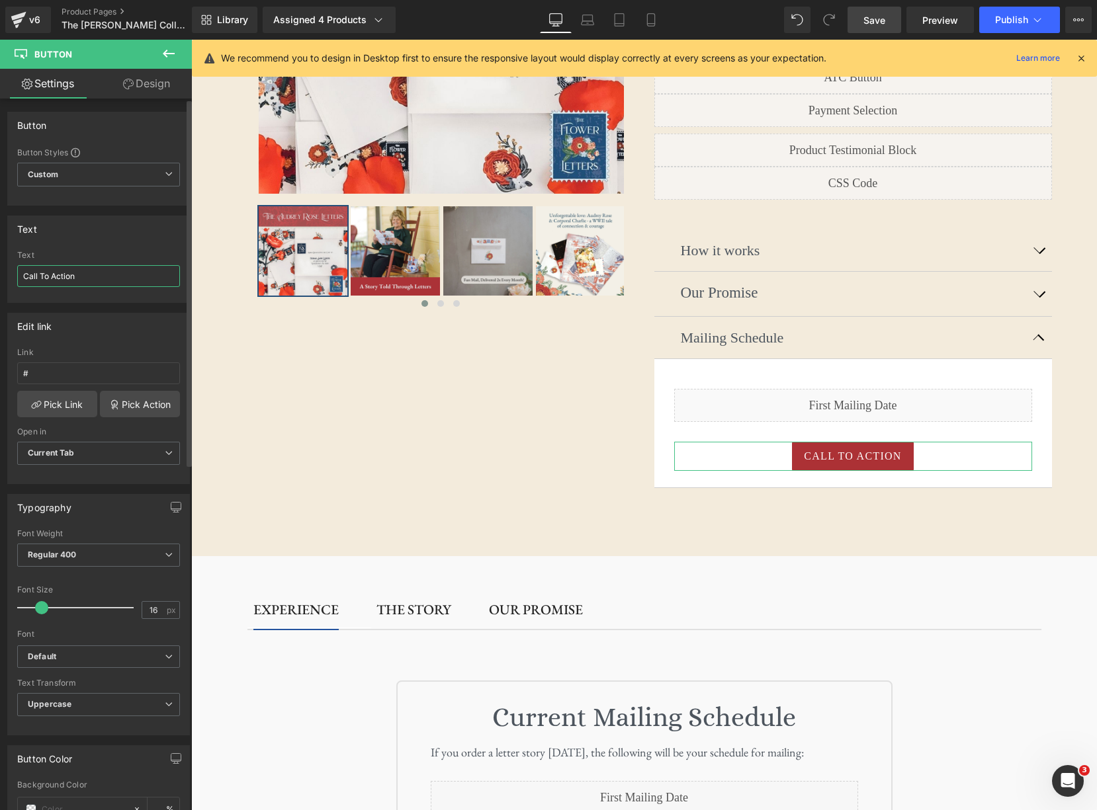
click at [104, 280] on input "Call To Action" at bounding box center [98, 276] width 163 height 22
click at [103, 280] on input "Call To Action" at bounding box center [98, 276] width 163 height 22
type input "See All Mailing Dates"
click at [108, 453] on span "Current Tab" at bounding box center [98, 453] width 163 height 23
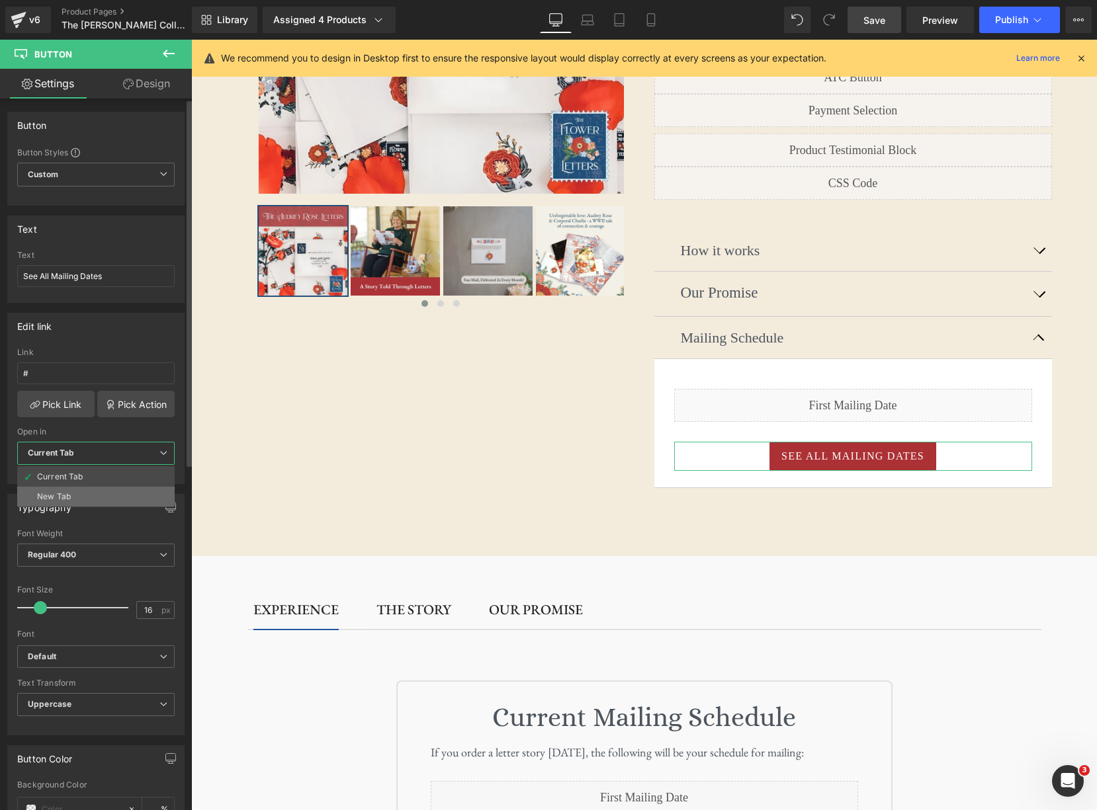
click at [114, 490] on li "New Tab" at bounding box center [95, 497] width 157 height 20
click at [114, 370] on input "#" at bounding box center [98, 374] width 163 height 22
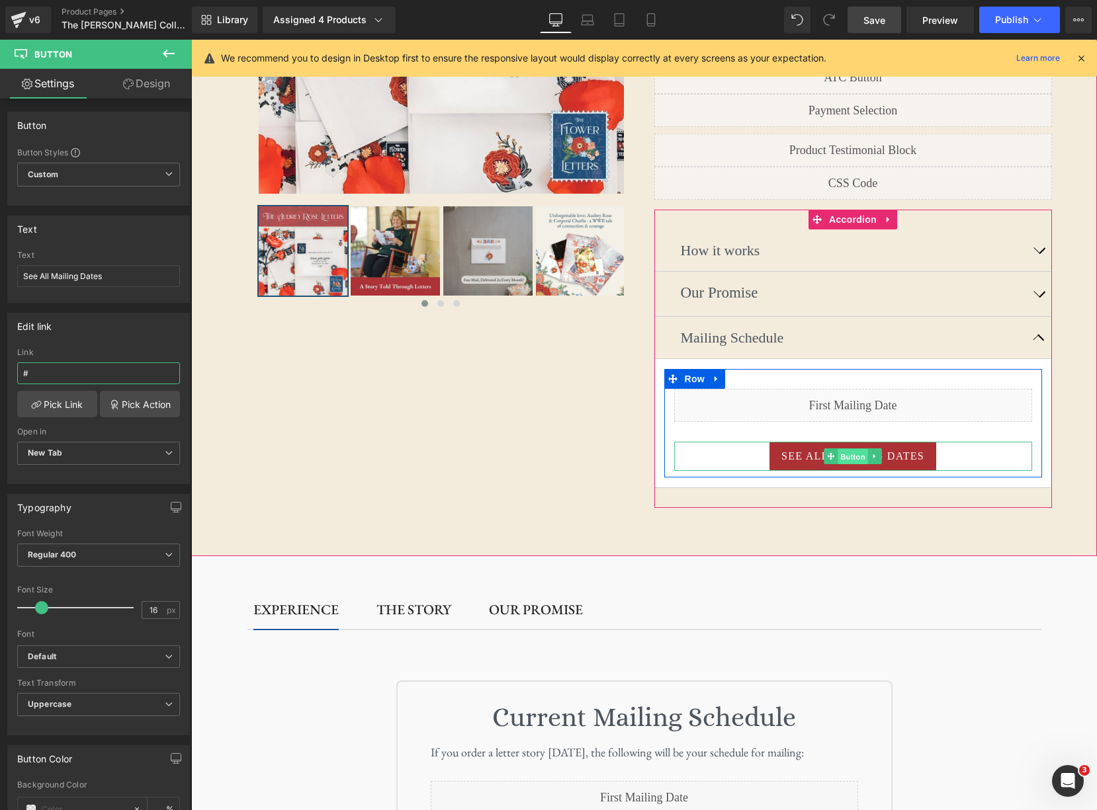
click at [853, 449] on span "Button" at bounding box center [852, 457] width 30 height 16
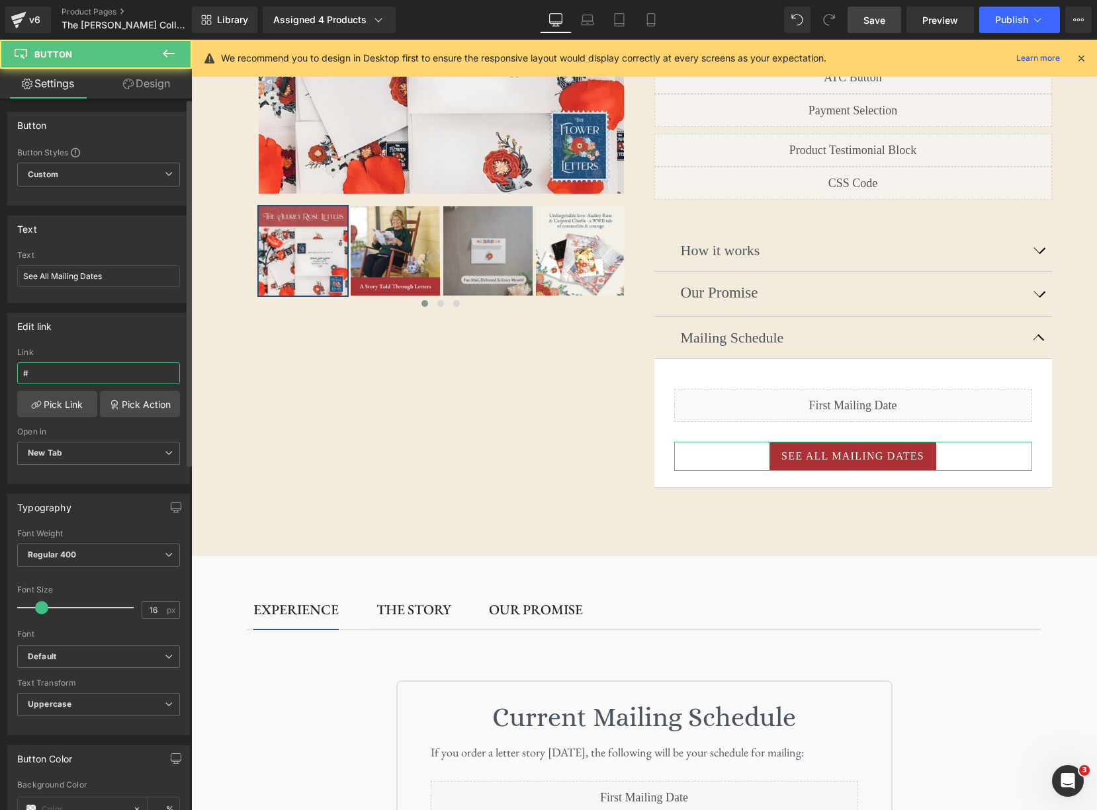
click at [70, 374] on input "#" at bounding box center [98, 374] width 163 height 22
paste input "https://theflowerletters.com/pages/shipping"
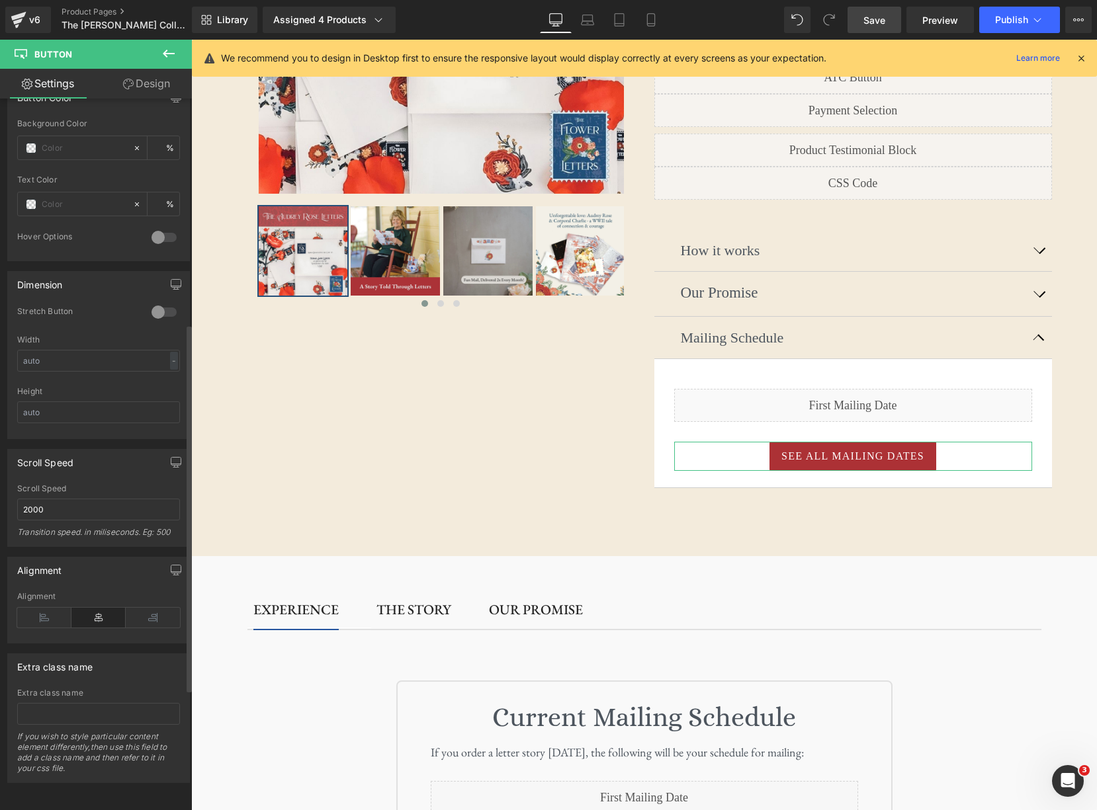
scroll to position [0, 0]
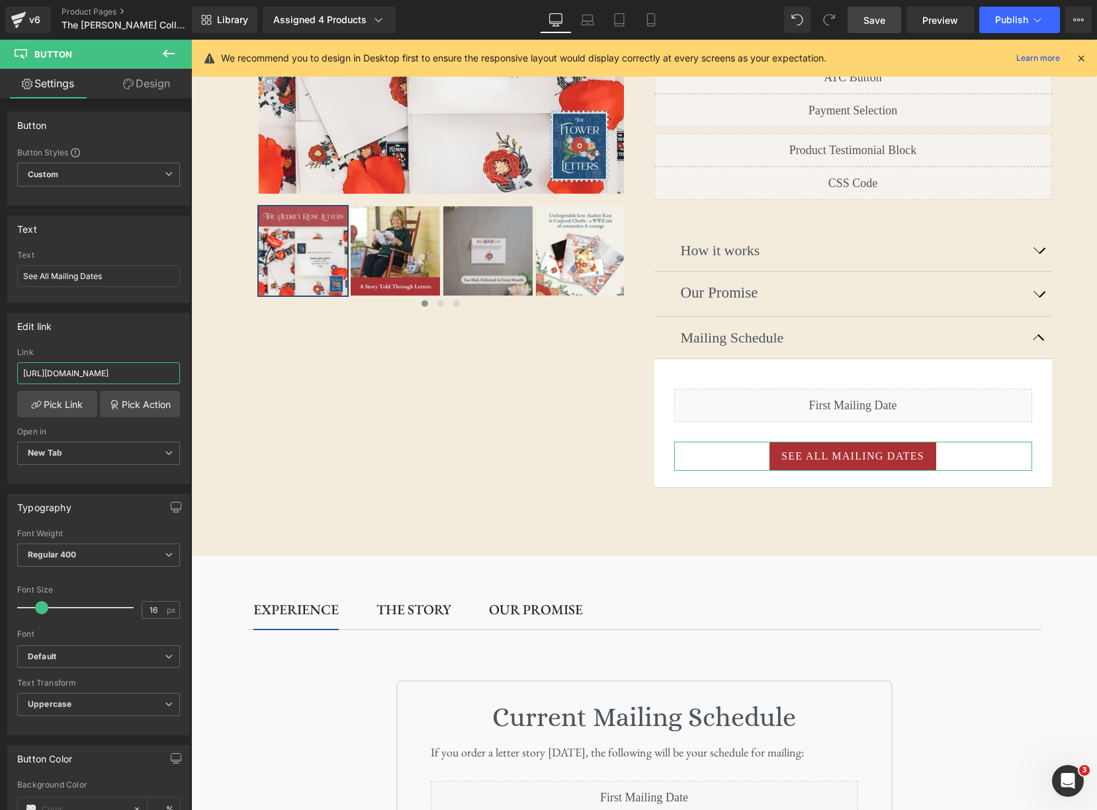
type input "https://theflowerletters.com/pages/shipping"
click at [155, 87] on link "Design" at bounding box center [147, 84] width 96 height 30
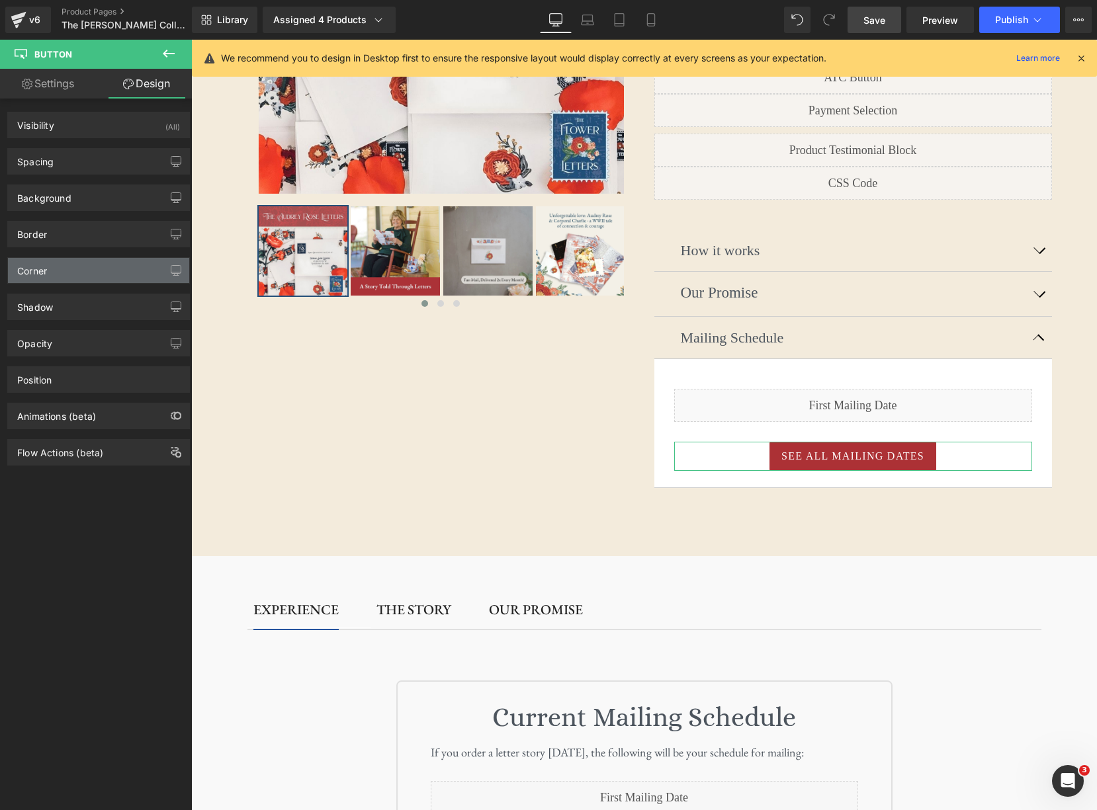
click at [99, 268] on div "Corner" at bounding box center [98, 270] width 181 height 25
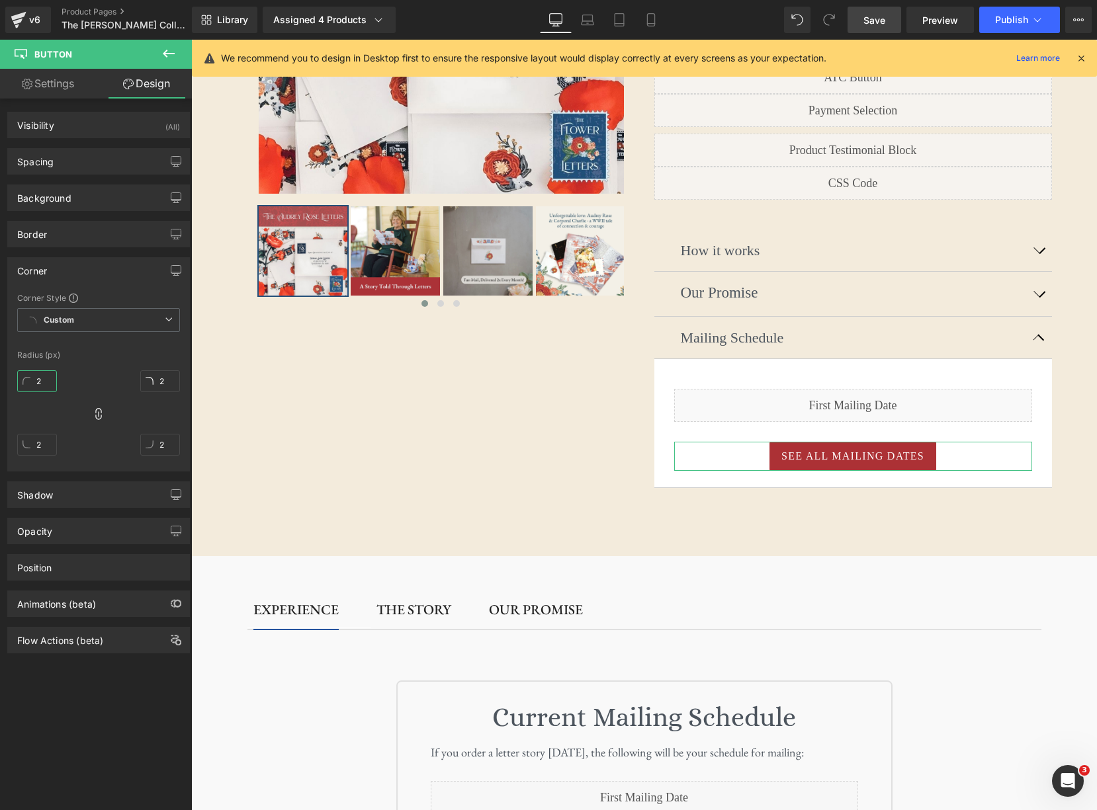
click at [45, 380] on input "2" at bounding box center [37, 381] width 40 height 22
type input "7"
click at [86, 380] on div "7 2 2 2" at bounding box center [98, 418] width 163 height 106
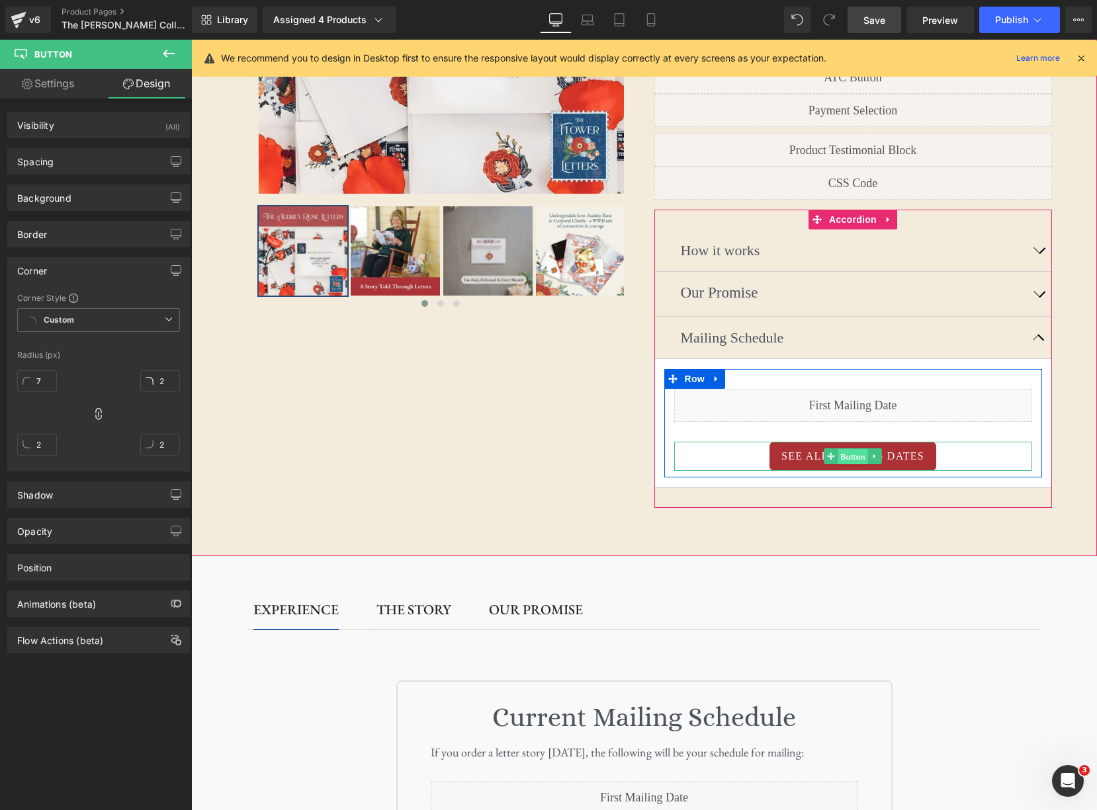
click at [848, 449] on span "Button" at bounding box center [852, 457] width 30 height 16
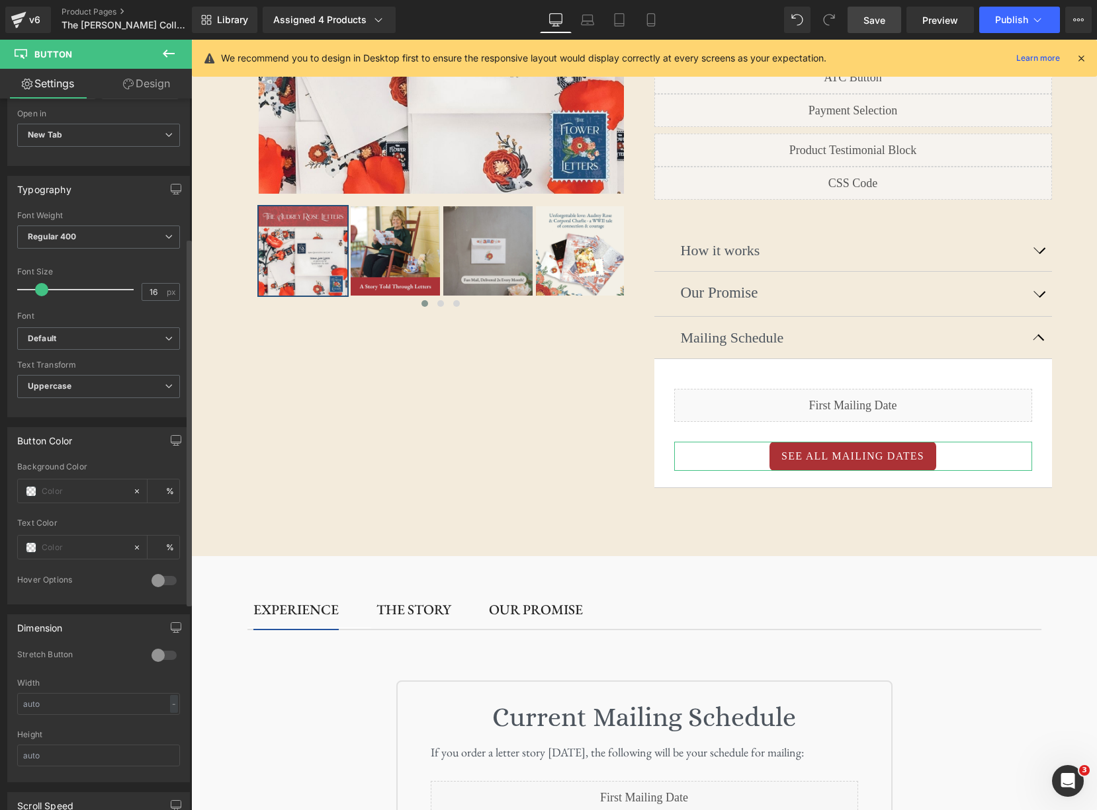
scroll to position [330, 0]
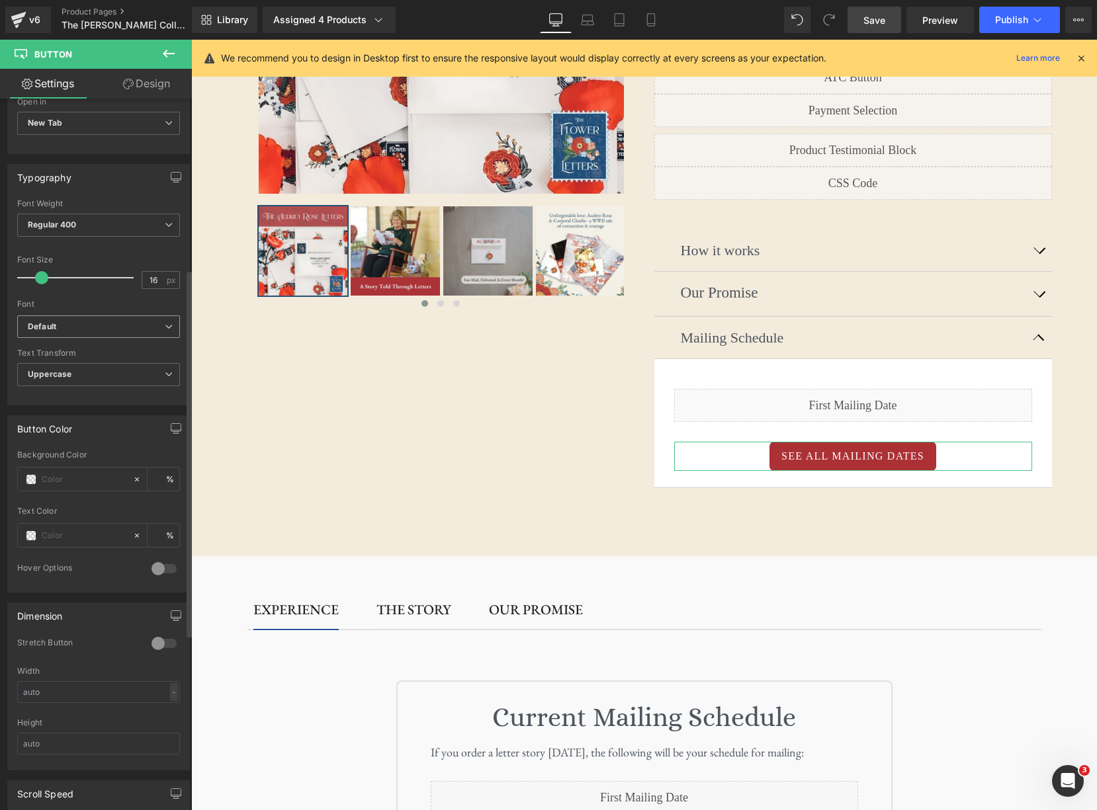
click at [155, 325] on b "Default" at bounding box center [96, 327] width 137 height 11
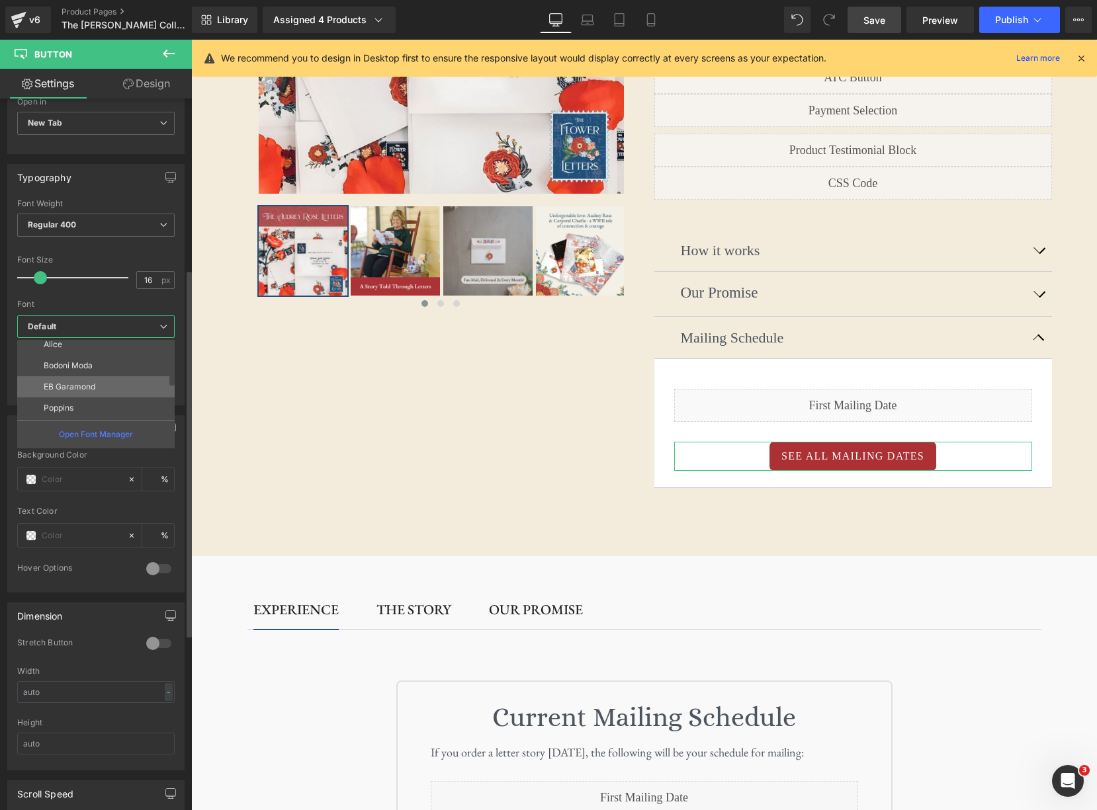
scroll to position [75, 0]
click at [117, 381] on li "EB Garamond" at bounding box center [98, 380] width 163 height 21
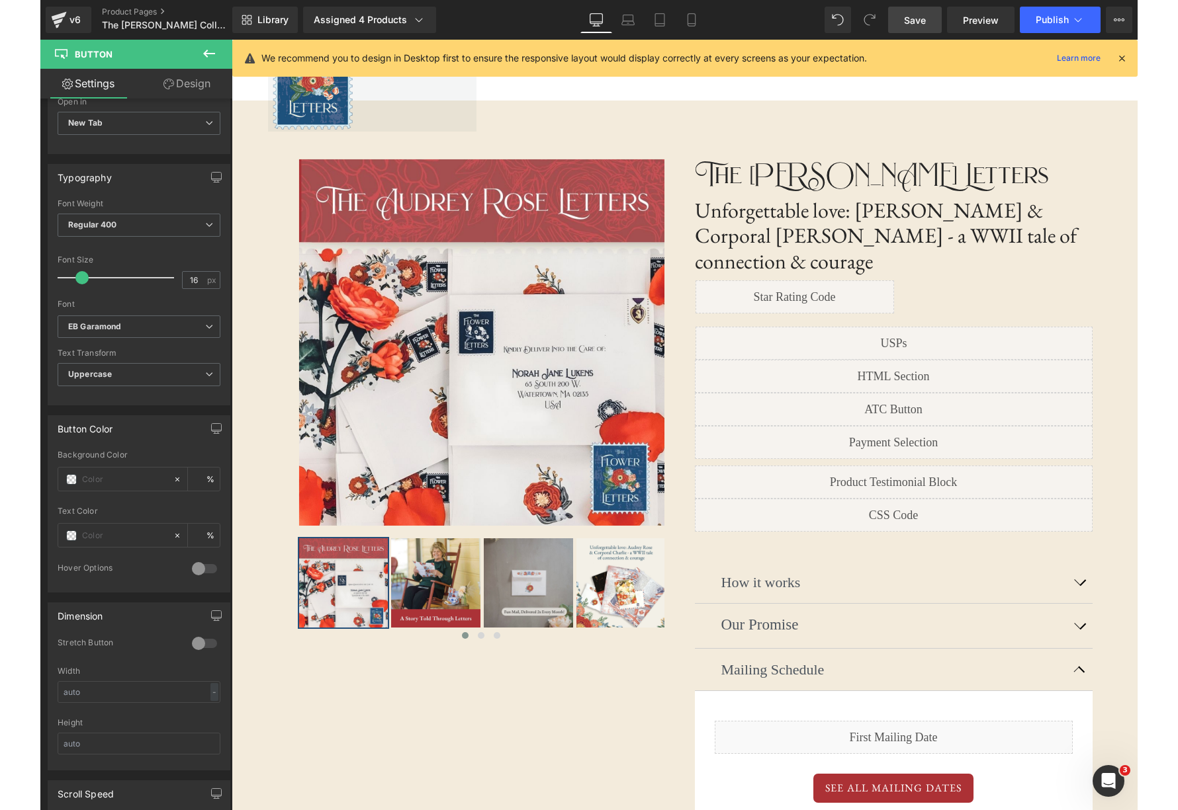
scroll to position [0, 0]
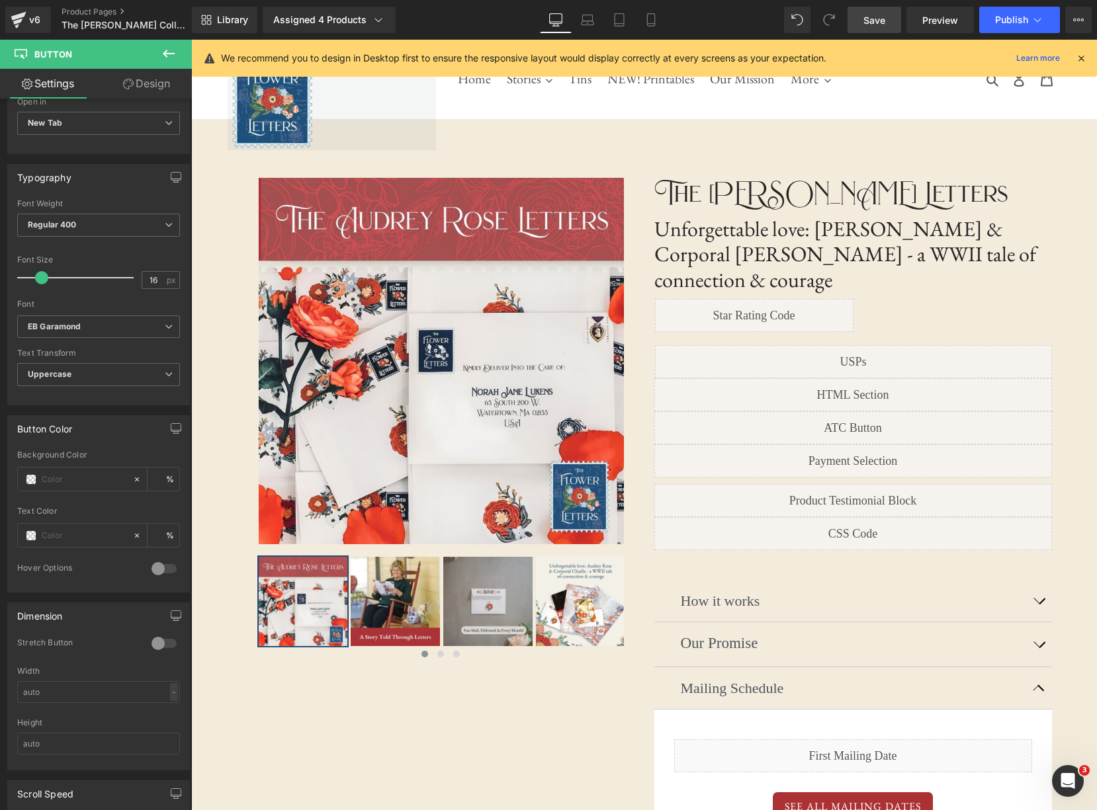
click at [867, 26] on span "Save" at bounding box center [874, 20] width 22 height 14
click at [941, 24] on span "Preview" at bounding box center [940, 20] width 36 height 14
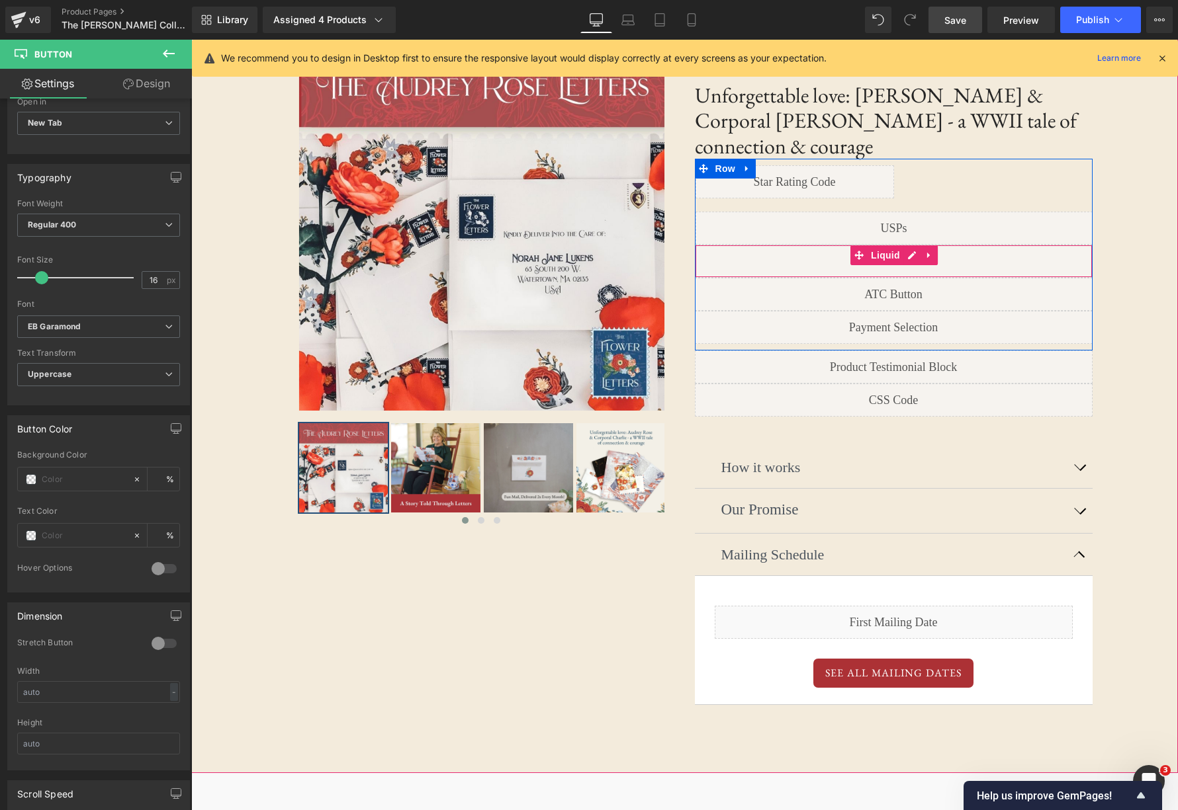
scroll to position [135, 0]
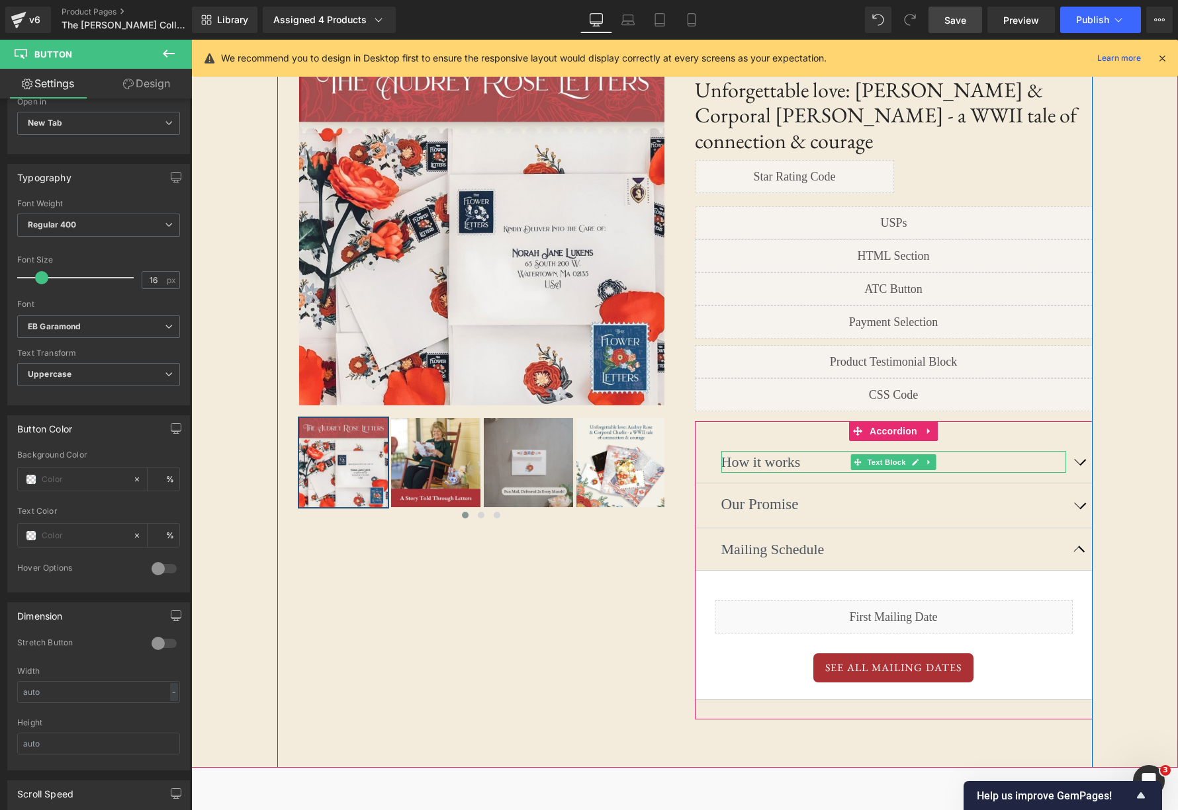
drag, startPoint x: 910, startPoint y: 443, endPoint x: 834, endPoint y: 444, distance: 75.4
click at [910, 454] on link at bounding box center [915, 462] width 14 height 16
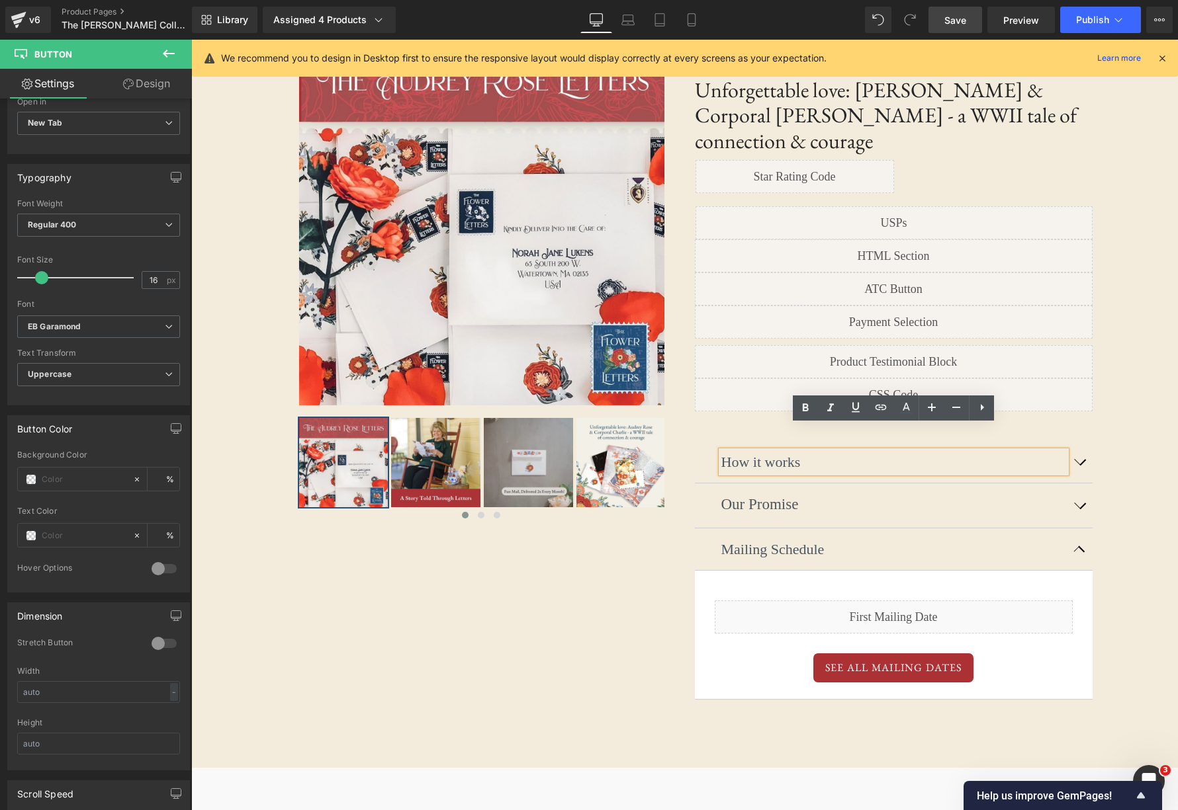
click at [793, 451] on p "How it works" at bounding box center [893, 462] width 345 height 22
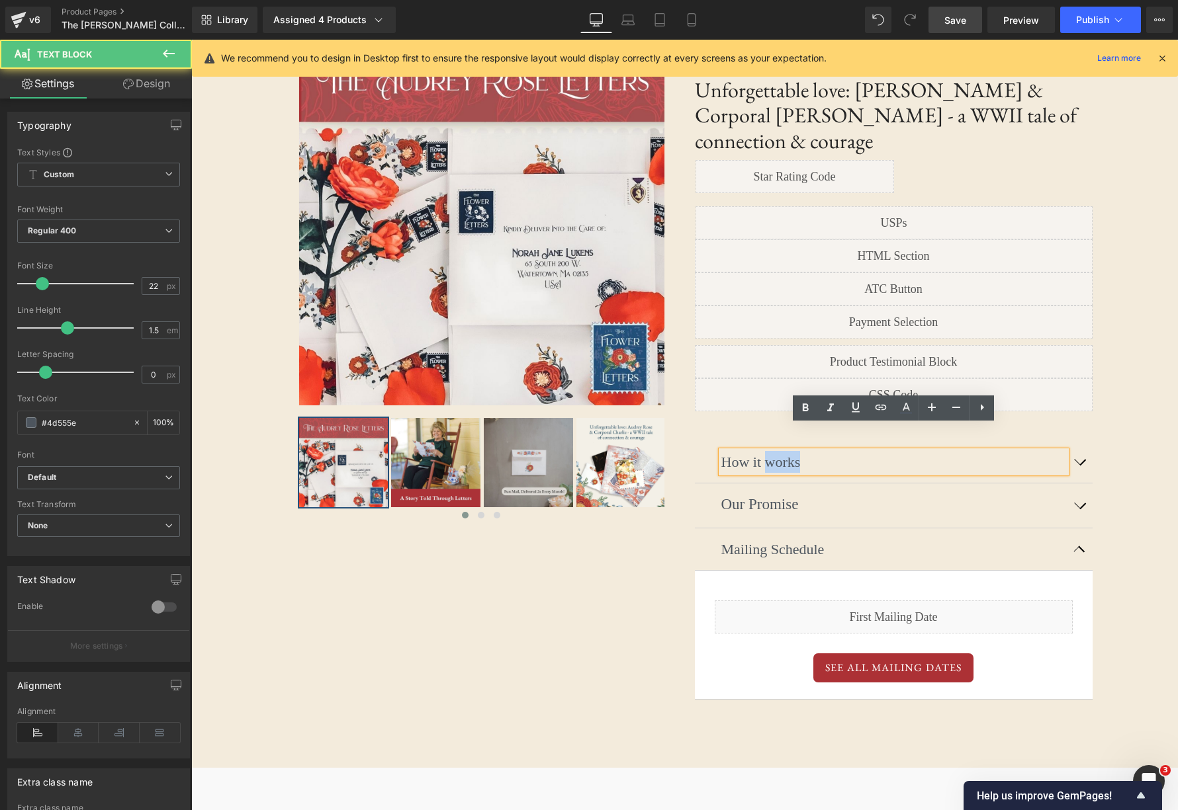
click at [793, 451] on p "How it works" at bounding box center [893, 462] width 345 height 22
click at [792, 451] on p "How it works" at bounding box center [893, 462] width 345 height 22
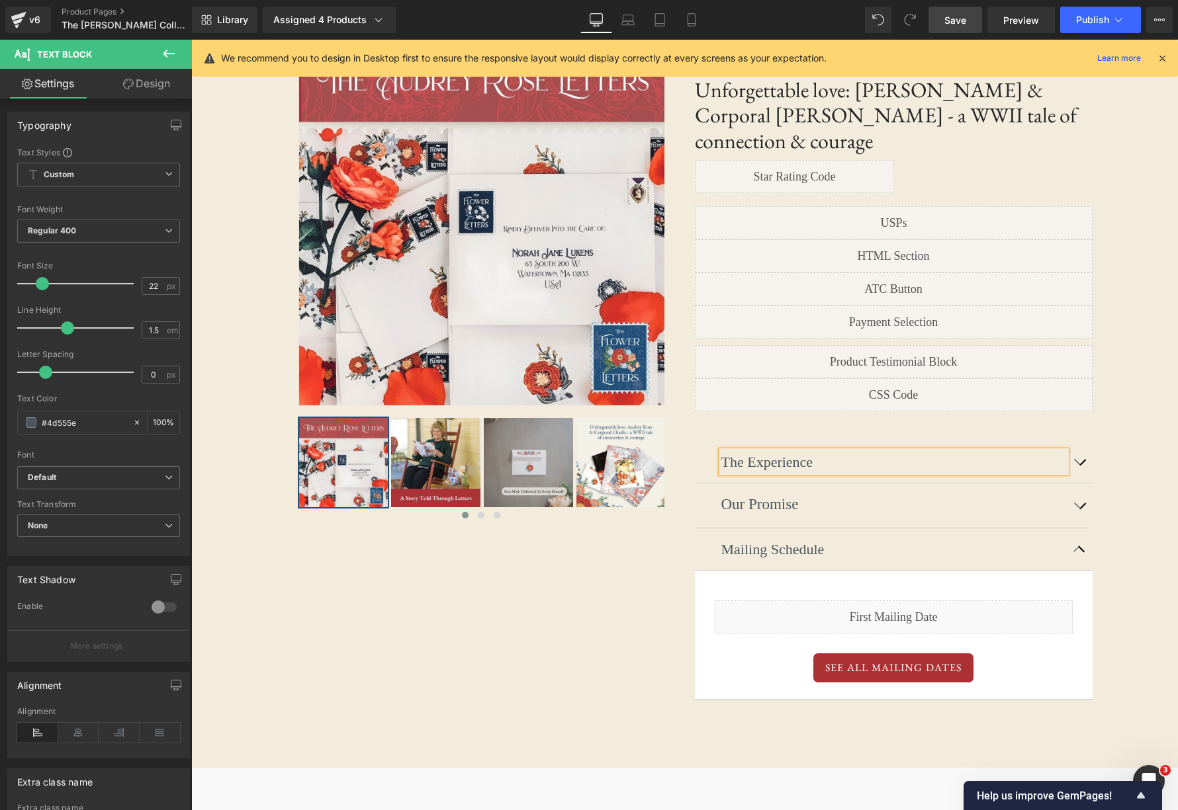
click at [1079, 441] on button "button" at bounding box center [1079, 462] width 26 height 42
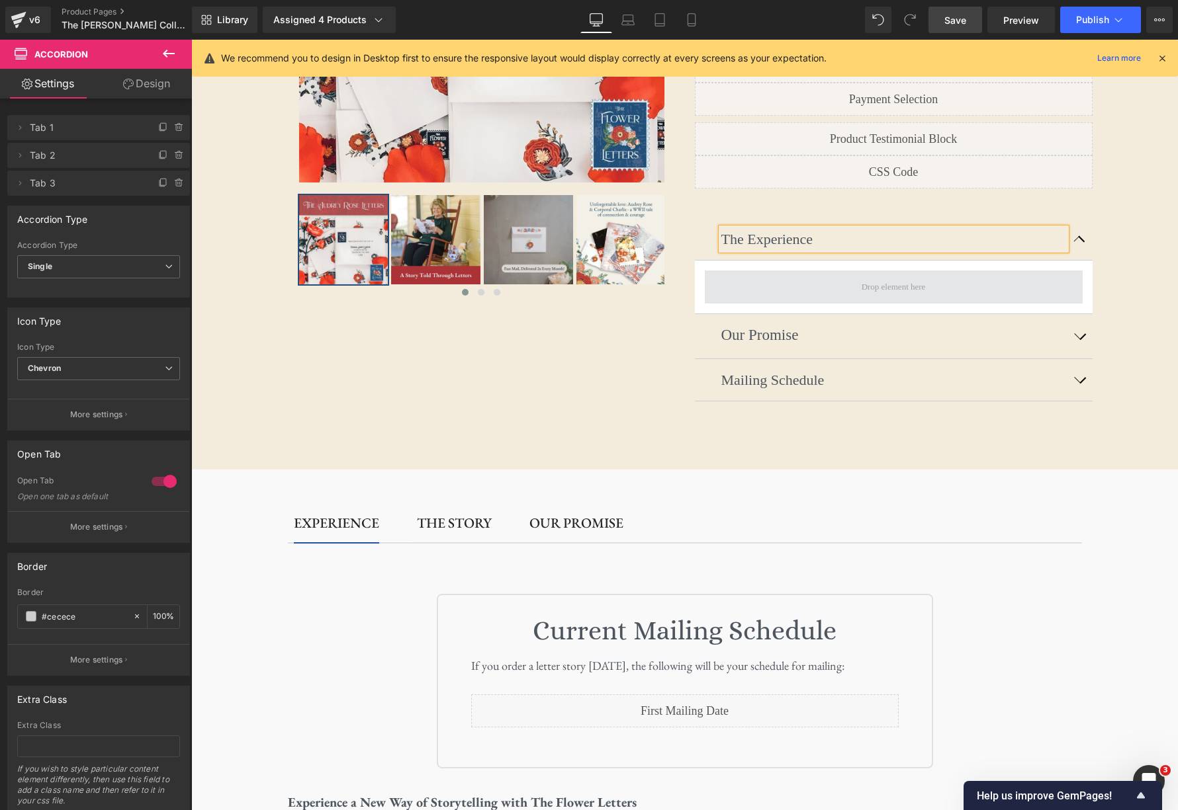
scroll to position [332, 0]
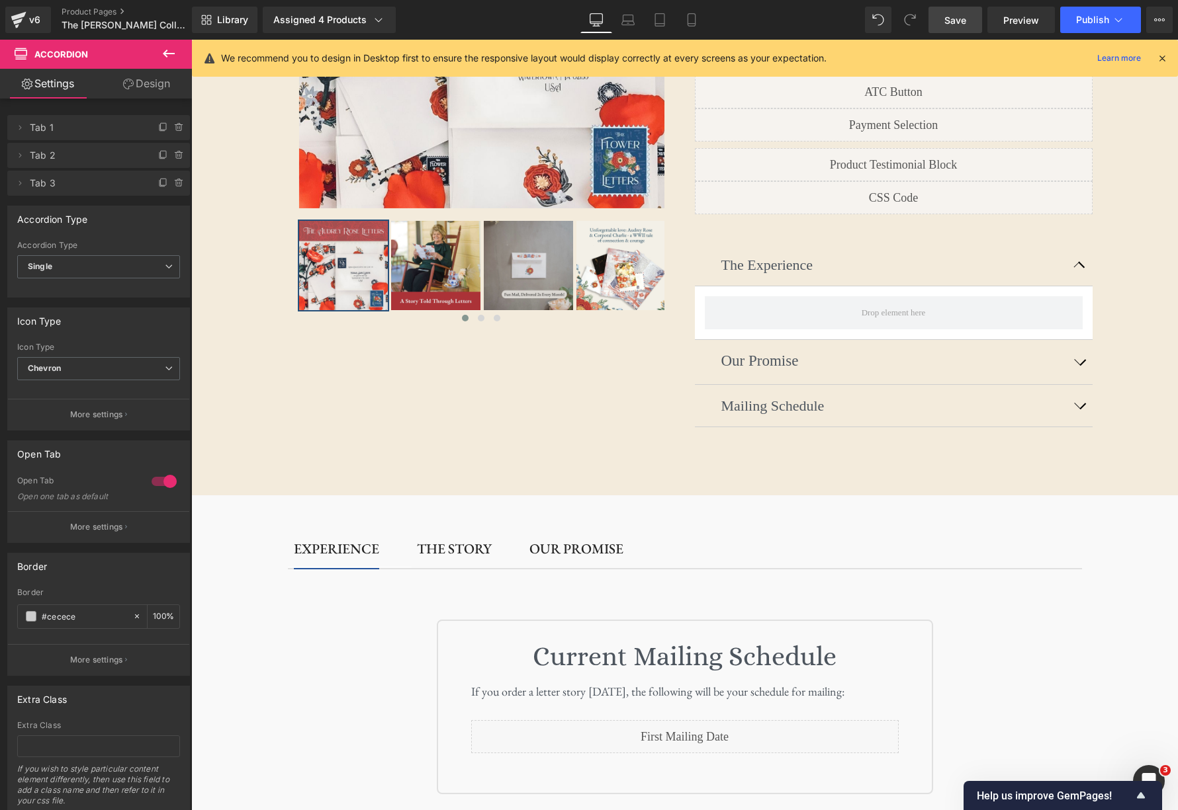
drag, startPoint x: 164, startPoint y: 52, endPoint x: 167, endPoint y: 62, distance: 10.3
click at [165, 52] on icon at bounding box center [169, 54] width 12 height 8
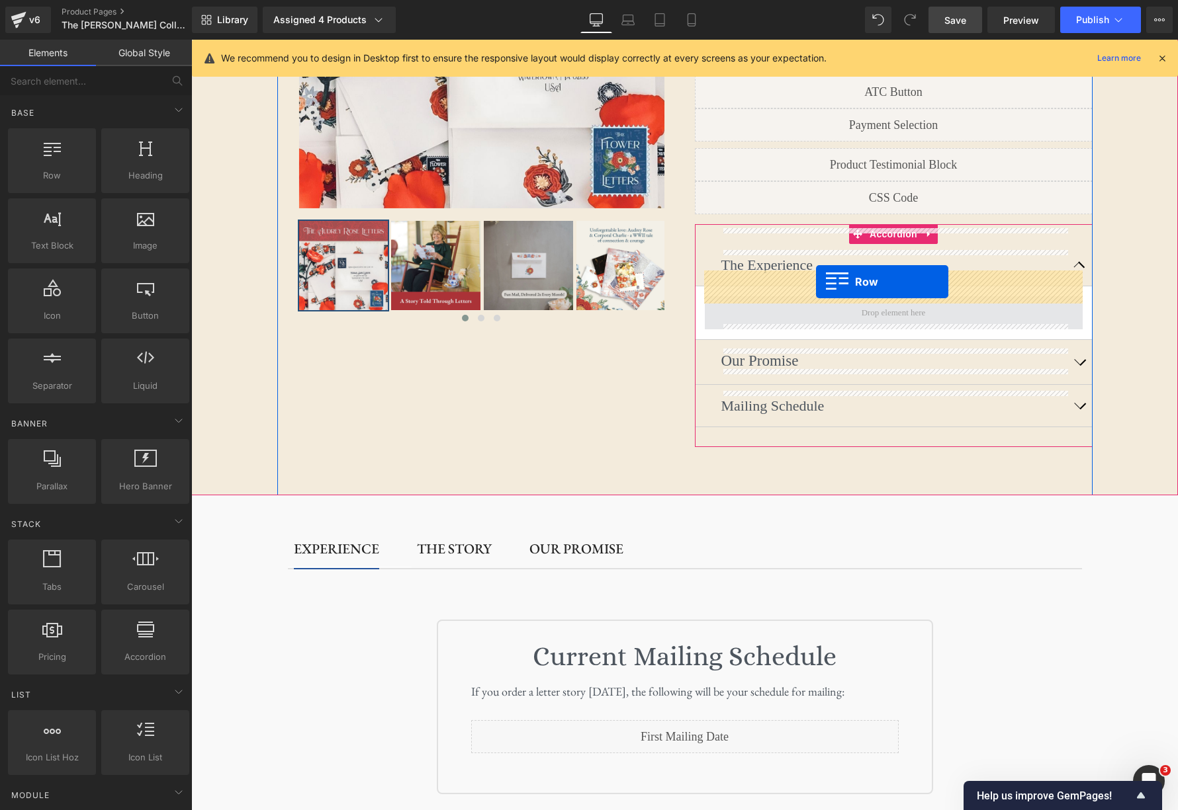
drag, startPoint x: 267, startPoint y: 200, endPoint x: 816, endPoint y: 282, distance: 555.1
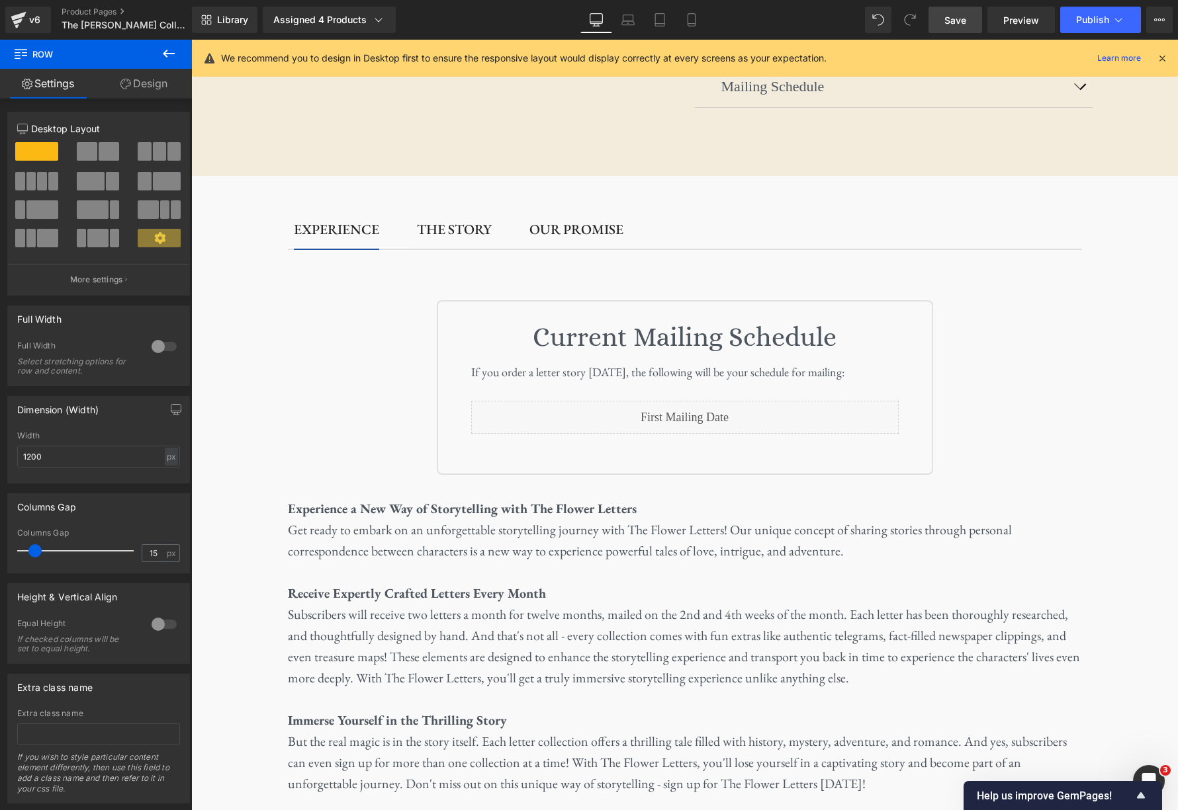
scroll to position [711, 0]
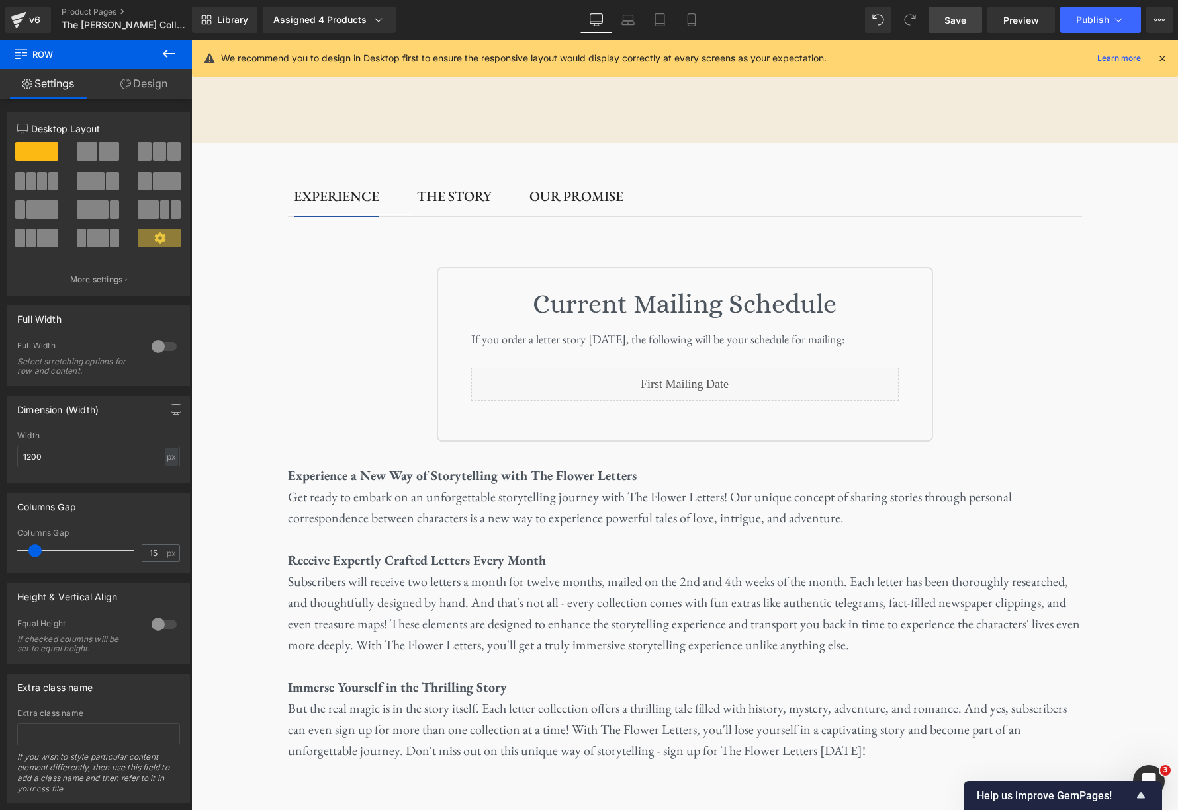
click at [167, 55] on icon at bounding box center [169, 54] width 16 height 16
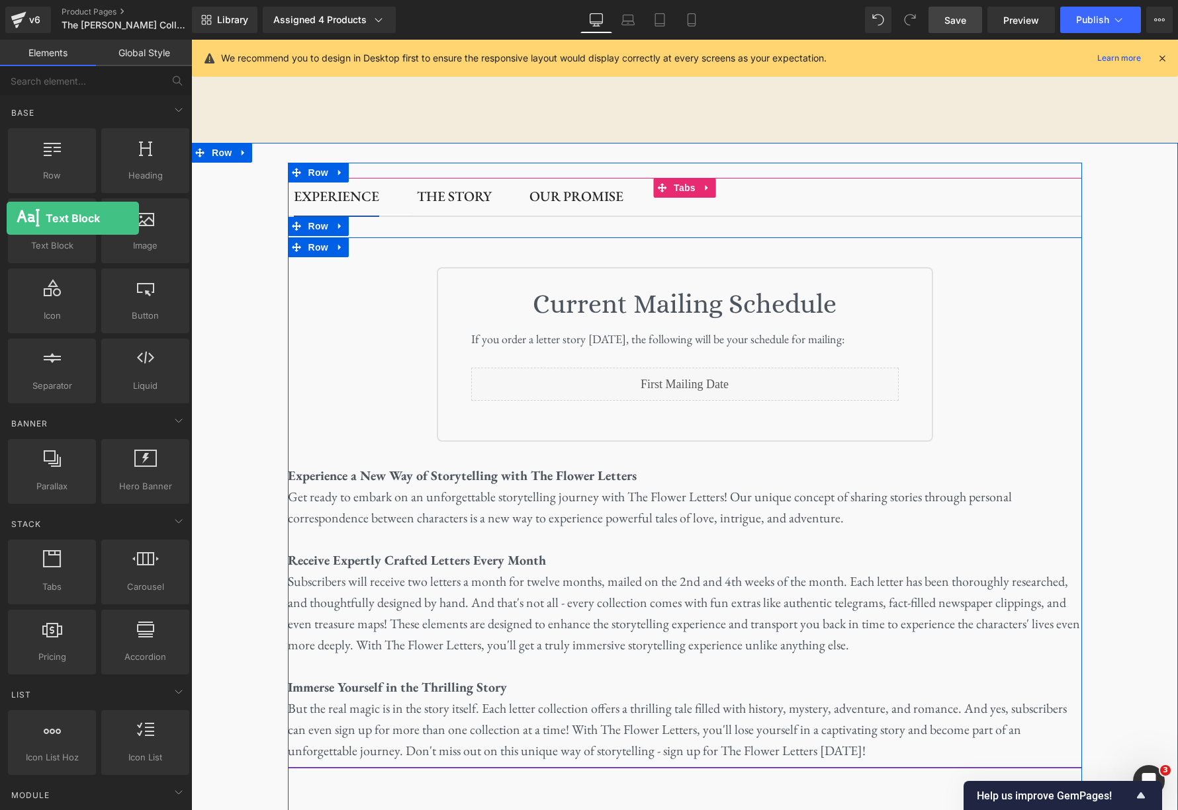
drag, startPoint x: 61, startPoint y: 240, endPoint x: 7, endPoint y: 218, distance: 58.5
click at [7, 218] on div "Text Block texts, paragraphs, contents, blocks" at bounding box center [51, 231] width 93 height 70
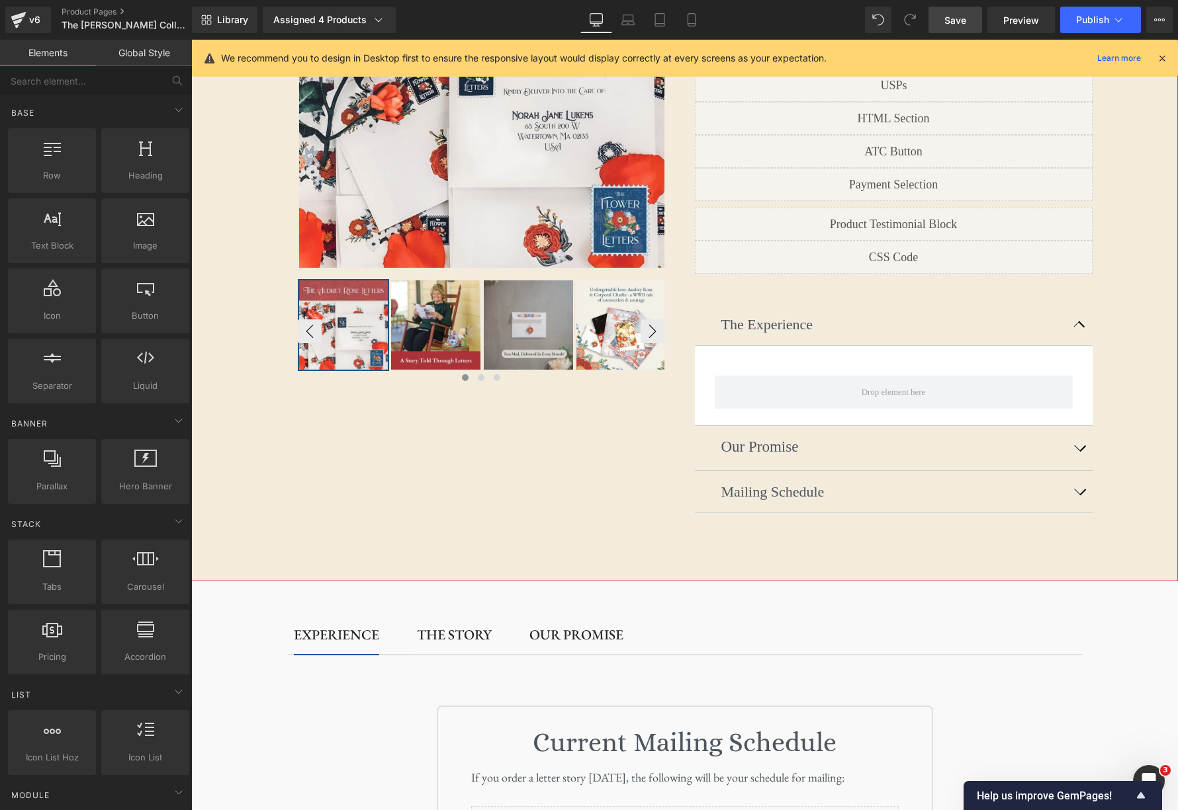
scroll to position [270, 0]
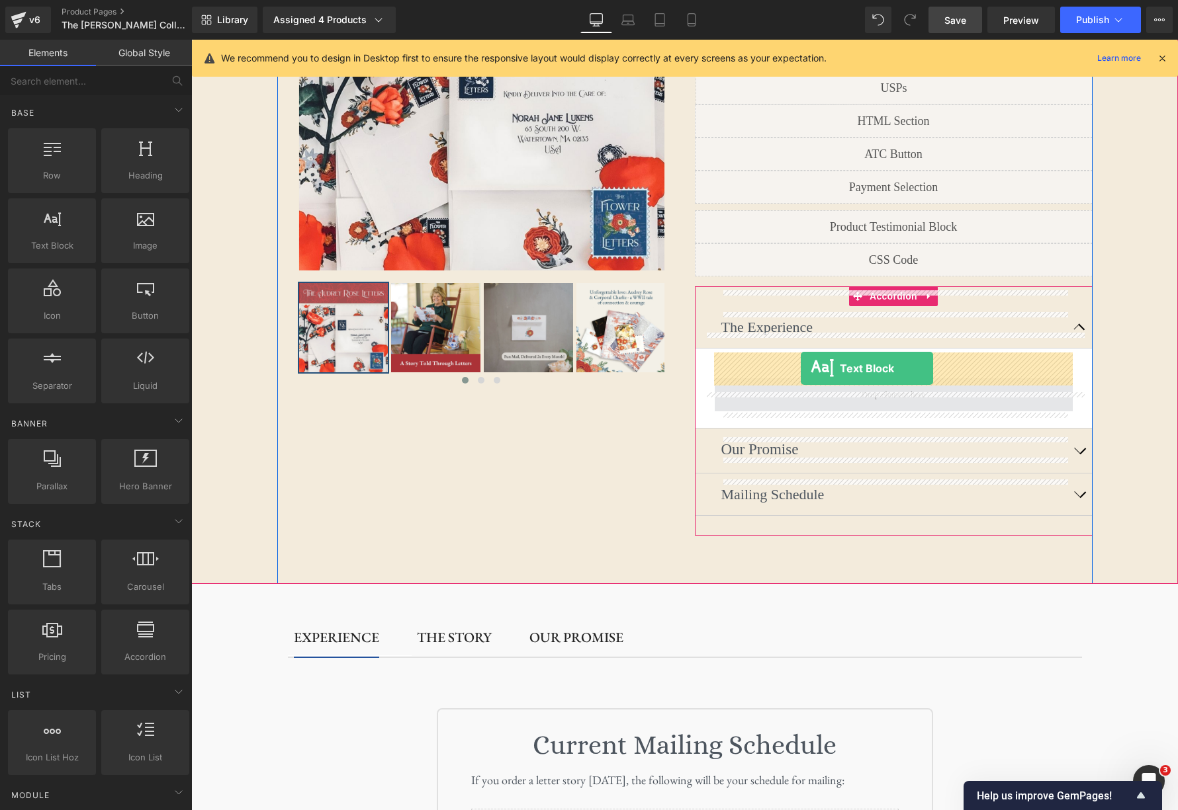
drag, startPoint x: 239, startPoint y: 269, endPoint x: 800, endPoint y: 368, distance: 569.7
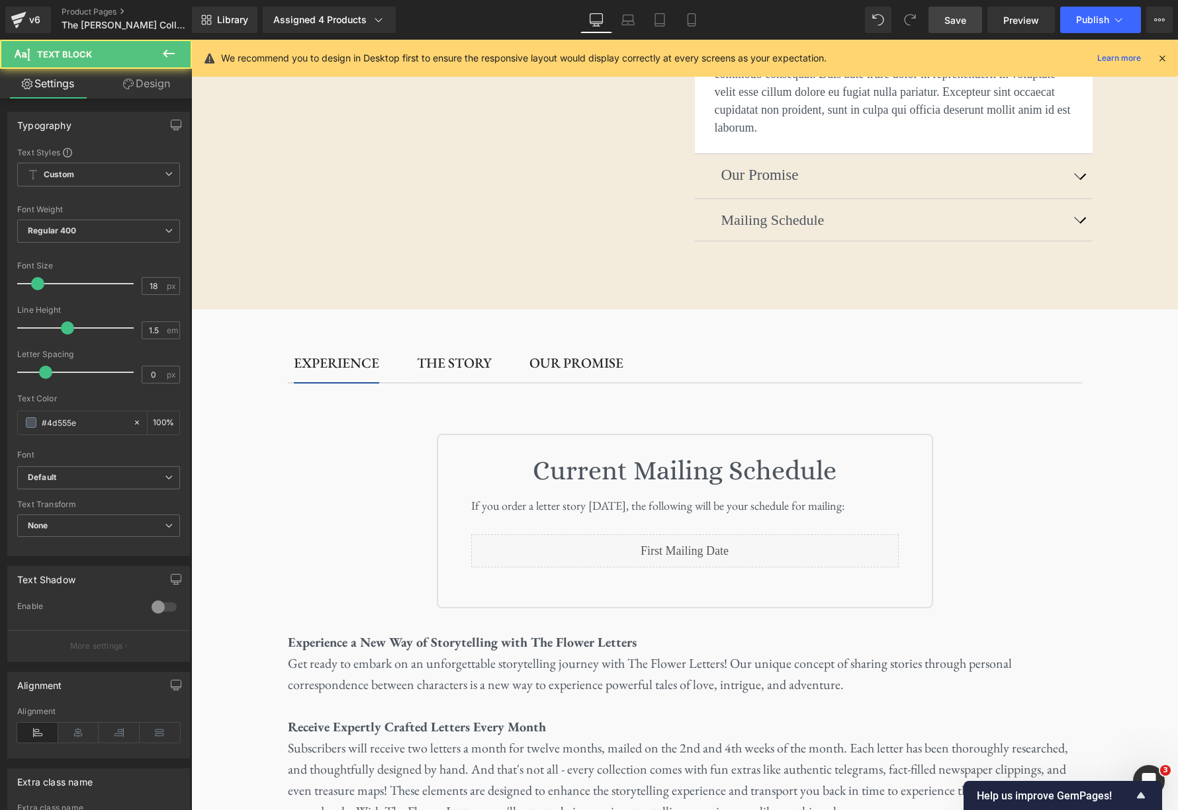
scroll to position [765, 0]
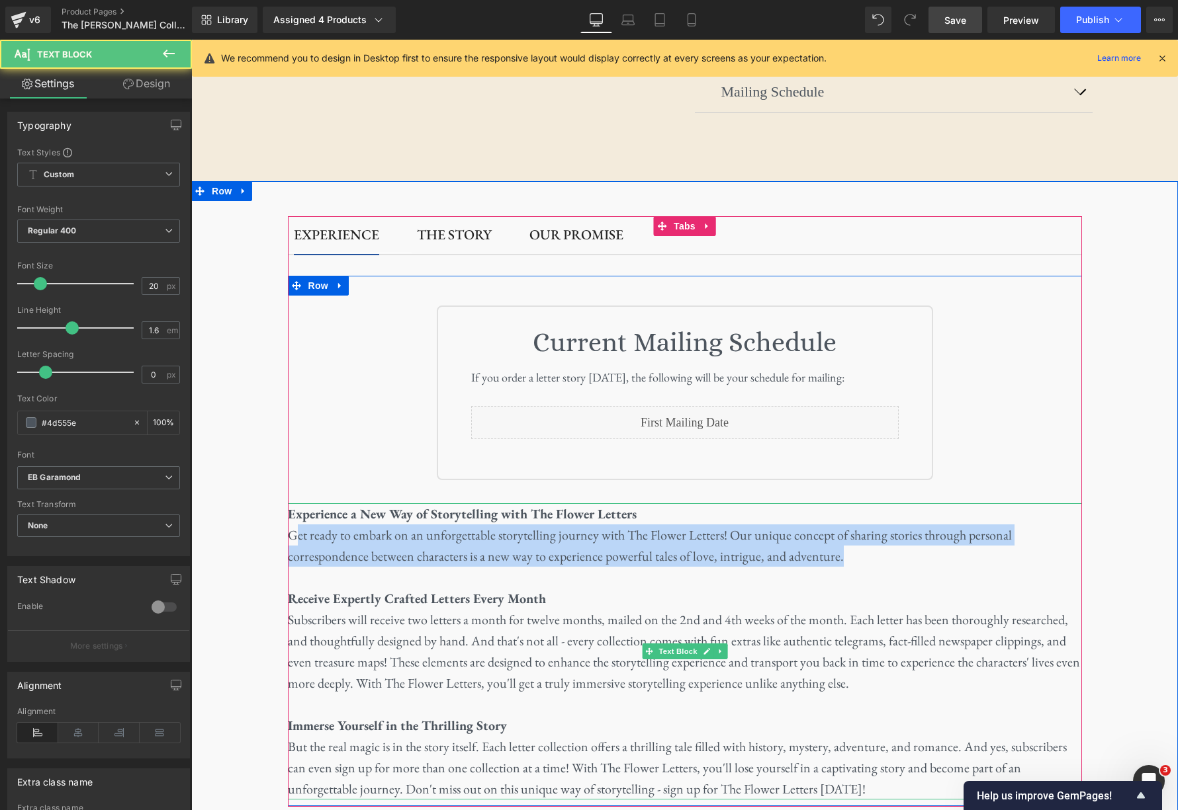
drag, startPoint x: 293, startPoint y: 509, endPoint x: 853, endPoint y: 536, distance: 560.9
click at [853, 536] on p "Get ready to embark on an unforgettable storytelling journey with The Flower Le…" at bounding box center [685, 546] width 794 height 42
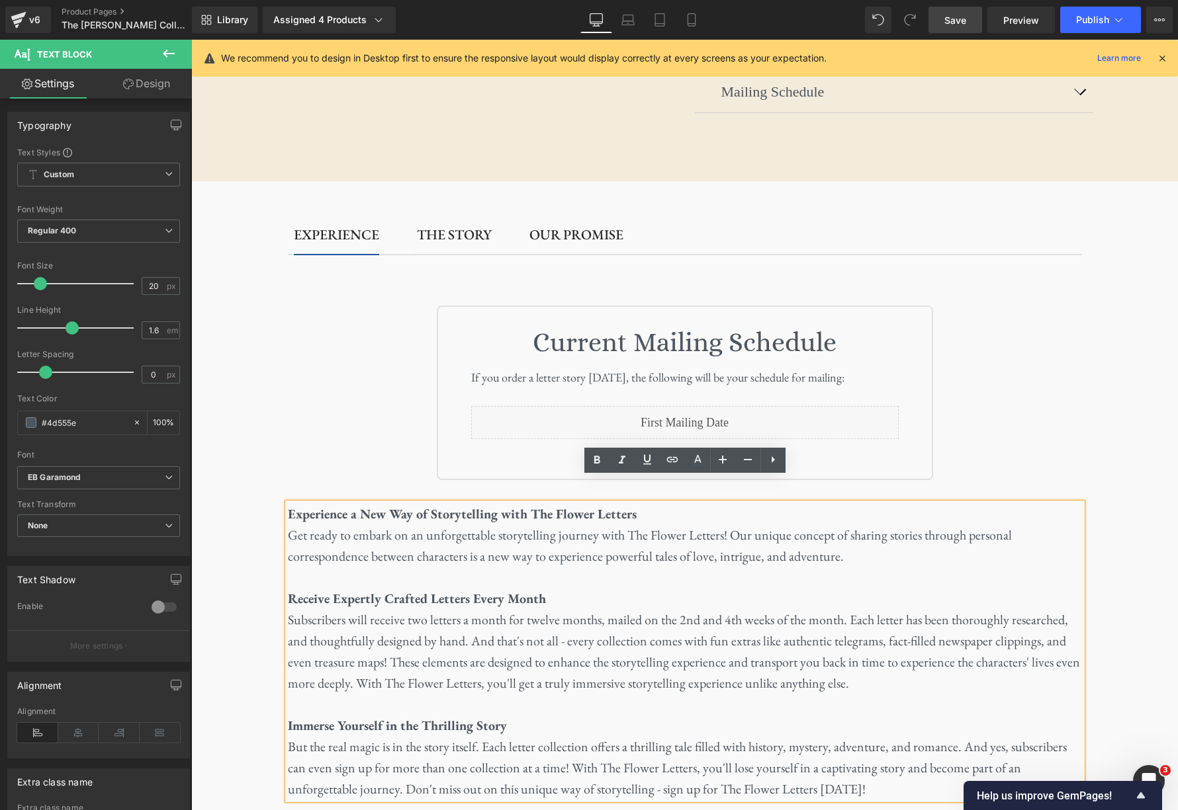
click at [853, 536] on p "Get ready to embark on an unforgettable storytelling journey with The Flower Le…" at bounding box center [685, 546] width 794 height 42
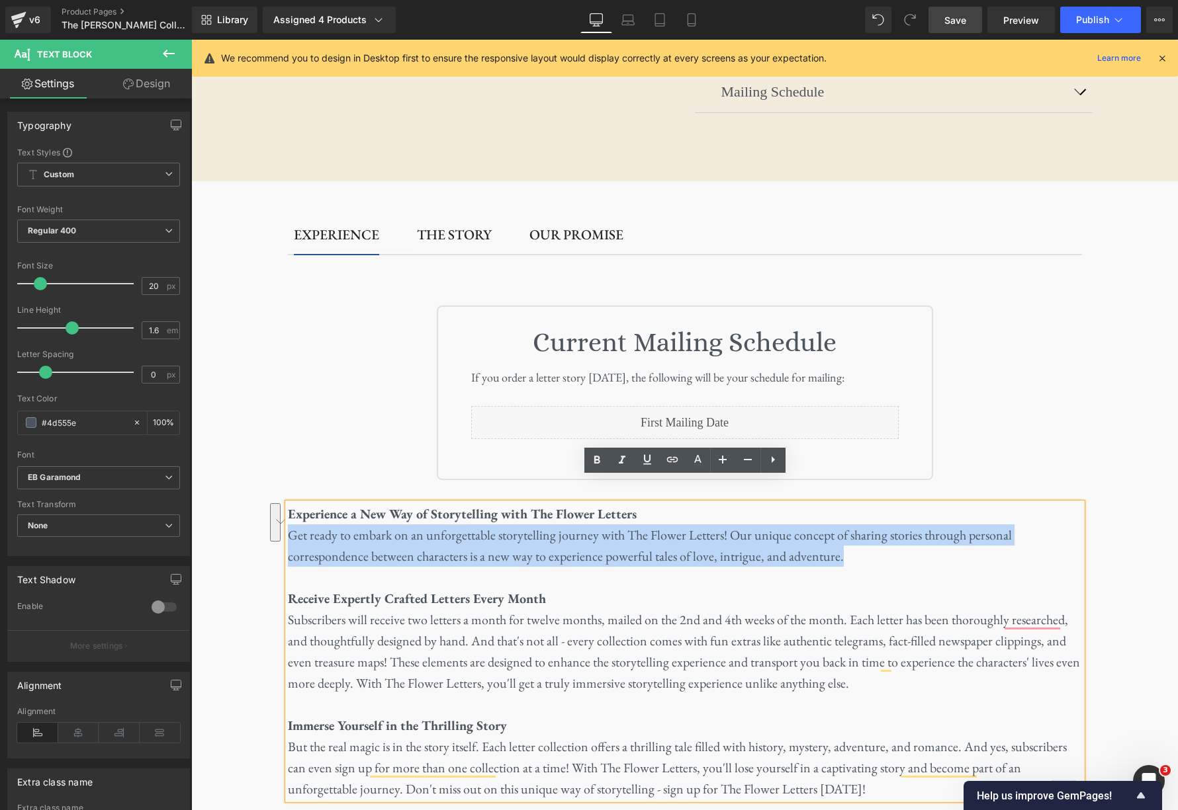
drag, startPoint x: 754, startPoint y: 535, endPoint x: 333, endPoint y: 500, distance: 422.8
click at [293, 525] on p "Get ready to embark on an unforgettable storytelling journey with The Flower Le…" at bounding box center [685, 546] width 794 height 42
copy p "et ready to embark on an unforgettable storytelling journey with The Flower Let…"
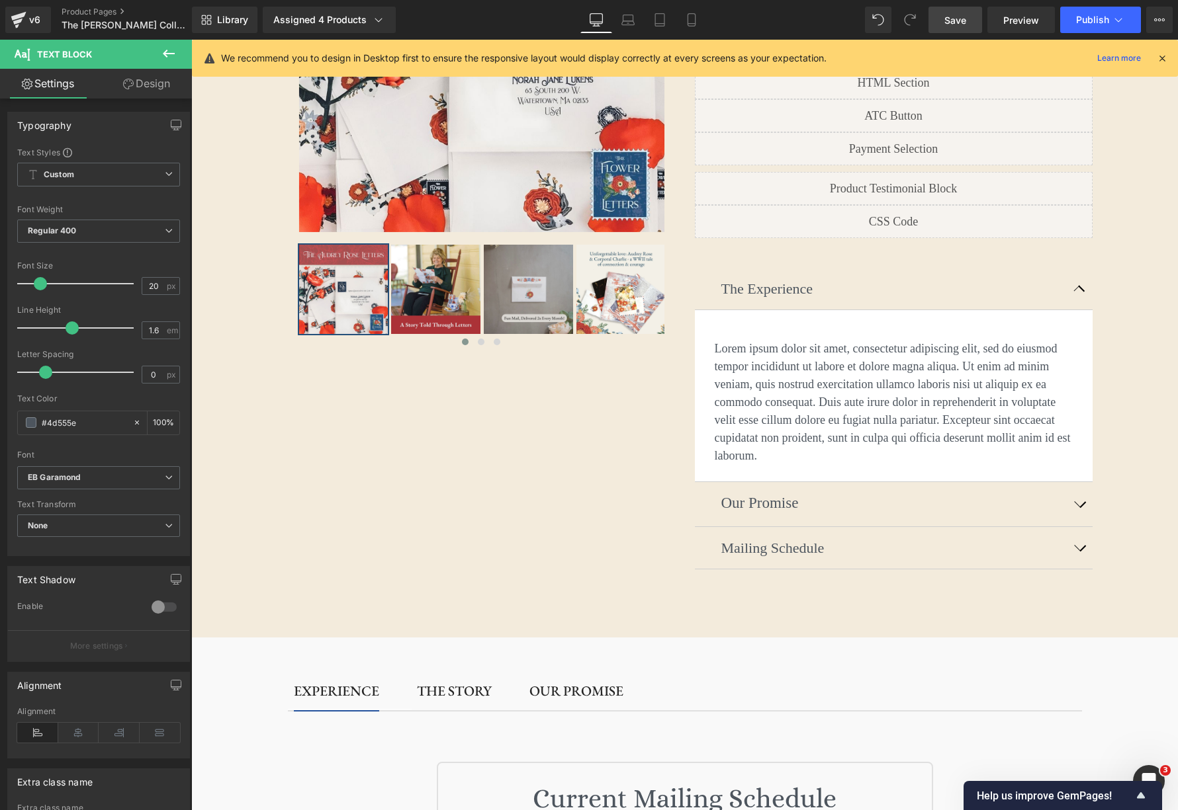
scroll to position [0, 0]
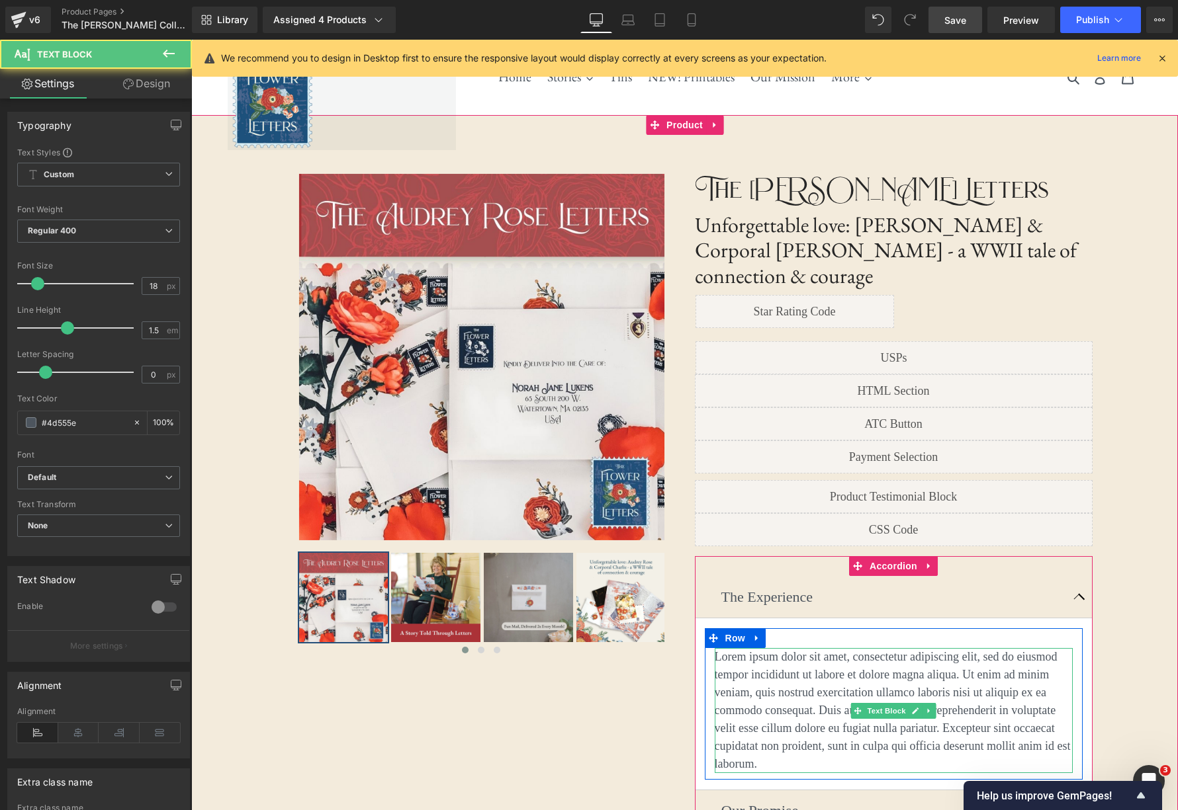
click at [755, 648] on p "Lorem ipsum dolor sit amet, consectetur adipiscing elit, sed do eiusmod tempor …" at bounding box center [893, 710] width 358 height 125
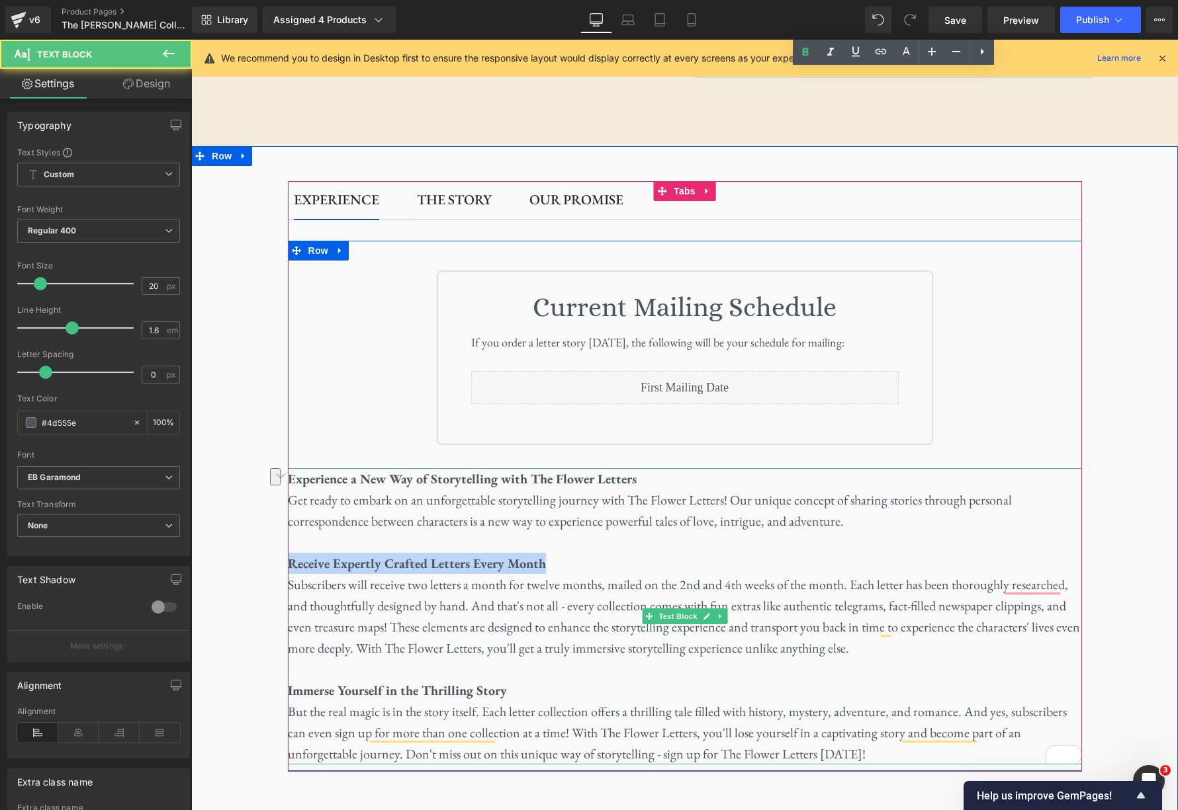
drag, startPoint x: 291, startPoint y: 539, endPoint x: 566, endPoint y: 542, distance: 275.2
click at [556, 553] on p "Receive Expertly Crafted Letters Every Month" at bounding box center [685, 563] width 794 height 21
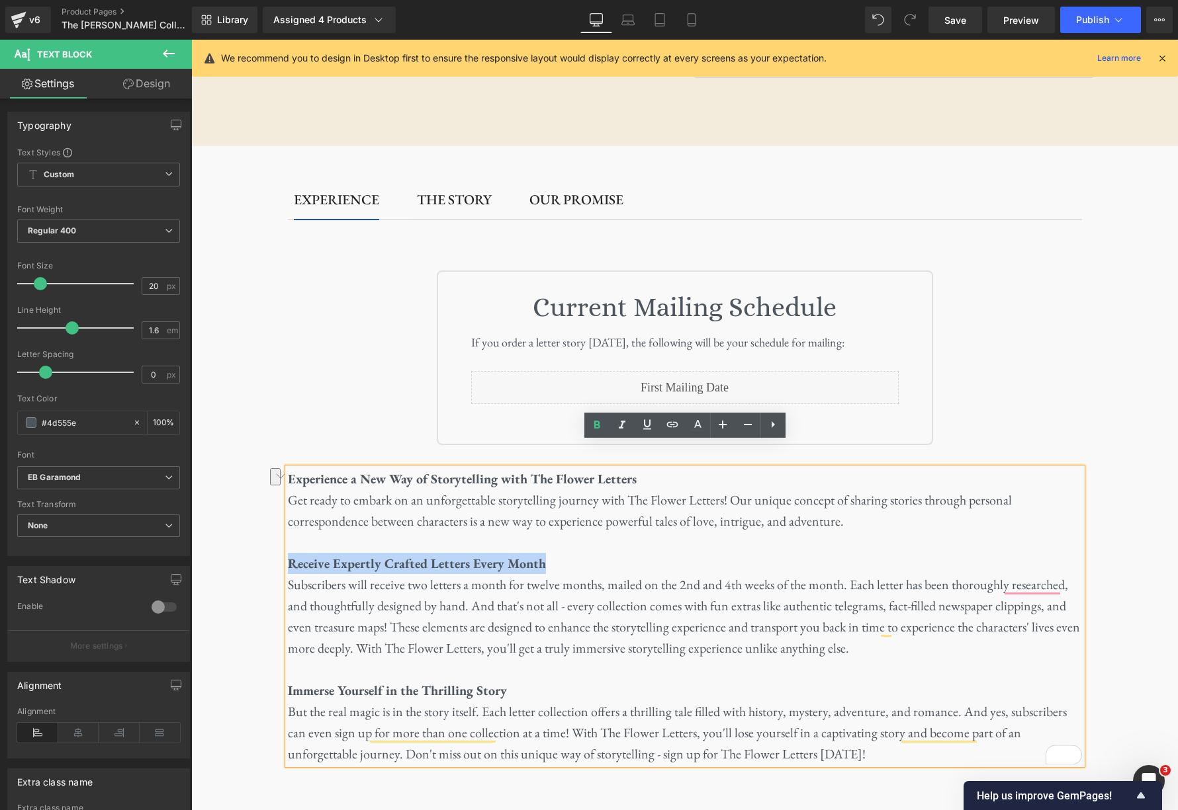
copy span "Receive Expertly Crafted Letters Every Month"
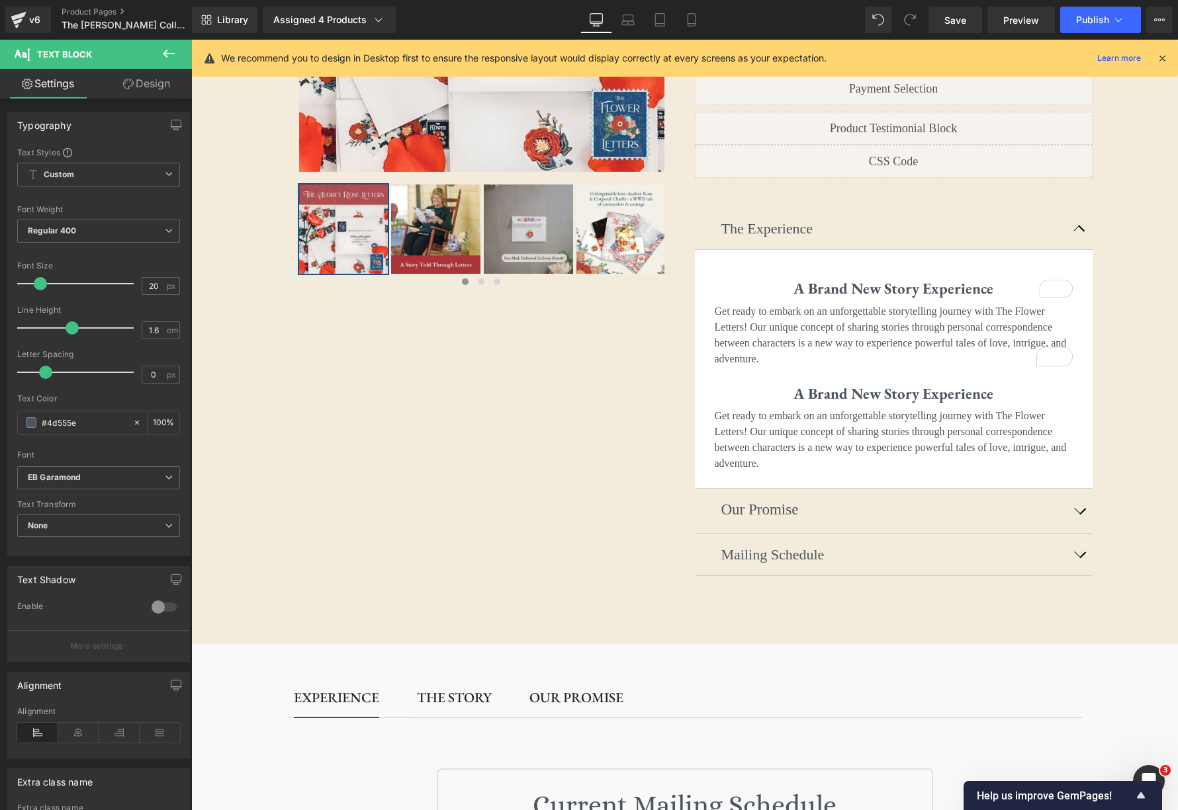
scroll to position [354, 0]
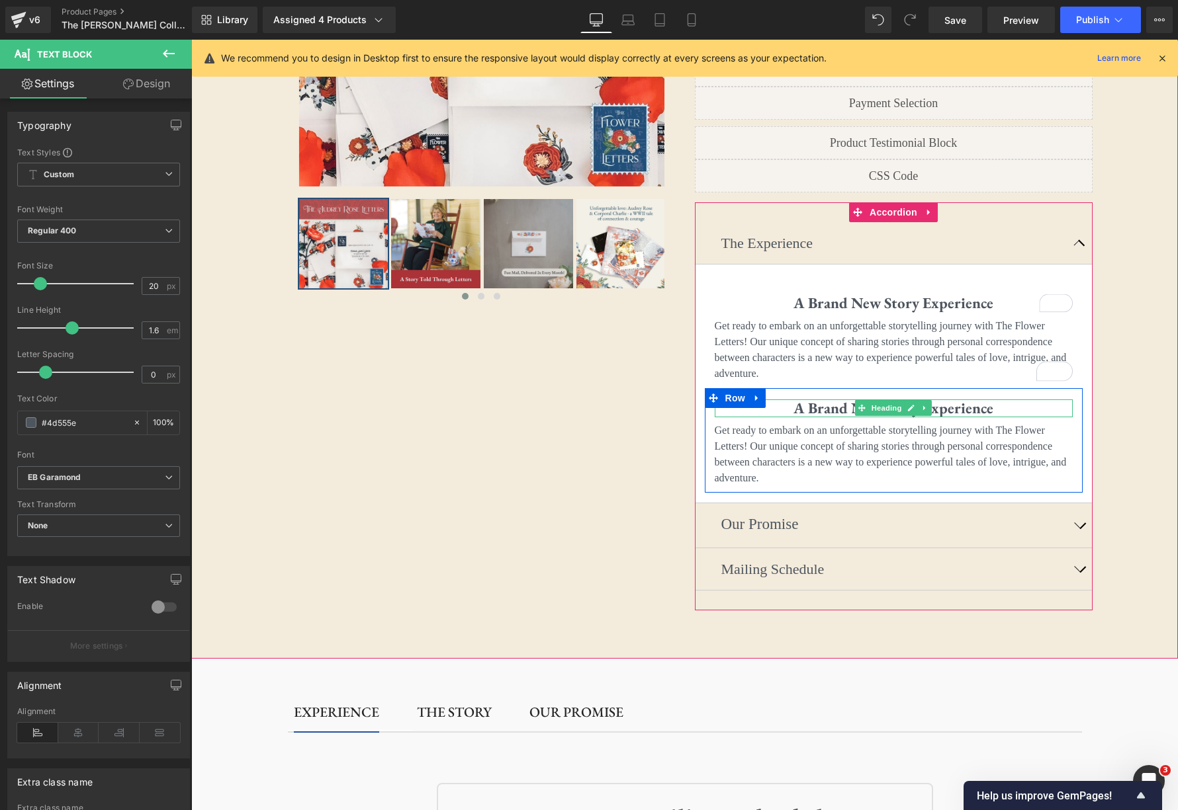
click at [953, 398] on strong "A Brand New Story Experience" at bounding box center [893, 408] width 200 height 20
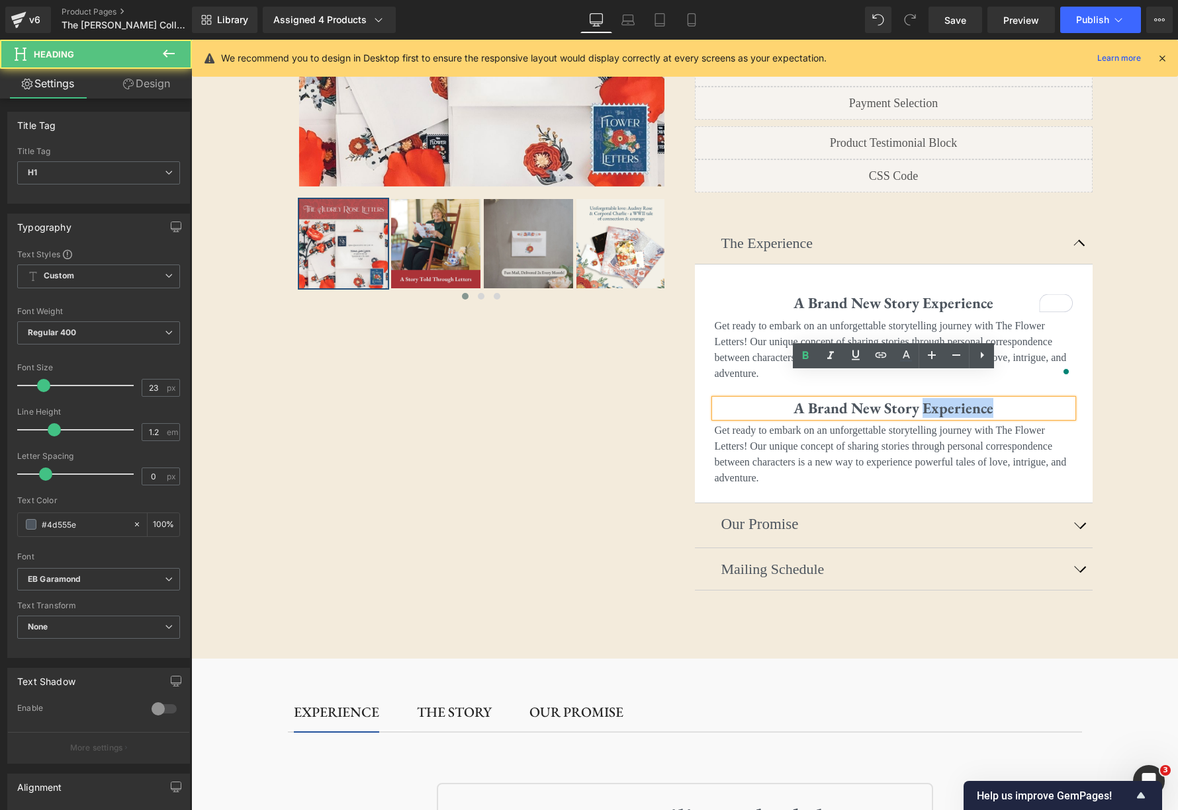
click at [953, 398] on strong "A Brand New Story Experience" at bounding box center [893, 408] width 200 height 20
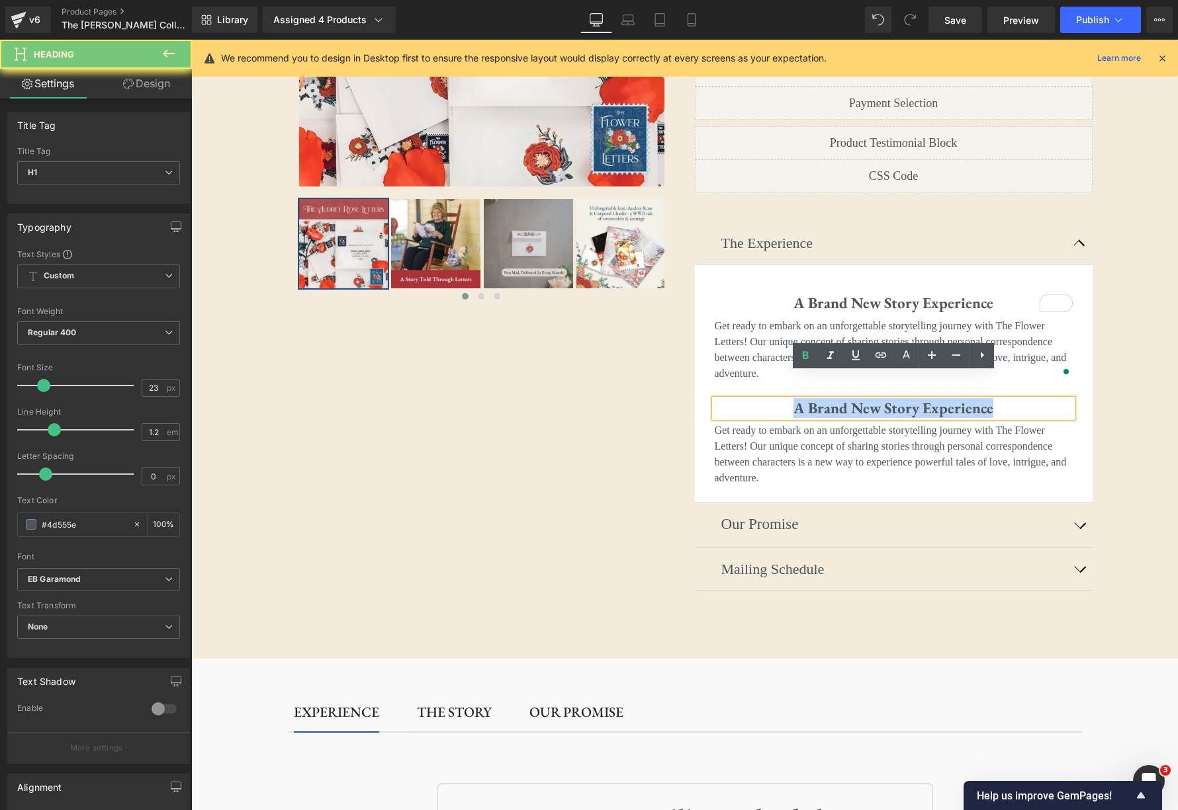
paste div "To enrich screen reader interactions, please activate Accessibility in Grammarl…"
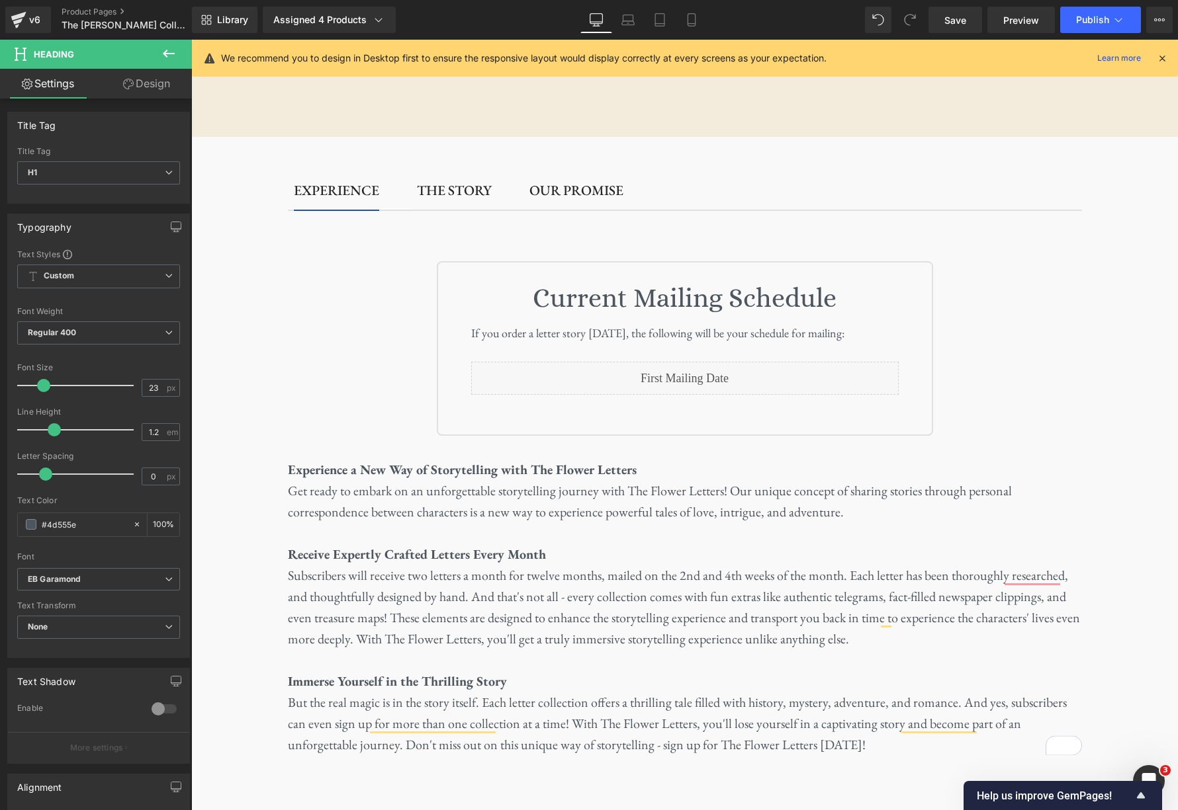
scroll to position [877, 0]
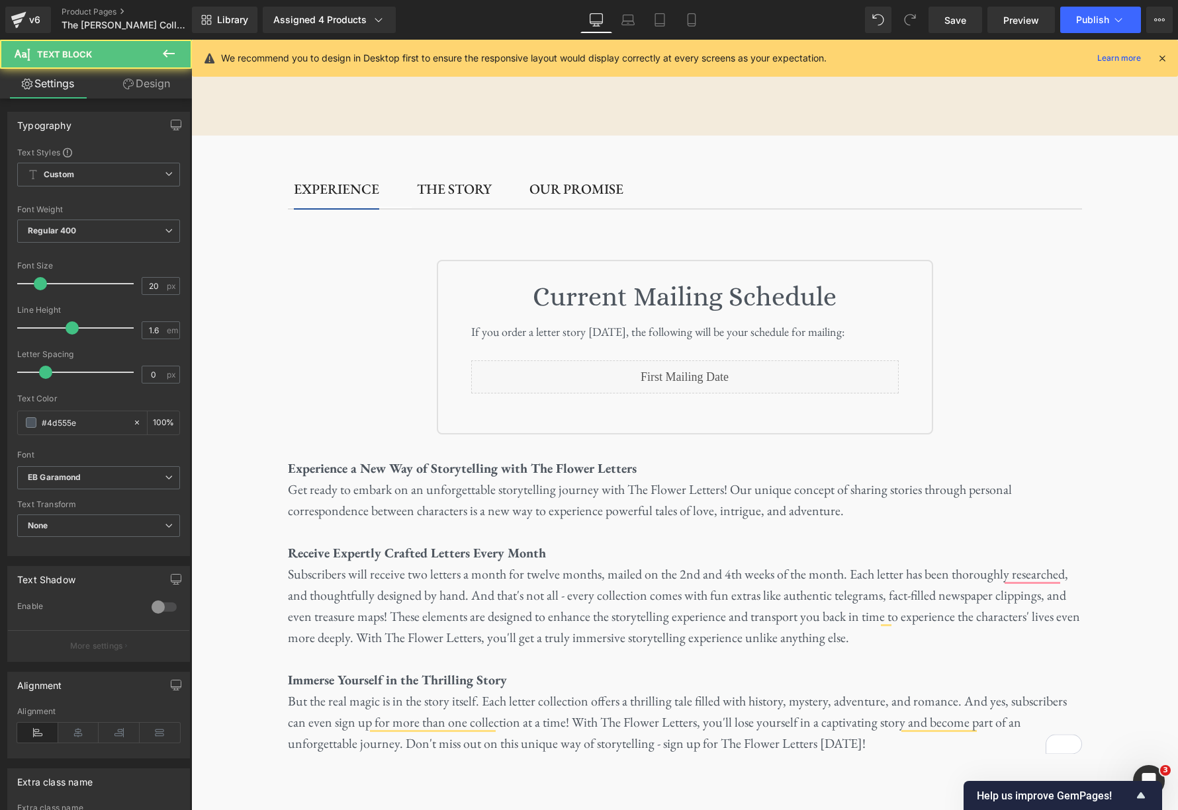
click at [360, 583] on span "Subscribers will receive two letters a month for twelve months, mailed on the 2…" at bounding box center [684, 606] width 792 height 81
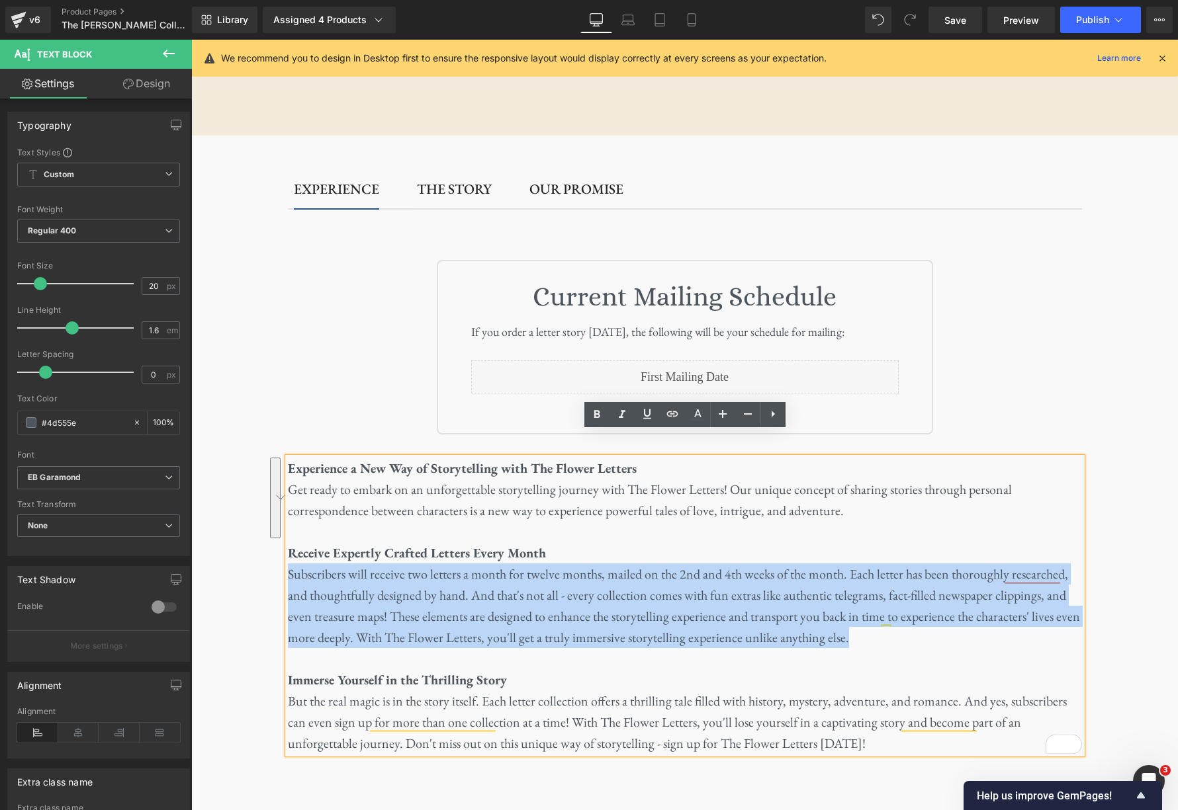
drag, startPoint x: 289, startPoint y: 550, endPoint x: 845, endPoint y: 611, distance: 558.9
click at [853, 619] on p "Subscribers will receive two letters a month for twelve months, mailed on the 2…" at bounding box center [685, 606] width 794 height 85
copy span "Subscribers will receive two letters a month for twelve months, mailed on the 2…"
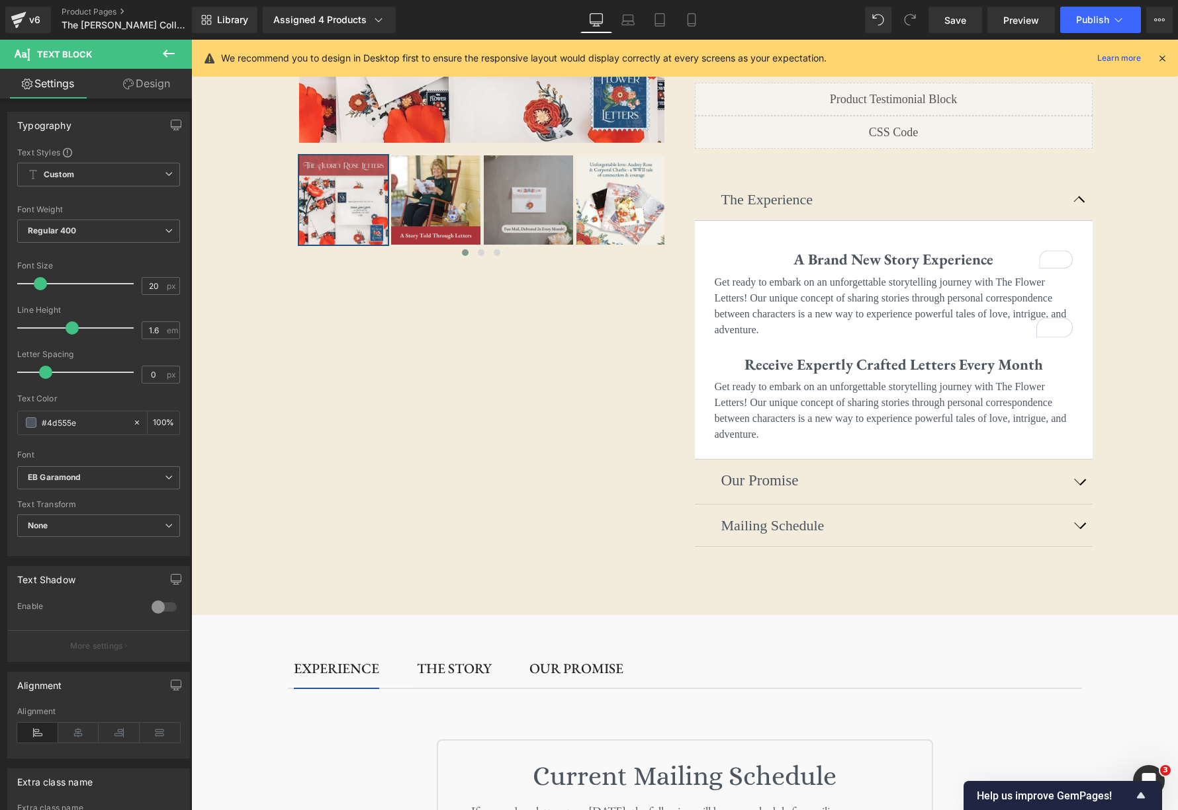
scroll to position [391, 0]
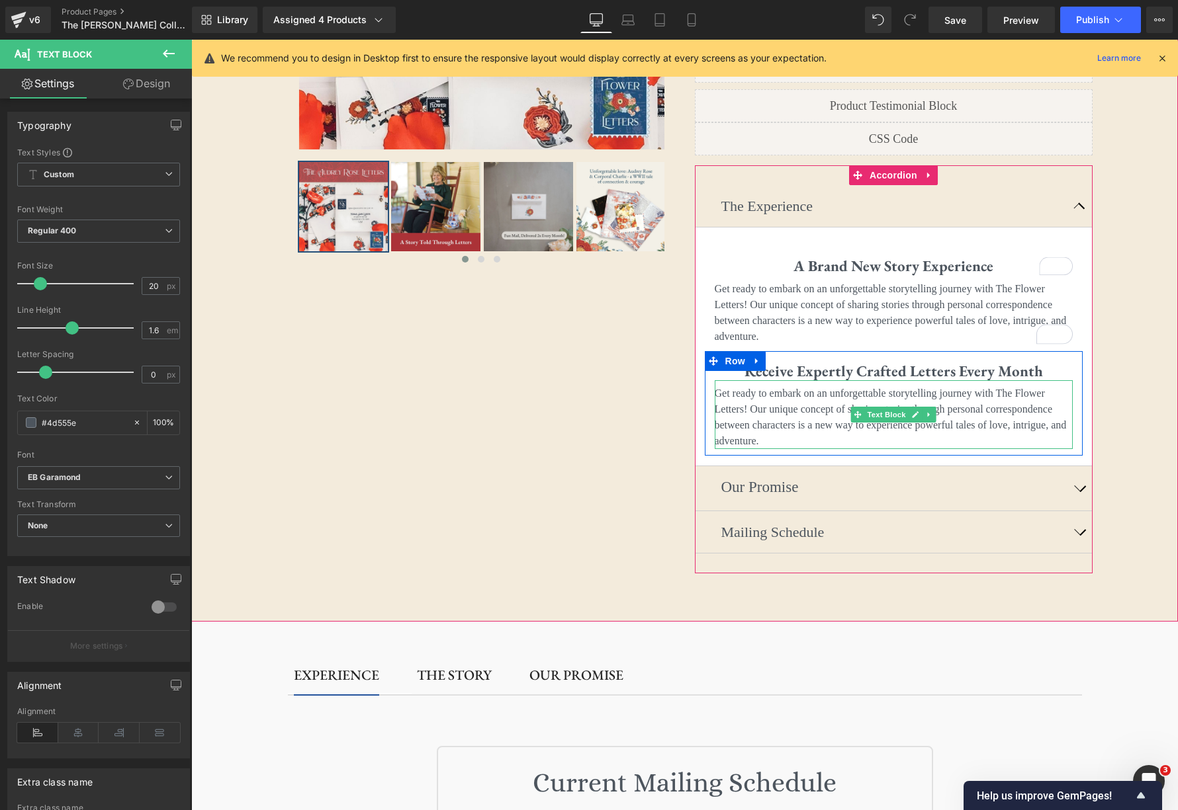
drag, startPoint x: 893, startPoint y: 394, endPoint x: 867, endPoint y: 406, distance: 29.3
click at [892, 394] on div "Get ready to embark on an unforgettable storytelling journey with The Flower Le…" at bounding box center [893, 414] width 358 height 69
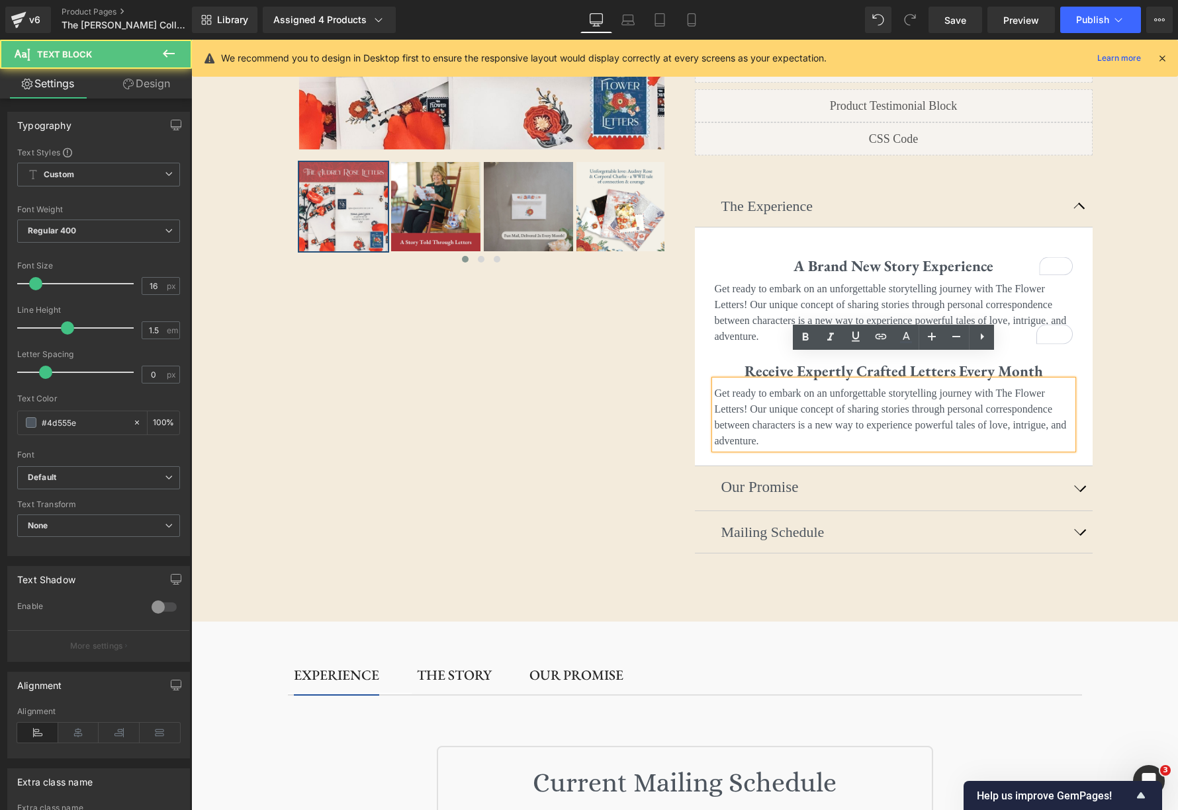
click at [839, 408] on p "Get ready to embark on an unforgettable storytelling journey with The Flower Le…" at bounding box center [893, 418] width 358 height 64
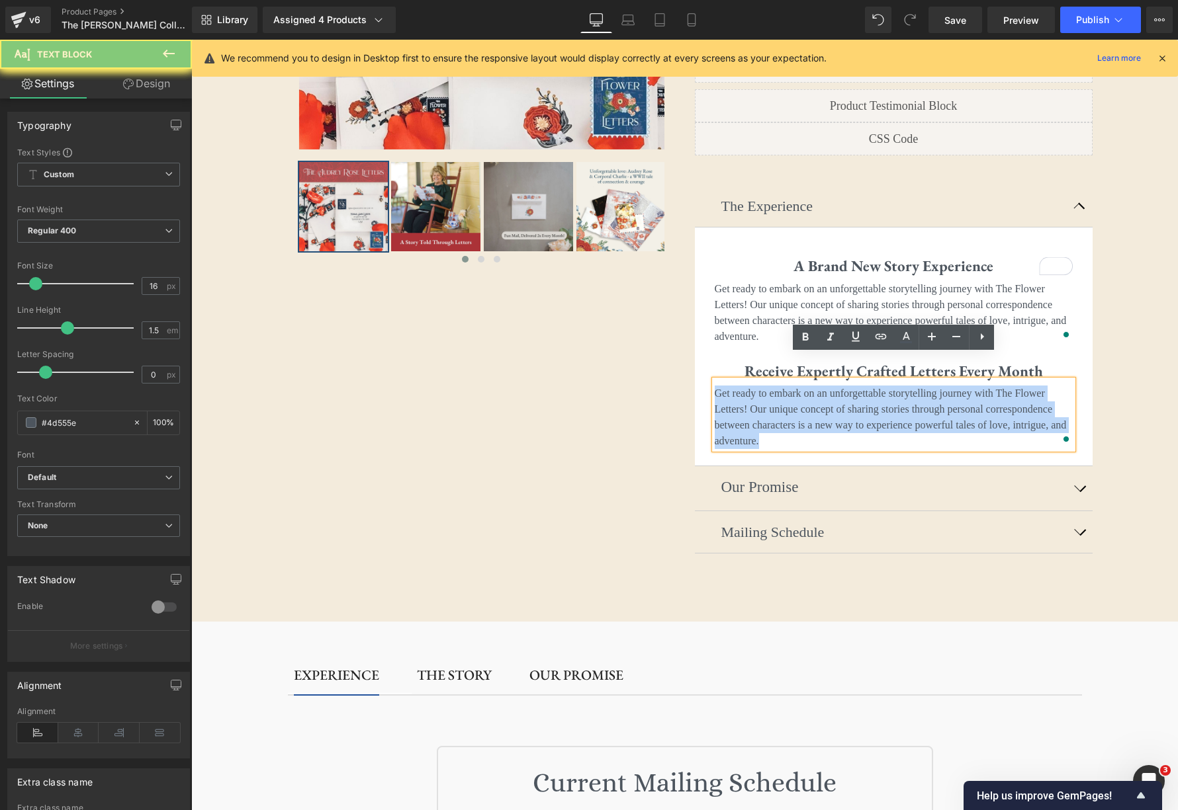
click at [839, 408] on p "Get ready to embark on an unforgettable storytelling journey with The Flower Le…" at bounding box center [893, 418] width 358 height 64
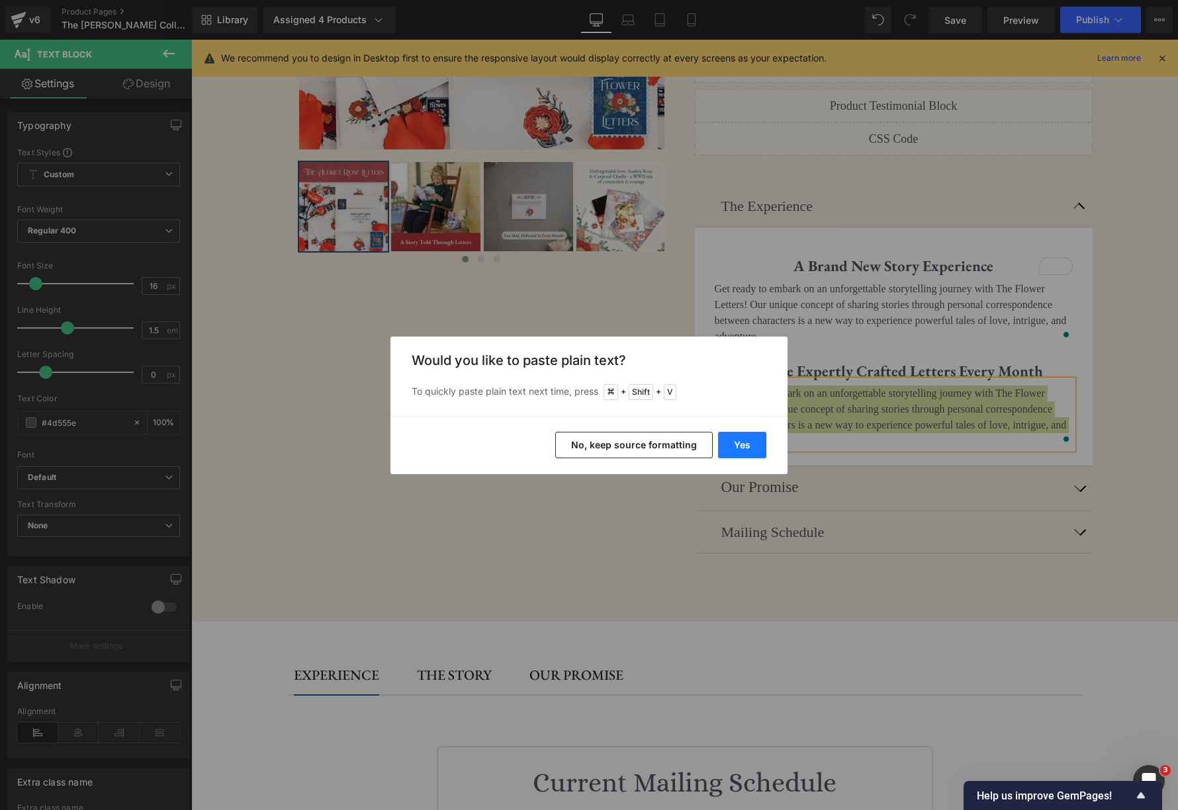
click at [744, 448] on button "Yes" at bounding box center [742, 445] width 48 height 26
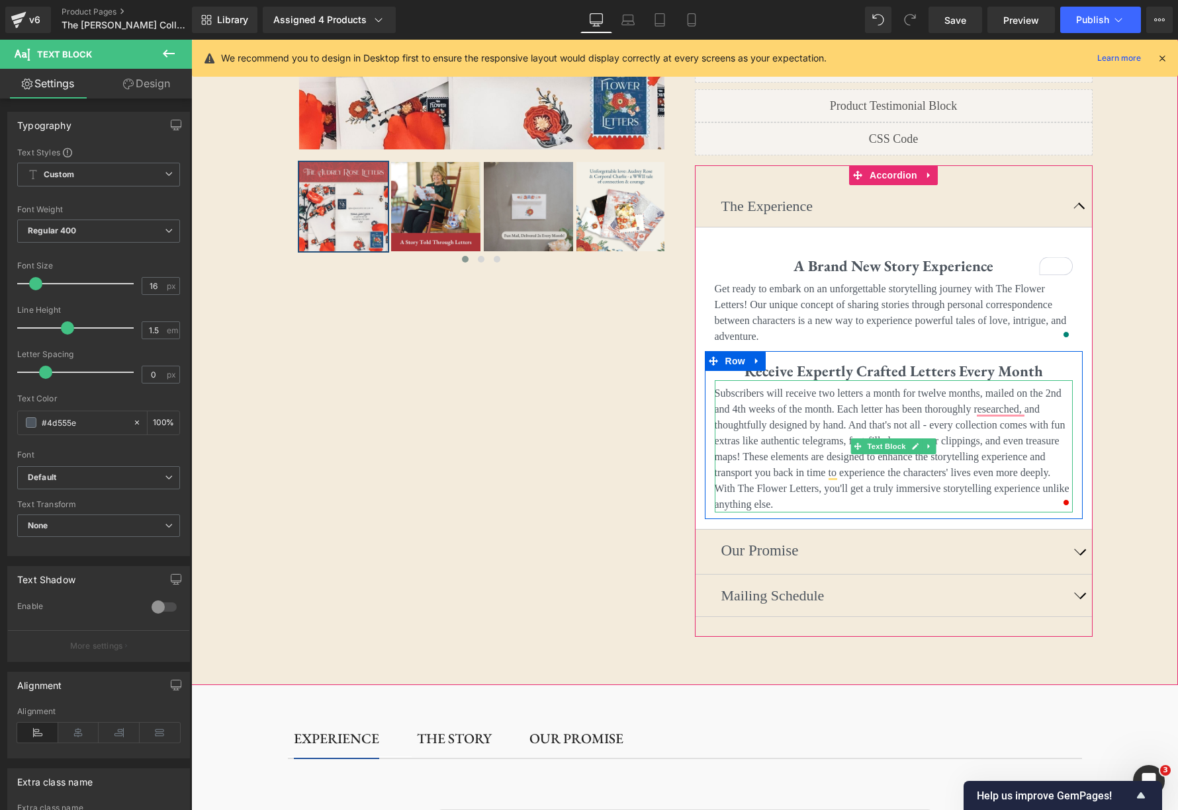
click at [891, 390] on p "Subscribers will receive two letters a month for twelve months, mailed on the 2…" at bounding box center [893, 449] width 358 height 127
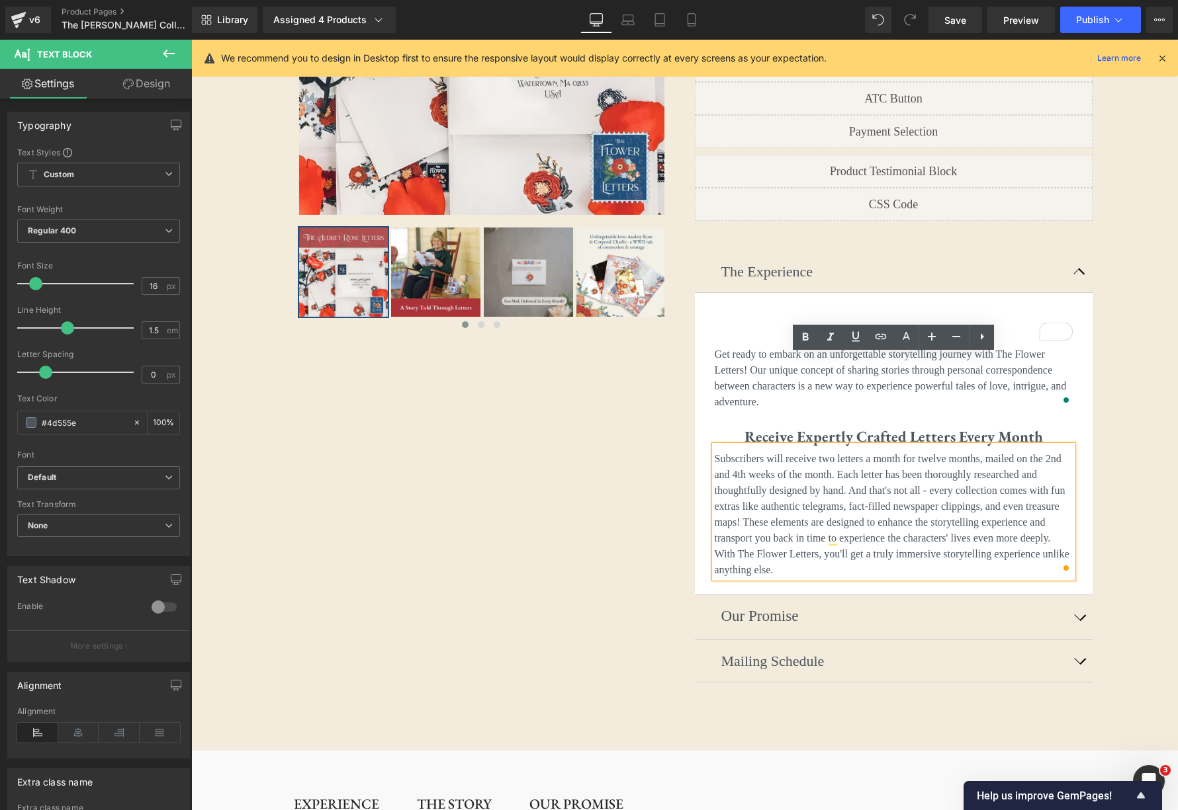
scroll to position [248, 0]
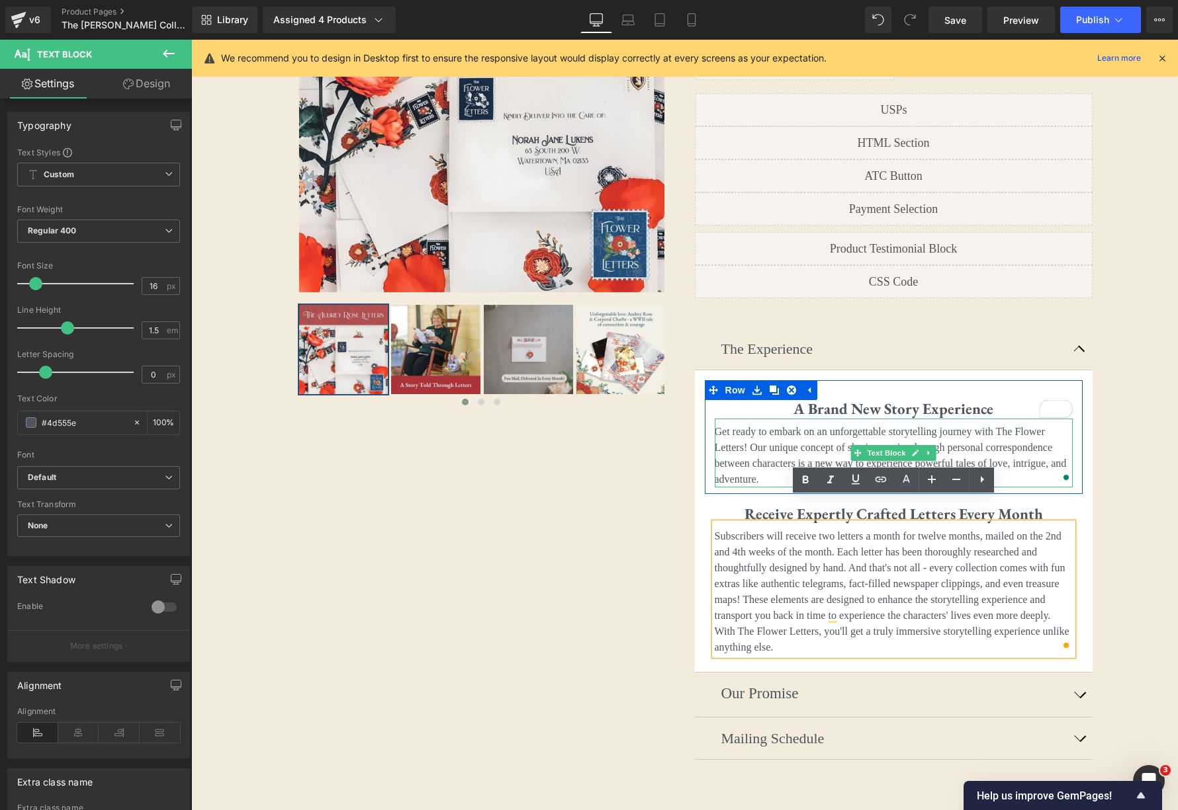
click at [911, 424] on p "Get ready to embark on an unforgettable storytelling journey with The Flower Le…" at bounding box center [893, 456] width 358 height 64
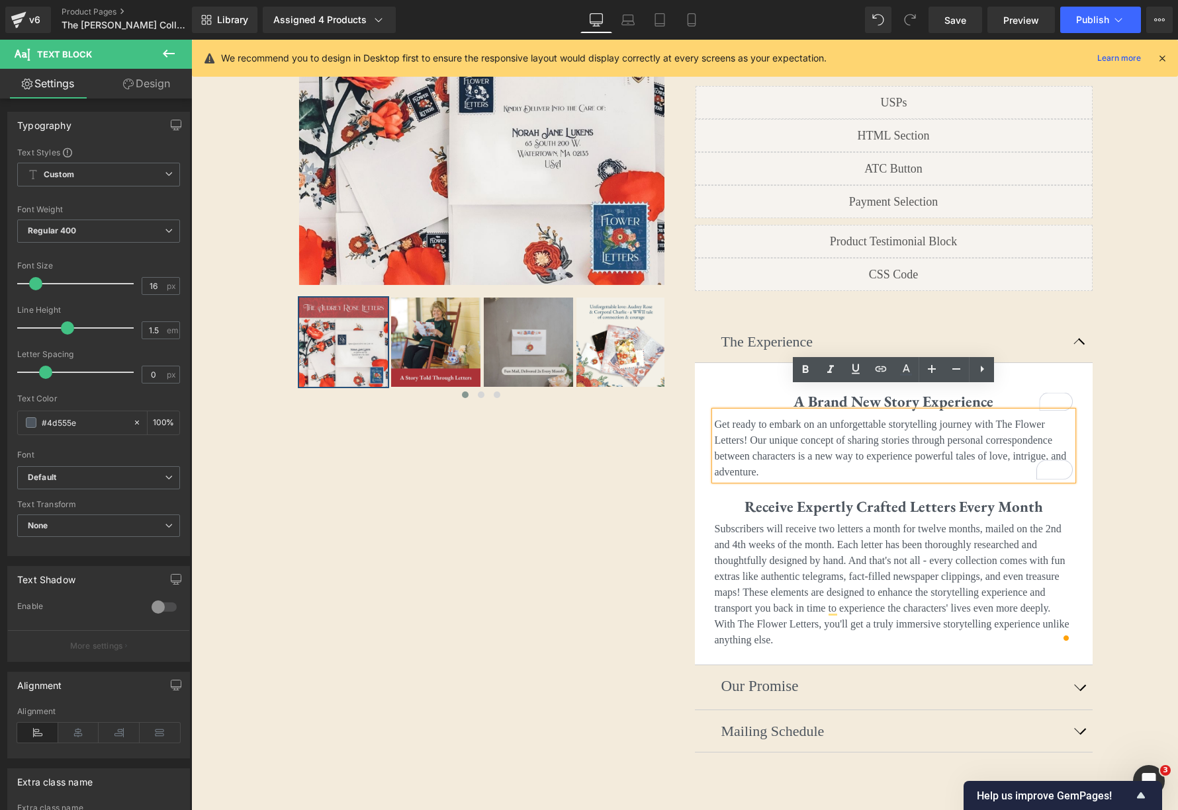
scroll to position [253, 0]
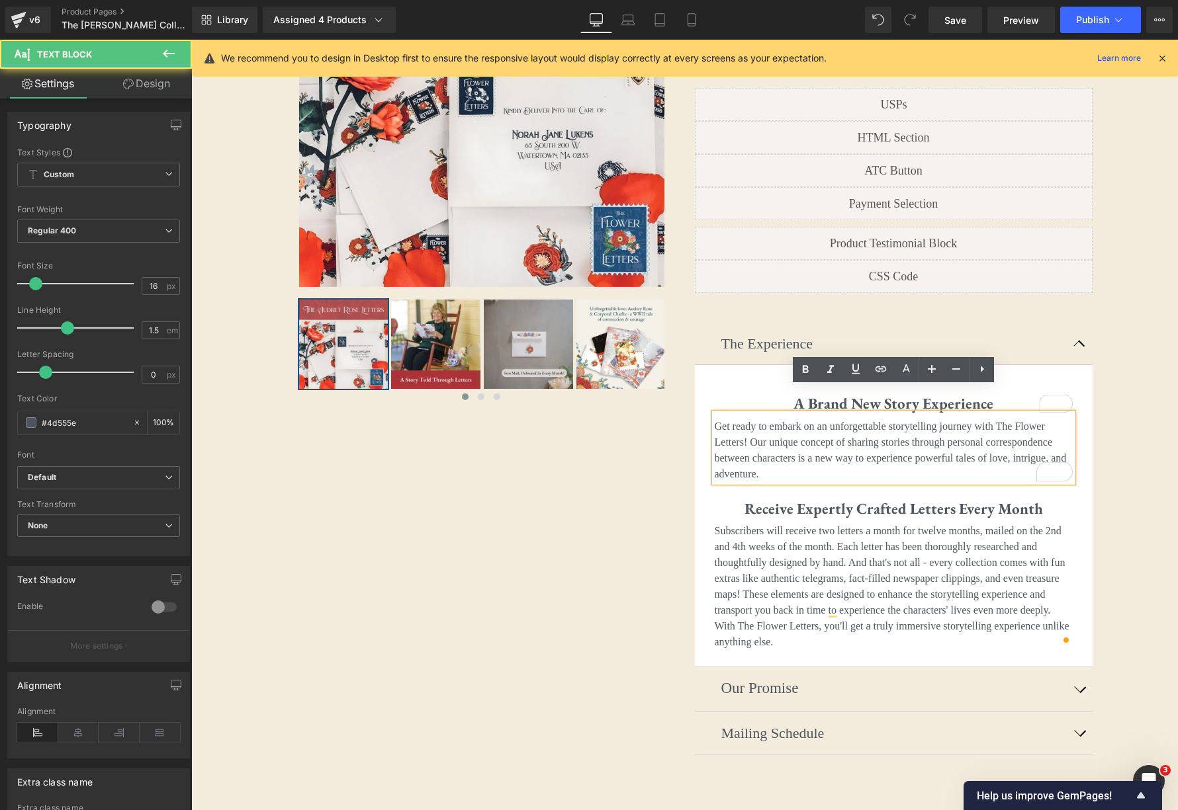
click at [858, 419] on p "Get ready to embark on an unforgettable storytelling journey with The Flower Le…" at bounding box center [893, 451] width 358 height 64
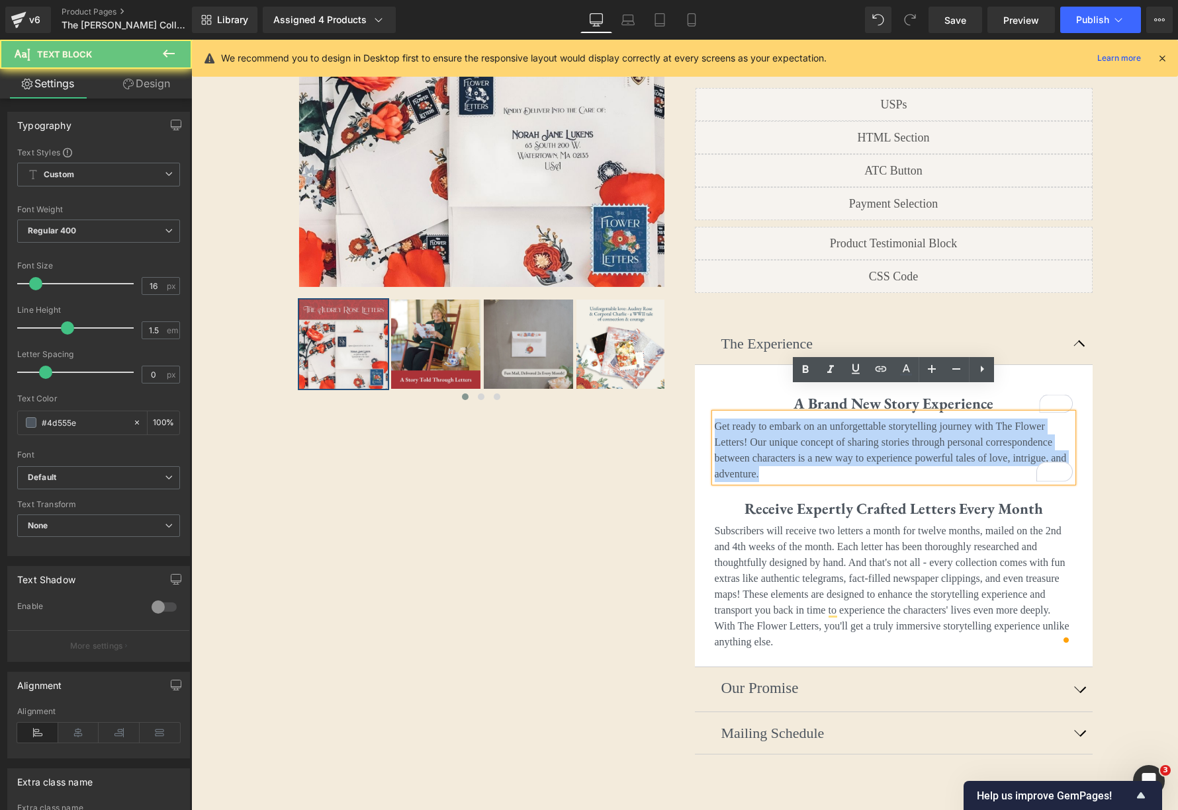
click at [858, 419] on p "Get ready to embark on an unforgettable storytelling journey with The Flower Le…" at bounding box center [893, 451] width 358 height 64
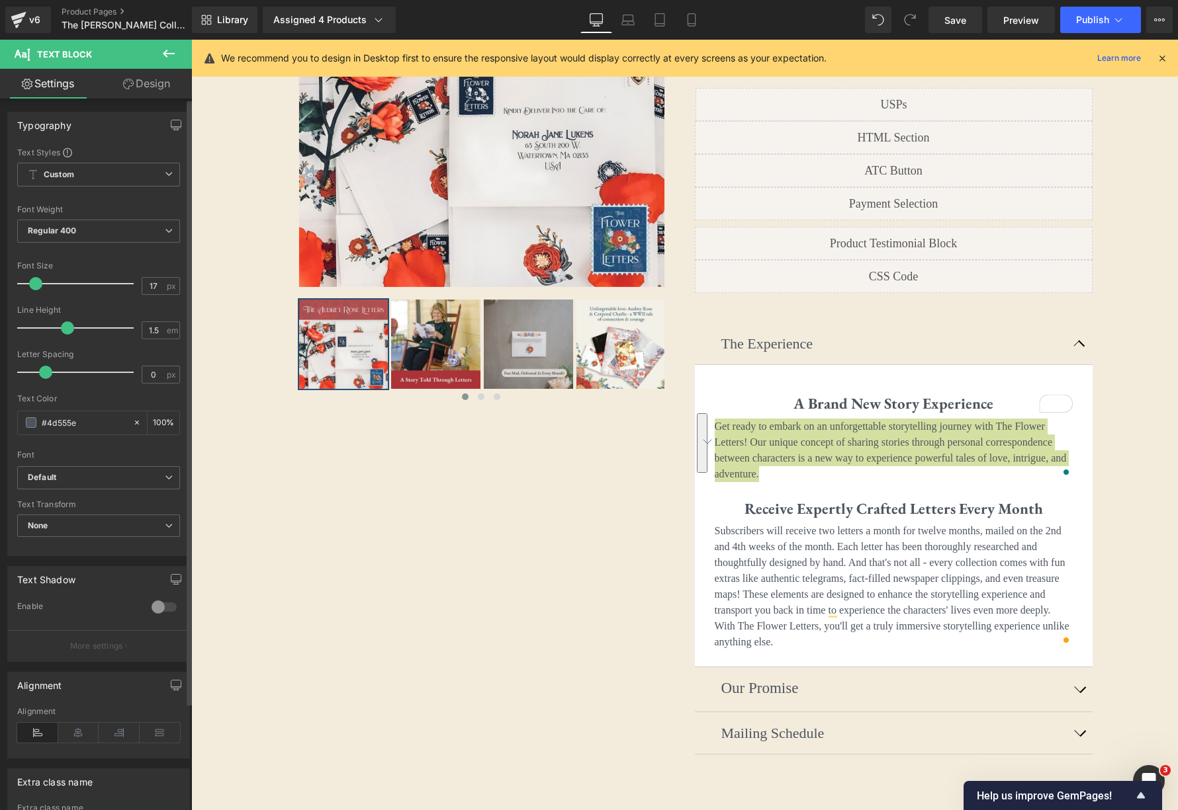
type input "18"
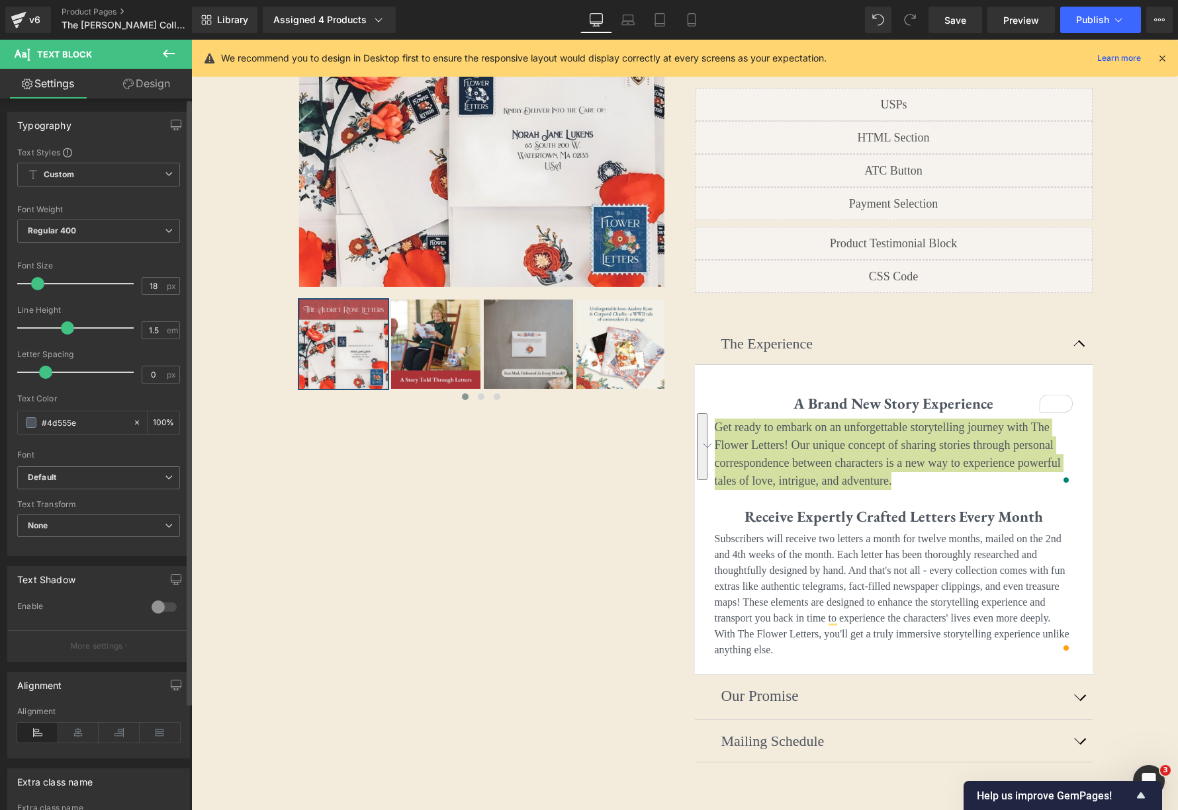
click at [42, 285] on span at bounding box center [37, 283] width 13 height 13
